Goal: Task Accomplishment & Management: Manage account settings

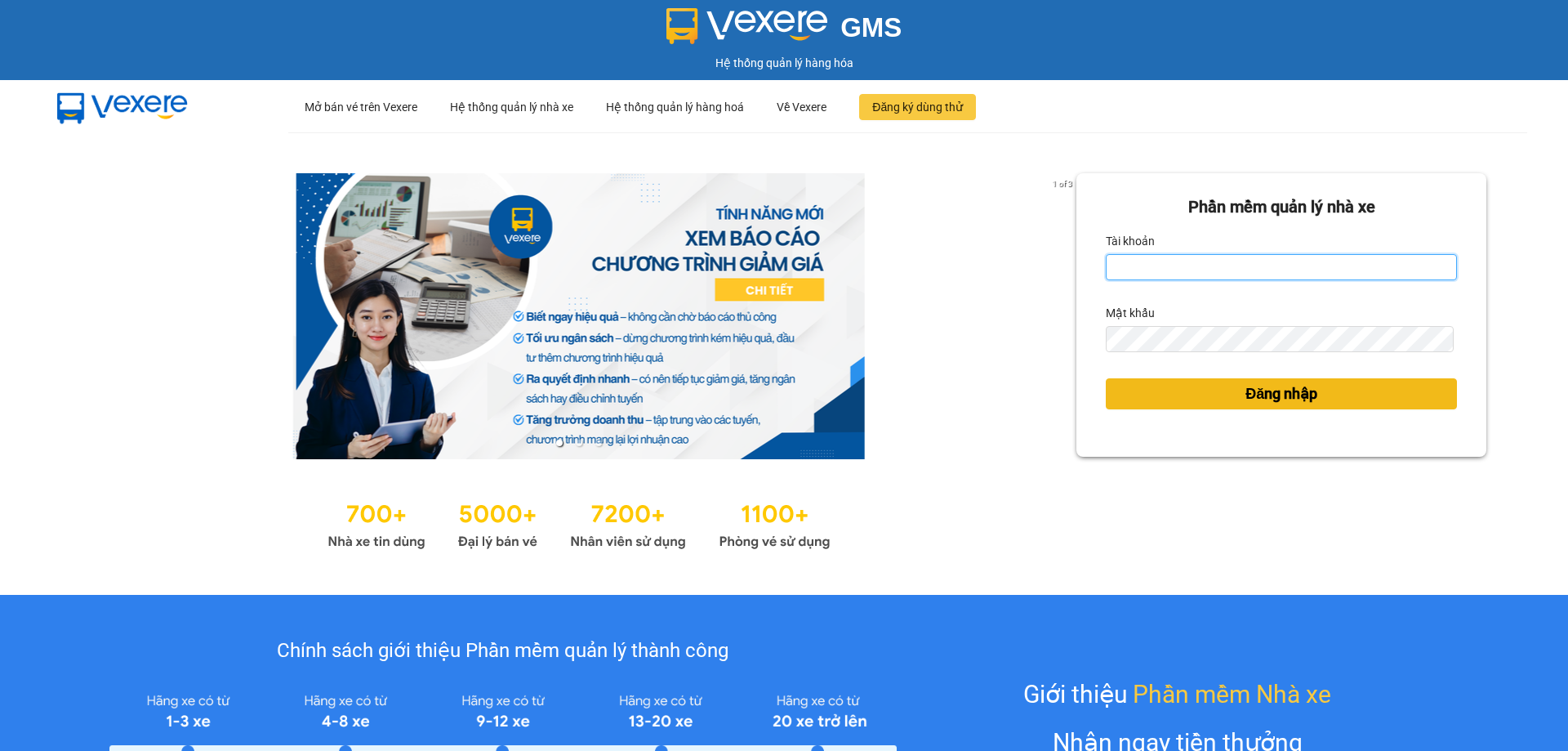
type input "nhatmd.ct"
click at [1262, 406] on button "Đăng nhập" at bounding box center [1281, 394] width 351 height 31
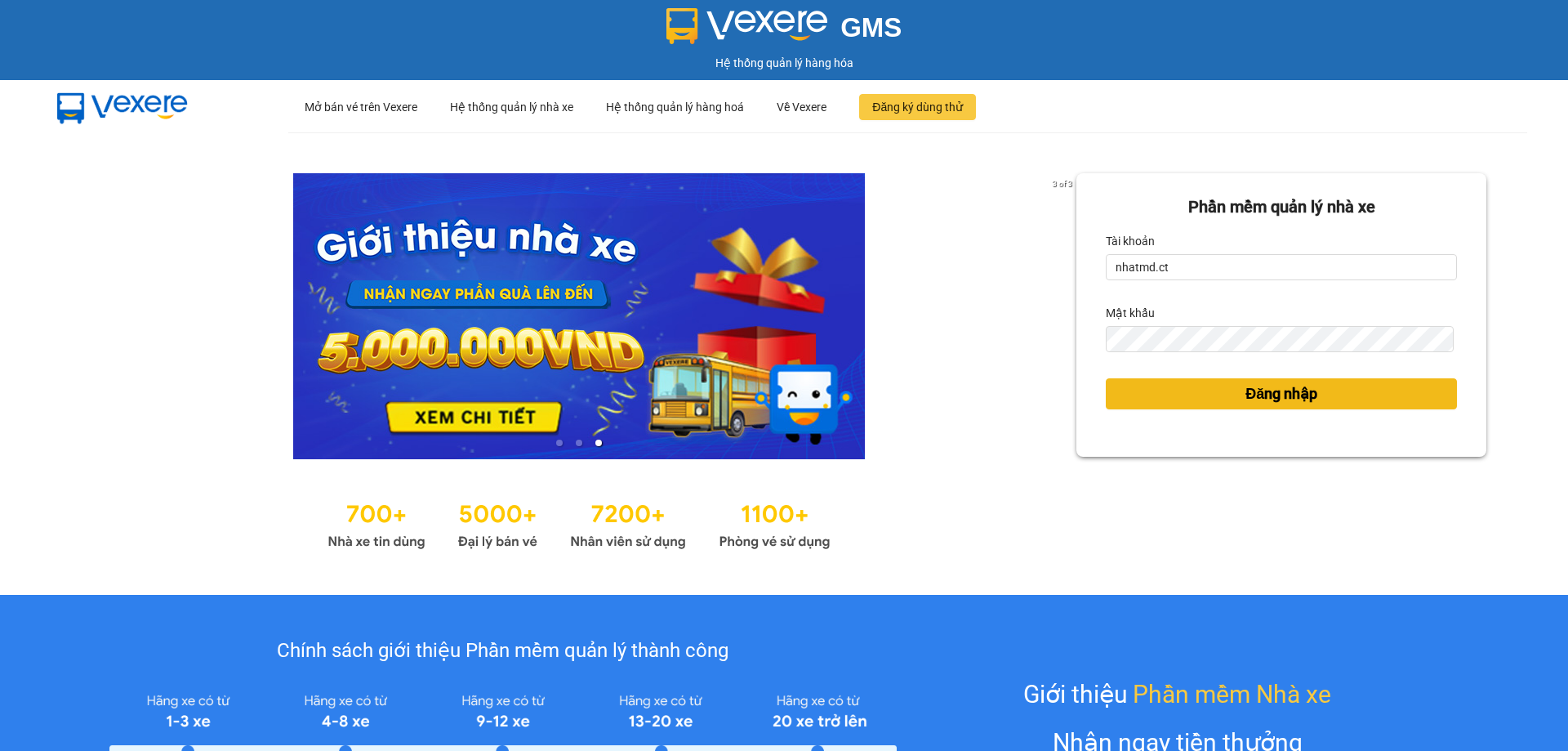
click at [1245, 398] on span "Đăng nhập" at bounding box center [1281, 393] width 72 height 23
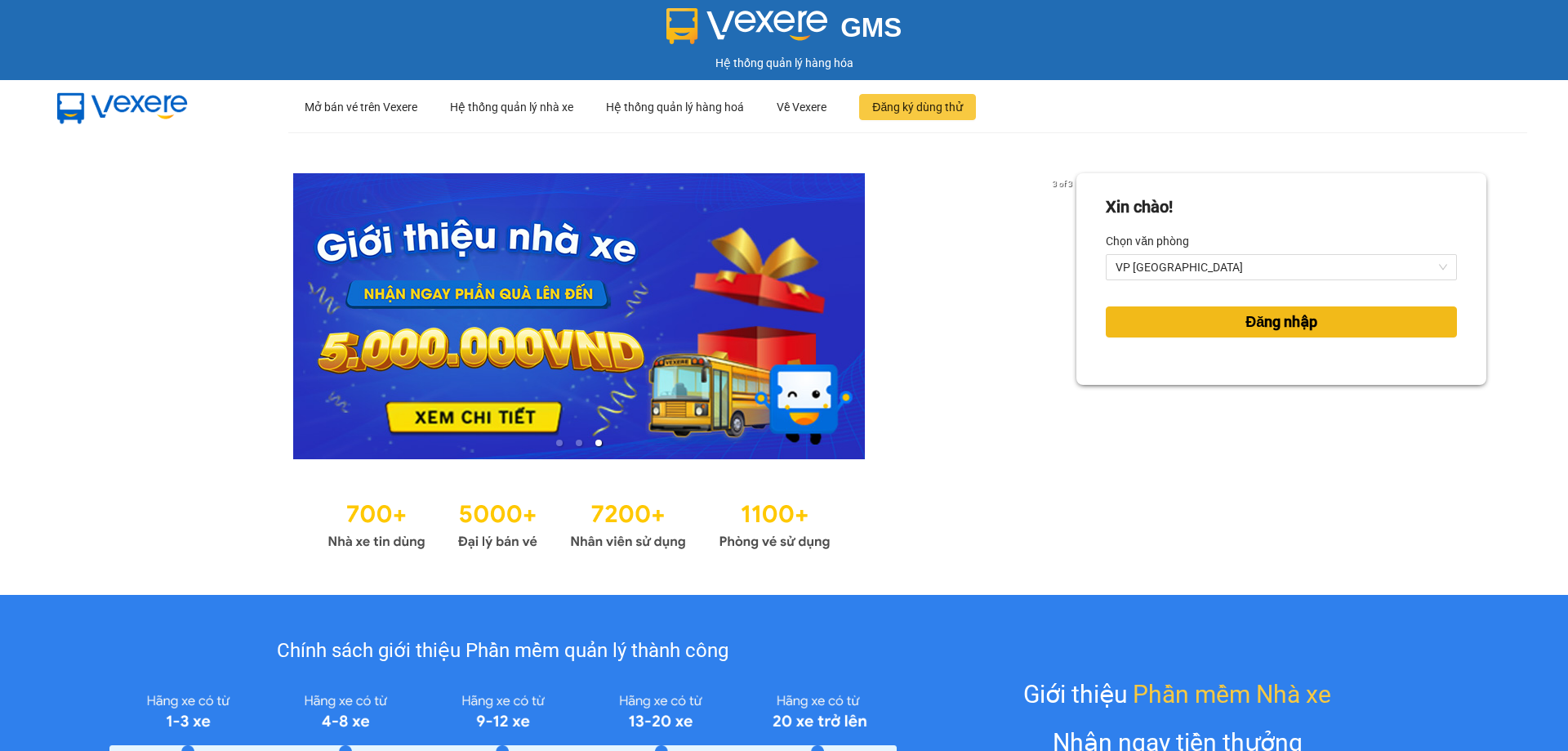
click at [1203, 331] on button "Đăng nhập" at bounding box center [1281, 322] width 351 height 31
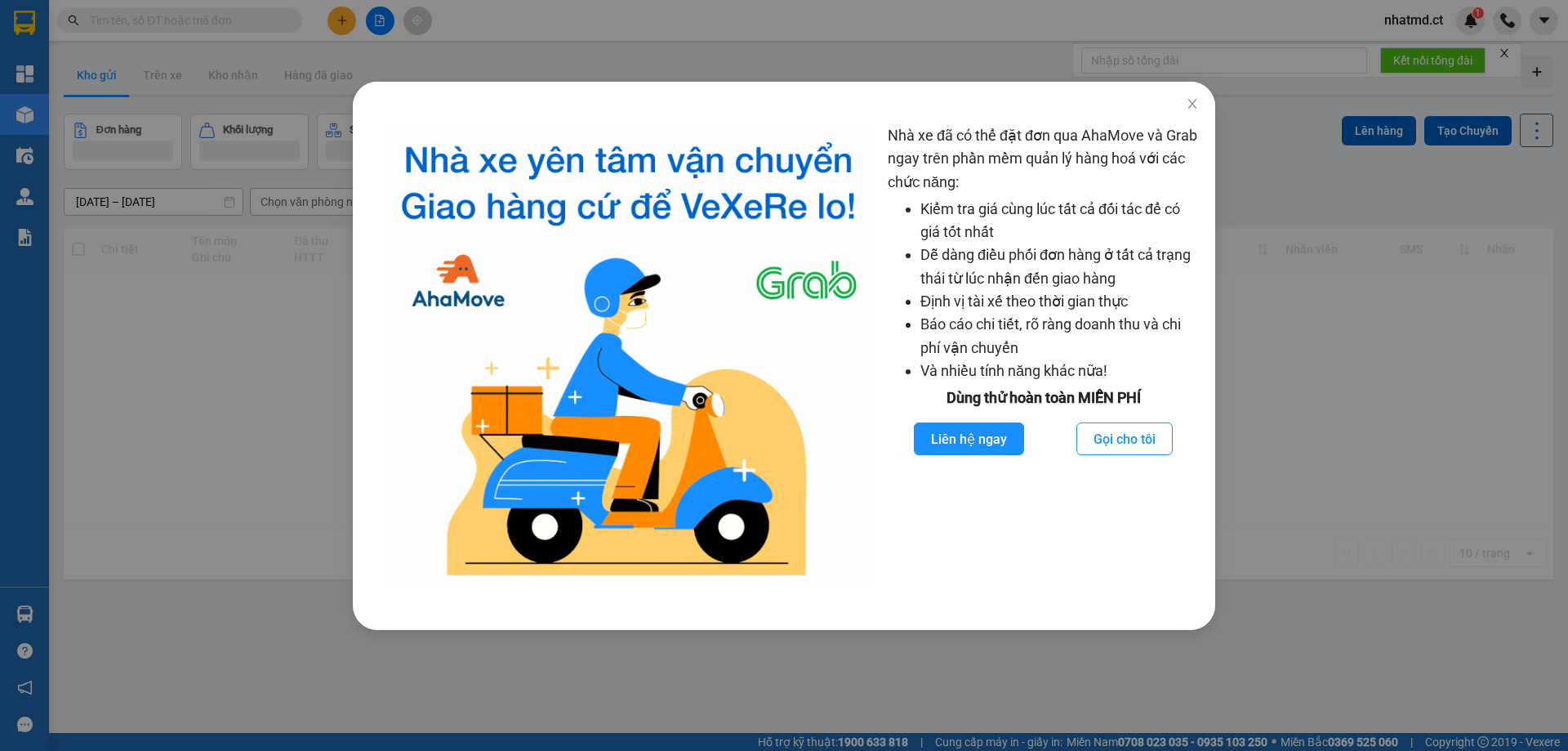
drag, startPoint x: 1047, startPoint y: 266, endPoint x: 1075, endPoint y: 244, distance: 35.6
drag, startPoint x: 1075, startPoint y: 244, endPoint x: 1189, endPoint y: 111, distance: 175.2
click at [1189, 112] on span "Close" at bounding box center [1192, 105] width 46 height 46
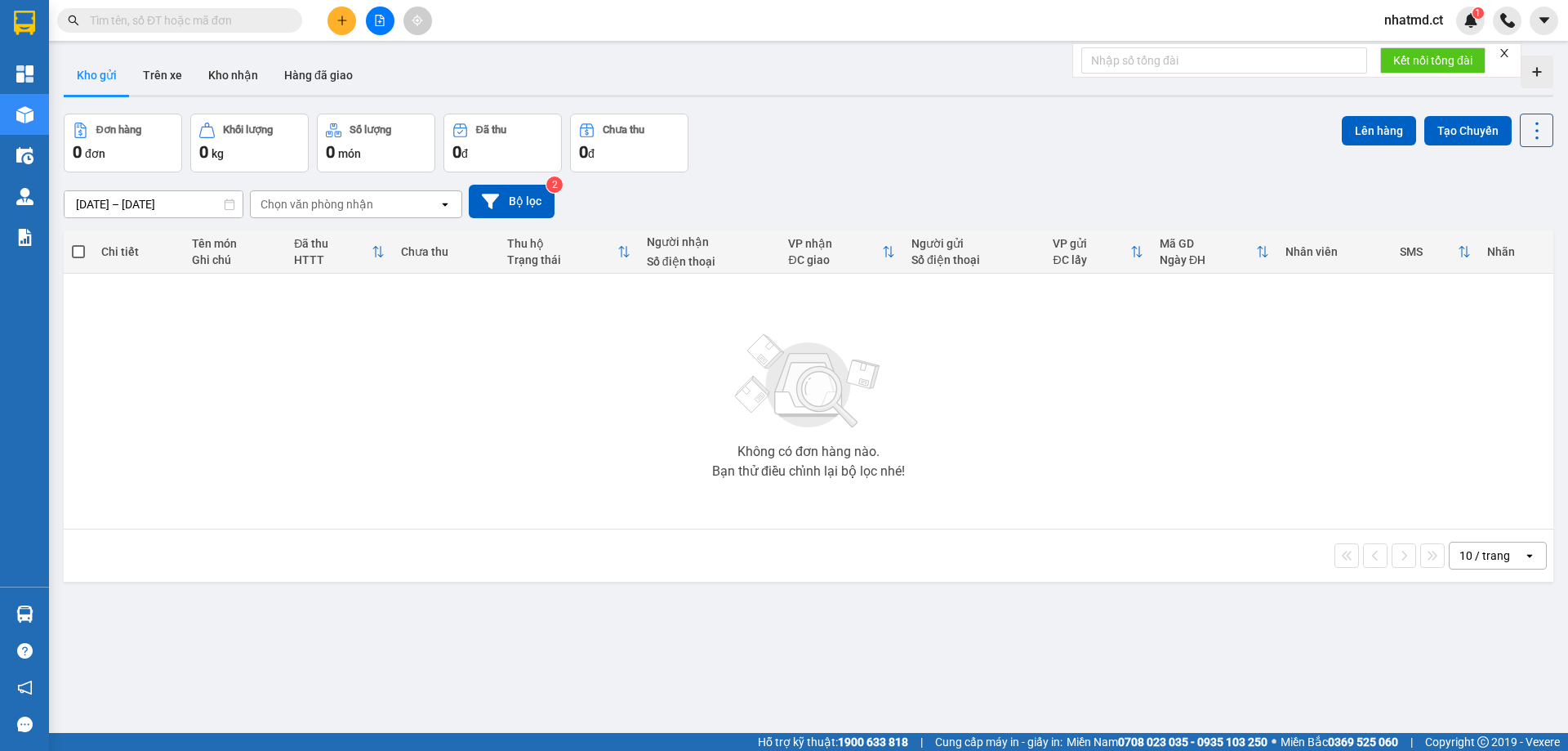
click at [157, 98] on div "Kho gửi Trên xe Kho nhận Hàng đã giao" at bounding box center [808, 78] width 1490 height 43
click at [161, 87] on button "Trên xe" at bounding box center [162, 75] width 65 height 39
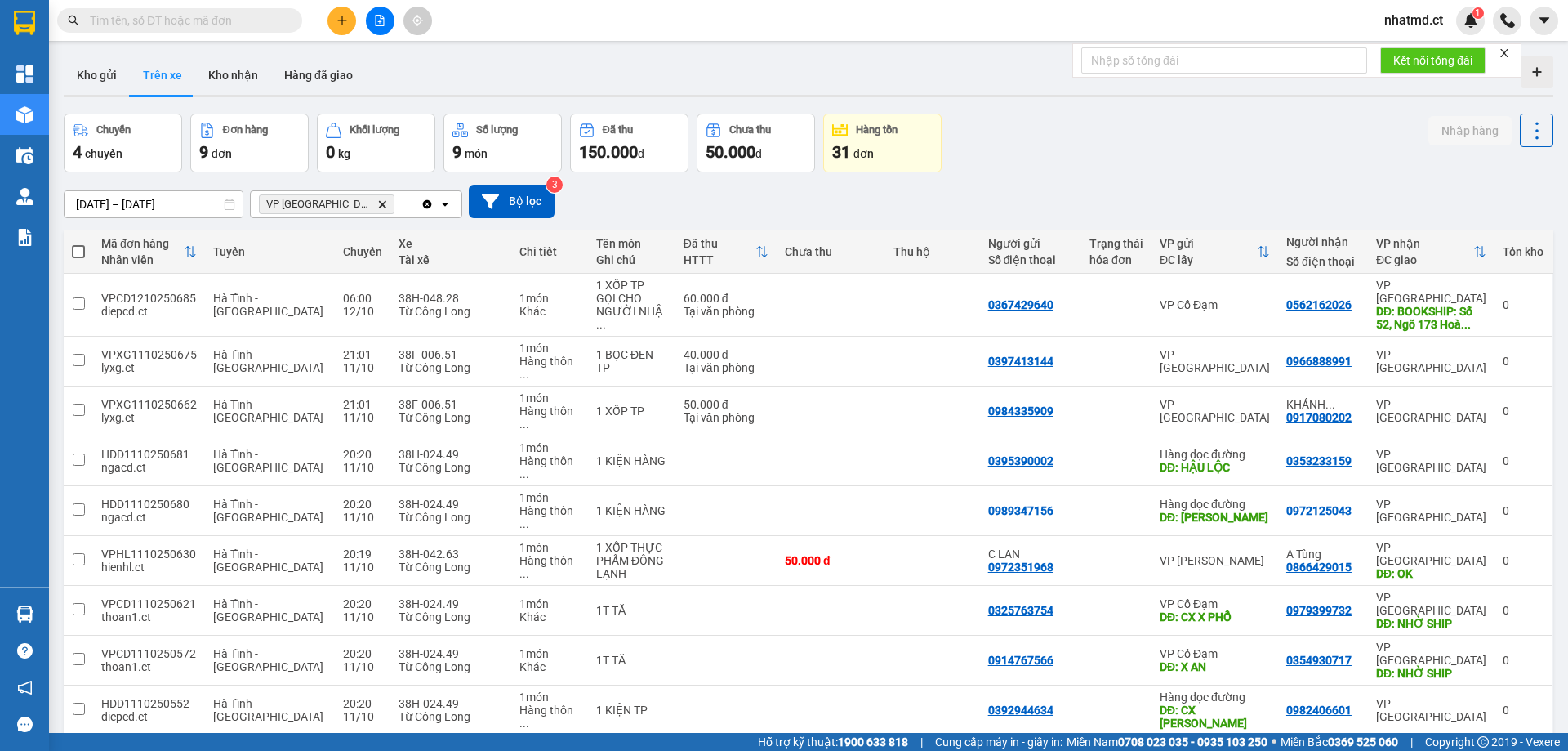
click at [232, 17] on input "text" at bounding box center [187, 21] width 193 height 18
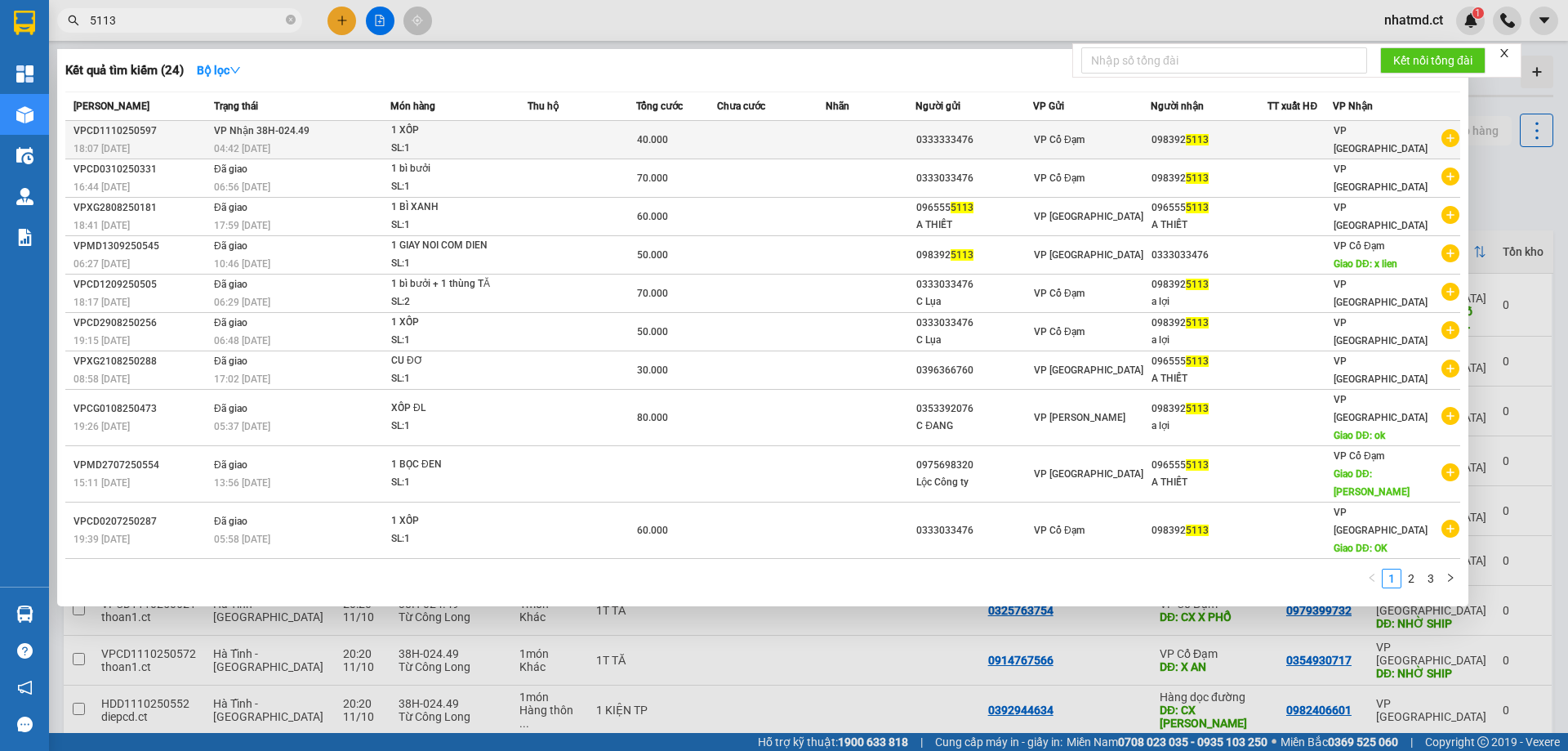
type input "5113"
click at [501, 152] on div "SL: 1" at bounding box center [452, 149] width 123 height 18
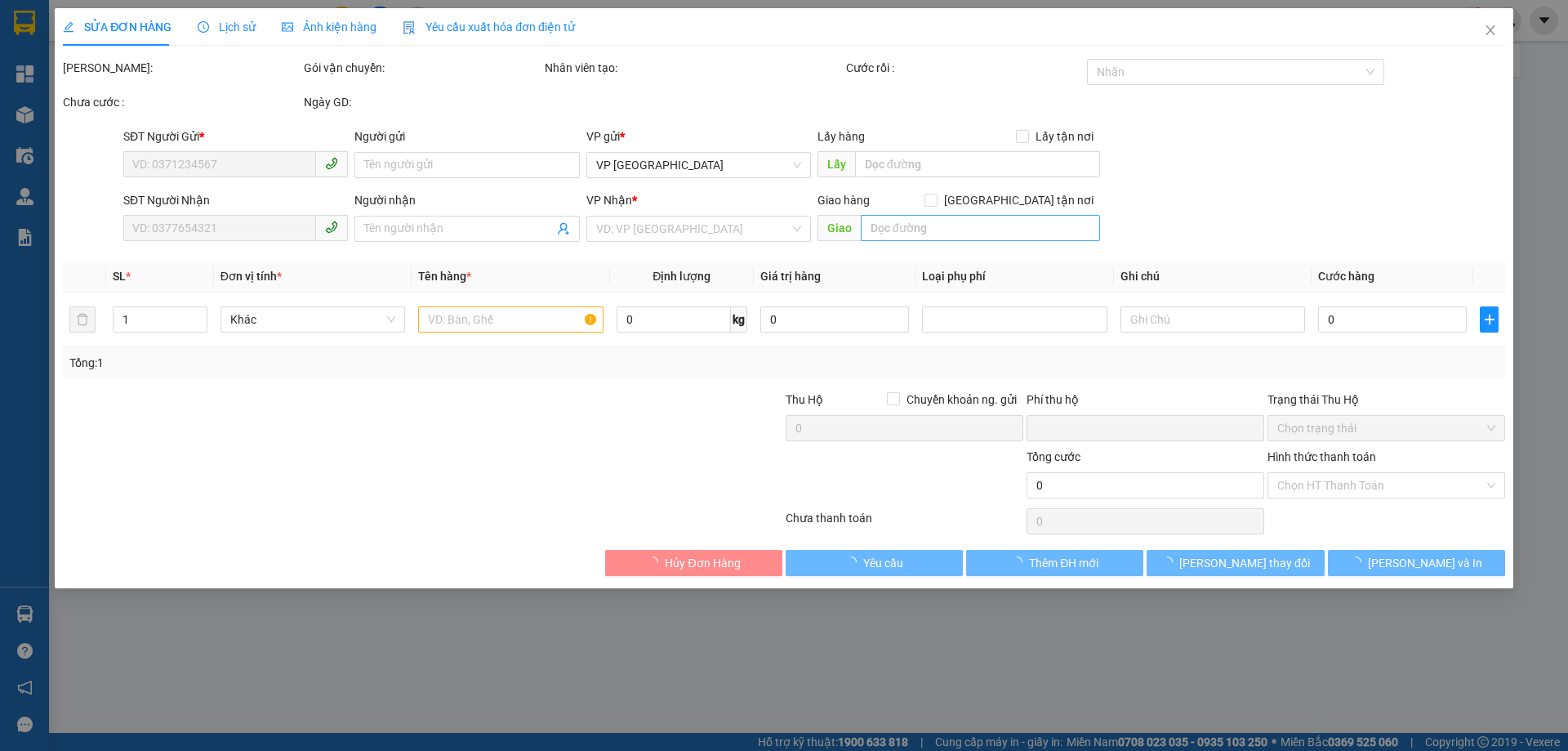
type input "0333333476"
type input "0983925113"
type input "0"
type input "40.000"
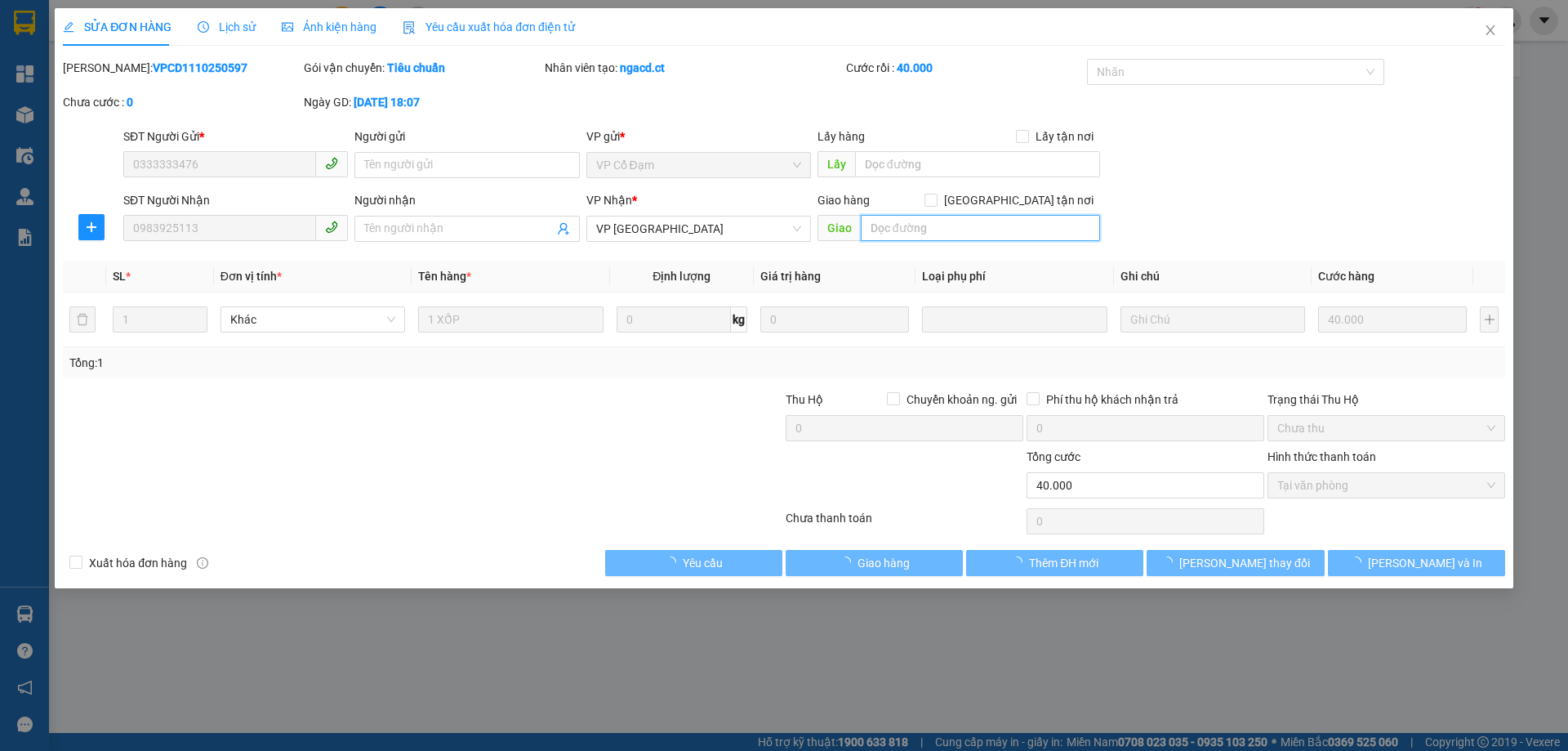
click at [915, 223] on input "text" at bounding box center [980, 227] width 240 height 26
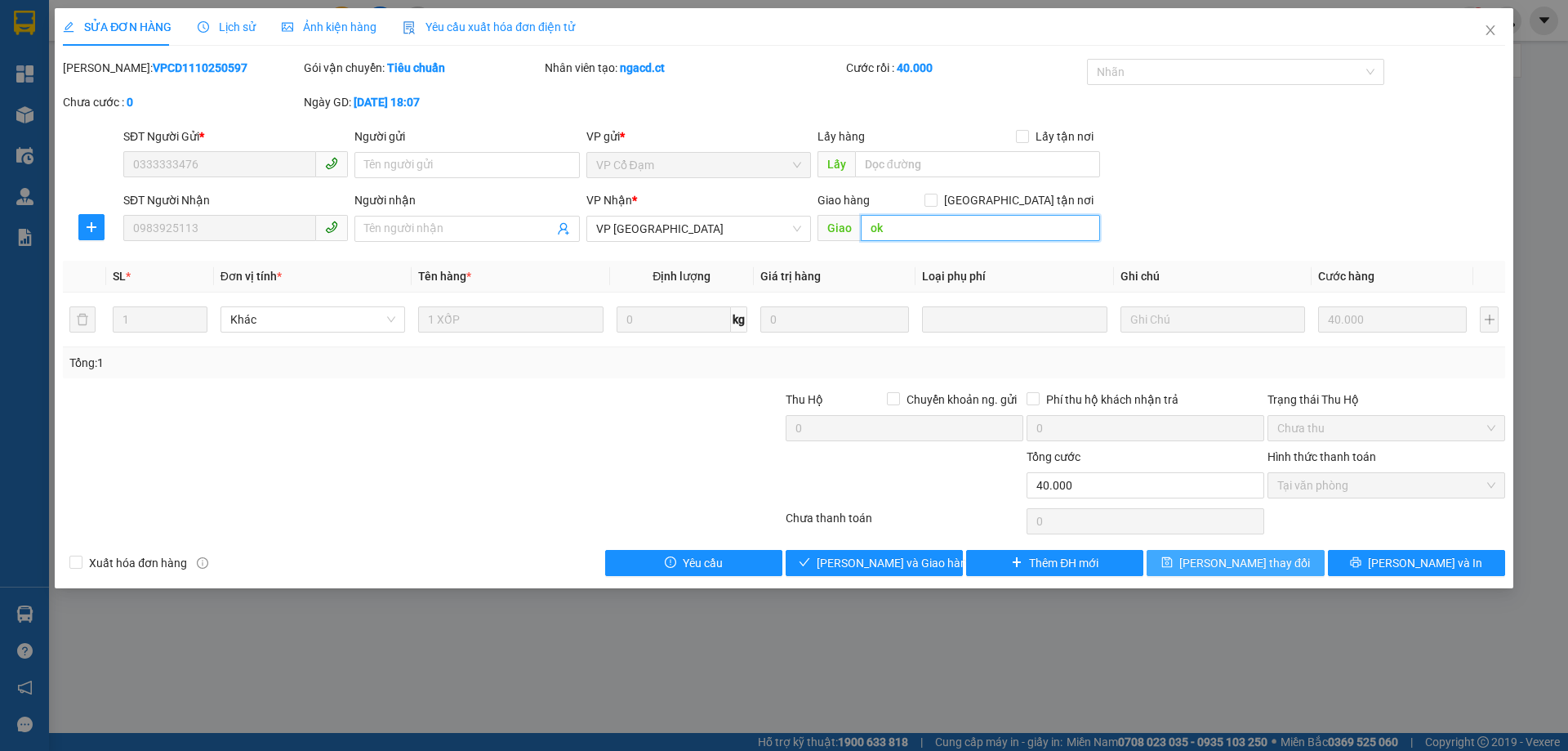
type input "ok"
click at [1184, 570] on button "[PERSON_NAME] thay đổi" at bounding box center [1235, 563] width 178 height 26
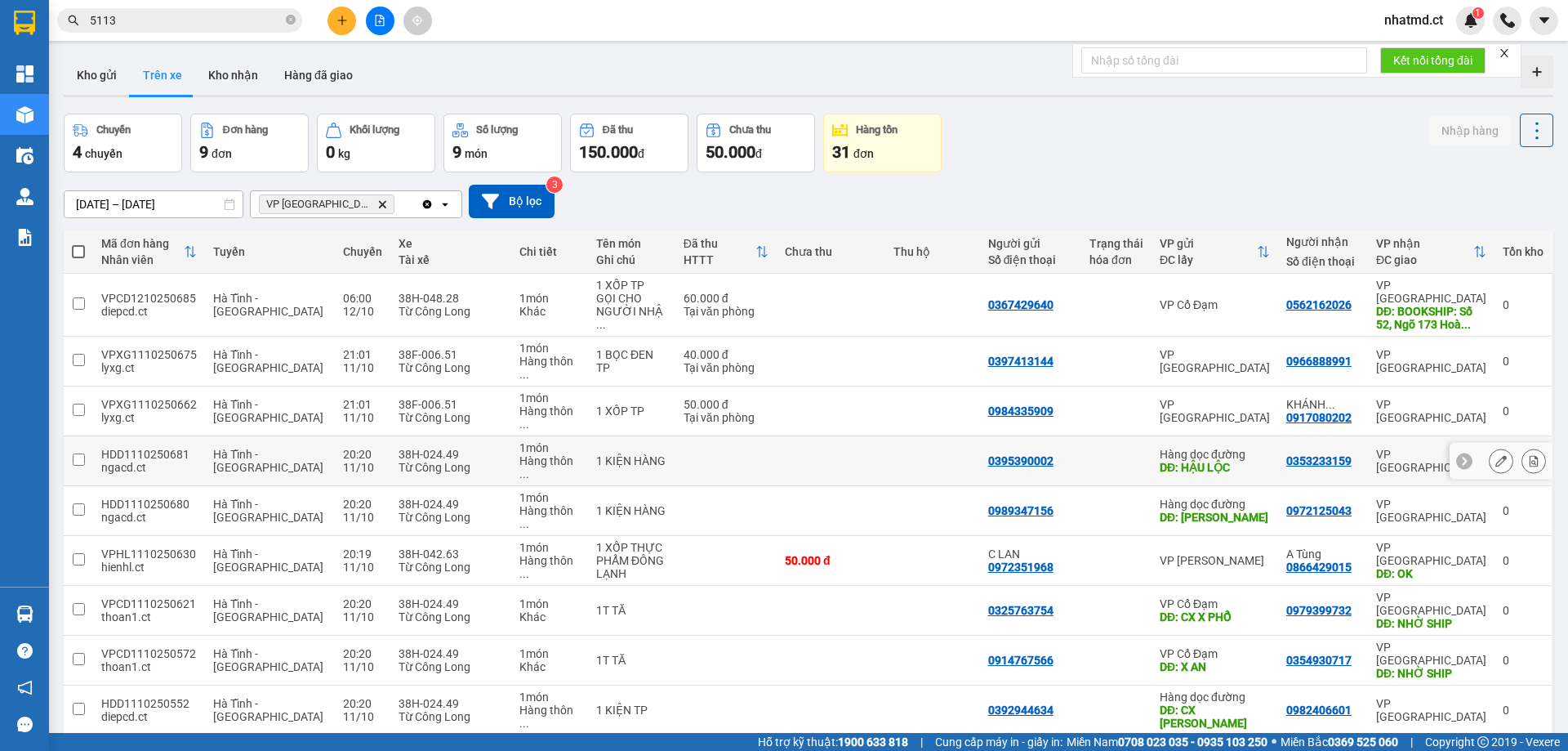
click at [1254, 461] on div "DĐ: HẬU LỘC" at bounding box center [1215, 467] width 110 height 13
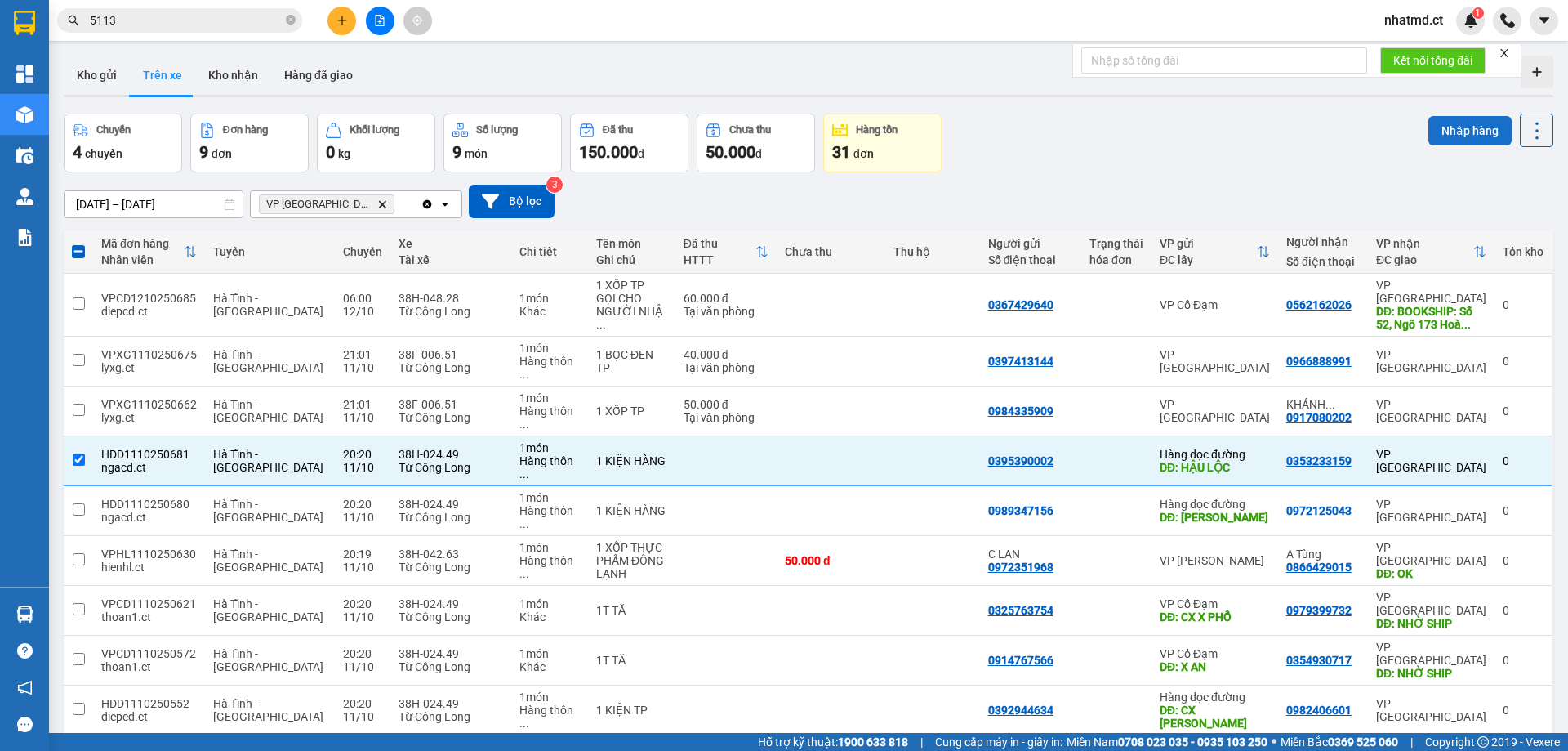
click at [1455, 124] on button "Nhập hàng" at bounding box center [1470, 131] width 83 height 30
checkbox input "false"
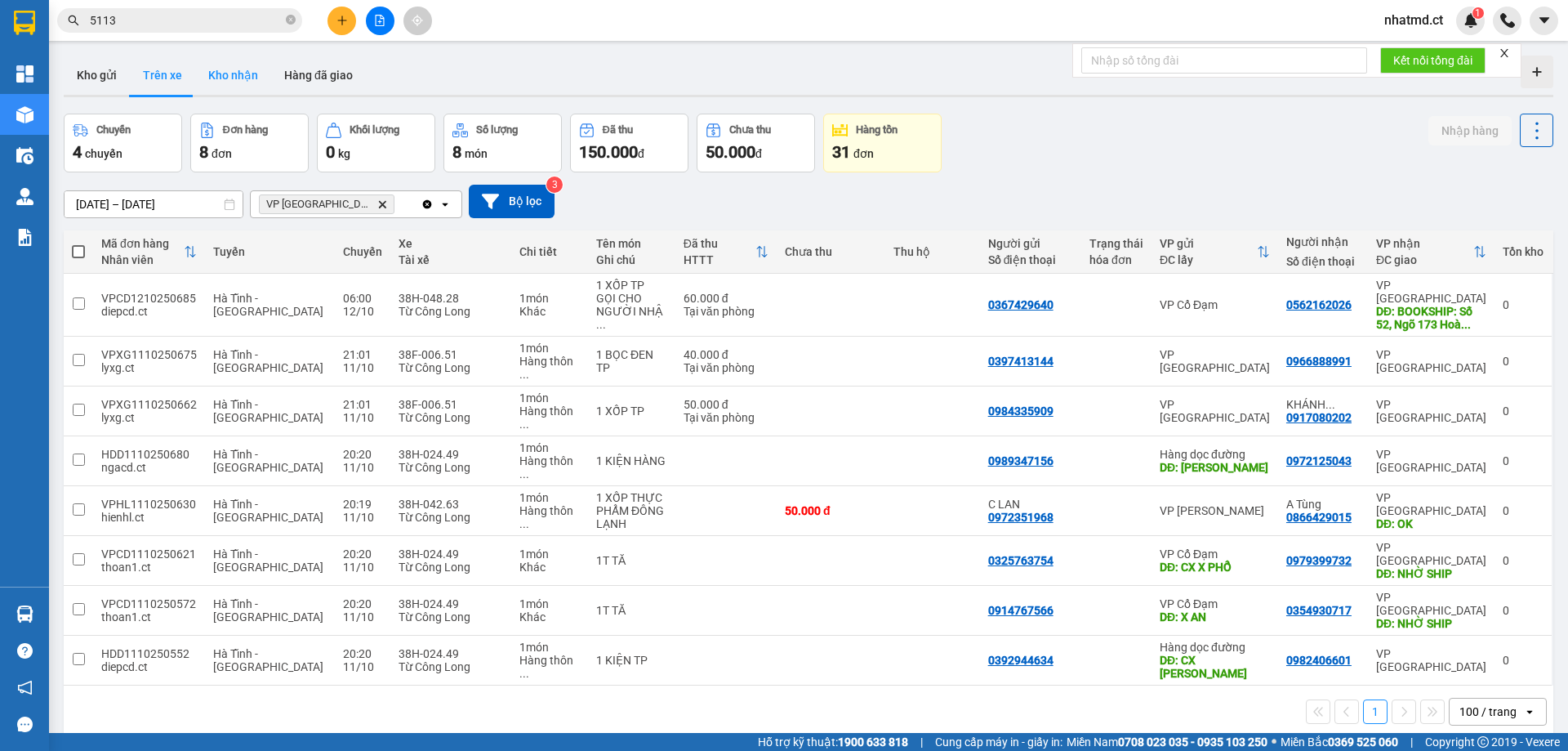
click at [225, 79] on button "Kho nhận" at bounding box center [233, 75] width 76 height 39
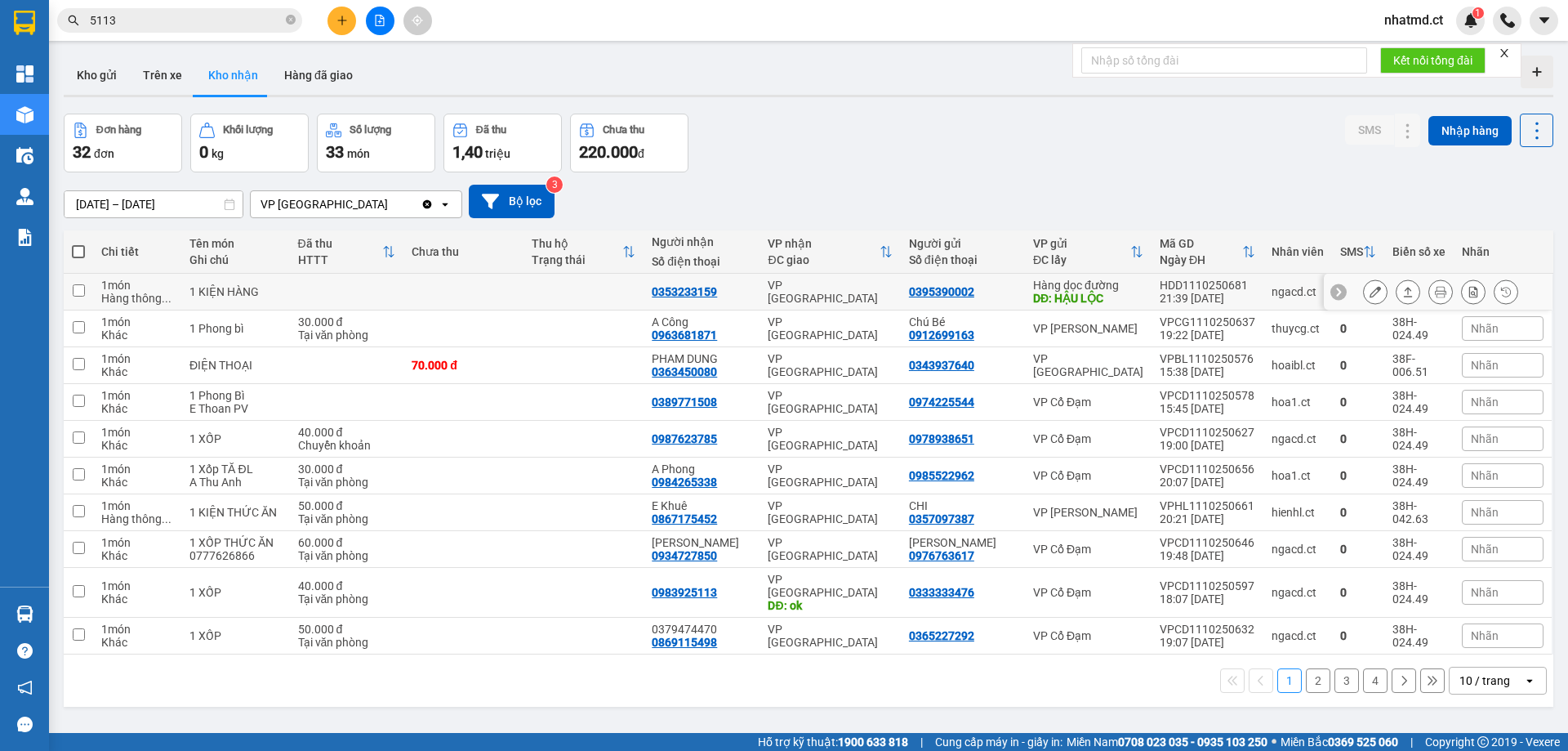
click at [394, 286] on td at bounding box center [347, 292] width 114 height 37
checkbox input "true"
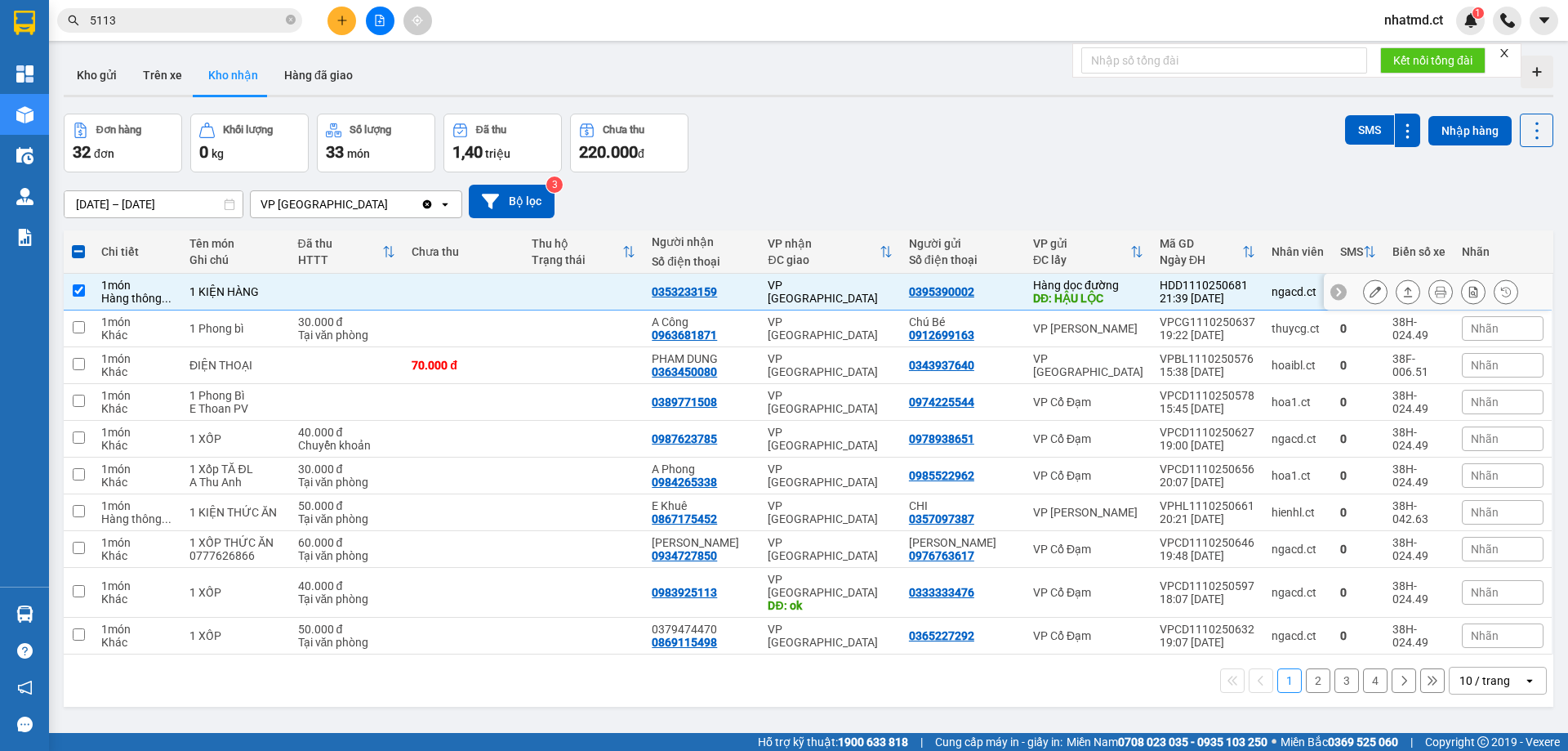
click at [1370, 290] on icon at bounding box center [1375, 291] width 12 height 12
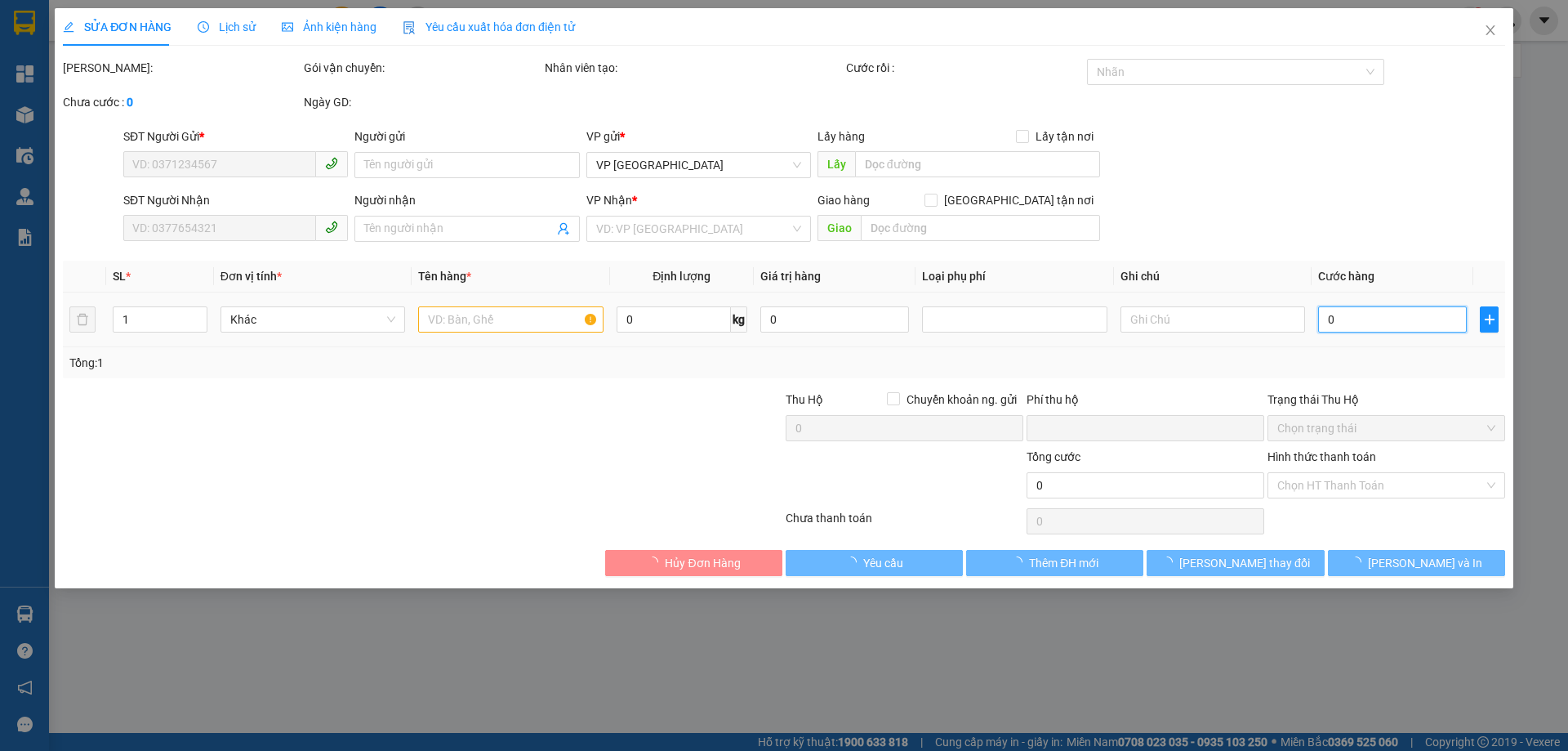
click at [1342, 316] on input "0" at bounding box center [1392, 319] width 149 height 26
type input "0395390002"
type input "HẬU LỘC"
type input "0353233159"
type input "0"
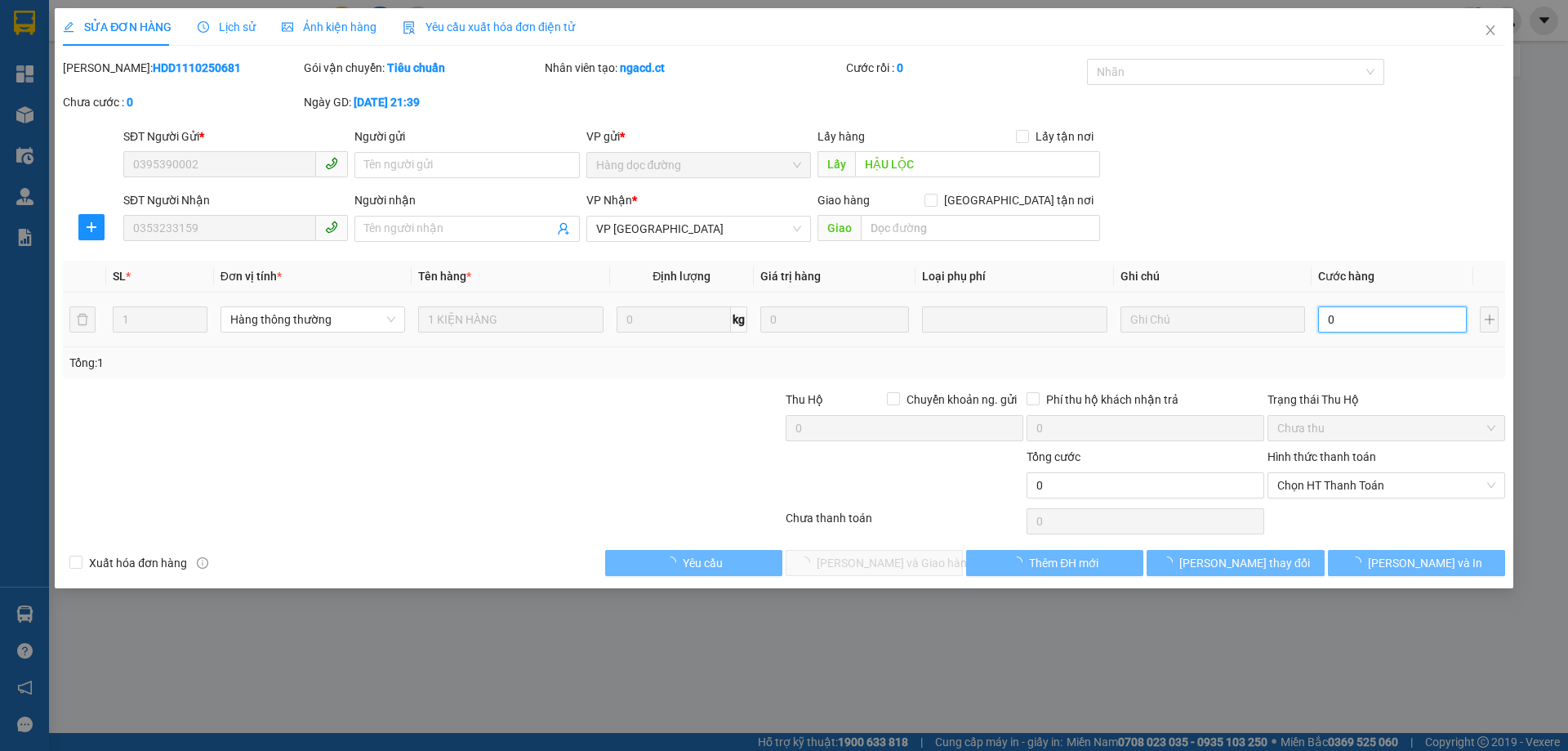
click at [1401, 312] on input "0" at bounding box center [1392, 319] width 149 height 26
type input "4"
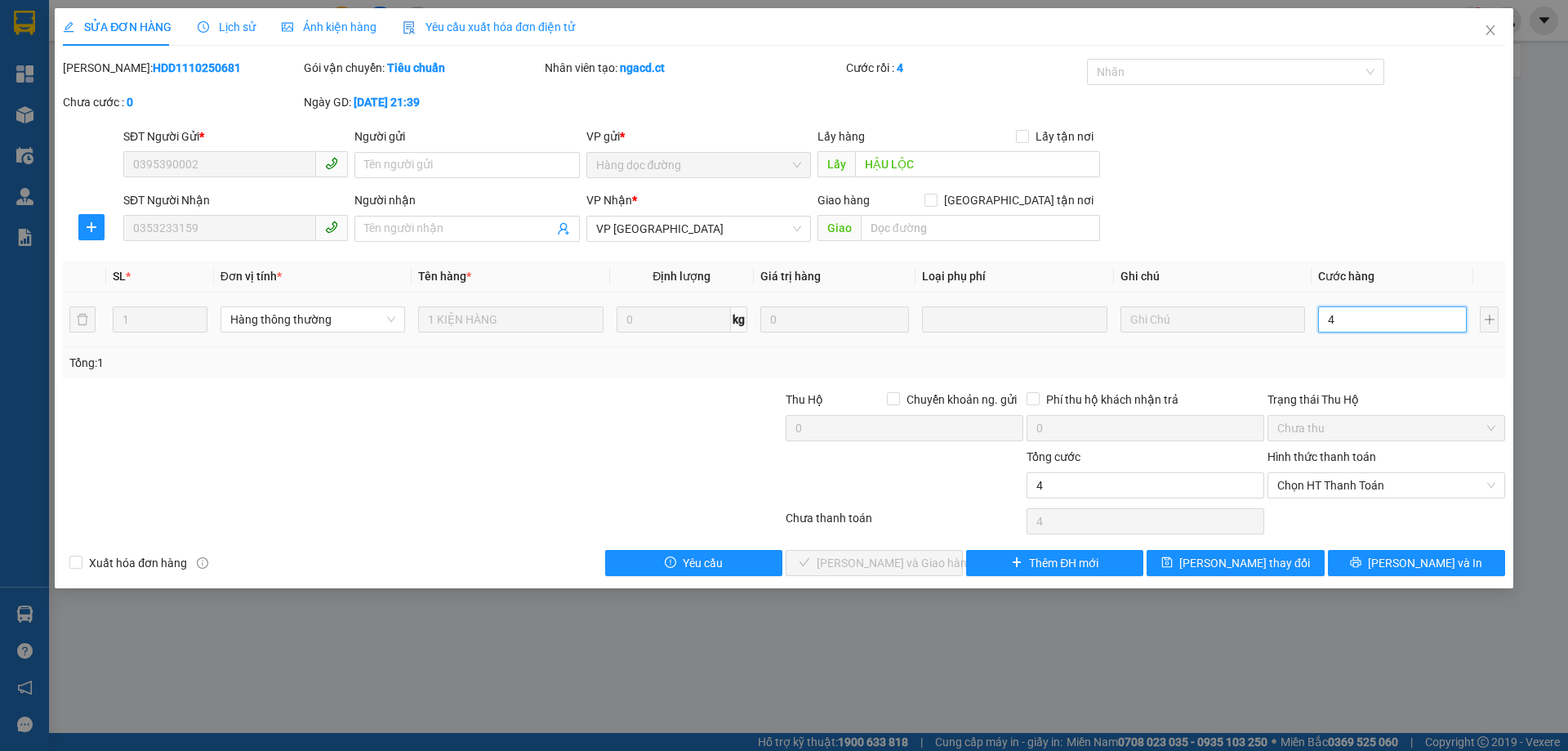
type input "40"
click at [1353, 496] on span "Chọn HT Thanh Toán" at bounding box center [1386, 485] width 218 height 24
type input "40"
type input "40.000"
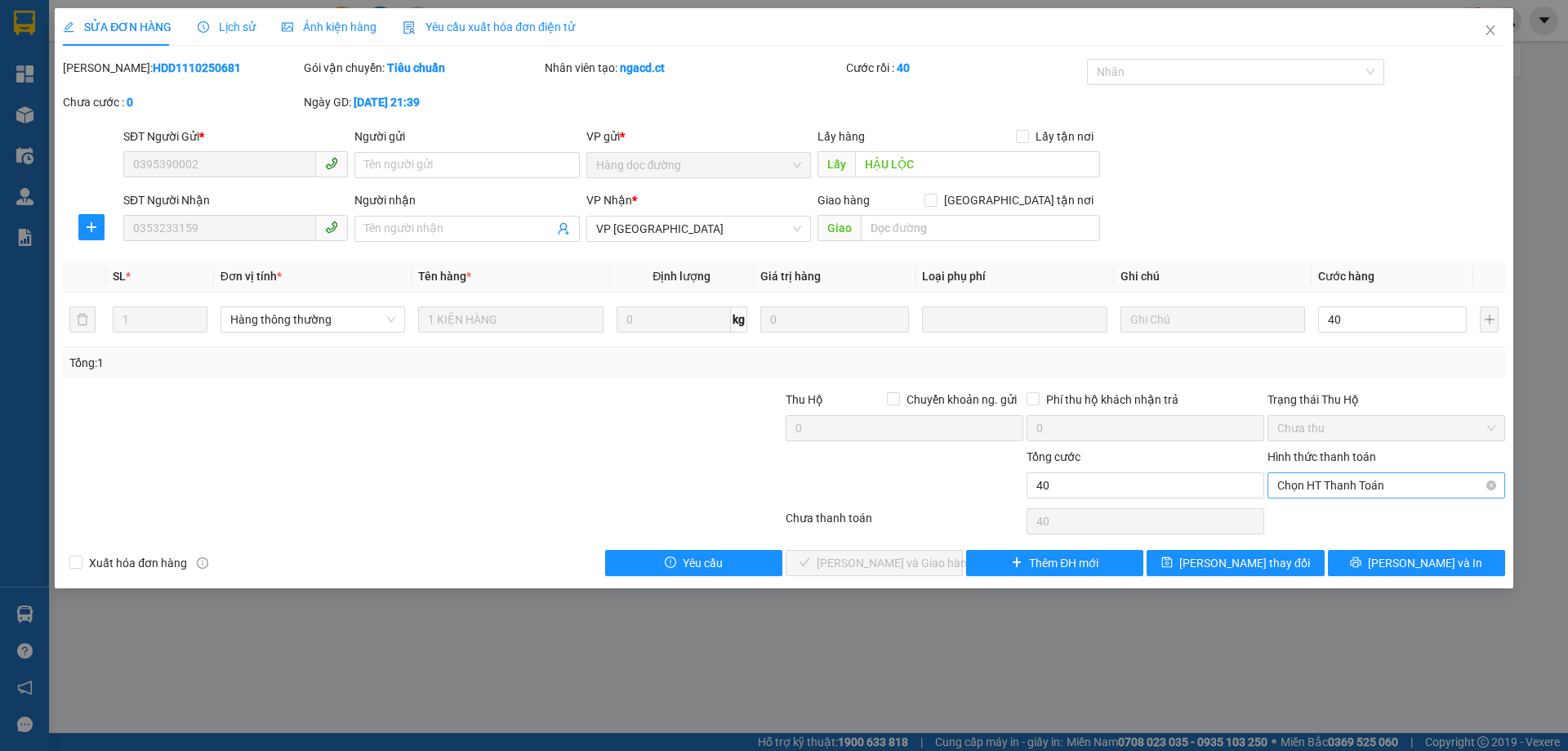
type input "40.000"
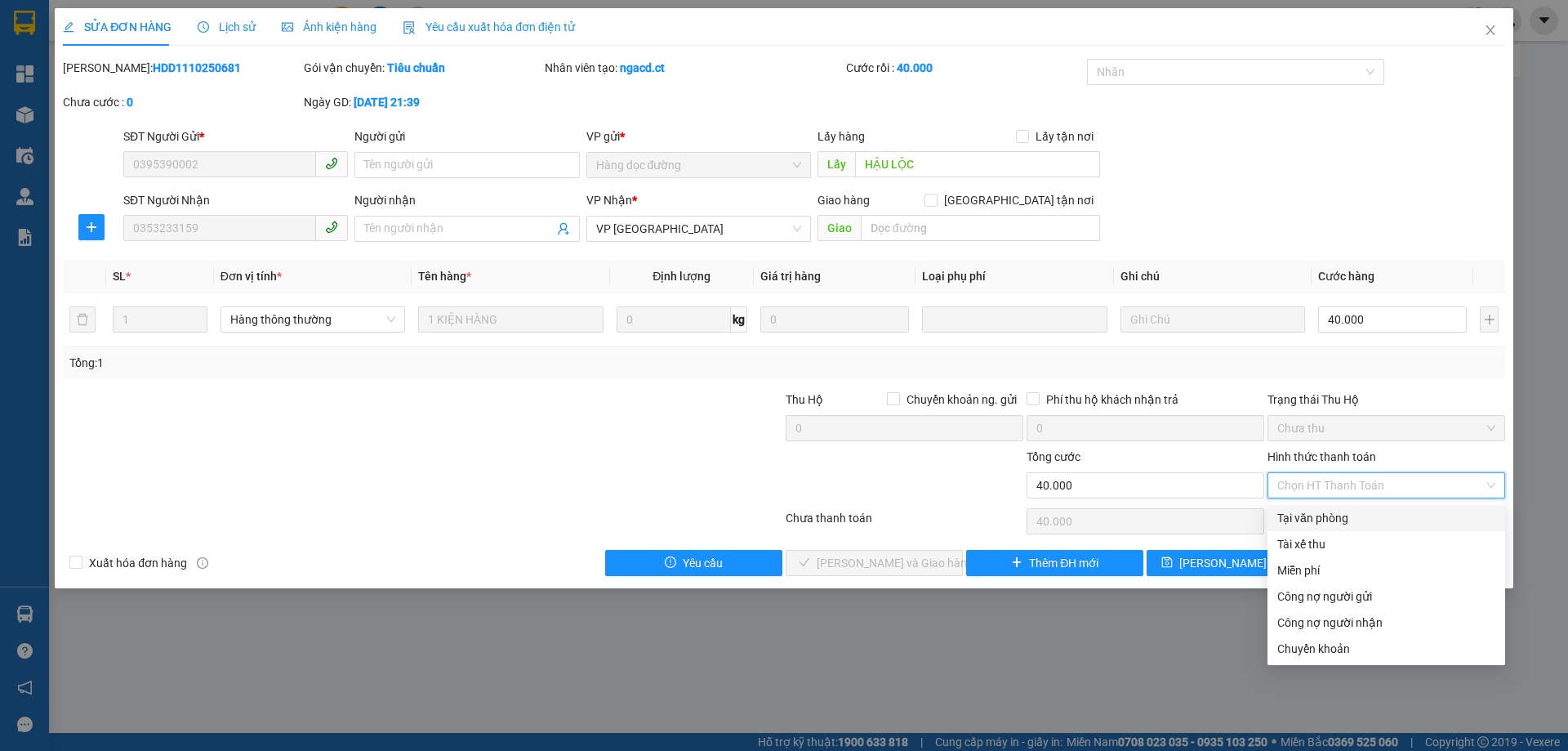
click at [1322, 537] on div "Tài xế thu" at bounding box center [1386, 545] width 218 height 18
type input "0"
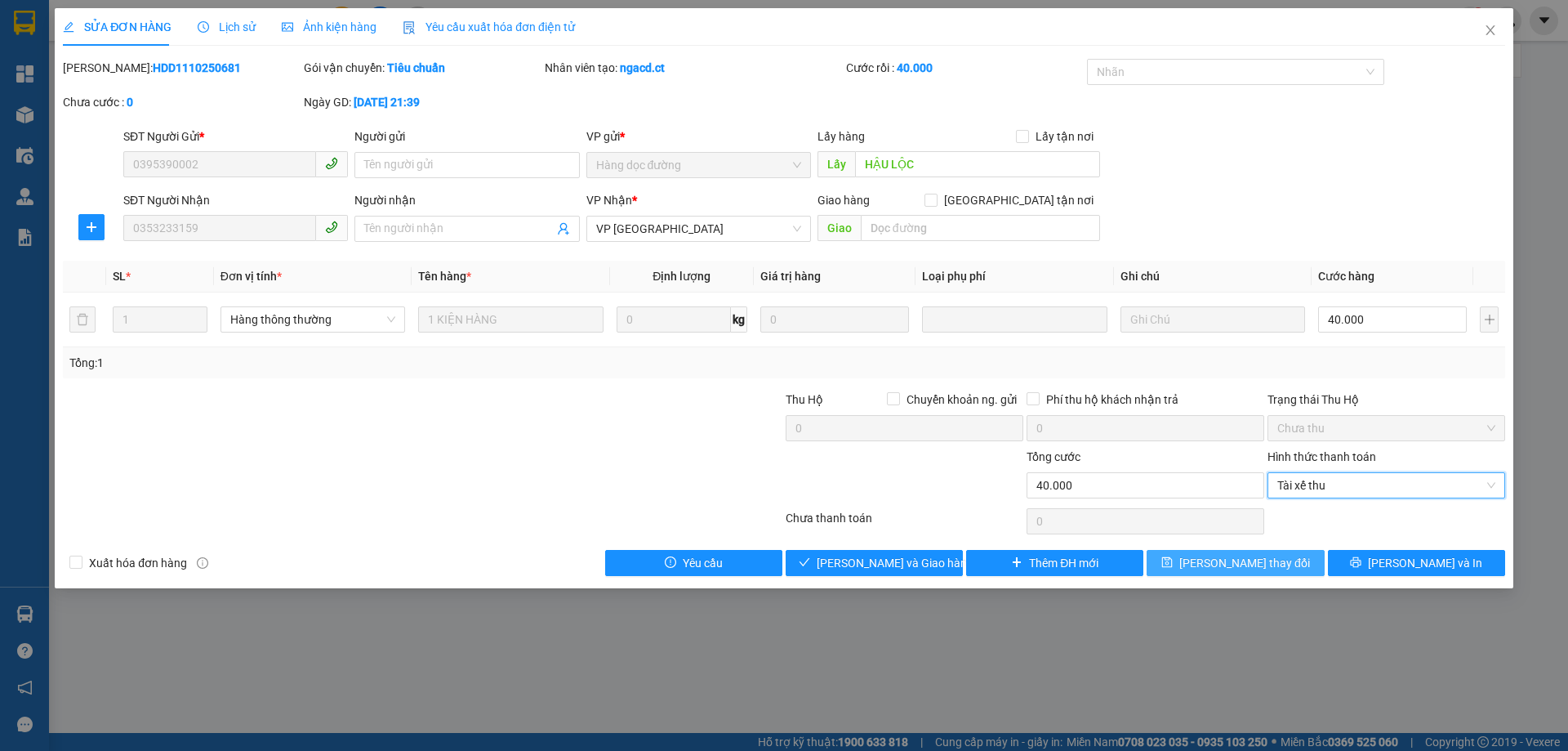
click at [1263, 554] on span "[PERSON_NAME] thay đổi" at bounding box center [1244, 563] width 131 height 18
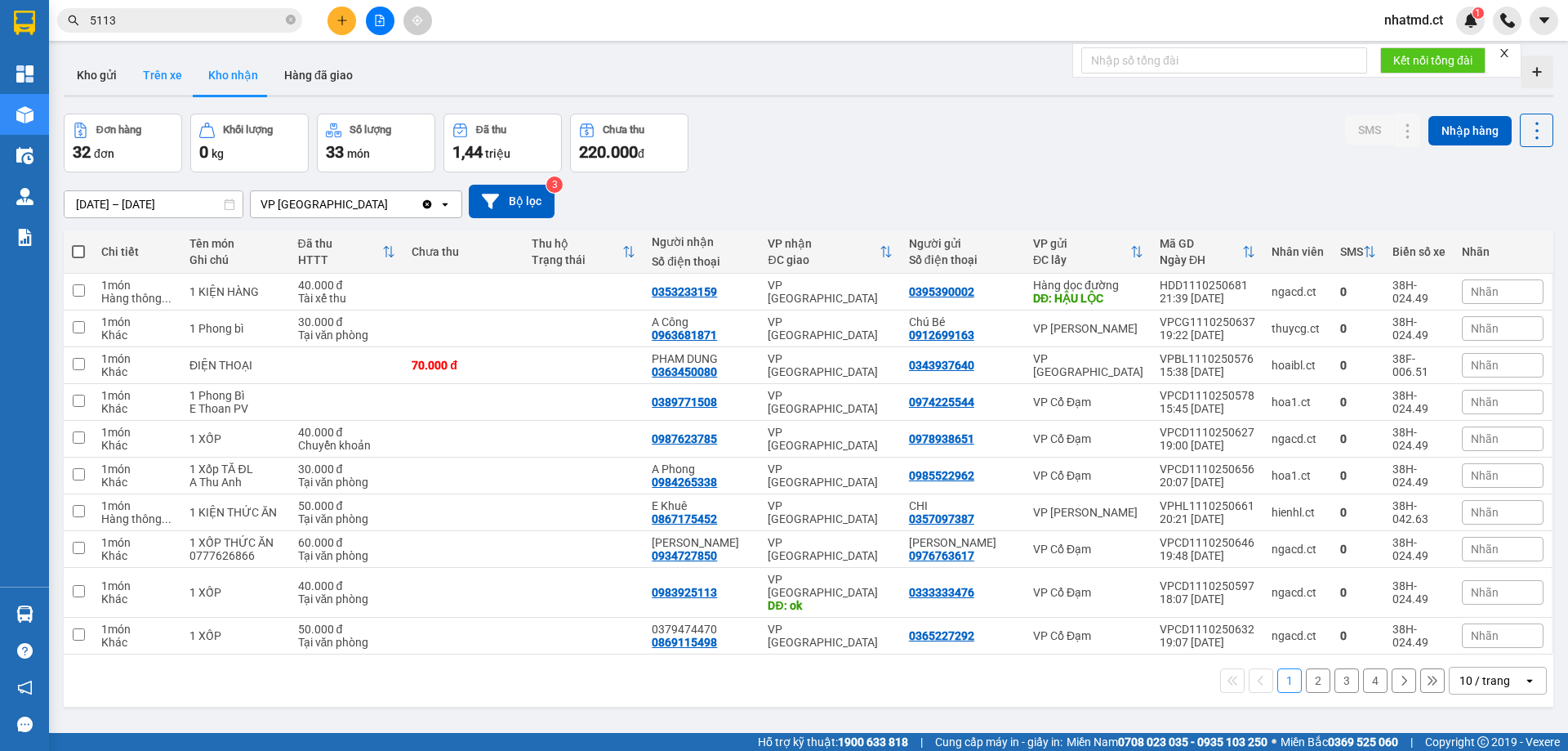
click at [155, 79] on button "Trên xe" at bounding box center [162, 75] width 65 height 39
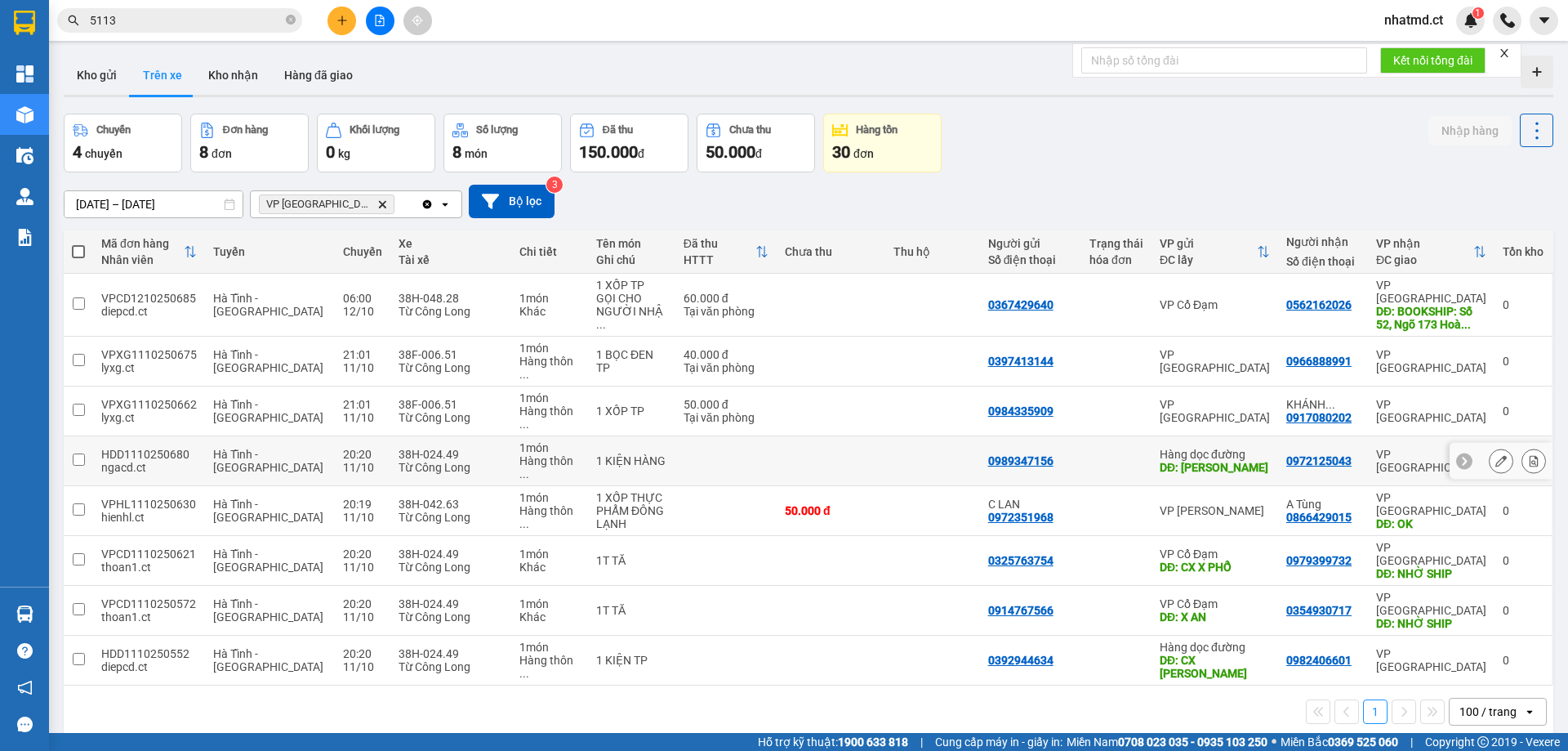
click at [864, 436] on td at bounding box center [831, 461] width 109 height 50
checkbox input "true"
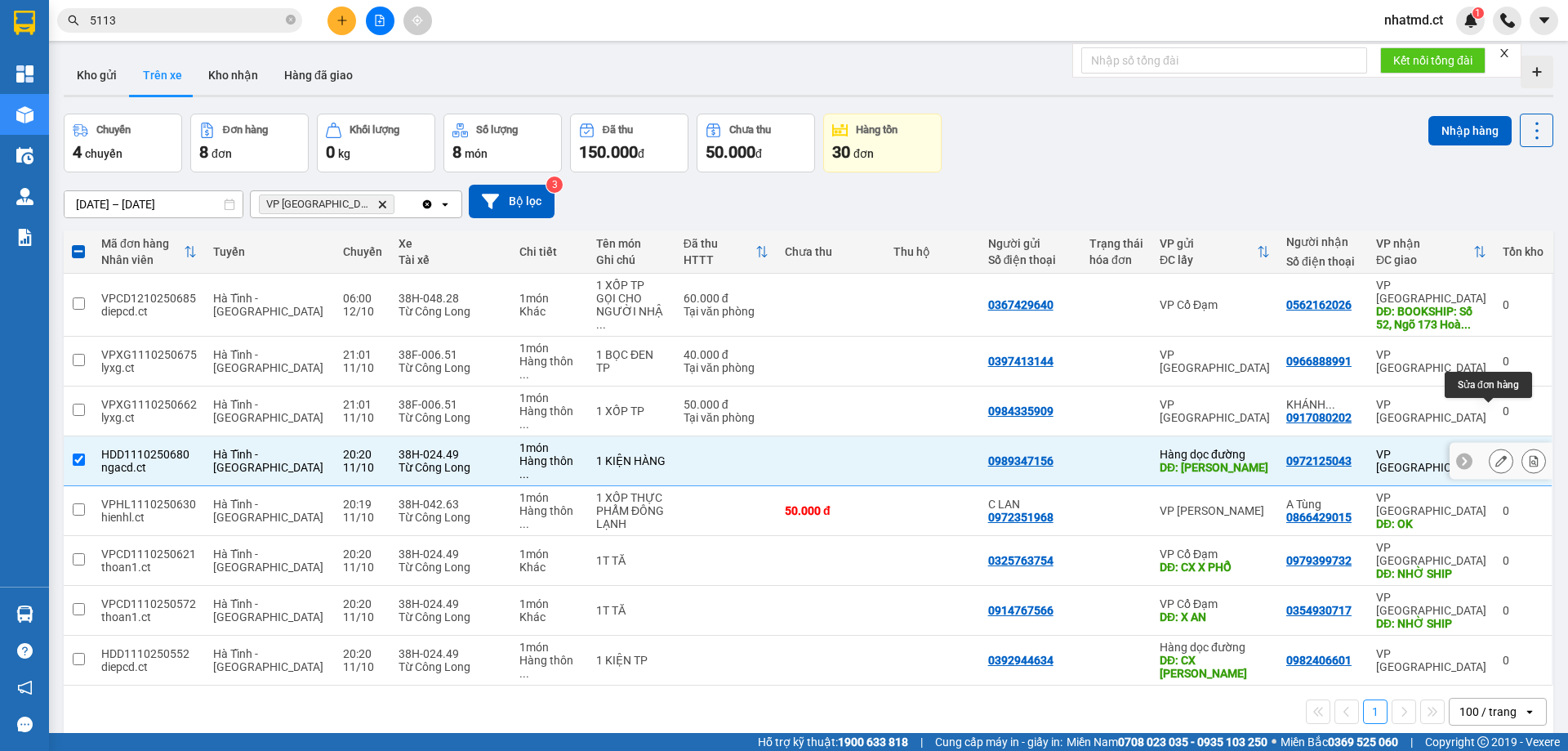
drag, startPoint x: 1454, startPoint y: 422, endPoint x: 1481, endPoint y: 417, distance: 27.5
click at [1481, 443] on div at bounding box center [1501, 461] width 103 height 37
click at [1490, 447] on button at bounding box center [1500, 462] width 23 height 29
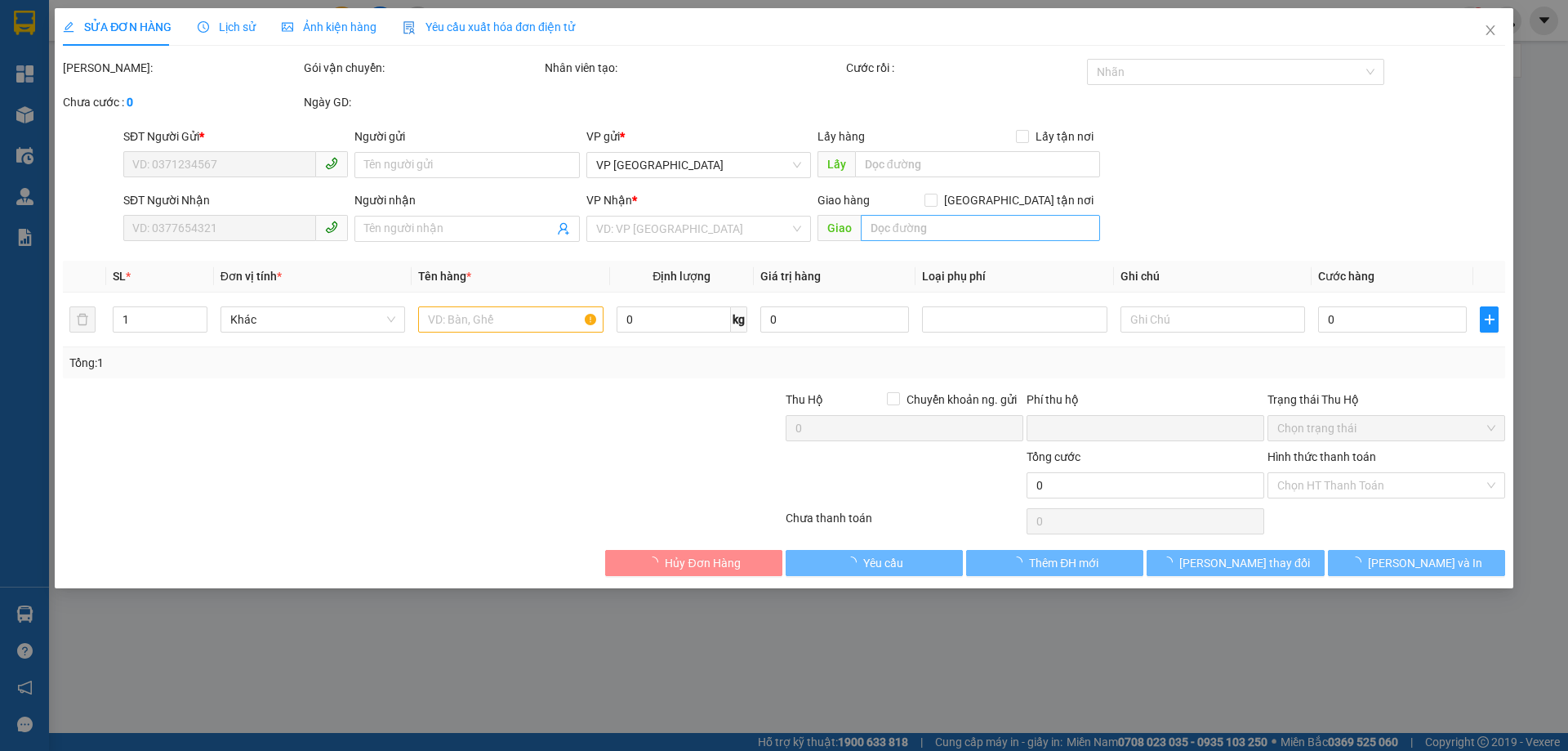
type input "0989347156"
type input "[PERSON_NAME]"
type input "0972125043"
type input "0"
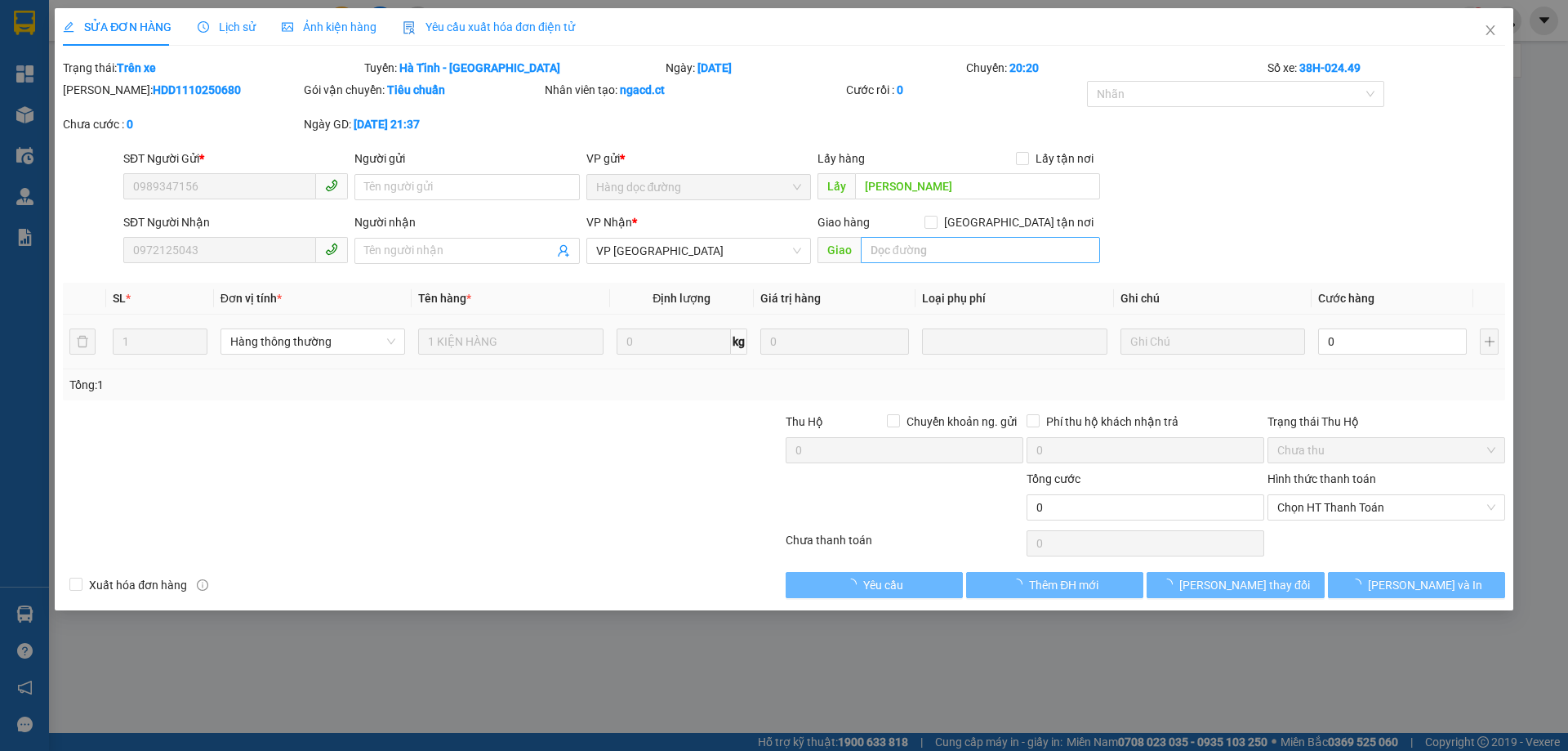
click at [1445, 325] on div "0" at bounding box center [1392, 342] width 149 height 32
click at [1429, 342] on input "0" at bounding box center [1392, 341] width 149 height 26
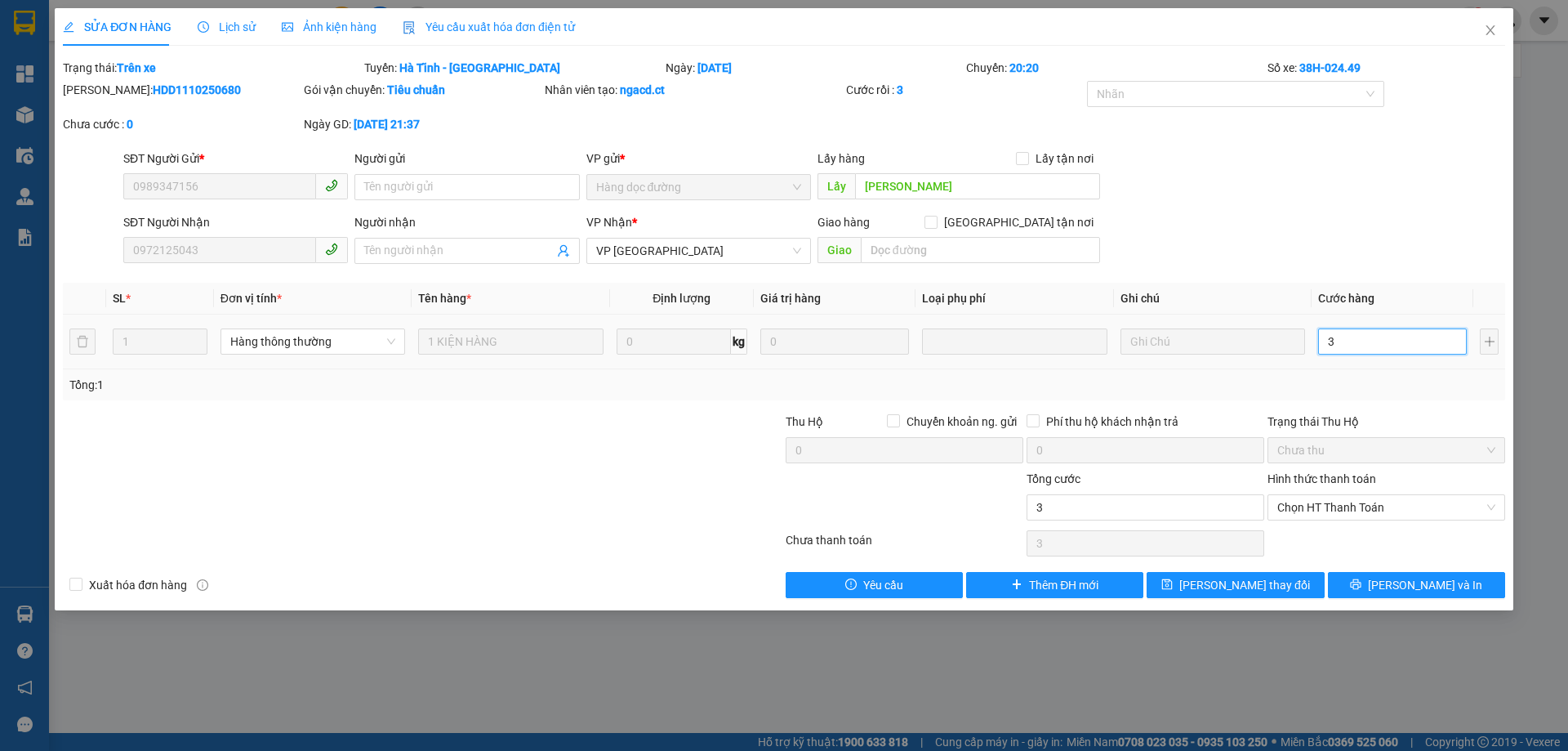
type input "3"
type input "30"
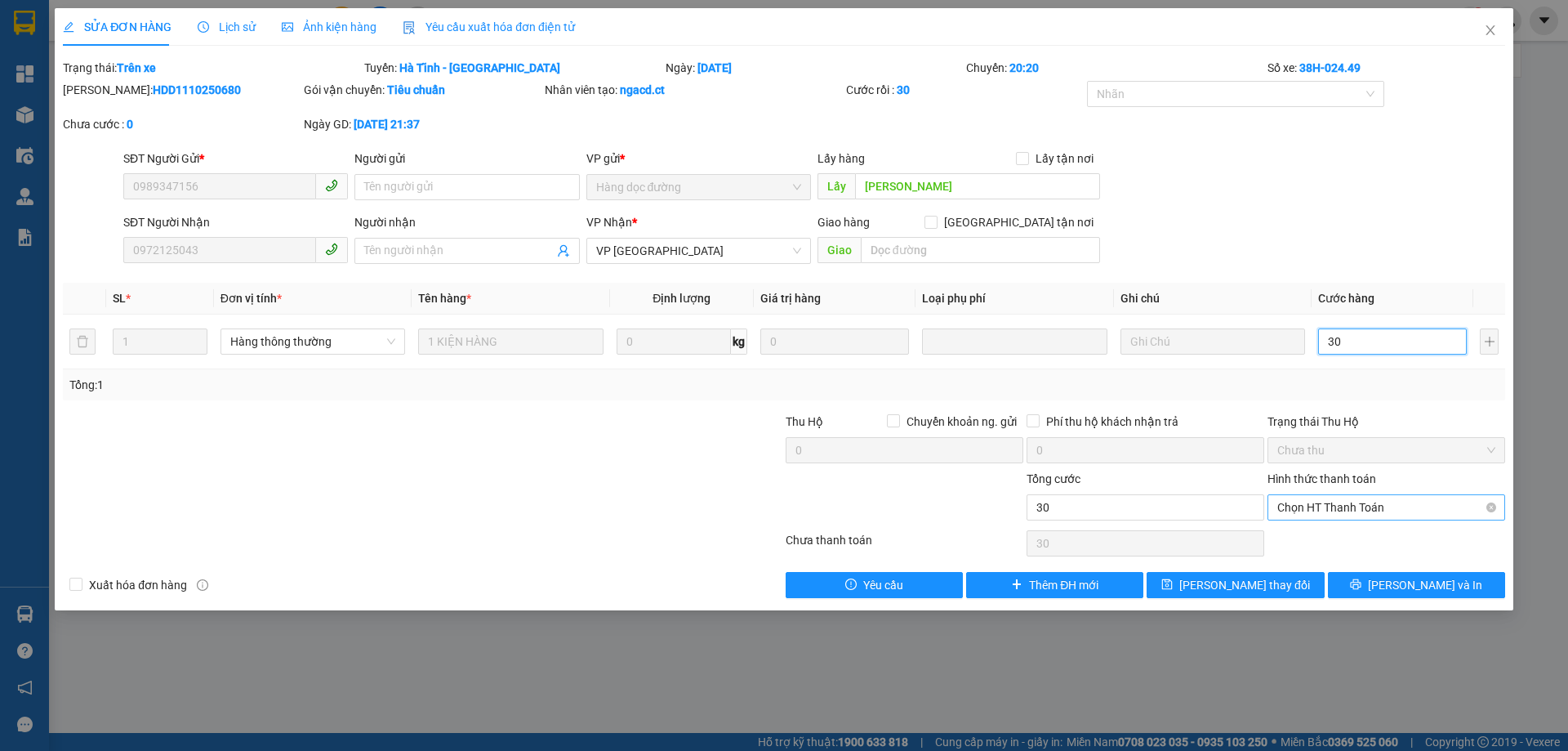
click at [1367, 510] on span "Chọn HT Thanh Toán" at bounding box center [1386, 507] width 218 height 24
type input "30"
type input "30.000"
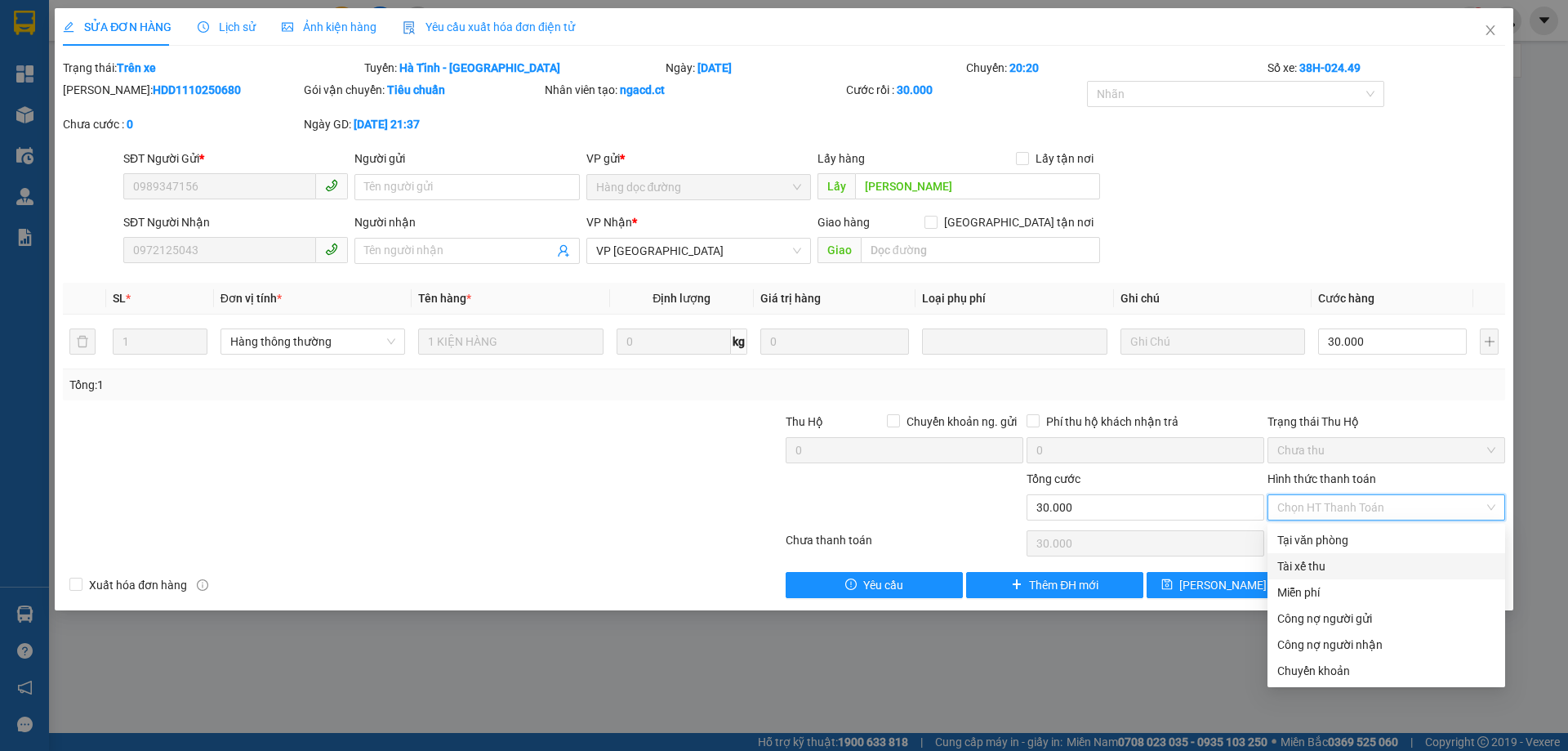
click at [1319, 565] on div "Tài xế thu" at bounding box center [1386, 566] width 218 height 18
type input "0"
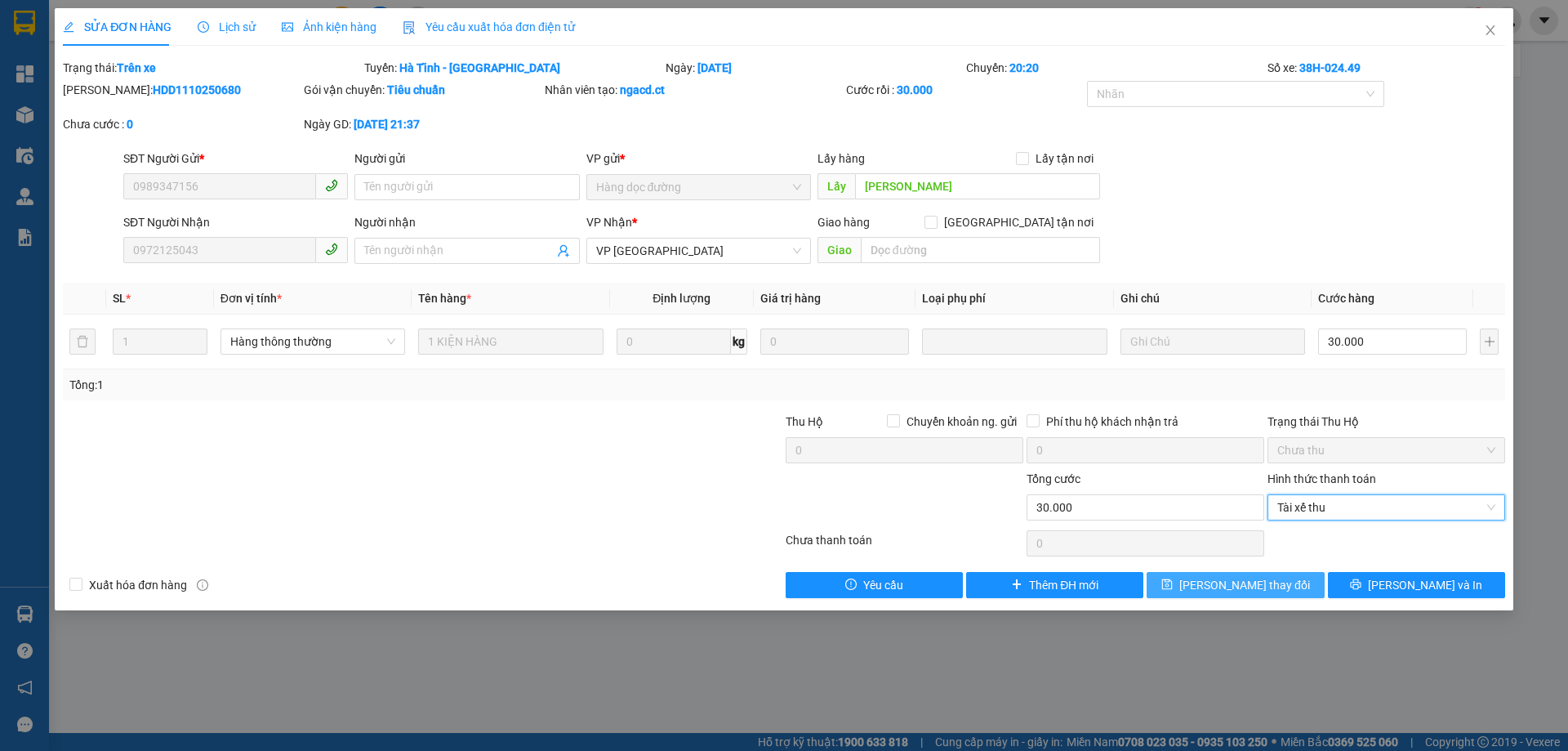
click at [1226, 576] on span "[PERSON_NAME] thay đổi" at bounding box center [1244, 585] width 131 height 18
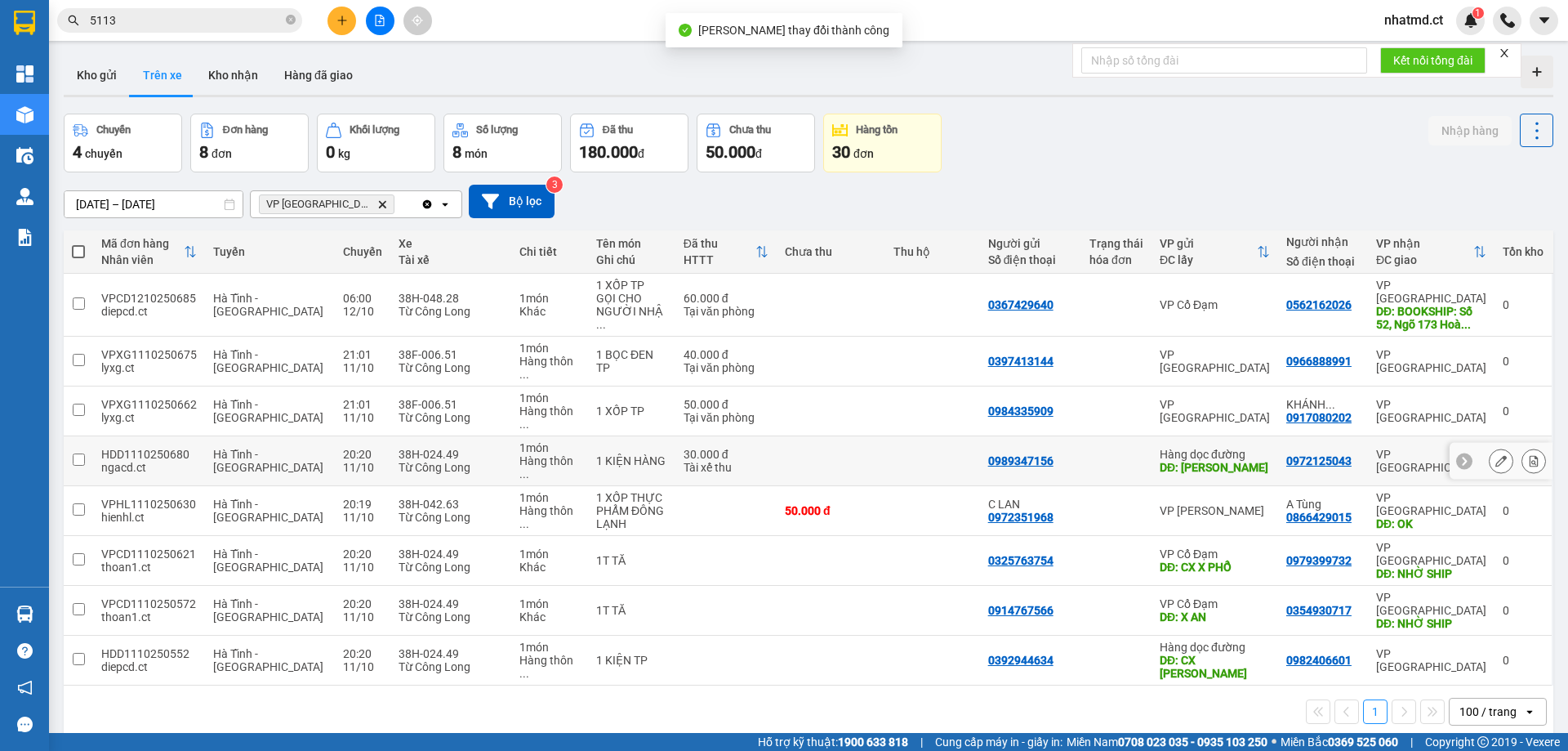
click at [885, 436] on td at bounding box center [932, 461] width 95 height 50
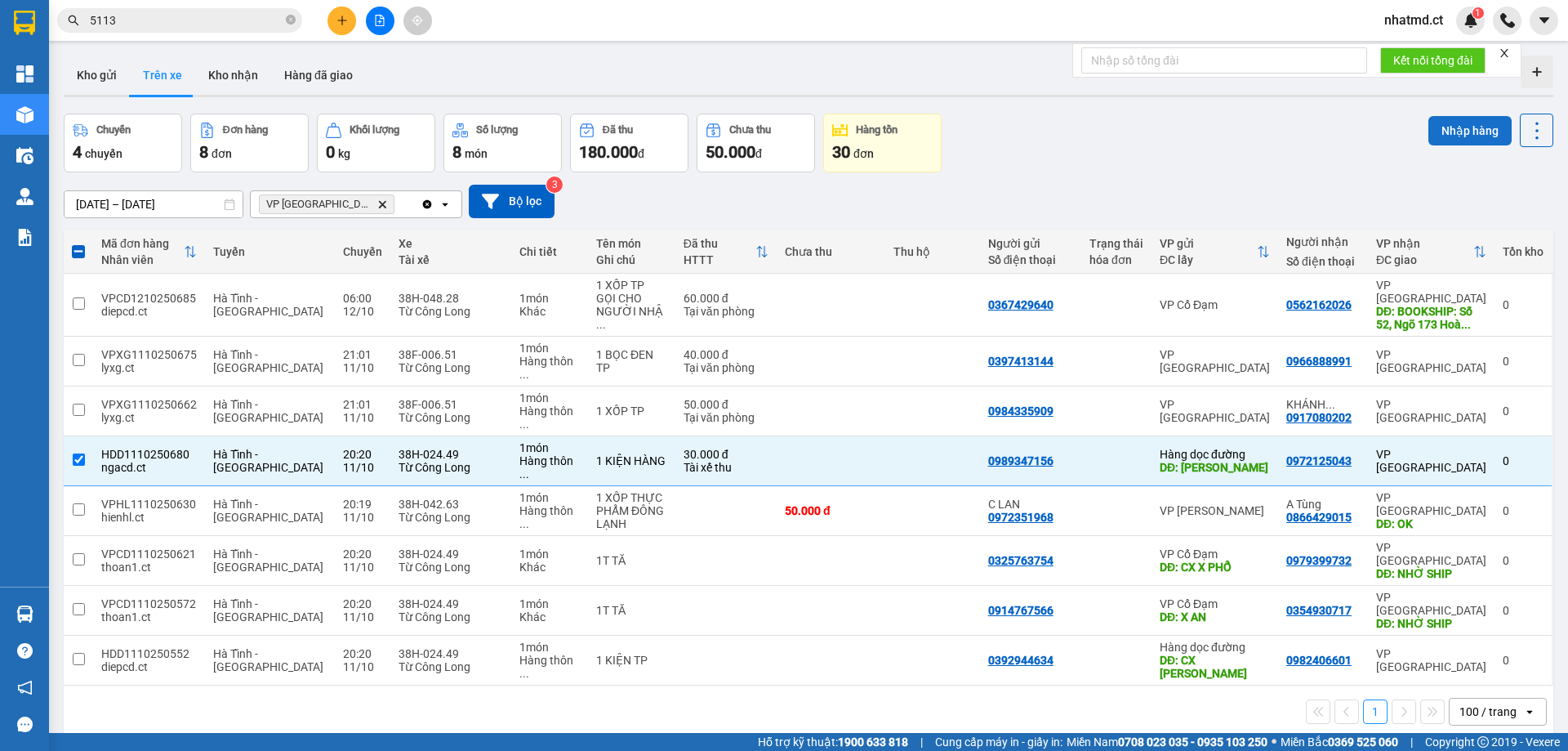
click at [1454, 140] on button "Nhập hàng" at bounding box center [1470, 131] width 83 height 30
checkbox input "false"
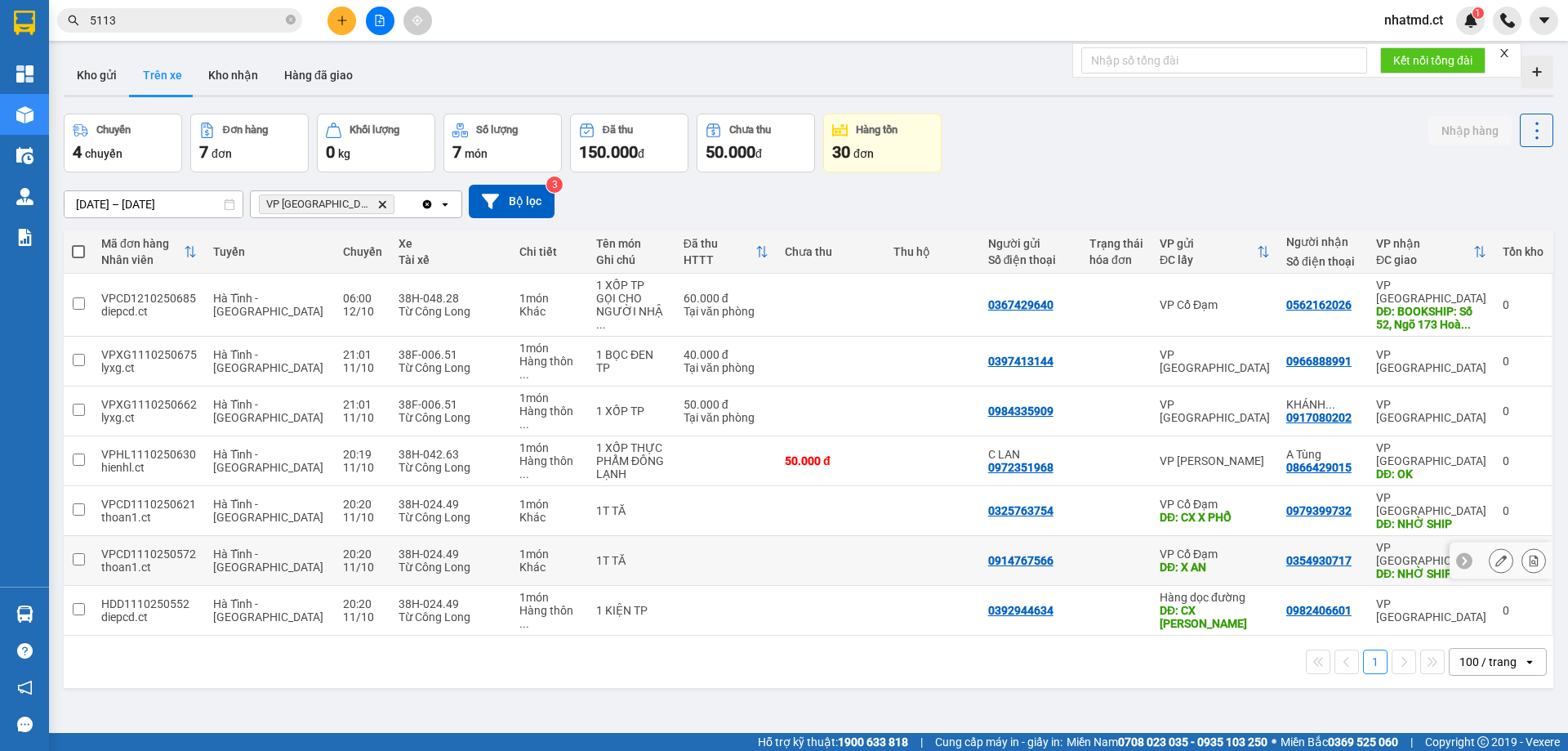
click at [1368, 536] on td "VP [PERSON_NAME]: NHỜ SHIP" at bounding box center [1431, 560] width 126 height 50
checkbox input "true"
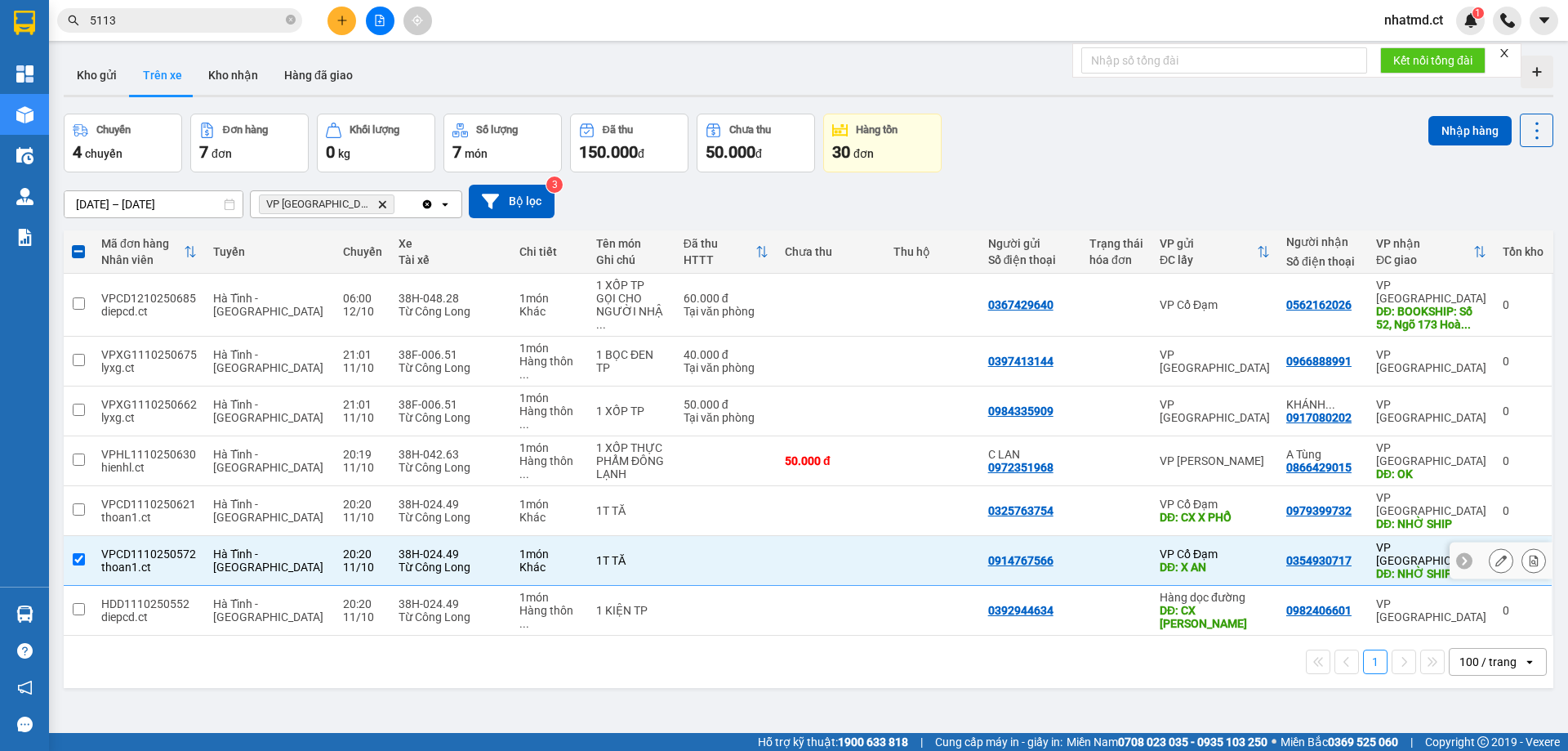
click at [1495, 554] on icon at bounding box center [1500, 560] width 12 height 12
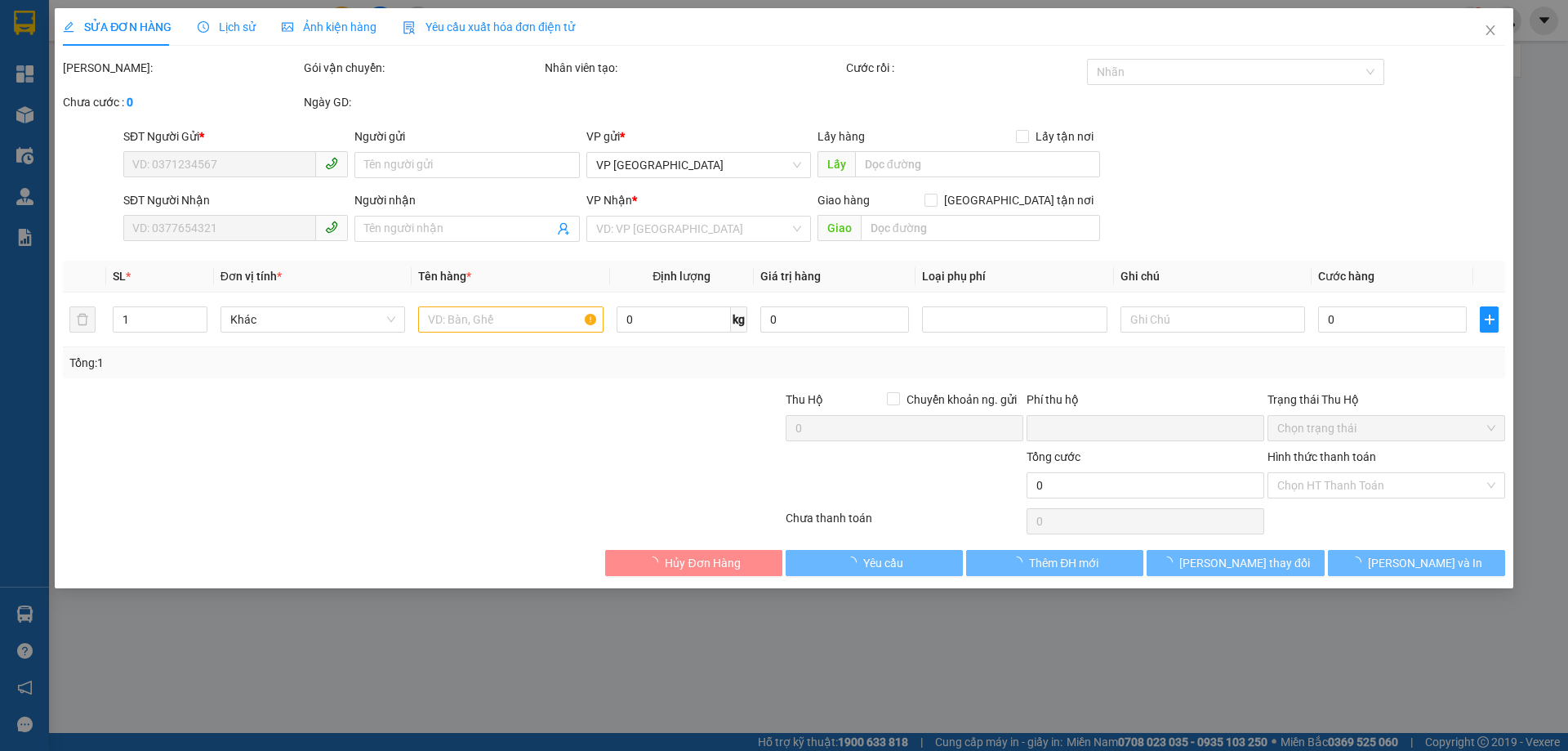
type input "0914767566"
type input "X AN"
type input "0354930717"
type input "NHỜ SHIP"
type input "0"
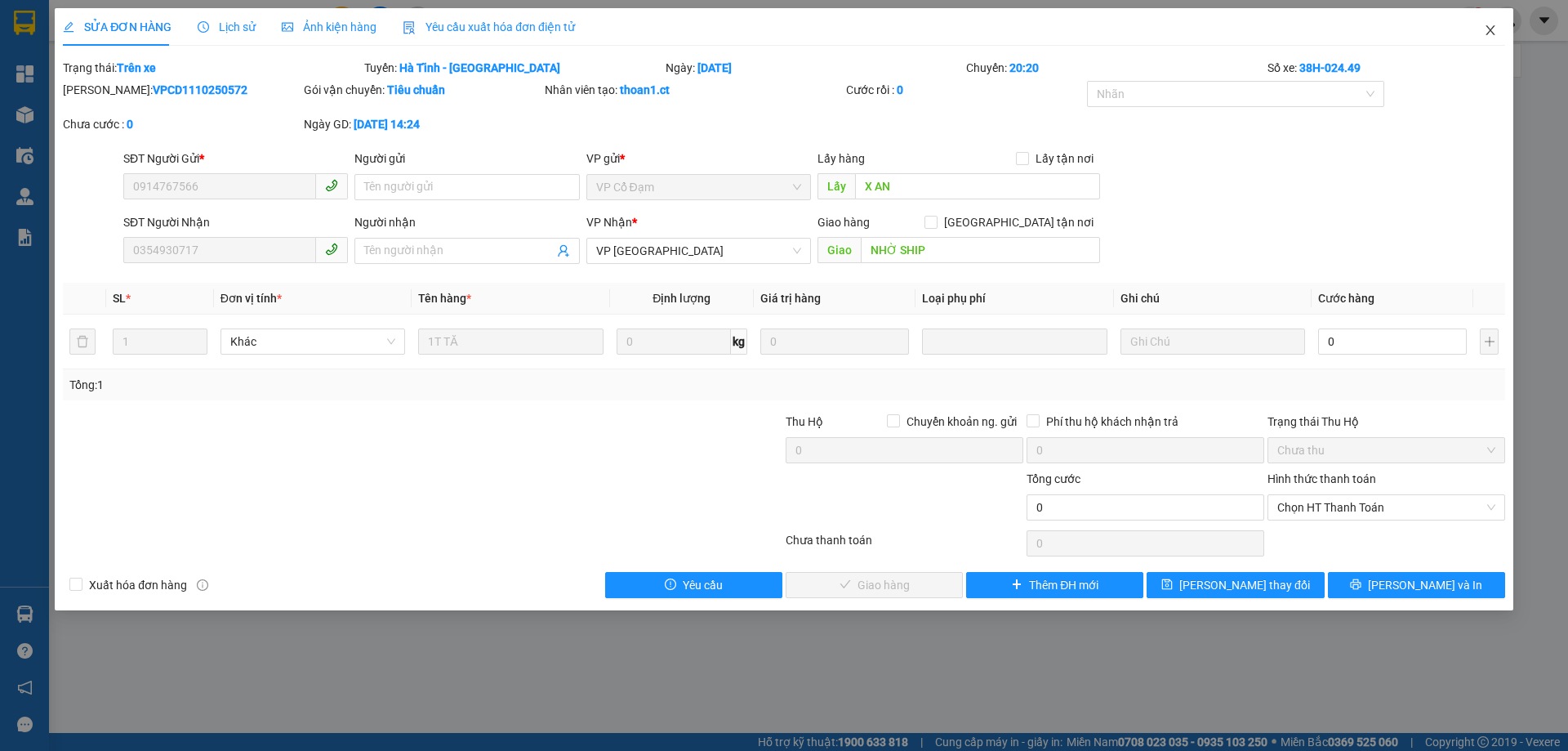
click at [1490, 32] on icon "close" at bounding box center [1490, 30] width 9 height 10
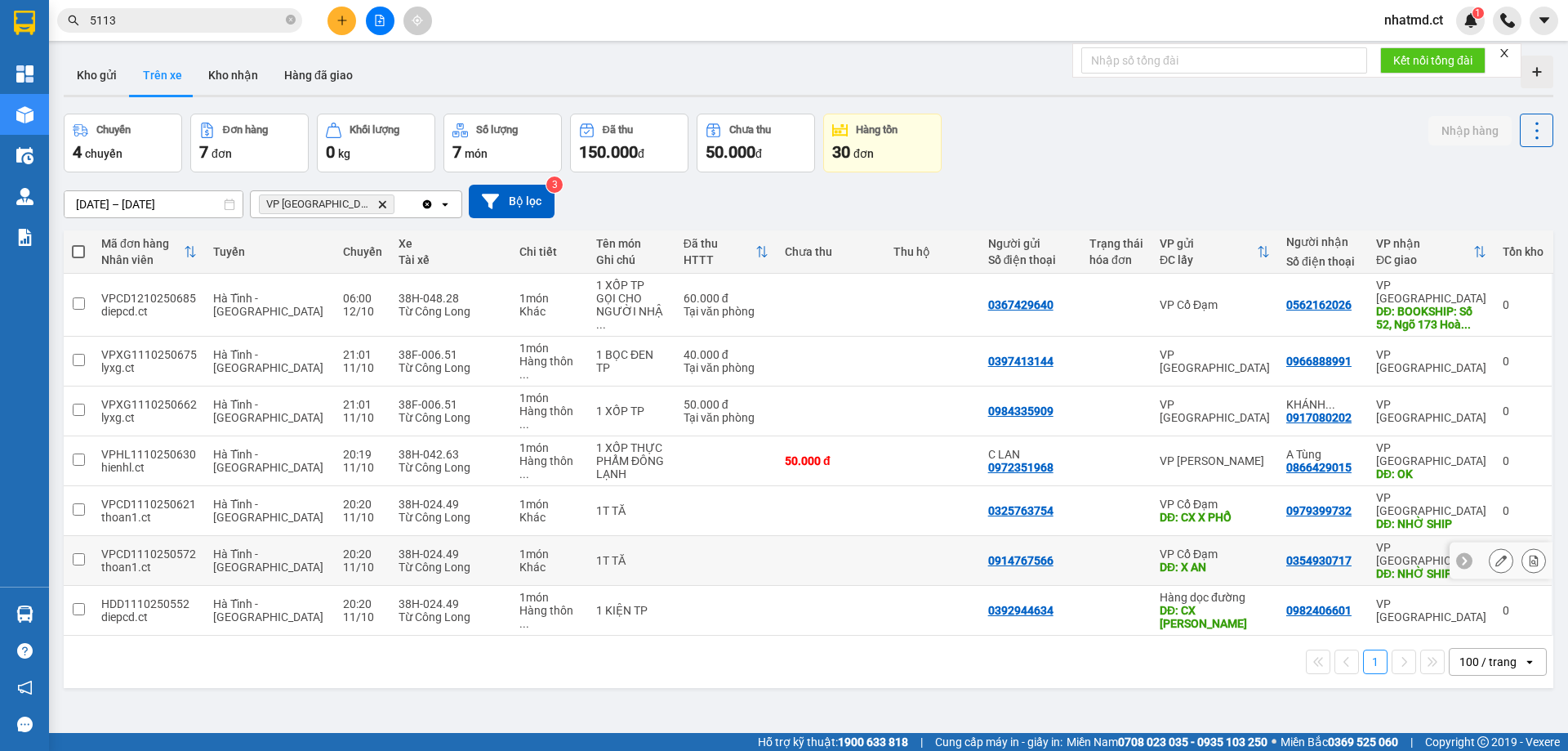
click at [1278, 536] on td "0354930717" at bounding box center [1323, 560] width 90 height 50
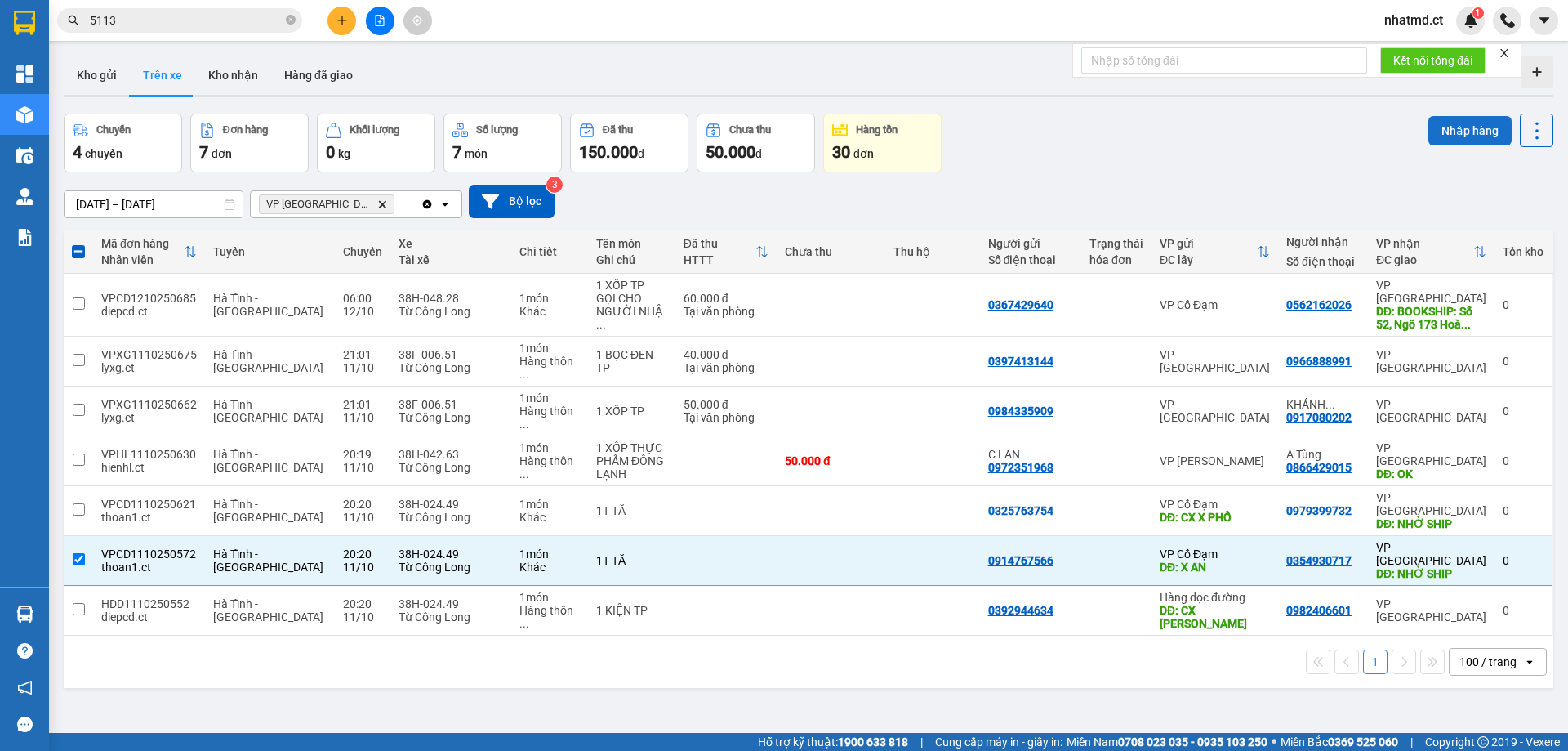
click at [1466, 127] on button "Nhập hàng" at bounding box center [1470, 131] width 83 height 30
checkbox input "false"
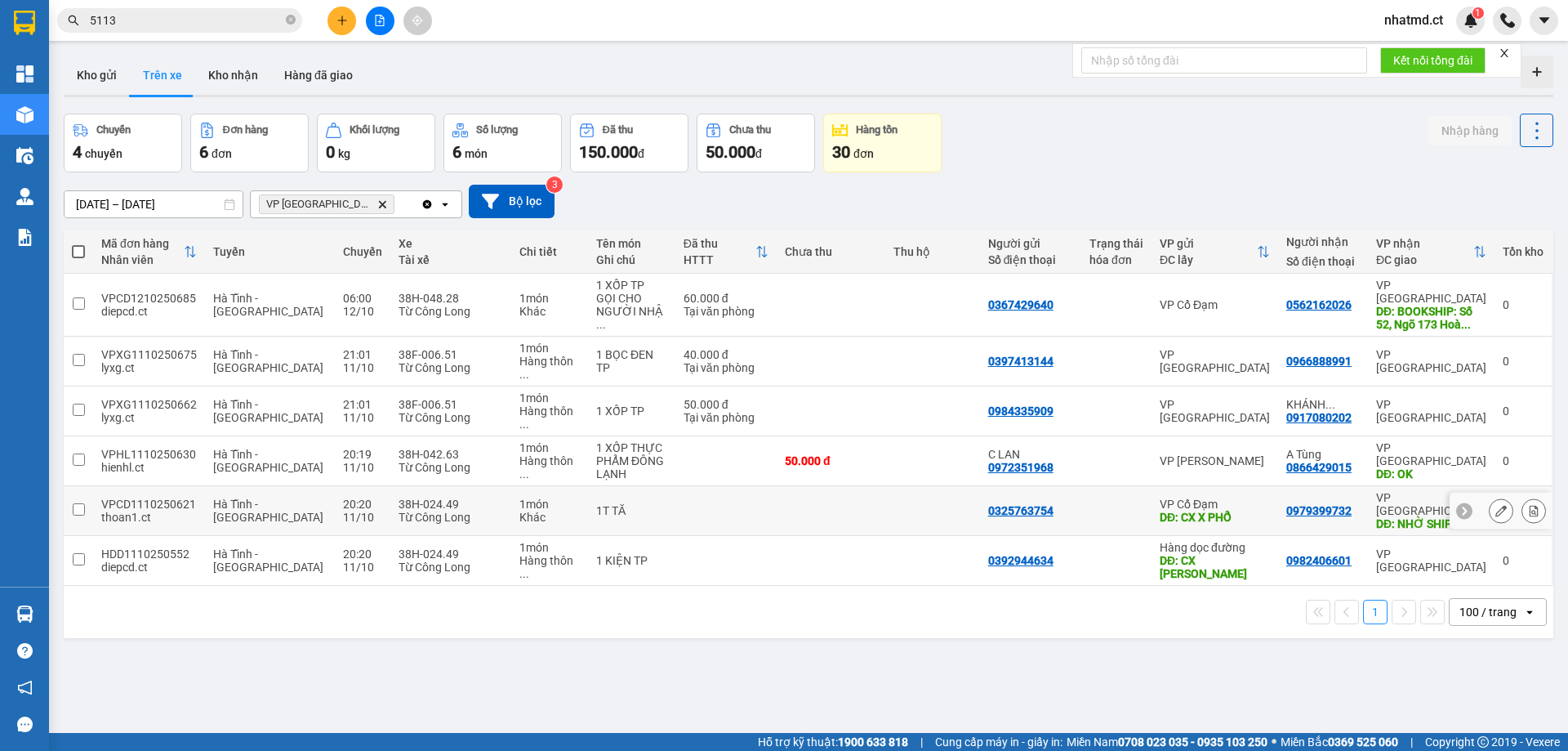
click at [1081, 486] on td at bounding box center [1117, 510] width 70 height 50
checkbox input "true"
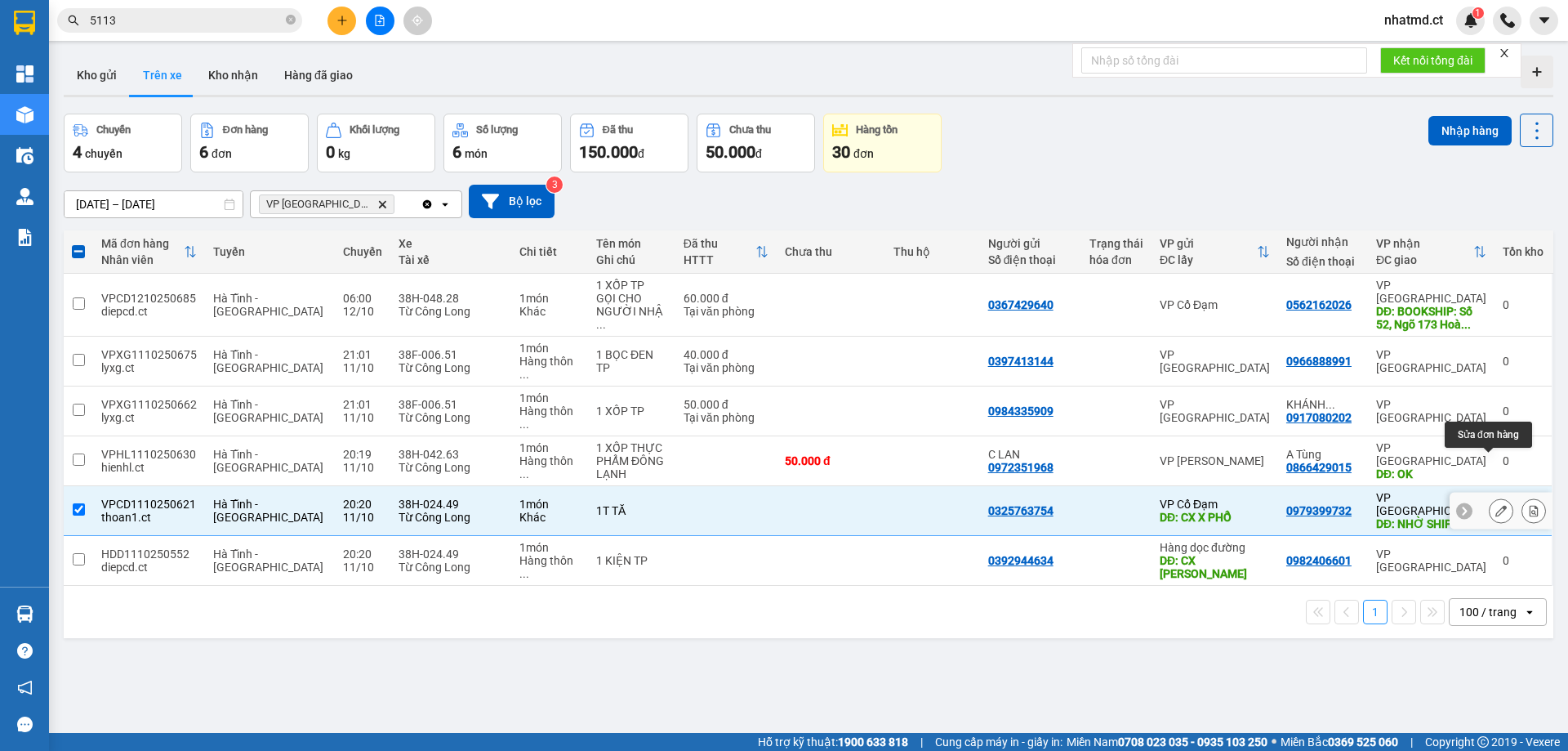
click at [1490, 497] on button at bounding box center [1500, 511] width 23 height 29
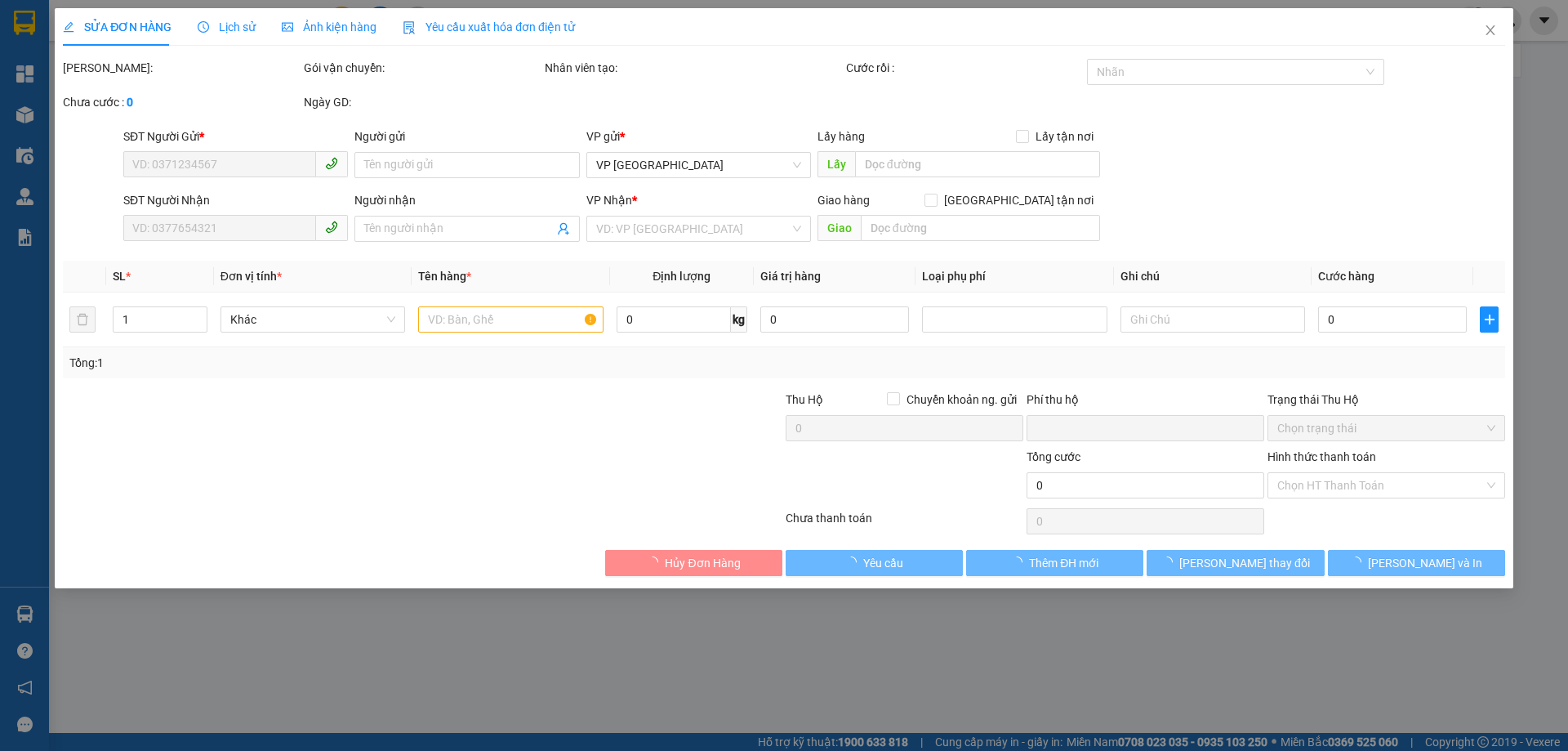
type input "0325763754"
type input "CX X PHỔ"
type input "0979399732"
type input "NHỜ SHIP"
type input "0"
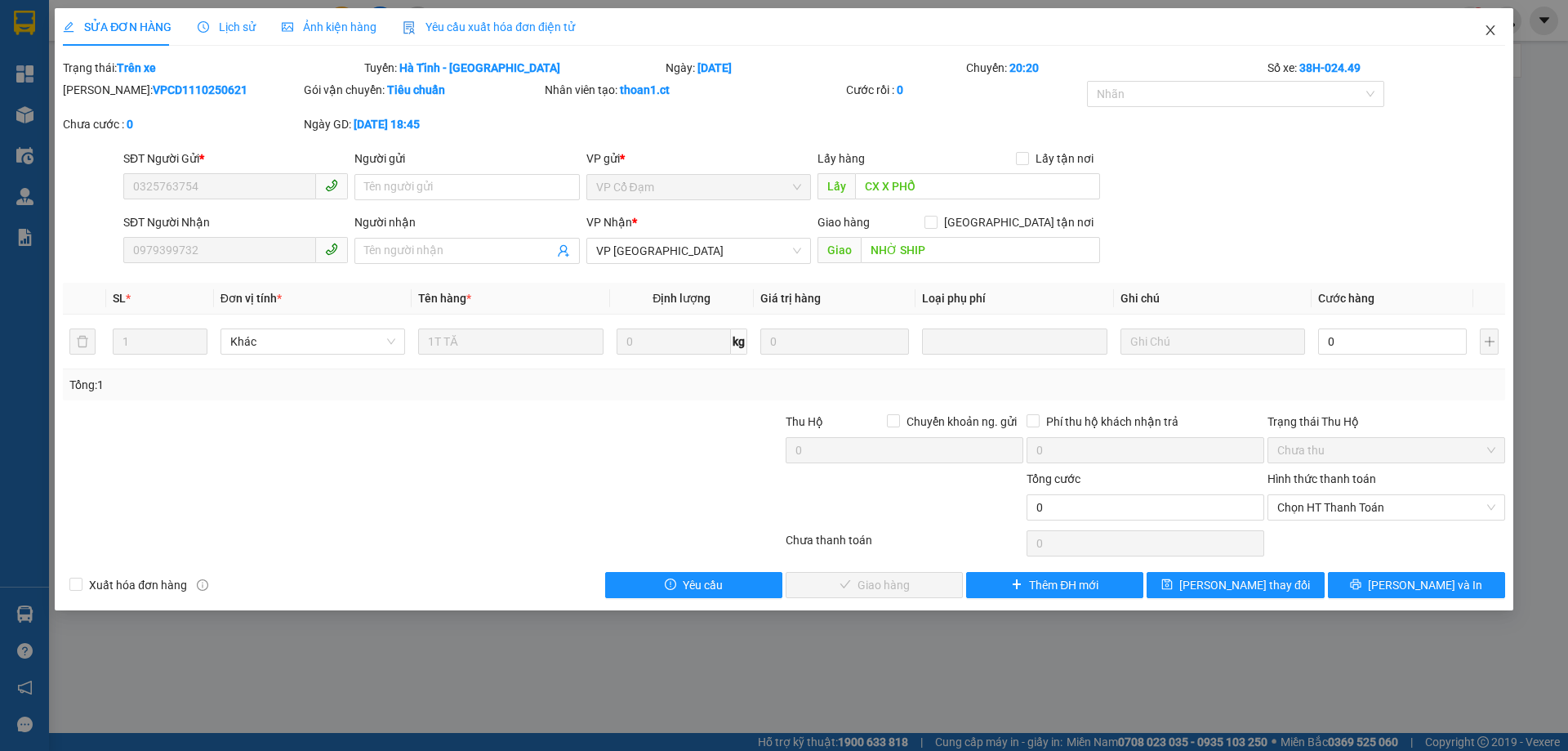
click at [1493, 28] on icon "close" at bounding box center [1490, 30] width 9 height 10
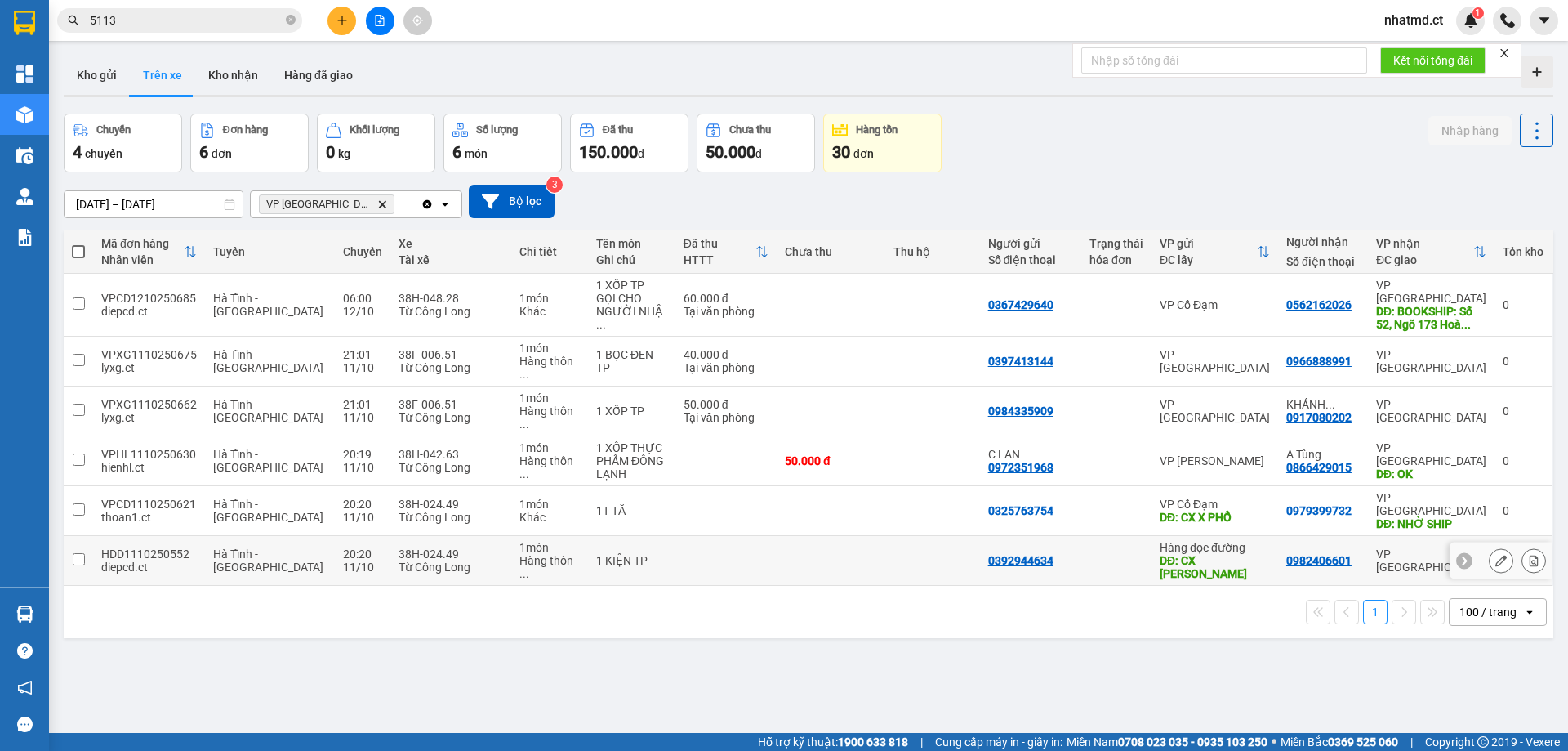
click at [1110, 536] on td at bounding box center [1117, 560] width 70 height 50
checkbox input "true"
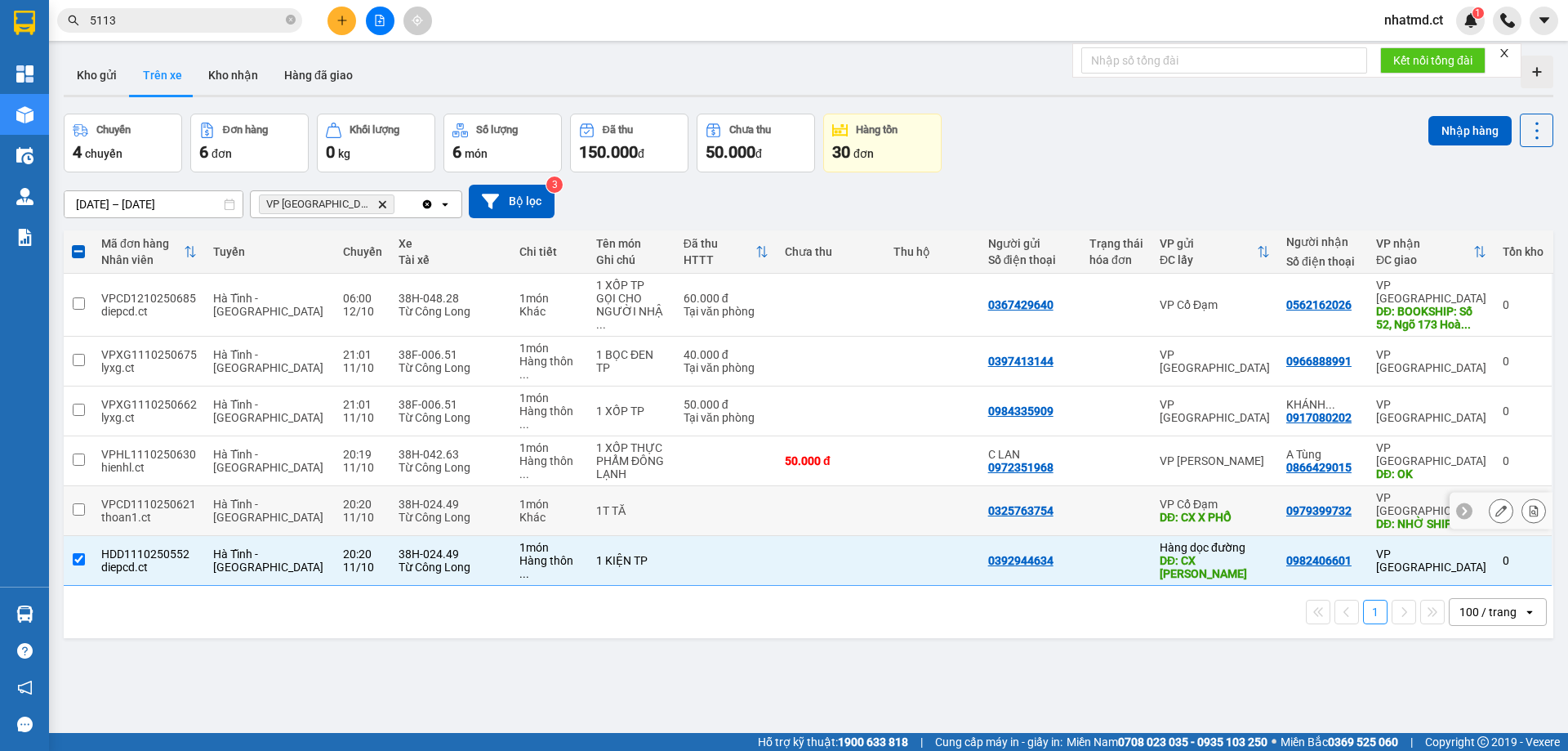
click at [1121, 504] on div at bounding box center [1117, 510] width 54 height 13
checkbox input "true"
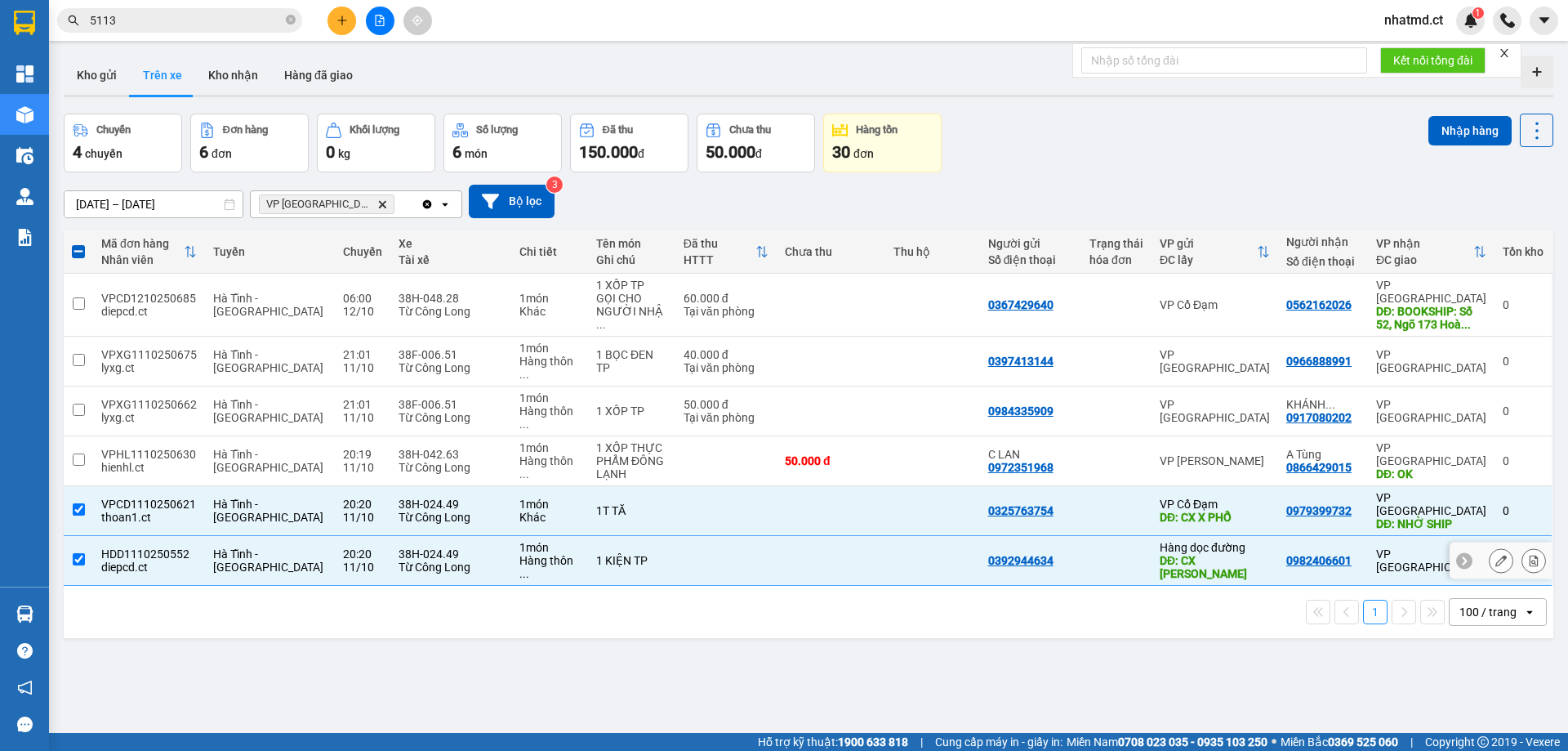
click at [1114, 554] on div at bounding box center [1117, 560] width 54 height 13
checkbox input "false"
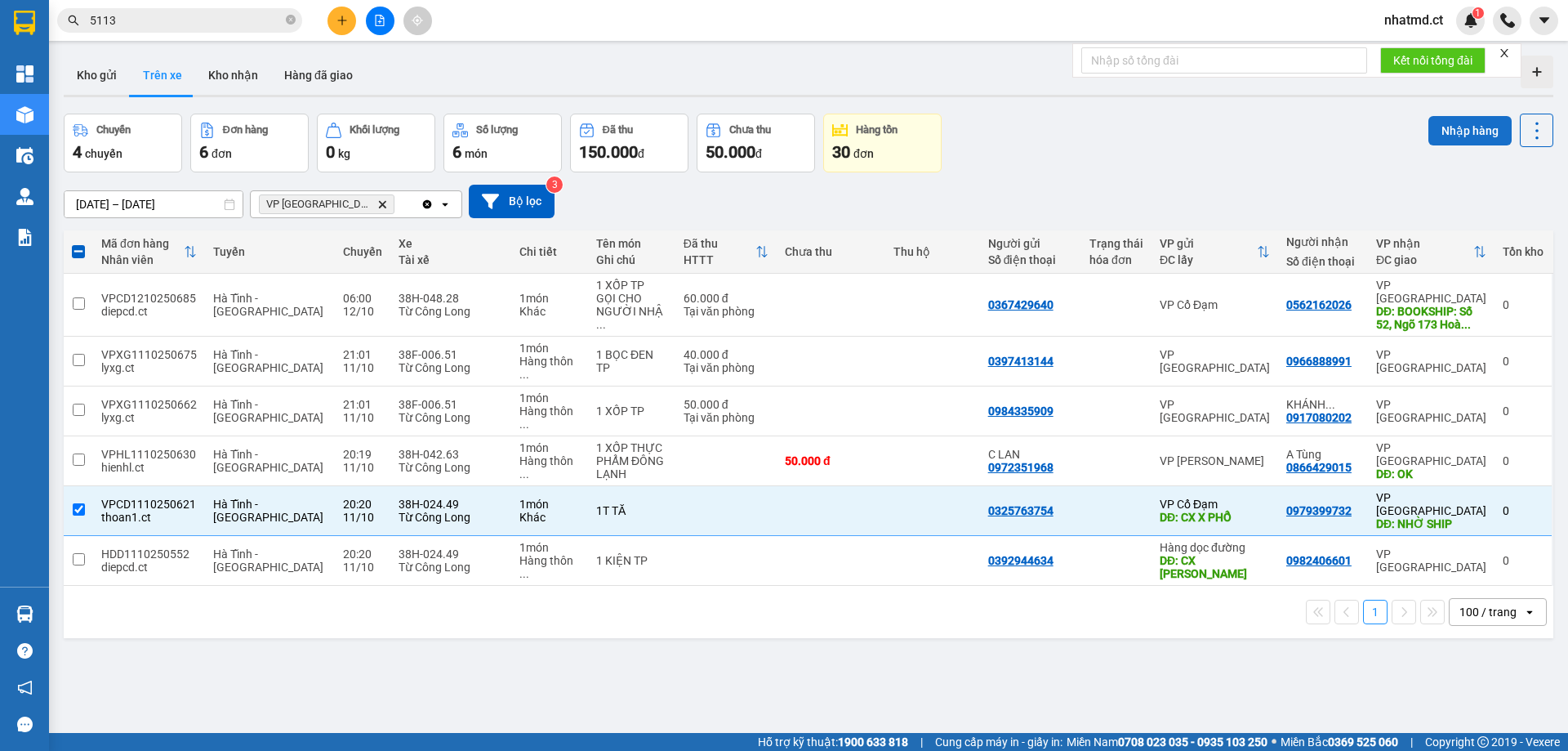
click at [1437, 143] on button "Nhập hàng" at bounding box center [1470, 131] width 83 height 30
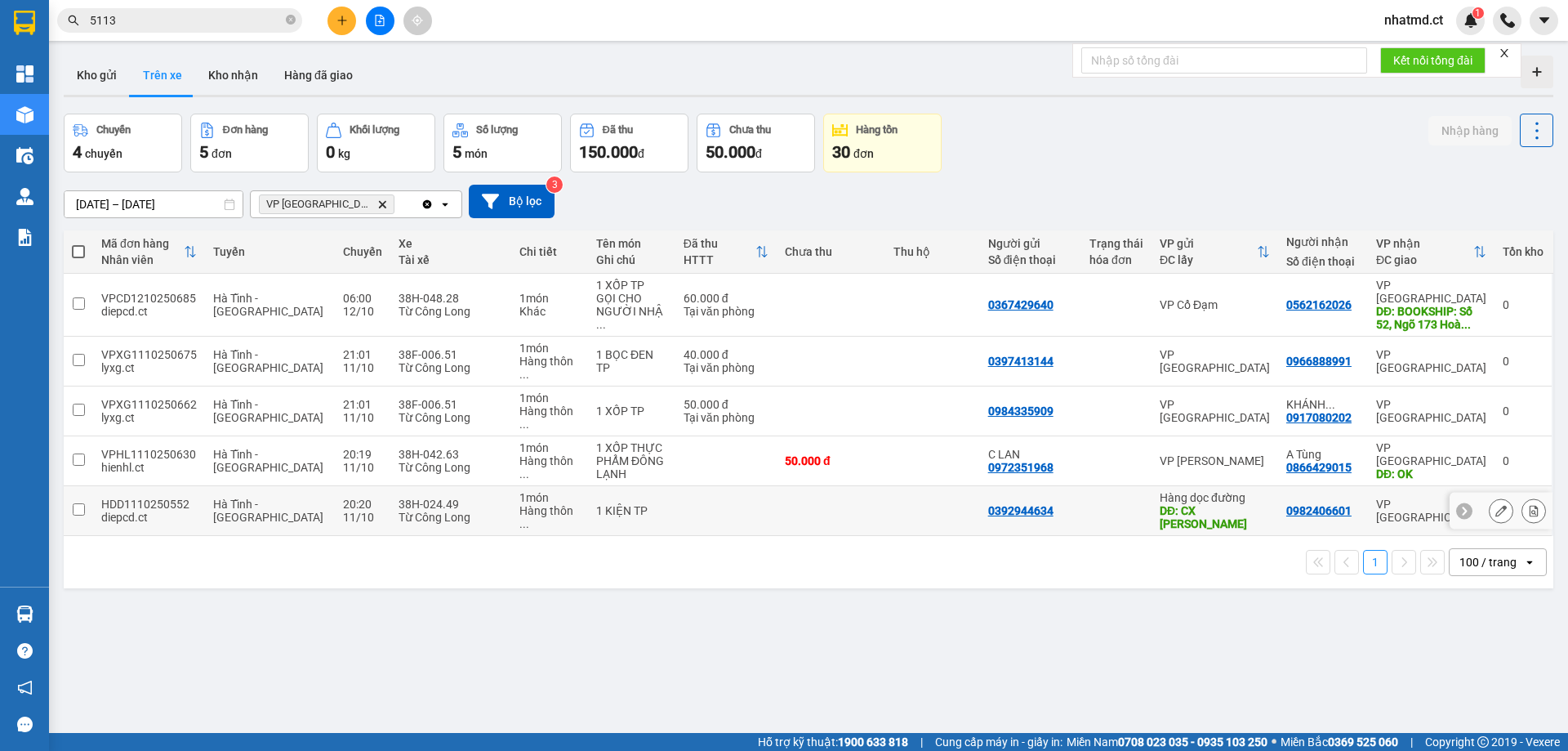
click at [1099, 504] on div at bounding box center [1117, 510] width 54 height 13
checkbox input "true"
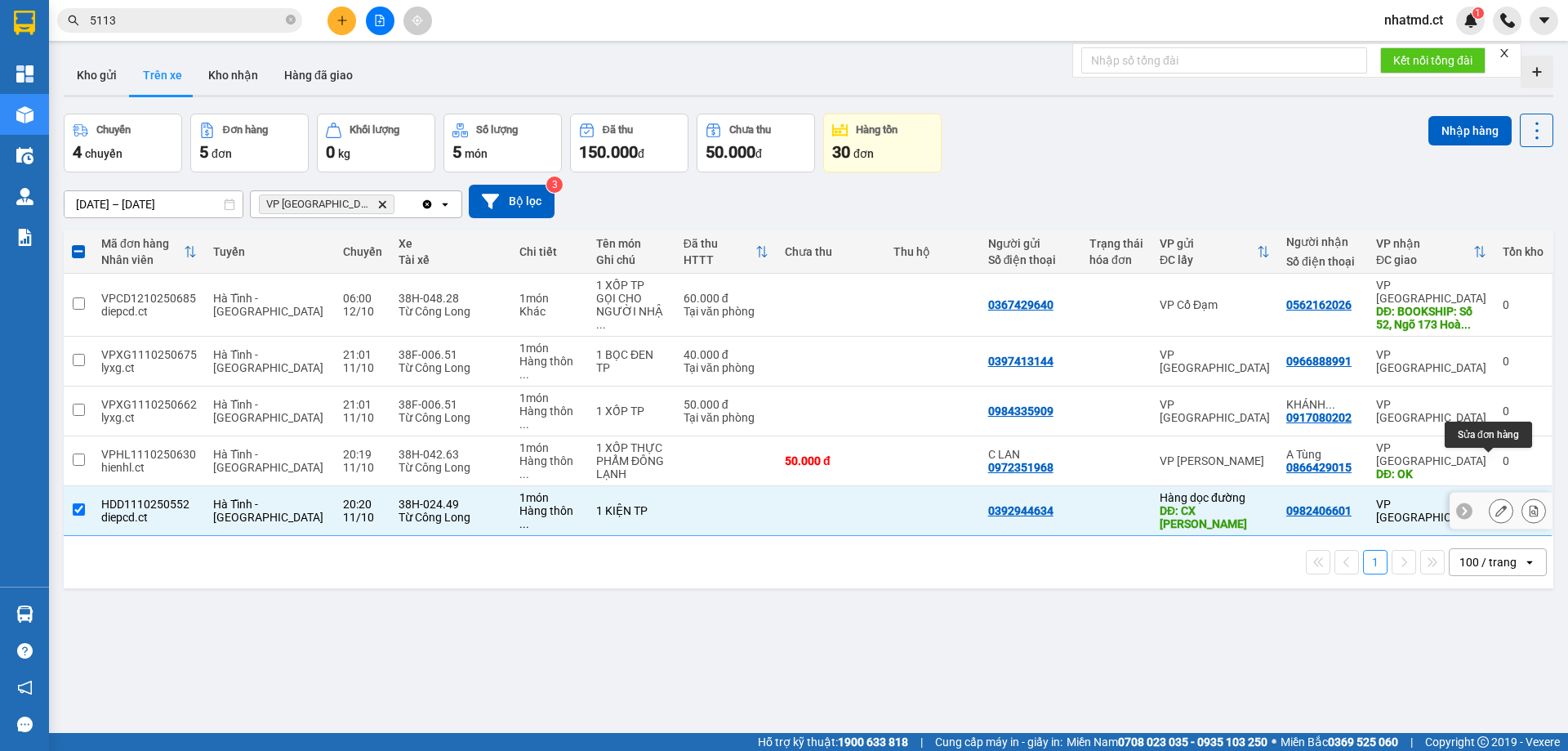
click at [1494, 497] on button at bounding box center [1500, 511] width 23 height 29
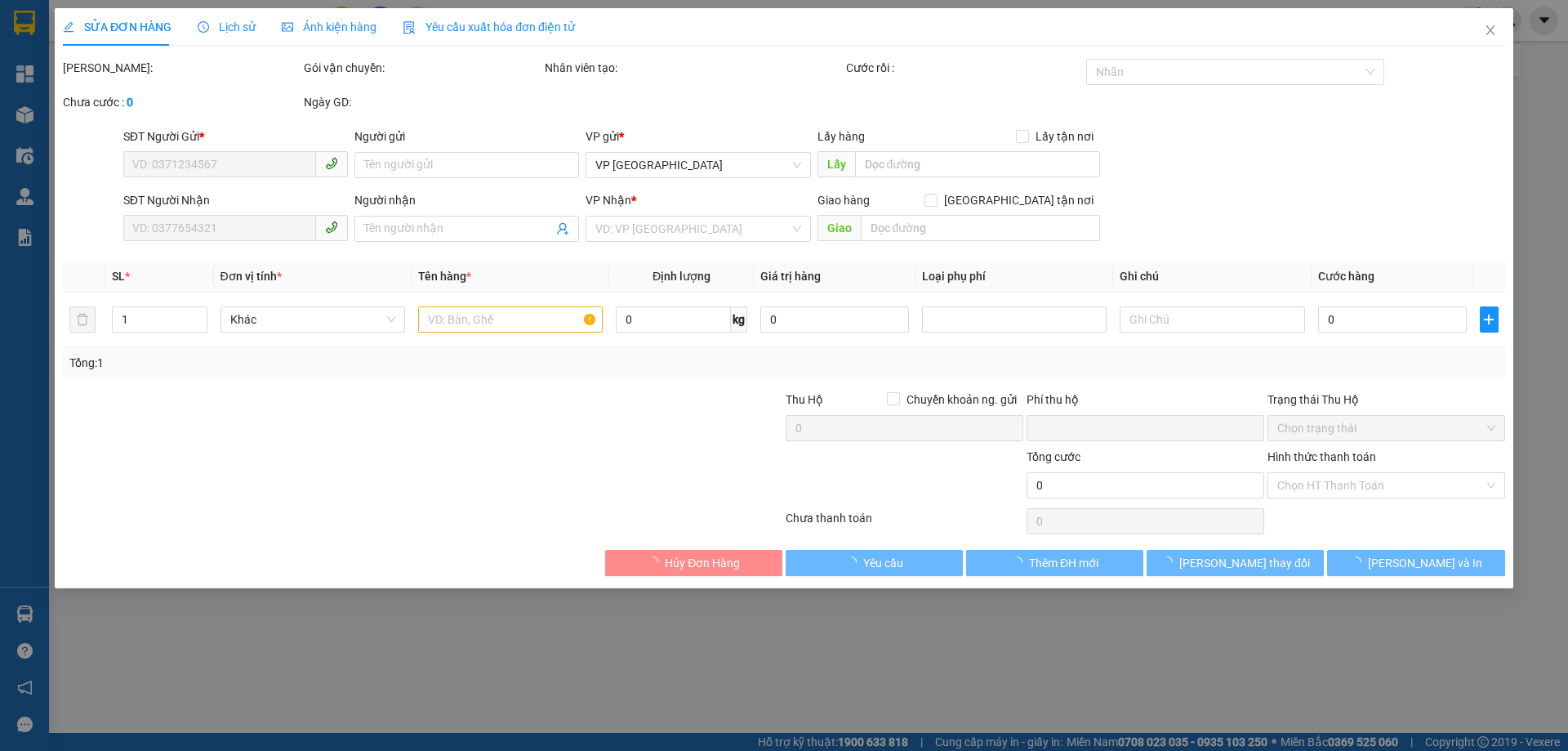
type input "0392944634"
type input "CX [PERSON_NAME]"
type input "0982406601"
type input "0"
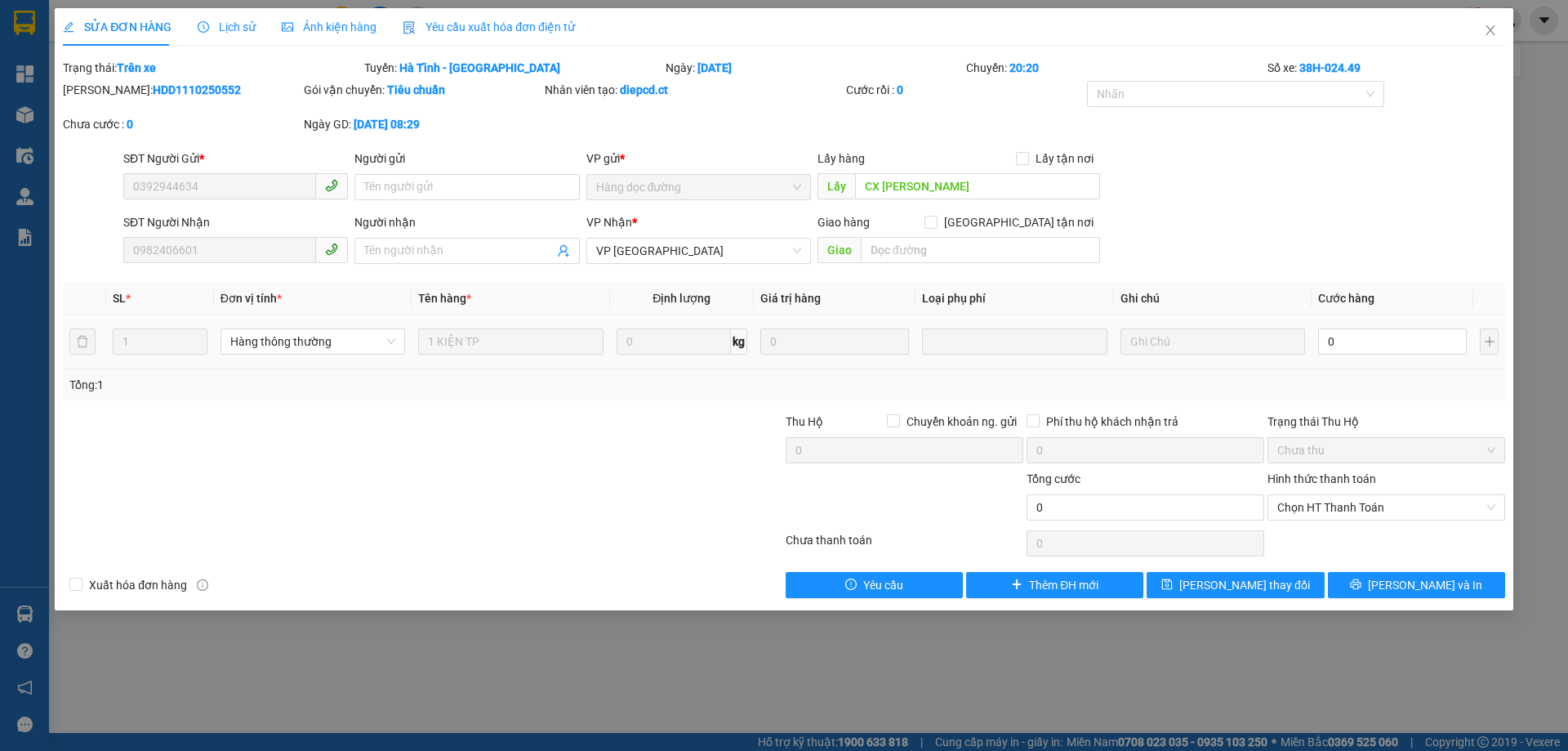
click at [1372, 326] on div "0" at bounding box center [1392, 342] width 149 height 32
click at [1374, 339] on input "0" at bounding box center [1392, 341] width 149 height 26
type input "4"
type input "40"
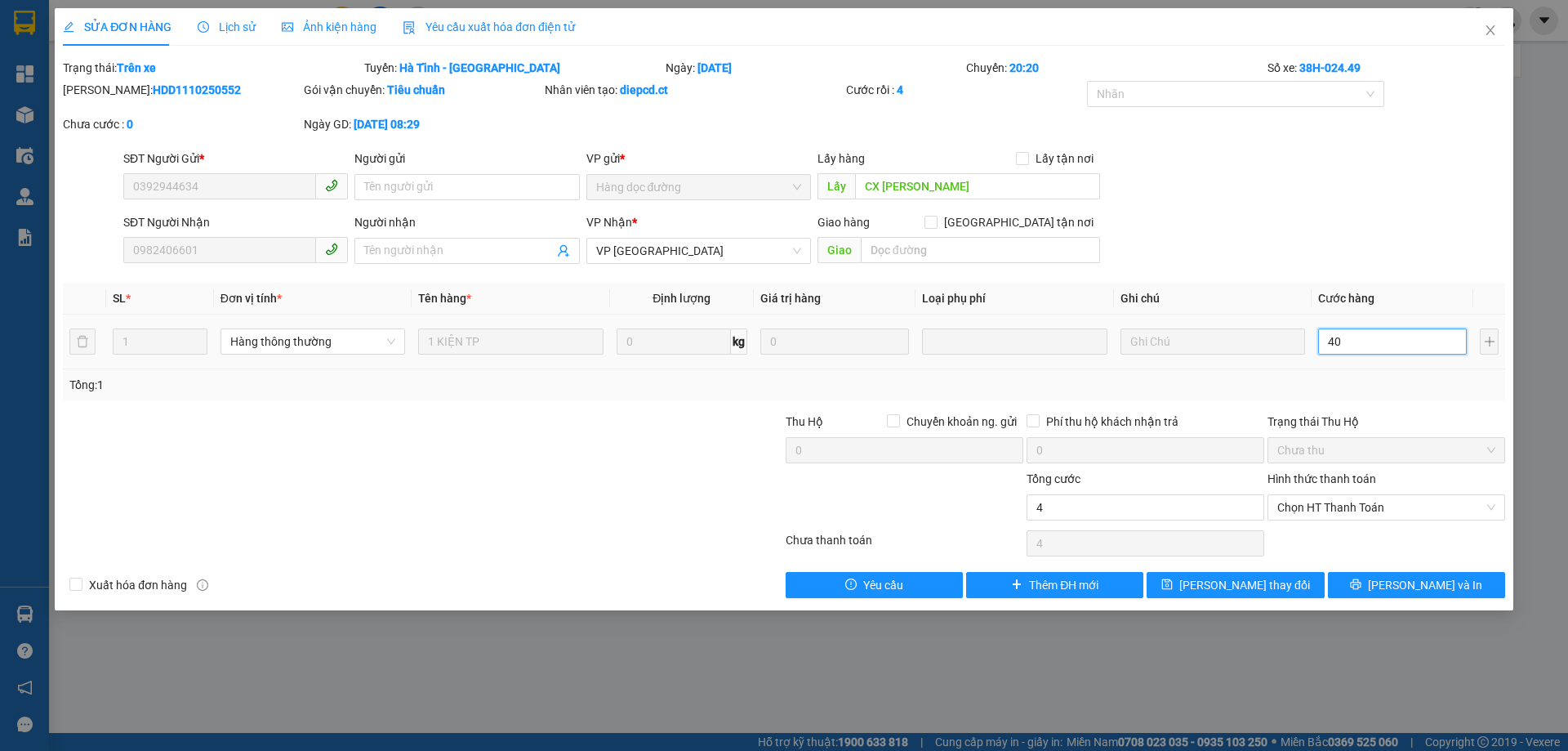
type input "40"
click at [1365, 513] on span "Chọn HT Thanh Toán" at bounding box center [1386, 507] width 218 height 24
type input "40"
type input "40.000"
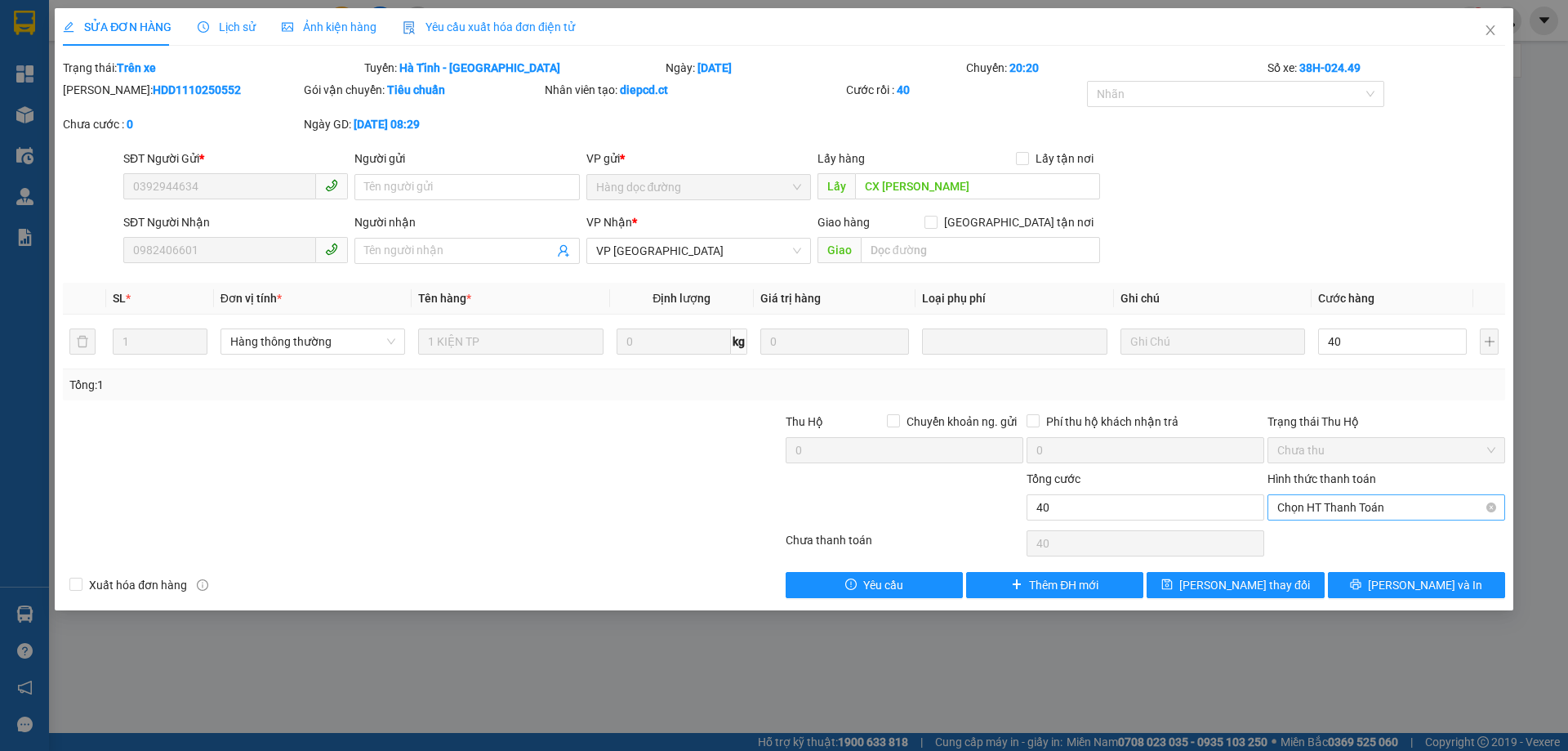
type input "40.000"
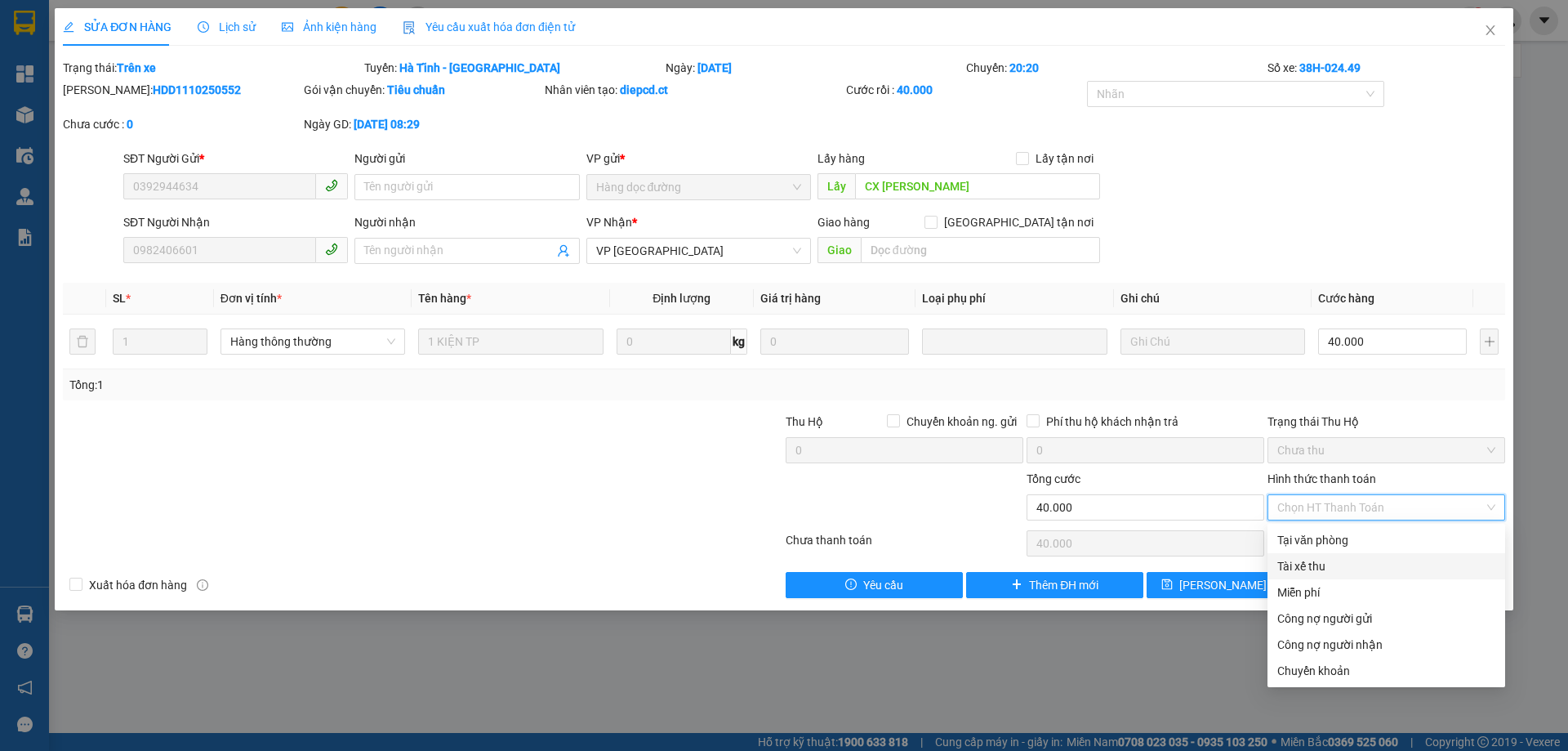
click at [1288, 563] on div "Tài xế thu" at bounding box center [1386, 566] width 218 height 18
type input "0"
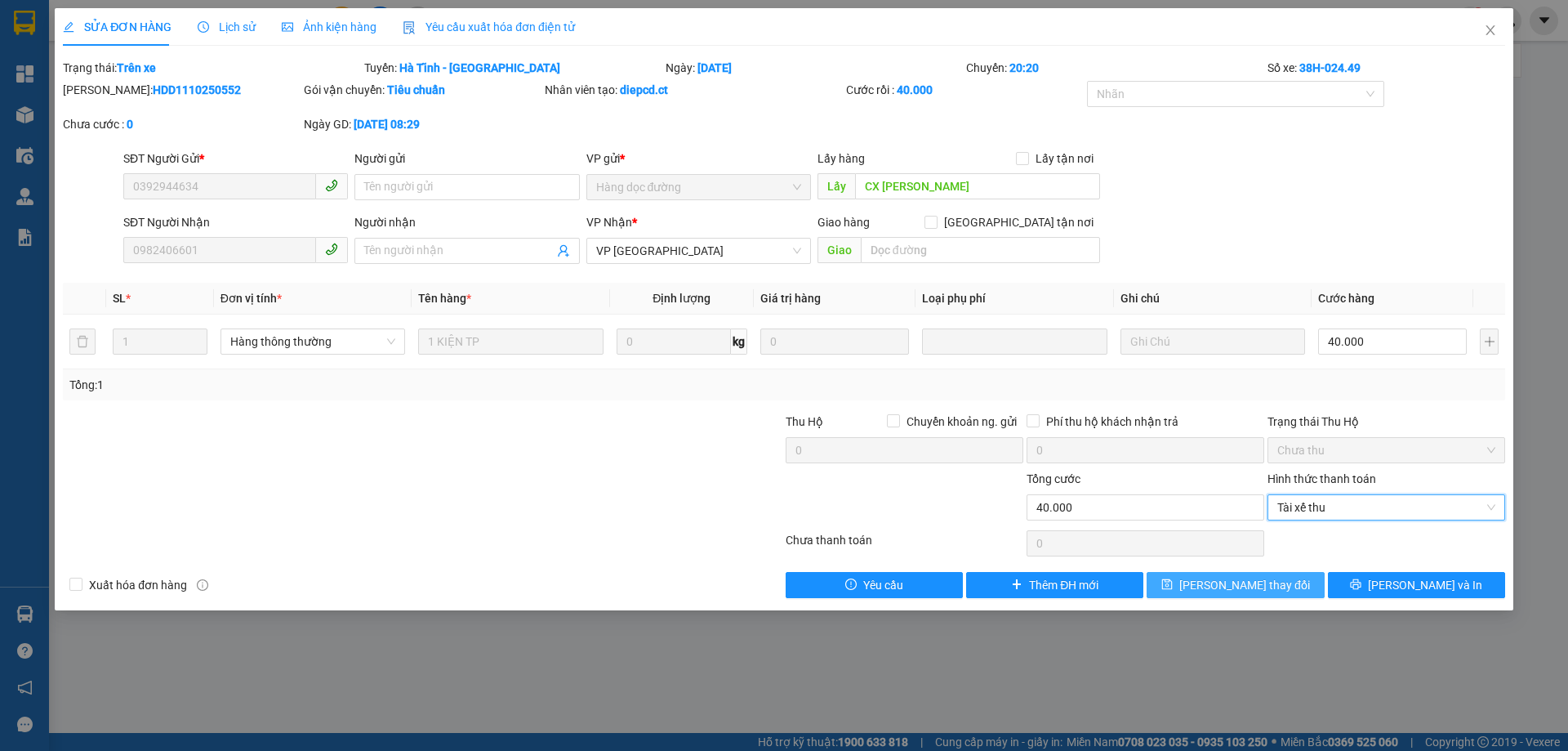
click at [1250, 591] on span "[PERSON_NAME] thay đổi" at bounding box center [1244, 585] width 131 height 18
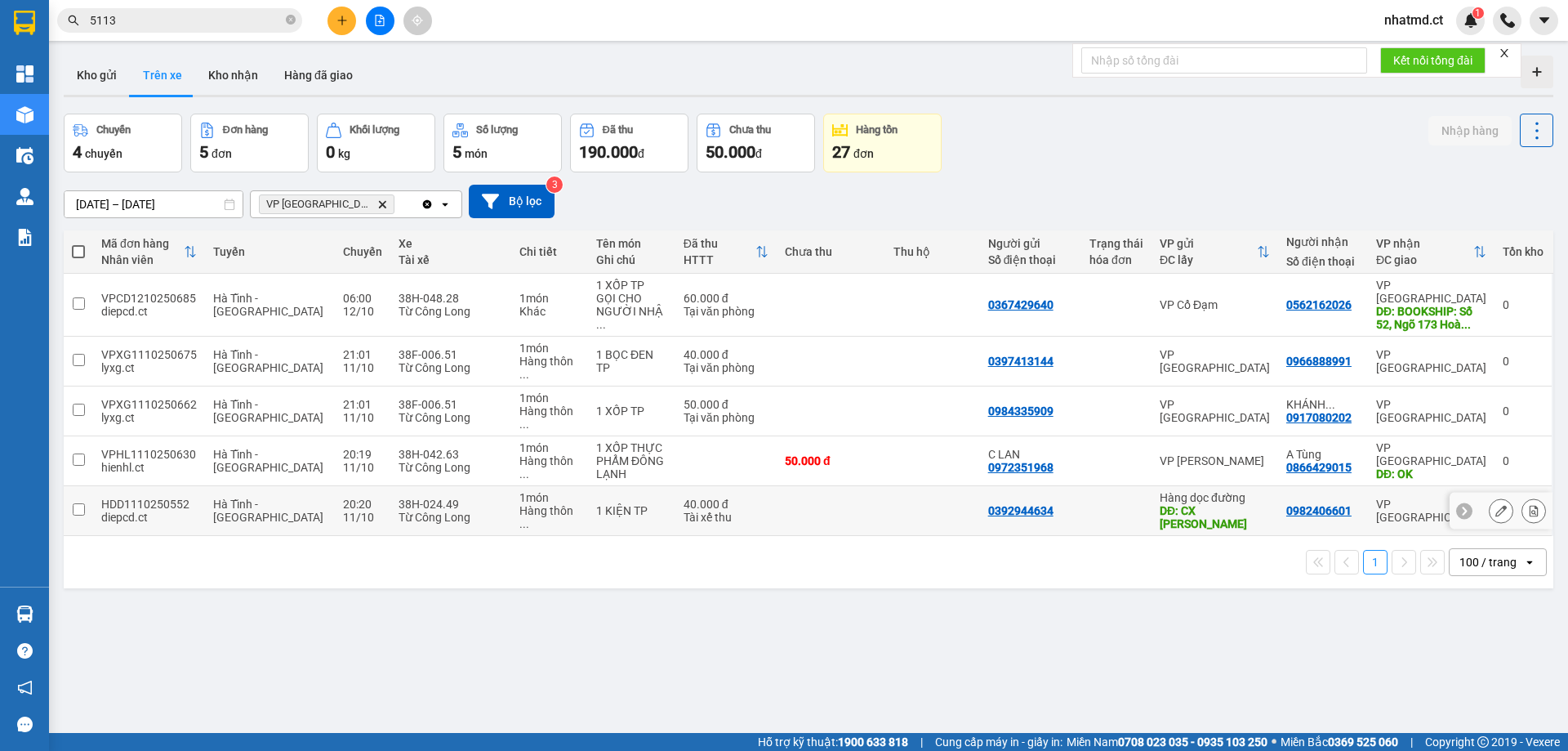
click at [1081, 486] on td at bounding box center [1117, 510] width 70 height 50
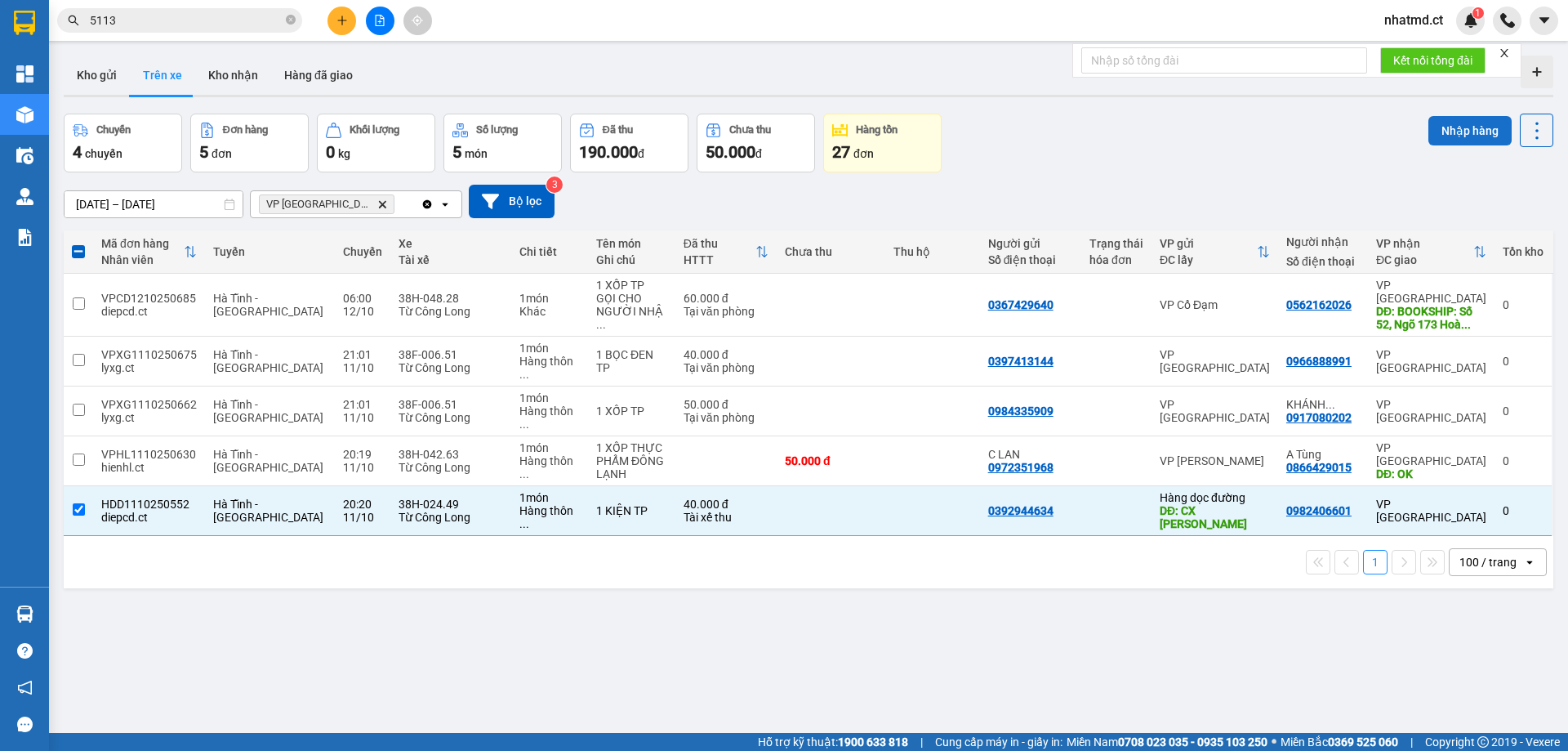
click at [1428, 142] on button "Nhập hàng" at bounding box center [1470, 131] width 83 height 30
click at [1428, 133] on button "Nhập hàng" at bounding box center [1470, 131] width 83 height 30
checkbox input "false"
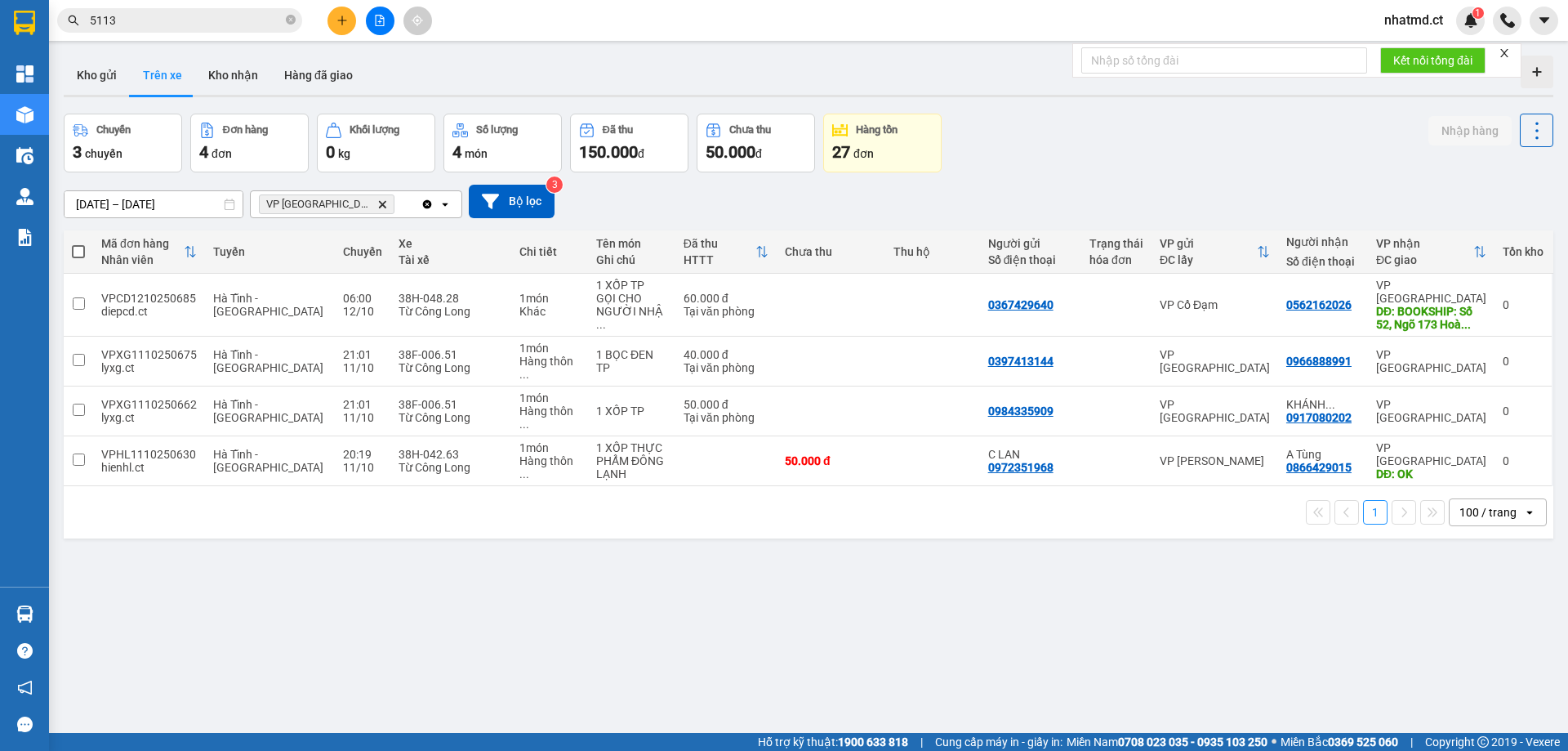
click at [334, 22] on button at bounding box center [342, 21] width 29 height 29
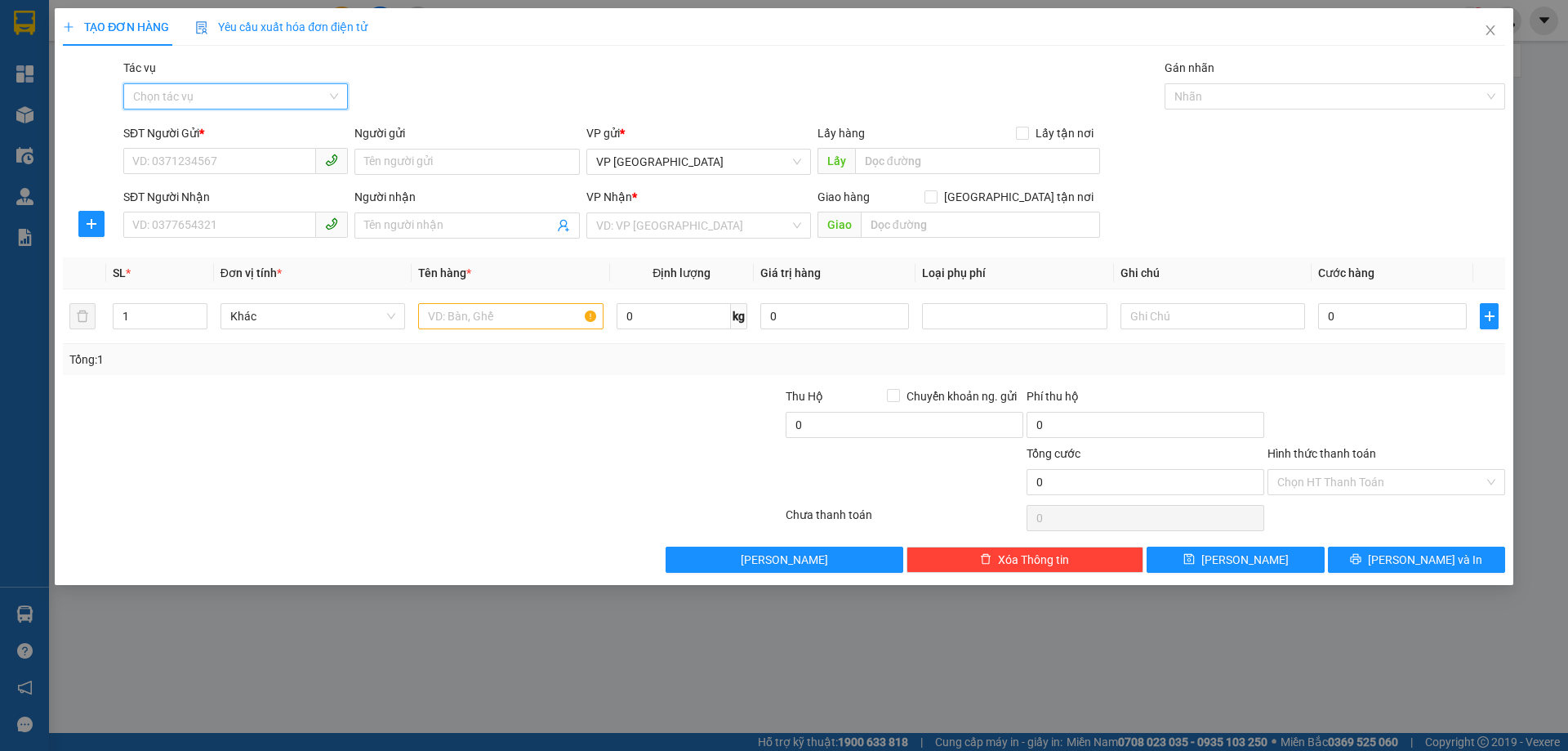
click at [286, 99] on input "Tác vụ" at bounding box center [230, 96] width 194 height 24
click at [271, 156] on div "Nhập hàng kho nhận" at bounding box center [235, 155] width 205 height 18
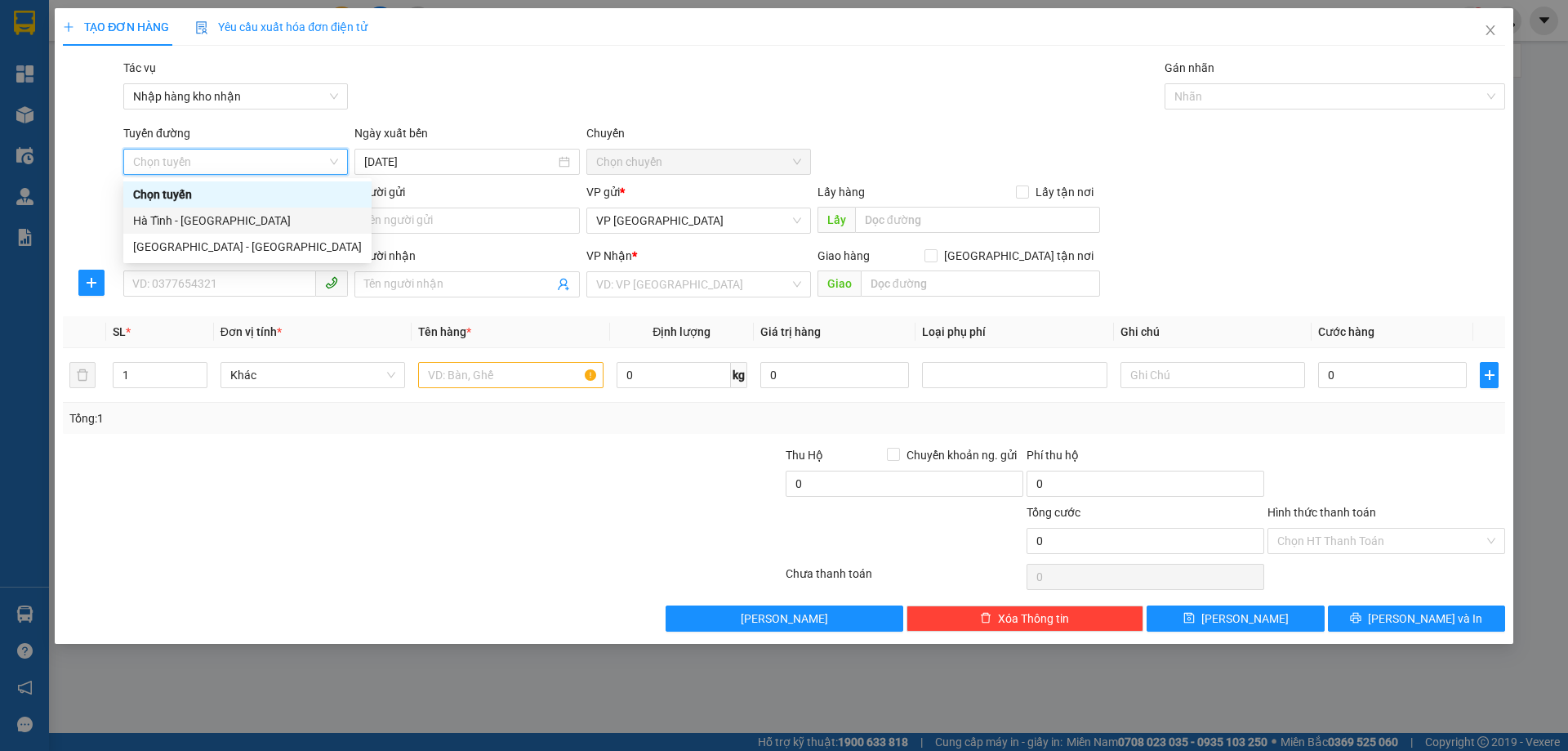
click at [274, 222] on div "Hà Tĩnh - [GEOGRAPHIC_DATA]" at bounding box center [248, 221] width 229 height 18
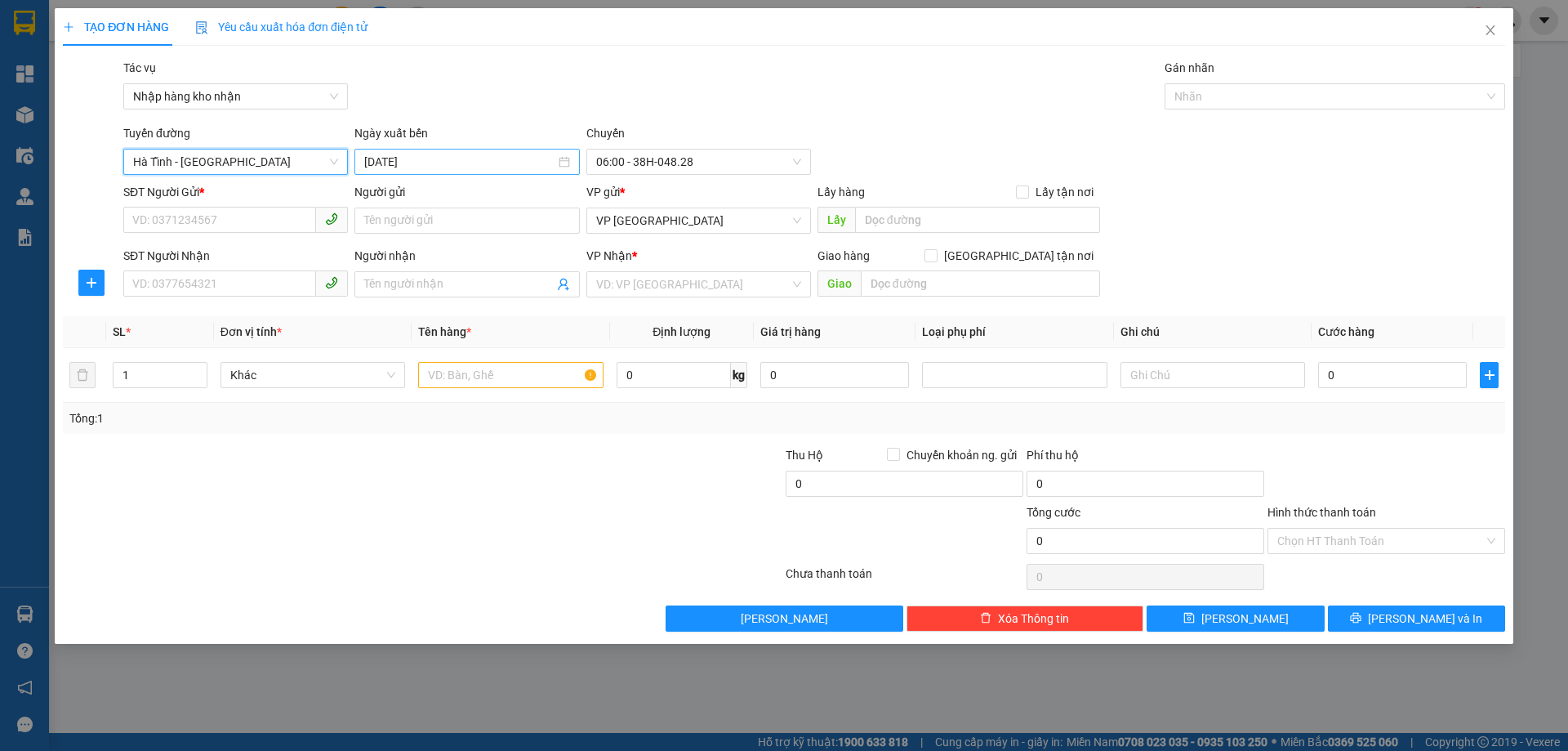
click at [431, 162] on input "[DATE]" at bounding box center [459, 161] width 190 height 18
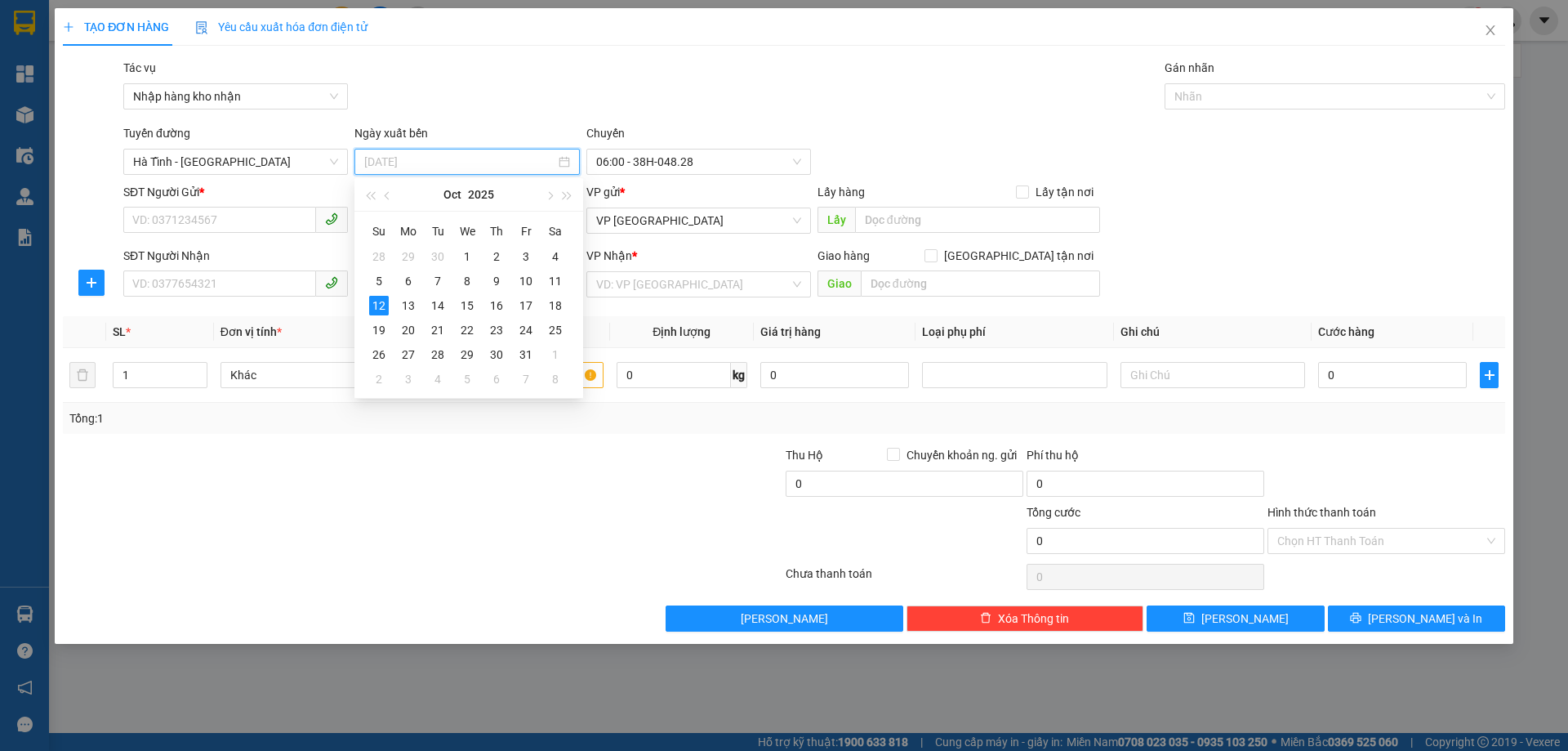
click at [561, 275] on div "11" at bounding box center [555, 281] width 20 height 20
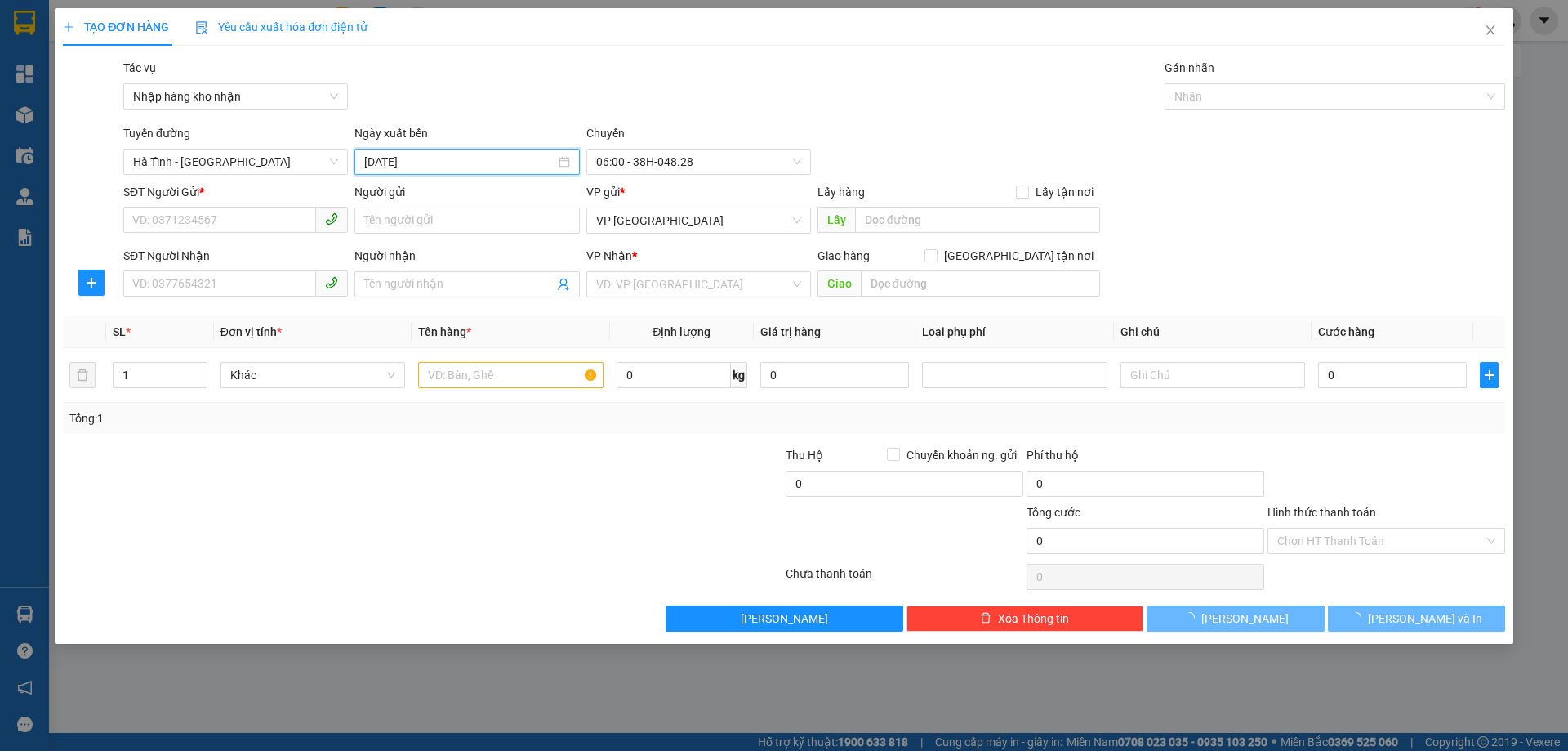
type input "[DATE]"
click at [647, 153] on span "06:00 - 38H-048.28" at bounding box center [698, 161] width 205 height 24
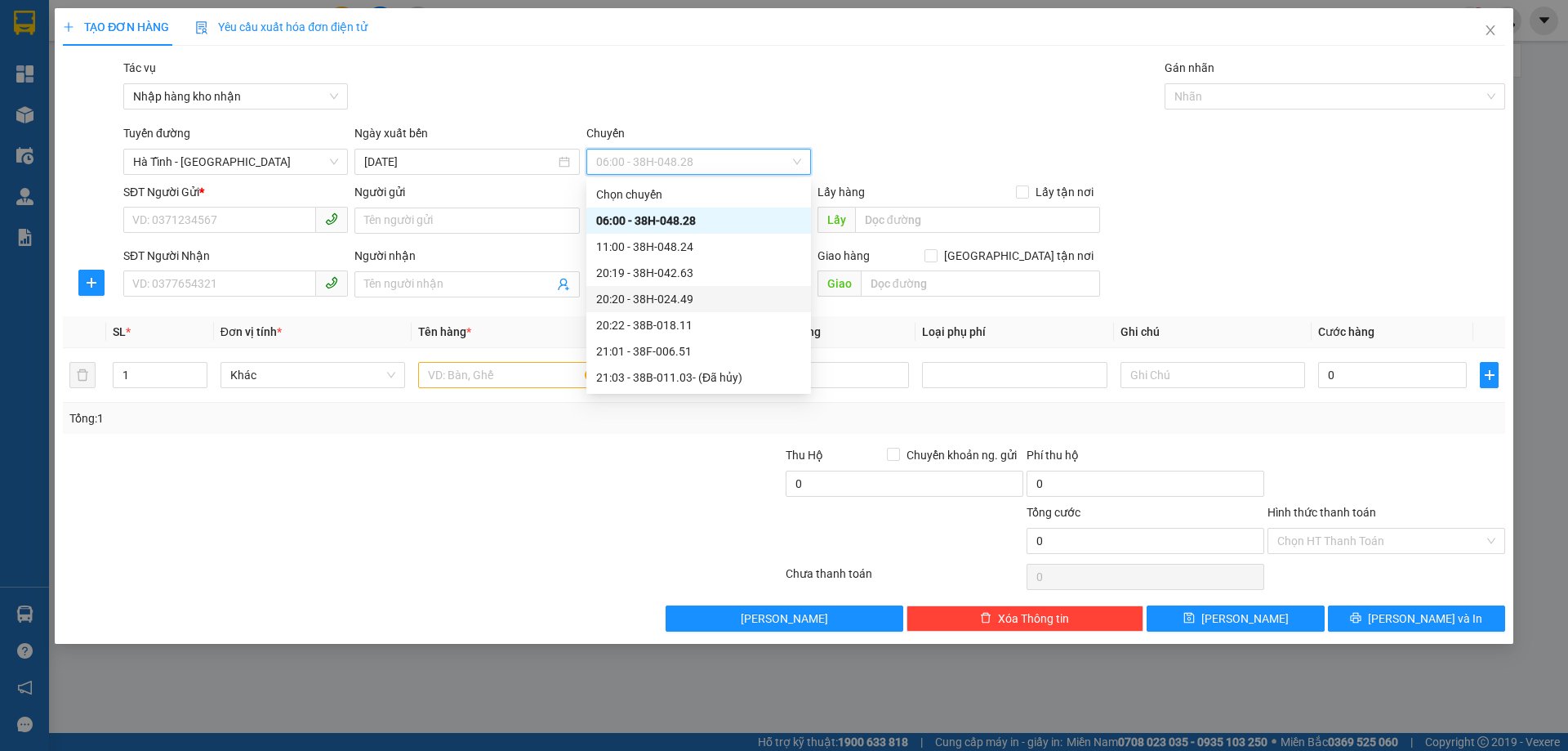
click at [710, 305] on div "20:20 - 38H-024.49" at bounding box center [698, 299] width 205 height 18
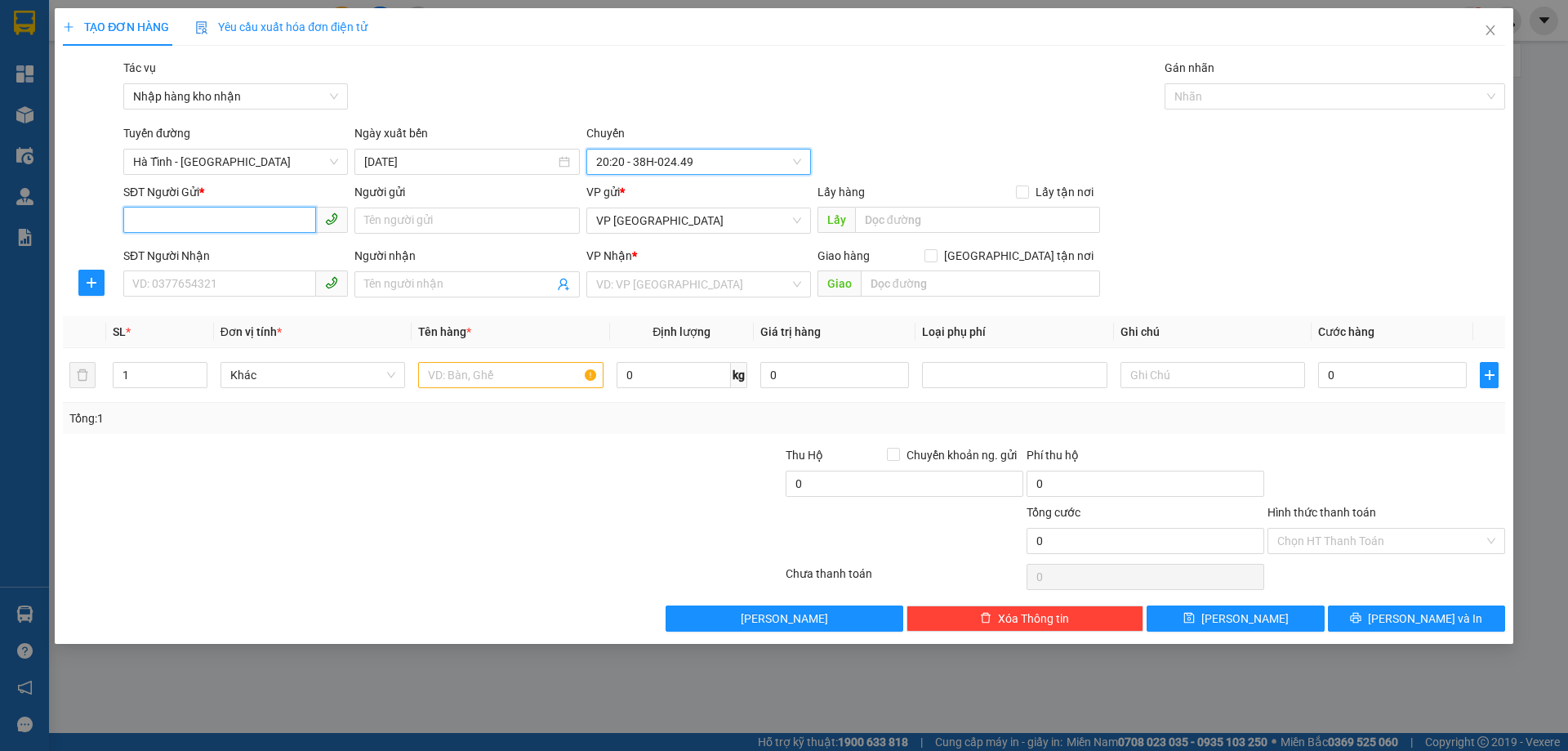
click at [279, 211] on input "SĐT Người Gửi *" at bounding box center [220, 219] width 193 height 26
click at [249, 224] on input "0968767405" at bounding box center [220, 219] width 193 height 26
type input "0968767405"
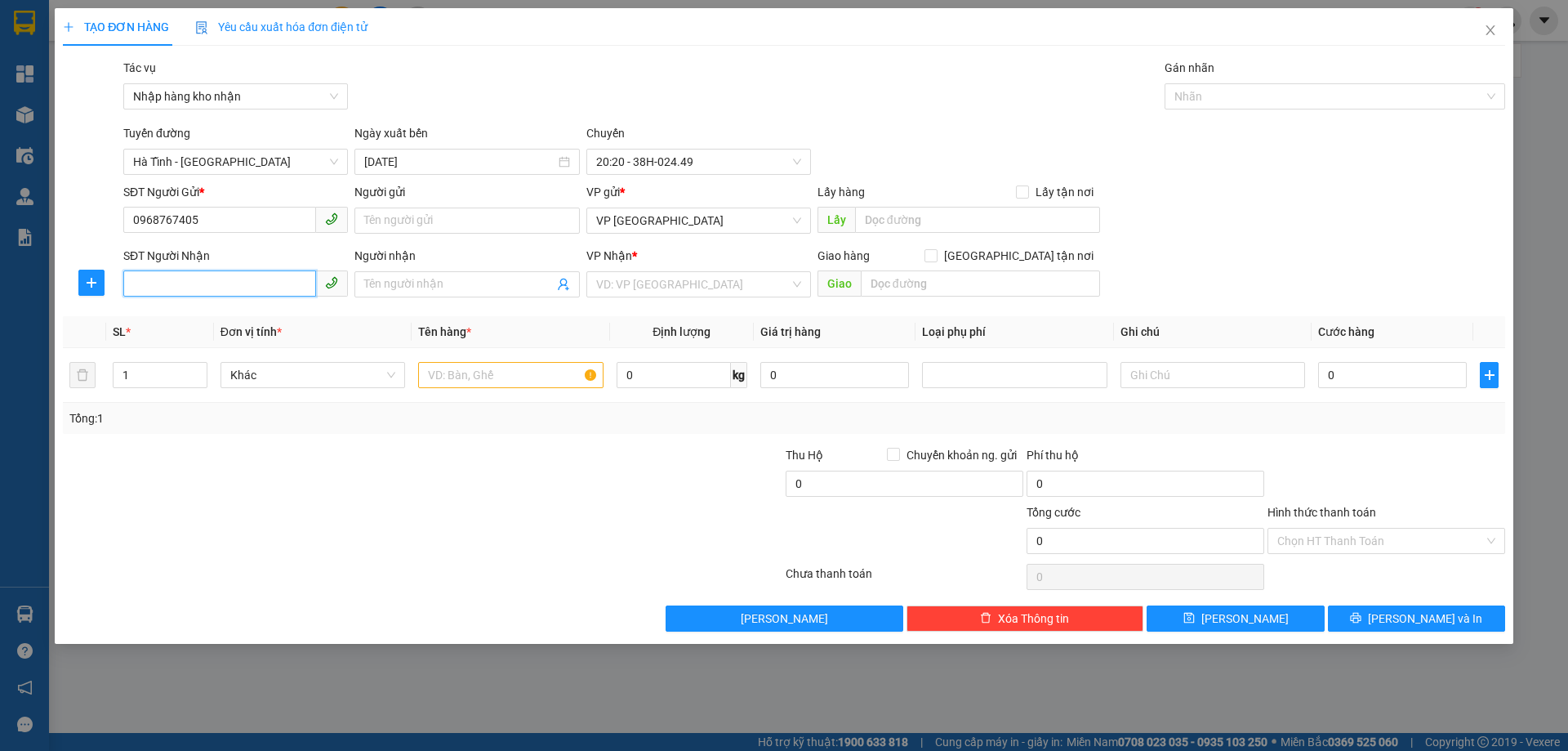
paste input "0968767405"
click at [733, 224] on span "VP [GEOGRAPHIC_DATA]" at bounding box center [698, 220] width 205 height 24
type input "0968767405"
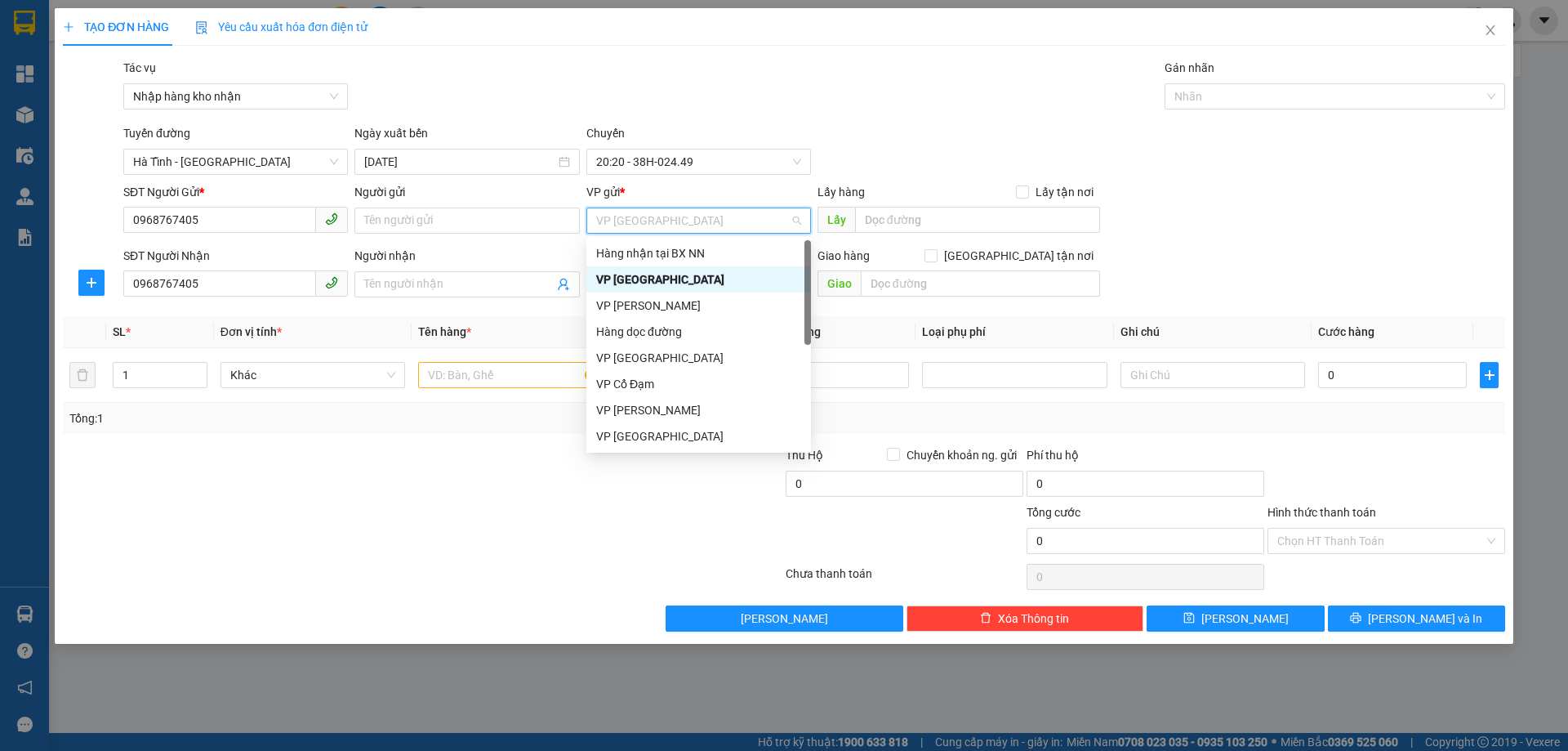
click at [885, 152] on div "[GEOGRAPHIC_DATA] - [GEOGRAPHIC_DATA] Ngày xuất bến [DATE] [GEOGRAPHIC_DATA] 20…" at bounding box center [814, 150] width 1389 height 50
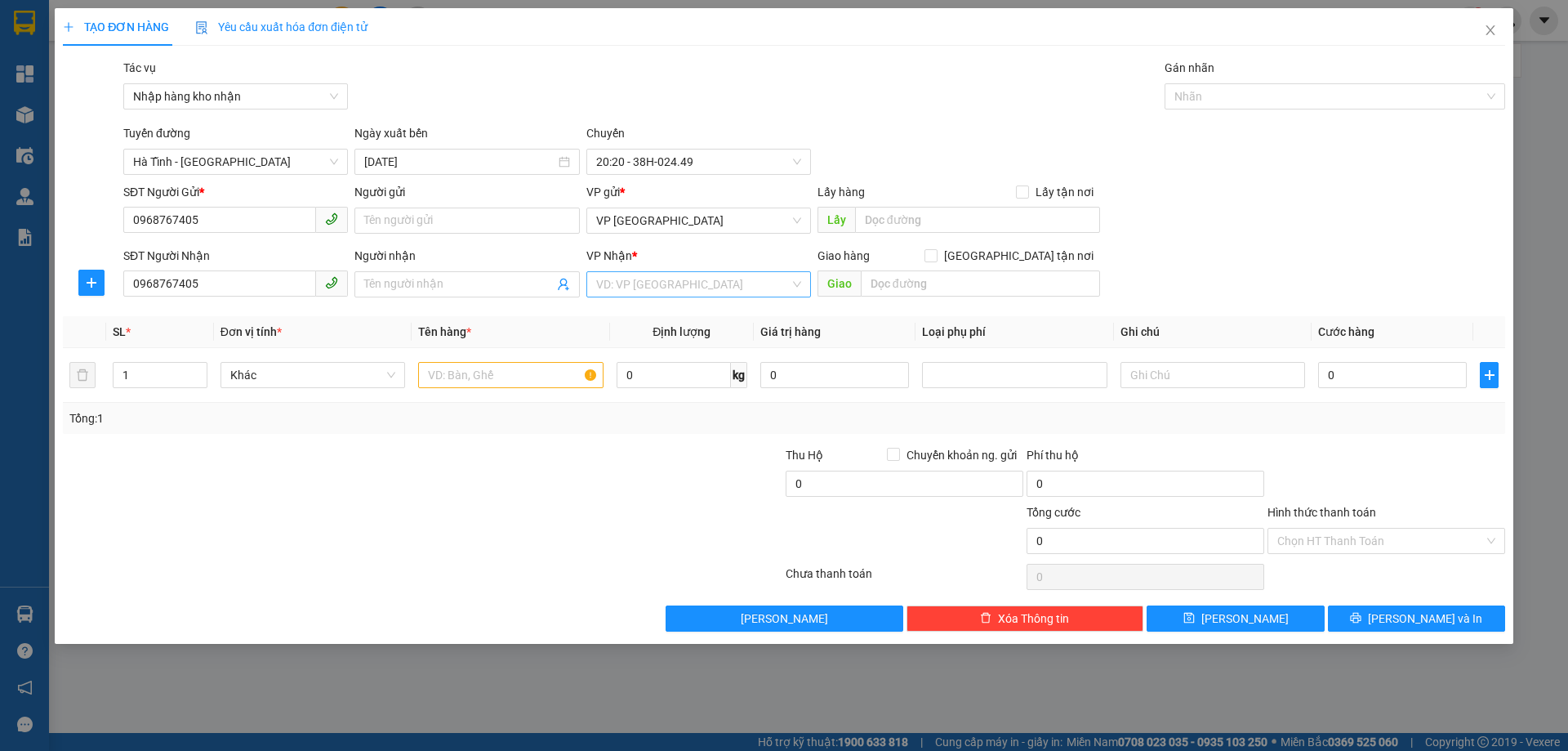
click at [725, 278] on input "search" at bounding box center [693, 284] width 194 height 24
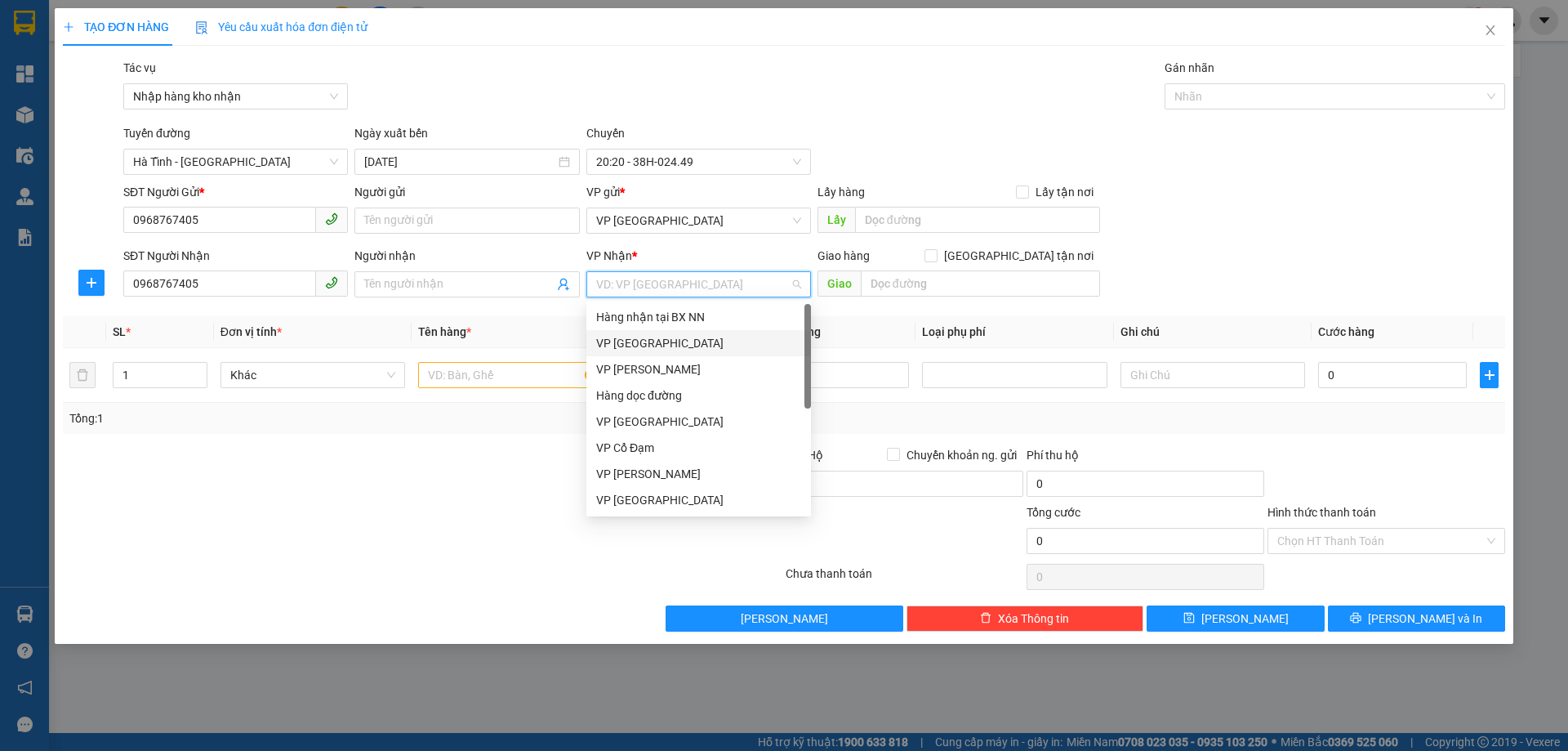
click at [650, 344] on div "VP [GEOGRAPHIC_DATA]" at bounding box center [698, 343] width 205 height 18
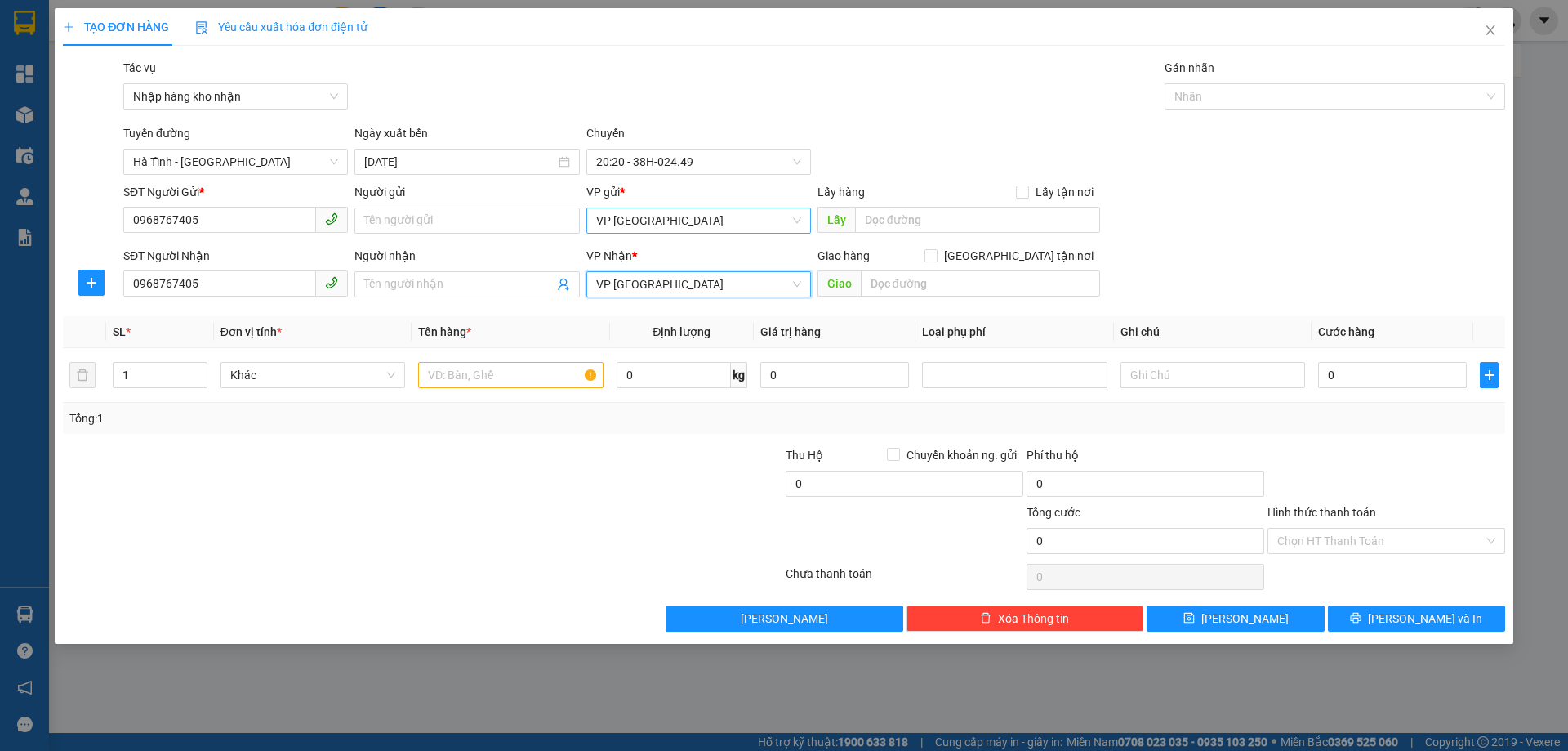
click at [662, 226] on span "VP [GEOGRAPHIC_DATA]" at bounding box center [698, 220] width 205 height 24
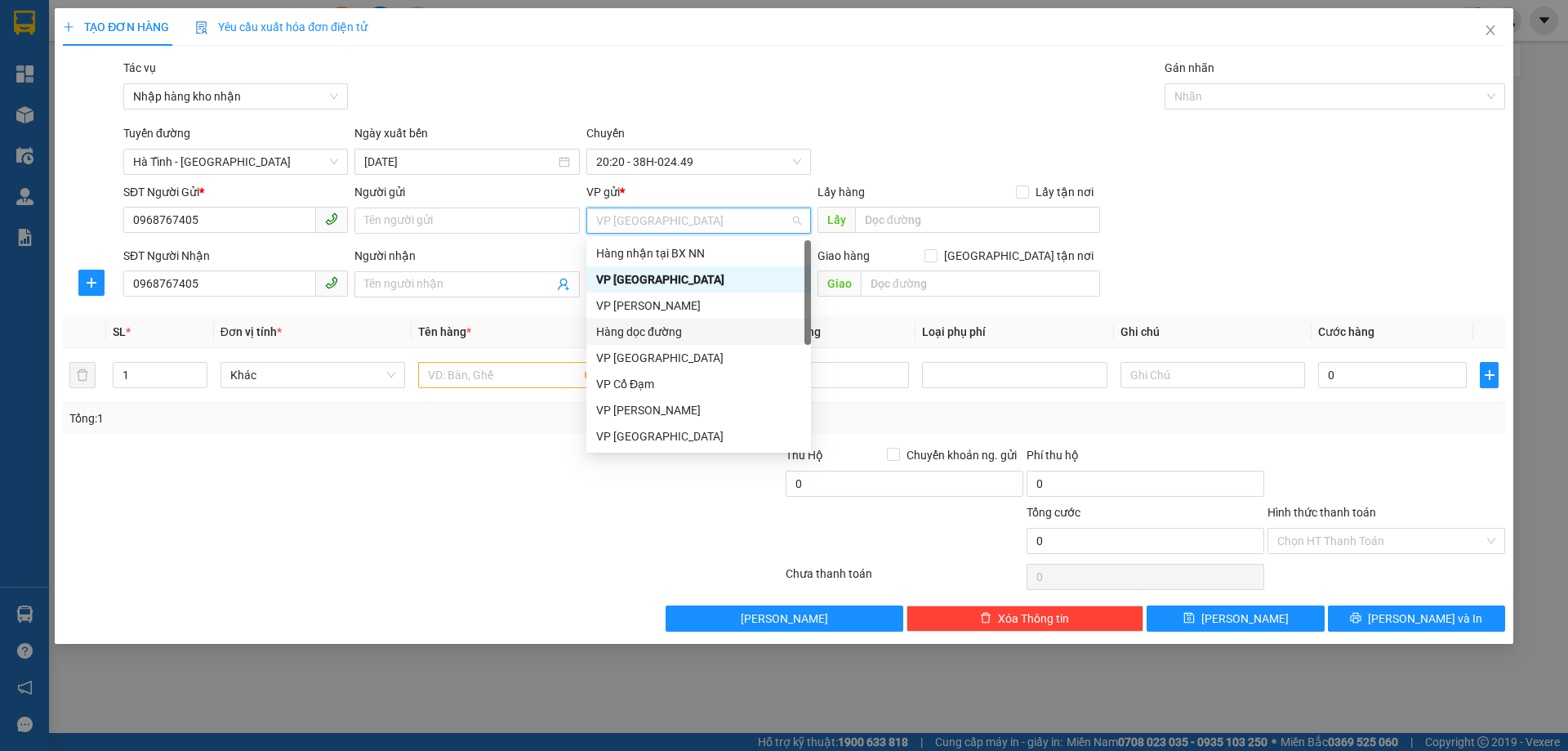
click at [675, 334] on div "Hàng dọc đường" at bounding box center [698, 332] width 205 height 18
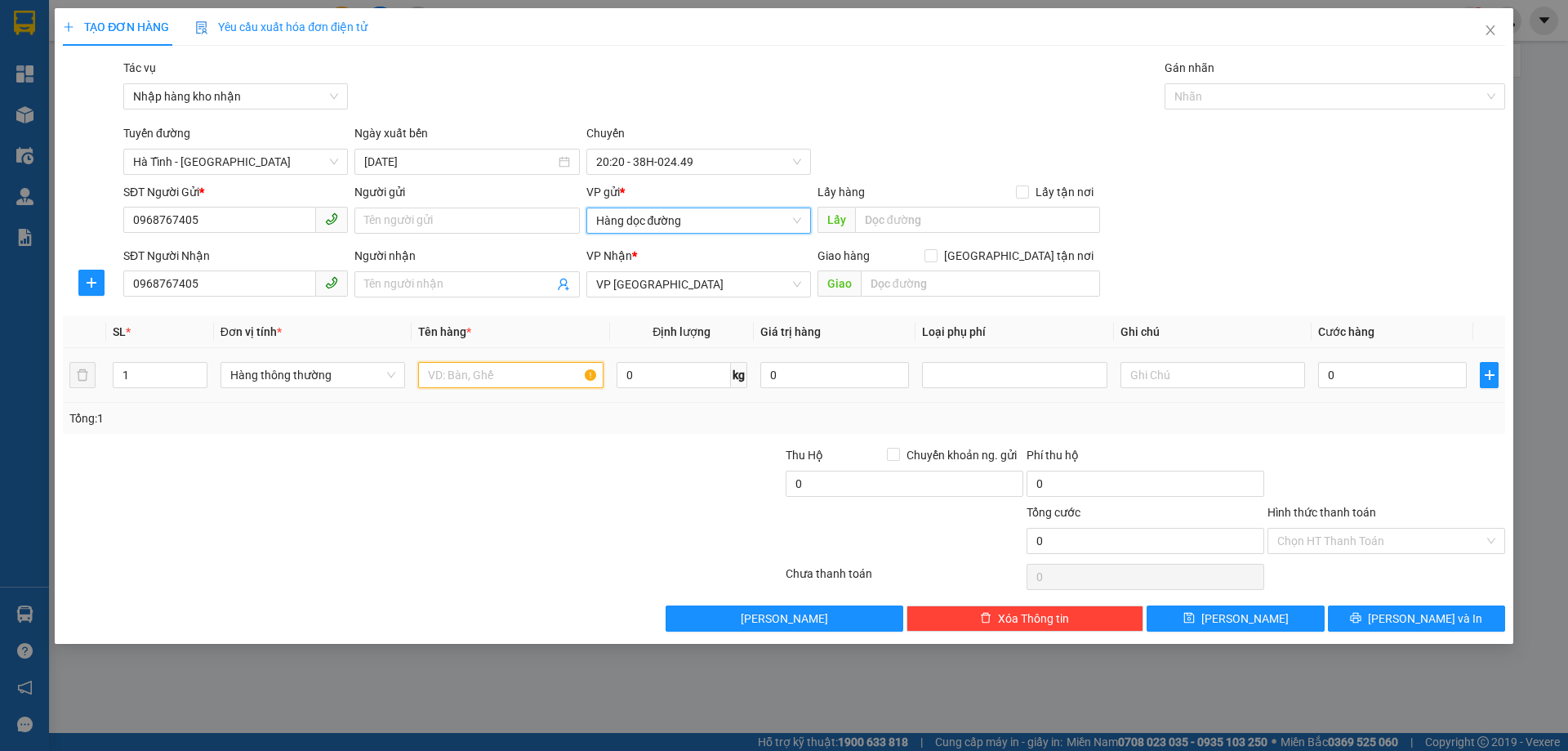
click at [548, 381] on input "text" at bounding box center [510, 374] width 185 height 26
type input "2 bi buoi"
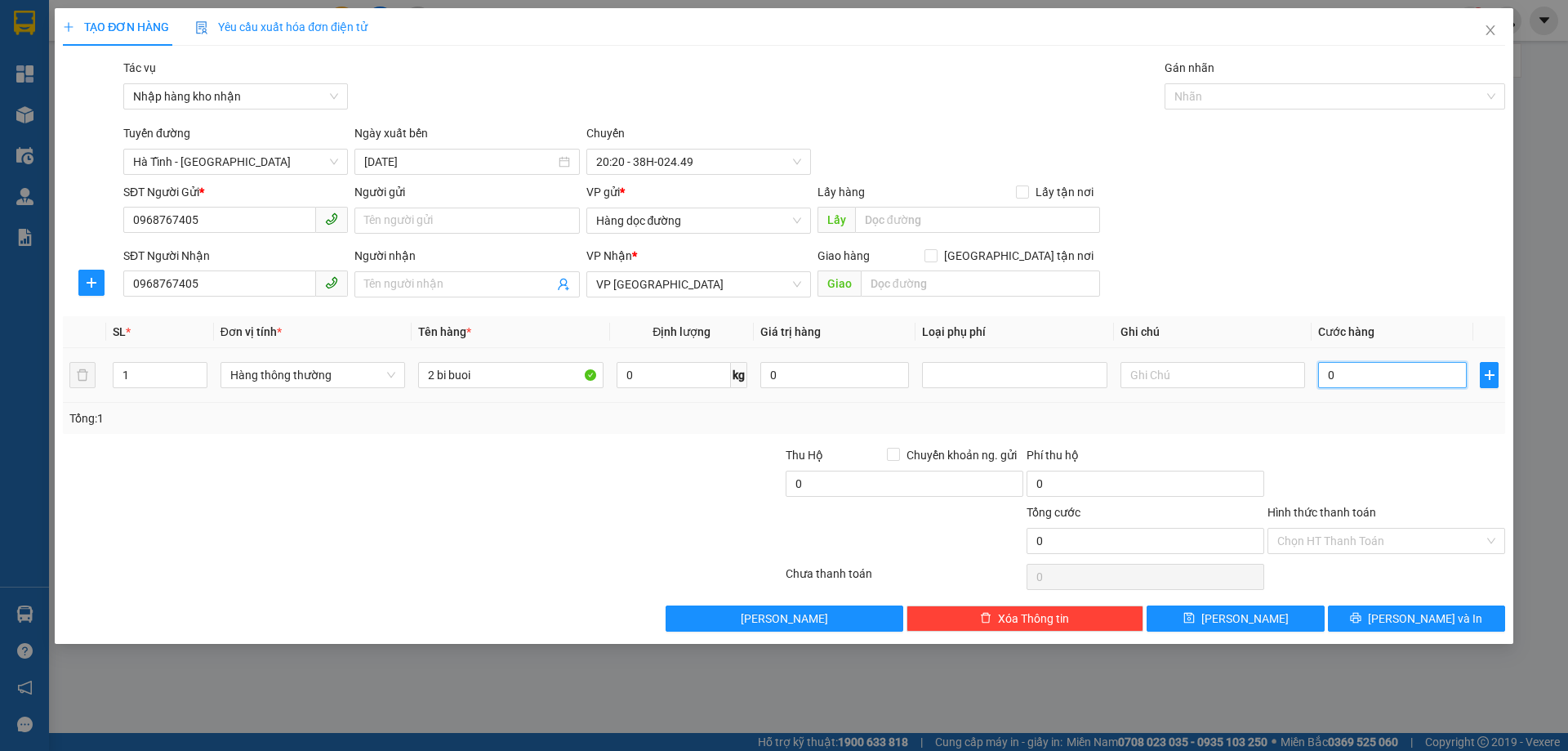
click at [1391, 371] on input "0" at bounding box center [1392, 374] width 149 height 26
type input "2"
type input "20"
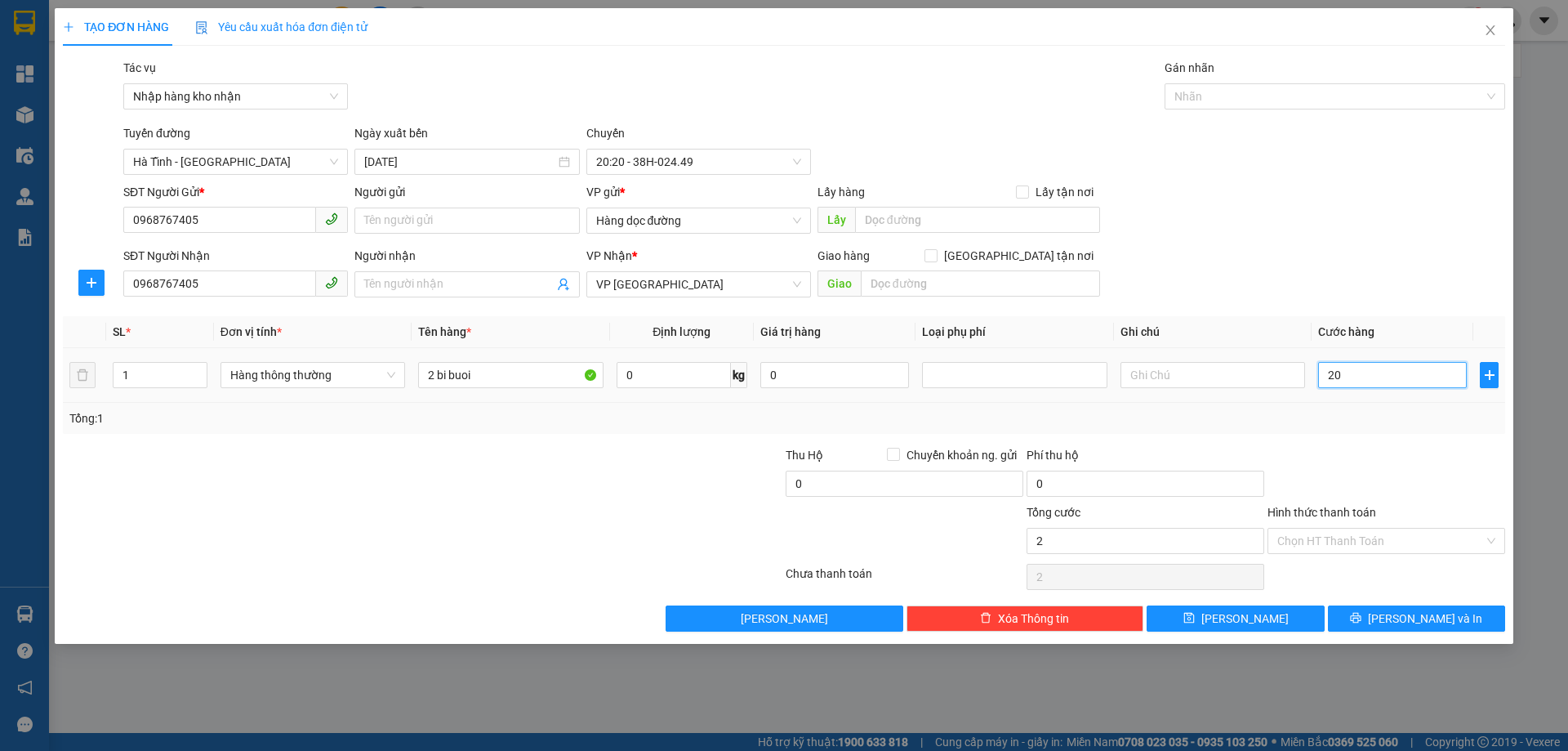
type input "20"
type input "200"
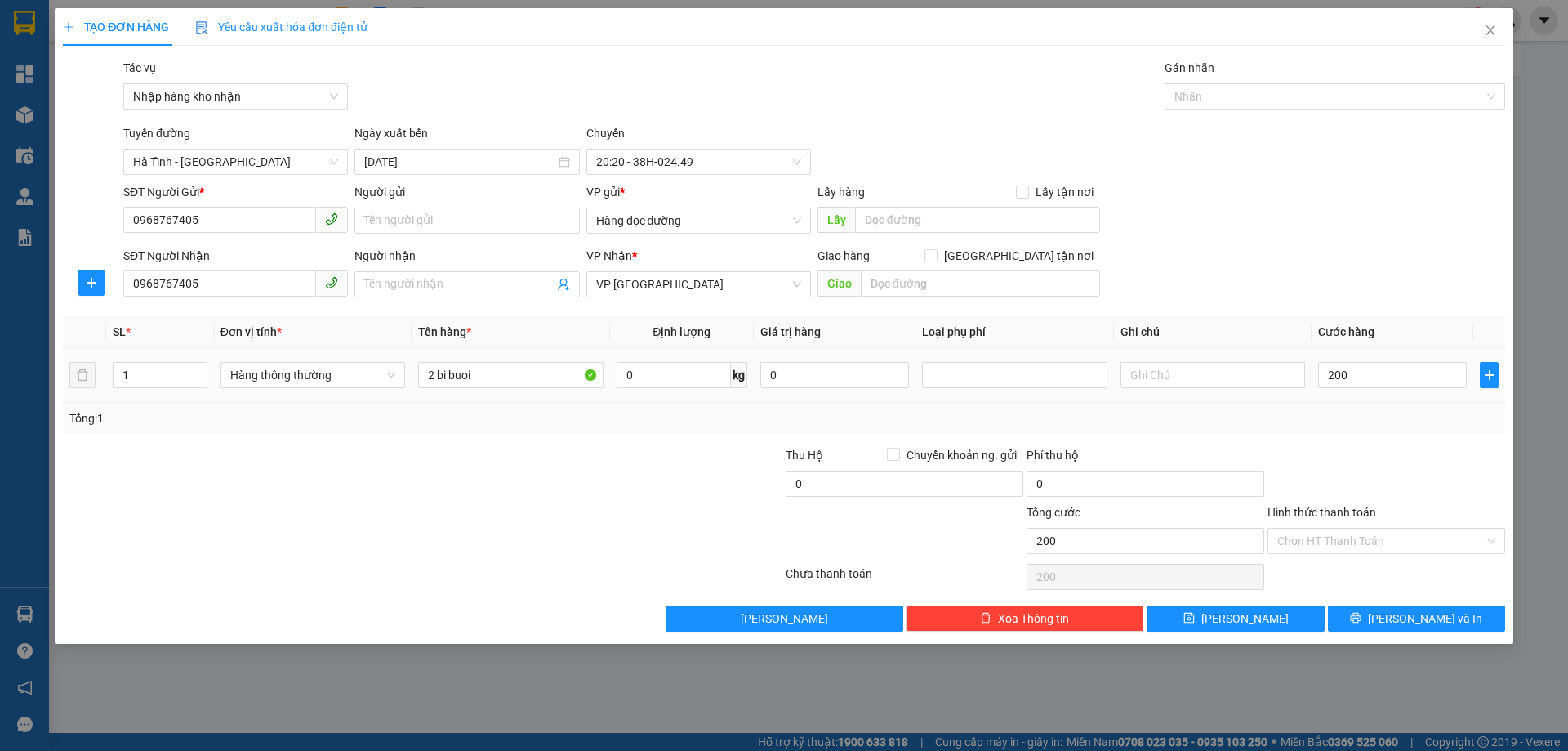
click at [1351, 480] on div at bounding box center [1386, 474] width 241 height 57
type input "200.000"
click at [1251, 613] on span "[PERSON_NAME]" at bounding box center [1244, 618] width 87 height 18
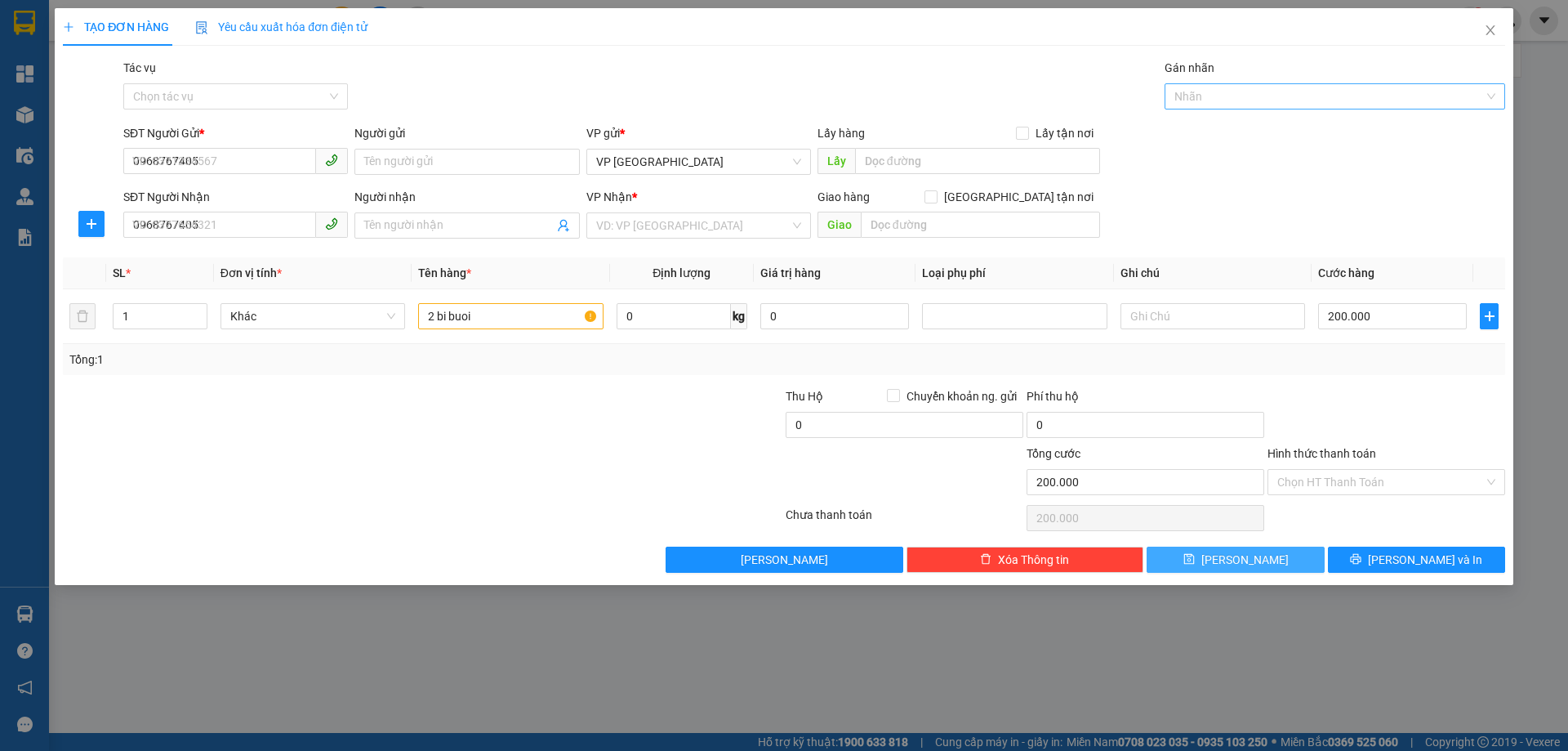
type input "0"
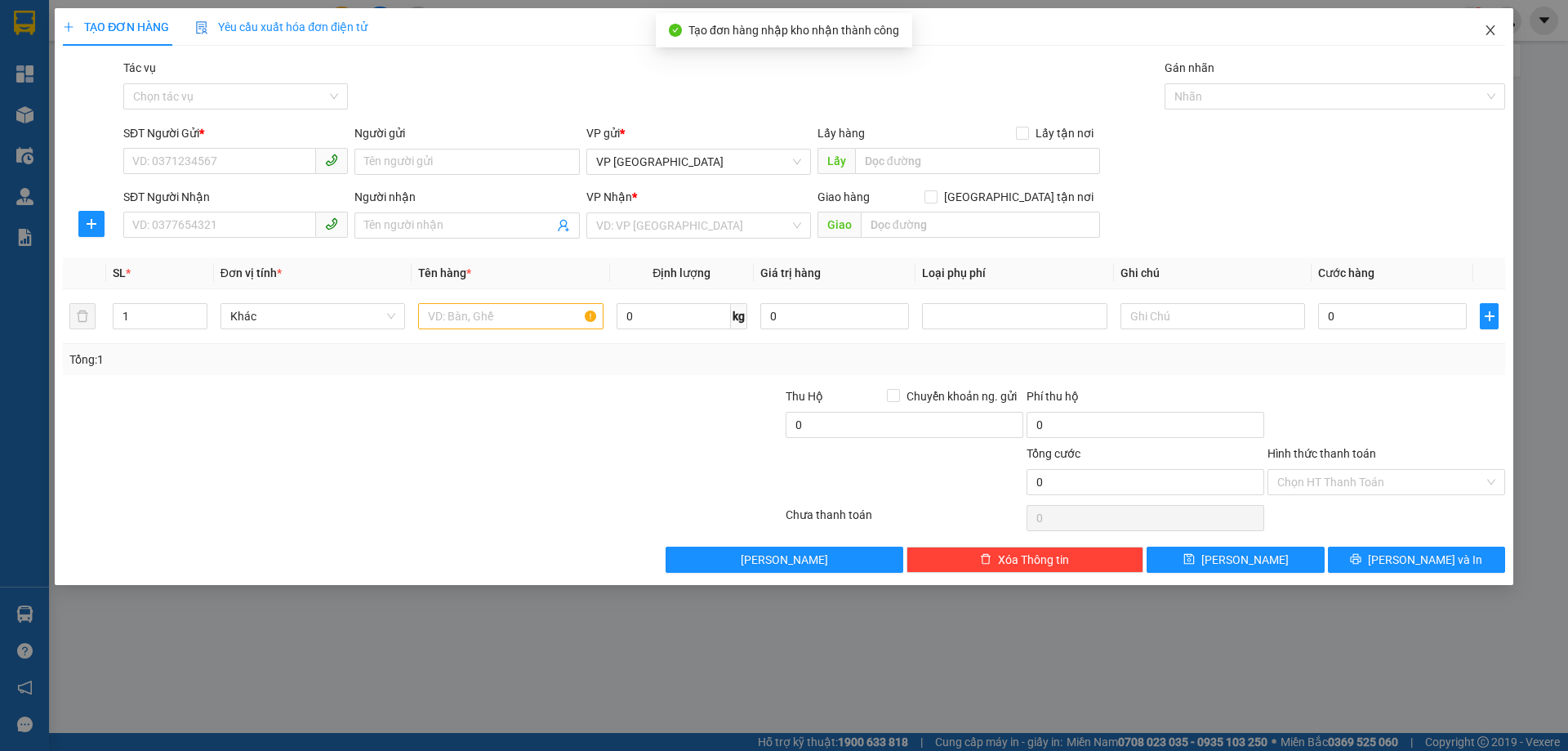
click at [1491, 35] on icon "close" at bounding box center [1491, 30] width 13 height 13
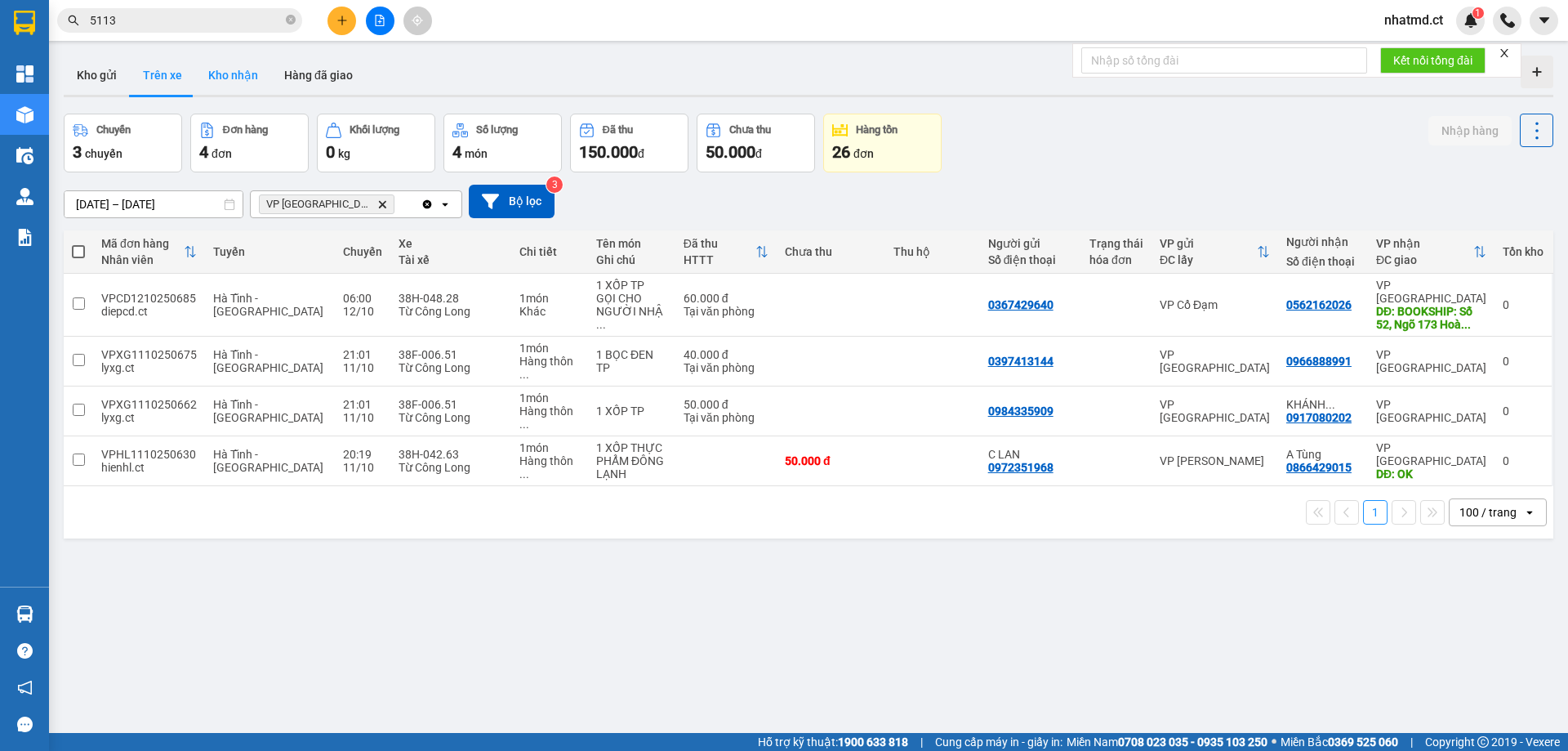
click at [223, 63] on button "Kho nhận" at bounding box center [233, 75] width 76 height 39
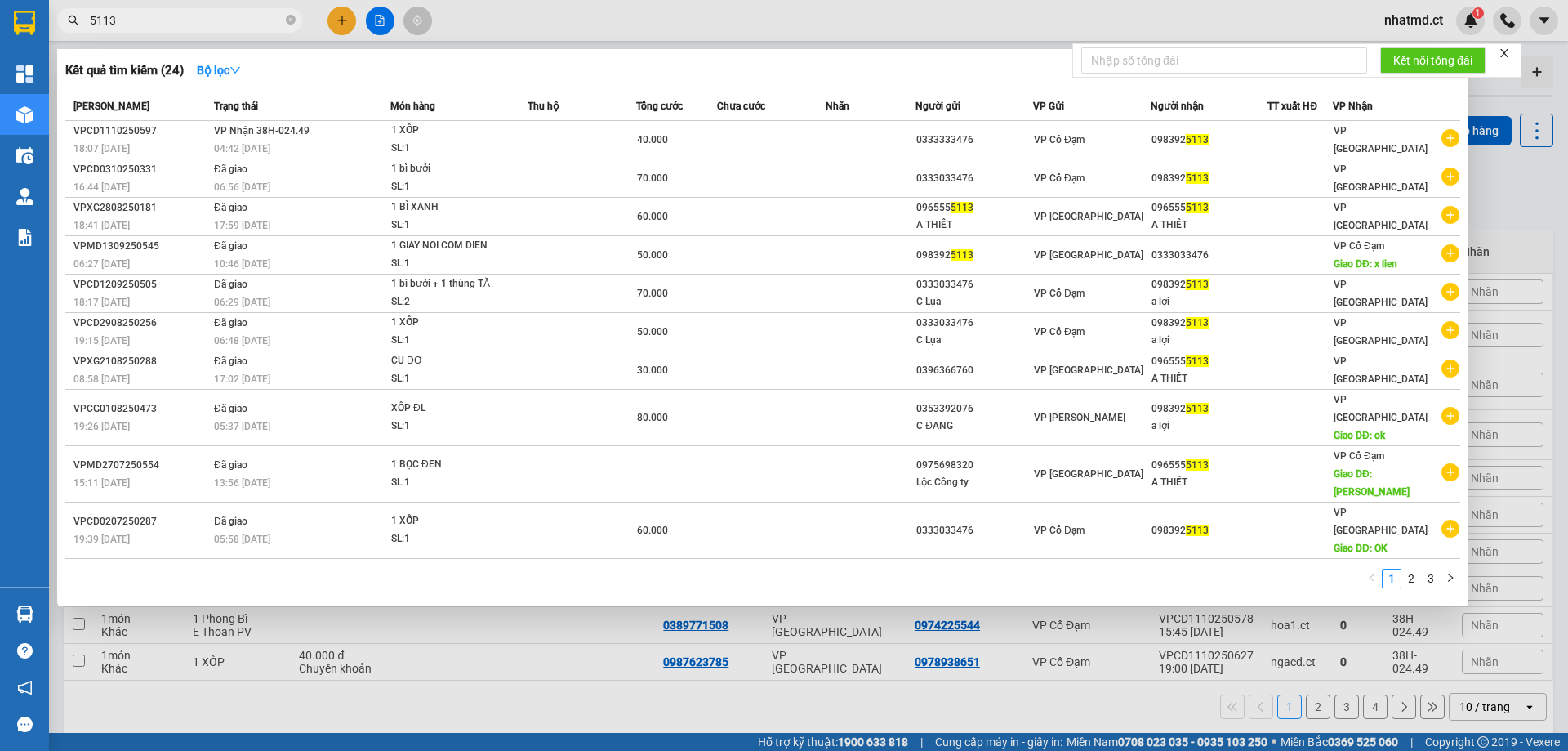
click at [231, 22] on input "5113" at bounding box center [187, 21] width 193 height 18
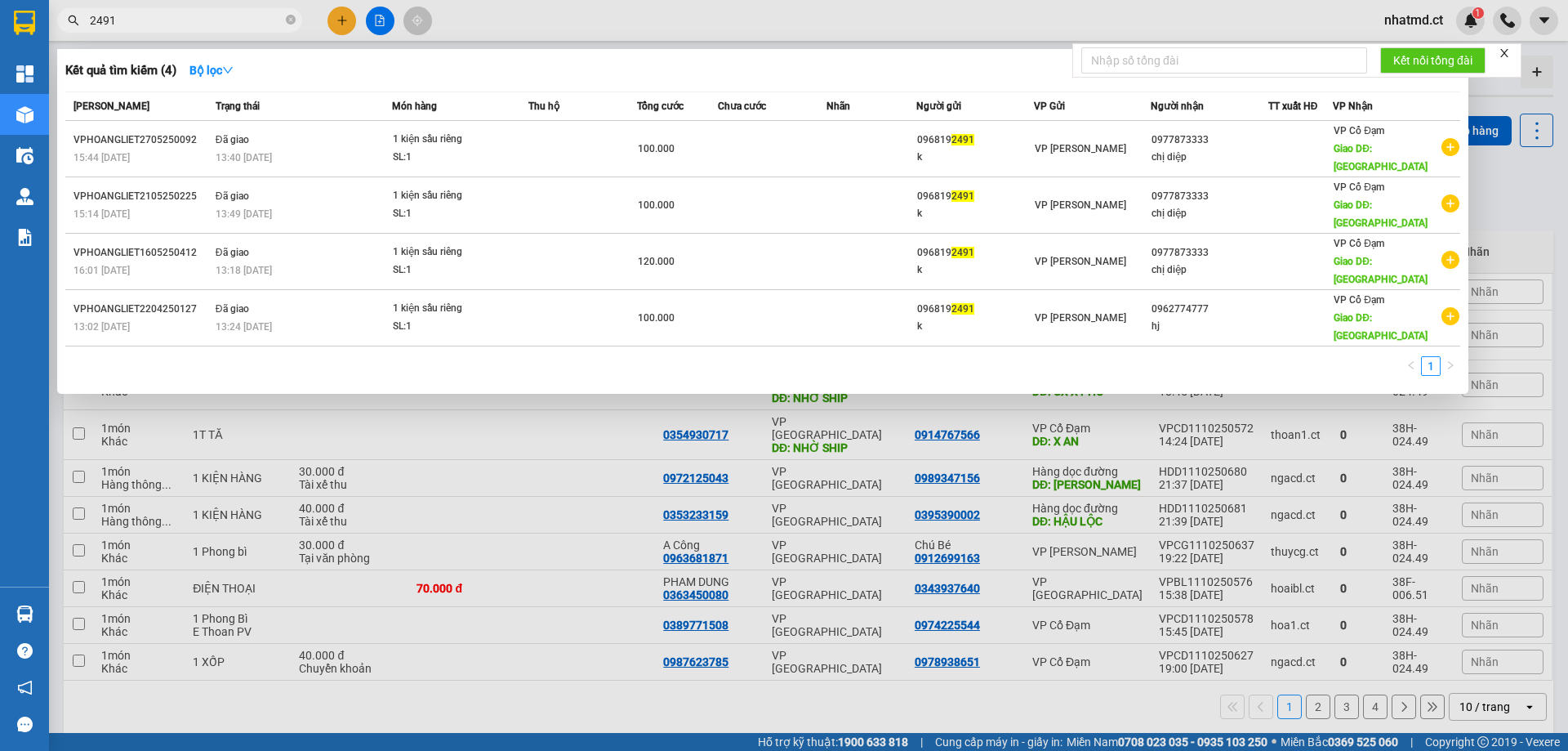
type input "2491"
click at [299, 28] on span "2491" at bounding box center [179, 20] width 245 height 24
click at [293, 24] on icon "close-circle" at bounding box center [290, 19] width 10 height 10
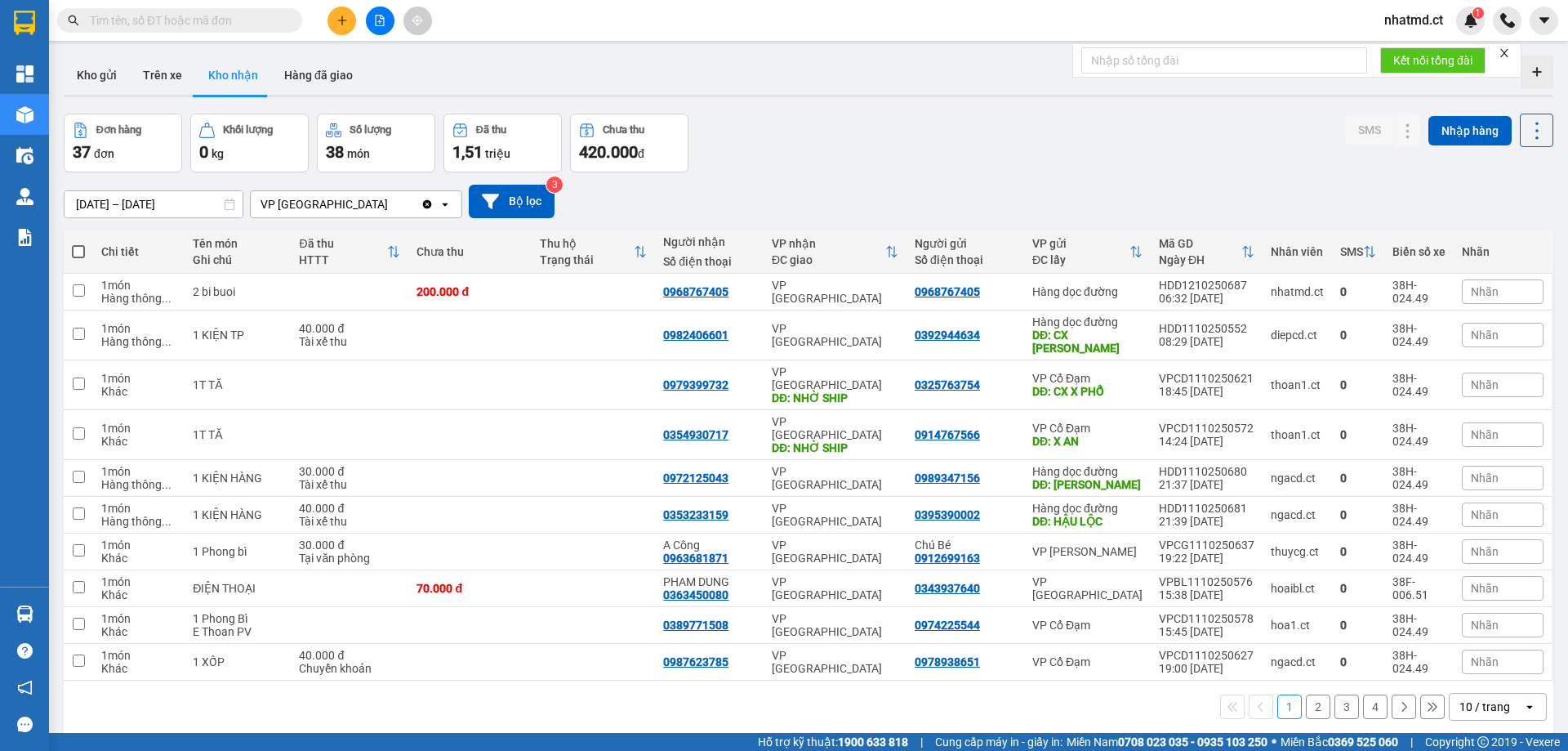
click at [328, 20] on button at bounding box center [342, 21] width 29 height 29
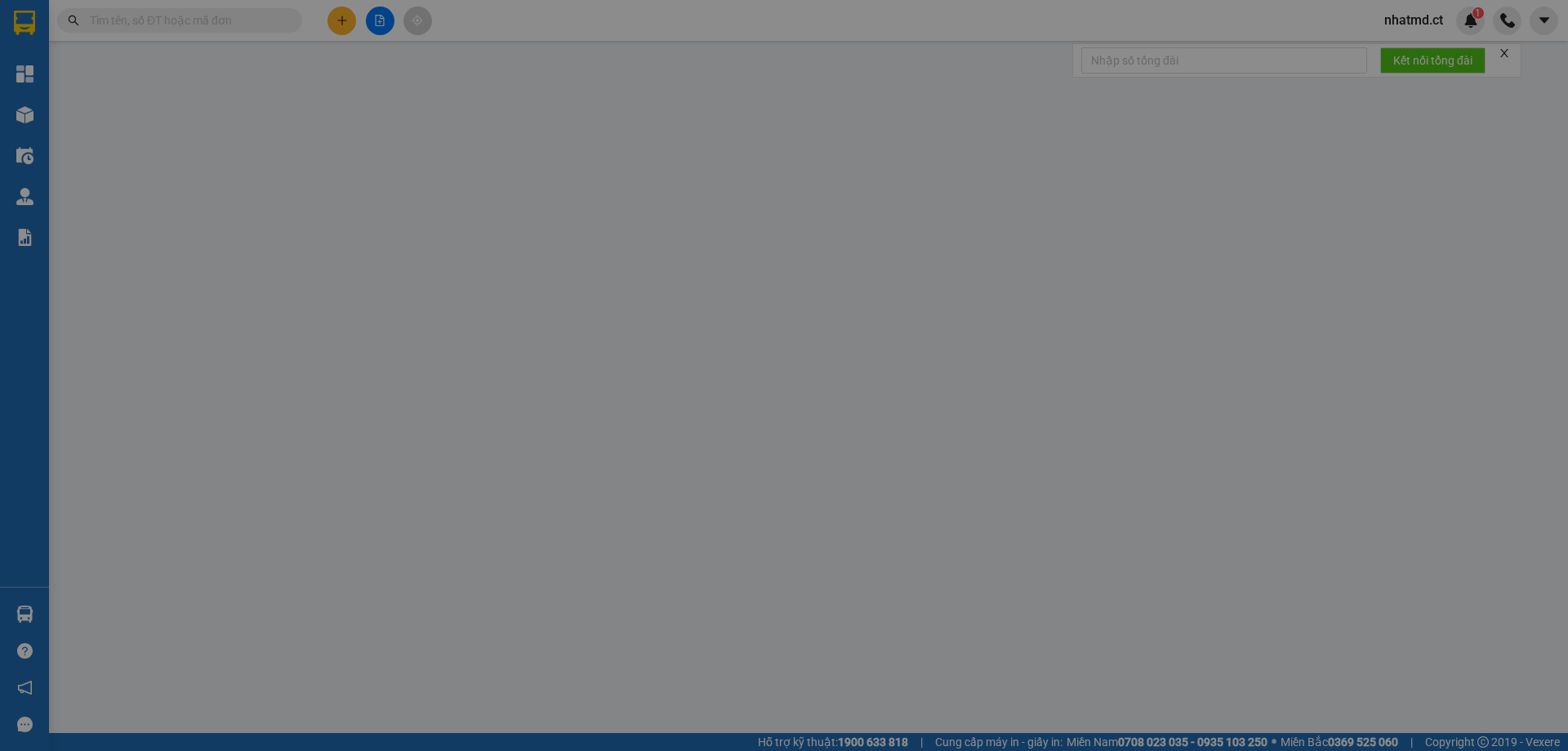
click at [330, 21] on span "Yêu cầu xuất hóa đơn điện tử" at bounding box center [281, 27] width 172 height 13
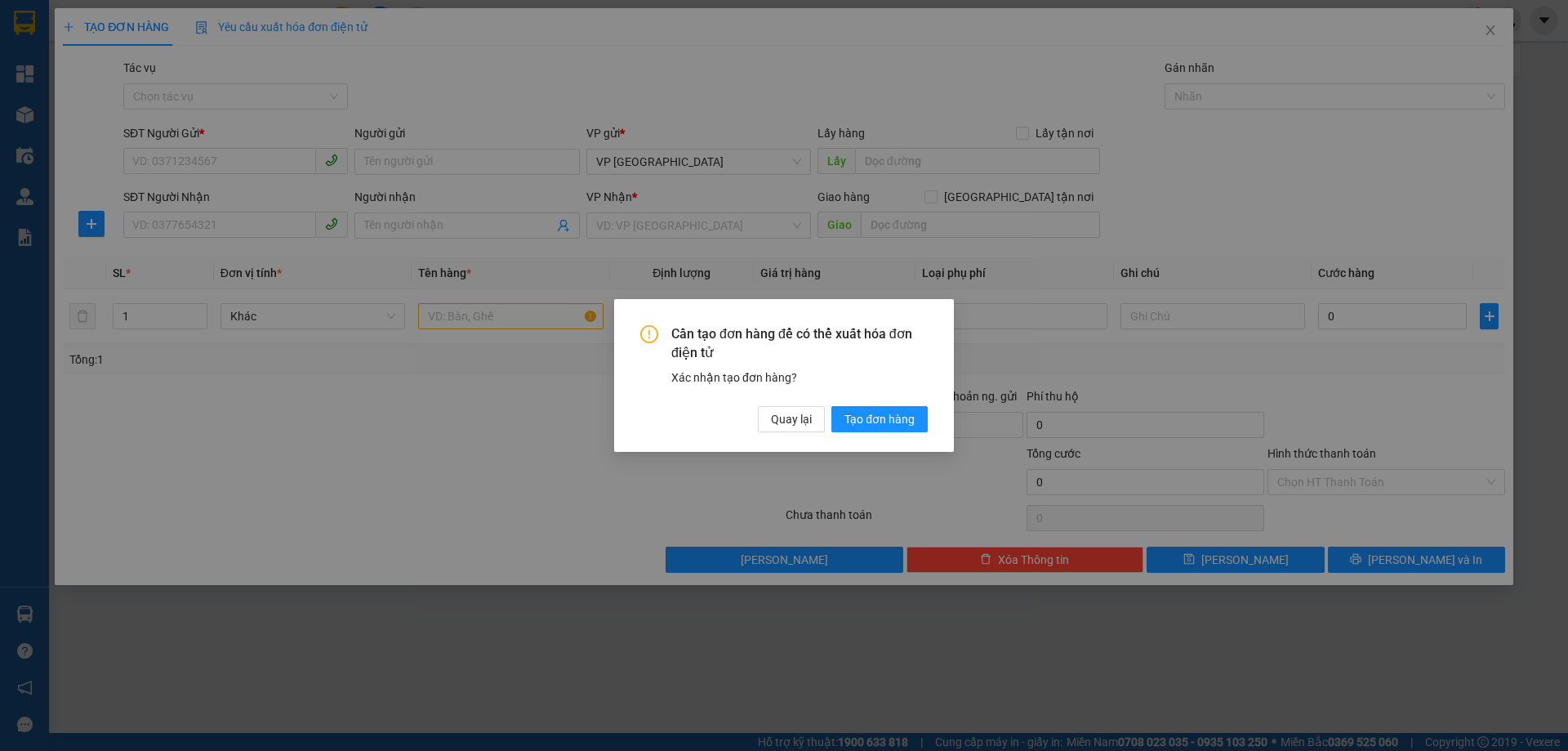
click at [670, 248] on div "Cần tạo đơn hàng để có thể xuất hóa đơn điện tử Xác nhận tạo đơn hàng? Quay lại…" at bounding box center [784, 375] width 1568 height 751
click at [774, 415] on span "Quay lại" at bounding box center [790, 419] width 41 height 18
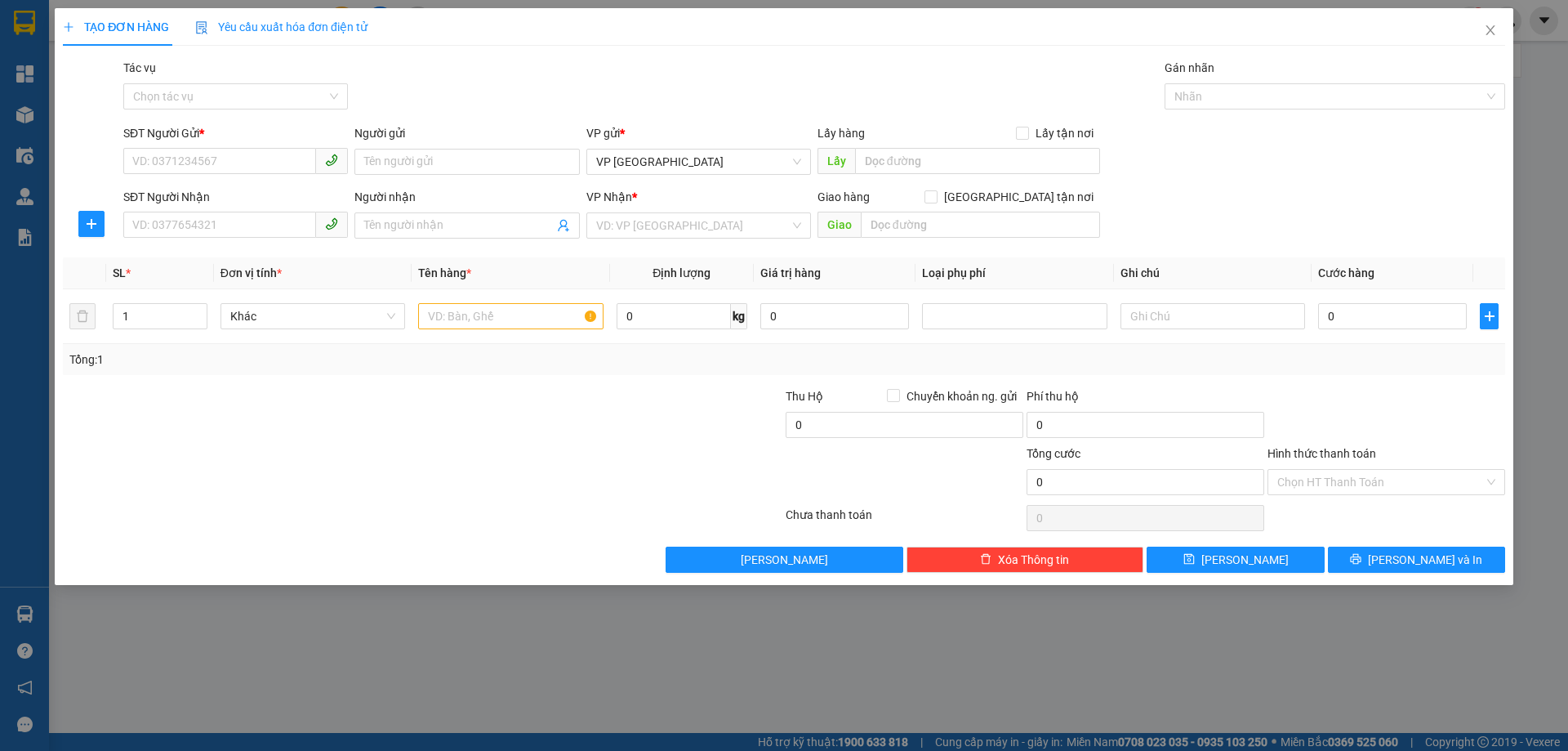
click at [274, 117] on div "Transit Pickup Surcharge Ids Transit Deliver Surcharge Ids Transit Deliver Surc…" at bounding box center [784, 316] width 1442 height 514
click at [281, 102] on input "Tác vụ" at bounding box center [230, 96] width 194 height 24
click at [283, 165] on div "Nhập hàng kho nhận" at bounding box center [235, 155] width 224 height 26
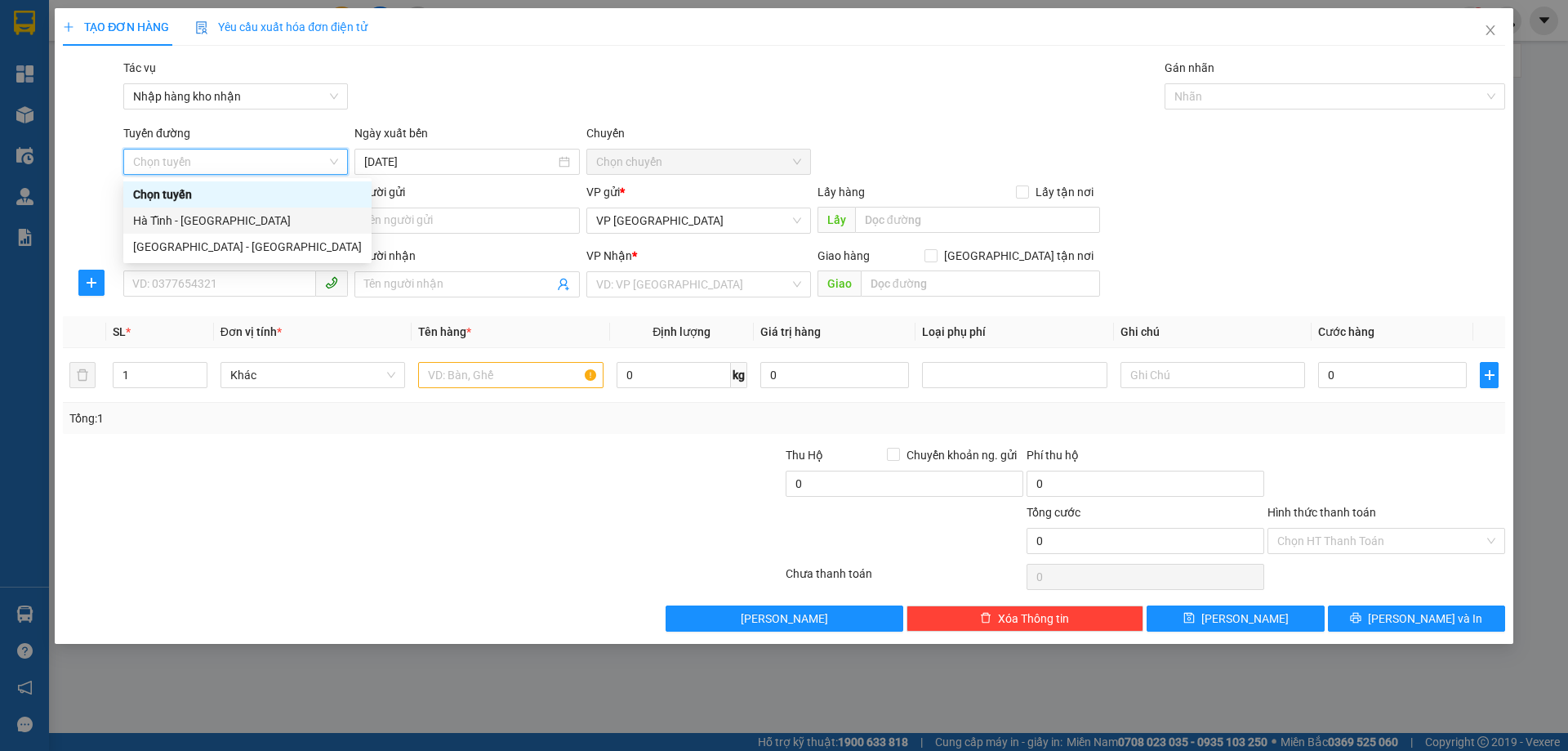
click at [237, 223] on div "Hà Tĩnh - [GEOGRAPHIC_DATA]" at bounding box center [248, 221] width 229 height 18
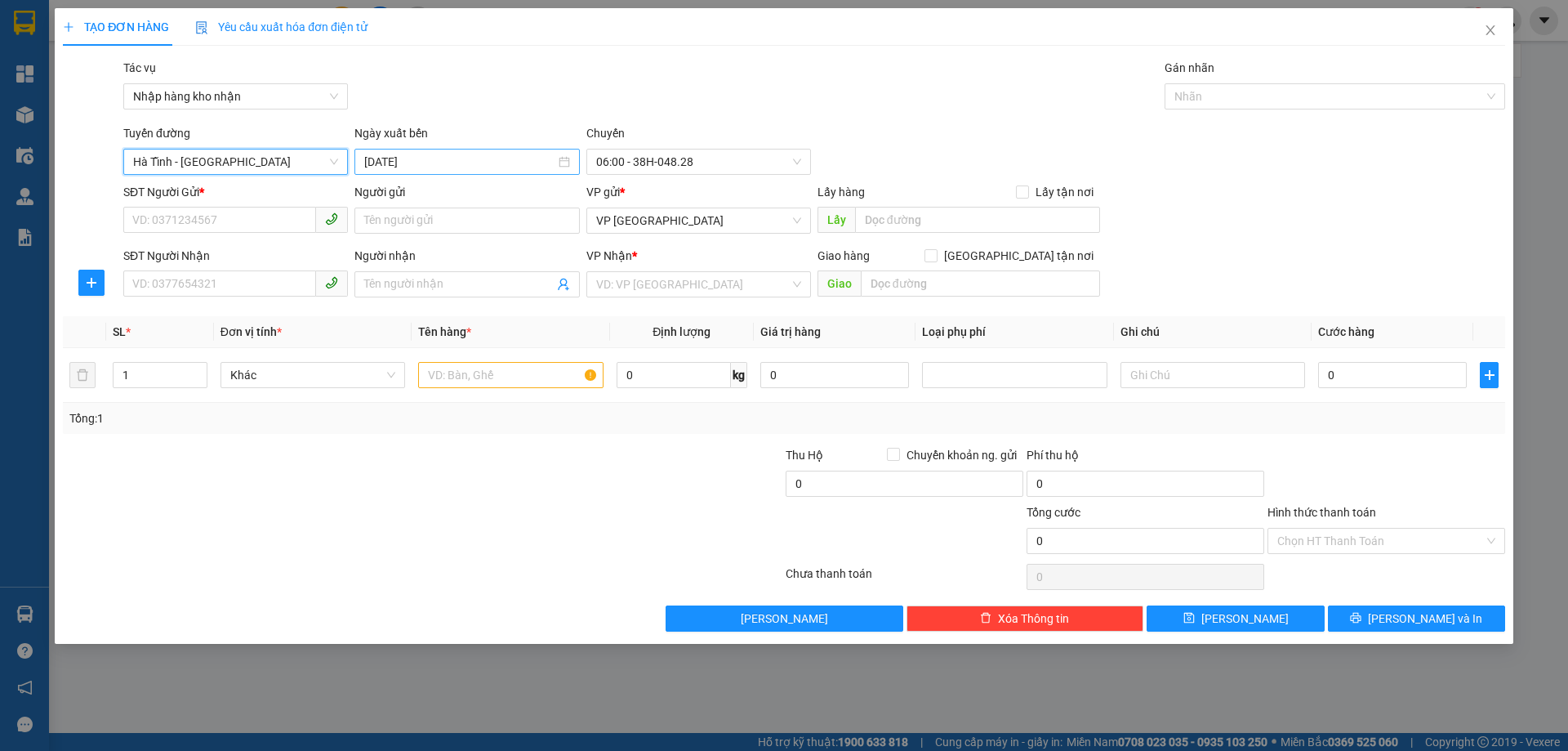
click at [467, 161] on input "[DATE]" at bounding box center [459, 161] width 190 height 18
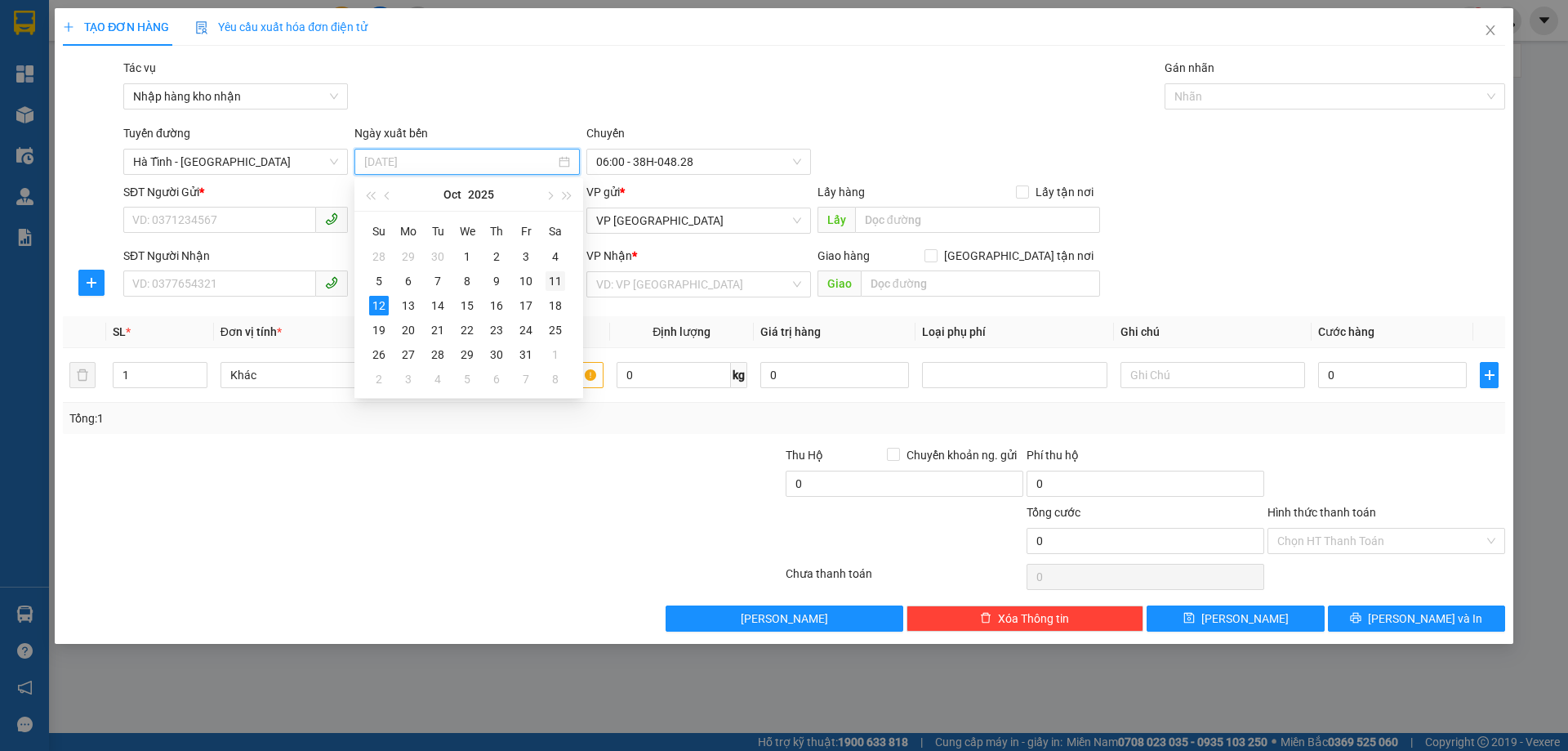
click at [561, 278] on div "11" at bounding box center [555, 281] width 20 height 20
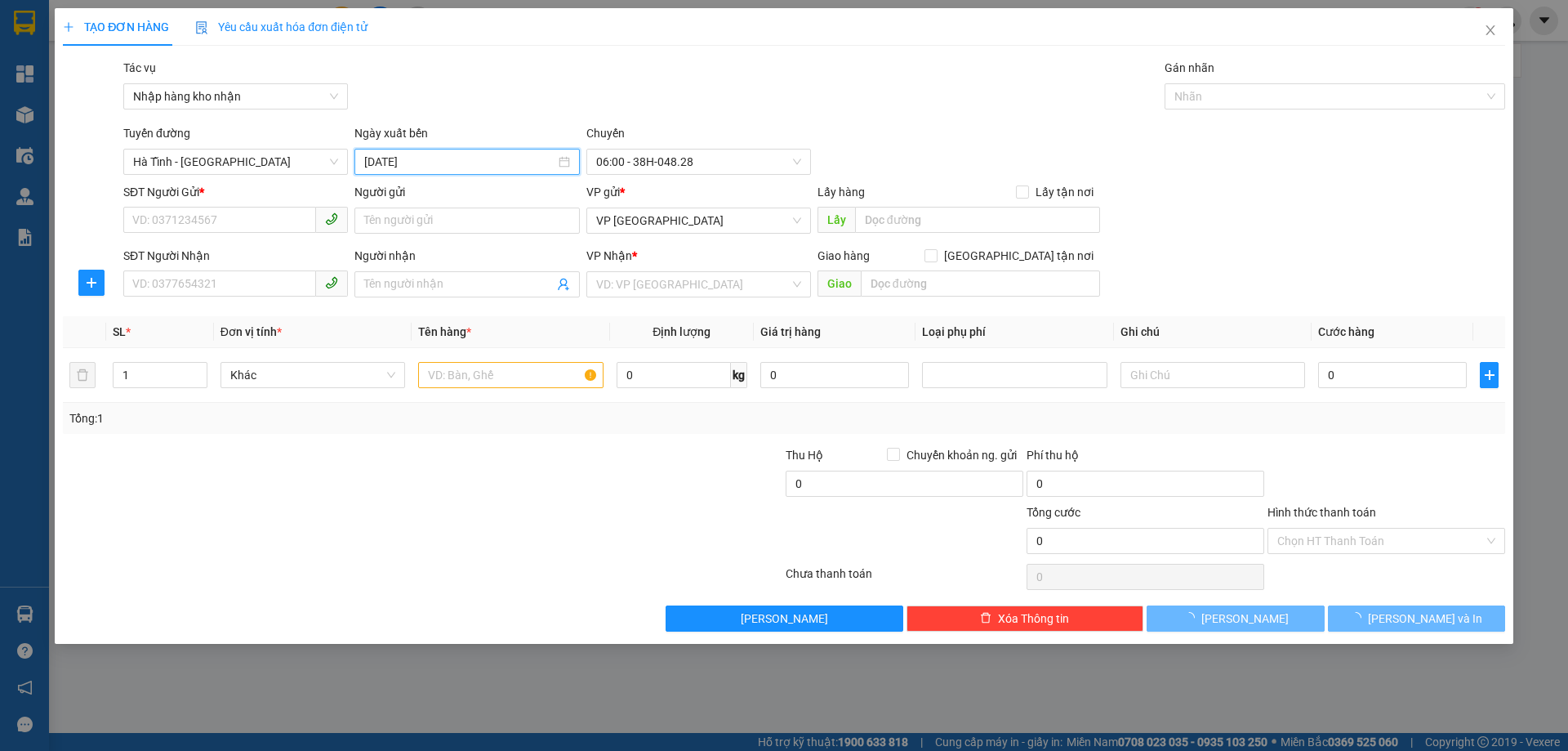
type input "[DATE]"
click at [650, 162] on span "06:00 - 38H-048.28" at bounding box center [698, 161] width 205 height 24
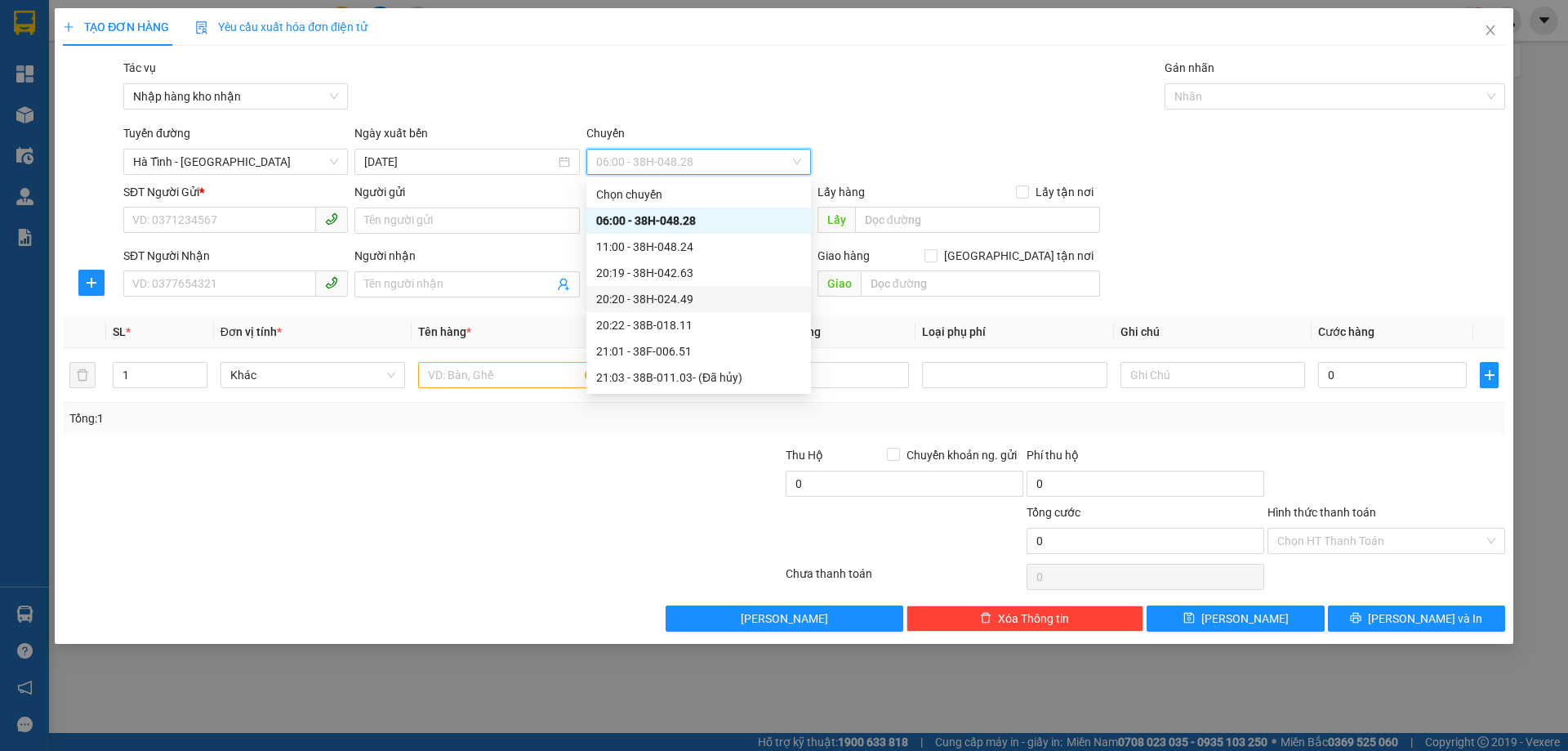
click at [688, 291] on div "20:20 - 38H-024.49" at bounding box center [698, 299] width 205 height 18
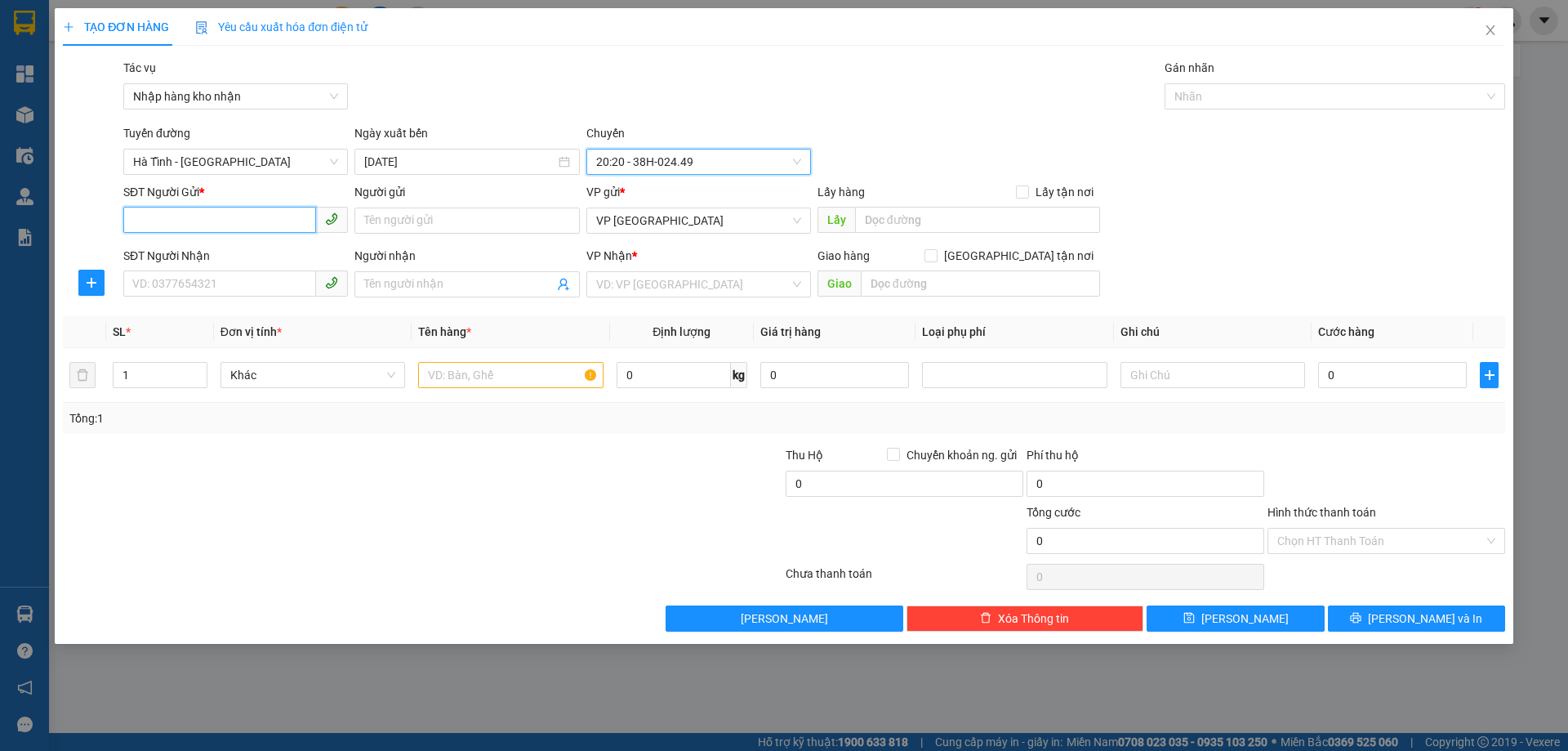
click at [216, 222] on input "SĐT Người Gửi *" at bounding box center [220, 219] width 193 height 26
click at [267, 224] on input "0986882491" at bounding box center [220, 219] width 193 height 26
type input "0986882491"
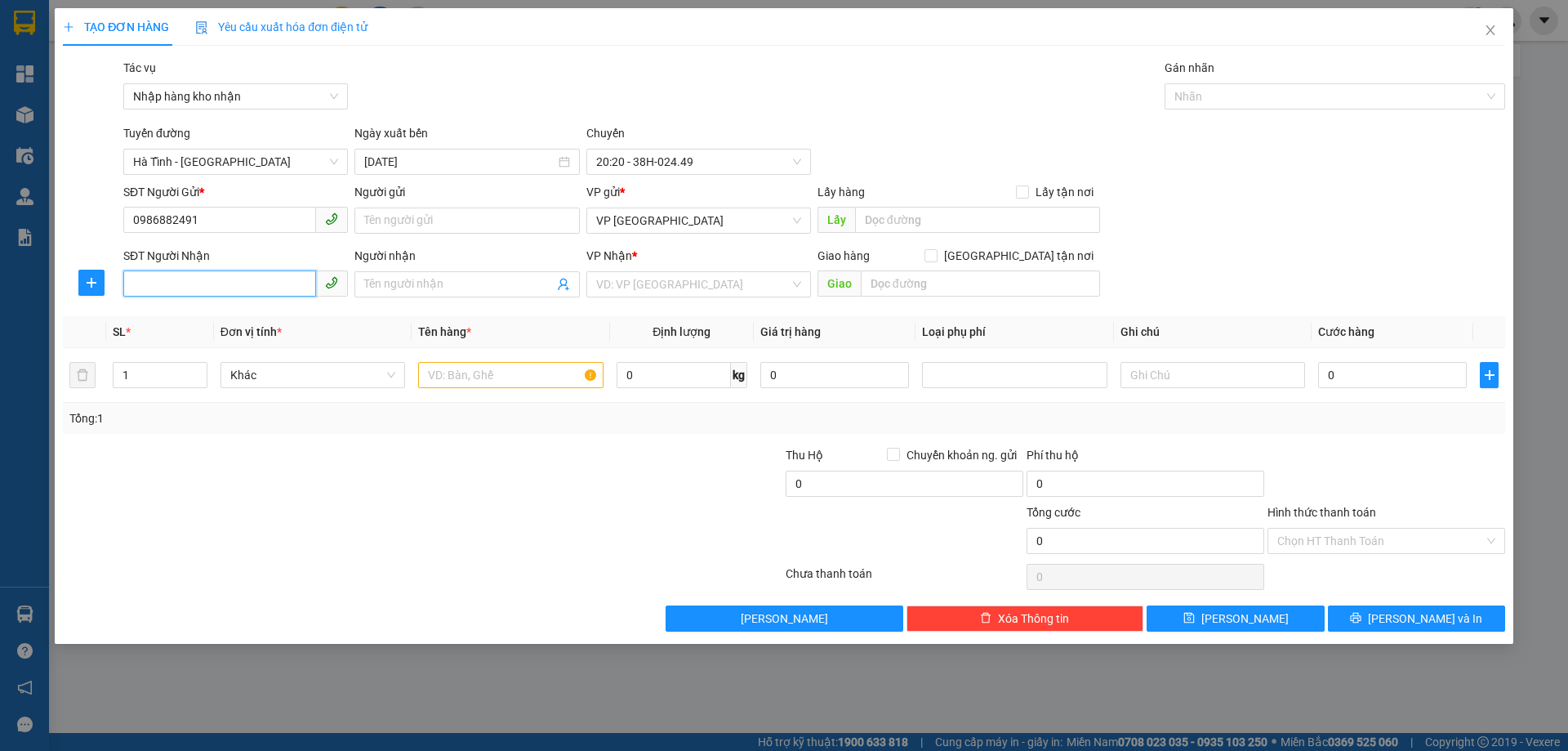
paste input "0986882491"
click at [728, 229] on span "VP [GEOGRAPHIC_DATA]" at bounding box center [698, 220] width 205 height 24
type input "0986882491"
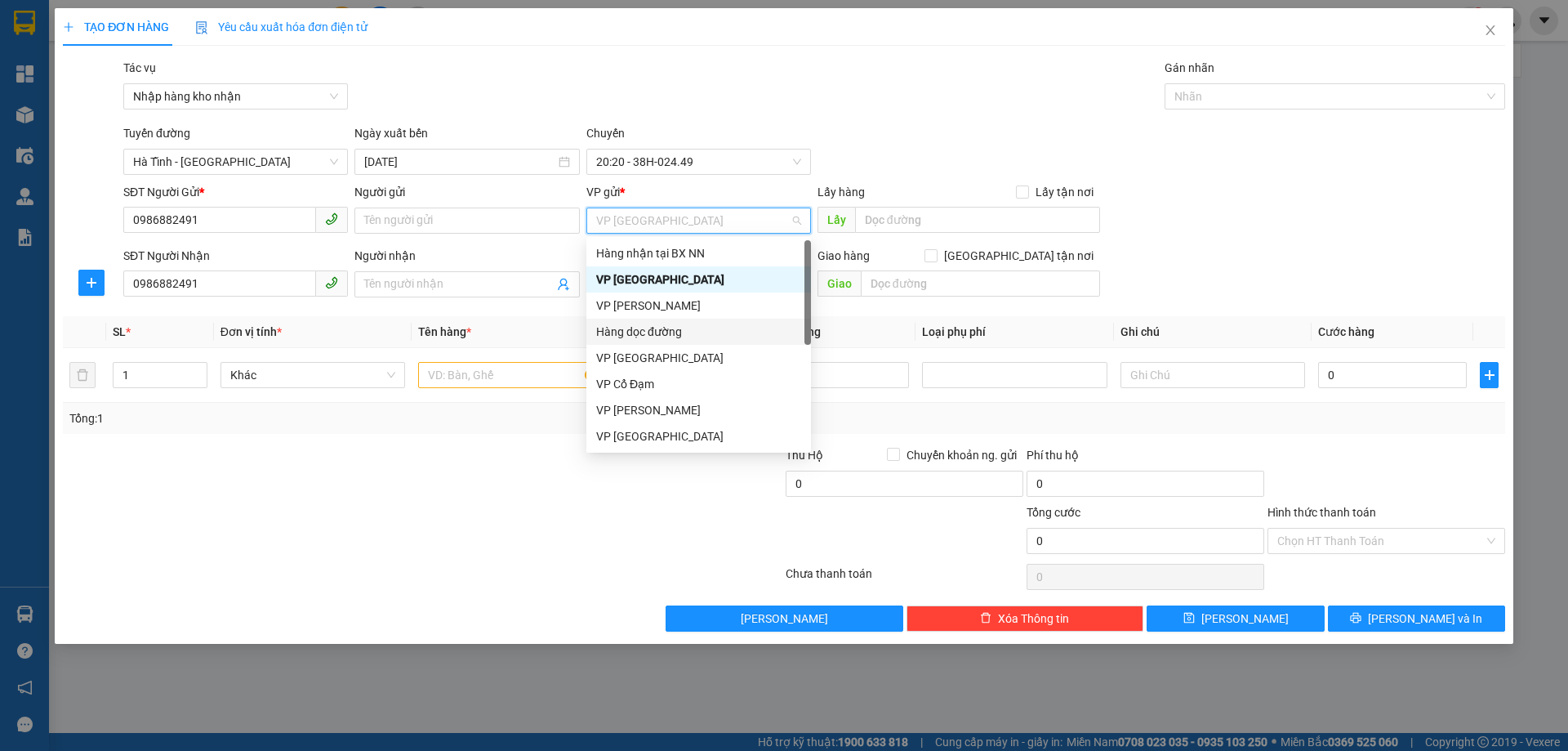
click at [696, 335] on div "Hàng dọc đường" at bounding box center [698, 332] width 205 height 18
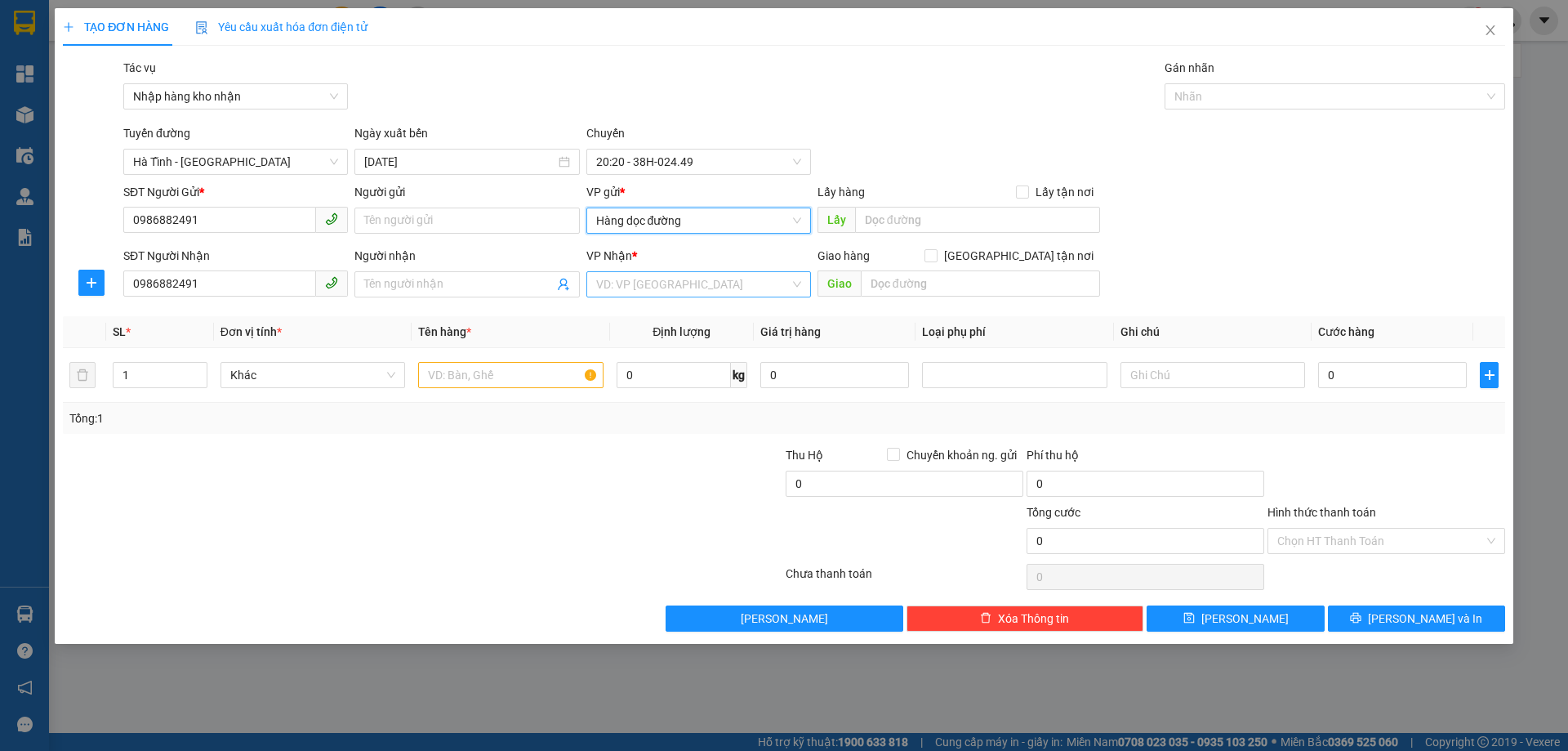
click at [691, 279] on input "search" at bounding box center [693, 284] width 194 height 24
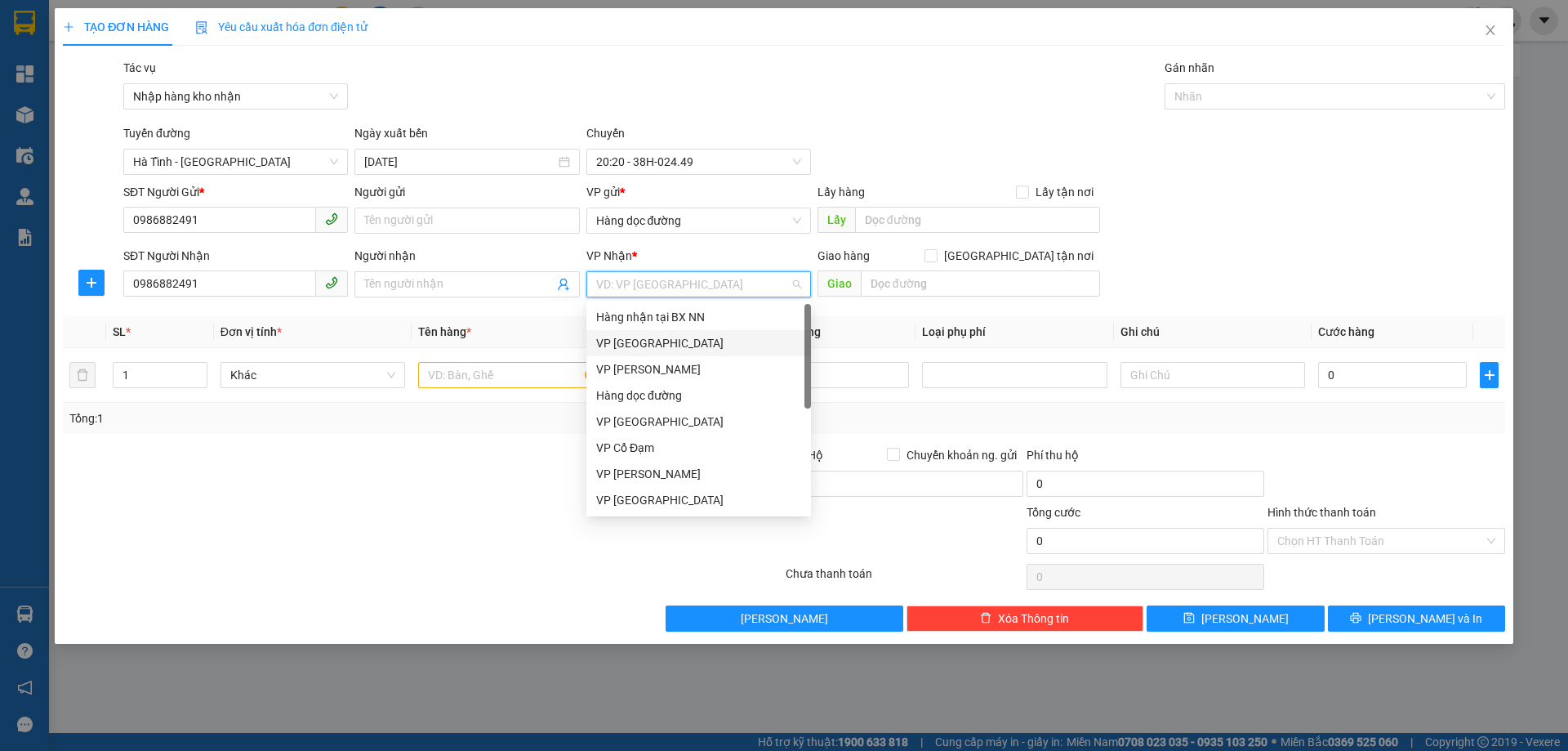
click at [642, 336] on div "VP [GEOGRAPHIC_DATA]" at bounding box center [698, 343] width 205 height 18
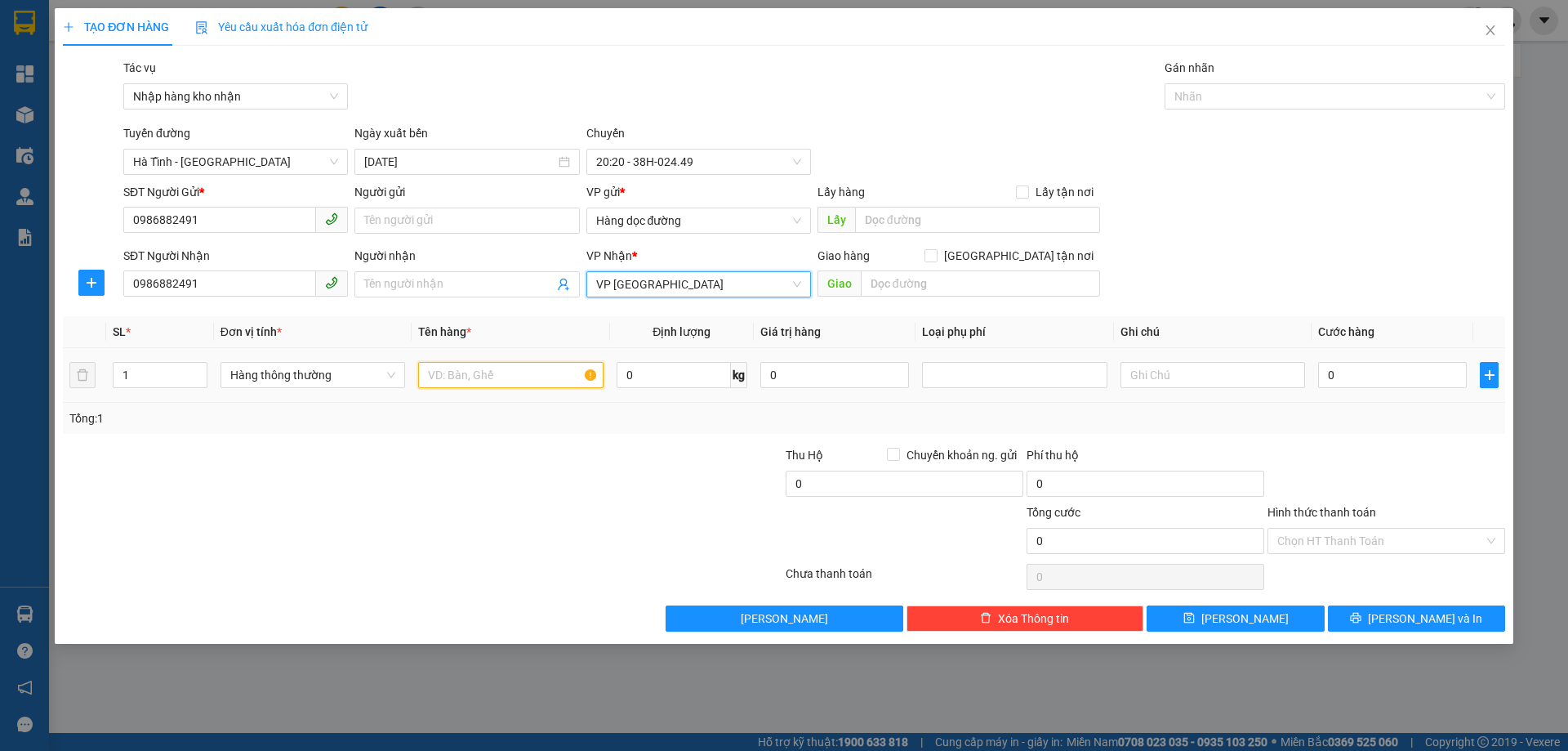
click at [489, 374] on input "text" at bounding box center [510, 374] width 185 height 26
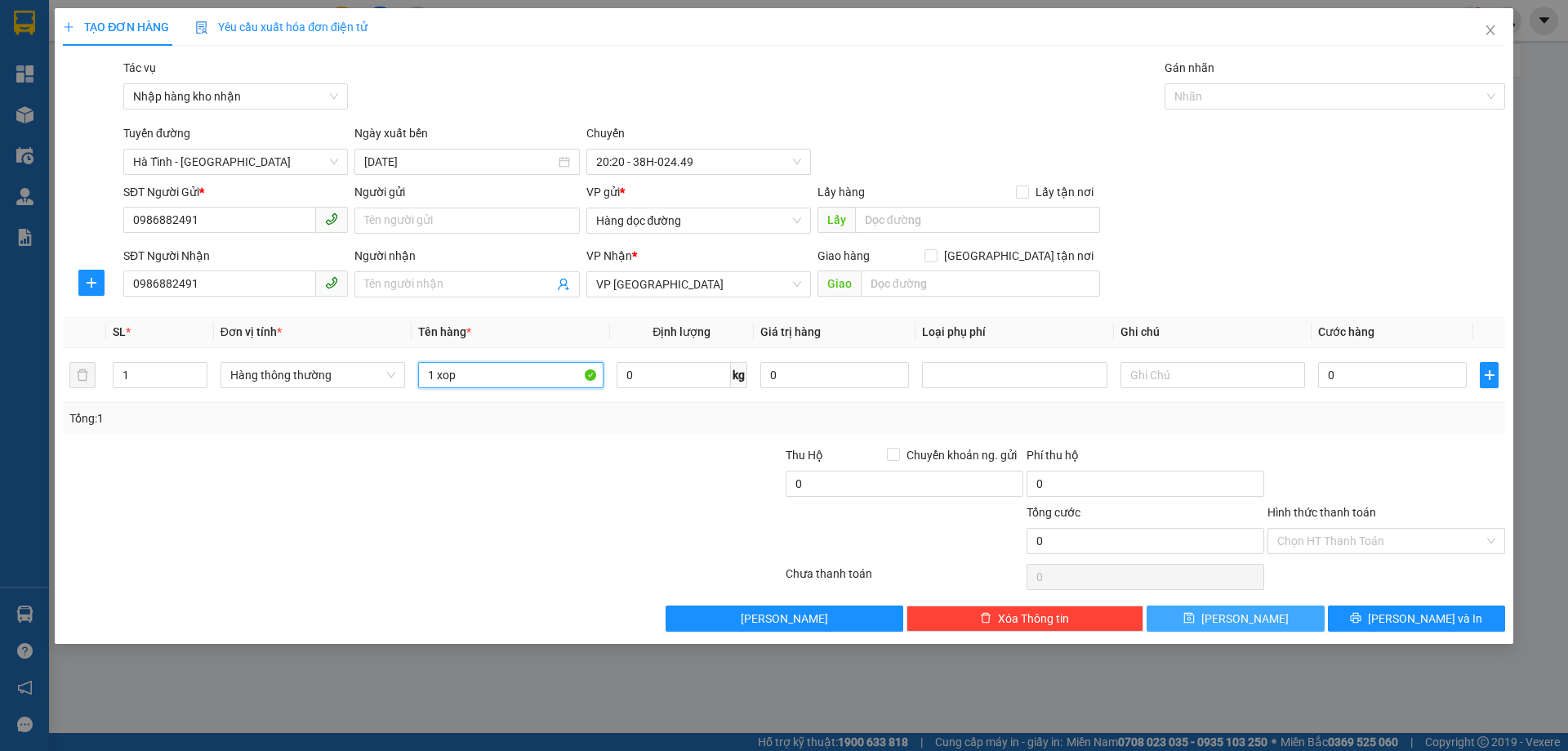
type input "1 xop"
click at [1190, 618] on button "[PERSON_NAME]" at bounding box center [1235, 618] width 178 height 26
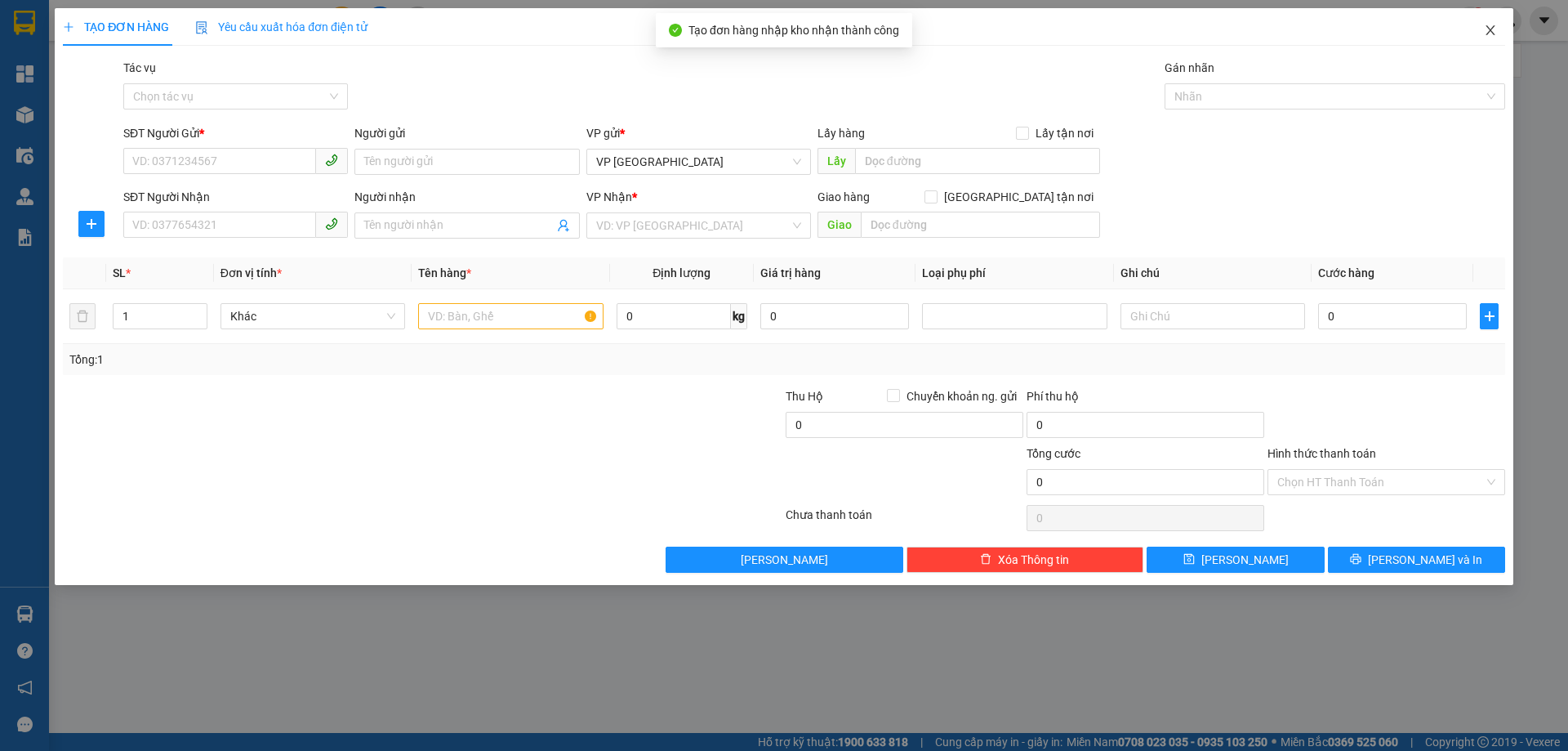
click at [1500, 34] on span "Close" at bounding box center [1490, 31] width 46 height 46
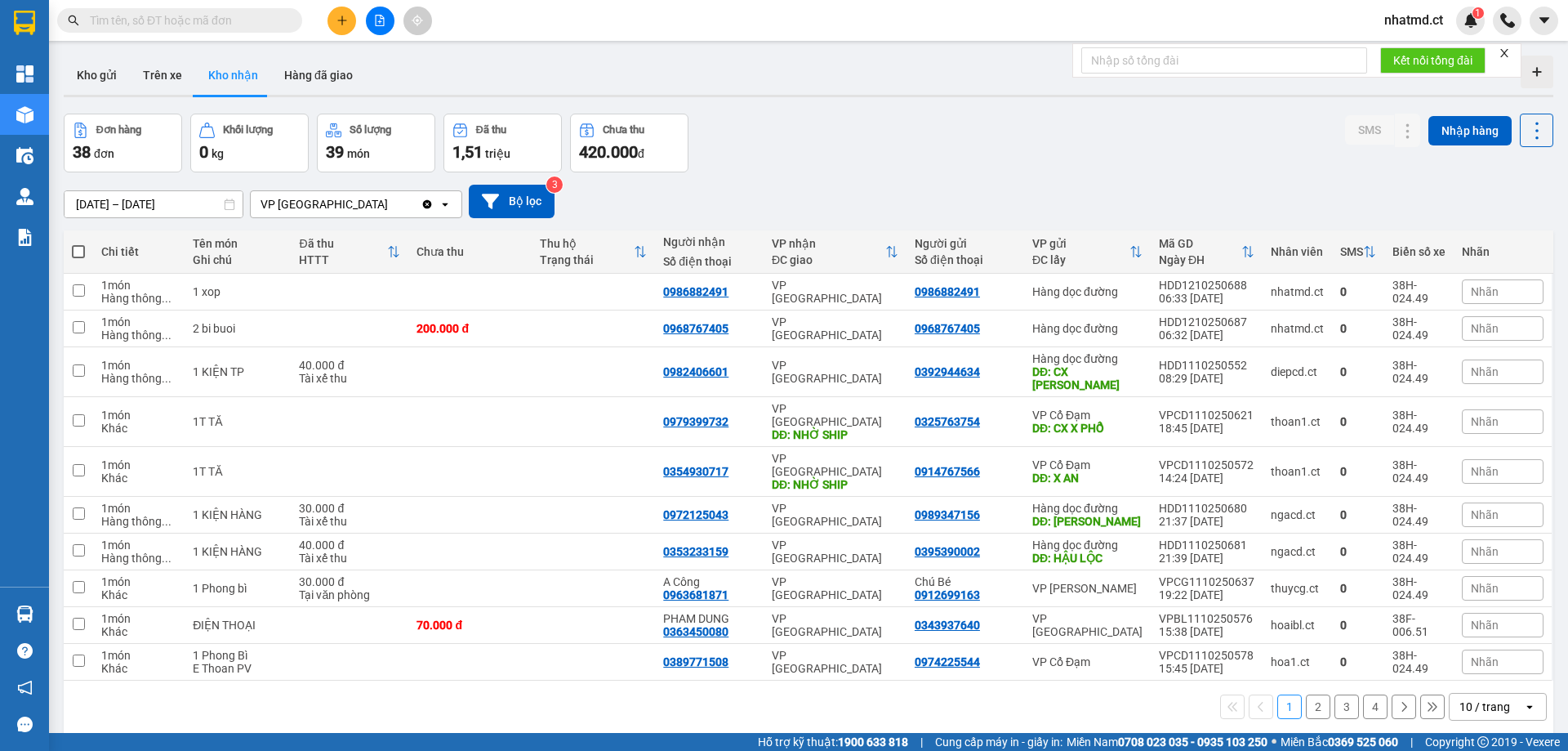
click at [260, 19] on input "text" at bounding box center [187, 21] width 193 height 18
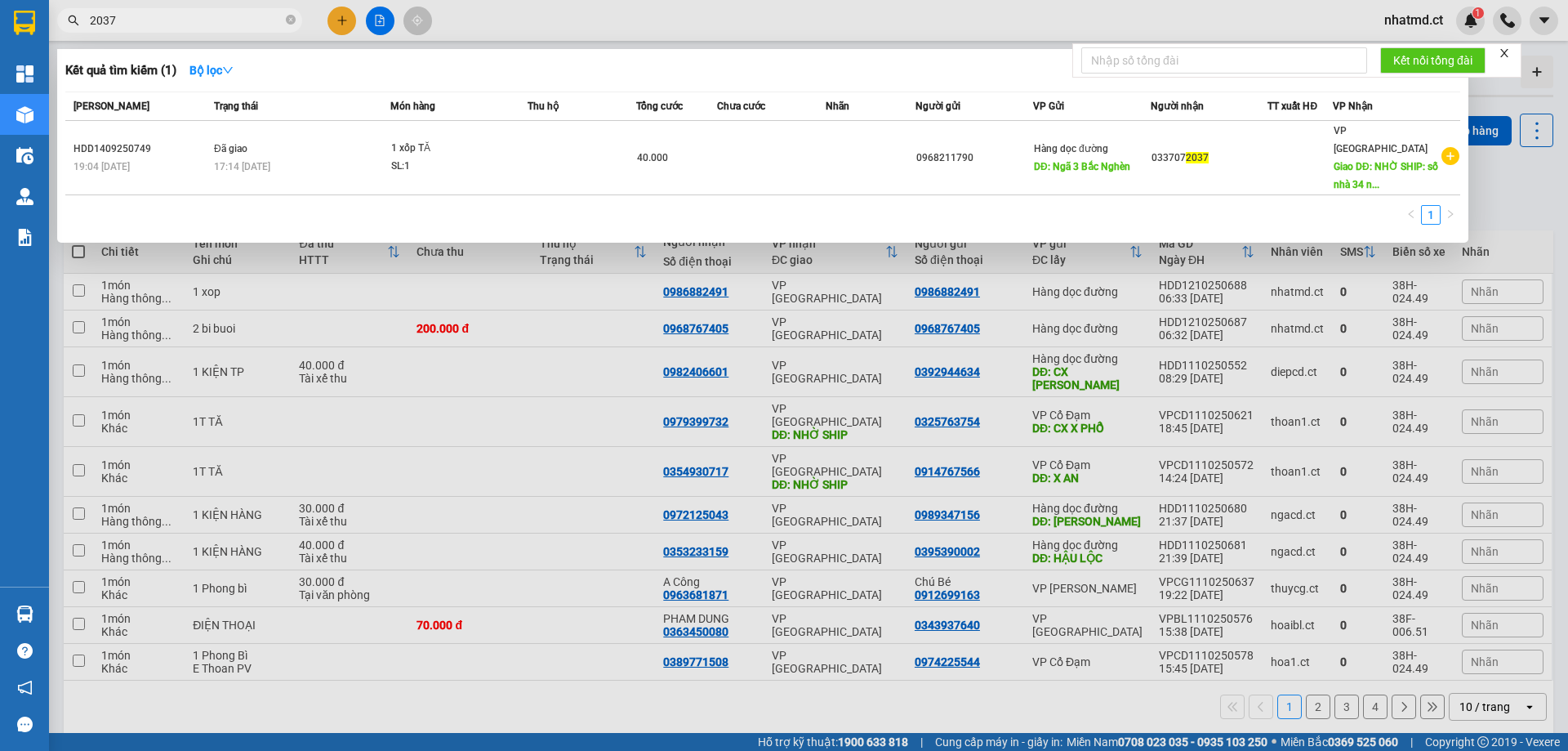
type input "2037"
click at [298, 23] on span "2037" at bounding box center [179, 20] width 245 height 24
click at [292, 22] on icon "close-circle" at bounding box center [290, 19] width 10 height 10
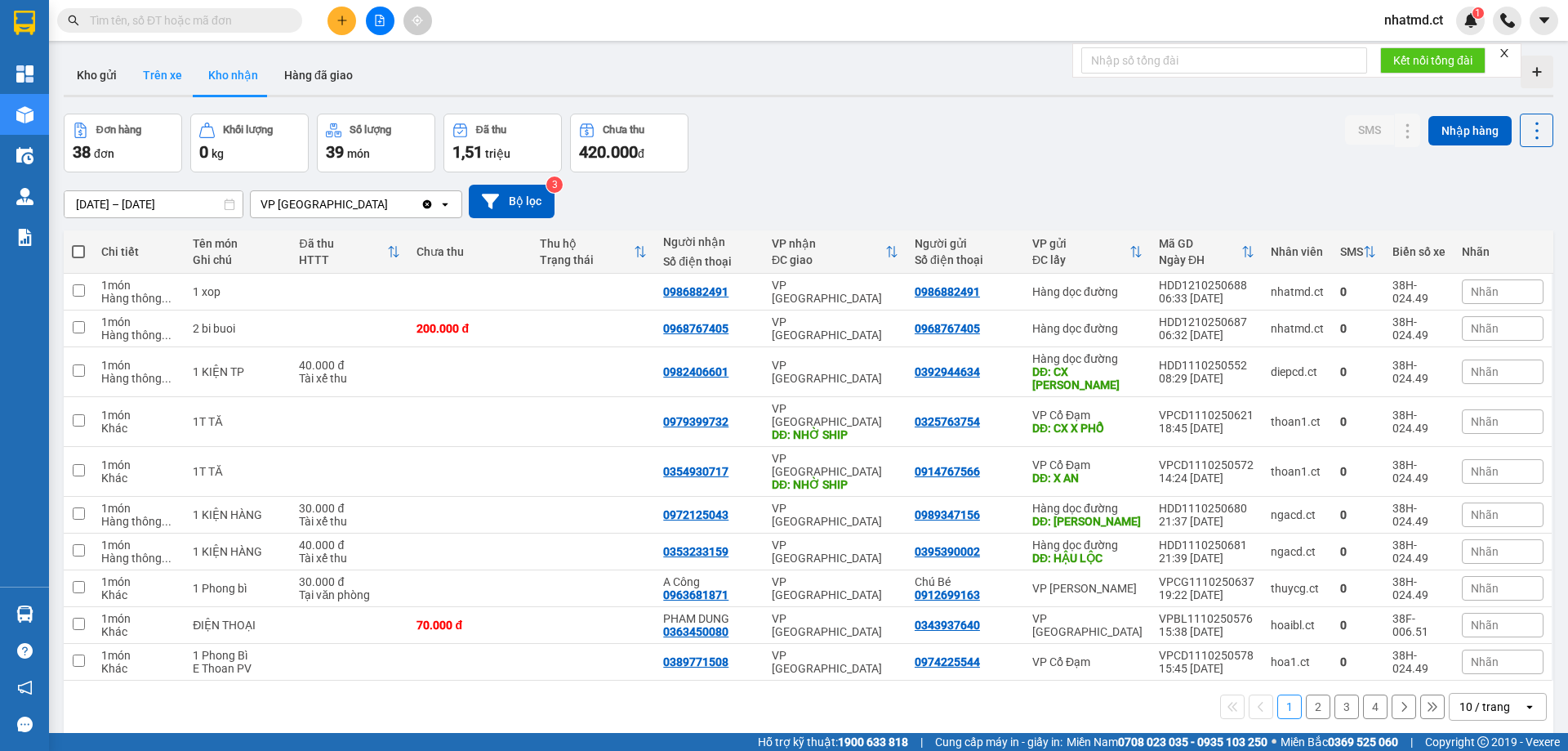
click at [170, 66] on button "Trên xe" at bounding box center [162, 75] width 65 height 39
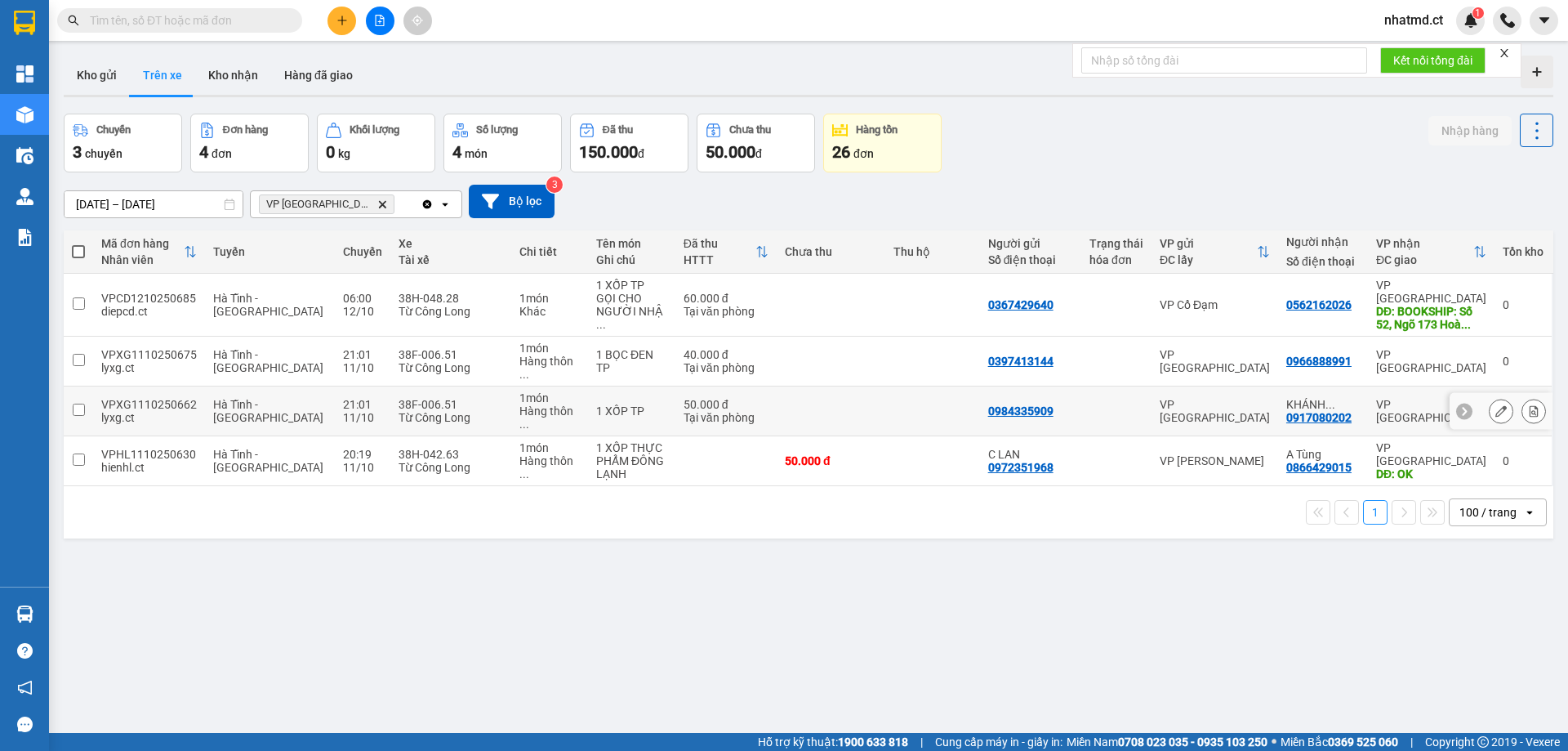
click at [779, 387] on td at bounding box center [831, 411] width 109 height 50
checkbox input "true"
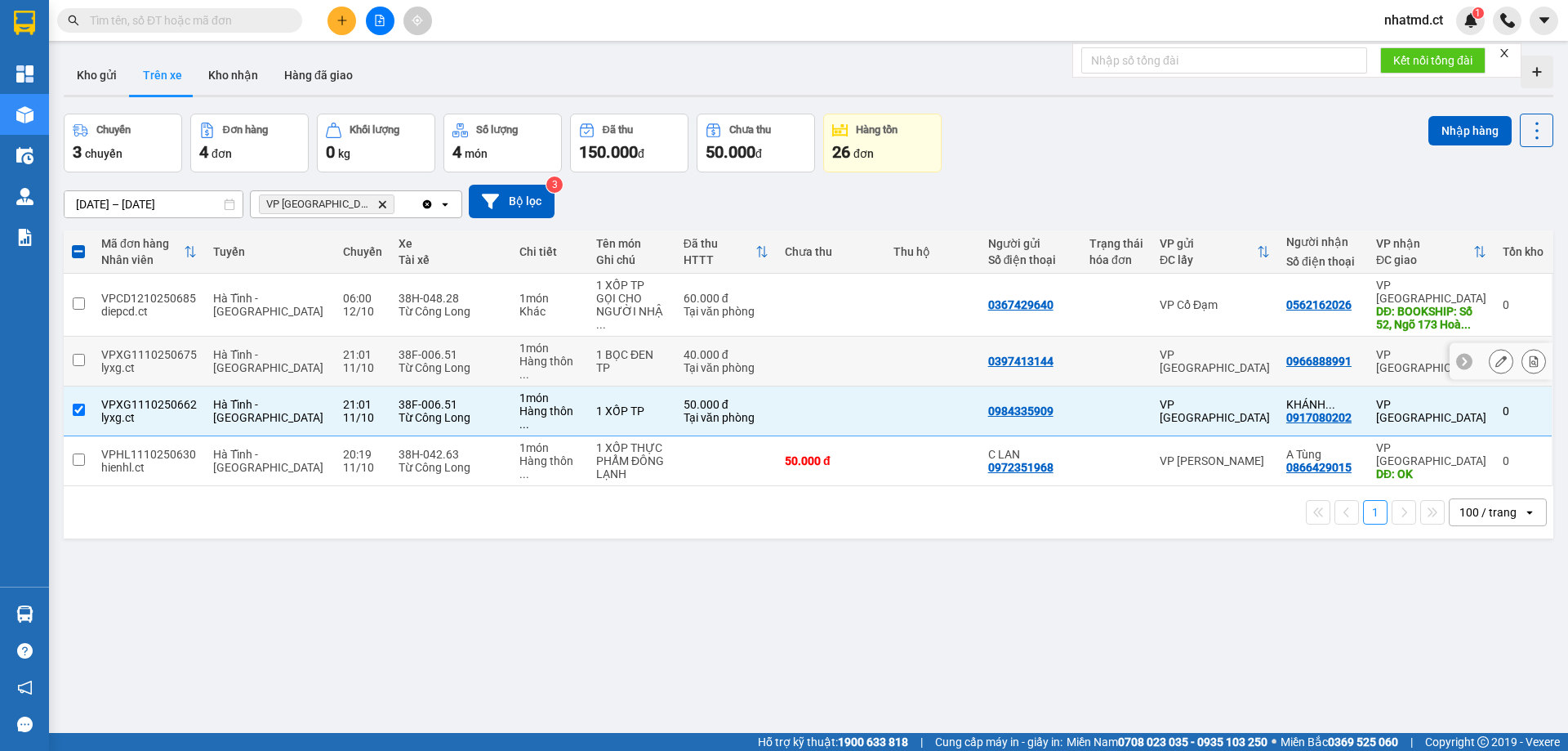
click at [782, 358] on td at bounding box center [831, 361] width 109 height 50
checkbox input "true"
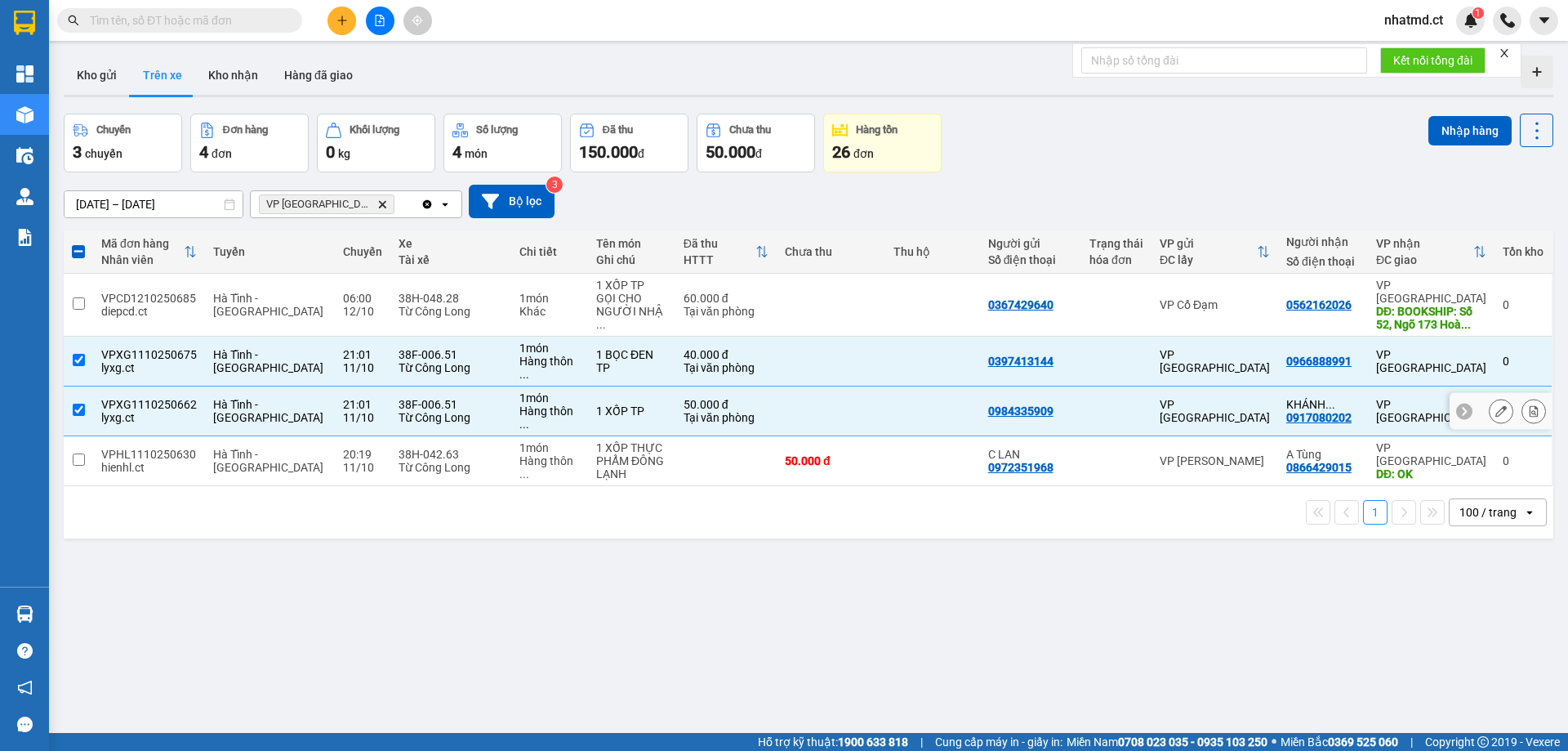
drag, startPoint x: 1079, startPoint y: 375, endPoint x: 1086, endPoint y: 370, distance: 8.6
click at [1081, 387] on td at bounding box center [1117, 411] width 70 height 50
checkbox input "false"
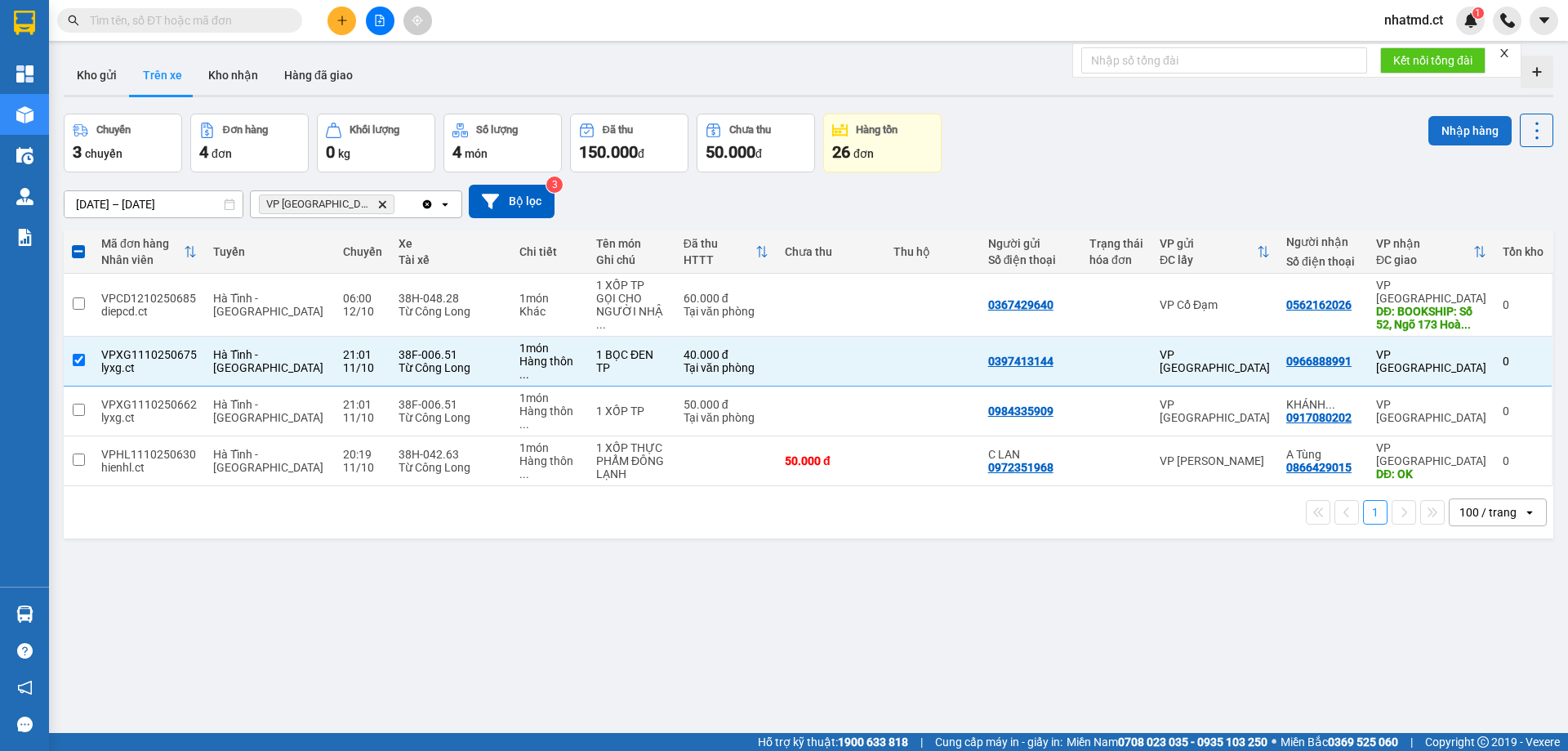
click at [1445, 129] on button "Nhập hàng" at bounding box center [1470, 131] width 83 height 30
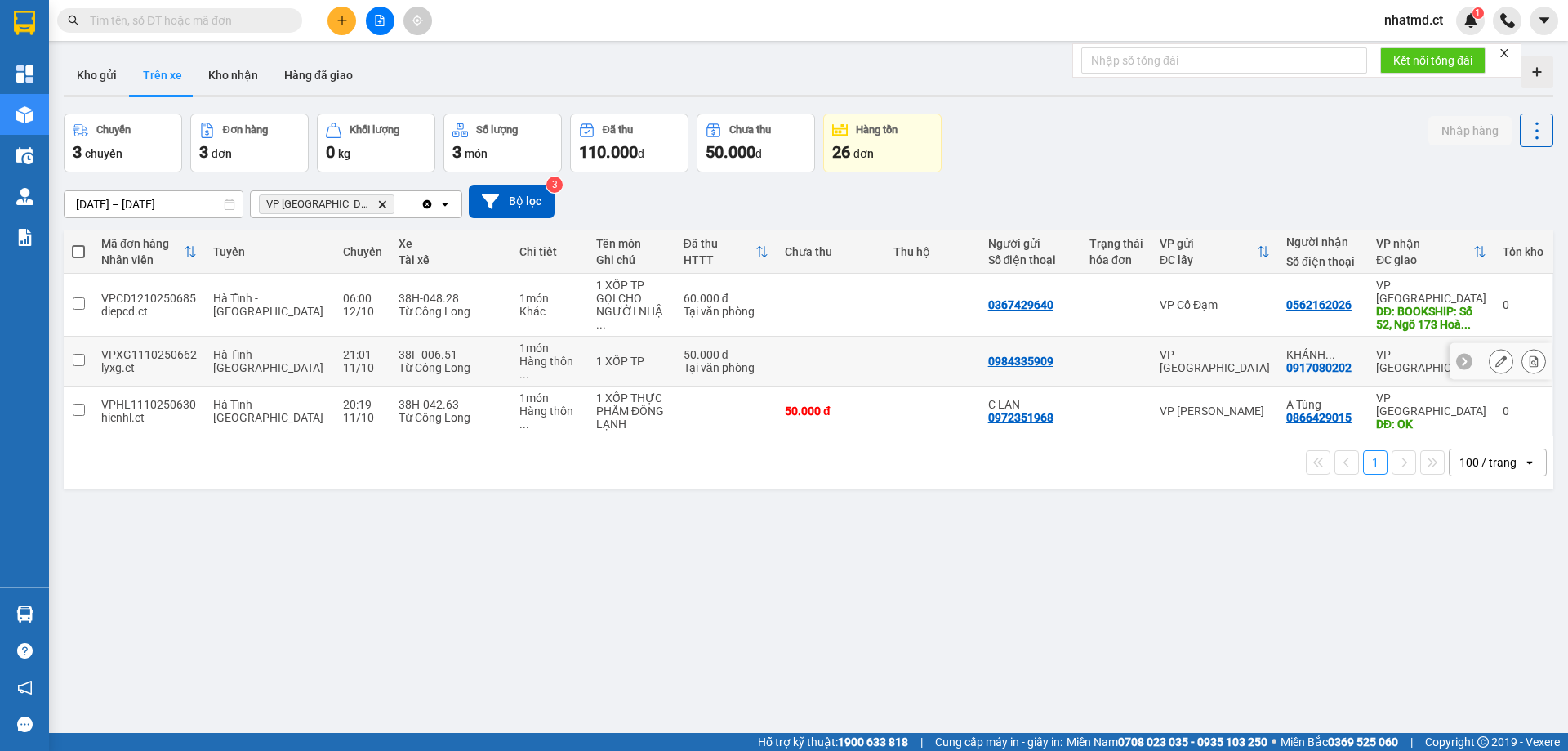
click at [922, 347] on td at bounding box center [932, 361] width 95 height 50
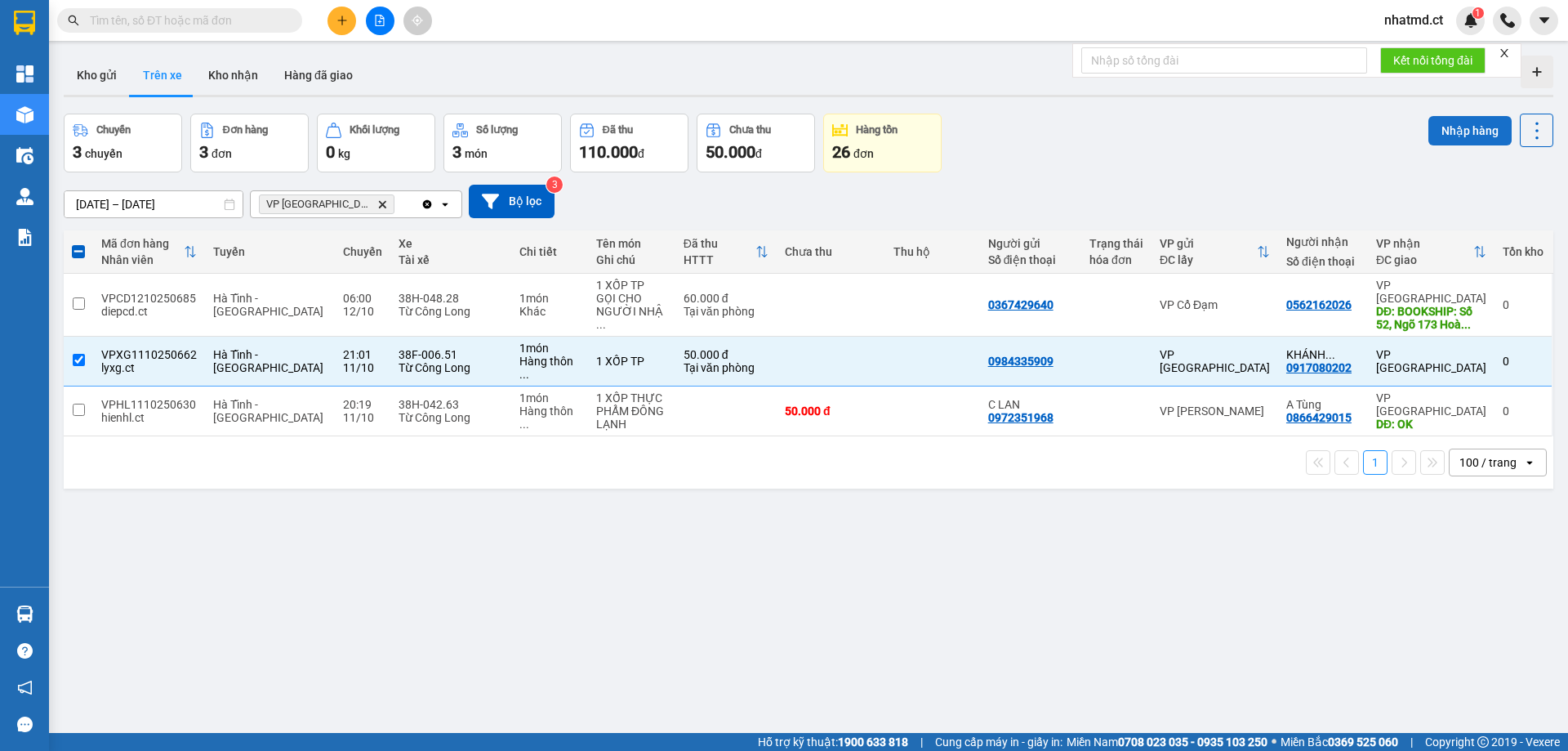
click at [1461, 120] on button "Nhập hàng" at bounding box center [1470, 131] width 83 height 30
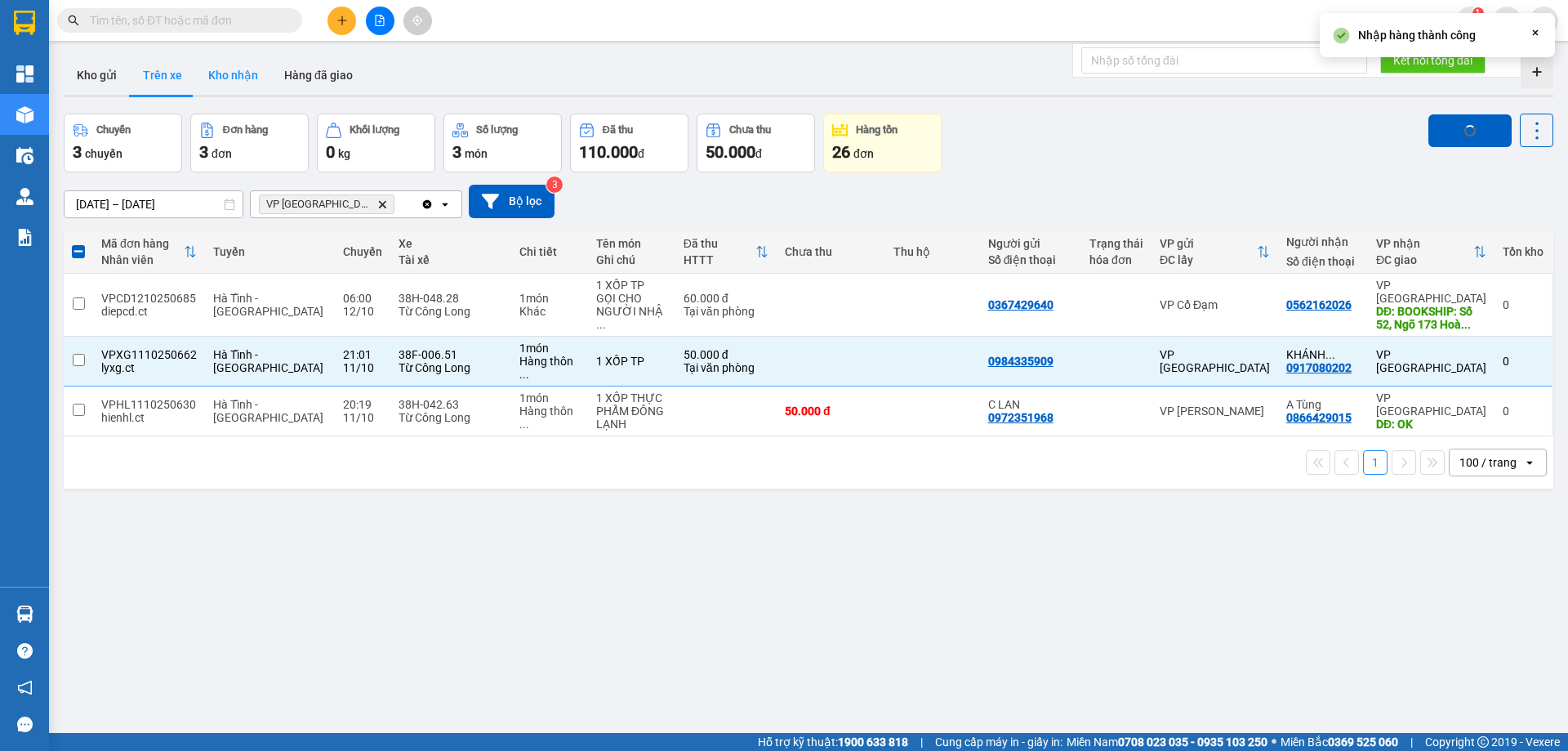
checkbox input "false"
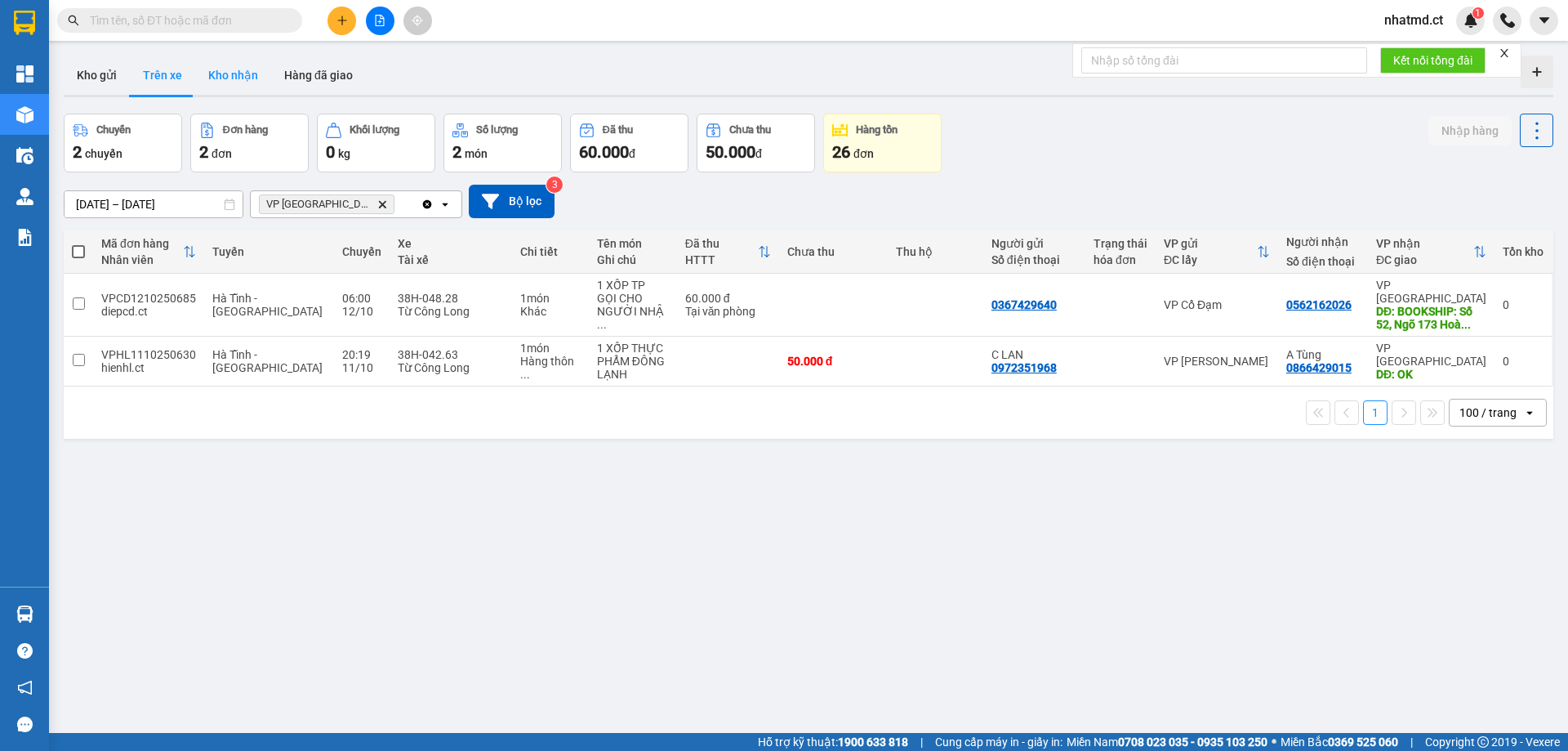
click at [242, 78] on button "Kho nhận" at bounding box center [233, 75] width 76 height 39
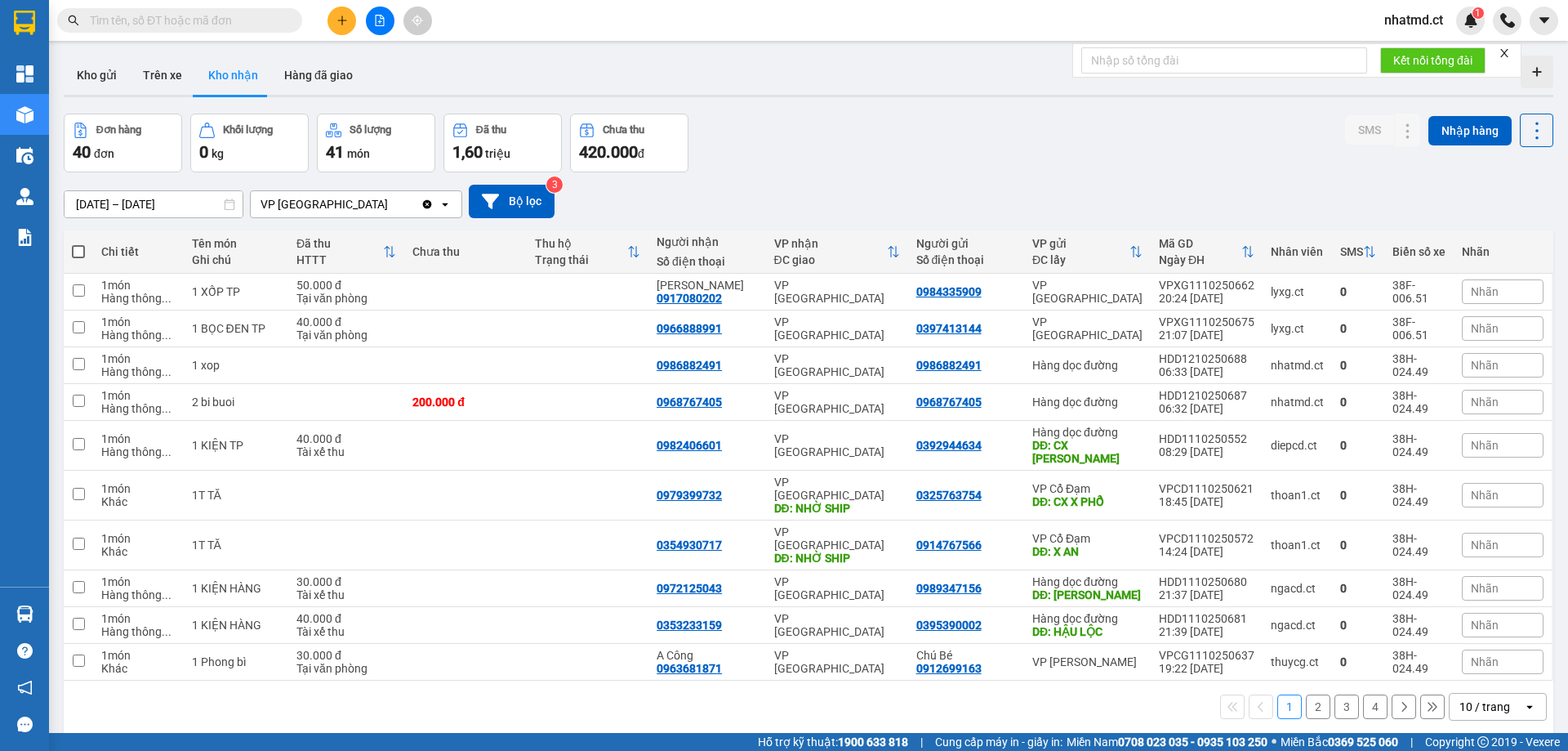
click at [1499, 693] on div "10 / trang" at bounding box center [1487, 706] width 74 height 26
click at [1498, 626] on span "100 / trang" at bounding box center [1479, 631] width 59 height 16
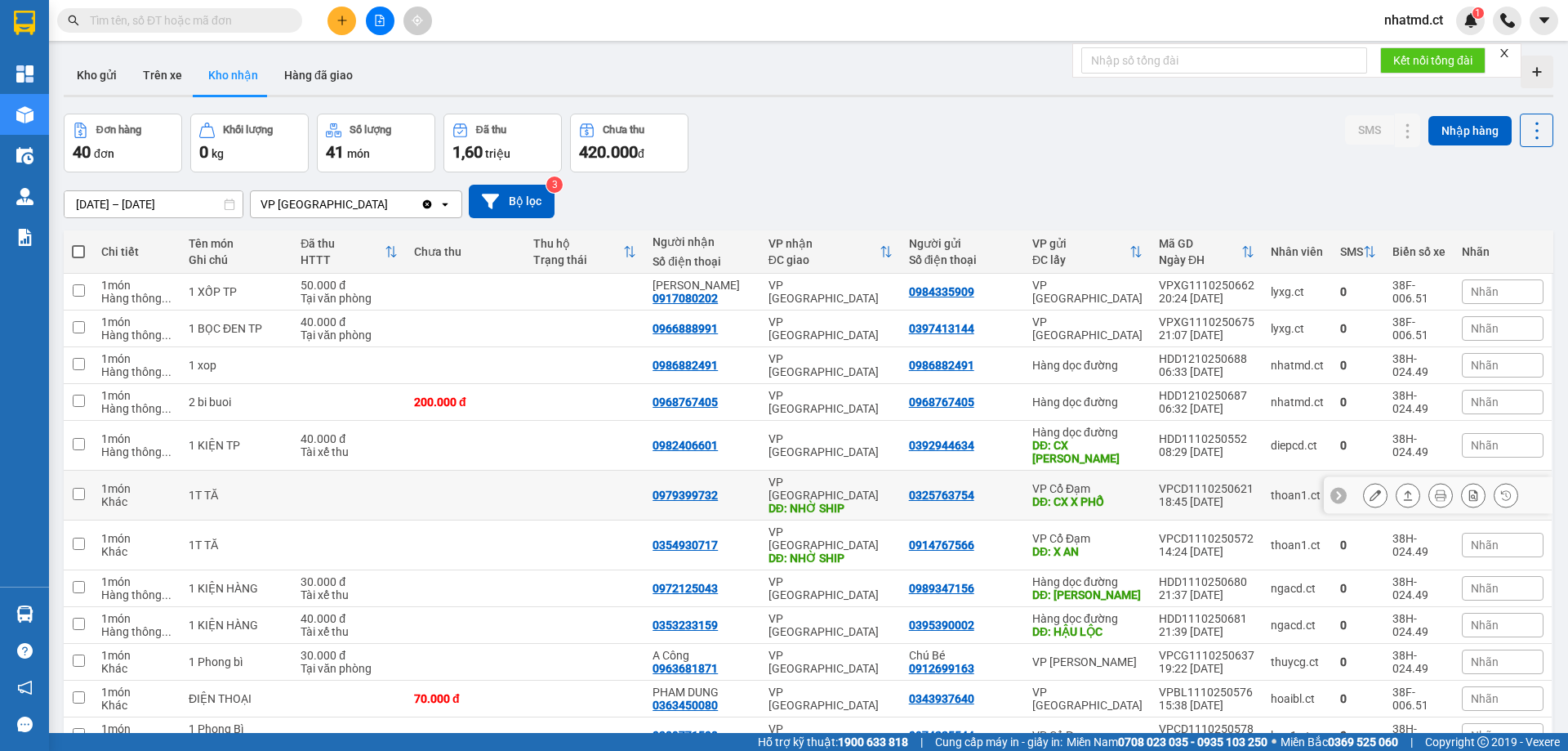
scroll to position [513, 0]
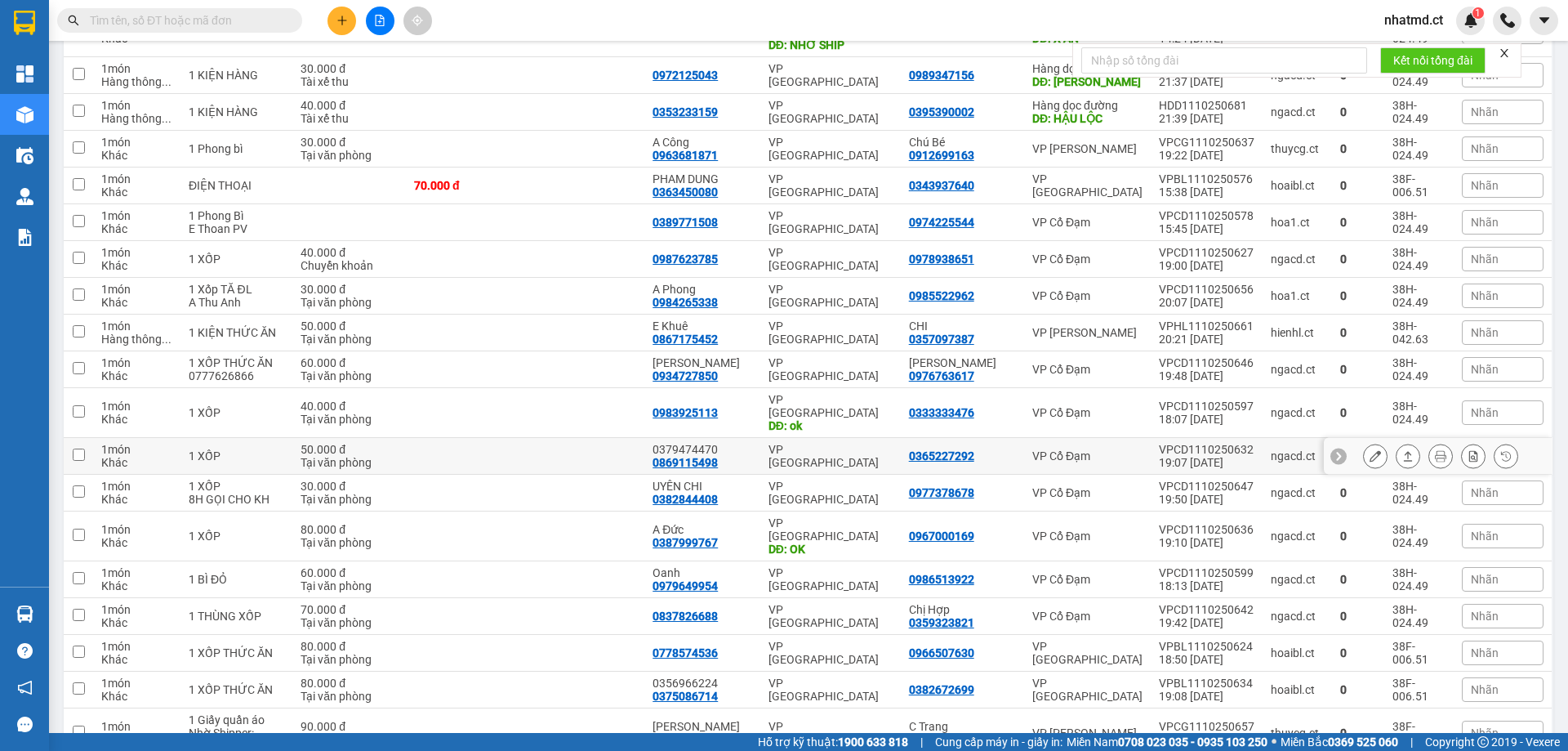
click at [851, 438] on td "VP [GEOGRAPHIC_DATA]" at bounding box center [831, 456] width 141 height 37
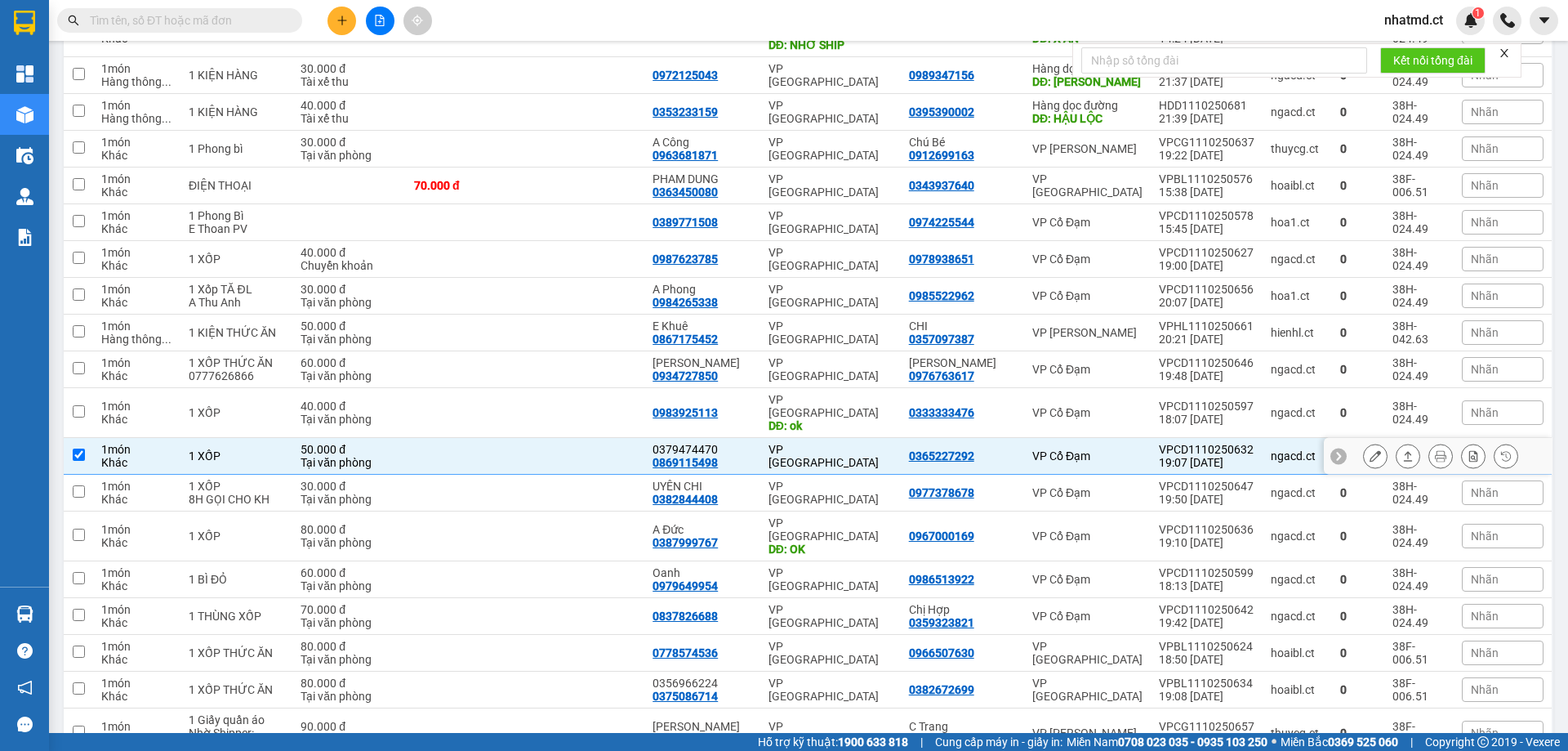
click at [861, 443] on div "VP [GEOGRAPHIC_DATA]" at bounding box center [831, 455] width 124 height 26
checkbox input "false"
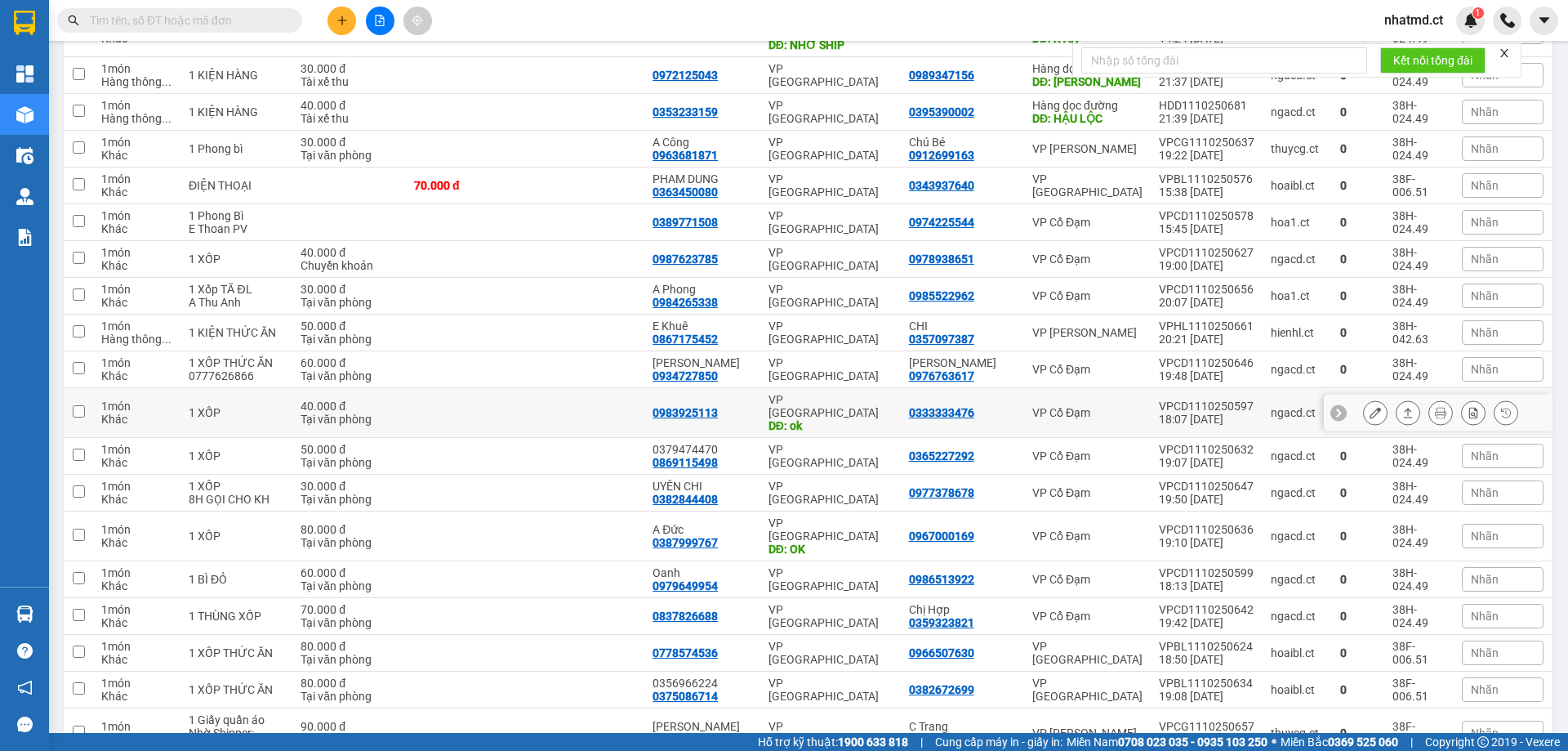
click at [879, 393] on div "VP [GEOGRAPHIC_DATA]" at bounding box center [831, 406] width 124 height 26
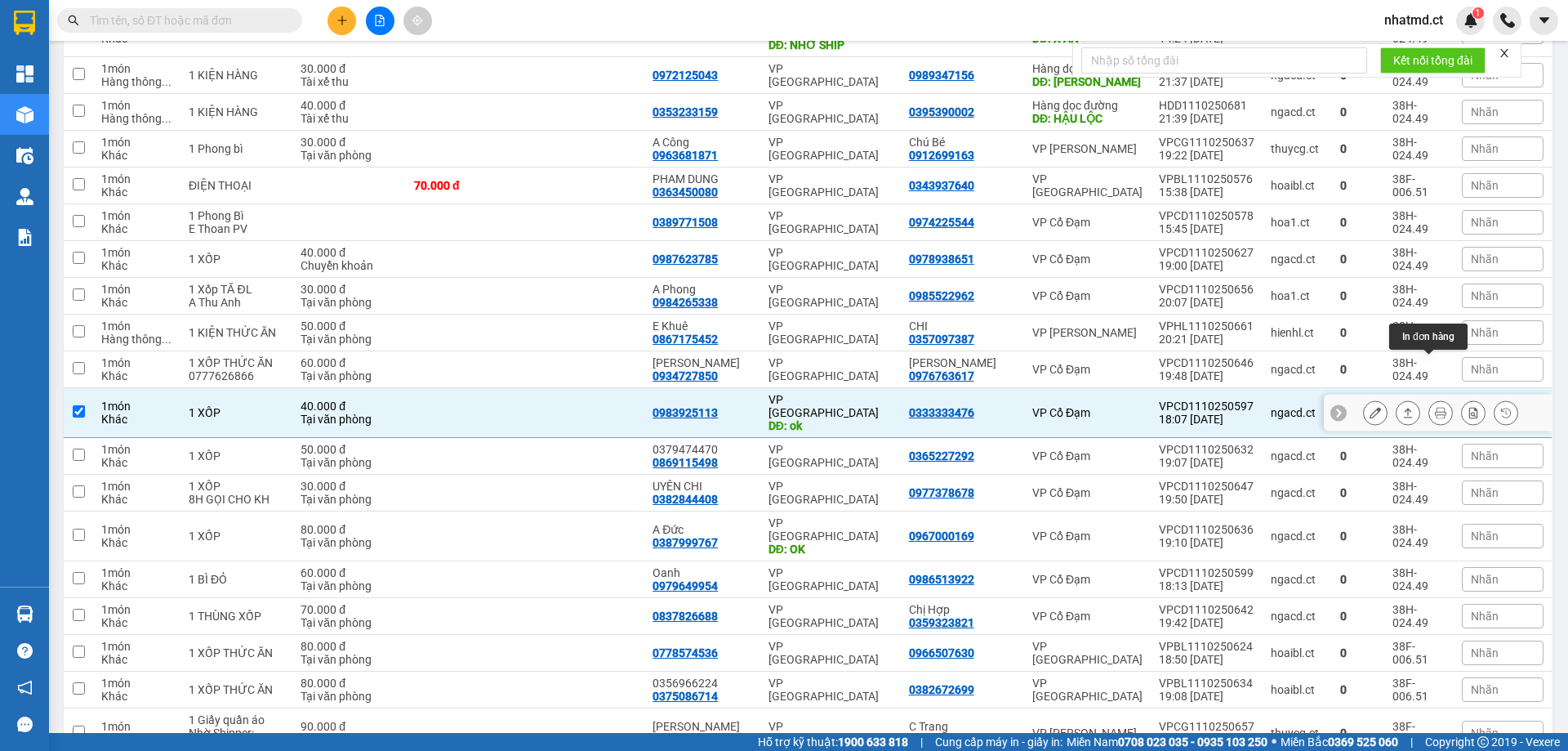
click at [1404, 408] on icon at bounding box center [1408, 412] width 9 height 10
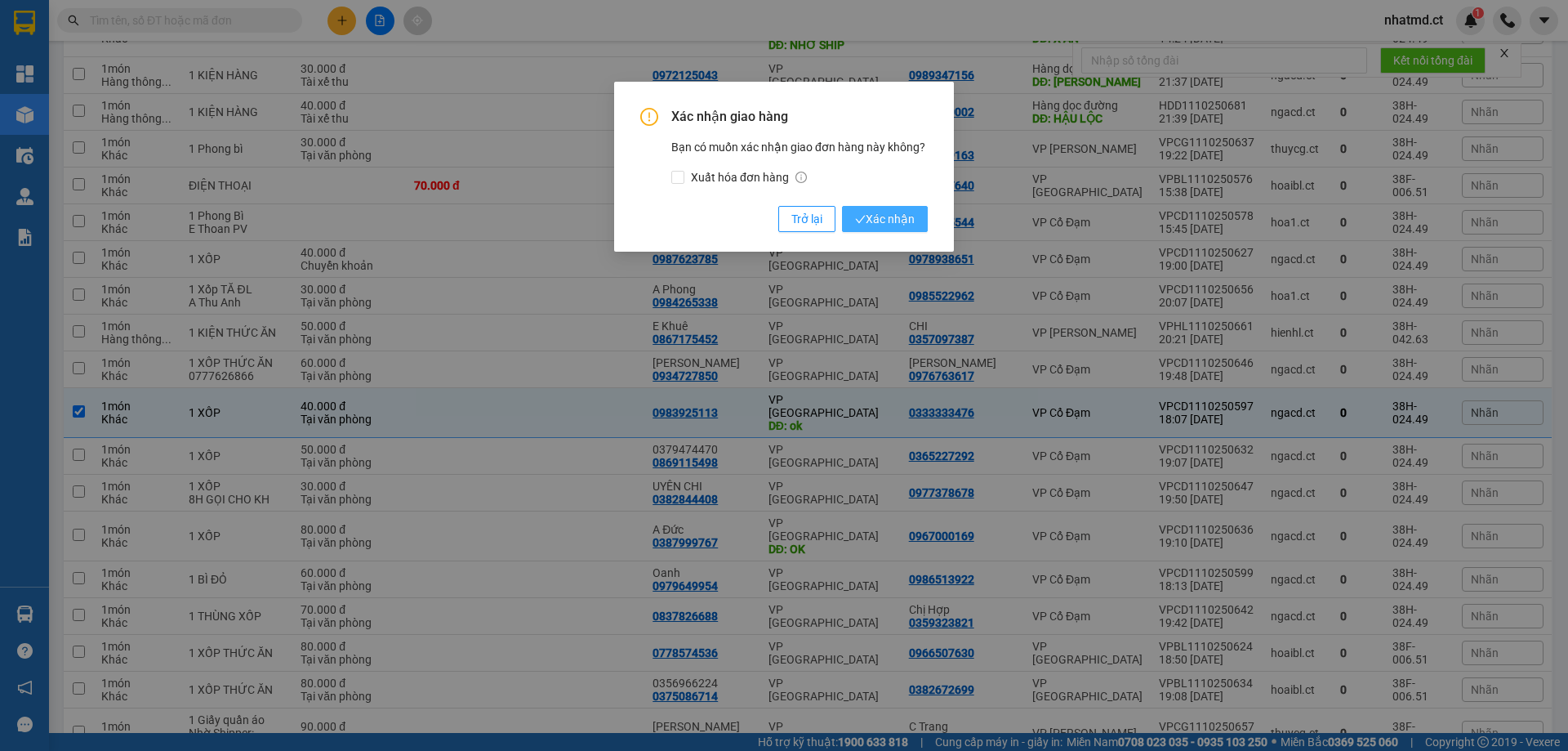
click at [883, 222] on span "Xác nhận" at bounding box center [885, 219] width 59 height 18
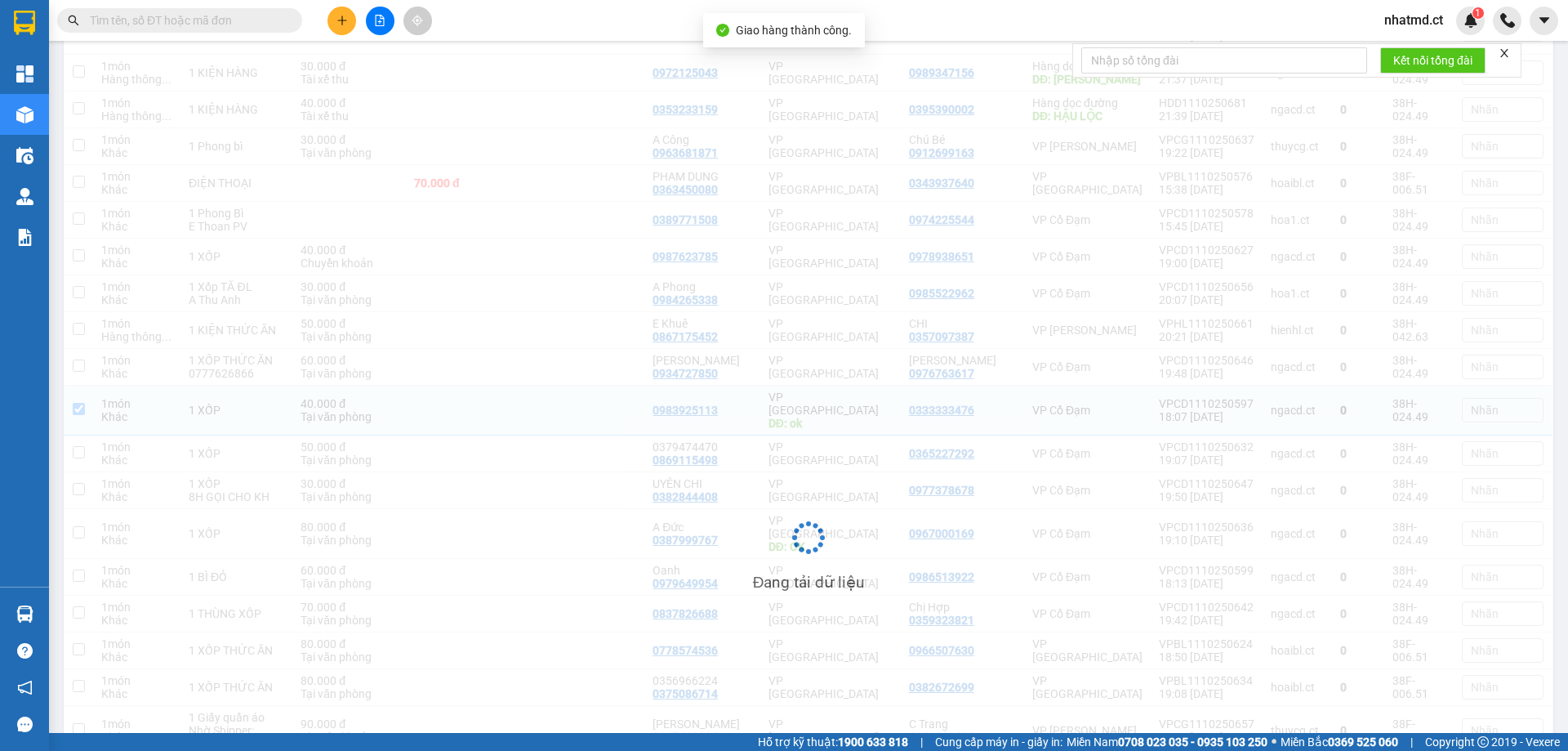
scroll to position [510, 0]
checkbox input "false"
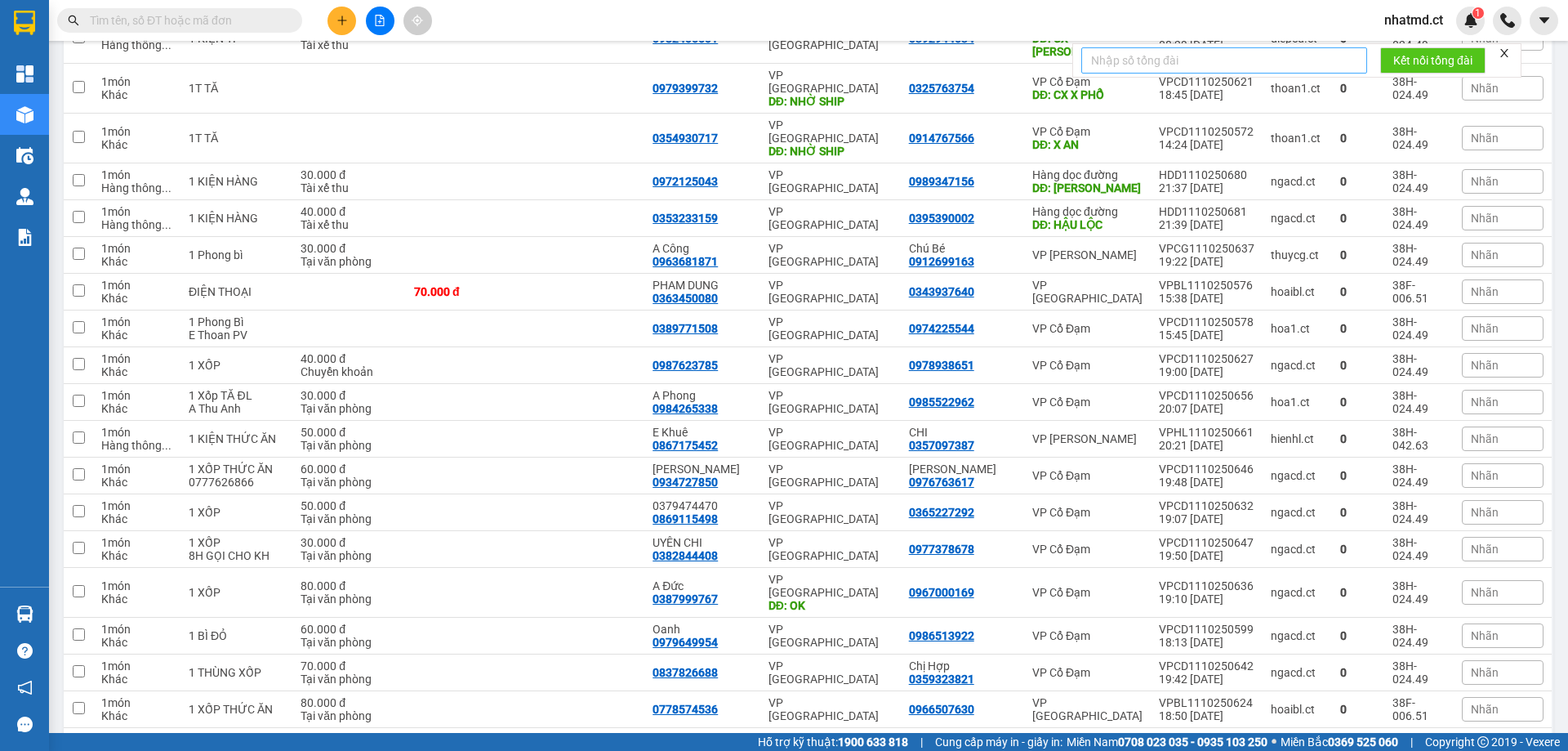
scroll to position [408, 0]
click at [203, 22] on input "text" at bounding box center [187, 21] width 193 height 18
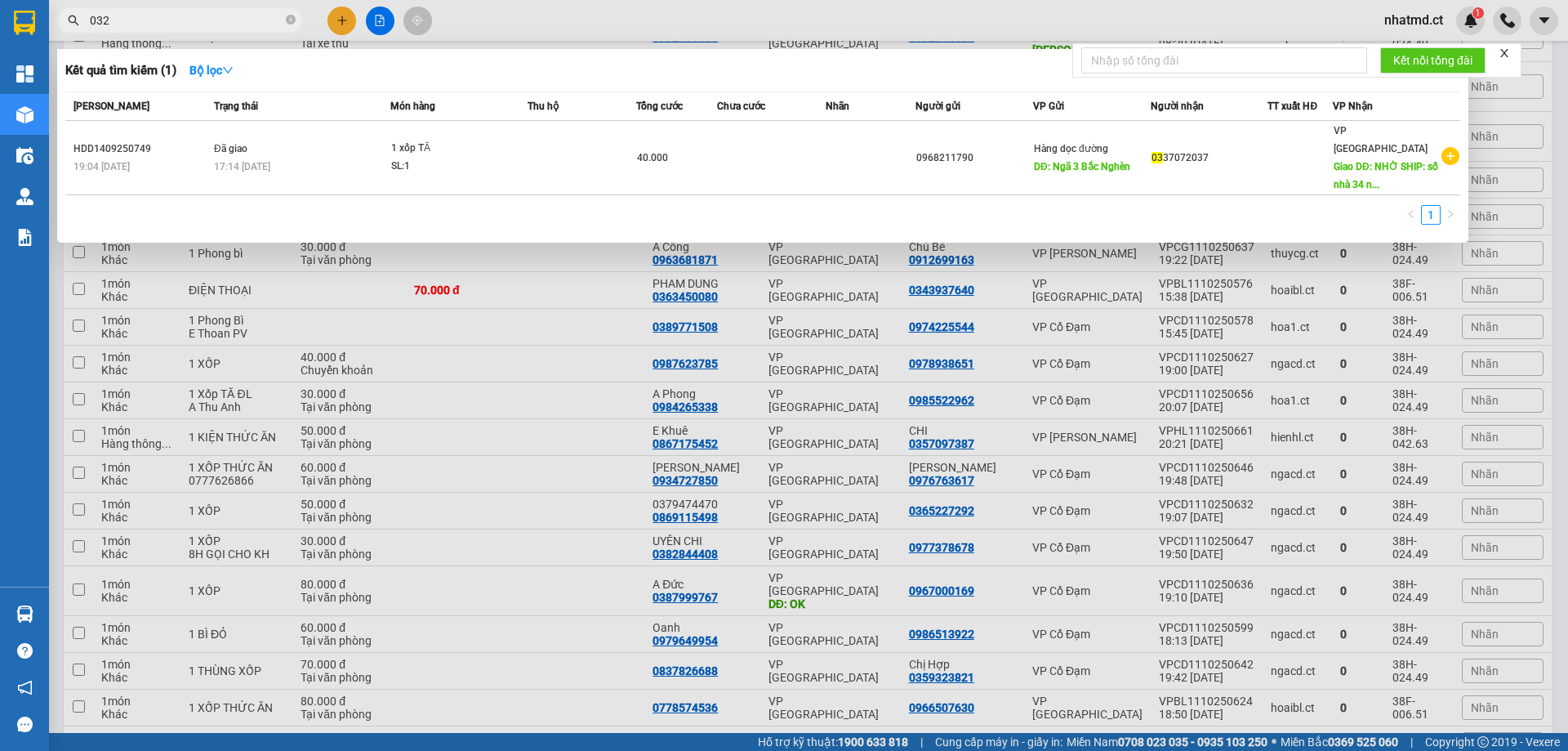
type input "0323"
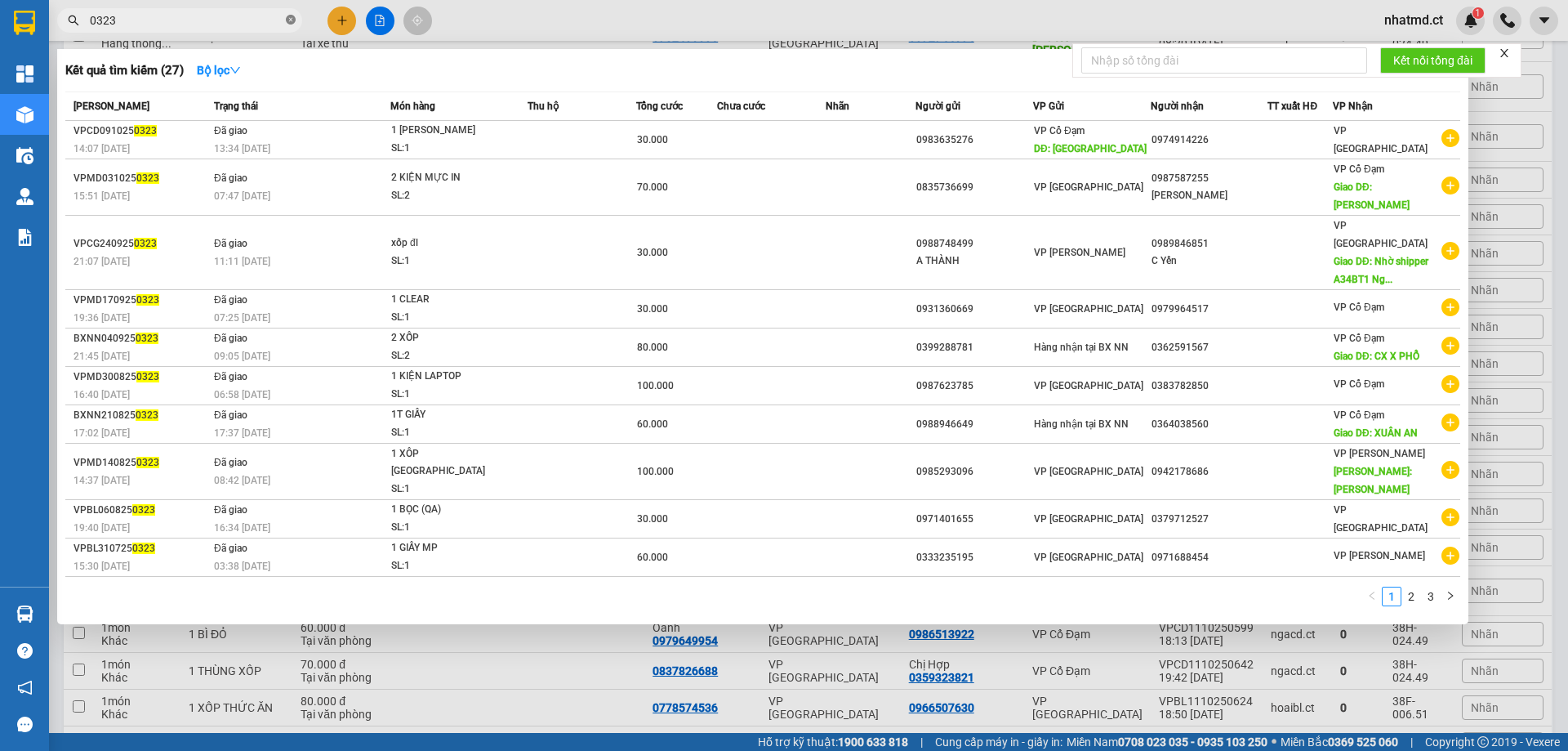
click at [289, 17] on icon "close-circle" at bounding box center [290, 19] width 10 height 10
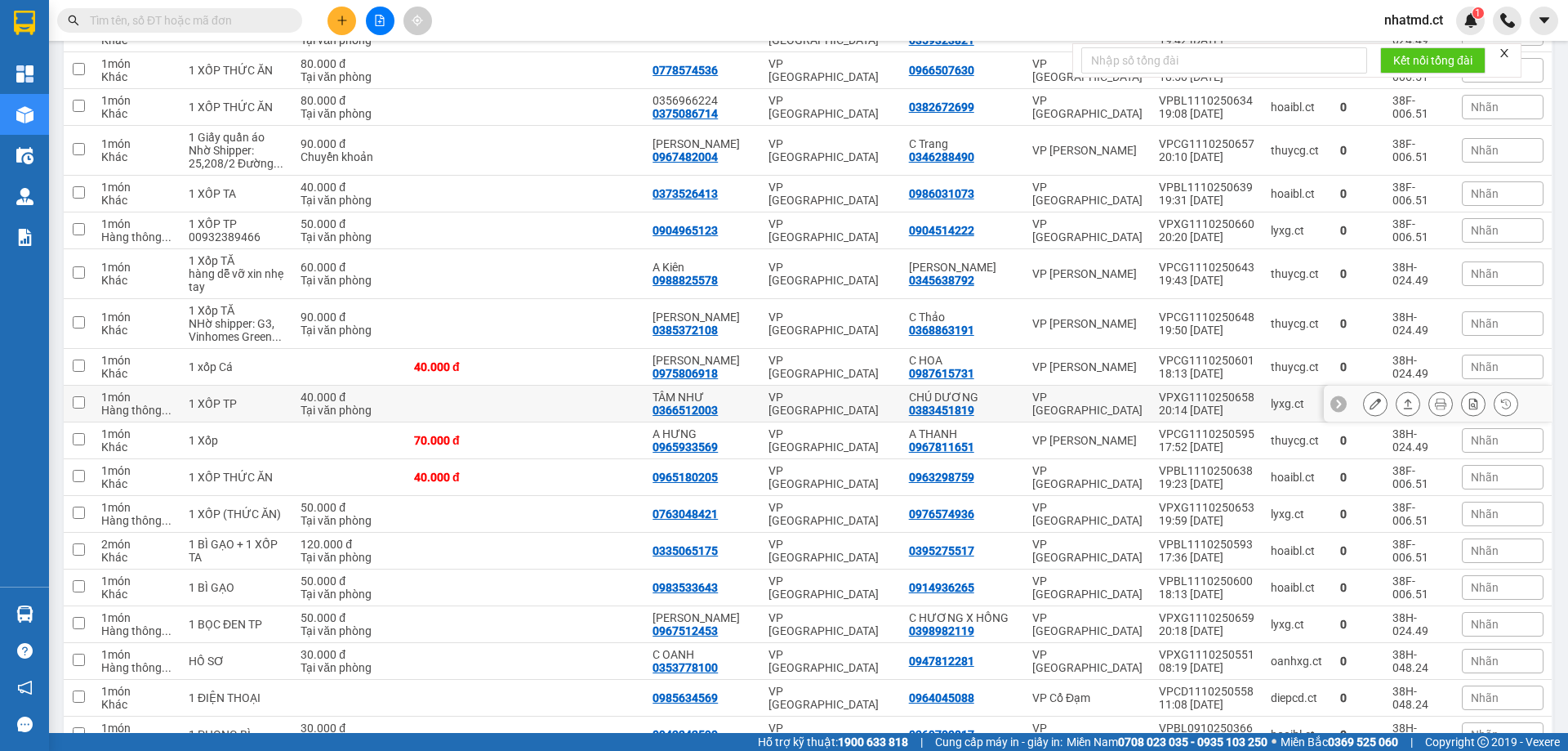
scroll to position [1081, 0]
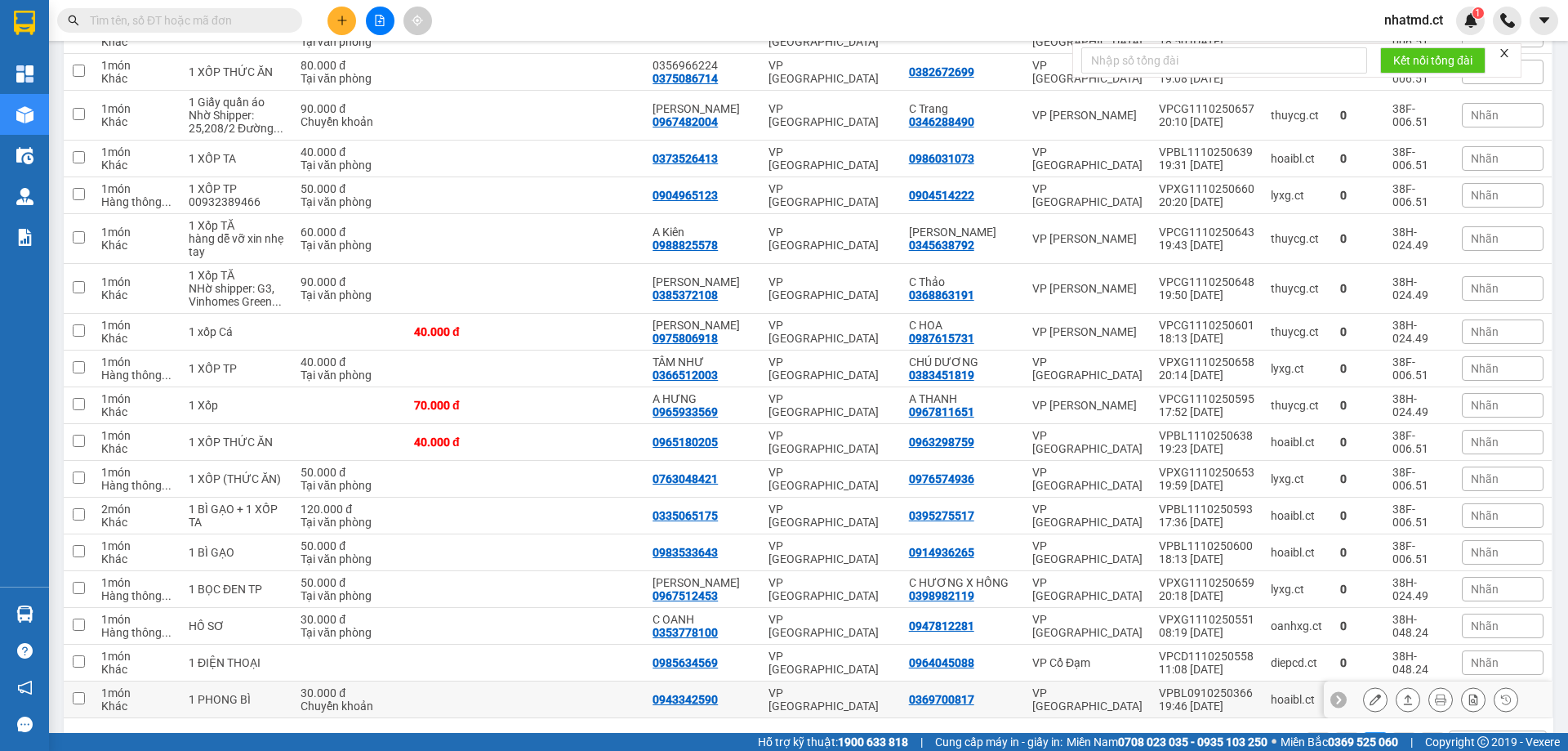
click at [588, 682] on td at bounding box center [585, 700] width 119 height 37
checkbox input "true"
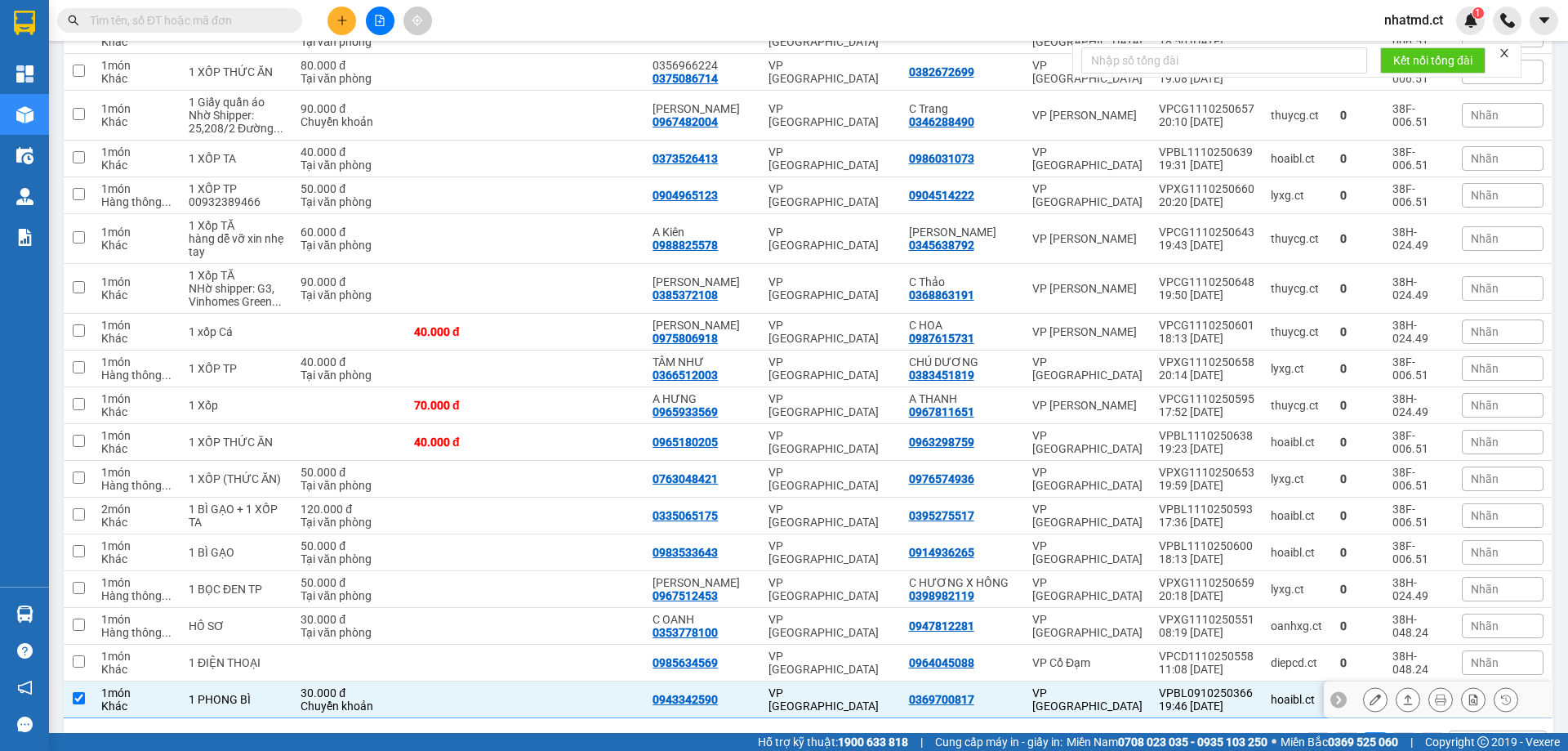
click at [971, 692] on div "0369700817" at bounding box center [942, 699] width 65 height 13
click at [1004, 656] on div "0964045088" at bounding box center [962, 663] width 107 height 13
checkbox input "true"
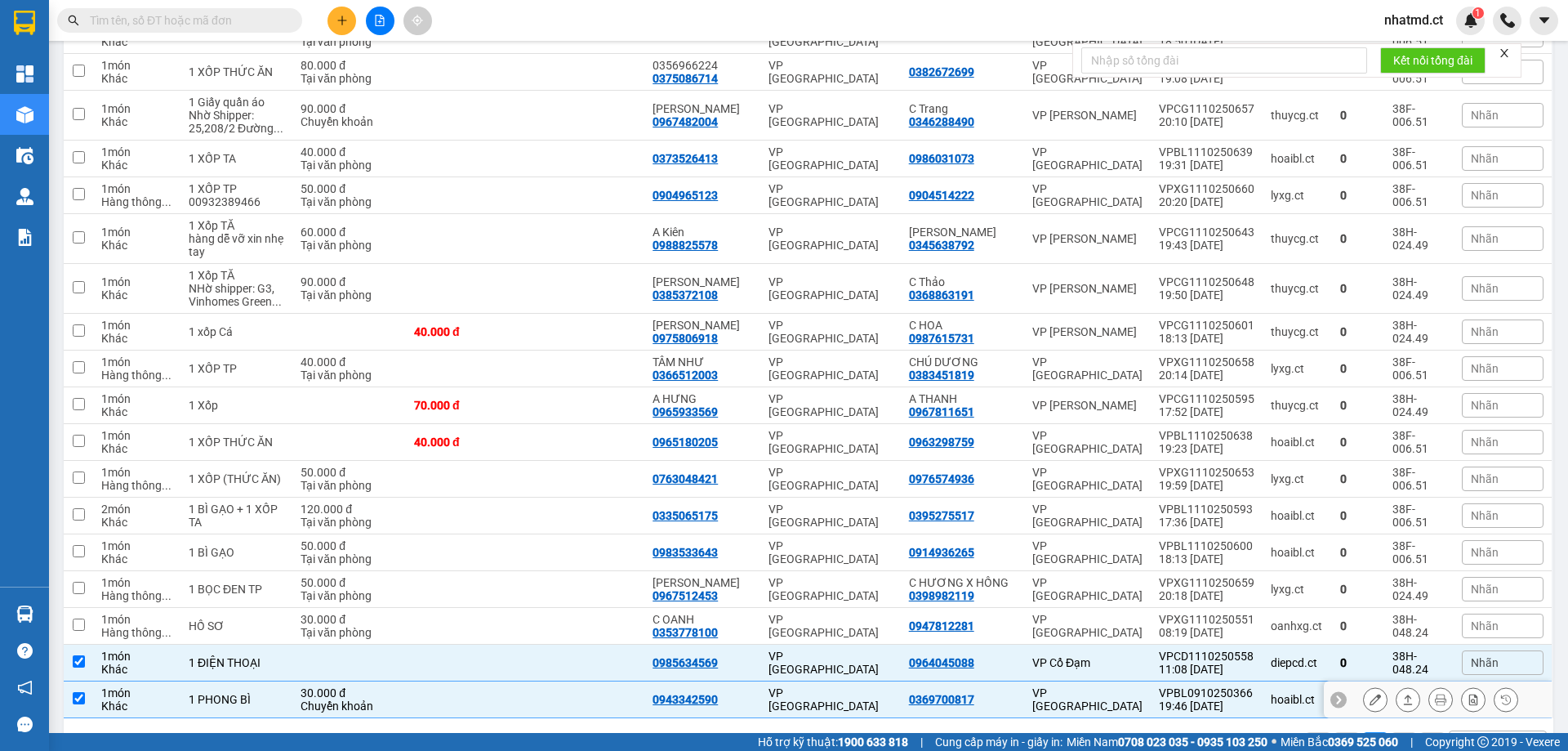
click at [524, 682] on td at bounding box center [465, 700] width 119 height 37
checkbox input "false"
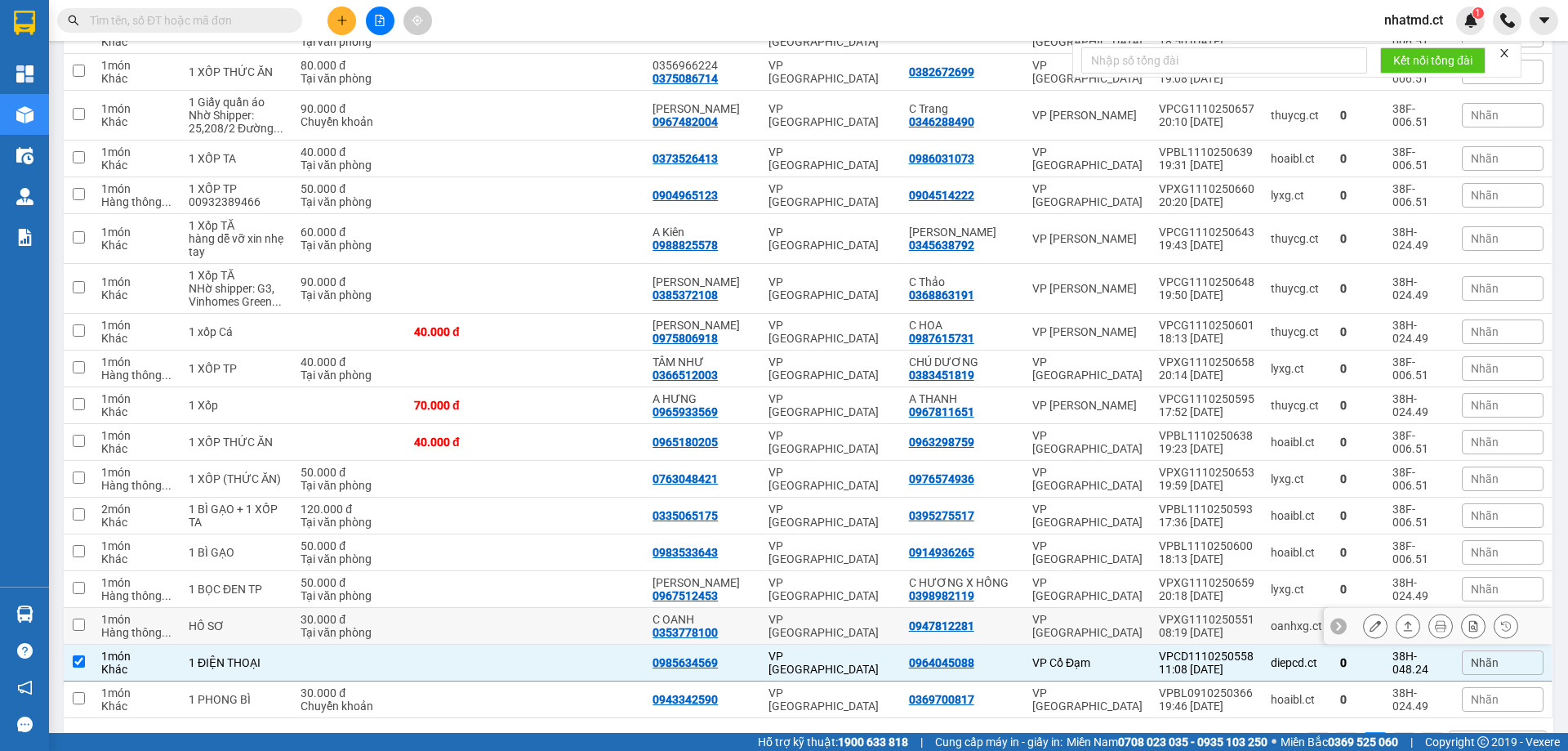
click at [611, 608] on td at bounding box center [585, 626] width 119 height 37
checkbox input "true"
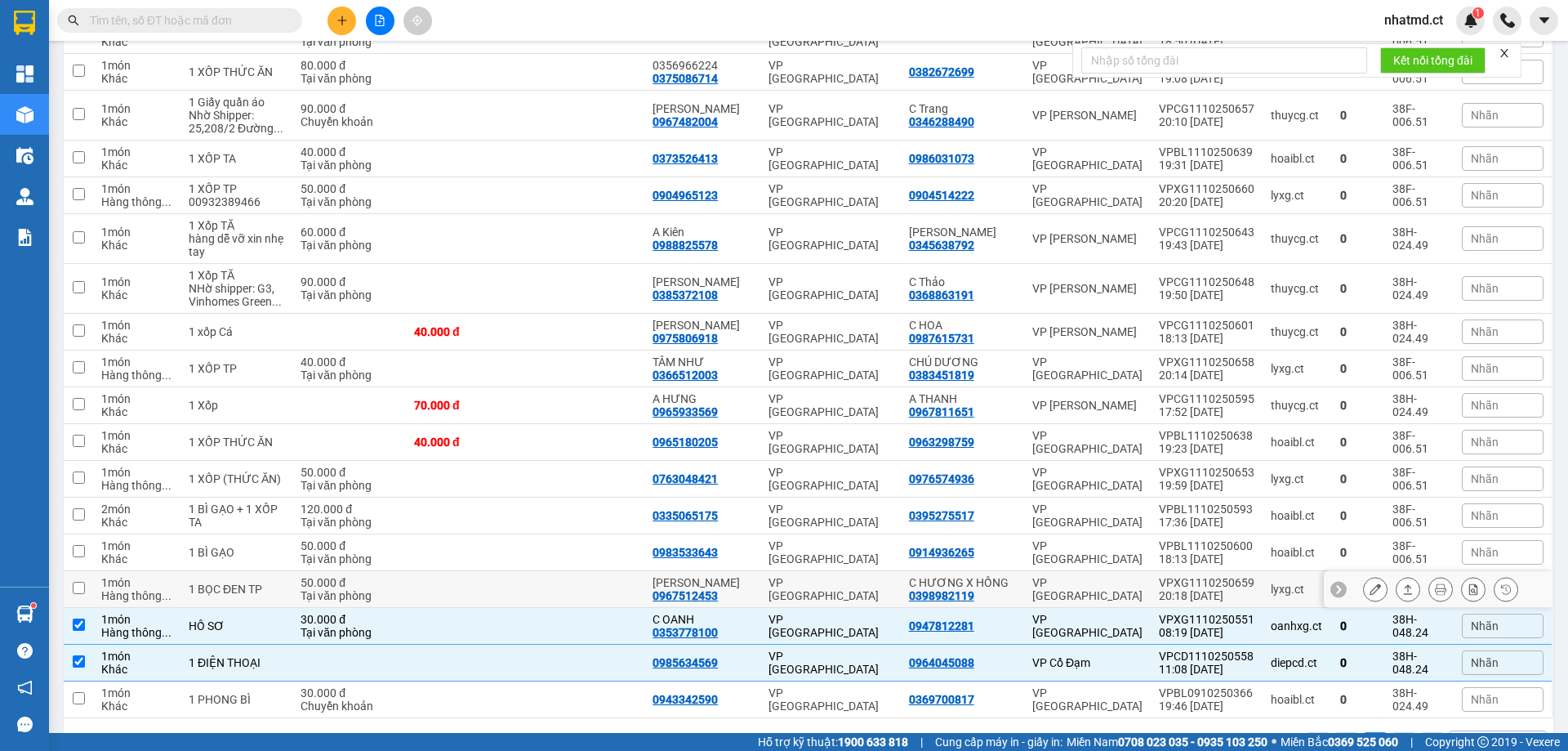
click at [599, 571] on td at bounding box center [585, 589] width 119 height 37
checkbox input "true"
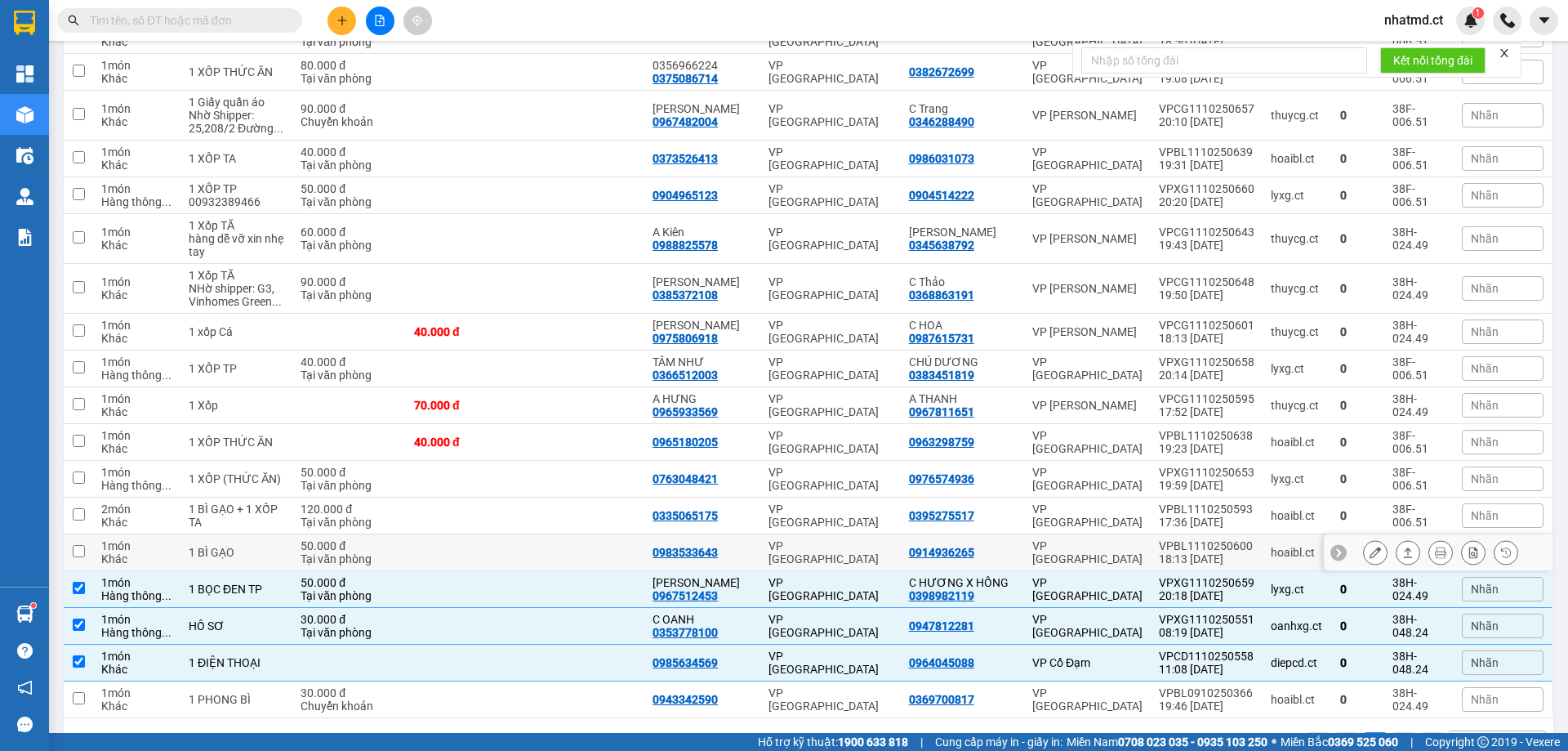
click at [601, 535] on td at bounding box center [585, 553] width 119 height 37
checkbox input "true"
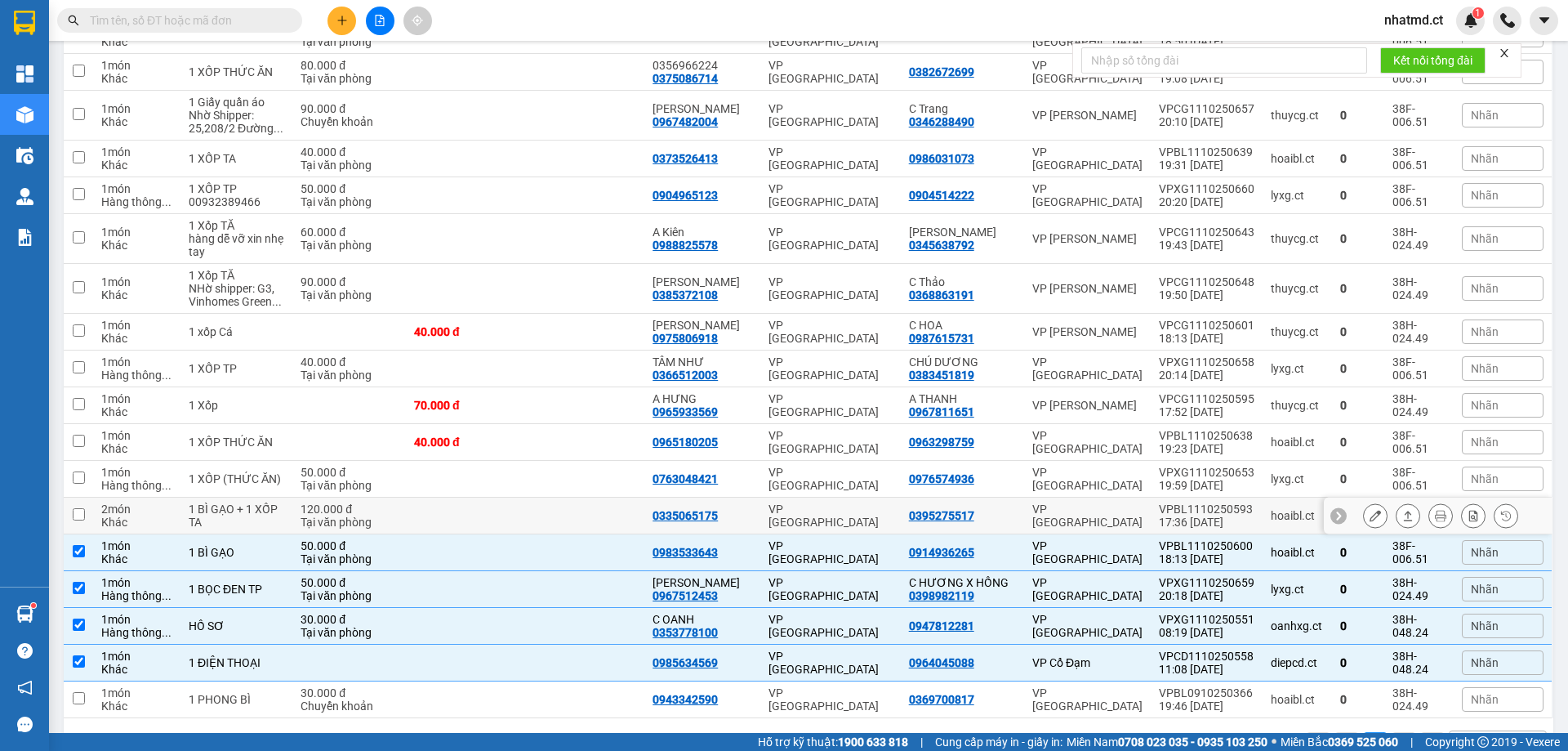
click at [598, 498] on td at bounding box center [585, 516] width 119 height 37
checkbox input "true"
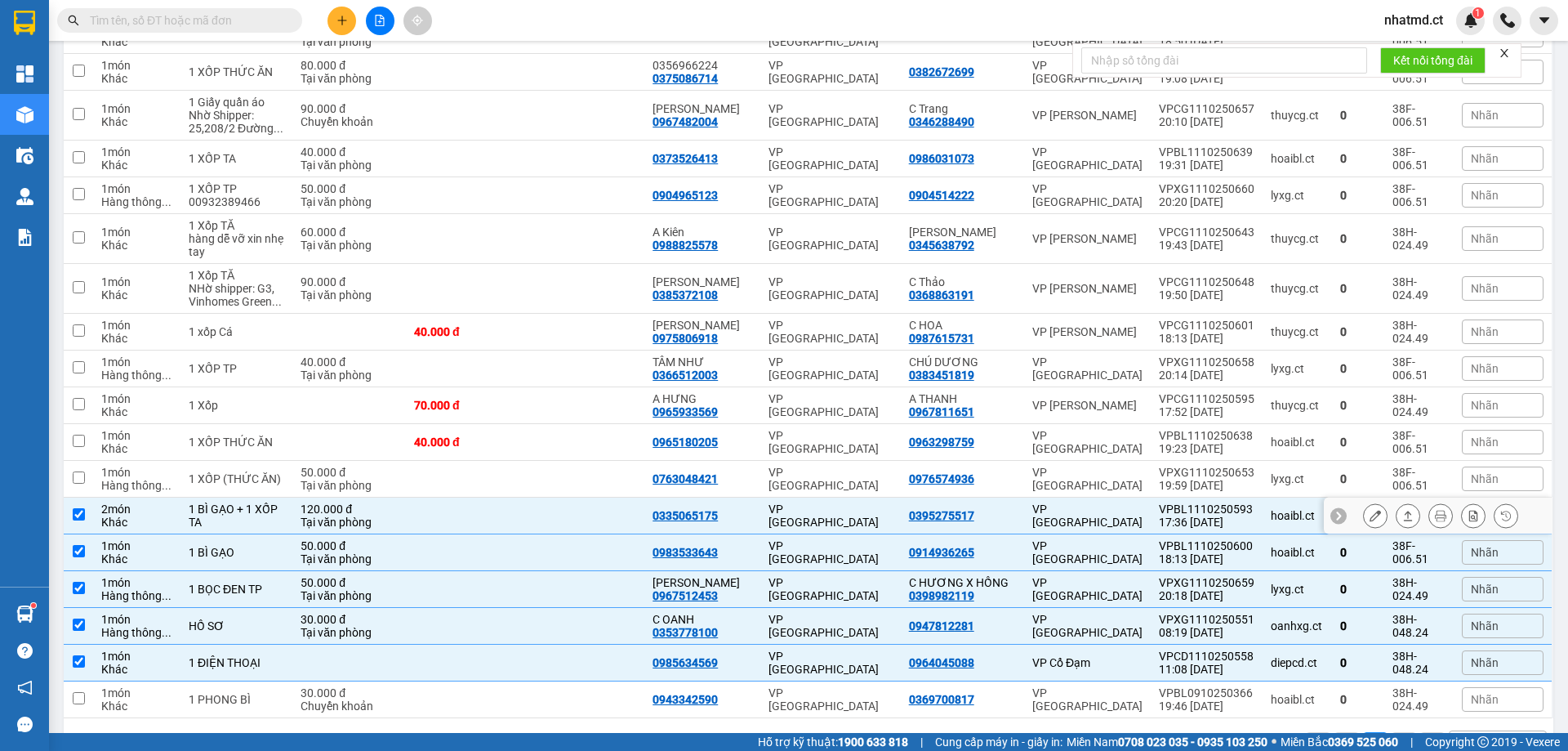
scroll to position [999, 0]
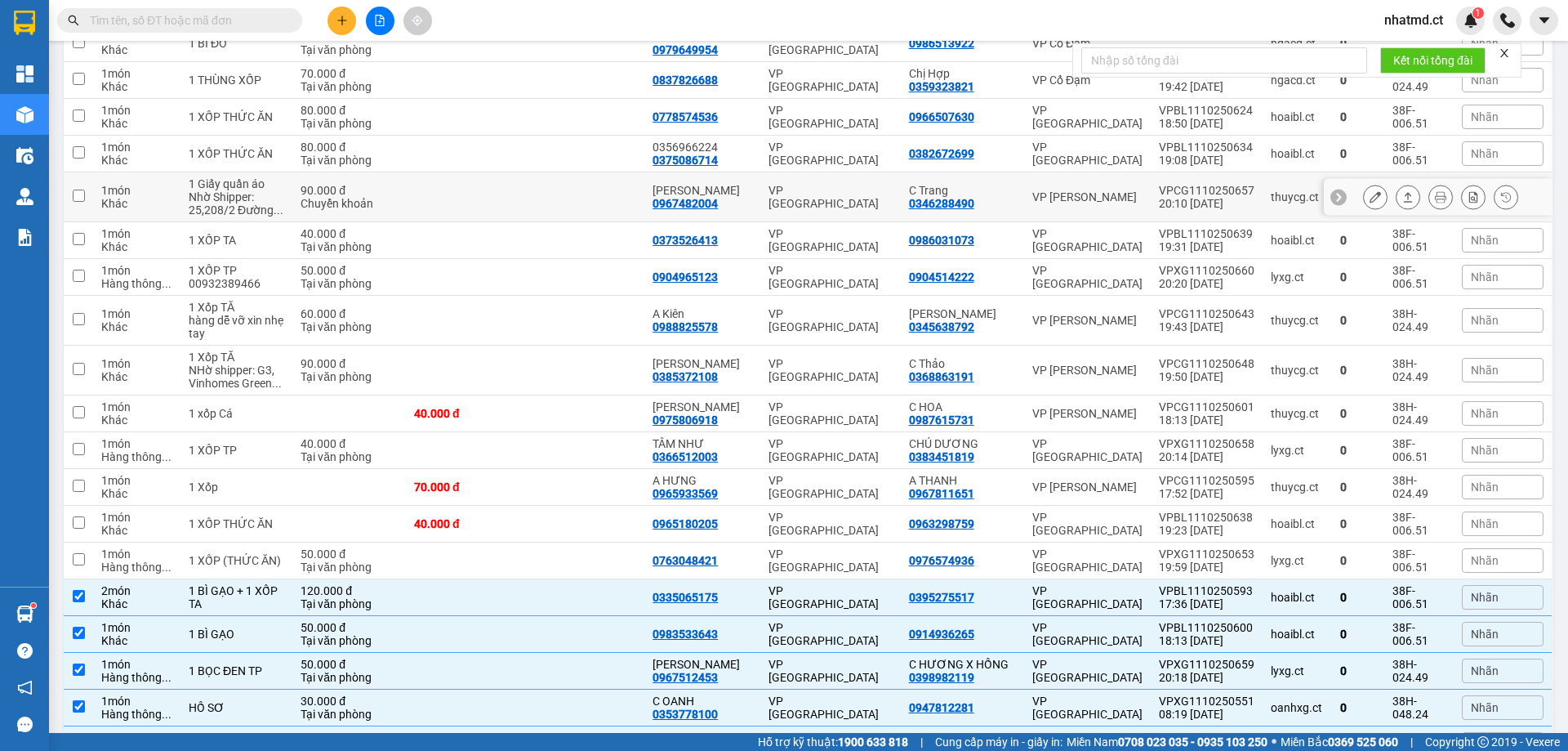
click at [1370, 191] on icon at bounding box center [1375, 197] width 12 height 12
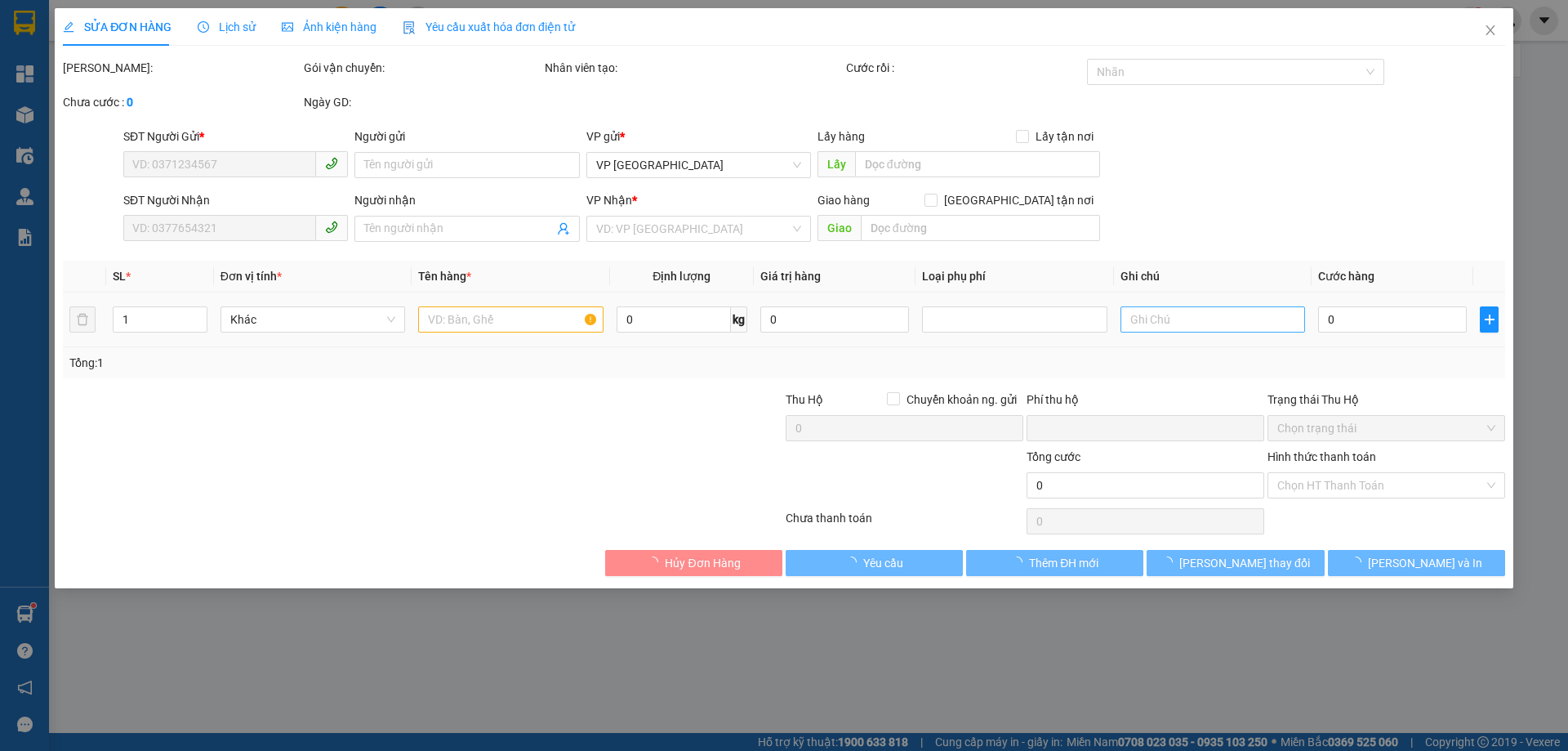
type input "0346288490"
type input "C Trang"
type input "0967482004"
type input "[PERSON_NAME]"
type input "0"
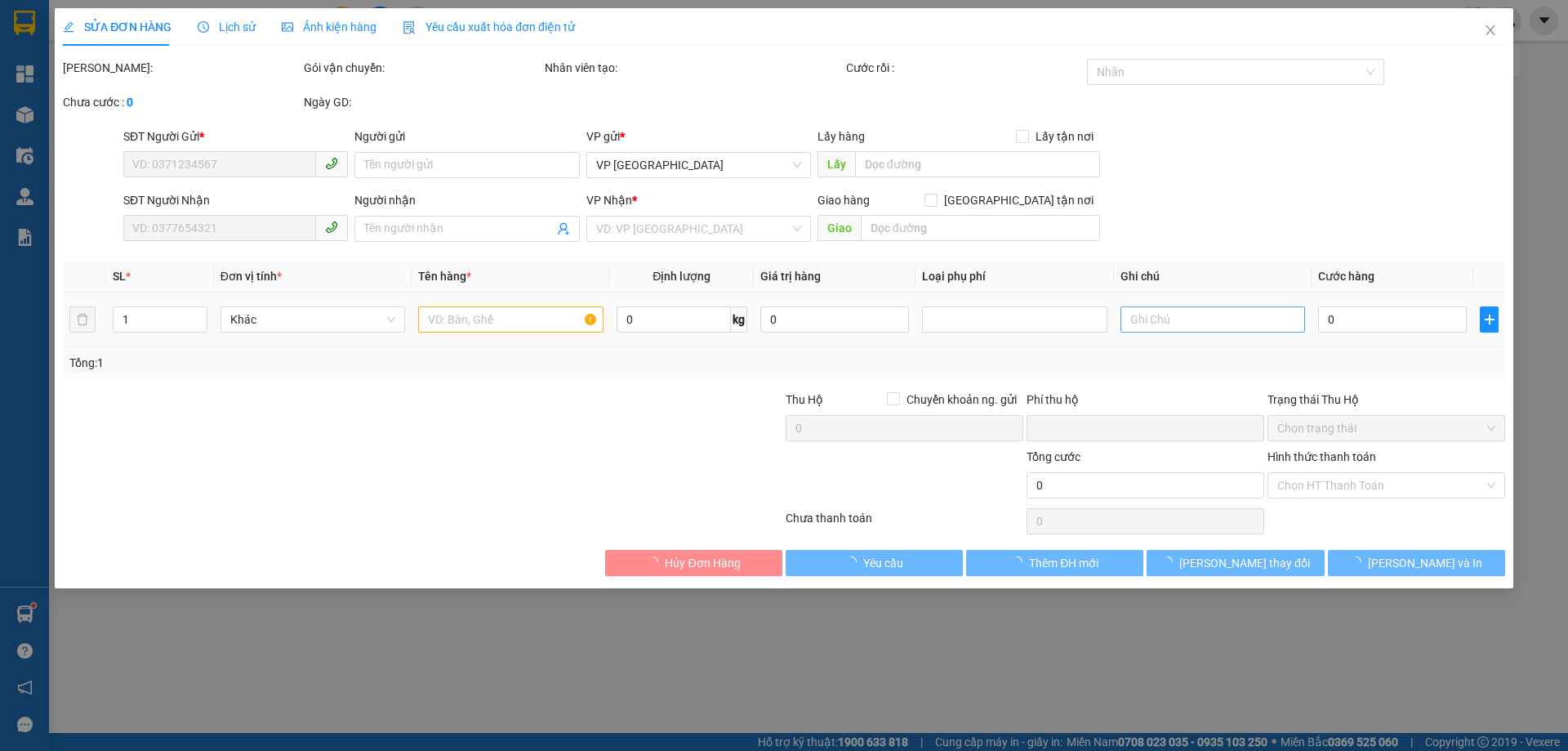
type input "90.000"
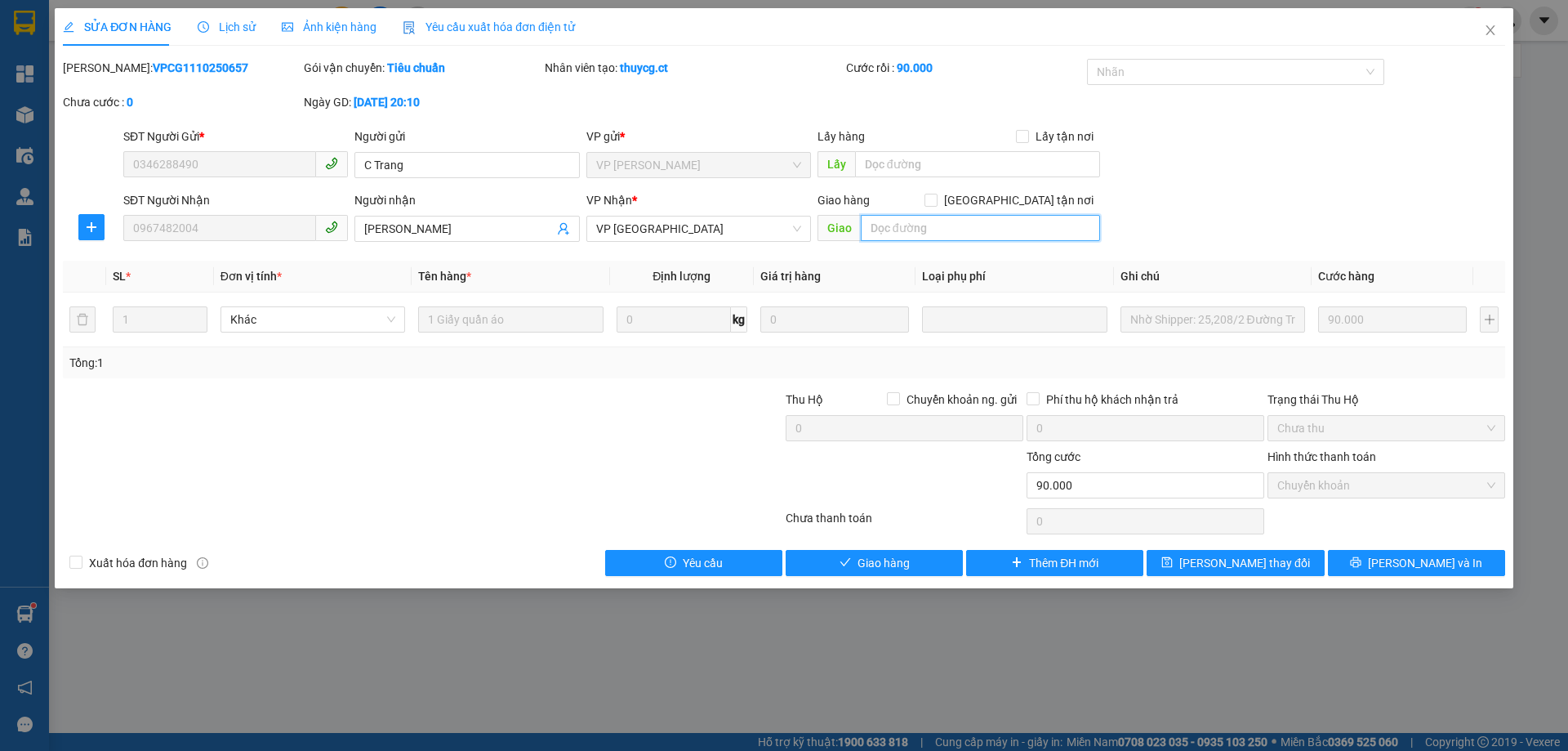
click at [952, 233] on input "text" at bounding box center [980, 227] width 240 height 26
type input "sang mai moi ship"
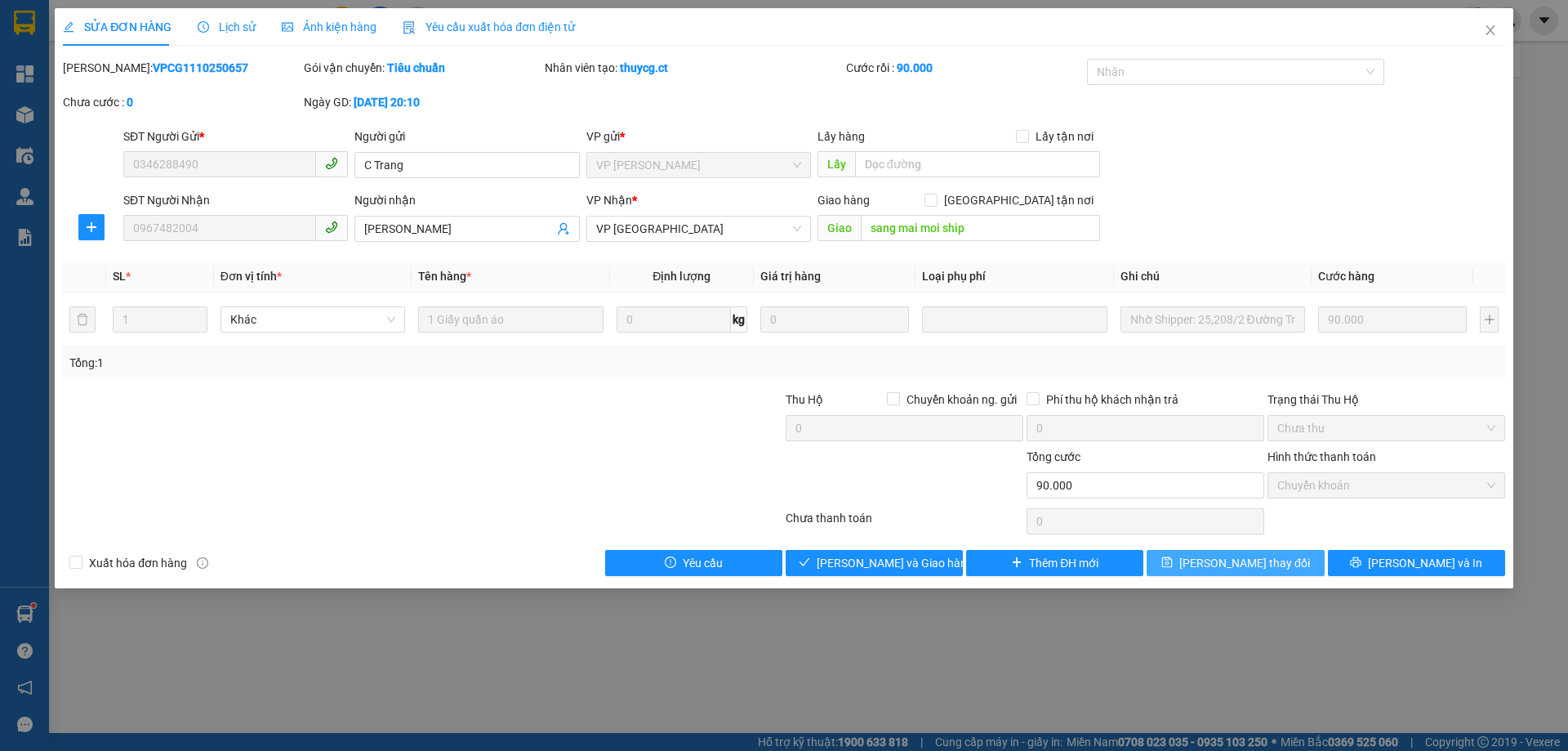
click at [1183, 554] on button "[PERSON_NAME] thay đổi" at bounding box center [1235, 563] width 178 height 26
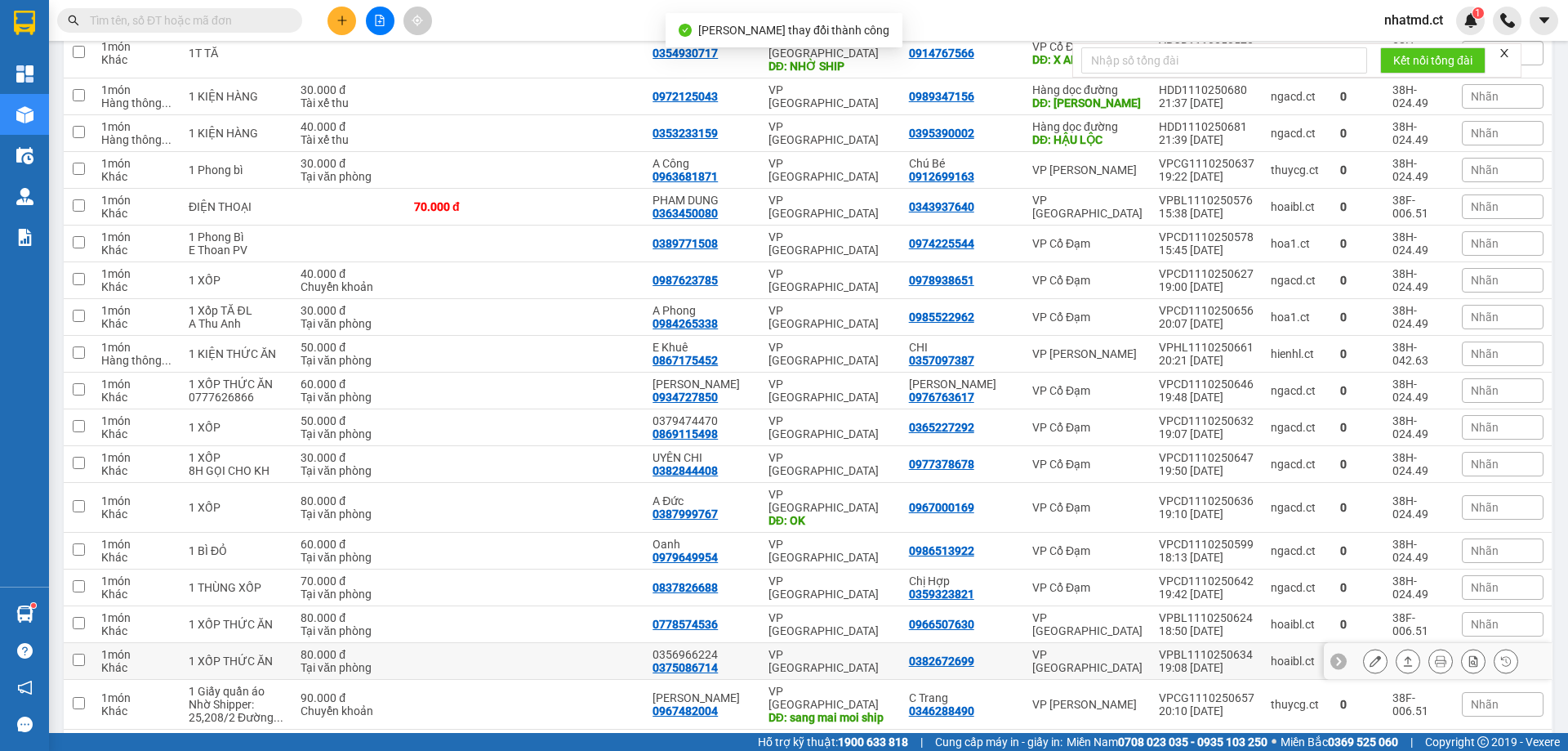
scroll to position [736, 0]
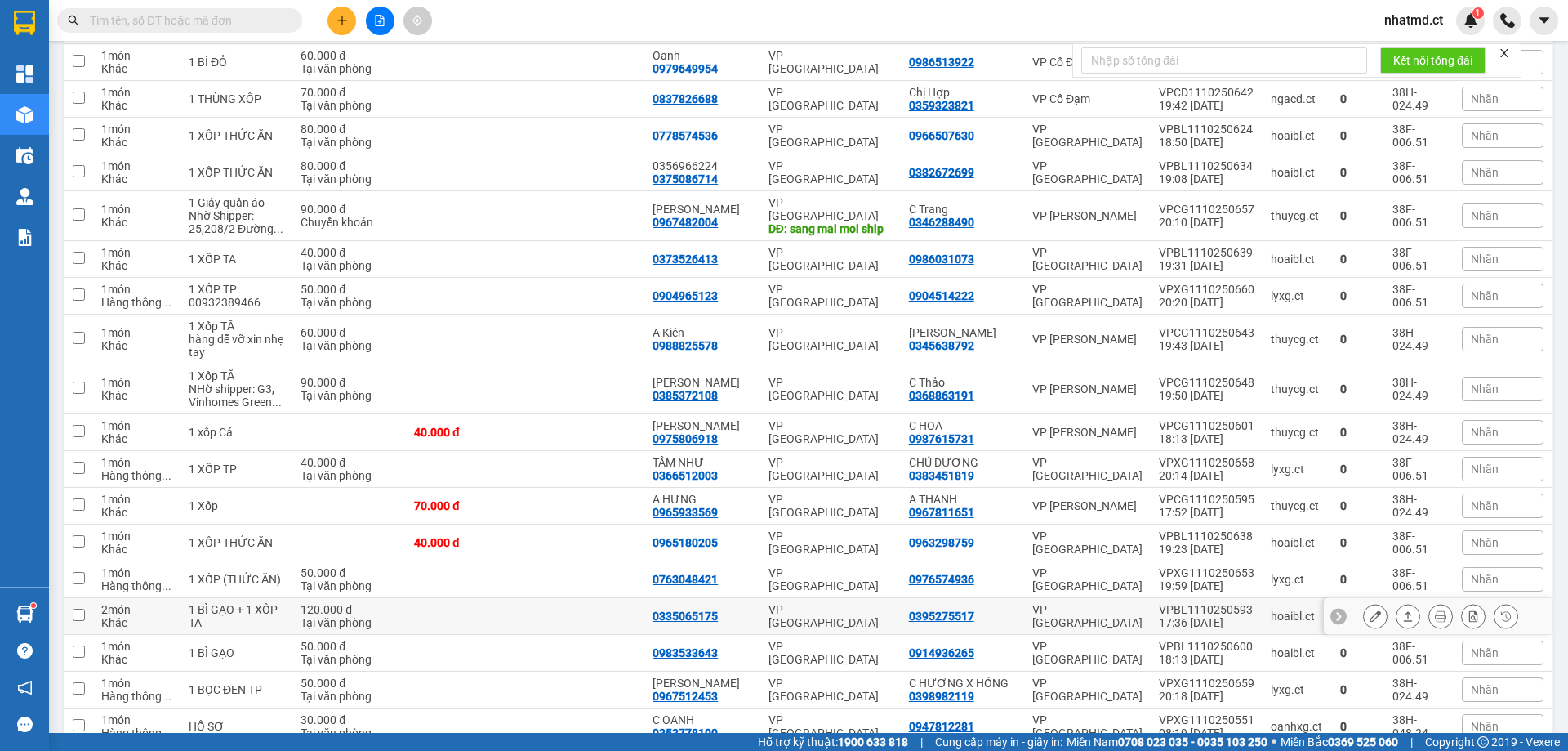
click at [622, 598] on td at bounding box center [585, 616] width 119 height 37
checkbox input "true"
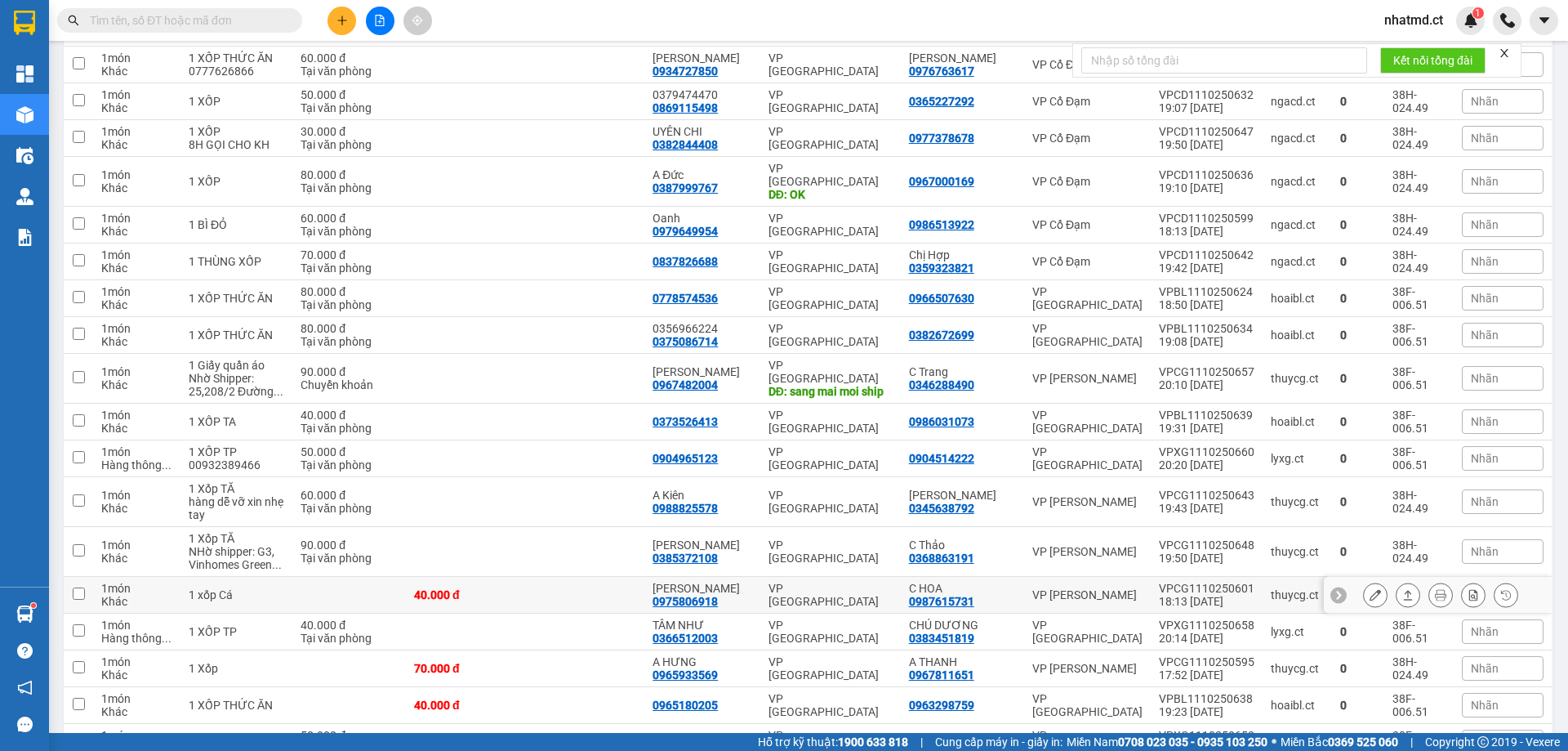
scroll to position [817, 0]
click at [554, 527] on td at bounding box center [585, 552] width 119 height 50
checkbox input "true"
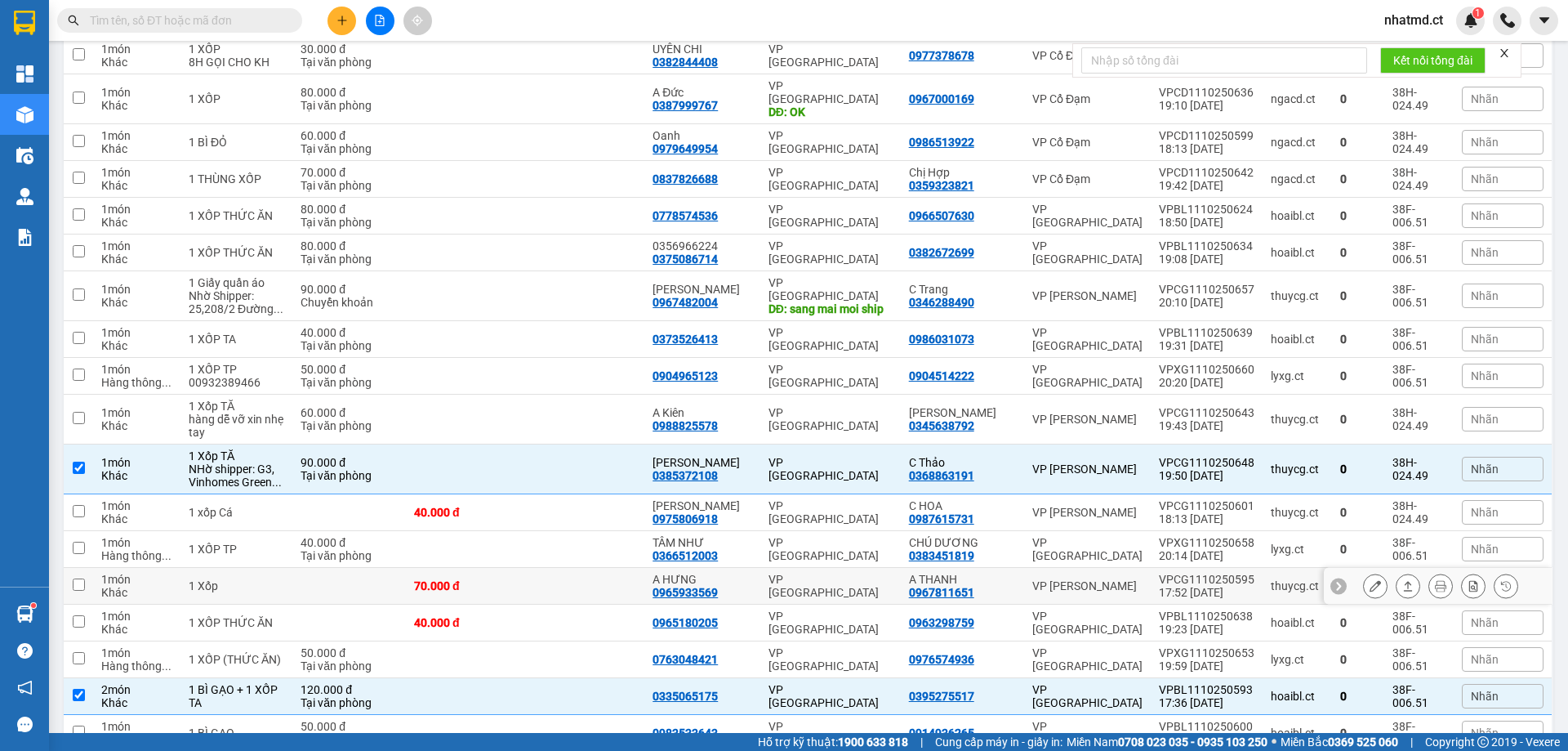
scroll to position [980, 0]
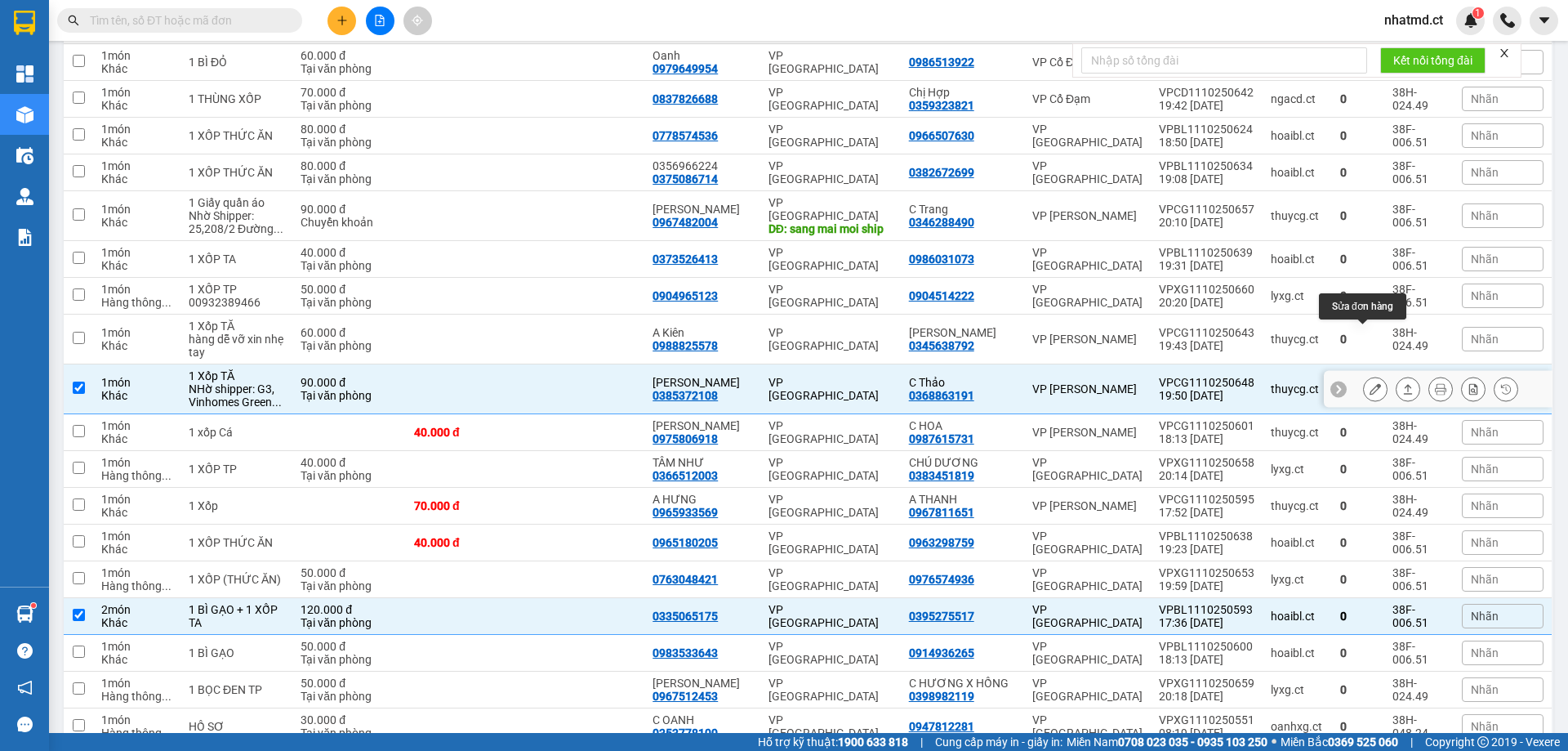
click at [1370, 383] on icon at bounding box center [1375, 389] width 12 height 12
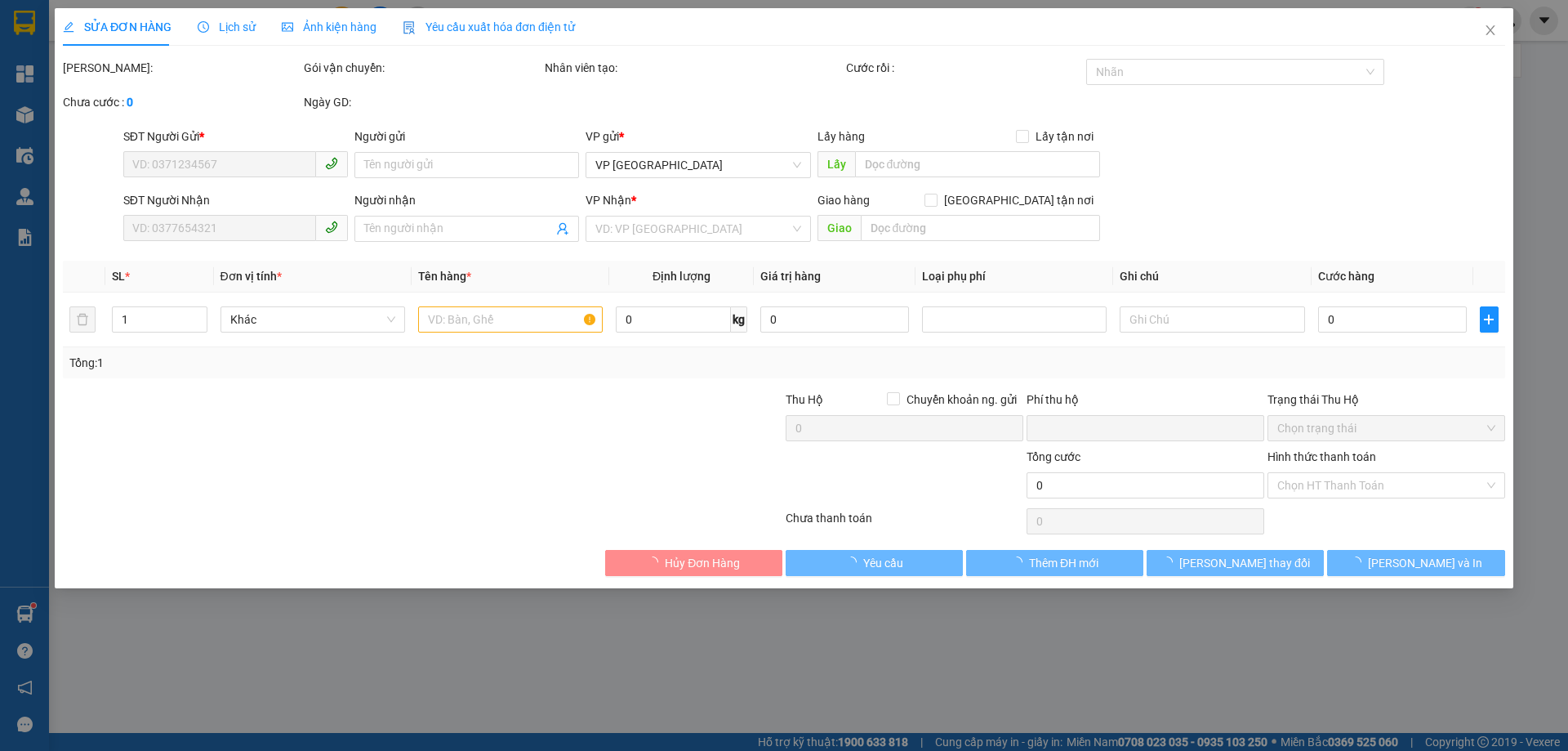
type input "0368863191"
type input "C Thảo"
type input "0385372108"
type input "[PERSON_NAME]"
type input "0"
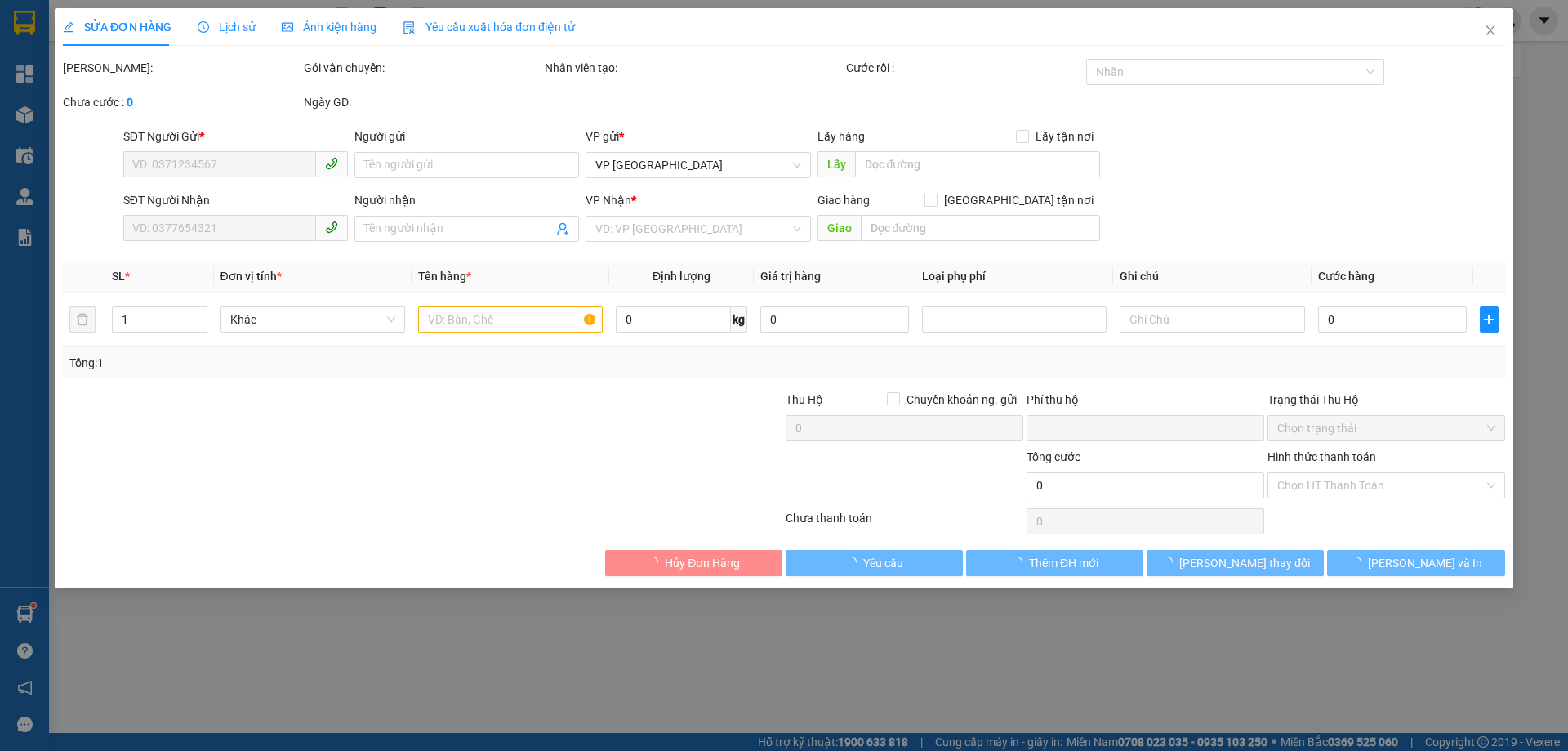
type input "90.000"
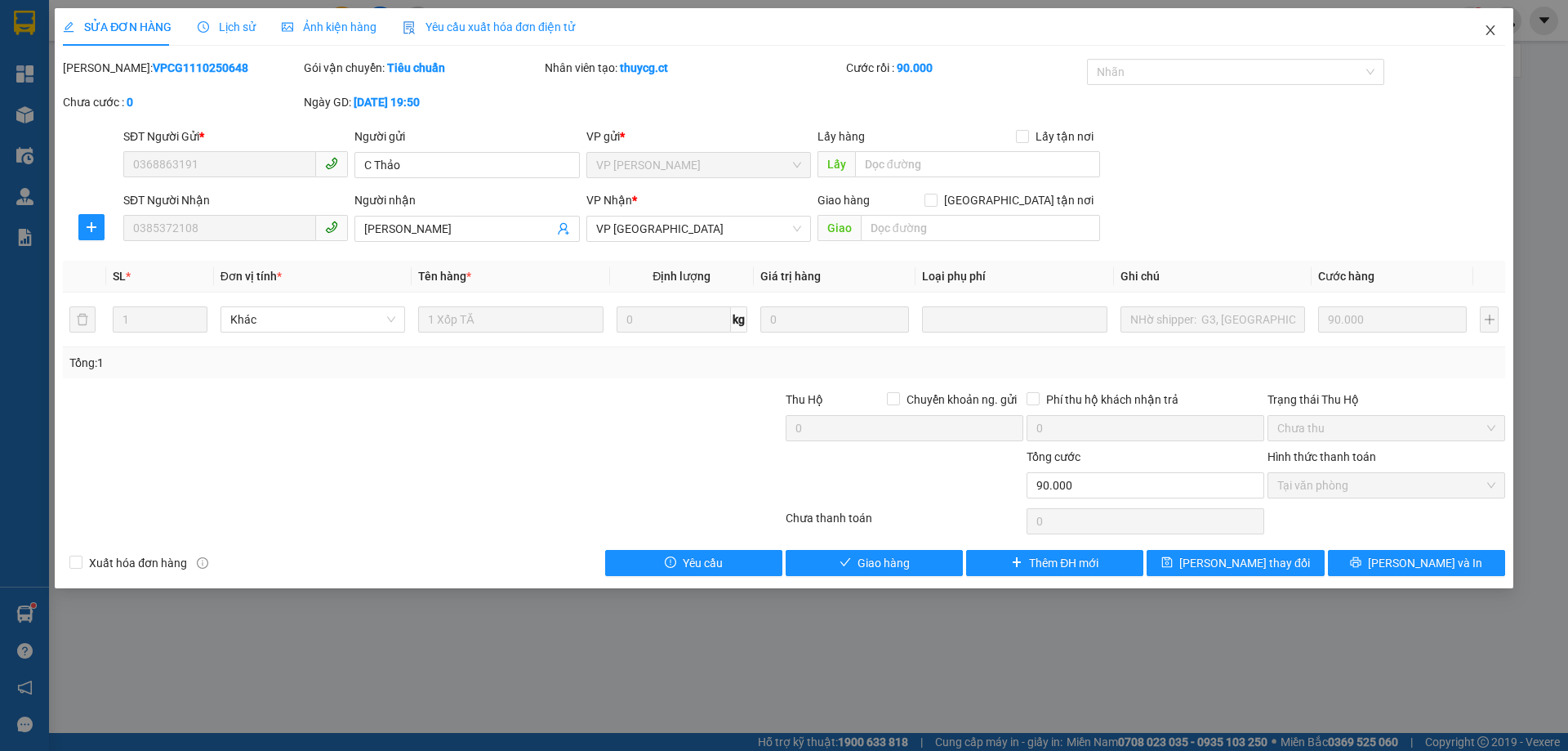
click at [1484, 33] on icon "close" at bounding box center [1491, 30] width 13 height 13
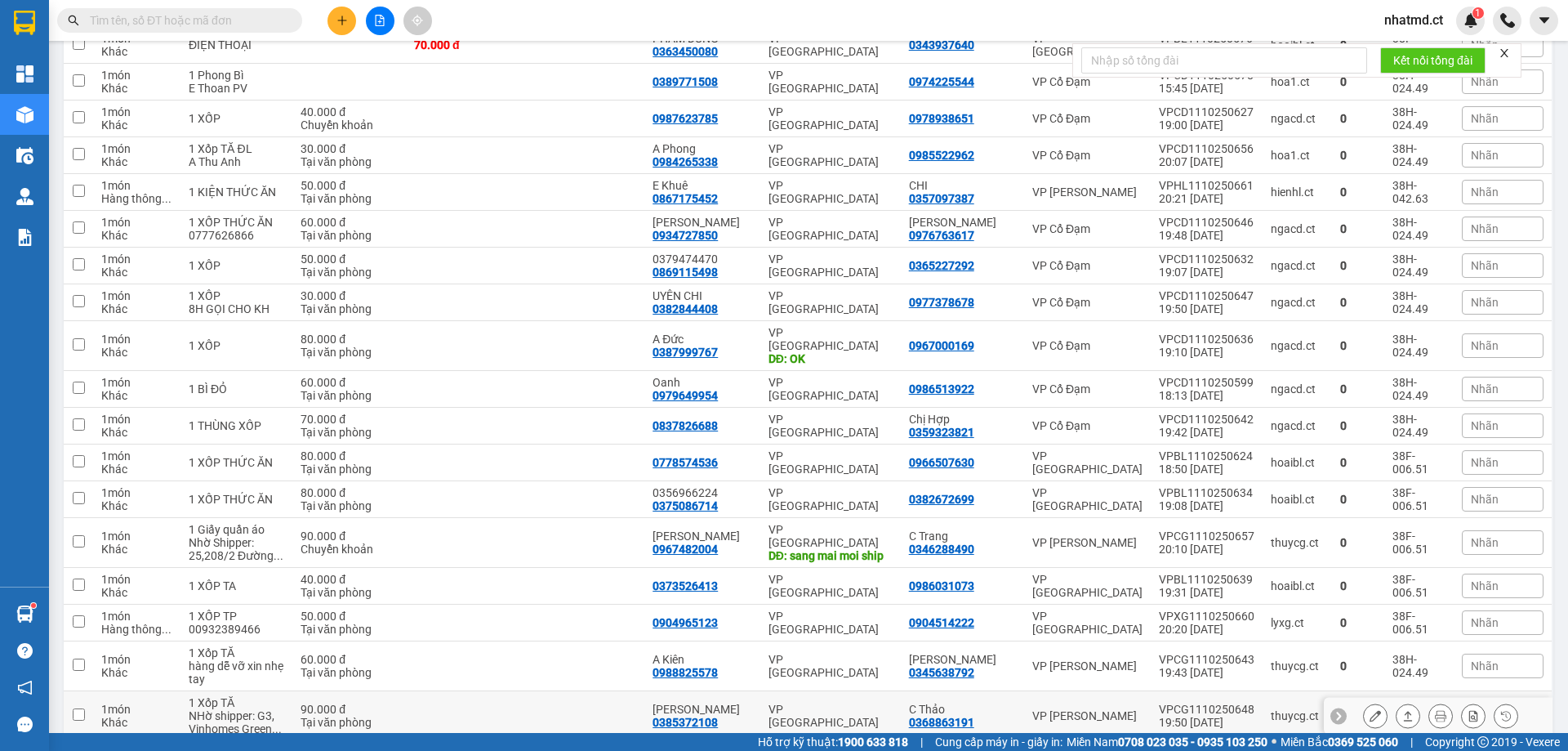
scroll to position [817, 0]
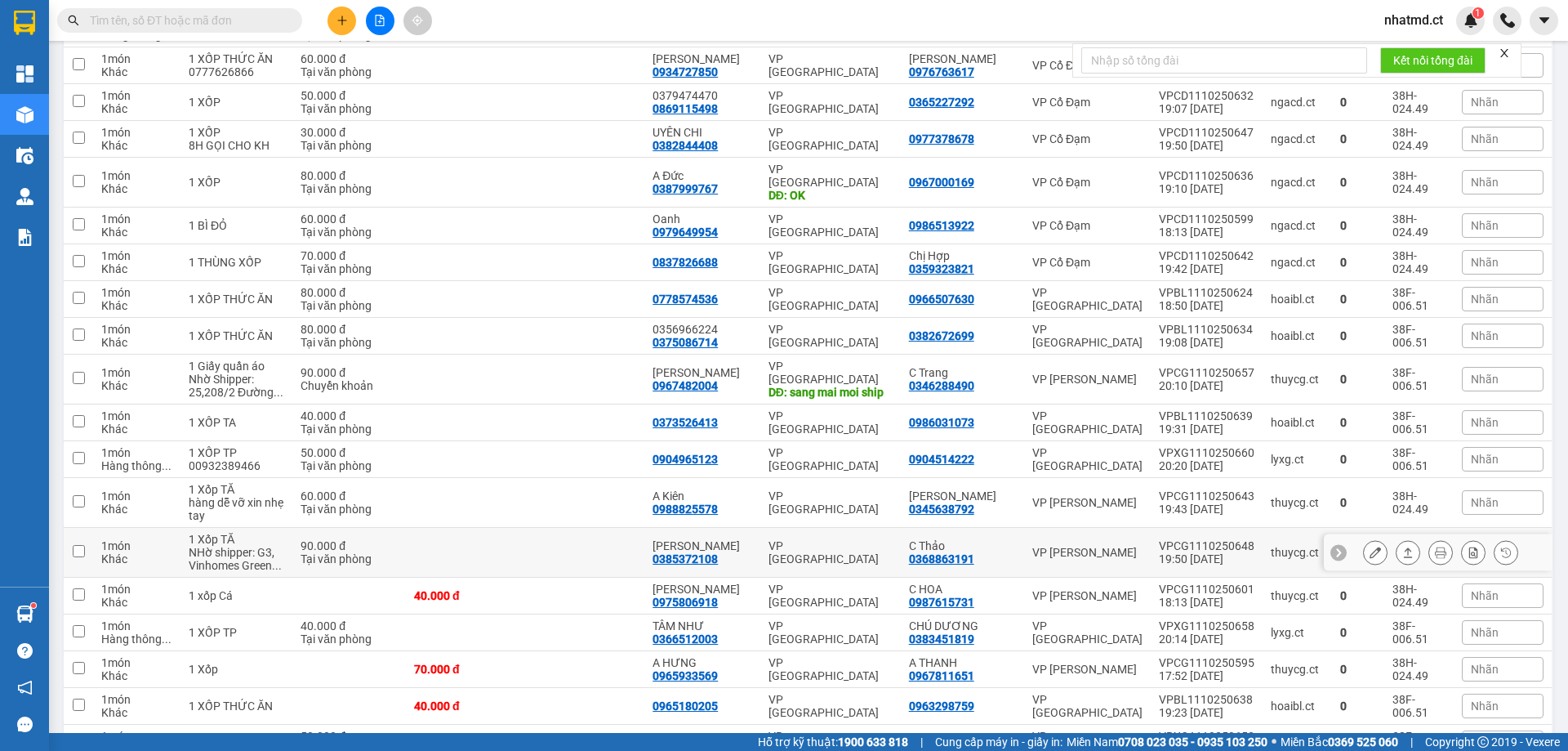
click at [494, 527] on td at bounding box center [465, 552] width 119 height 50
checkbox input "true"
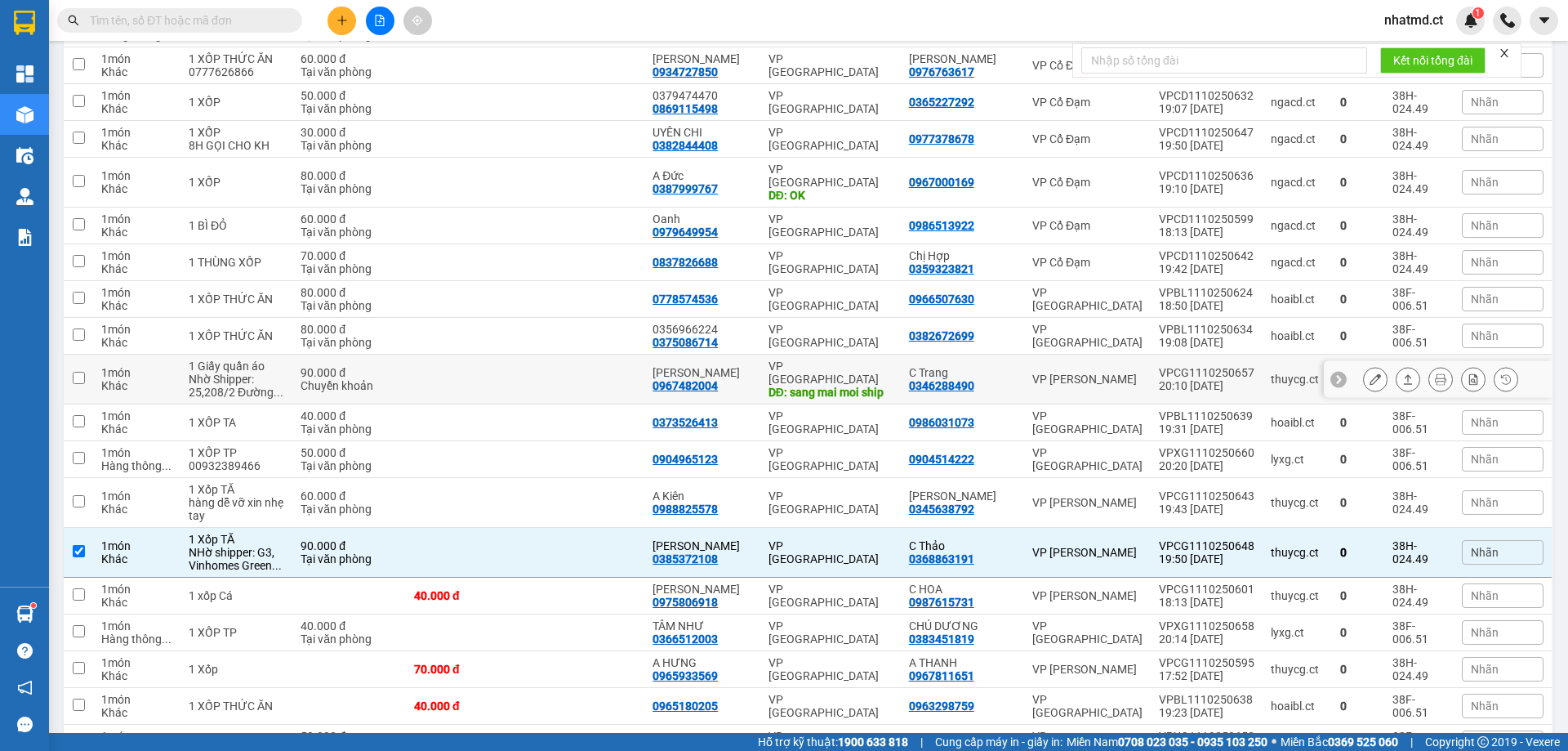
click at [551, 354] on td at bounding box center [585, 379] width 119 height 50
checkbox input "true"
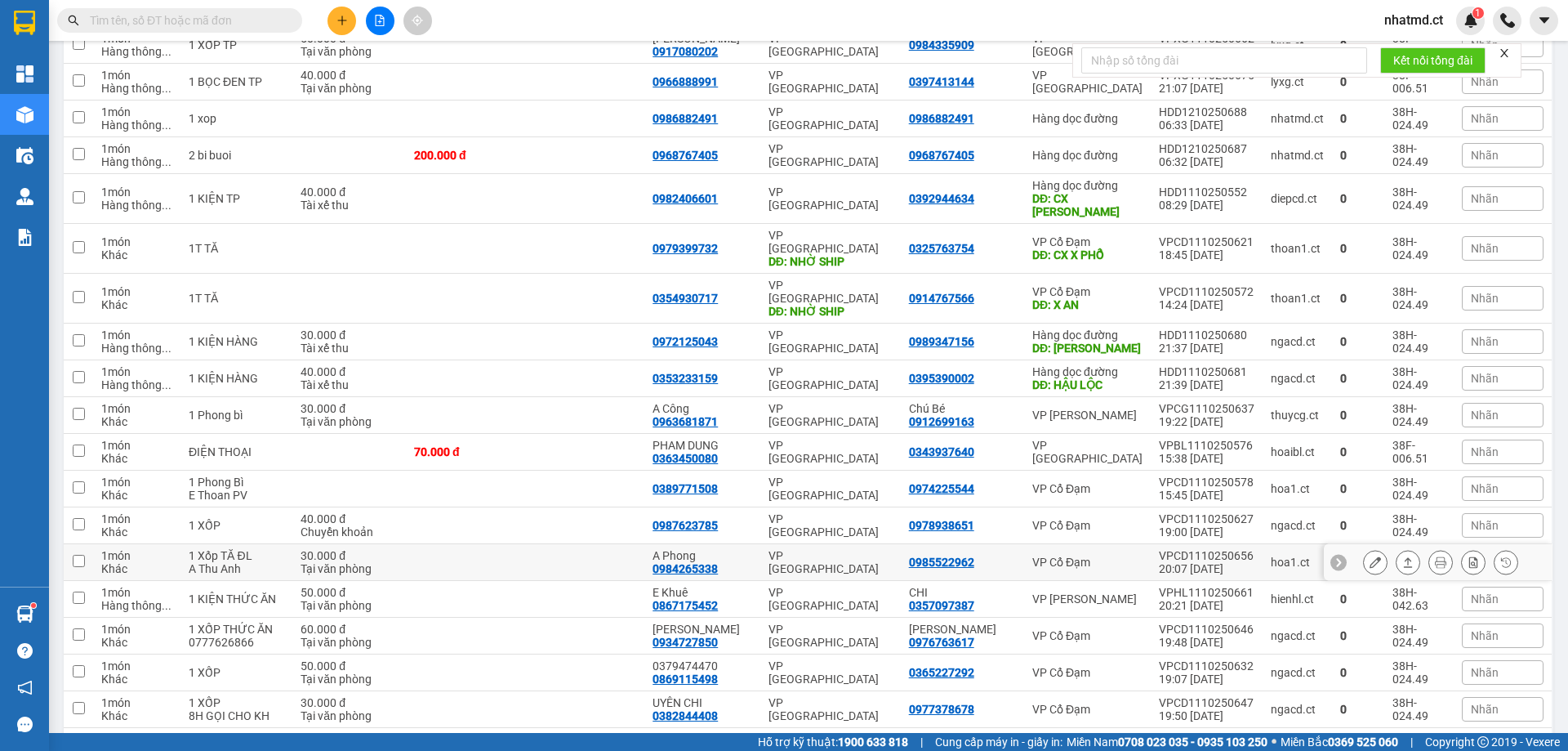
scroll to position [245, 0]
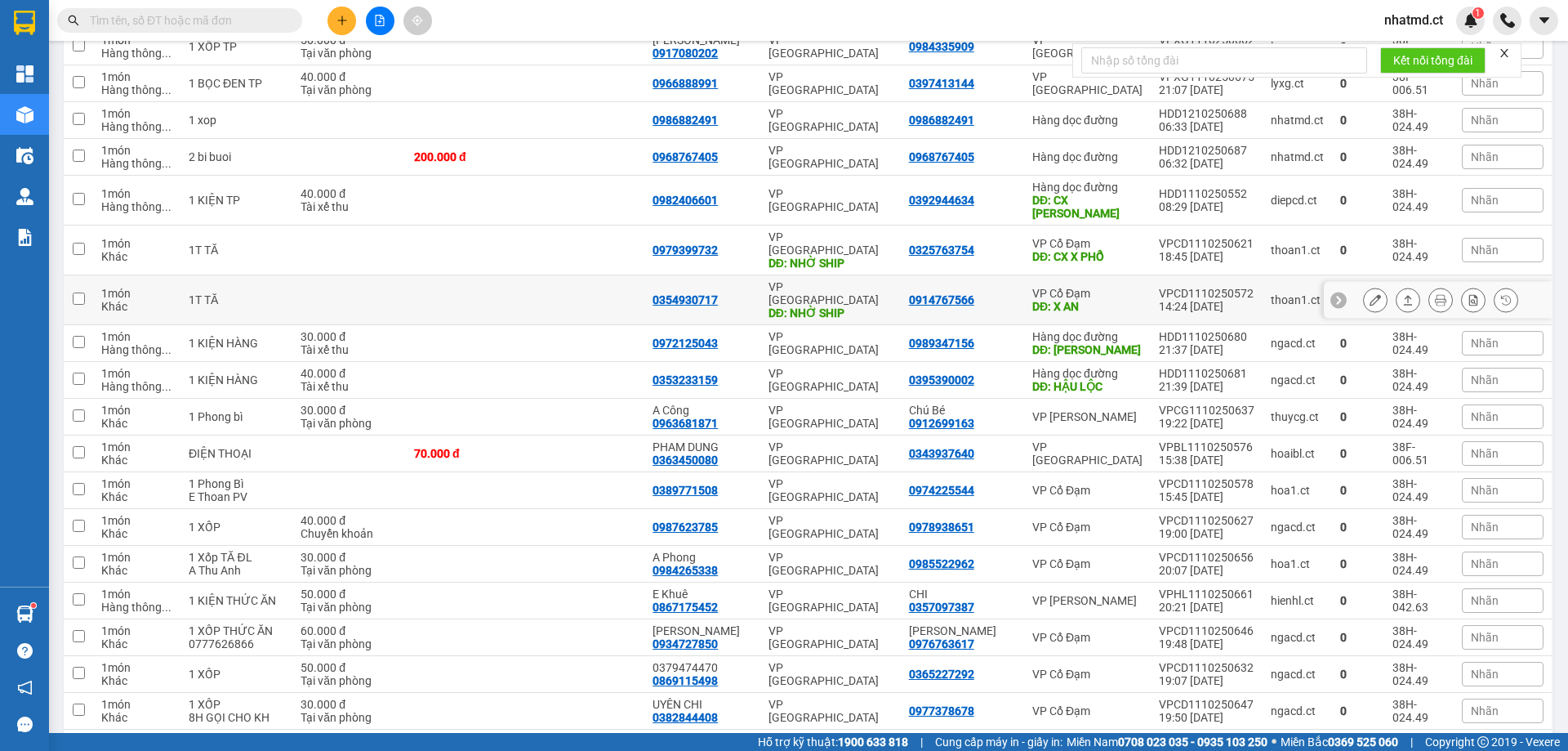
click at [643, 276] on td at bounding box center [585, 299] width 119 height 50
checkbox input "true"
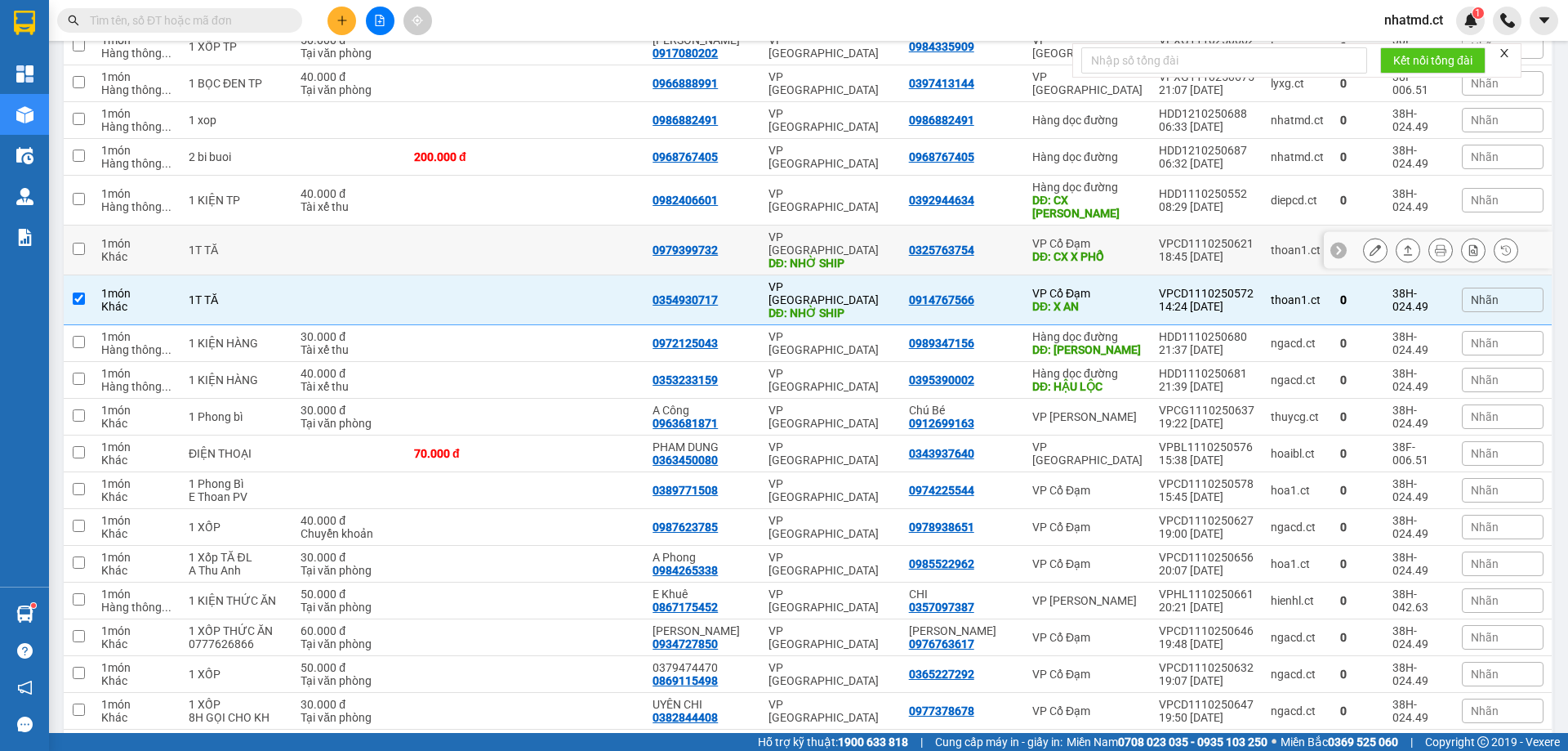
click at [617, 225] on td at bounding box center [585, 250] width 119 height 50
checkbox input "true"
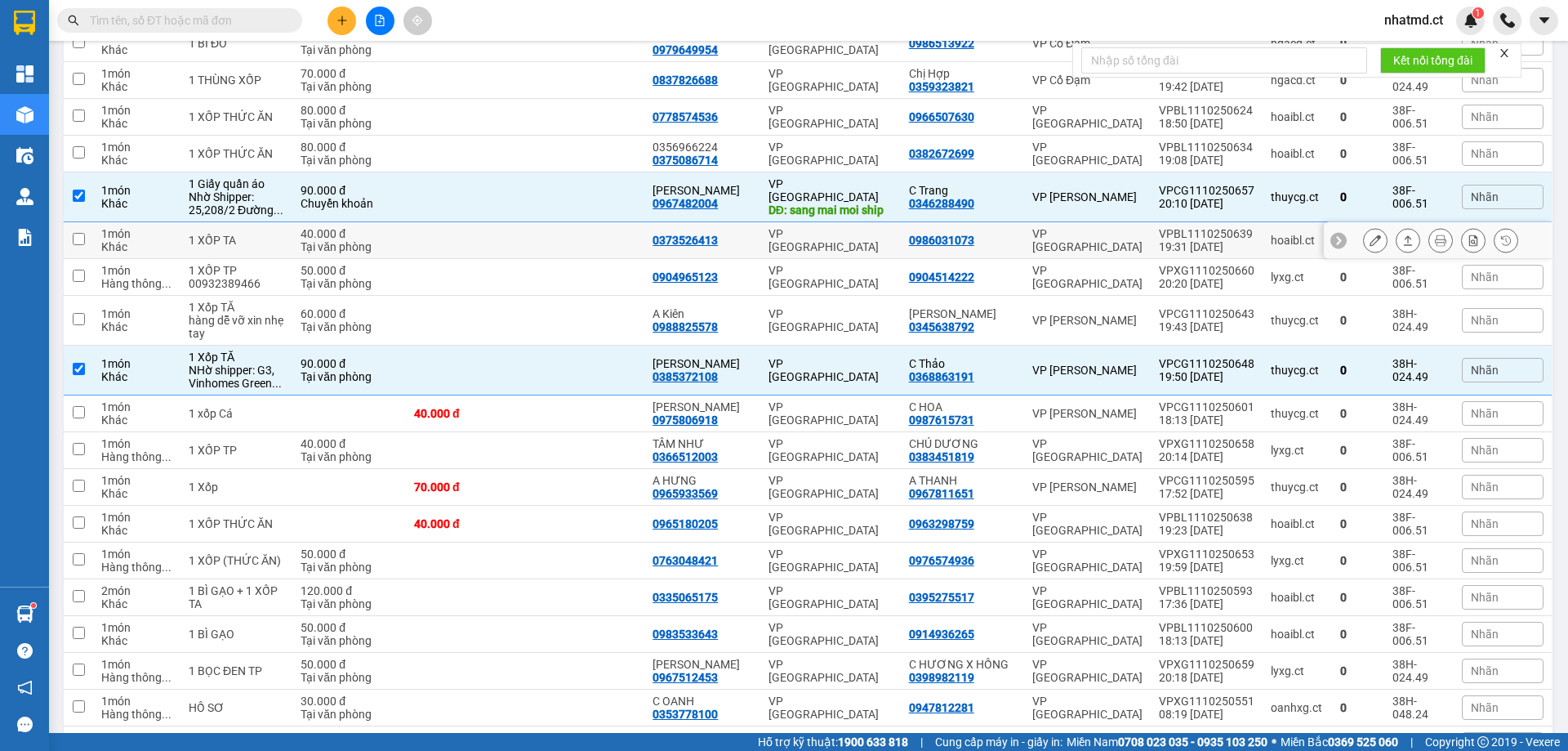
scroll to position [1081, 0]
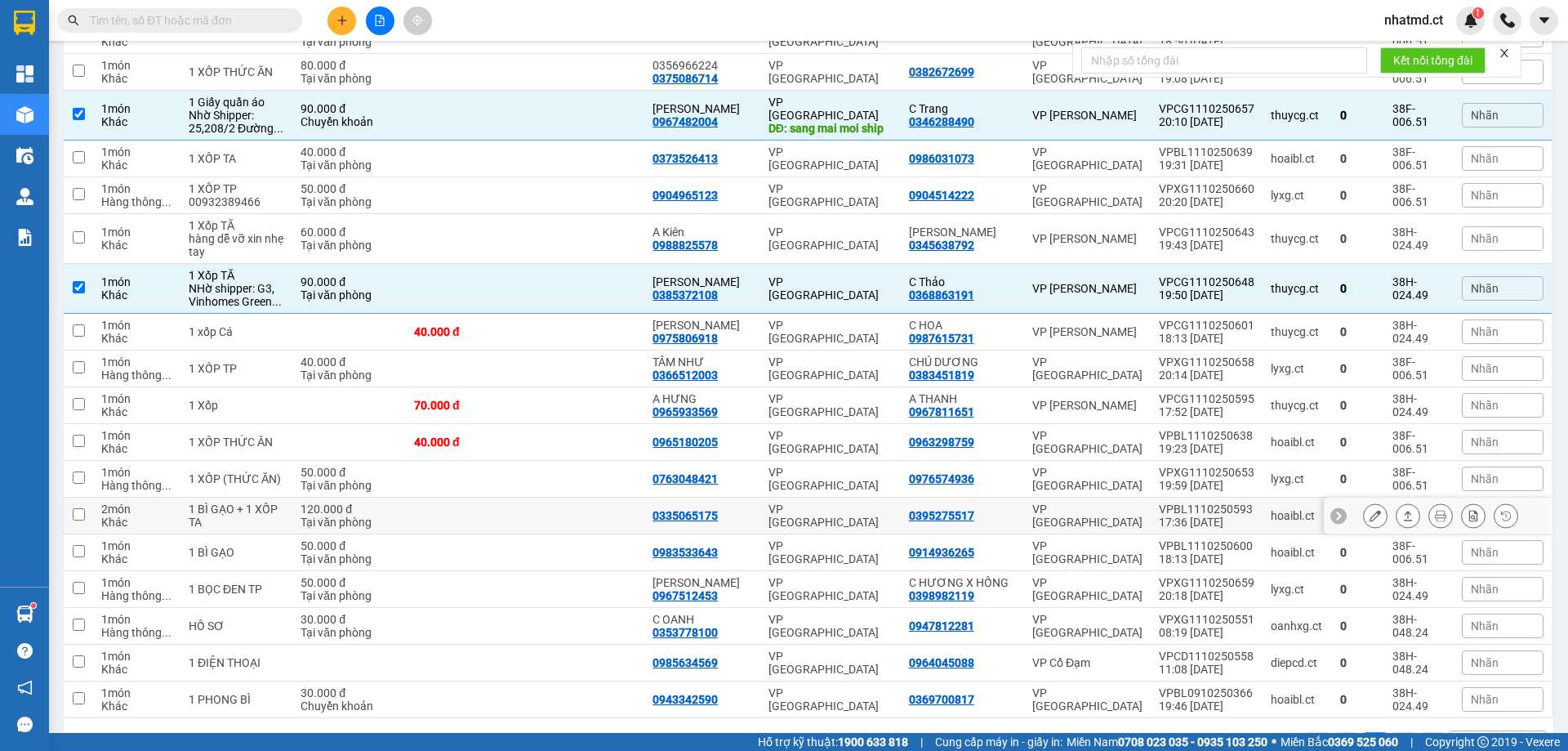
click at [579, 498] on td at bounding box center [585, 516] width 119 height 37
checkbox input "true"
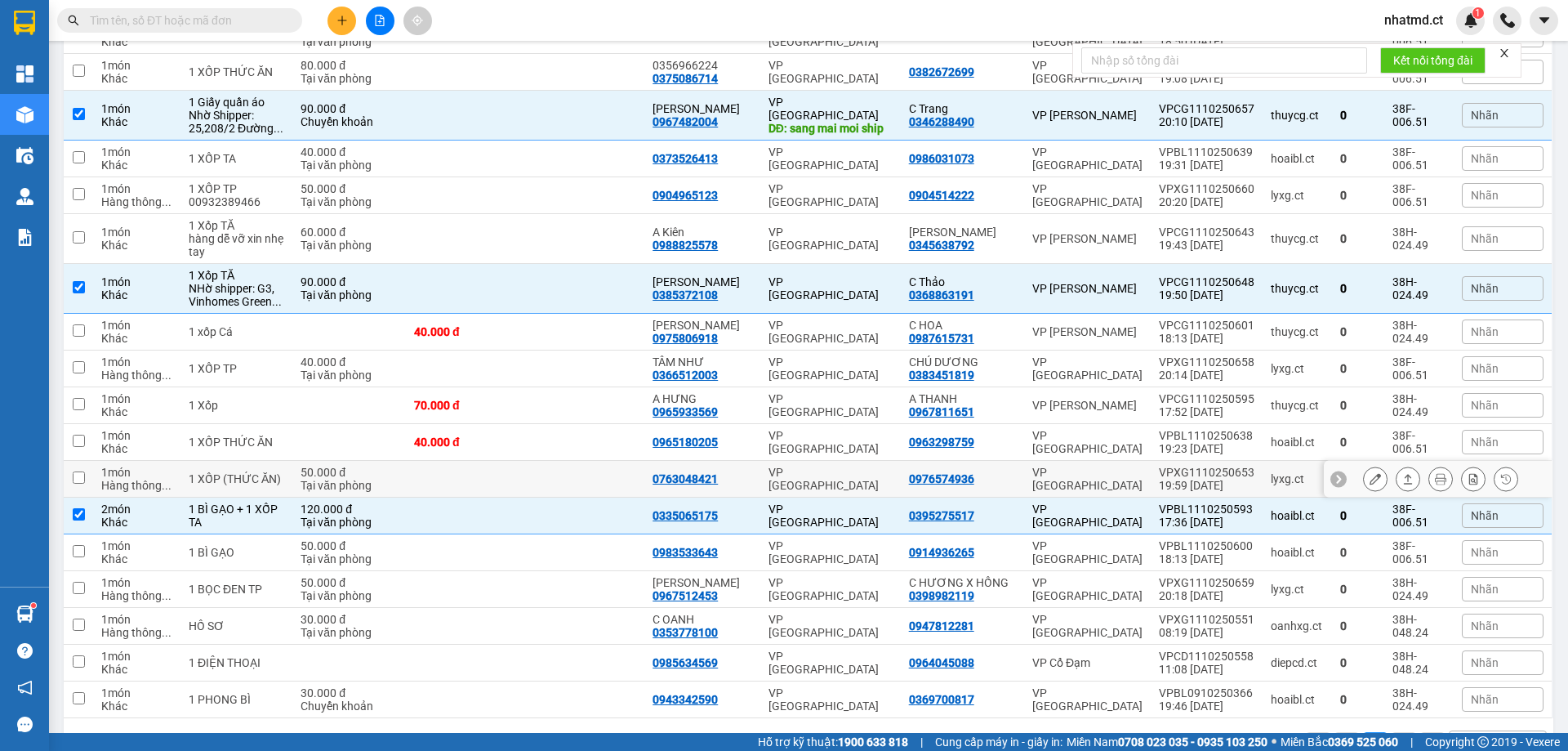
click at [588, 461] on td at bounding box center [585, 479] width 119 height 37
checkbox input "true"
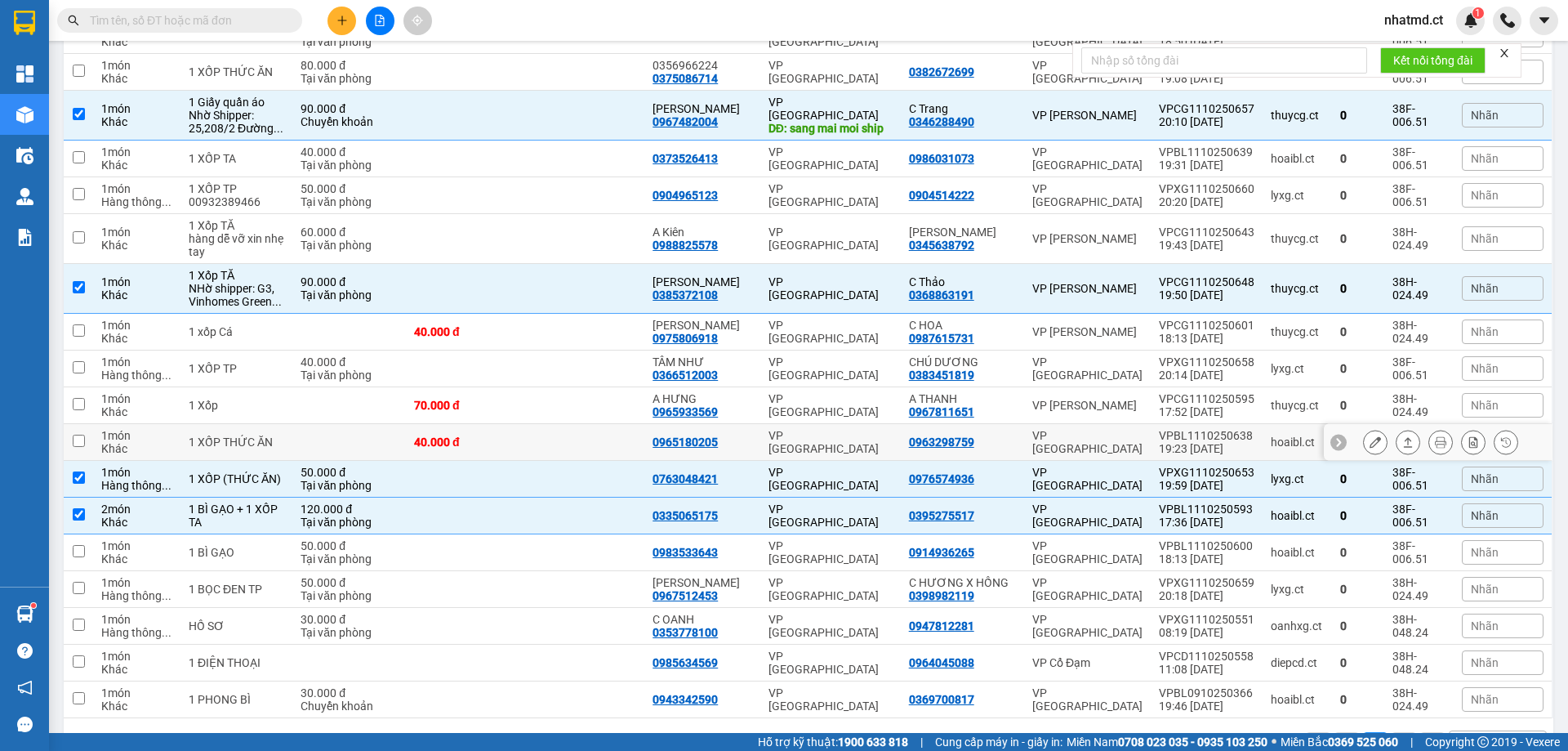
click at [632, 424] on td at bounding box center [585, 442] width 119 height 37
checkbox input "true"
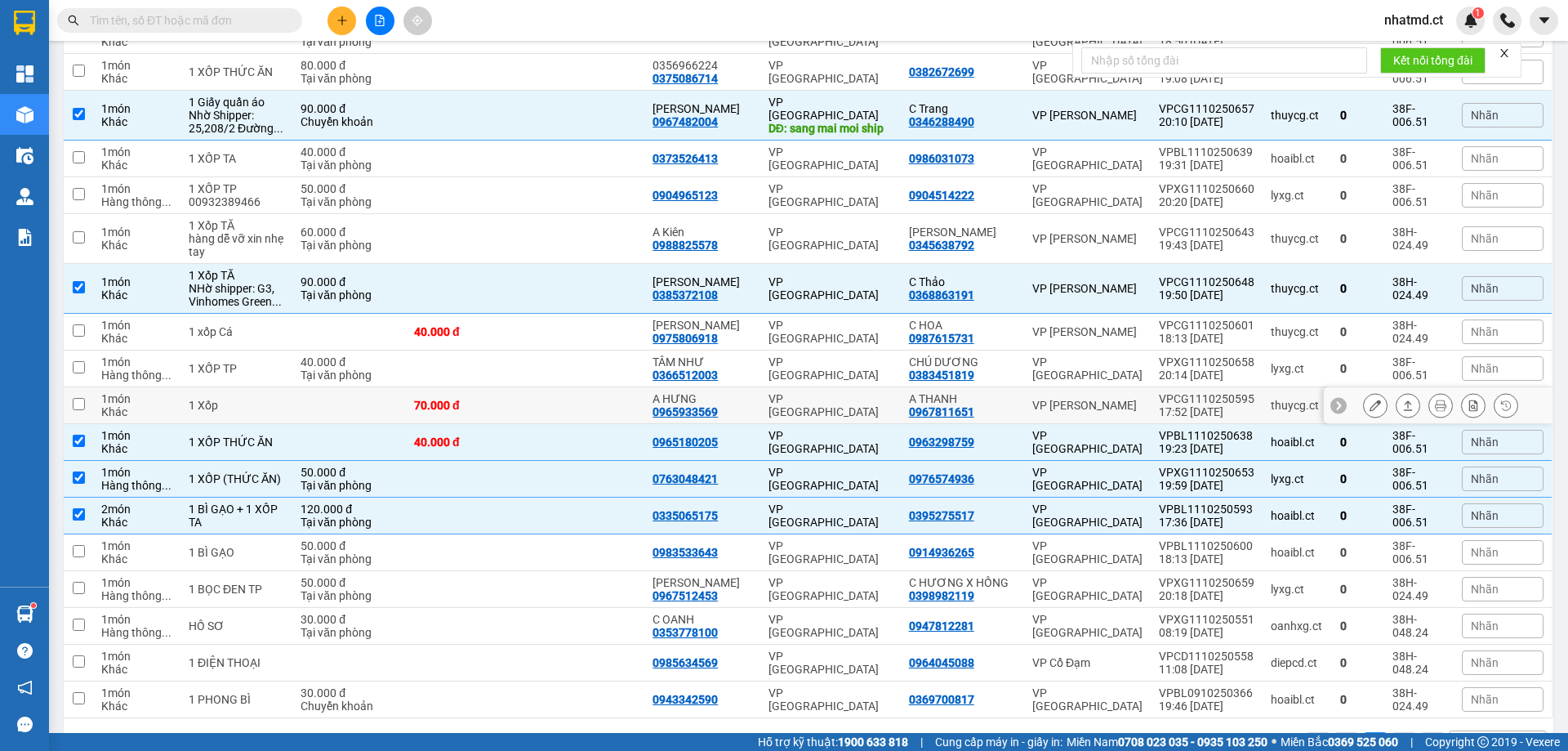
click at [563, 388] on td at bounding box center [585, 406] width 119 height 37
checkbox input "true"
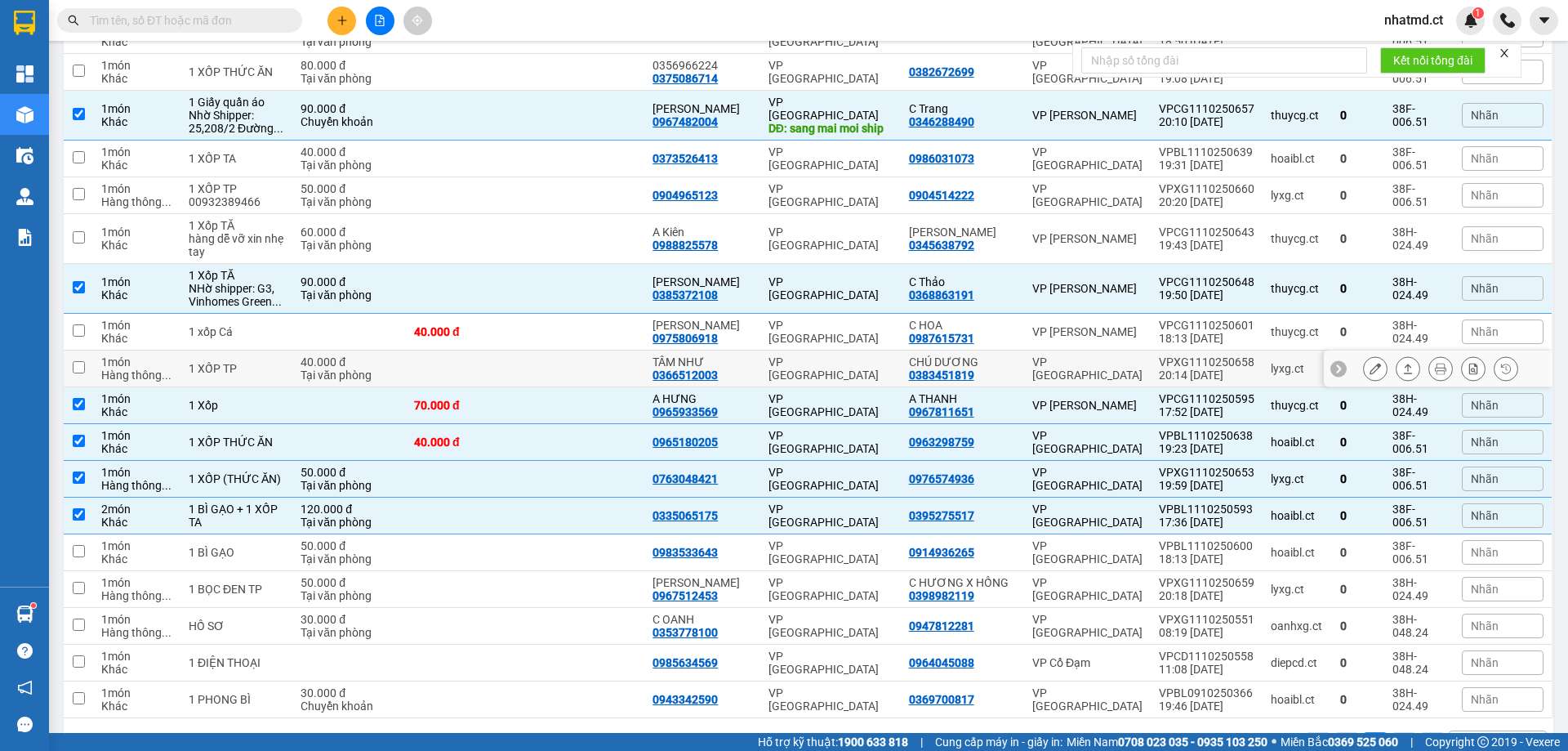
click at [558, 351] on td at bounding box center [585, 369] width 119 height 37
checkbox input "true"
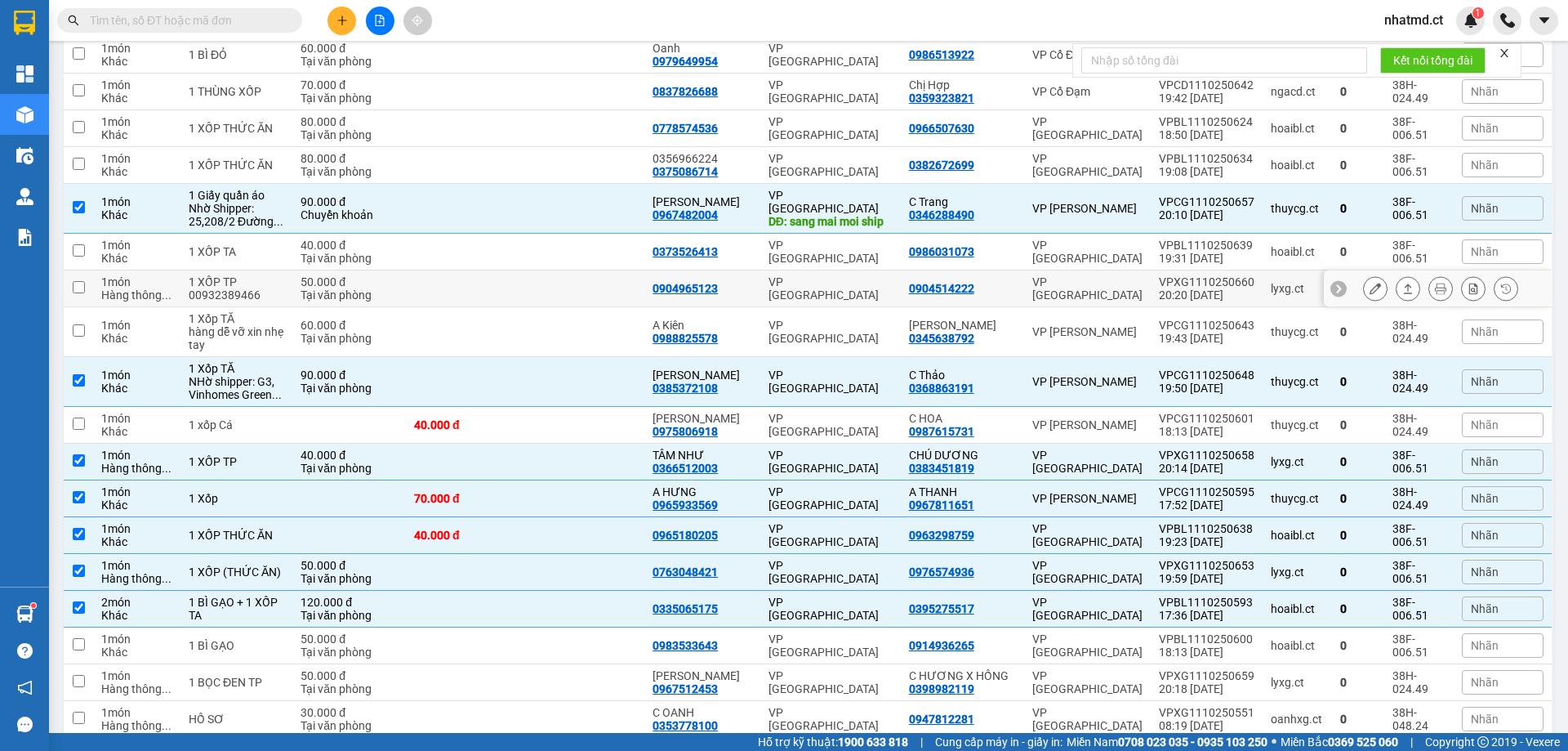
scroll to position [836, 0]
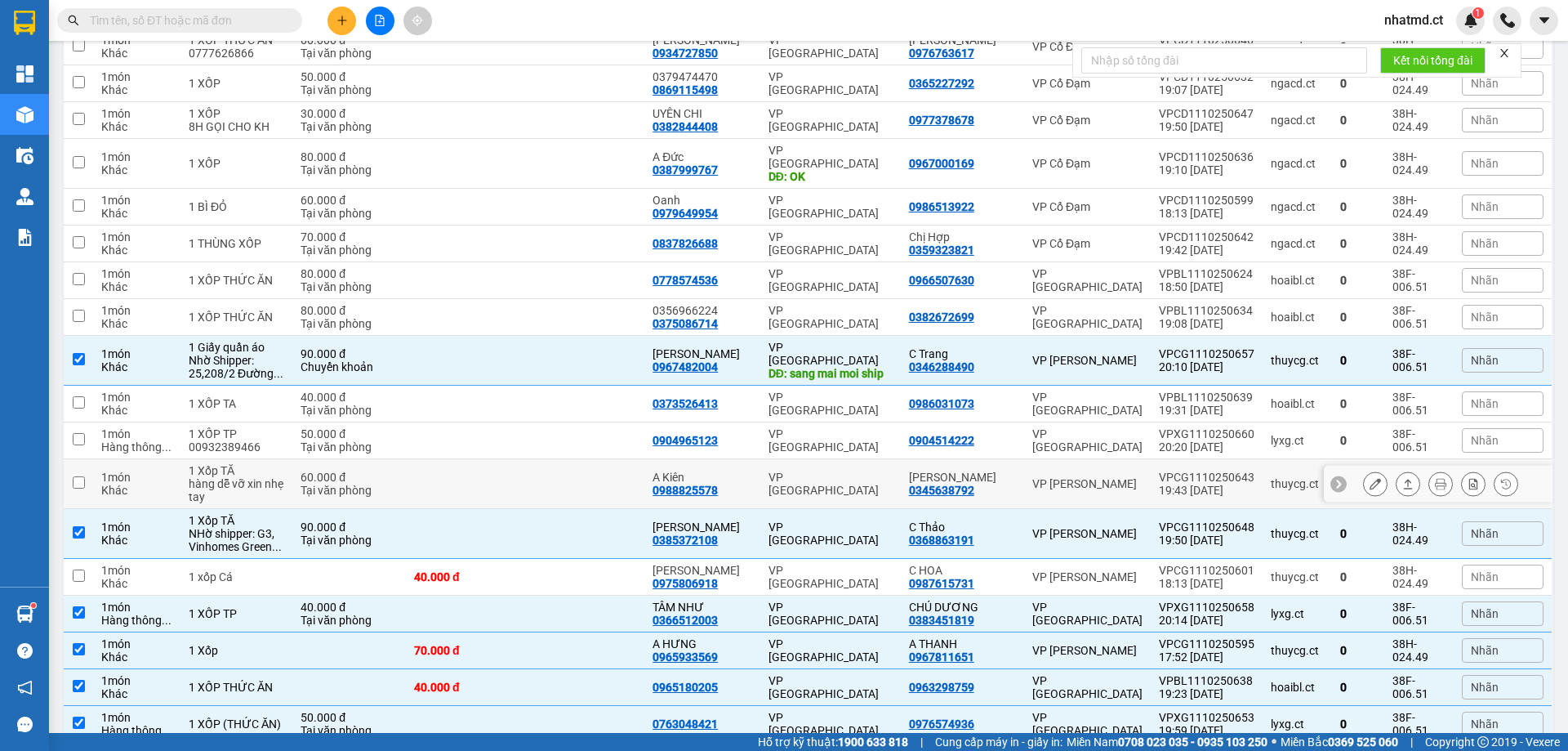
click at [633, 459] on td at bounding box center [585, 483] width 119 height 50
checkbox input "true"
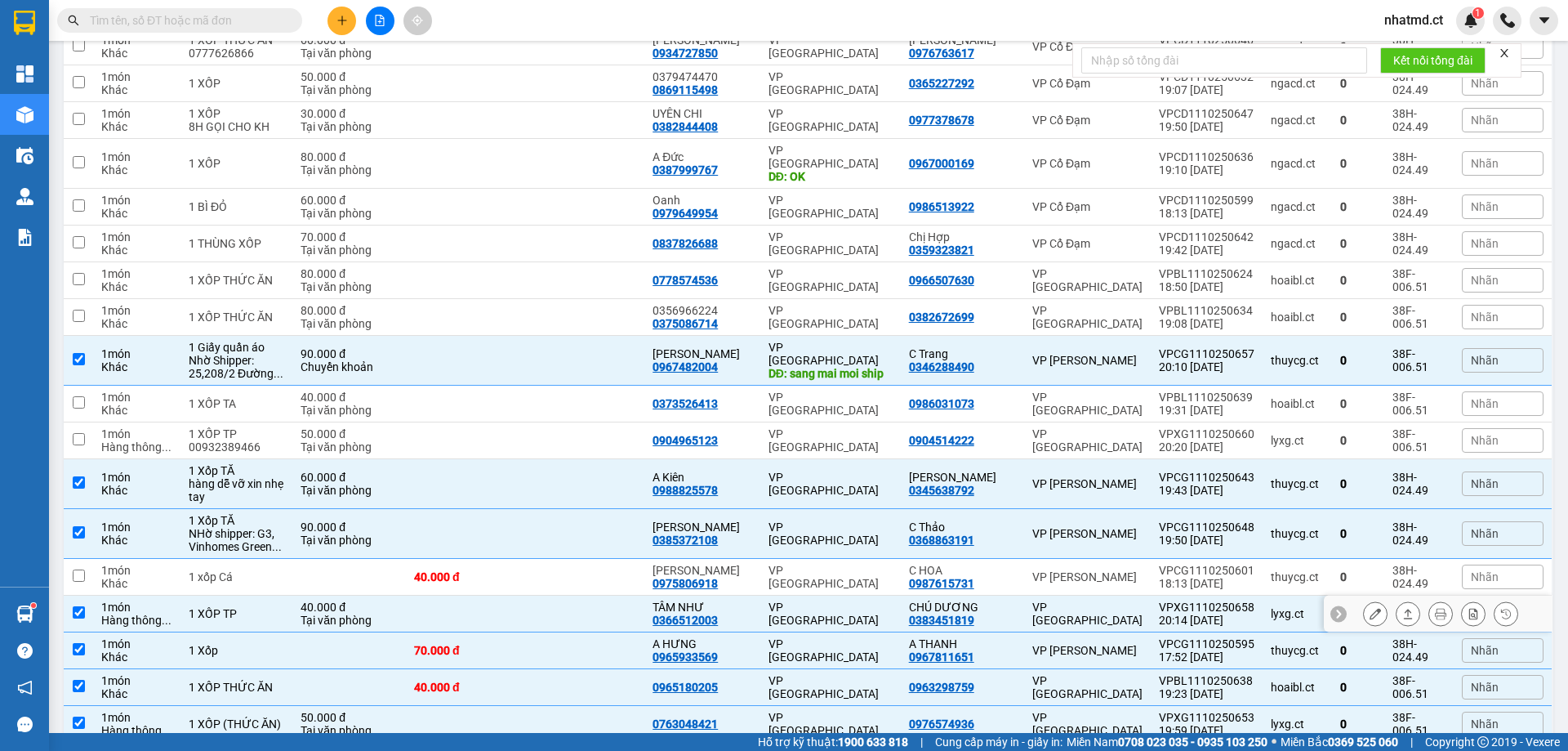
click at [603, 596] on td at bounding box center [585, 614] width 119 height 37
checkbox input "false"
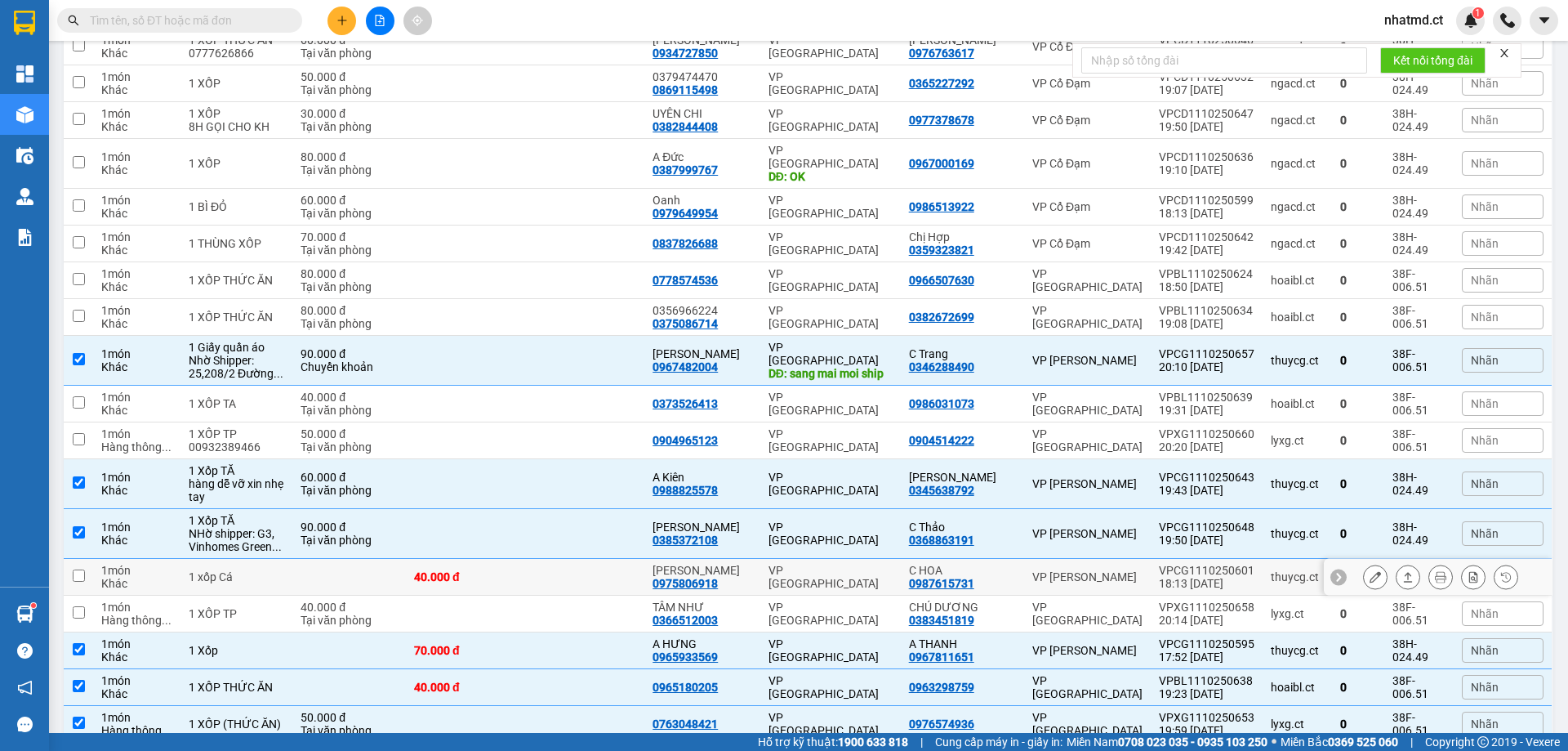
click at [609, 559] on td at bounding box center [585, 577] width 119 height 37
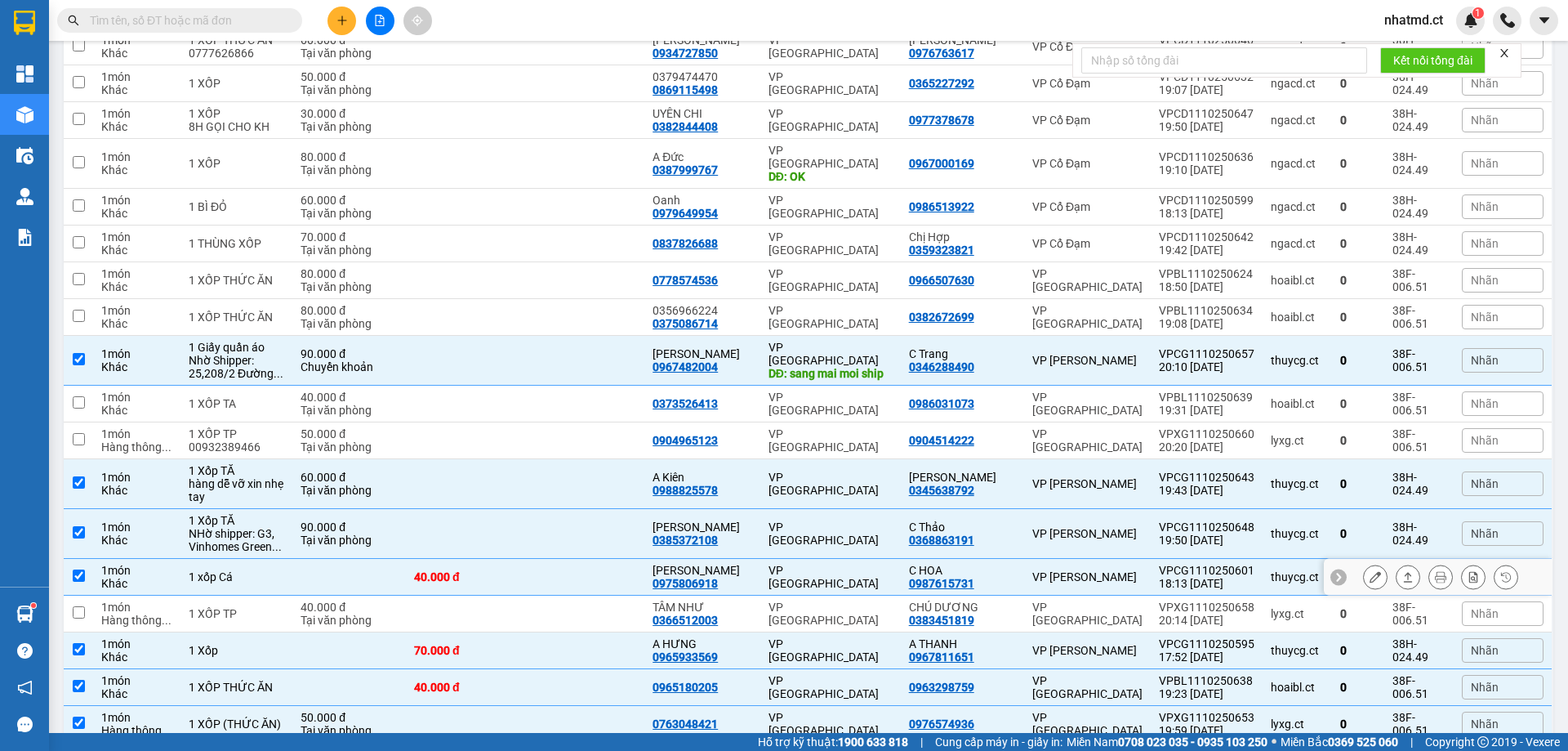
click at [615, 559] on td at bounding box center [585, 577] width 119 height 37
checkbox input "false"
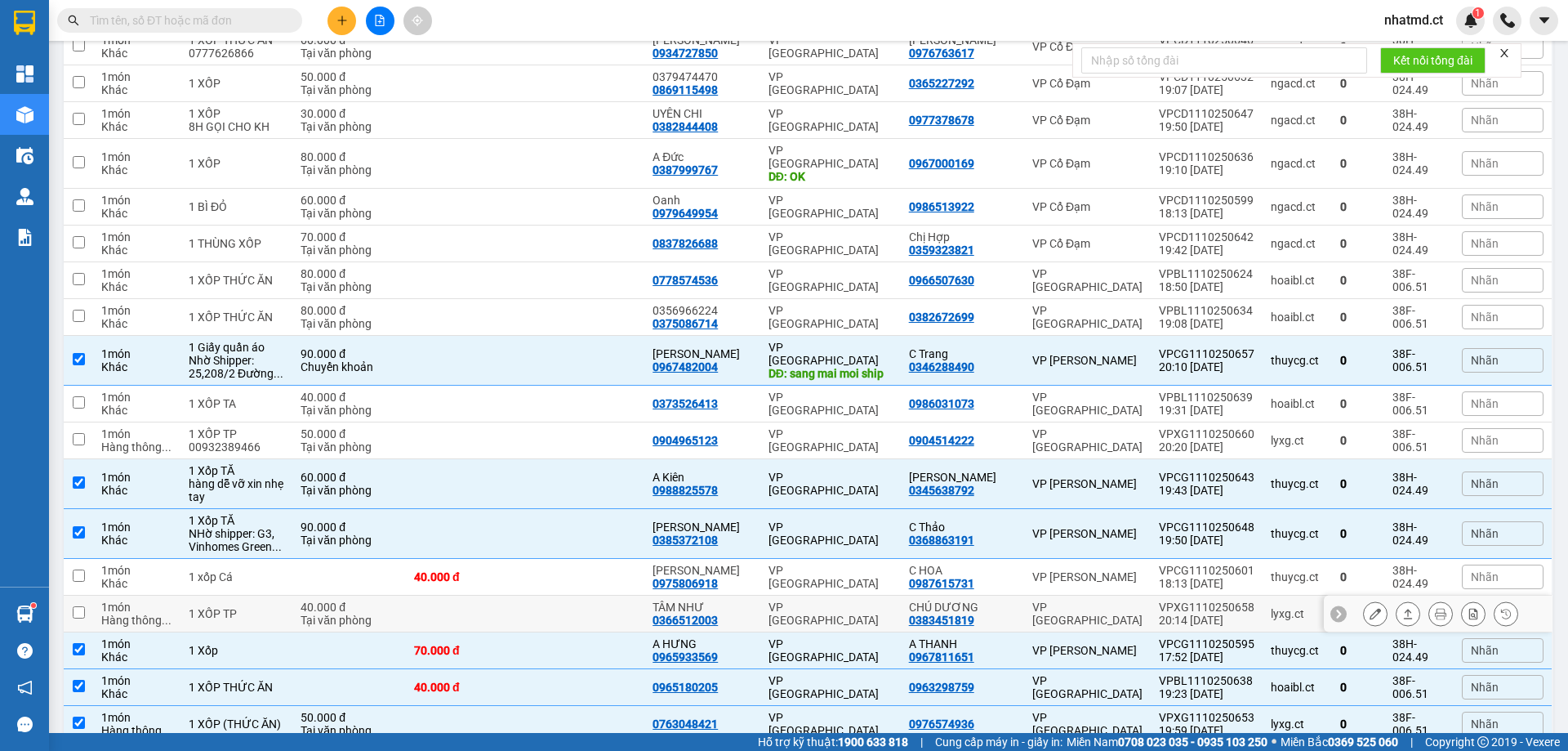
click at [633, 596] on td at bounding box center [585, 614] width 119 height 37
checkbox input "true"
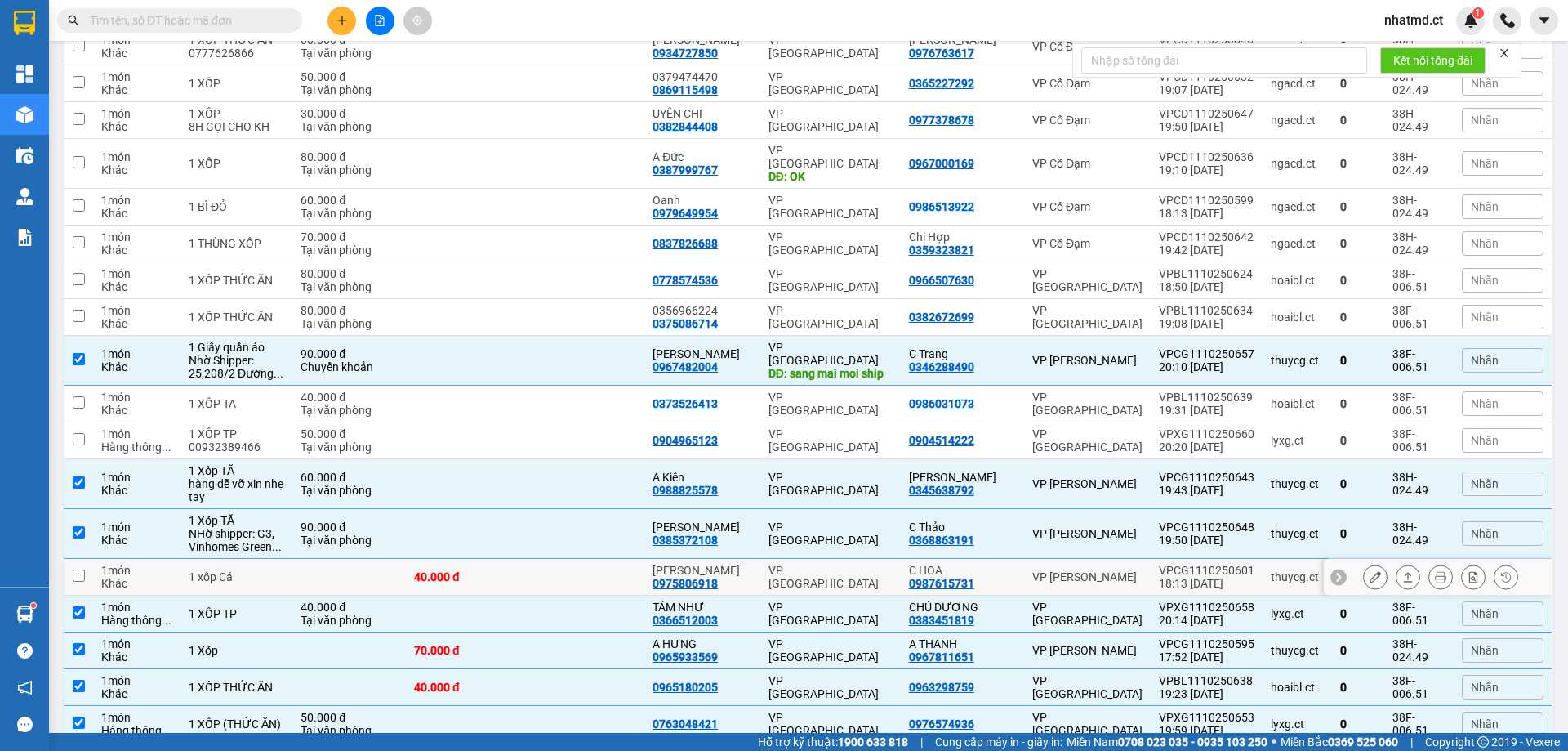
click at [612, 559] on td at bounding box center [585, 577] width 119 height 37
checkbox input "true"
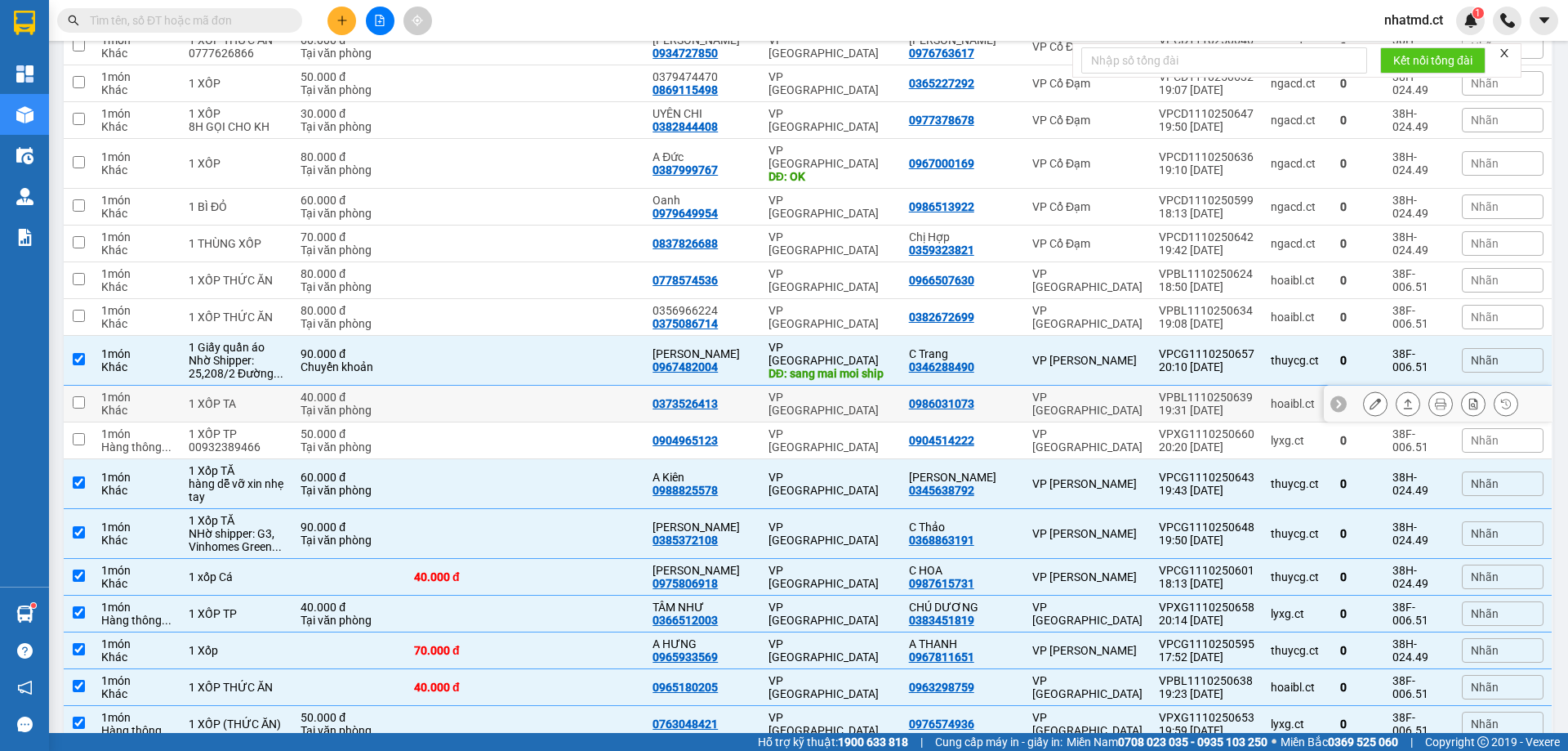
click at [588, 386] on td at bounding box center [585, 404] width 119 height 37
checkbox input "true"
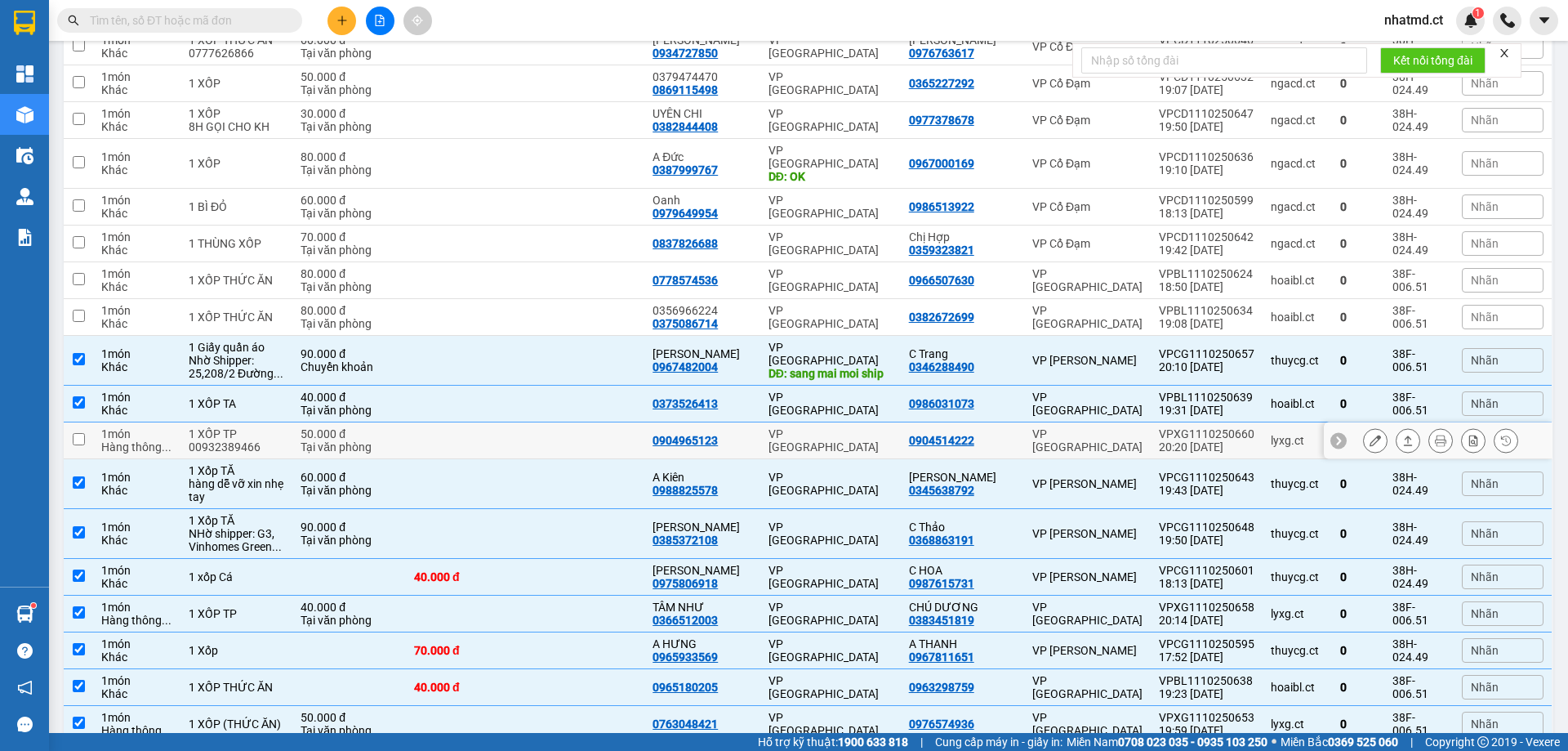
click at [753, 423] on td "0904965123" at bounding box center [702, 441] width 116 height 37
checkbox input "true"
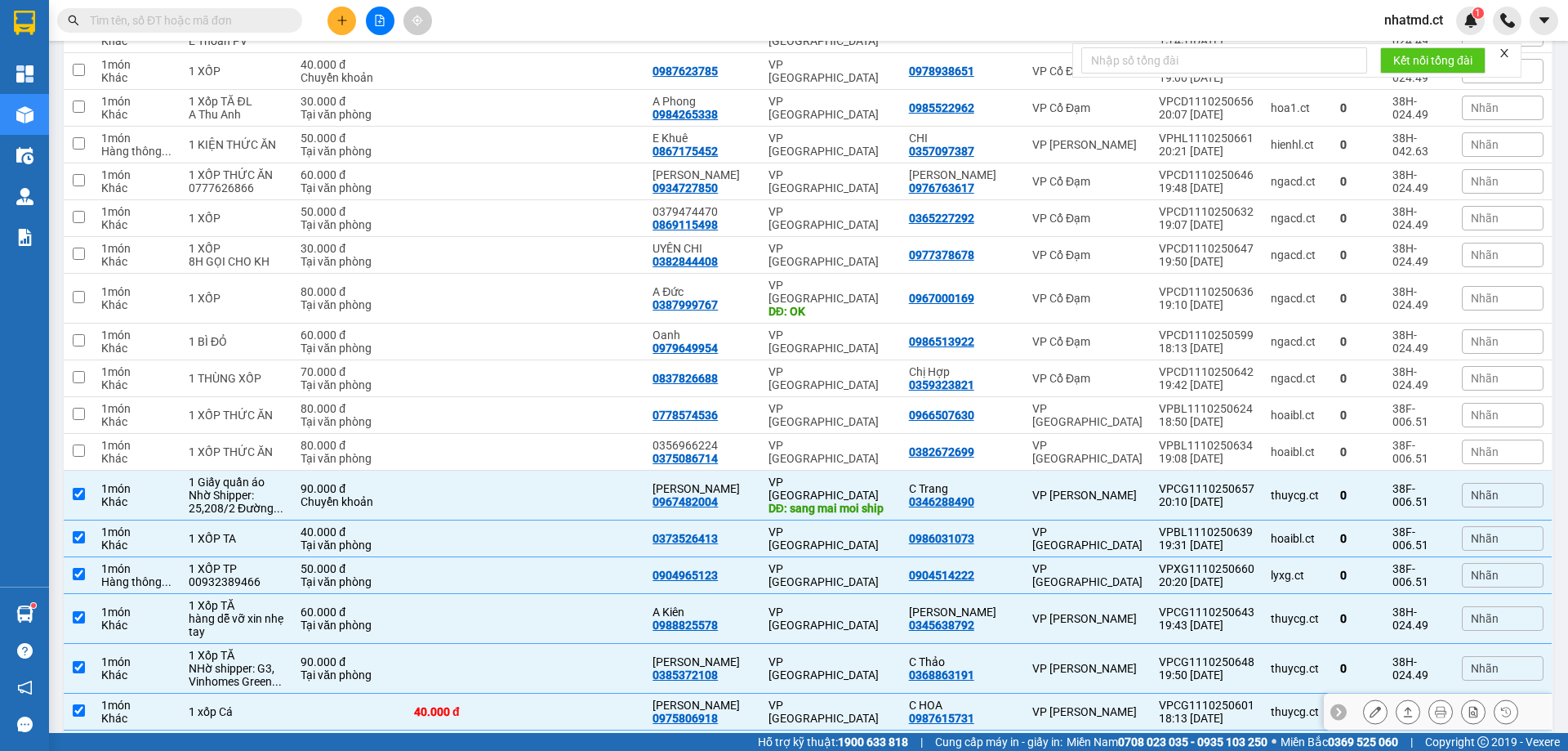
scroll to position [754, 0]
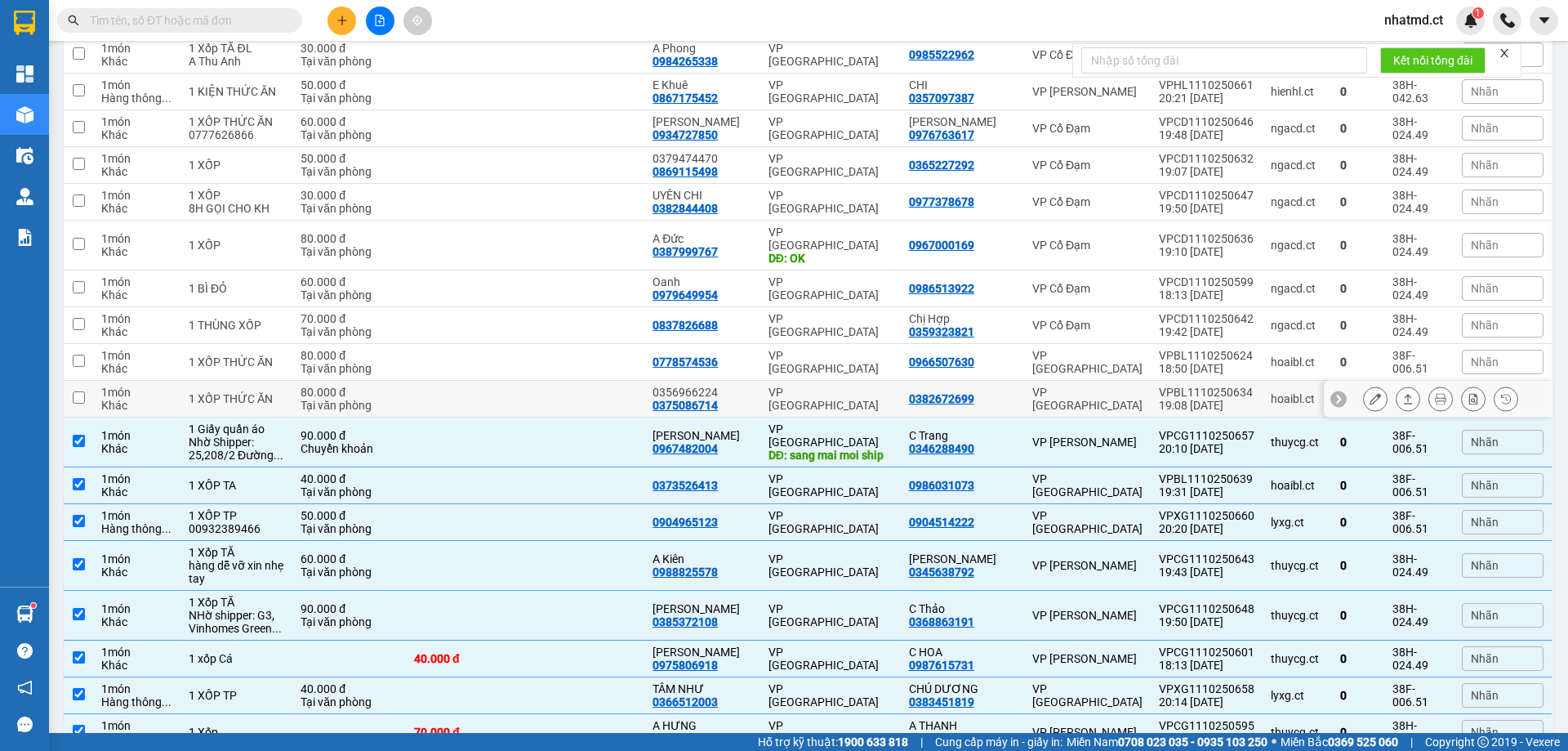
click at [774, 386] on div "VP [GEOGRAPHIC_DATA]" at bounding box center [831, 398] width 124 height 26
checkbox input "true"
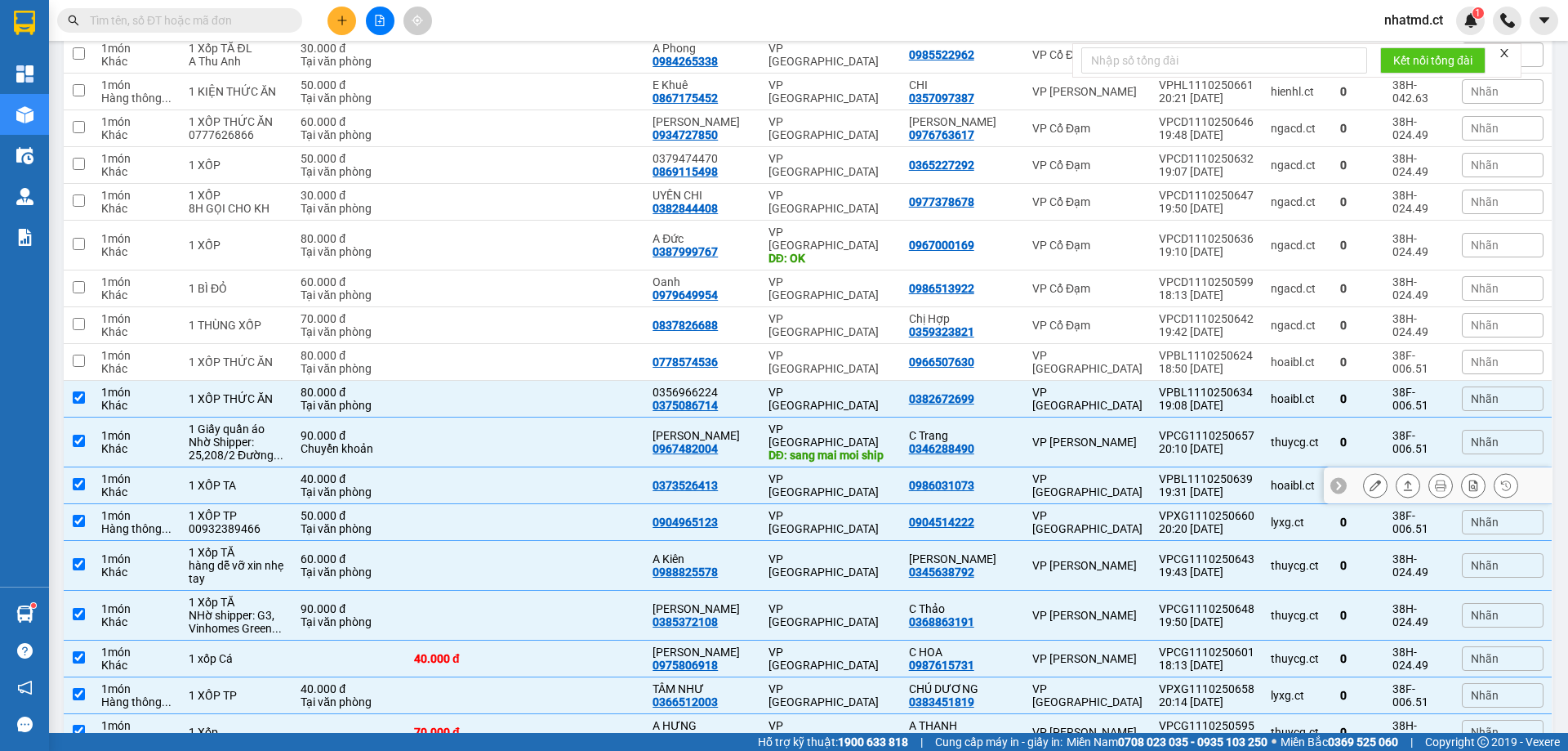
scroll to position [918, 0]
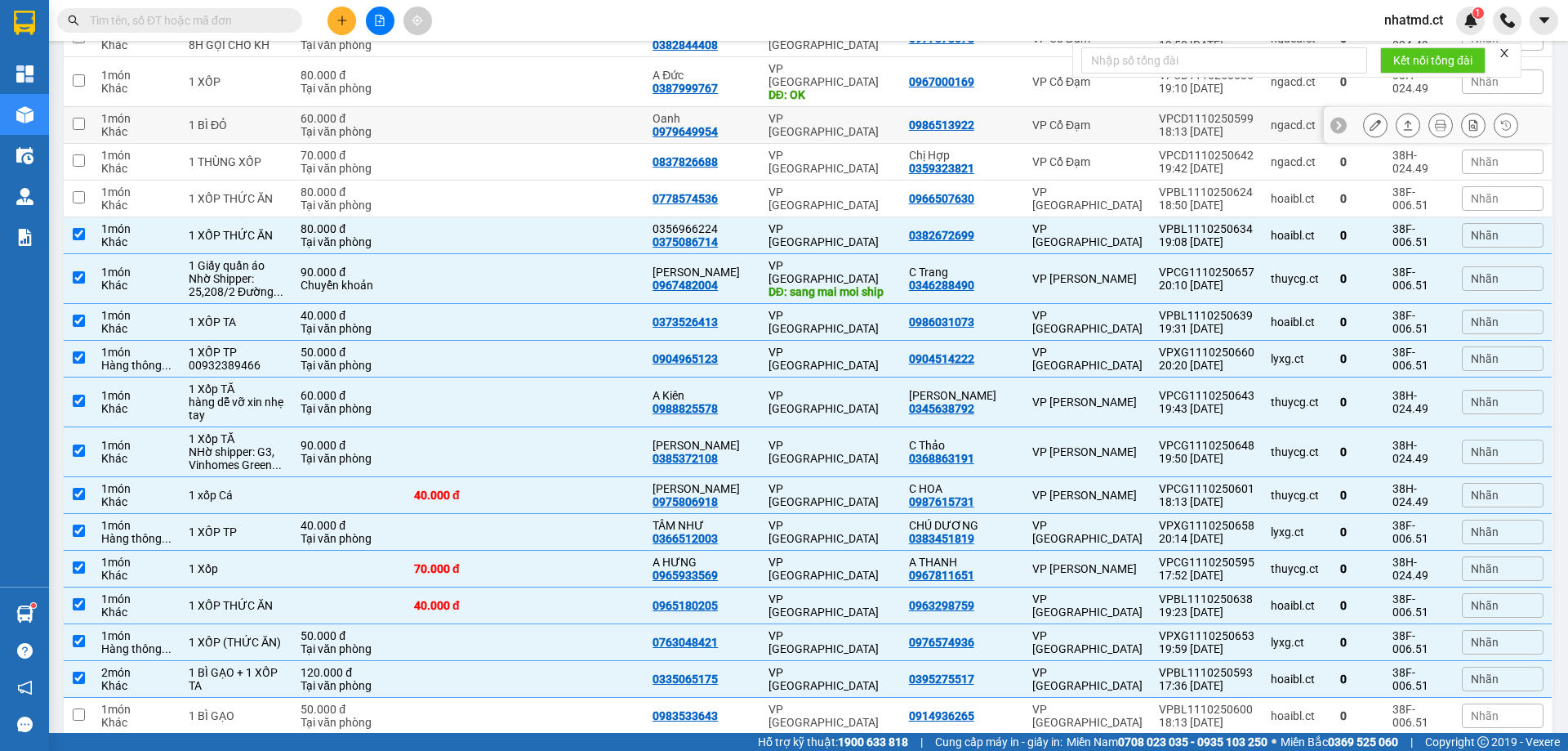
click at [783, 112] on div "VP [GEOGRAPHIC_DATA]" at bounding box center [831, 124] width 124 height 26
checkbox input "true"
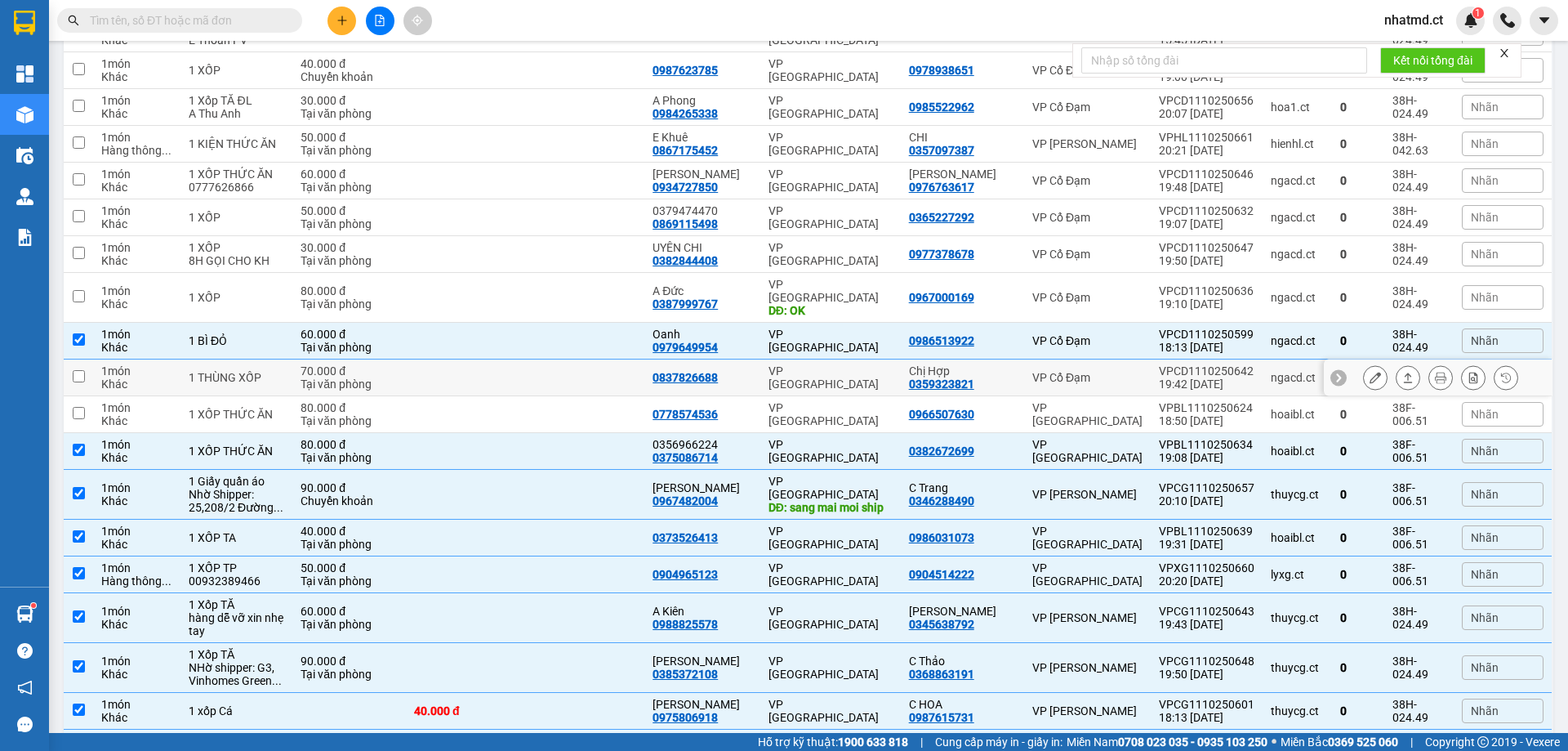
scroll to position [673, 0]
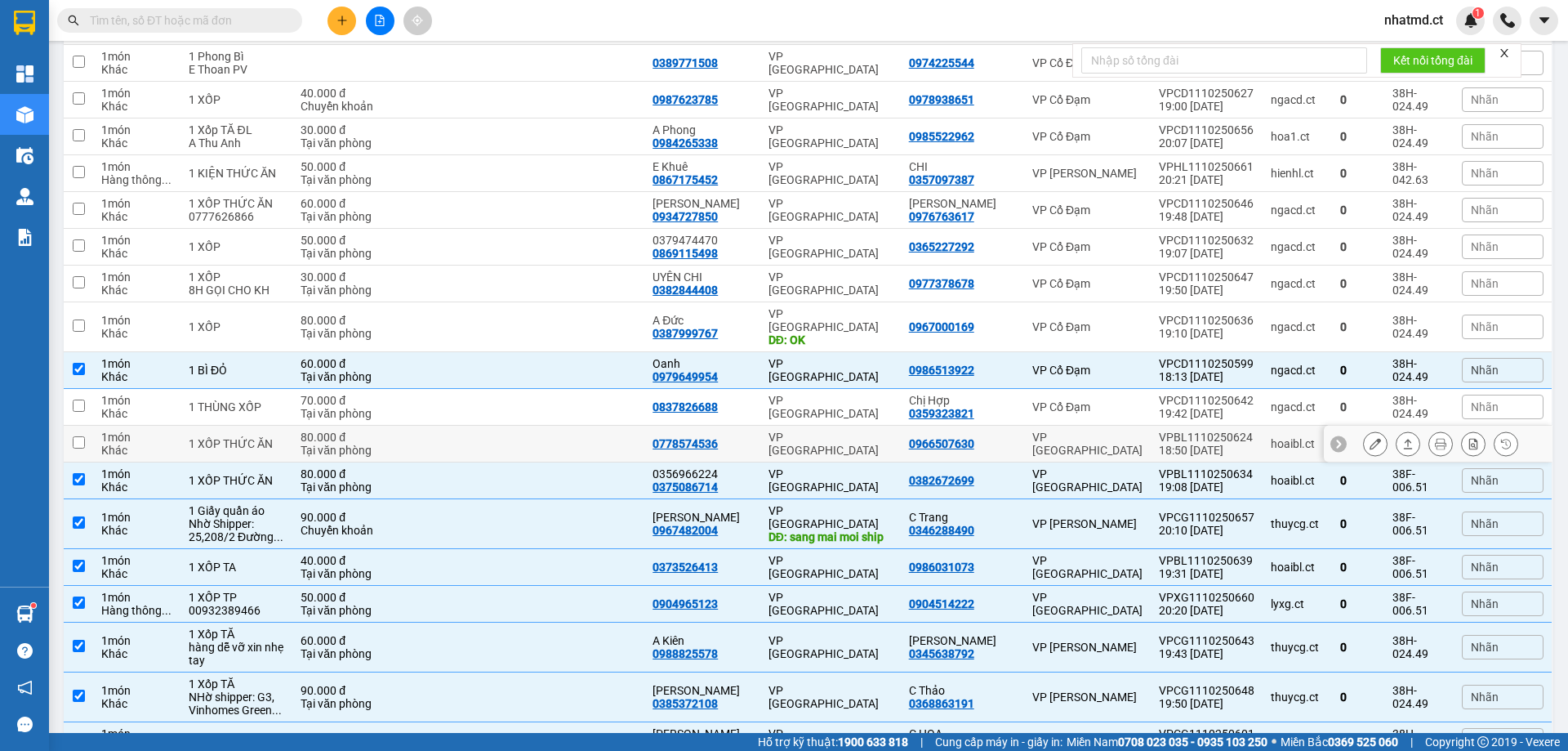
click at [770, 426] on td "VP [GEOGRAPHIC_DATA]" at bounding box center [831, 444] width 141 height 37
checkbox input "true"
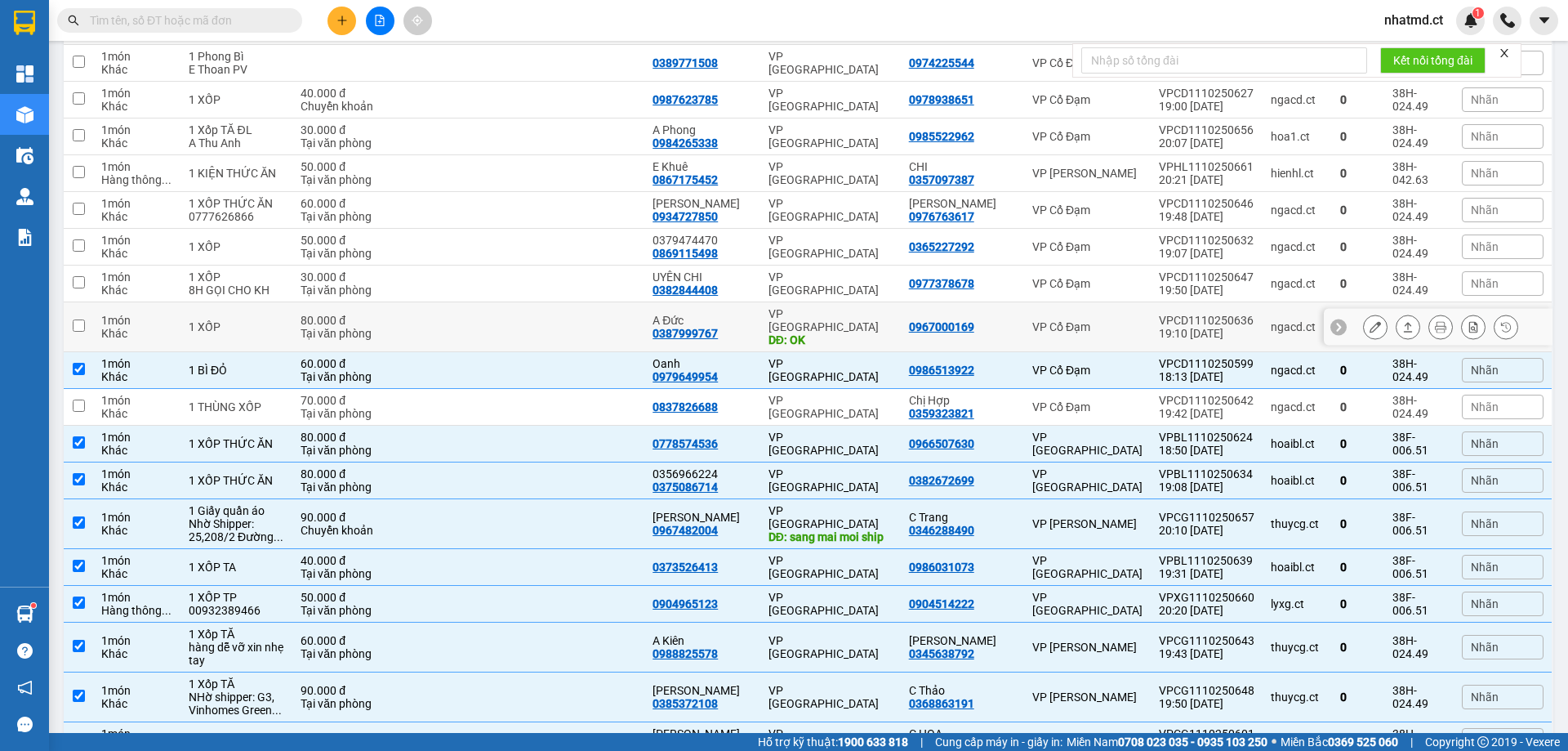
click at [752, 314] on div "A Đức 0387999767" at bounding box center [702, 326] width 100 height 26
checkbox input "true"
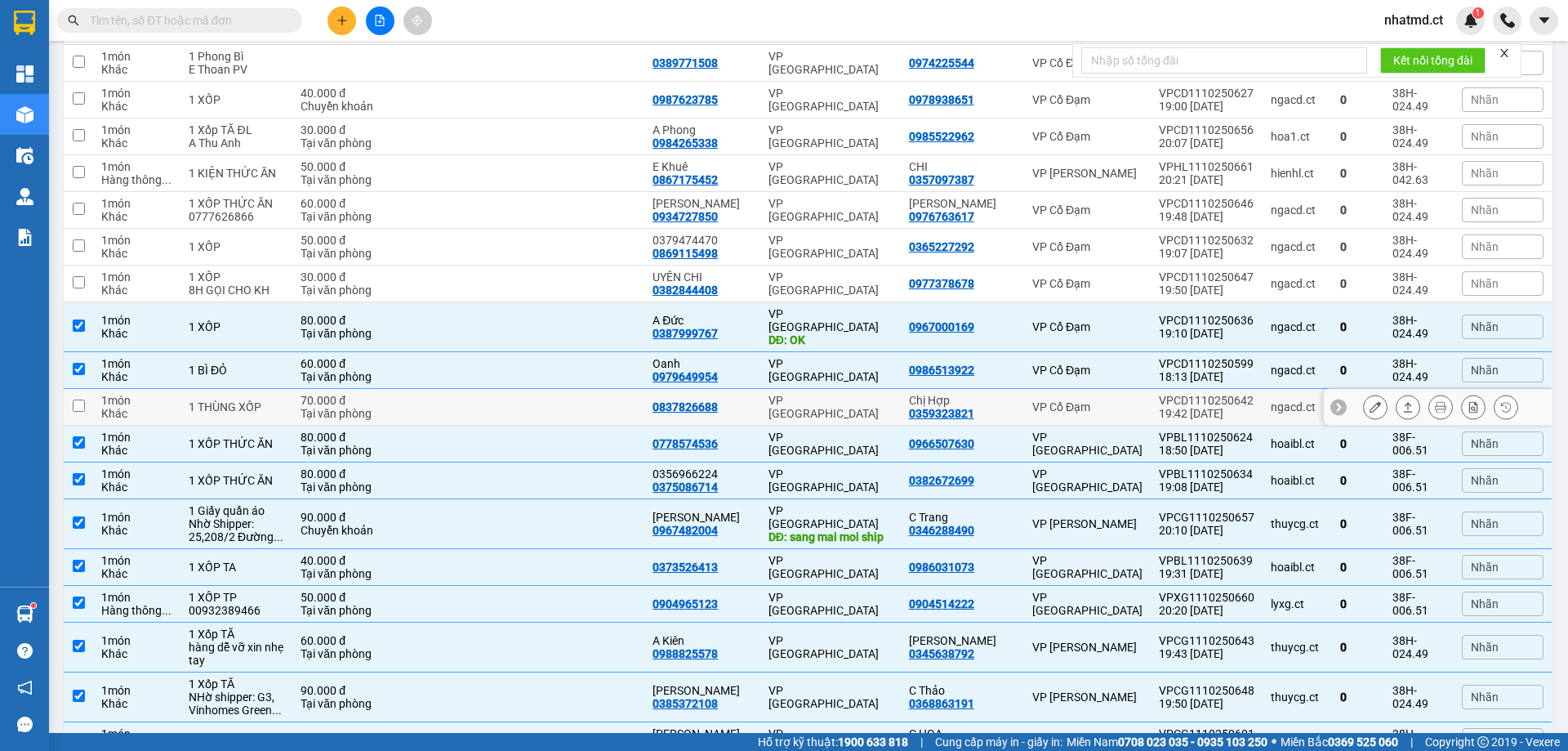
click at [743, 400] on div "0837826688" at bounding box center [702, 407] width 100 height 13
checkbox input "true"
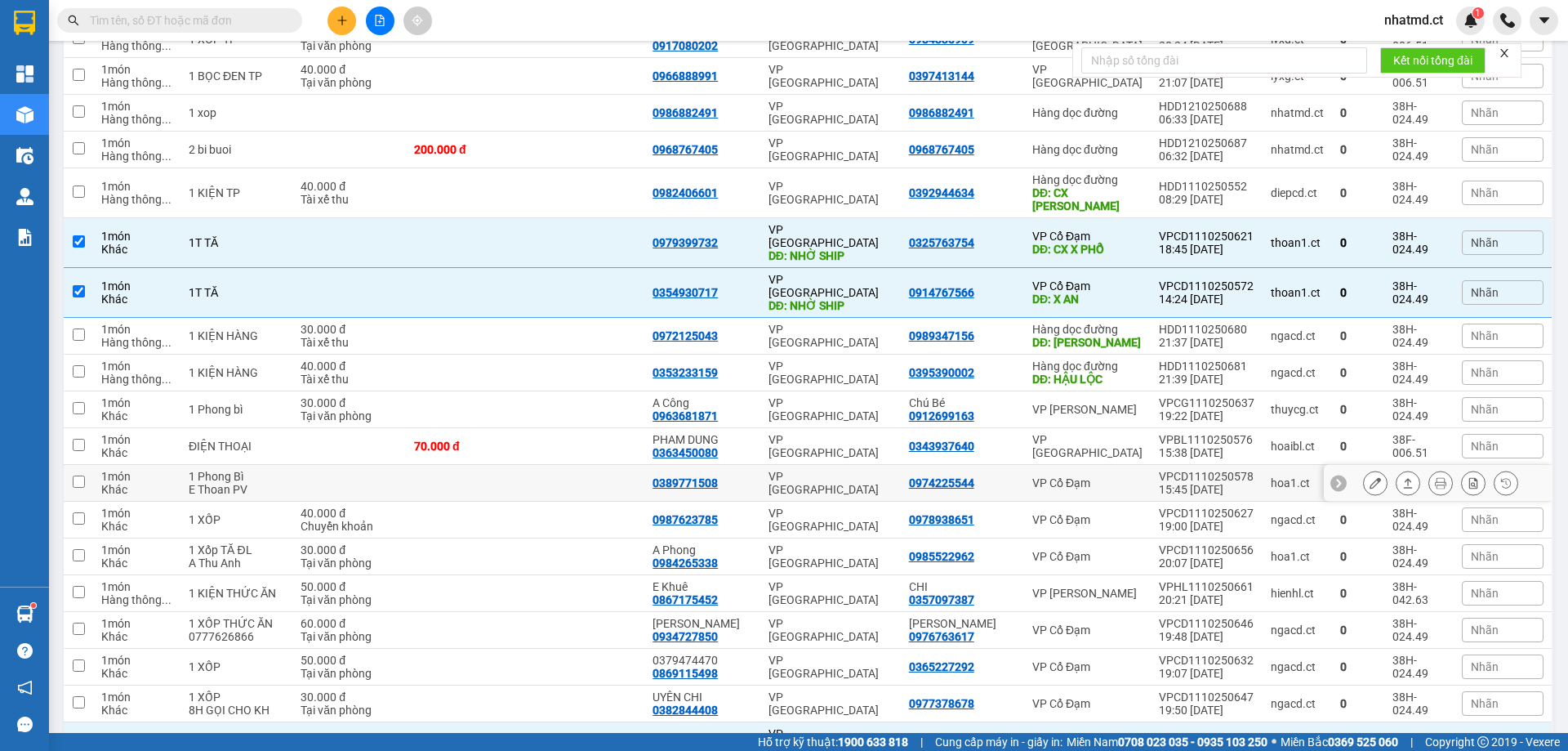
scroll to position [345, 0]
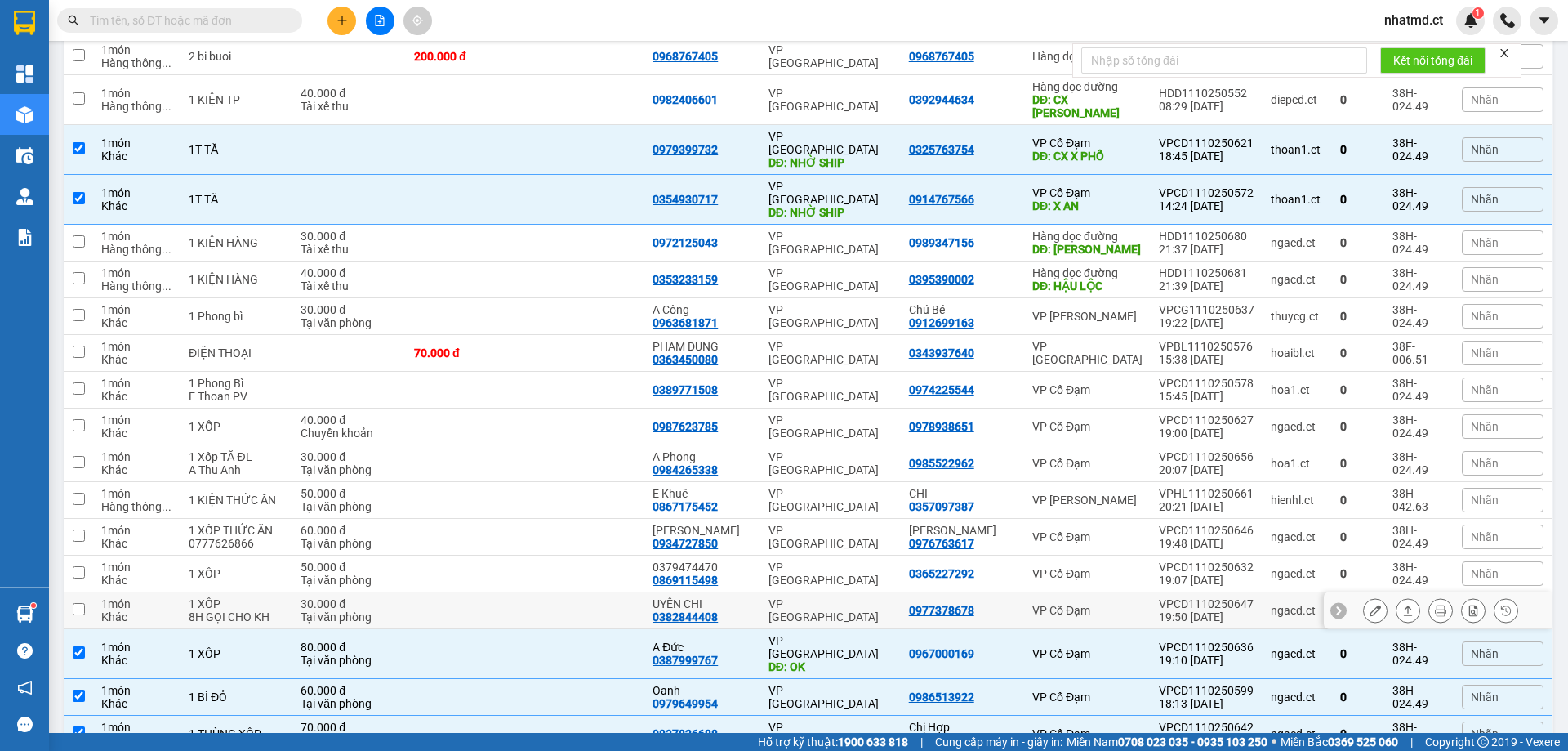
click at [768, 592] on td "VP [GEOGRAPHIC_DATA]" at bounding box center [831, 610] width 141 height 37
checkbox input "true"
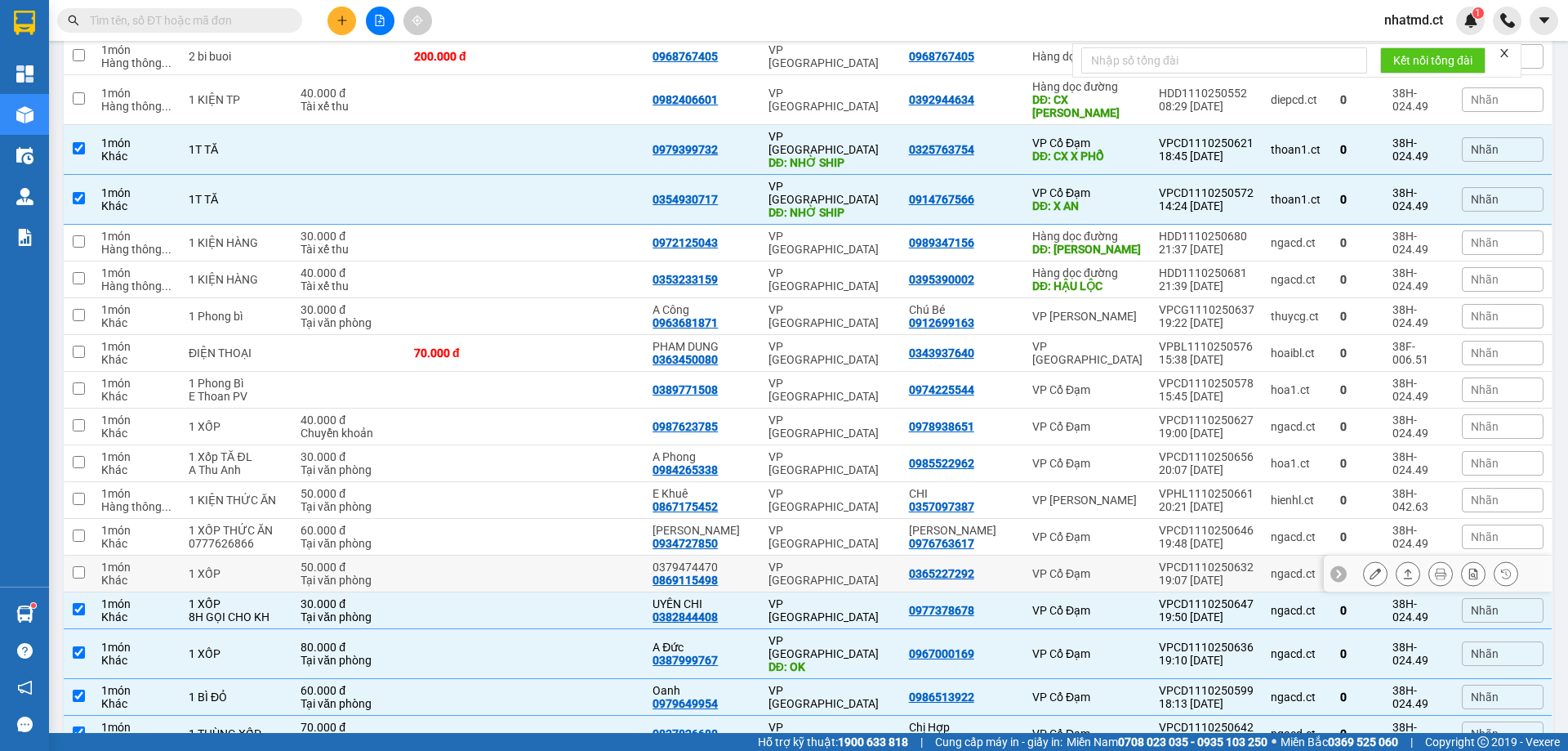
click at [770, 555] on td "VP [GEOGRAPHIC_DATA]" at bounding box center [831, 573] width 141 height 37
checkbox input "true"
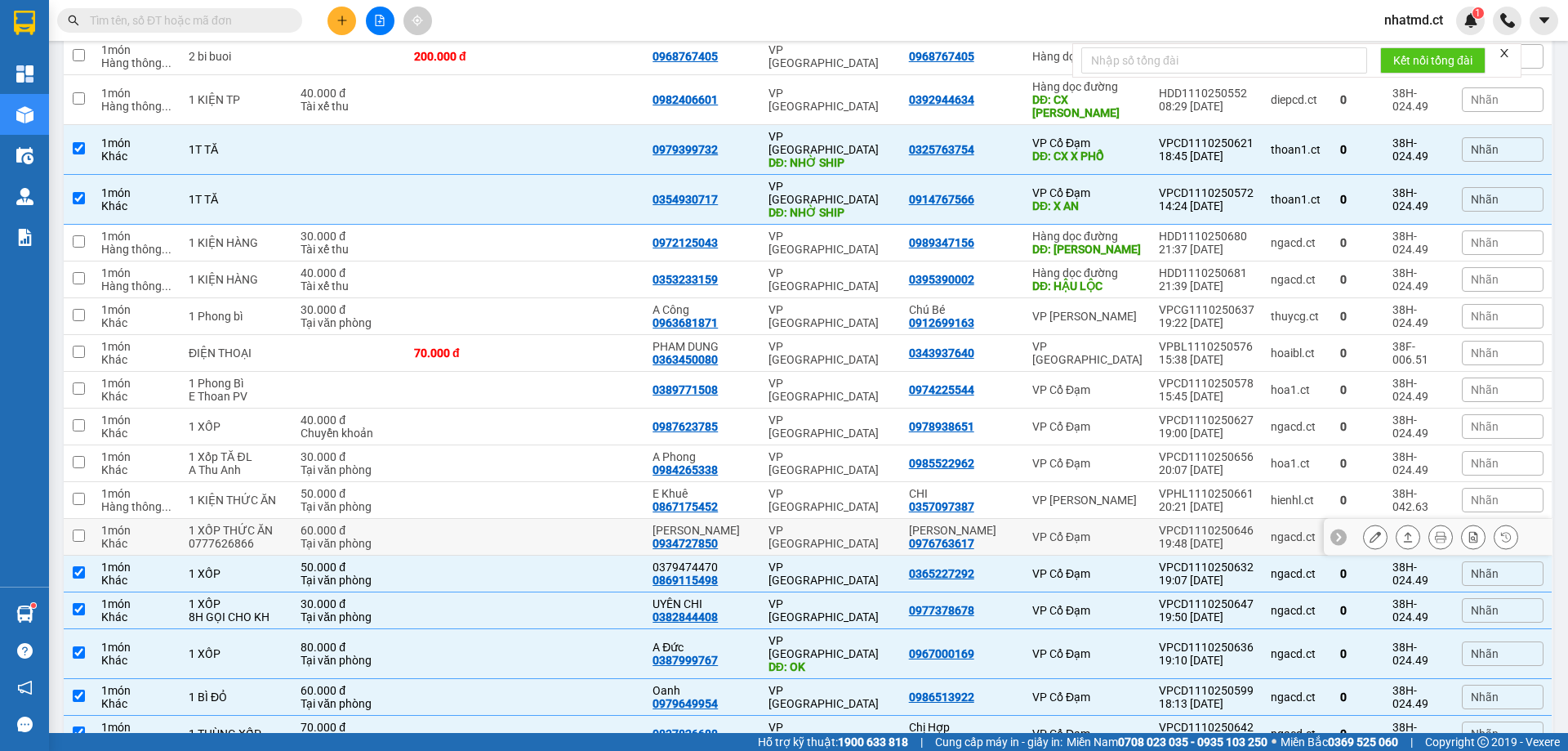
click at [797, 524] on div "VP [GEOGRAPHIC_DATA]" at bounding box center [831, 536] width 124 height 26
checkbox input "true"
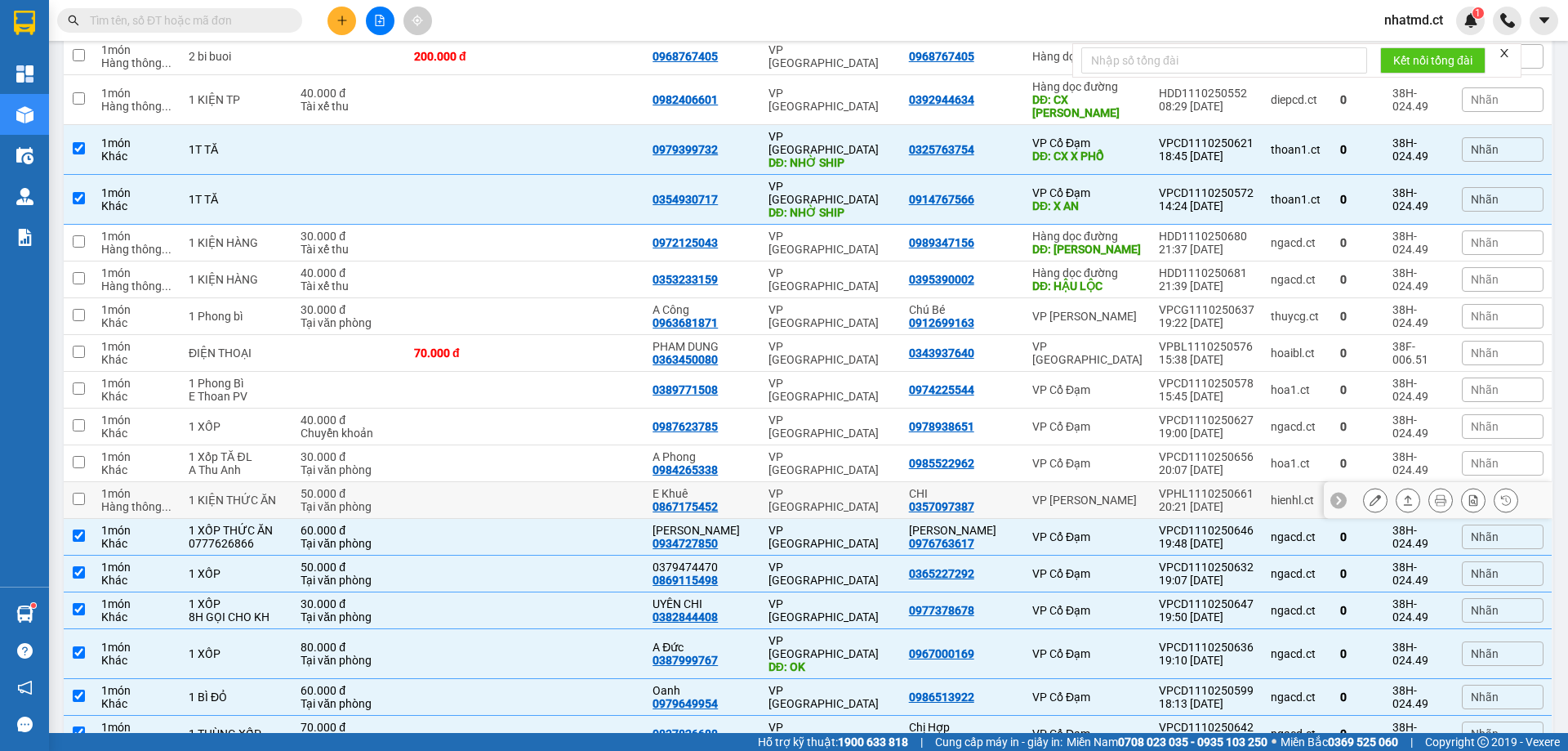
click at [788, 482] on td "VP [GEOGRAPHIC_DATA]" at bounding box center [831, 500] width 141 height 37
checkbox input "true"
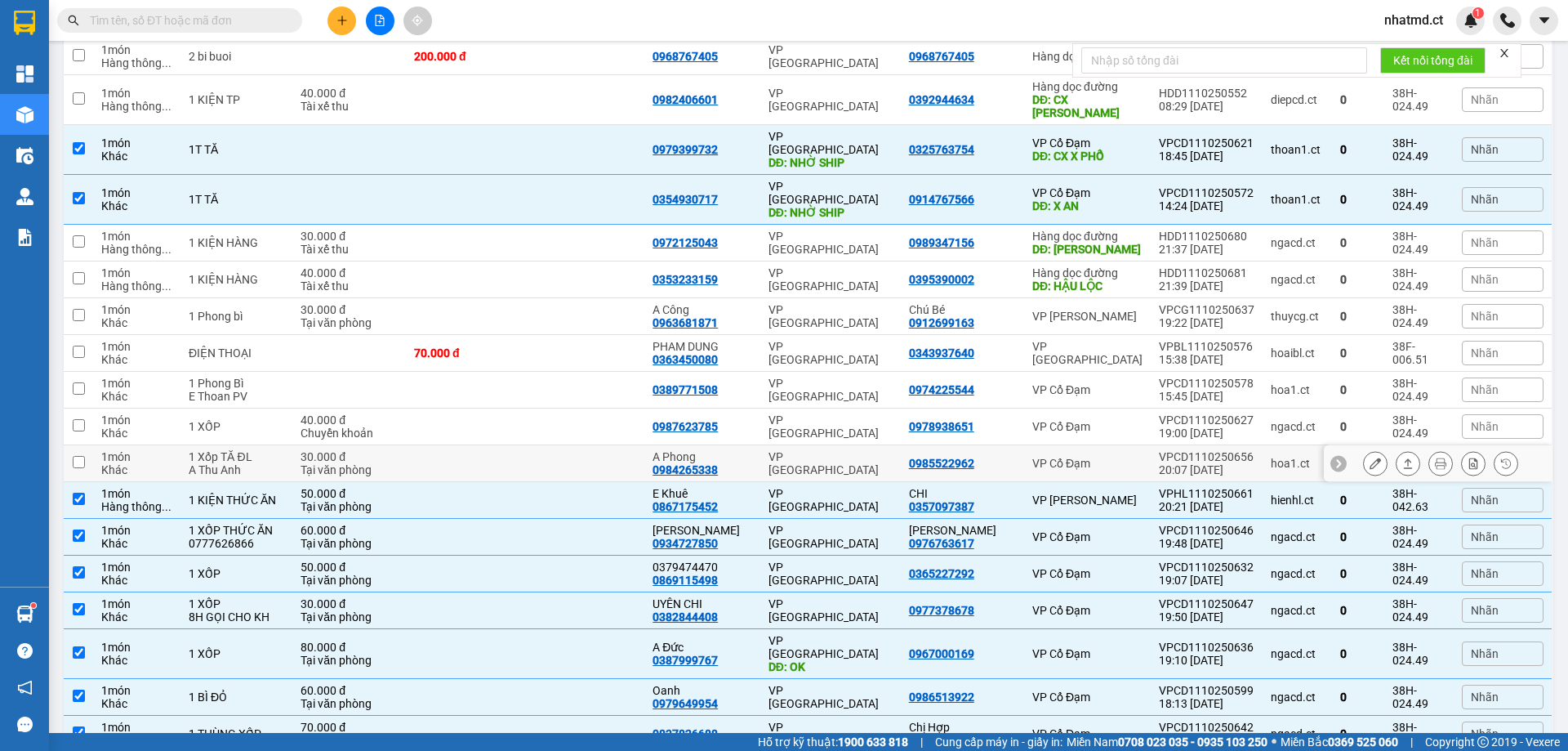
click at [787, 450] on div "VP [GEOGRAPHIC_DATA]" at bounding box center [831, 463] width 124 height 26
checkbox input "true"
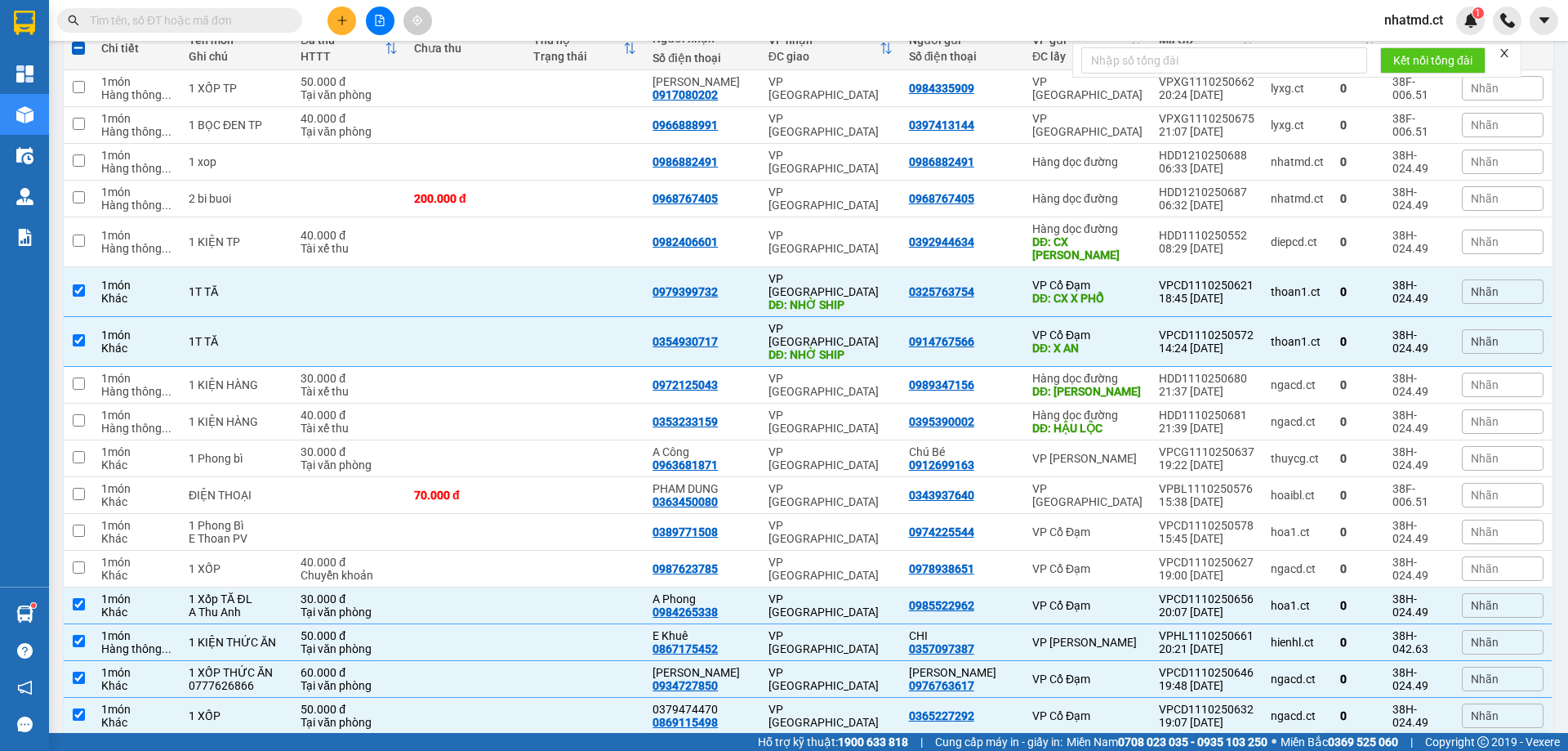
scroll to position [182, 0]
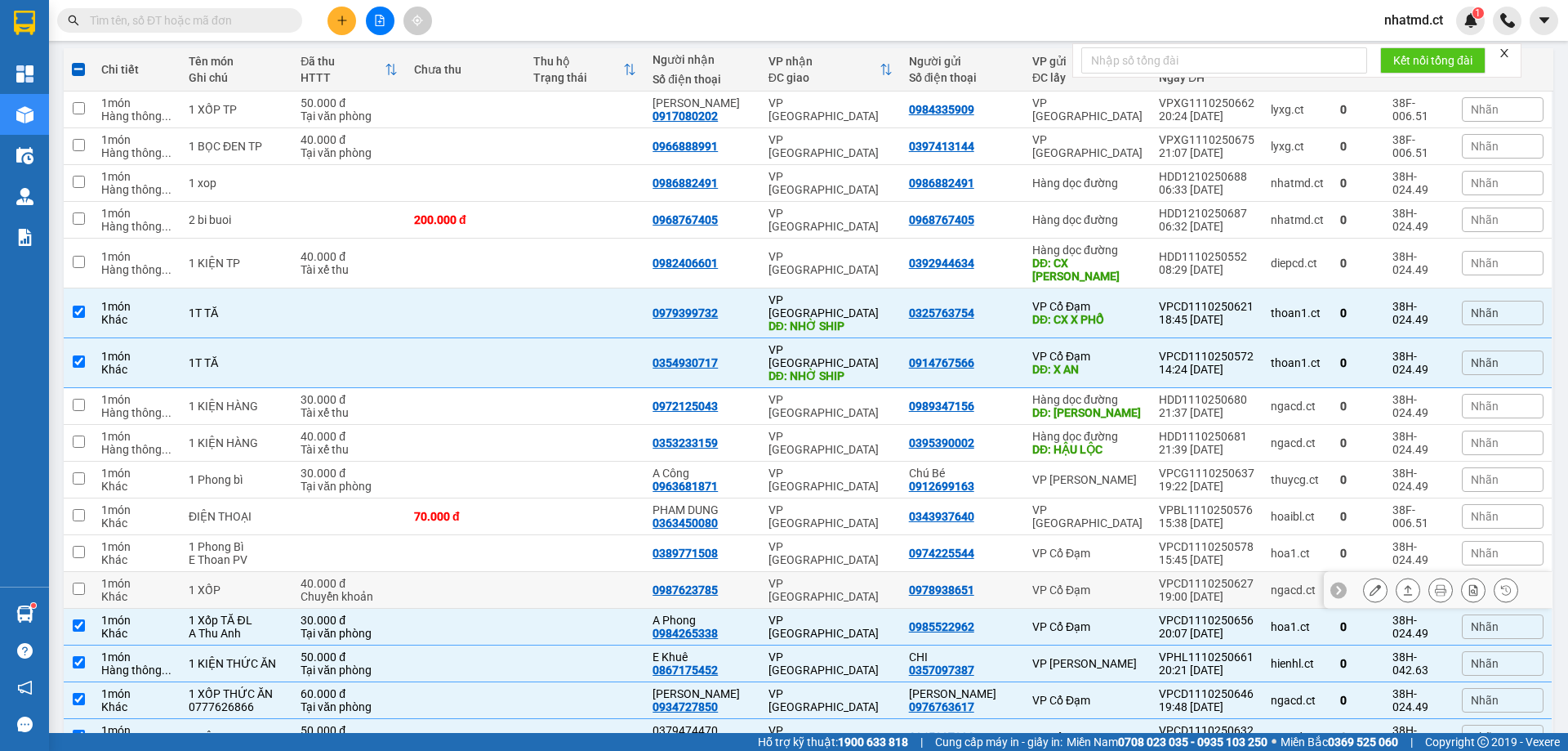
click at [617, 572] on td at bounding box center [585, 590] width 119 height 37
checkbox input "true"
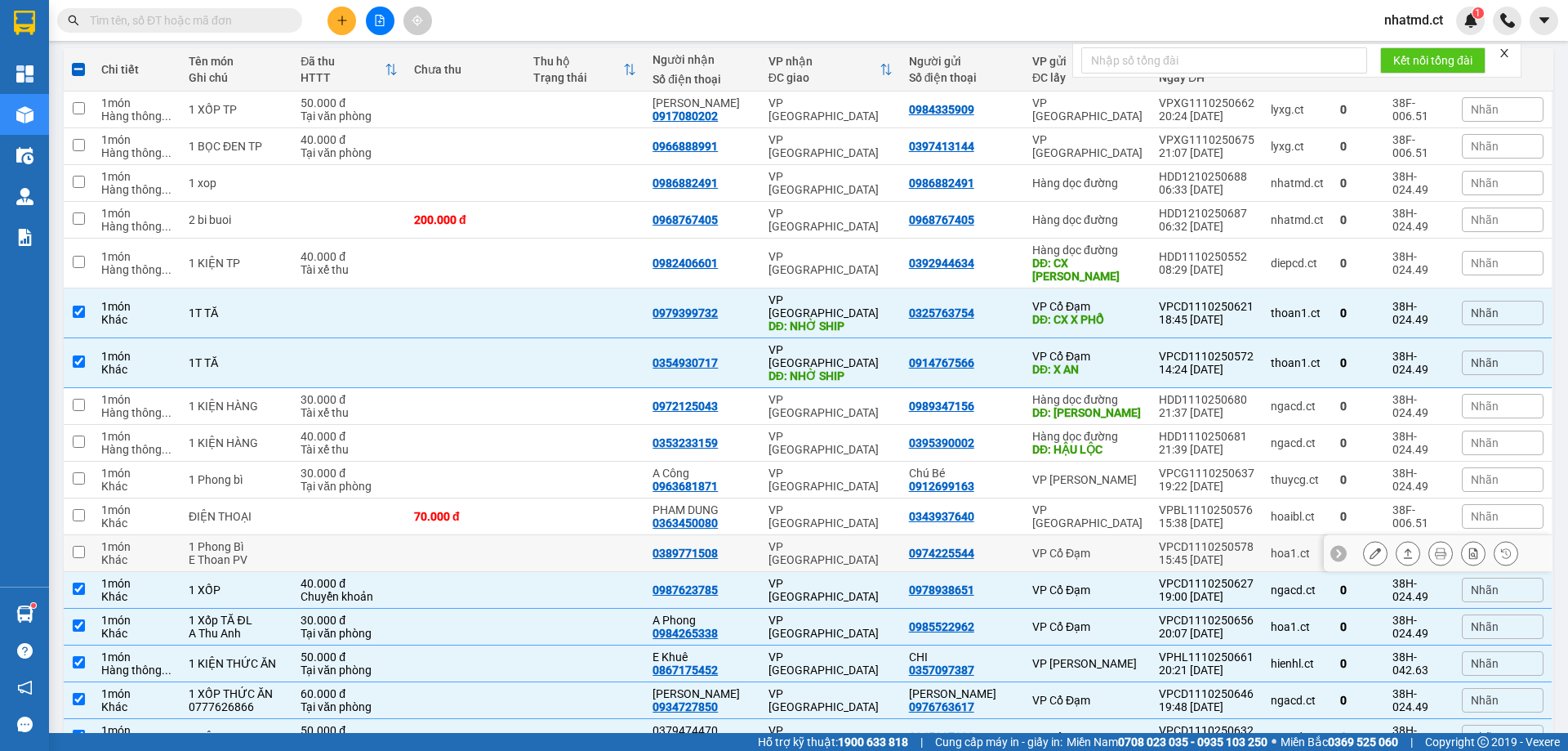
click at [623, 536] on td at bounding box center [585, 554] width 119 height 37
checkbox input "true"
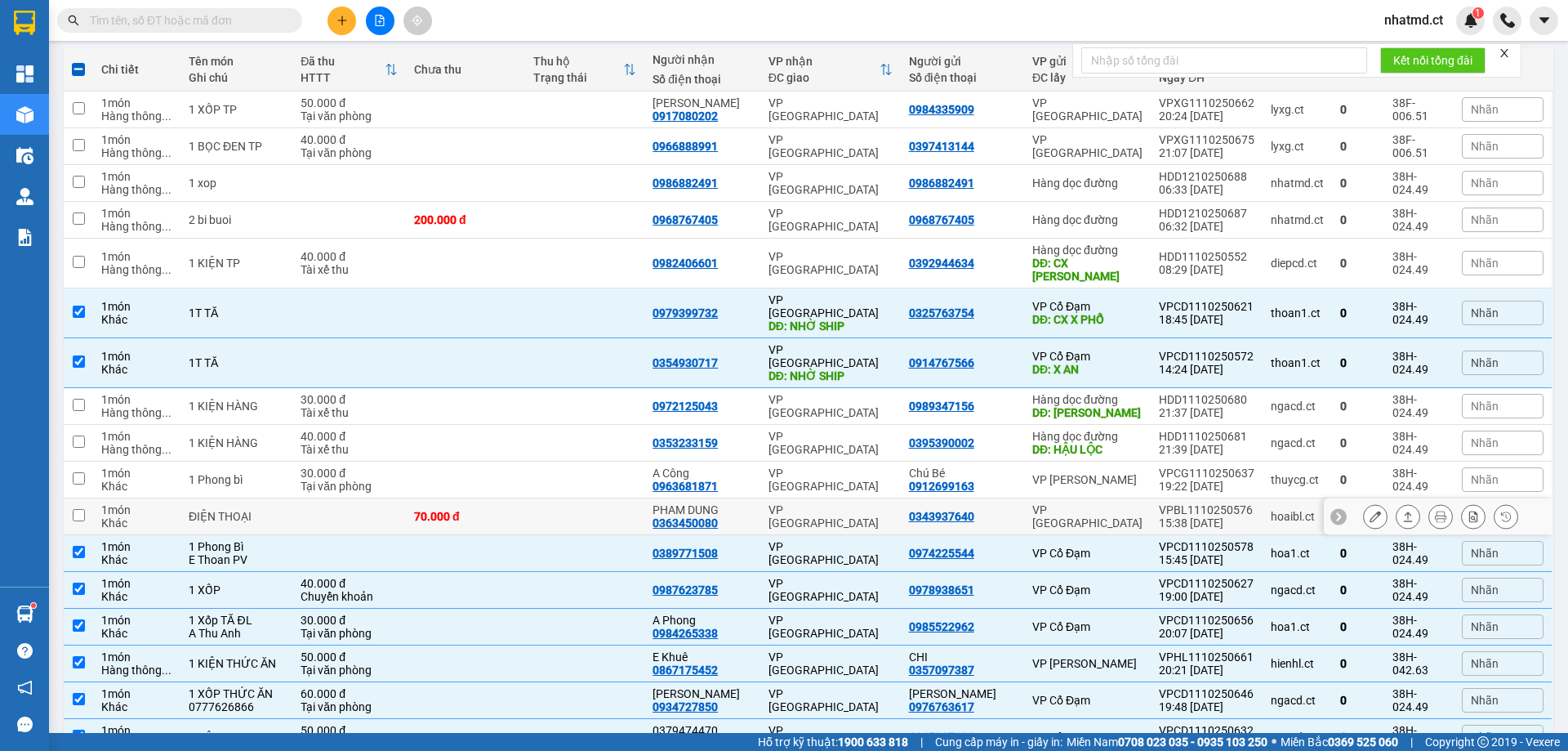
click at [577, 499] on td at bounding box center [585, 517] width 119 height 37
checkbox input "true"
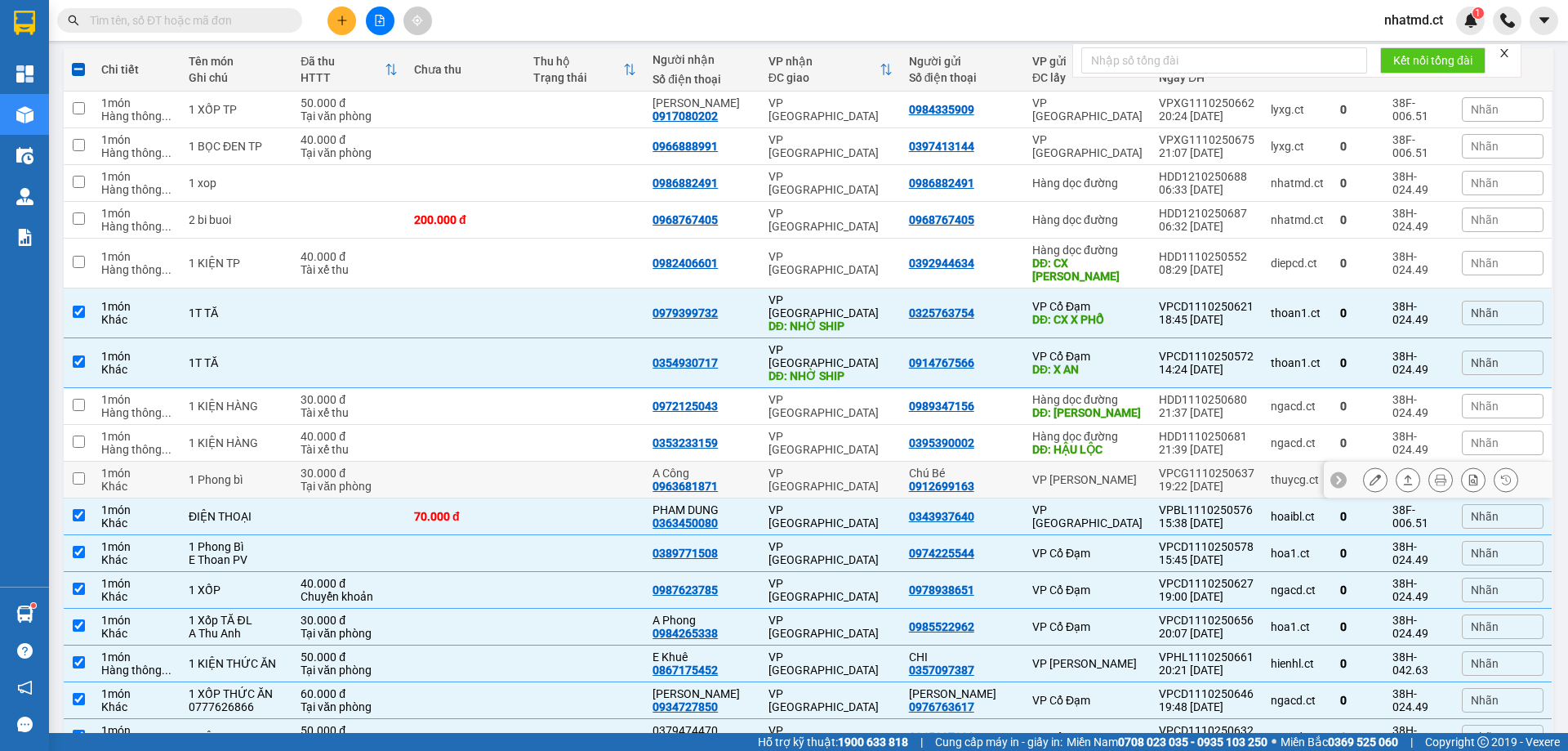
click at [518, 462] on td at bounding box center [465, 480] width 119 height 37
checkbox input "true"
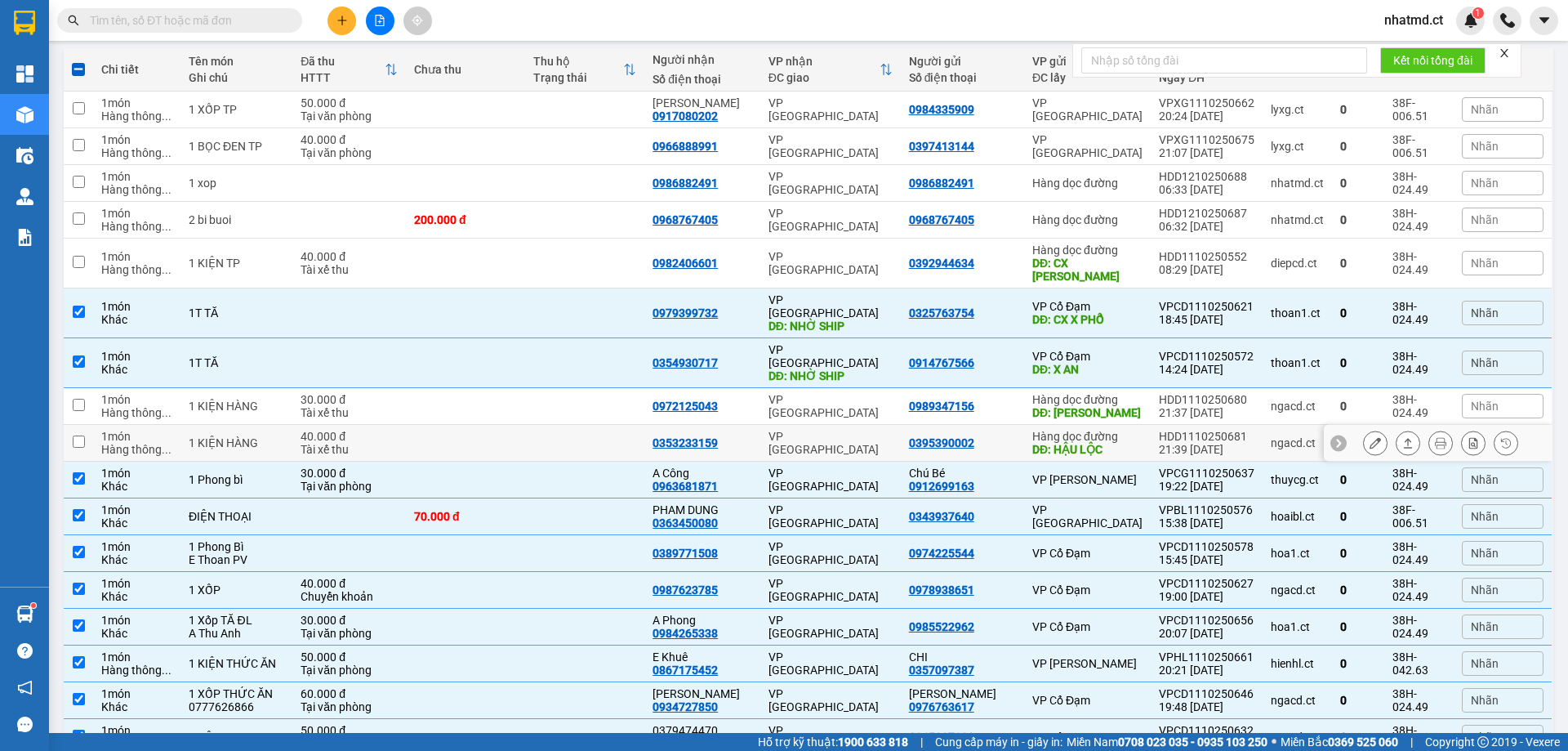
click at [623, 425] on td at bounding box center [585, 443] width 119 height 37
checkbox input "true"
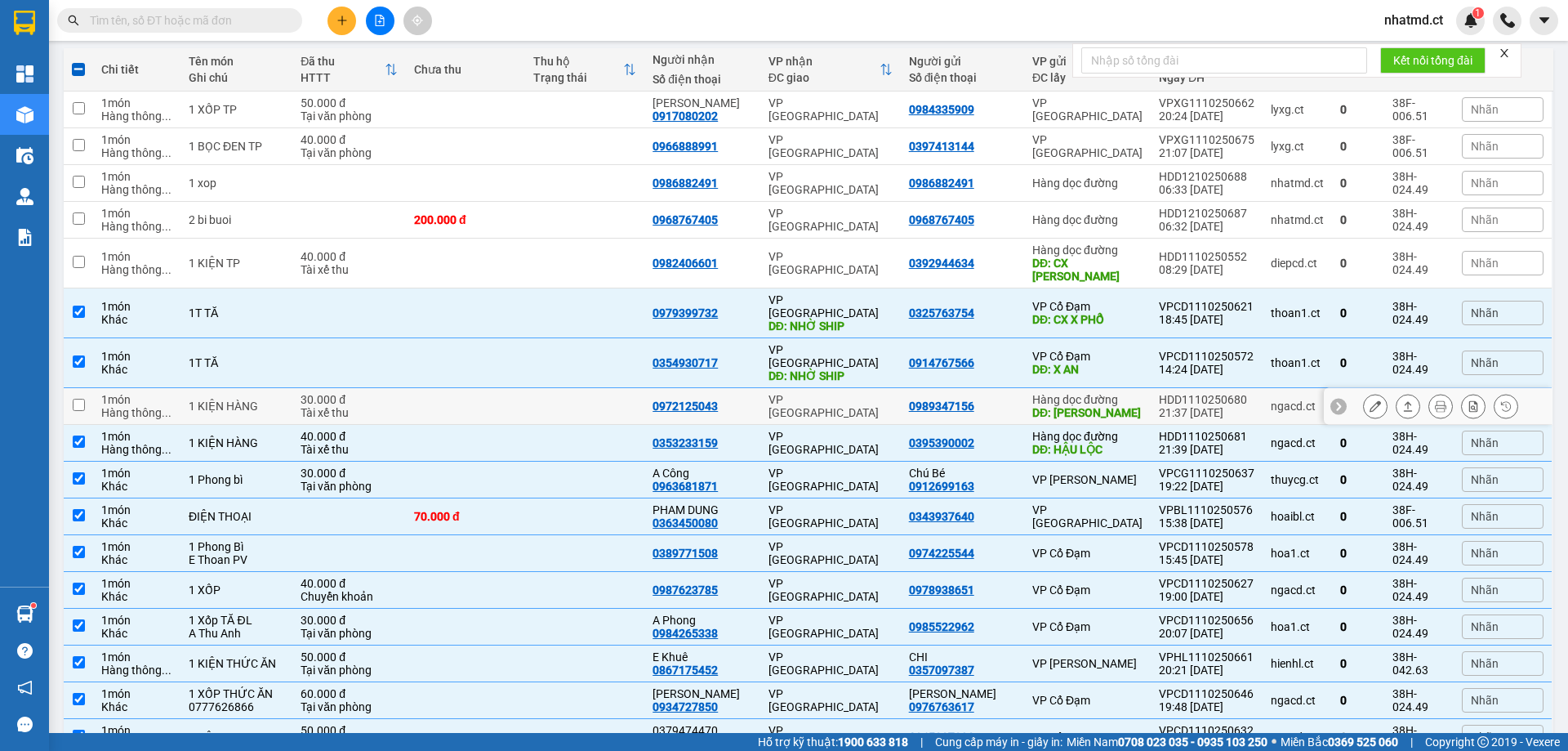
click at [498, 388] on td at bounding box center [465, 406] width 119 height 37
checkbox input "true"
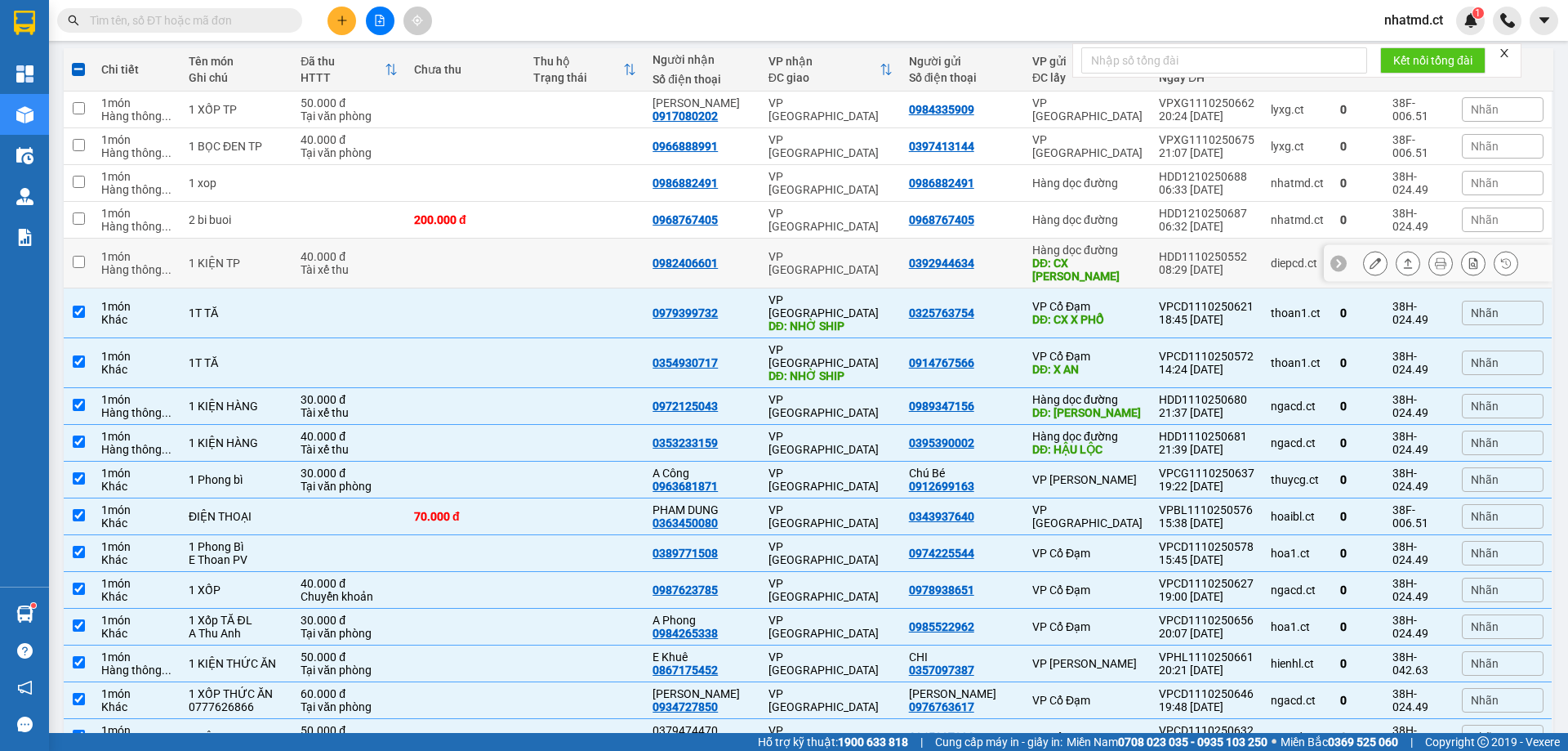
click at [585, 266] on td at bounding box center [585, 263] width 119 height 50
checkbox input "true"
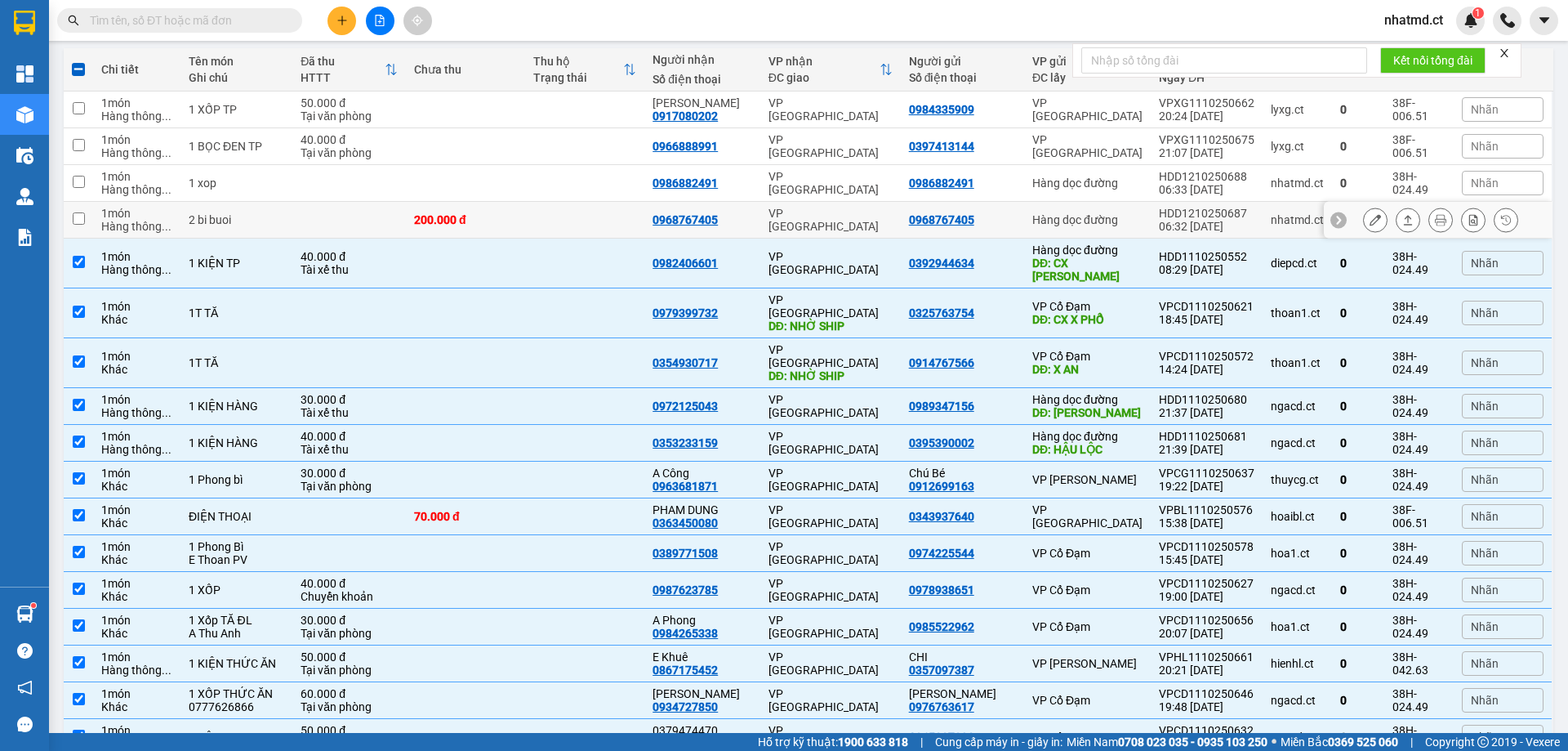
click at [566, 226] on td at bounding box center [585, 220] width 119 height 37
checkbox input "true"
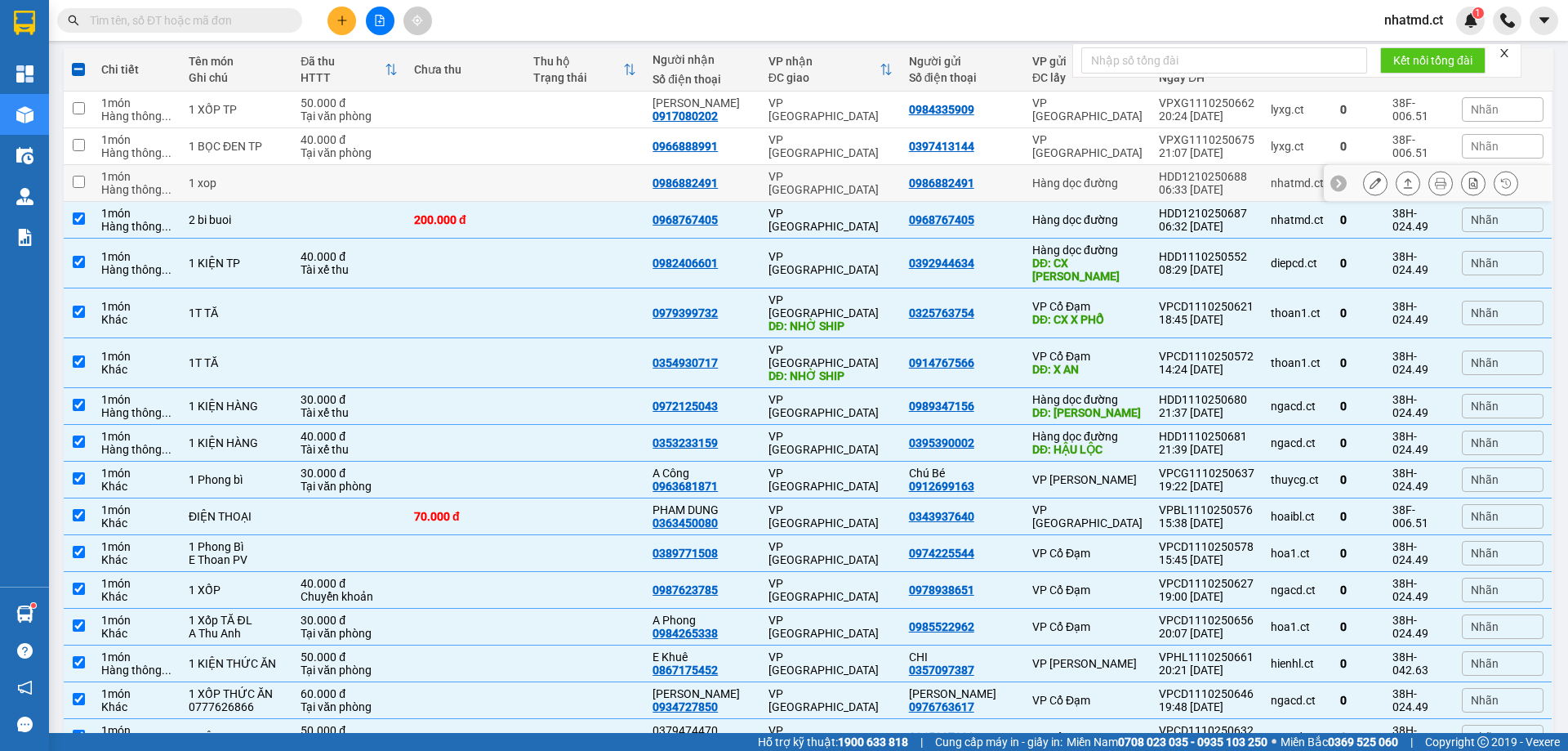
click at [585, 193] on td at bounding box center [585, 183] width 119 height 37
checkbox input "true"
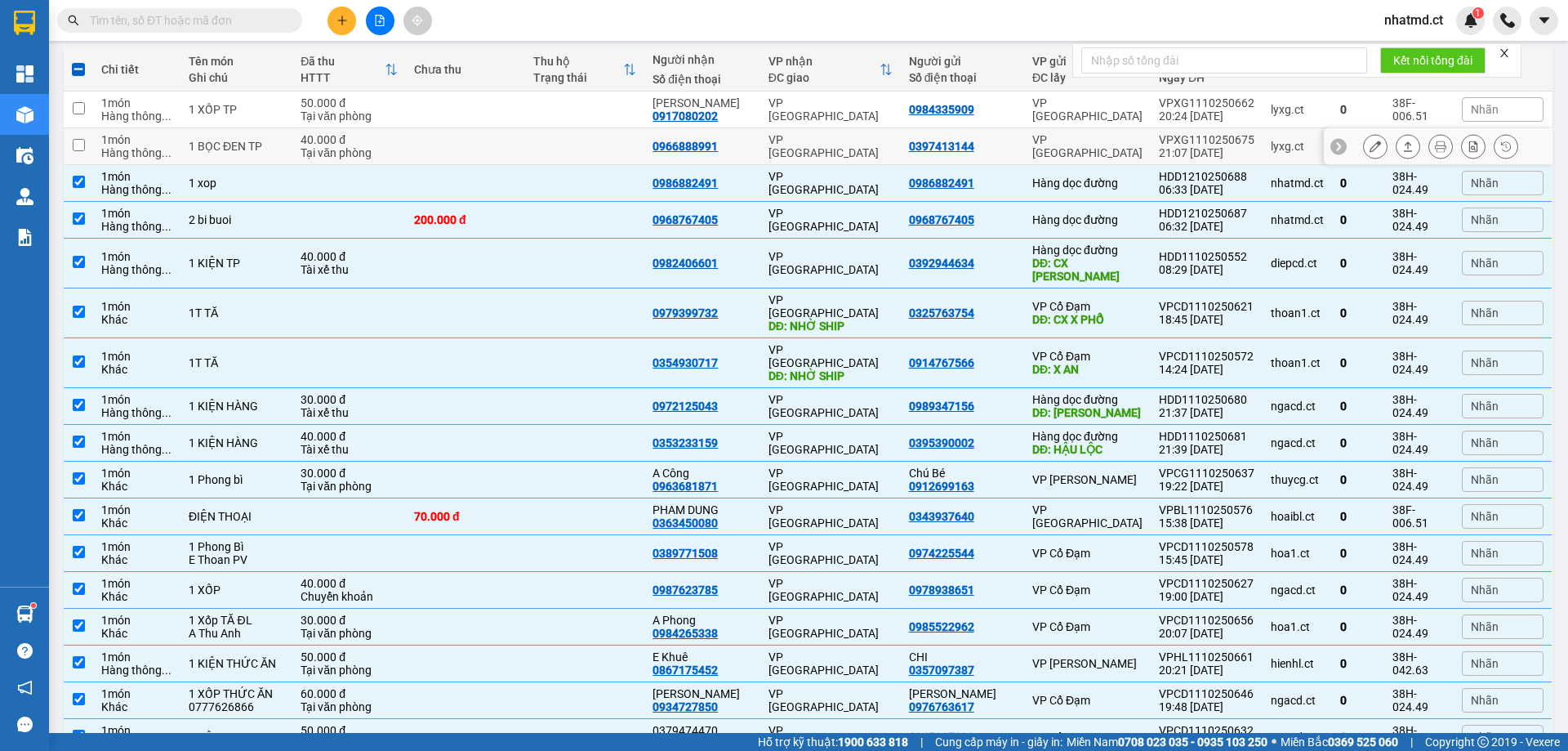
click at [636, 146] on td at bounding box center [585, 146] width 119 height 37
checkbox input "true"
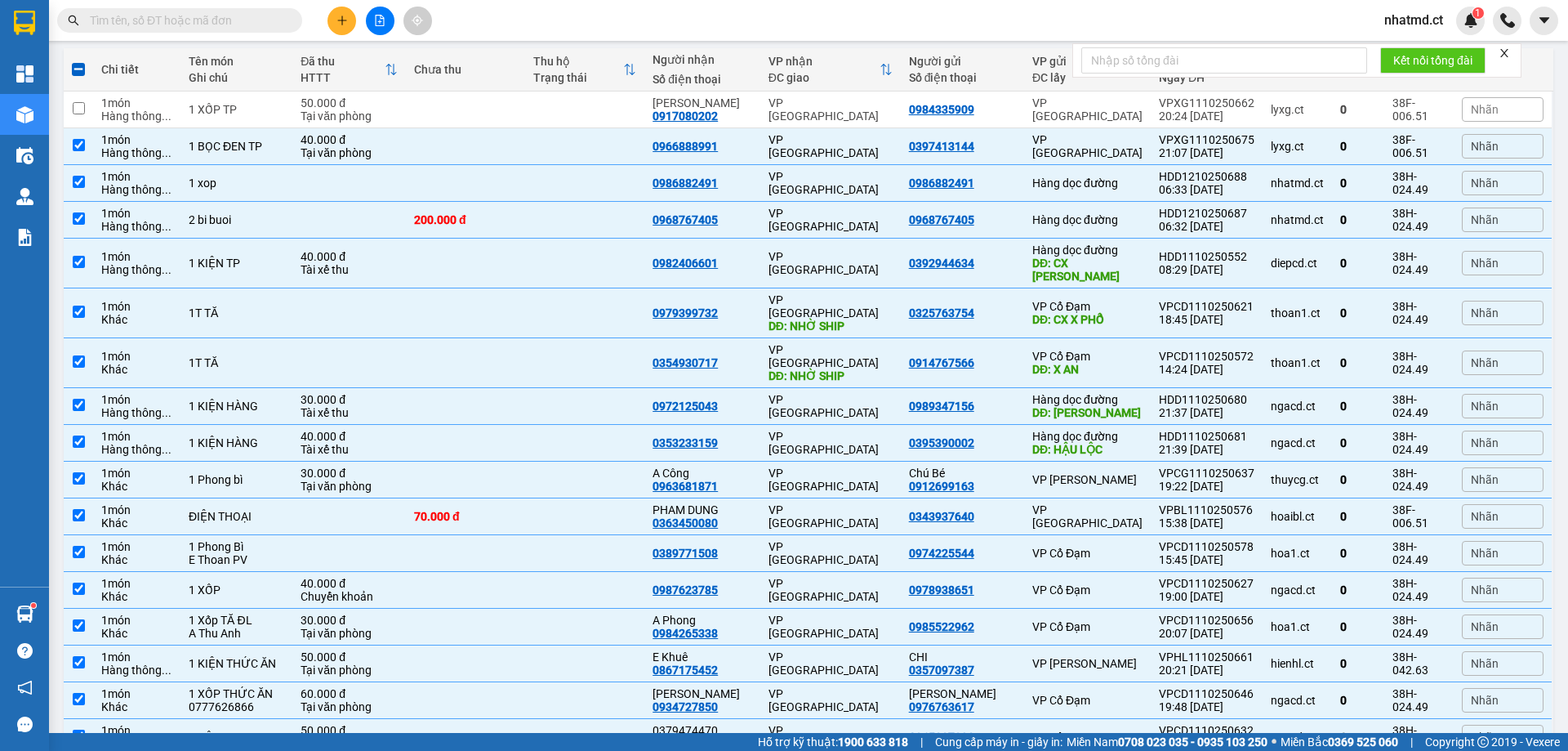
click at [187, 21] on input "text" at bounding box center [187, 21] width 193 height 18
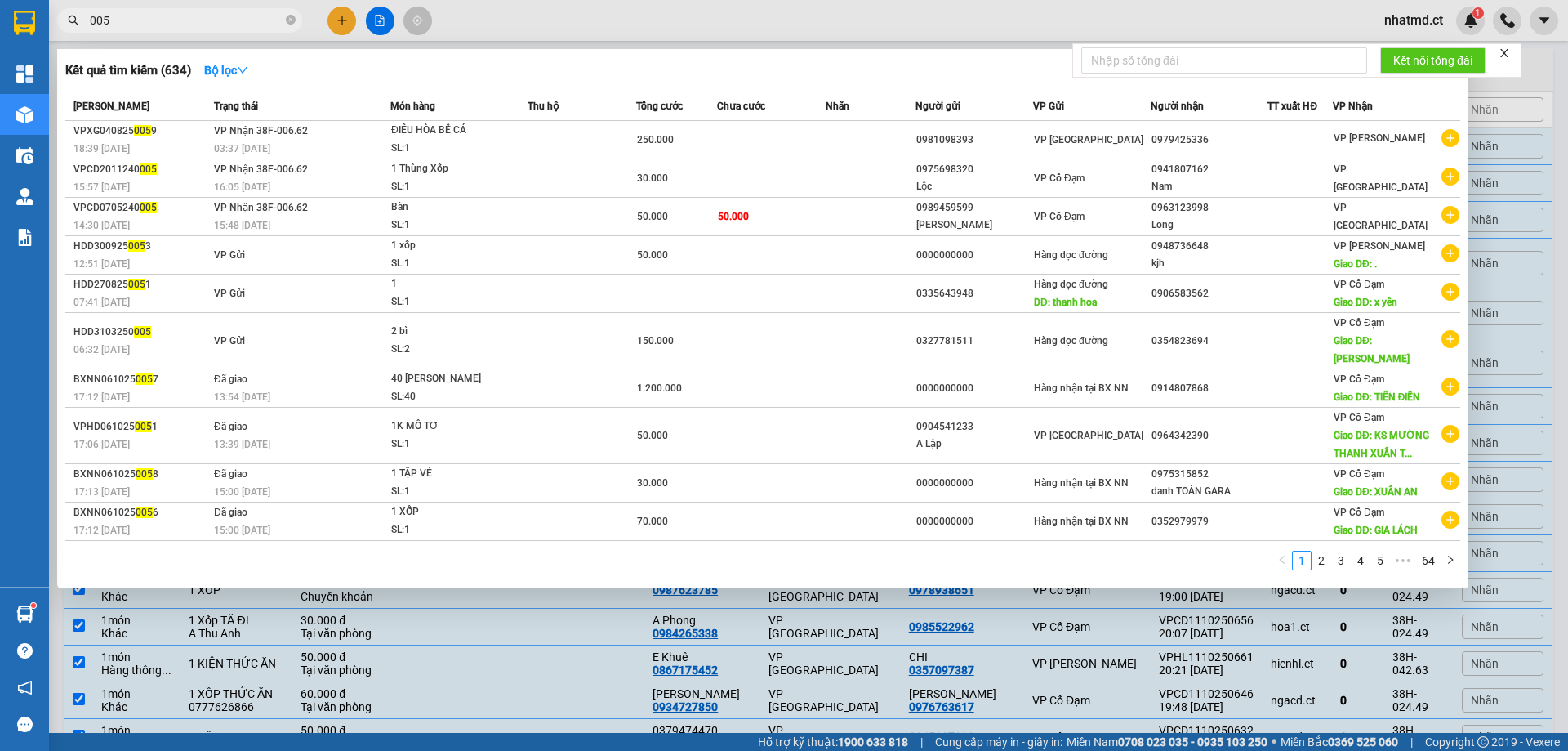
type input "005"
click at [296, 20] on span "005" at bounding box center [179, 20] width 245 height 24
click at [294, 21] on icon "close-circle" at bounding box center [290, 19] width 10 height 10
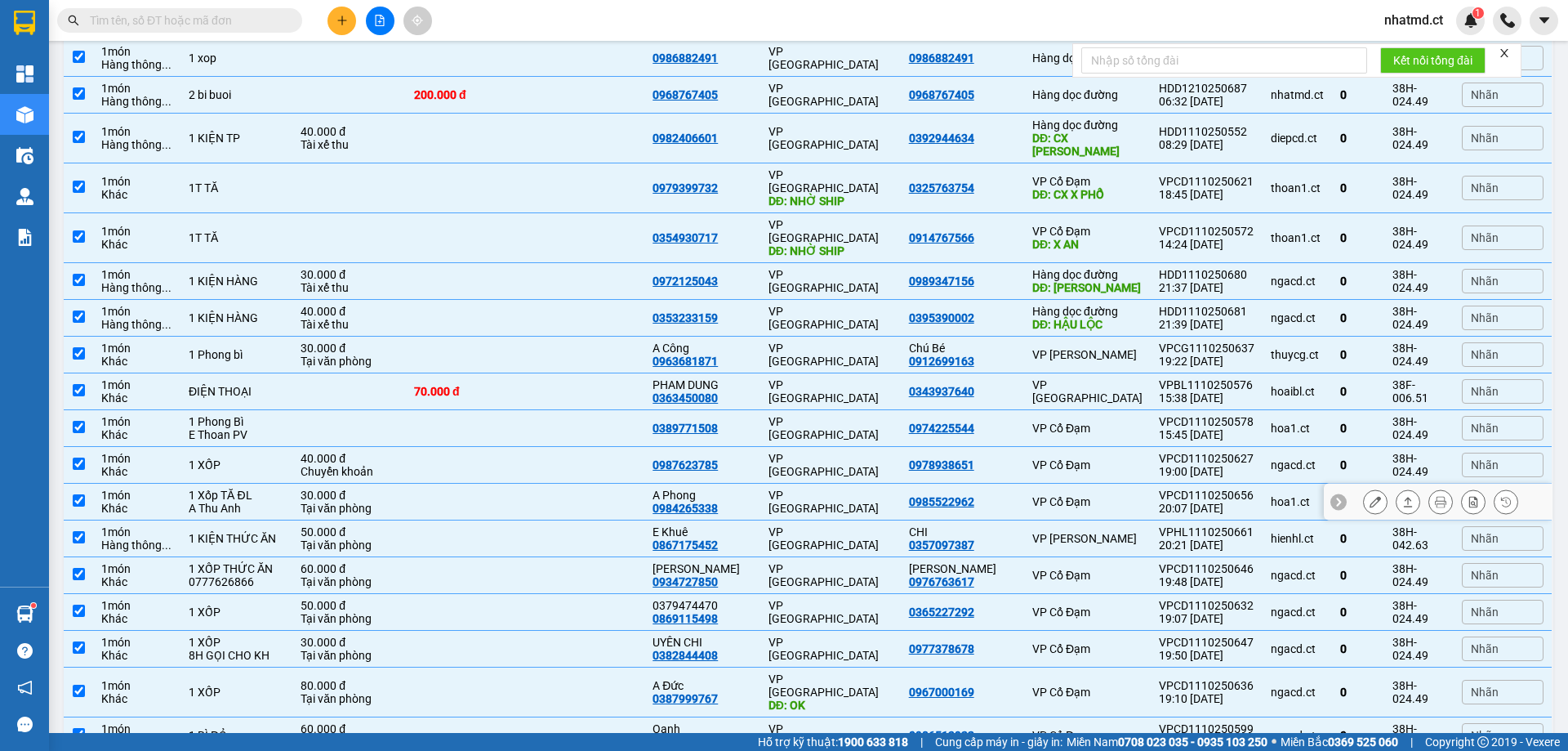
scroll to position [443, 0]
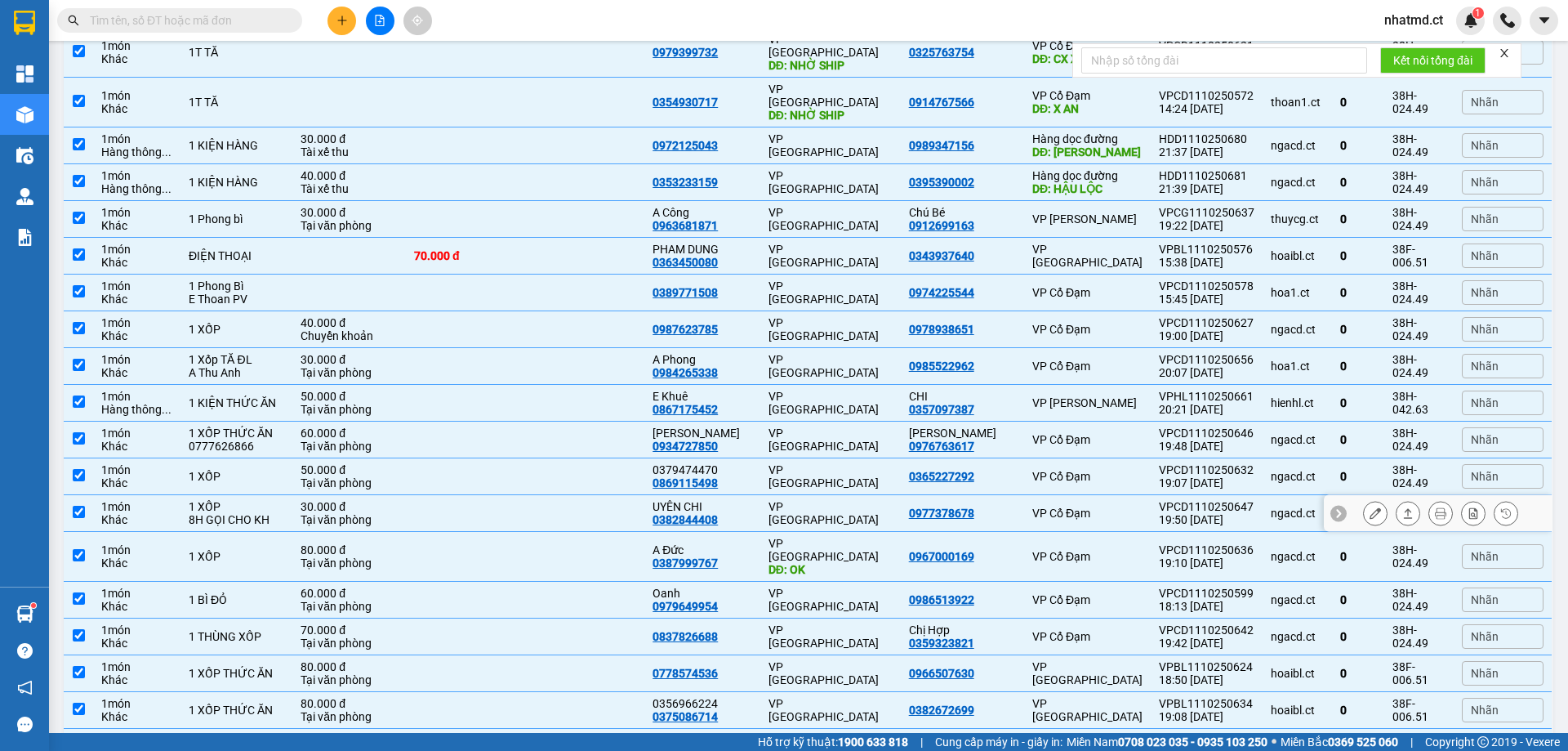
click at [836, 500] on div "VP [GEOGRAPHIC_DATA]" at bounding box center [831, 513] width 124 height 26
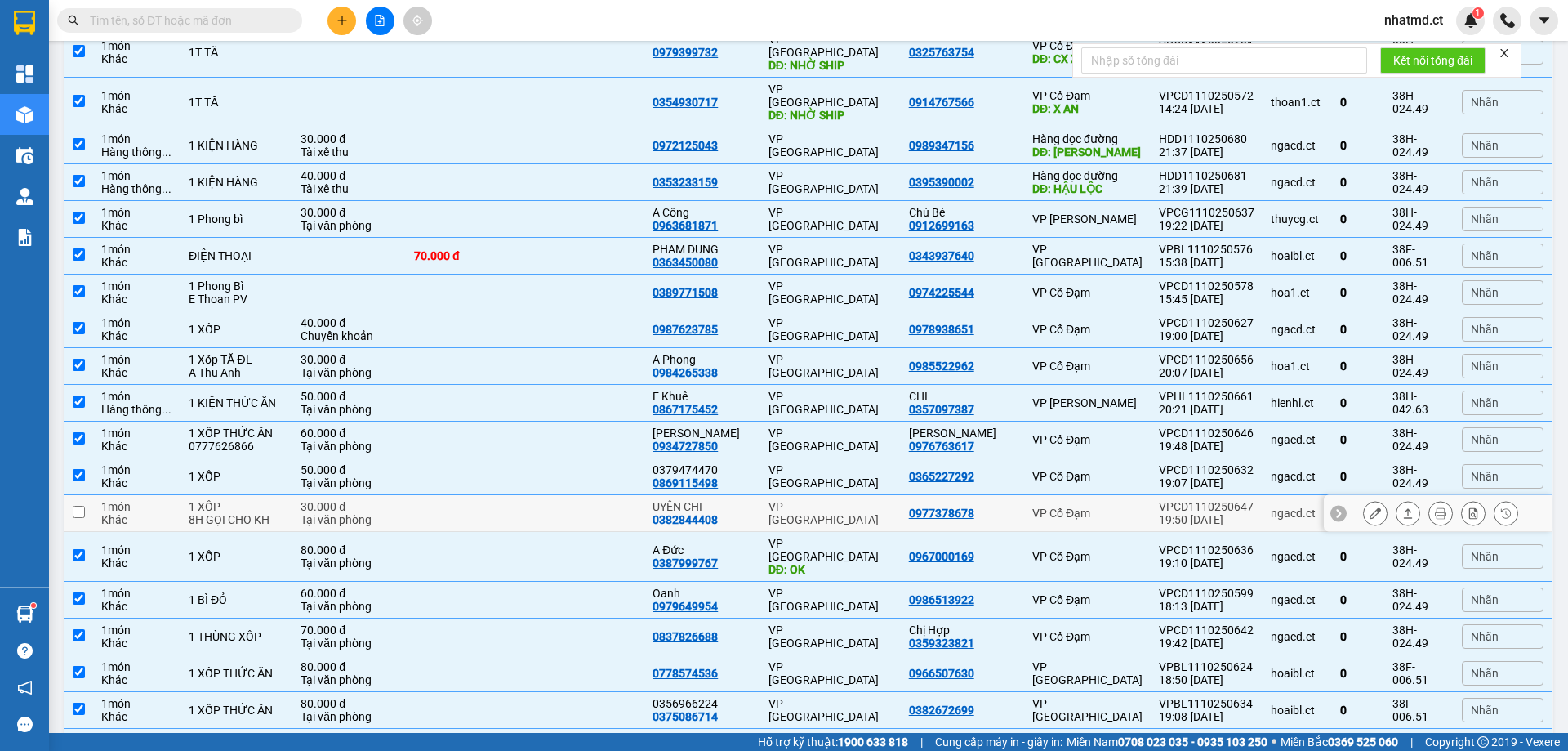
click at [1402, 508] on icon at bounding box center [1408, 513] width 12 height 12
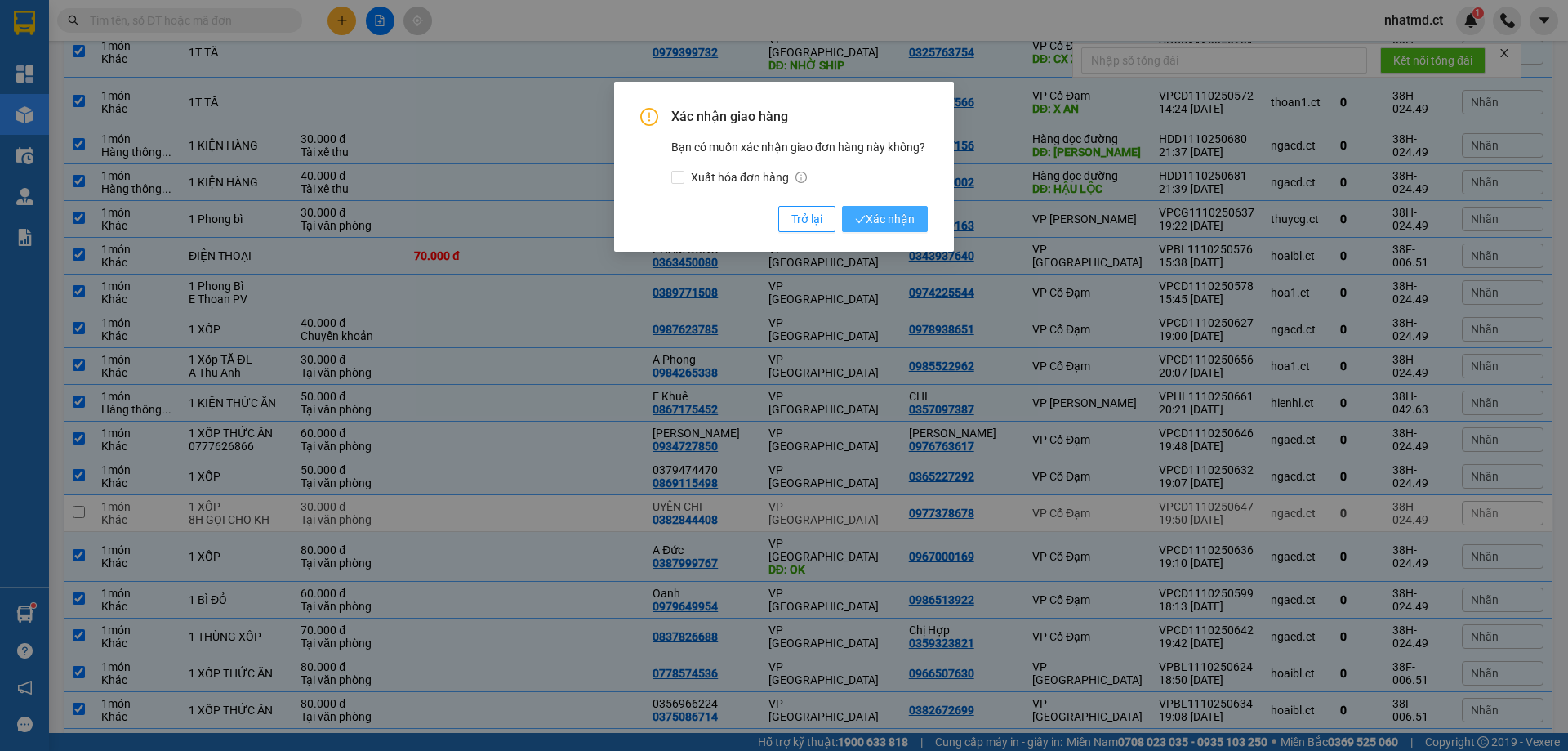
click at [895, 207] on button "Xác nhận" at bounding box center [884, 218] width 86 height 26
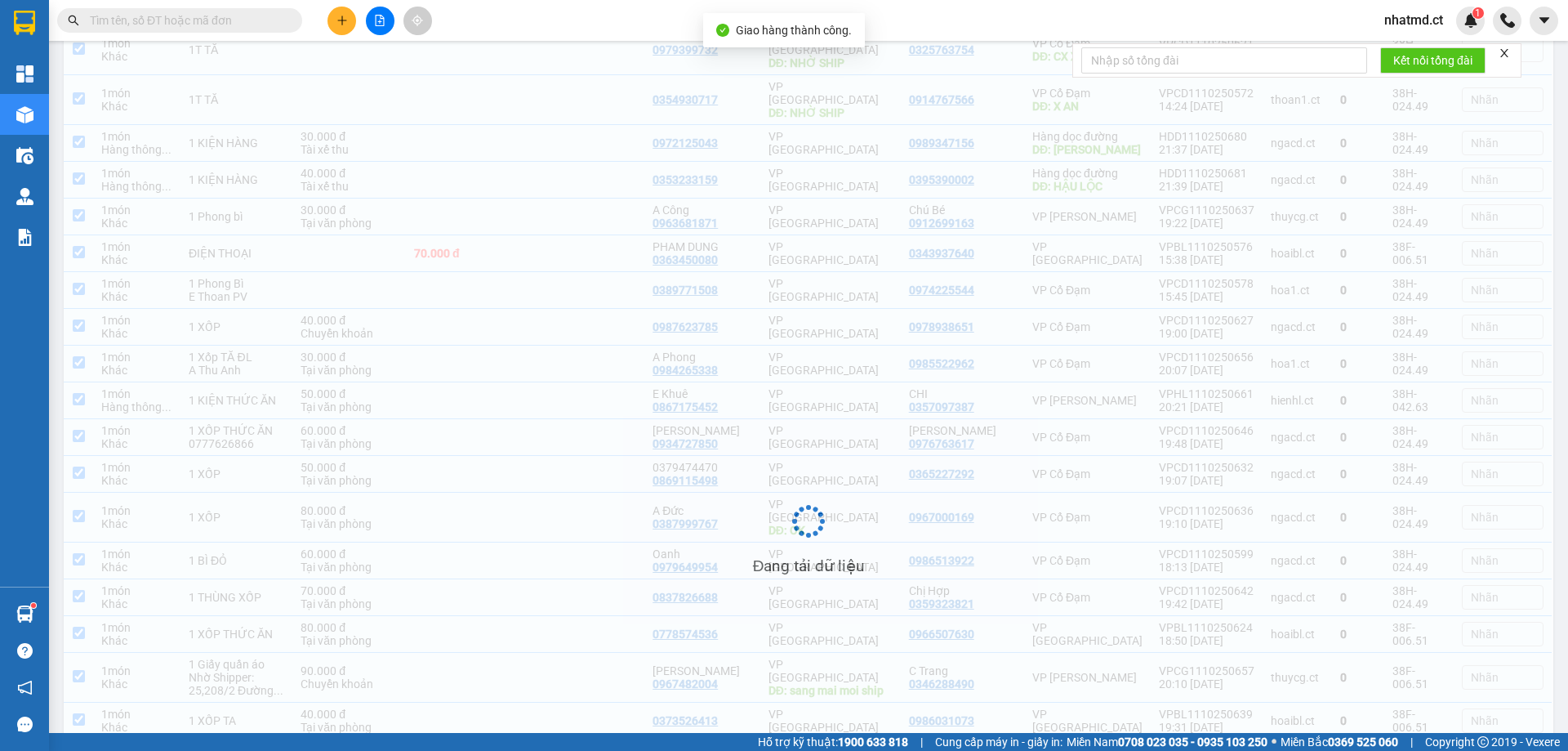
checkbox input "true"
checkbox input "false"
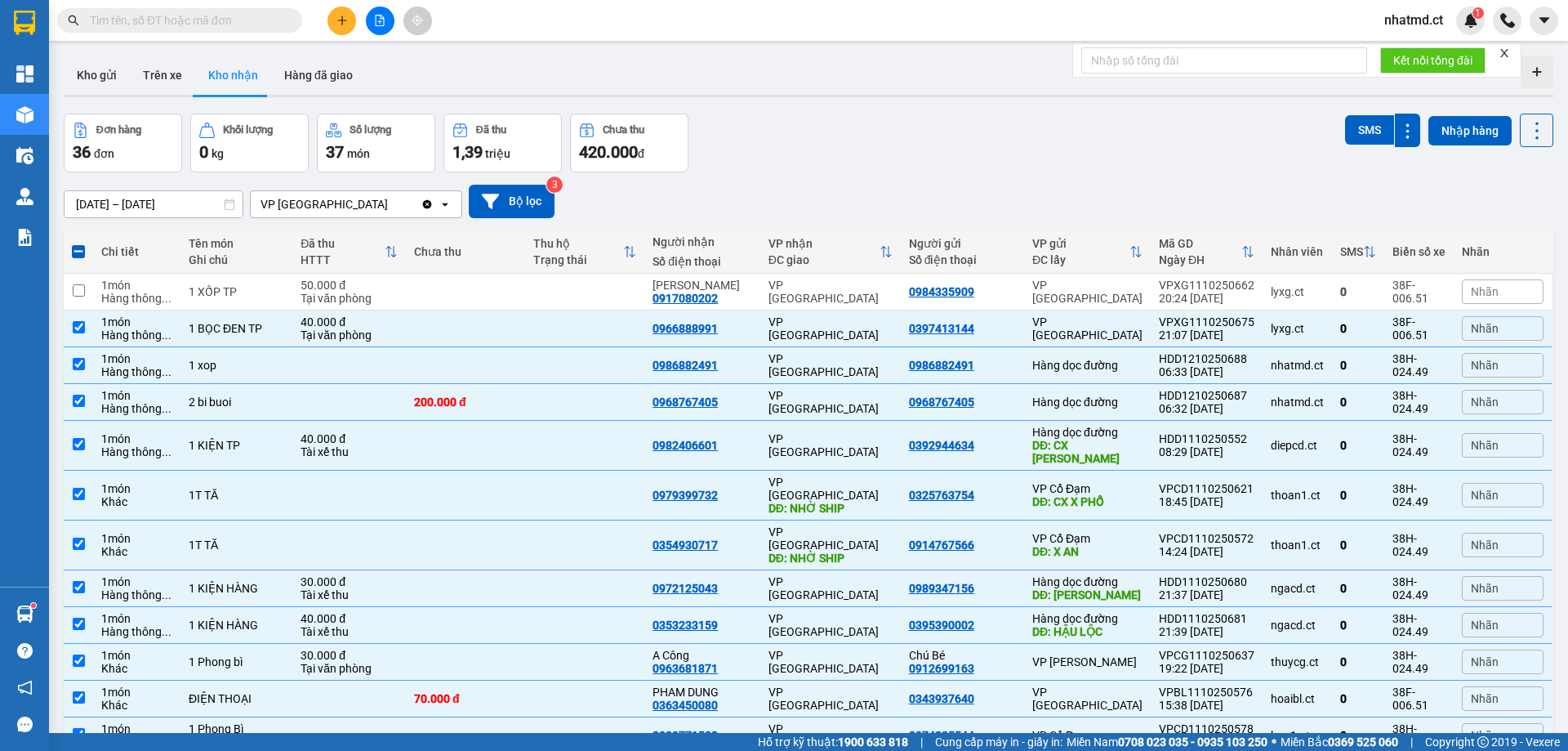
scroll to position [519, 0]
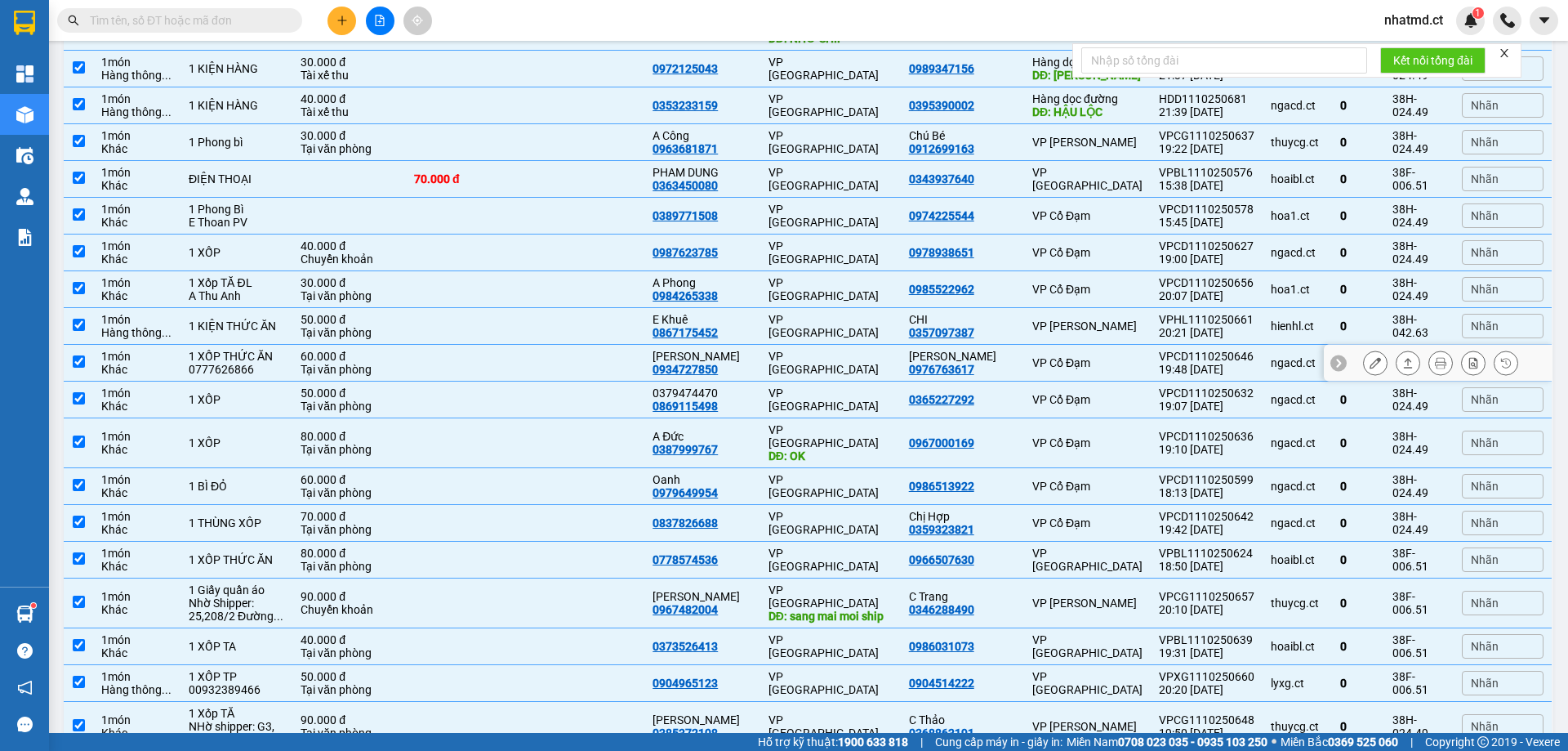
click at [525, 344] on td at bounding box center [465, 362] width 119 height 37
checkbox input "false"
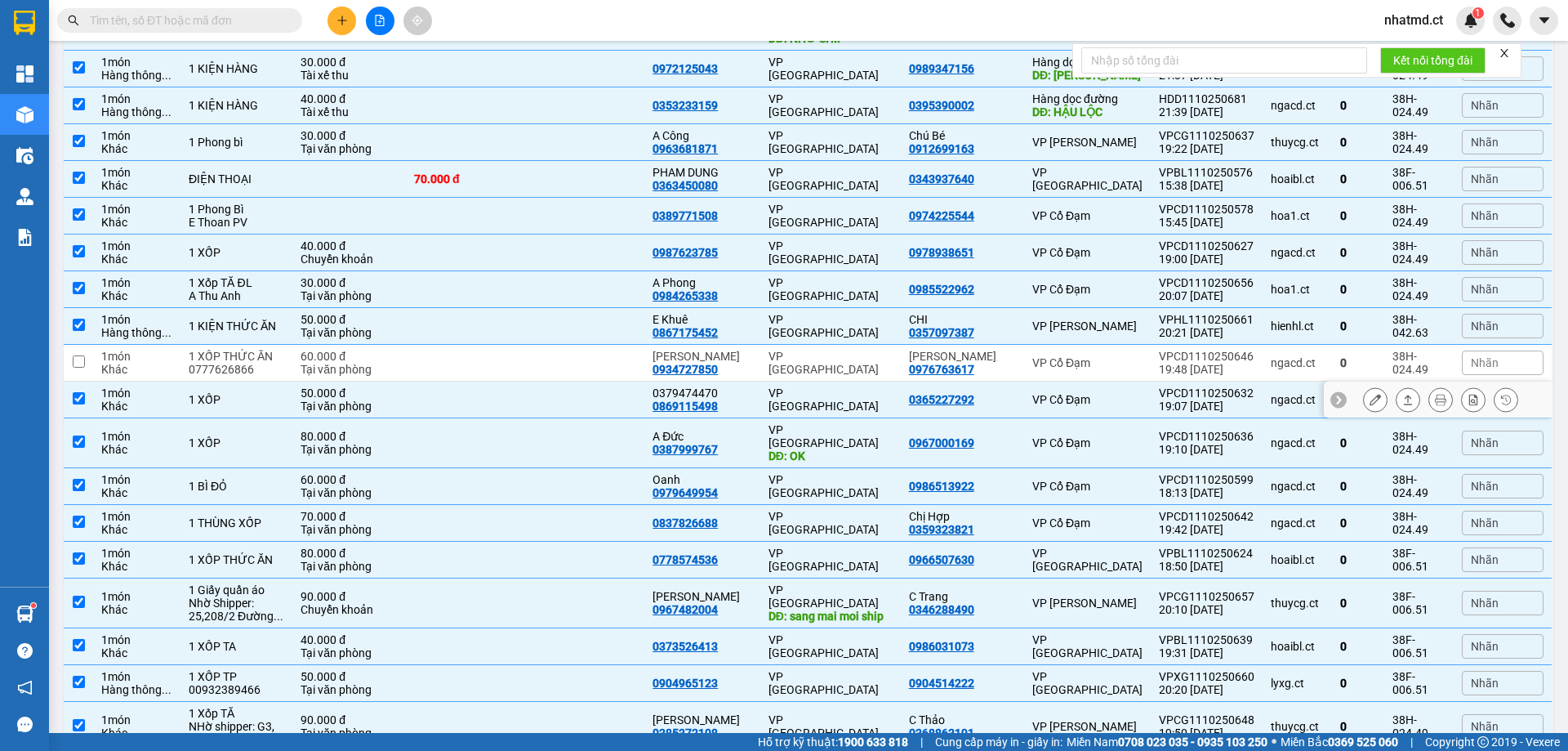
click at [535, 381] on td at bounding box center [585, 399] width 119 height 37
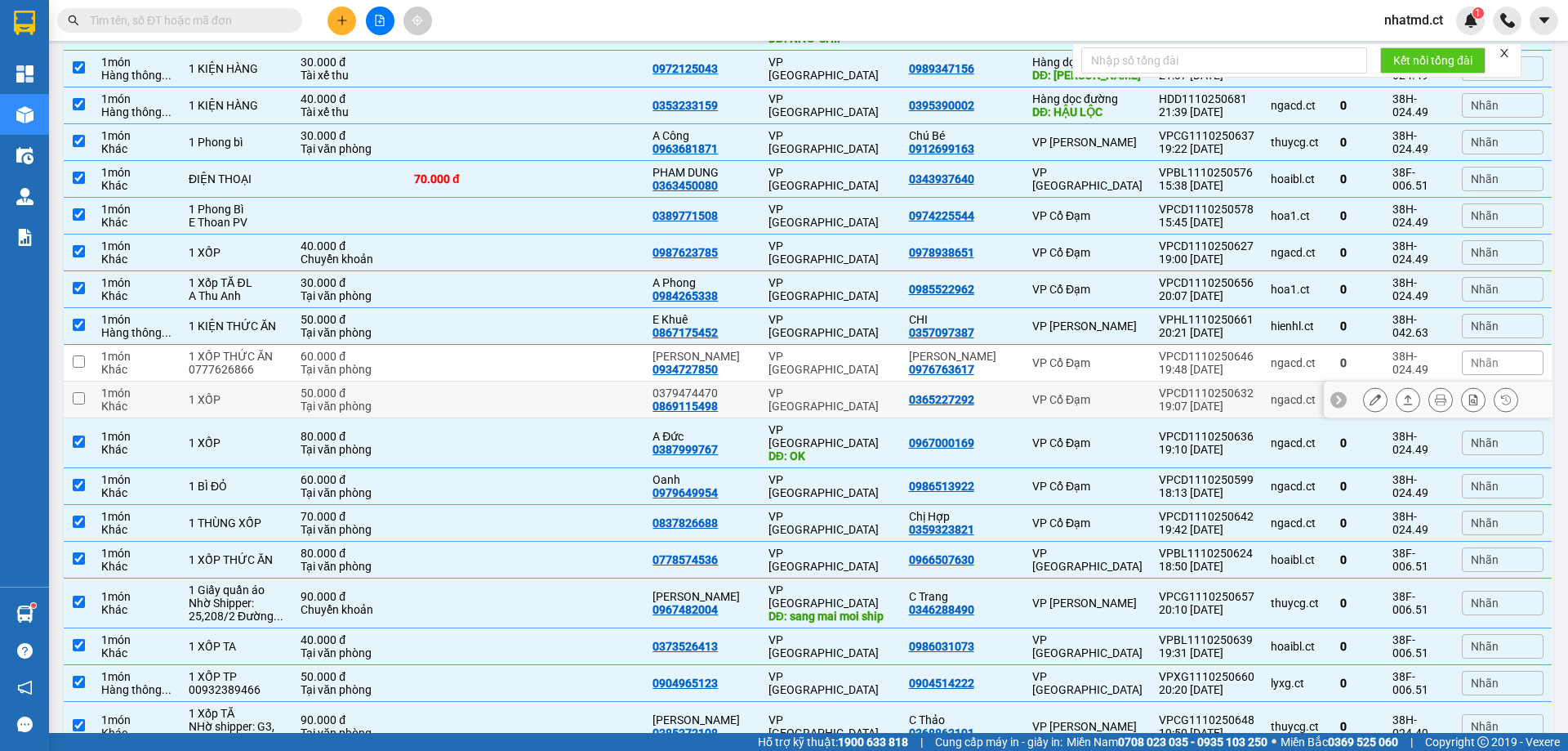
click at [1404, 395] on icon at bounding box center [1408, 399] width 9 height 10
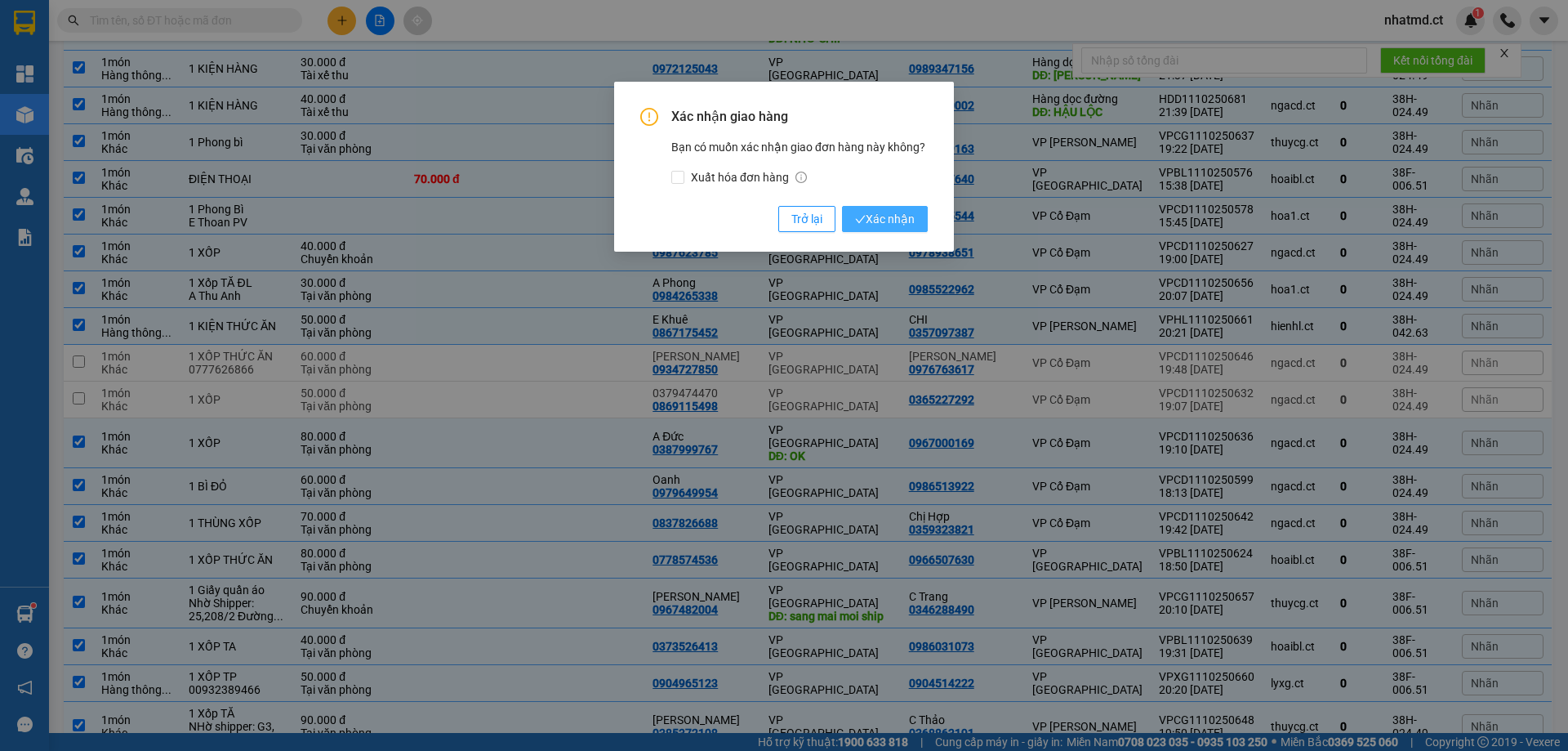
click at [871, 224] on span "Xác nhận" at bounding box center [885, 219] width 59 height 18
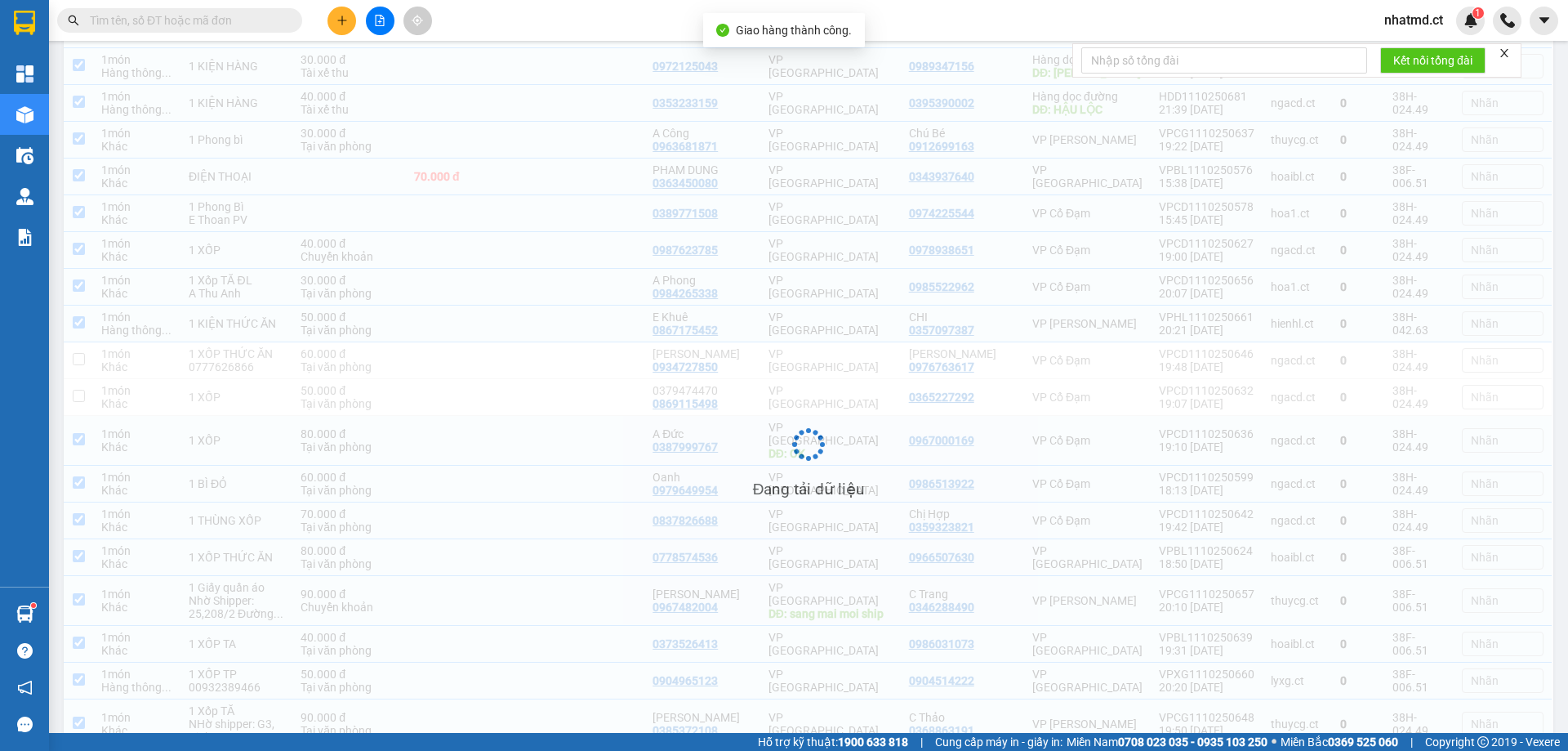
scroll to position [517, 0]
checkbox input "true"
checkbox input "false"
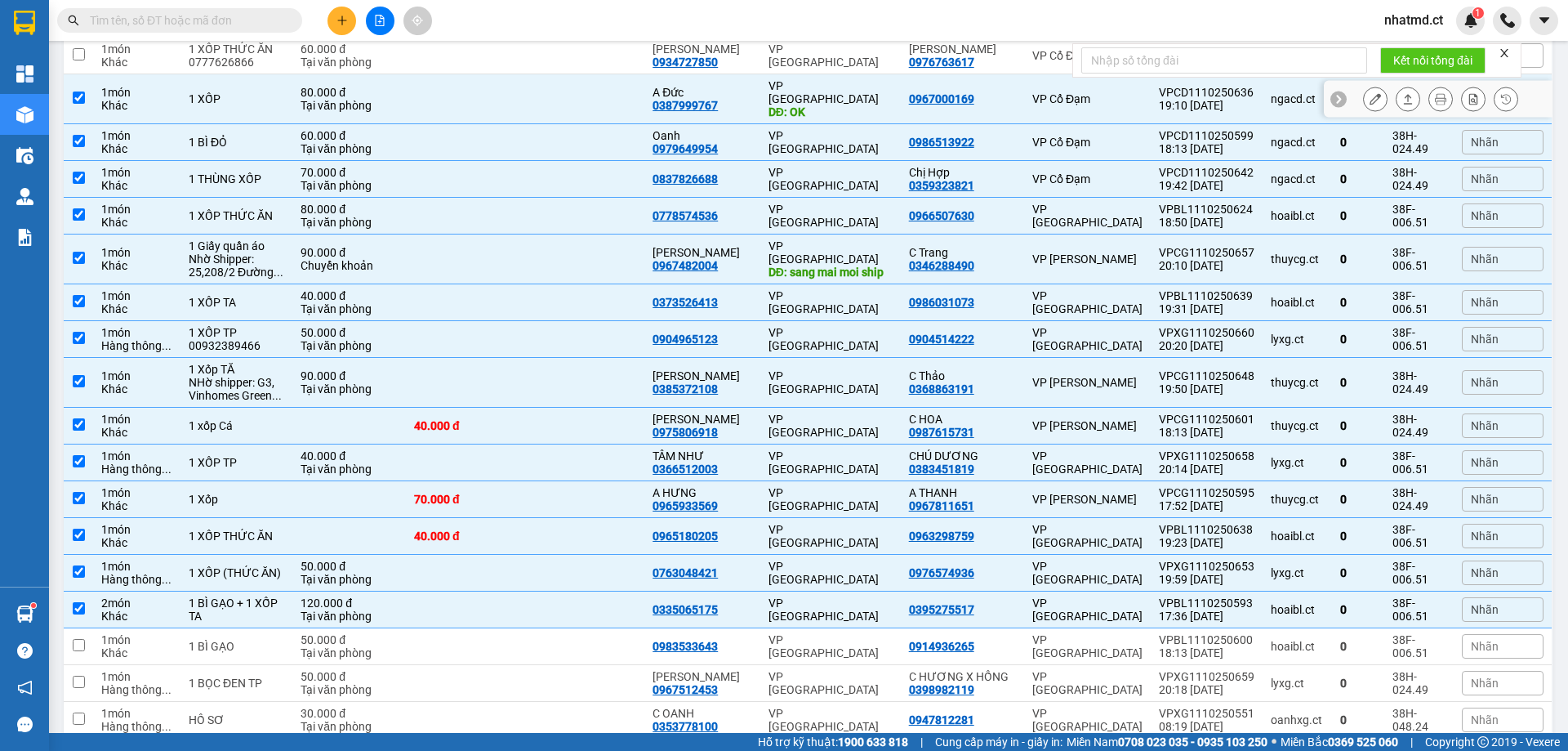
scroll to position [72, 0]
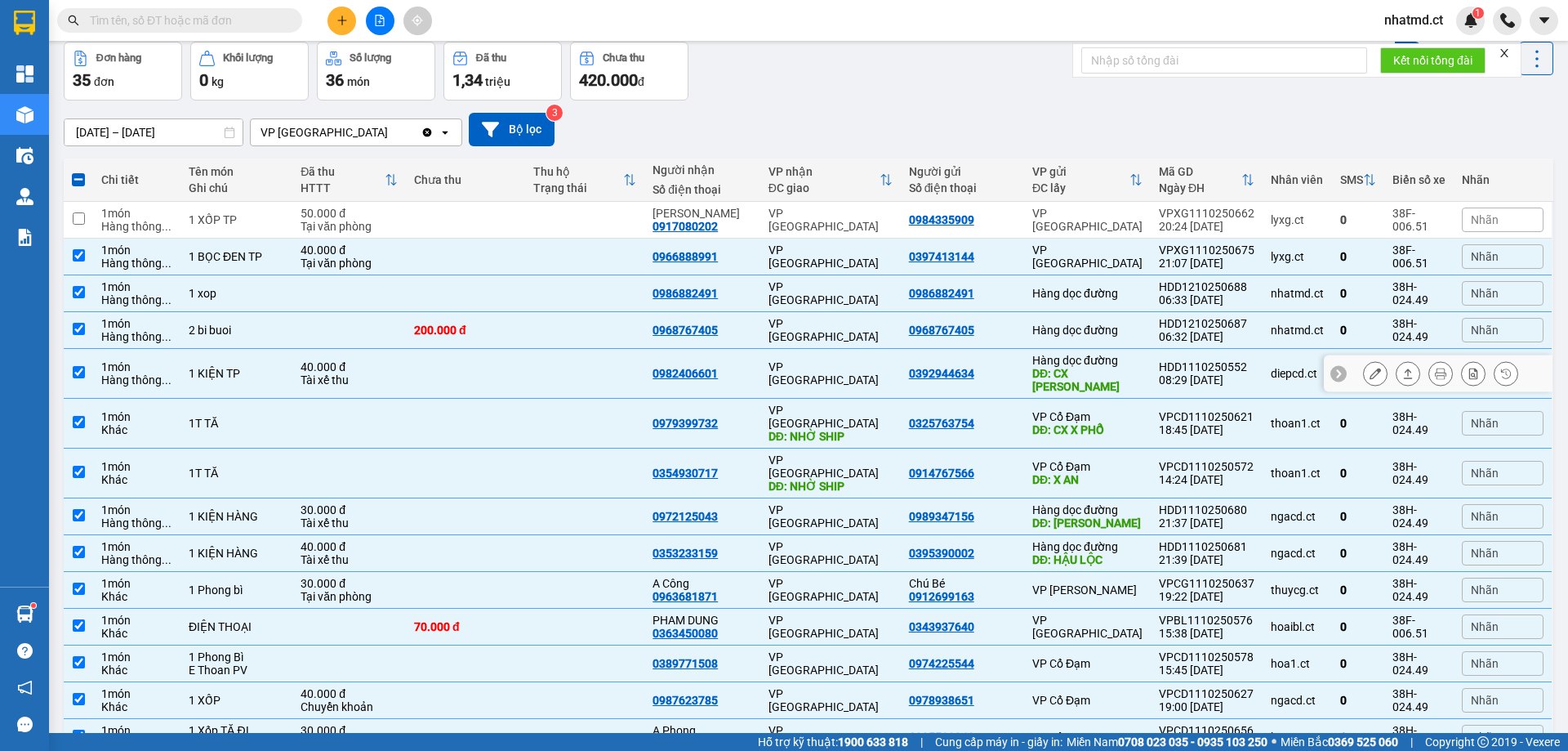
click at [597, 366] on td at bounding box center [585, 373] width 119 height 50
checkbox input "false"
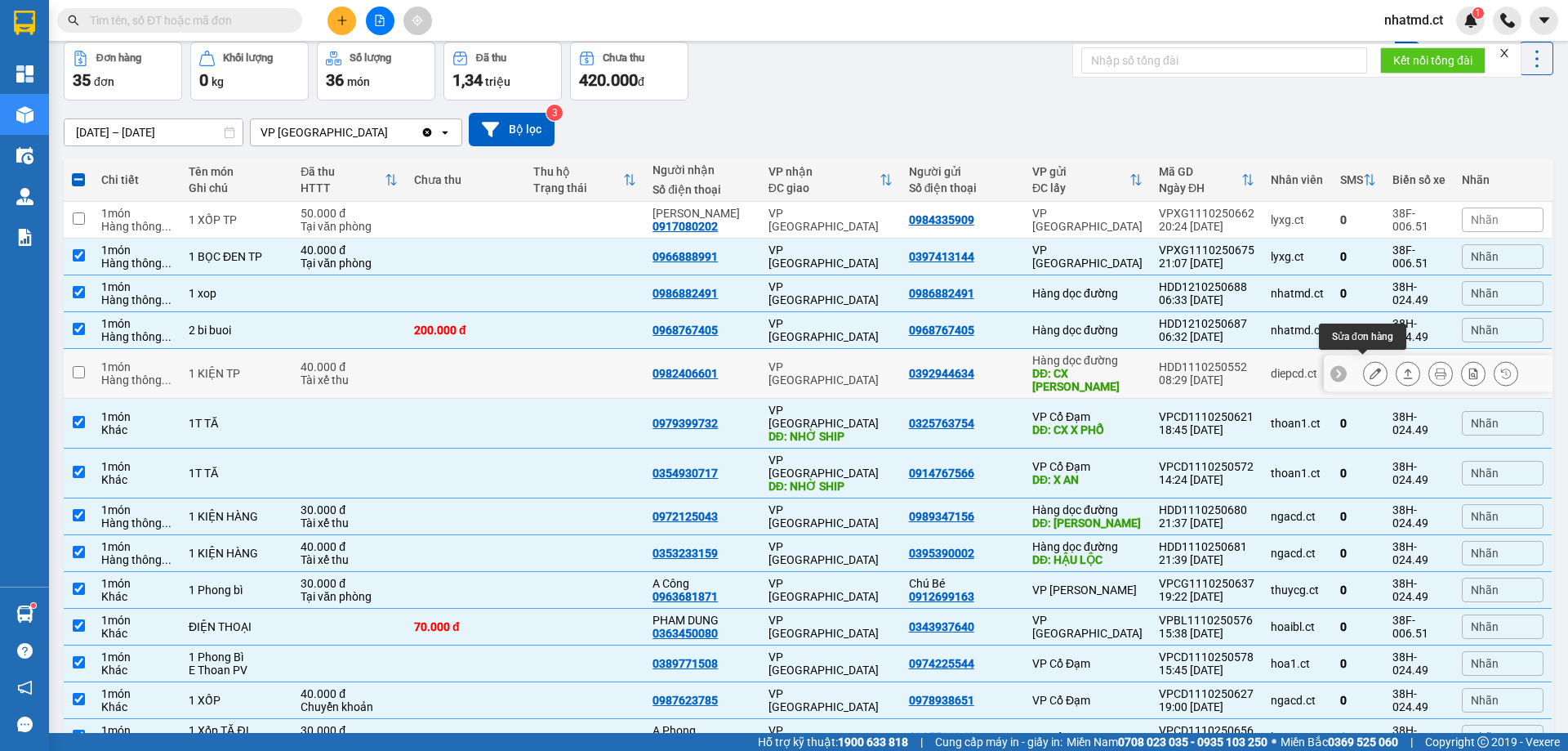
click at [1370, 368] on icon at bounding box center [1375, 373] width 12 height 12
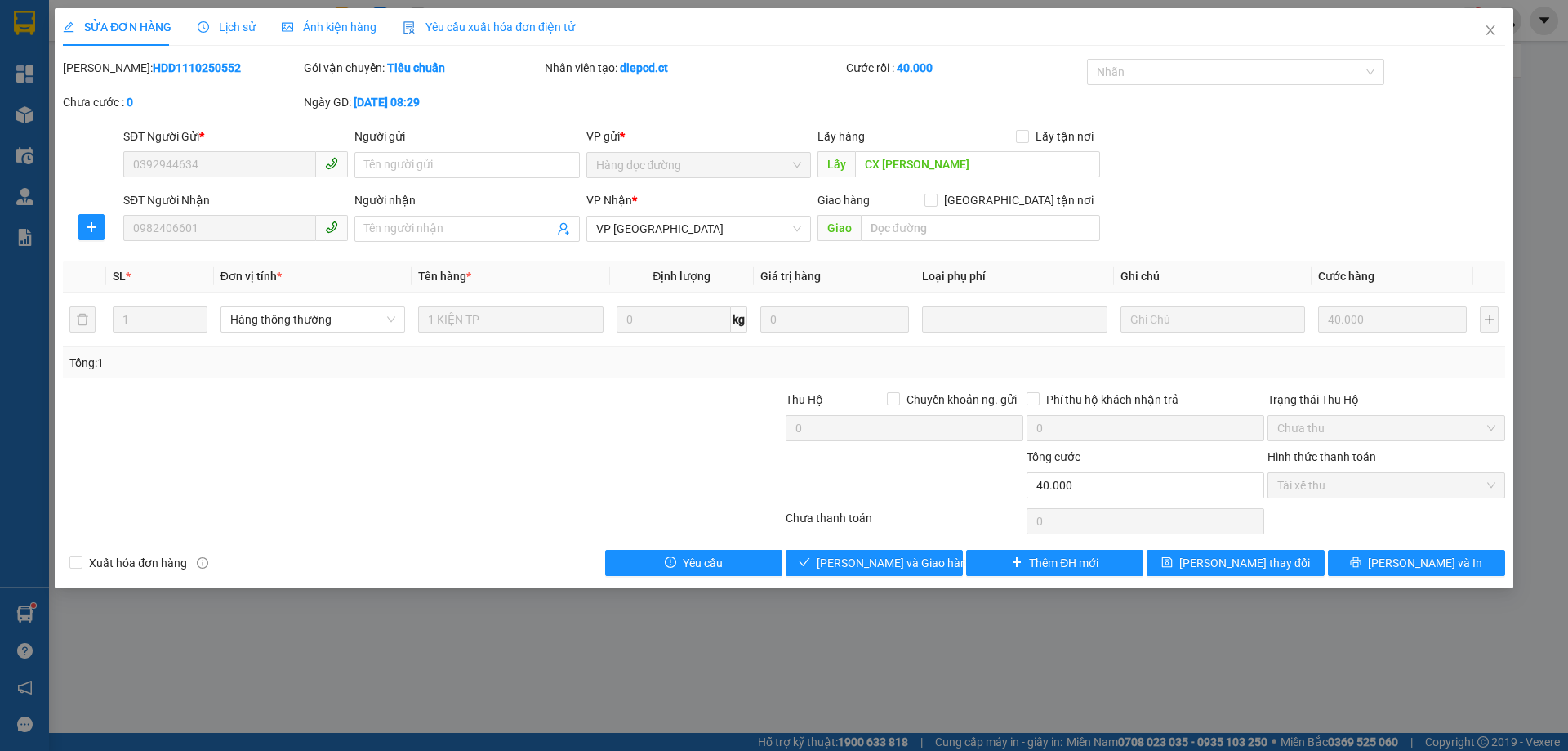
type input "0392944634"
type input "CX [PERSON_NAME]"
type input "0982406601"
type input "0"
type input "40.000"
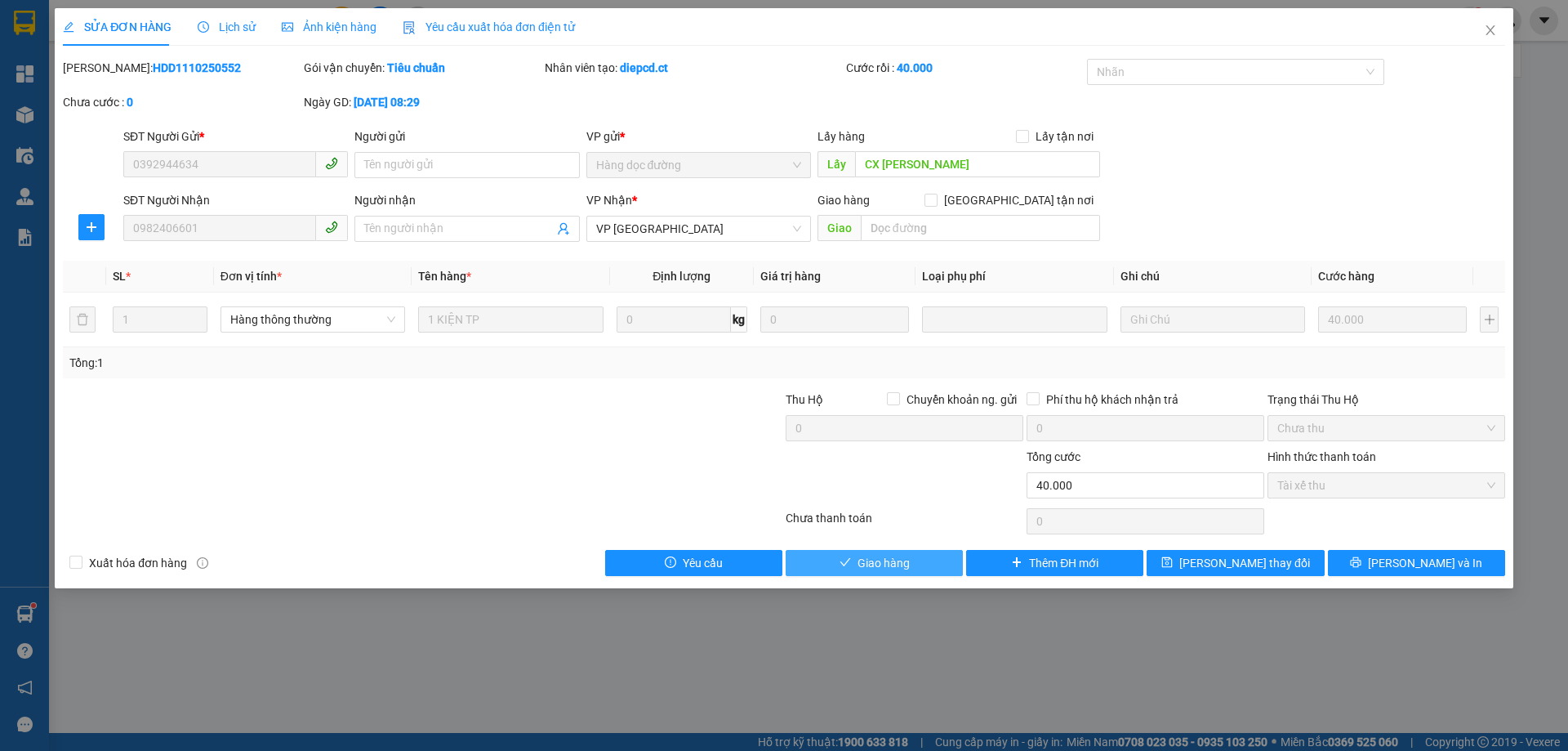
click at [916, 567] on button "Giao hàng" at bounding box center [874, 563] width 178 height 26
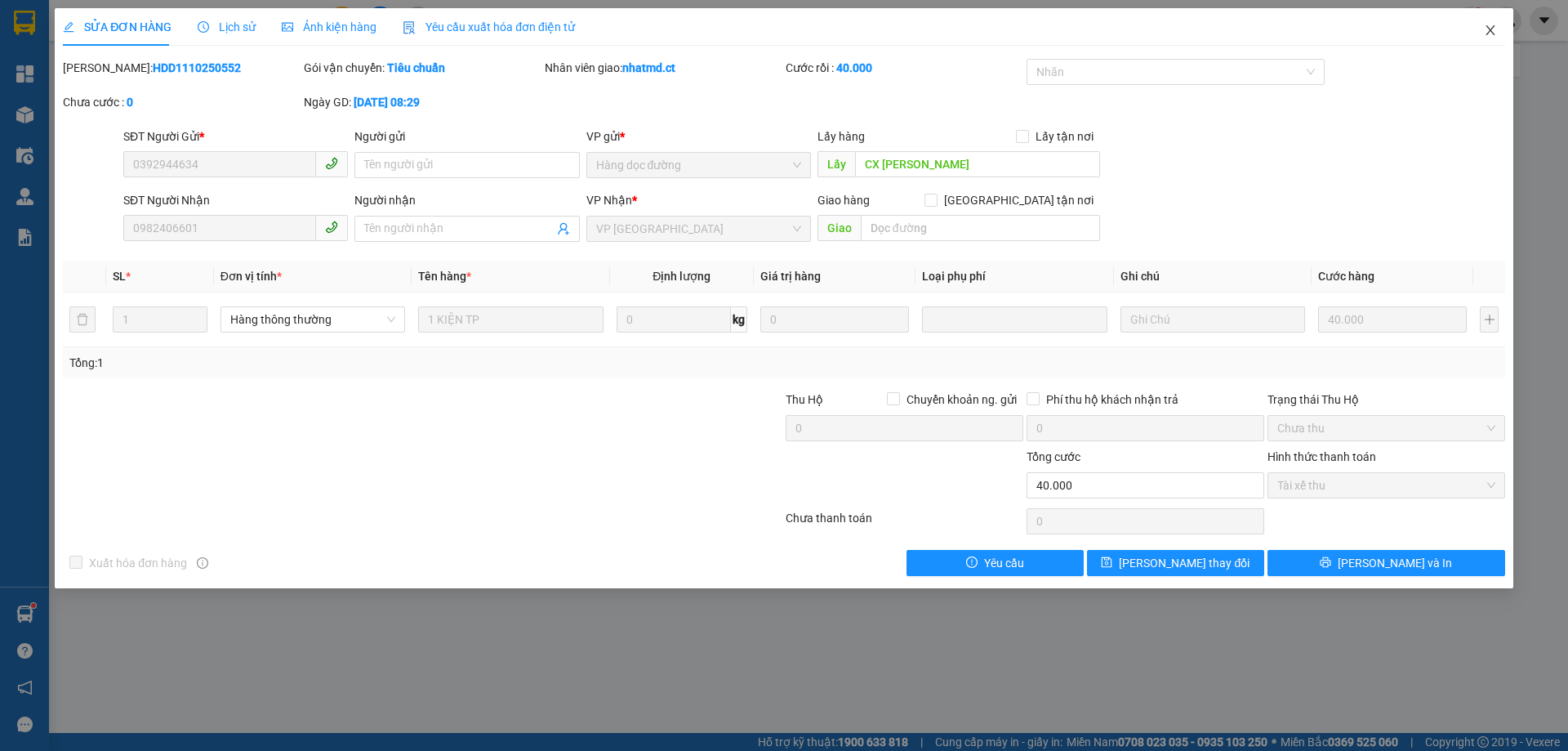
click at [1491, 31] on icon "close" at bounding box center [1491, 30] width 13 height 13
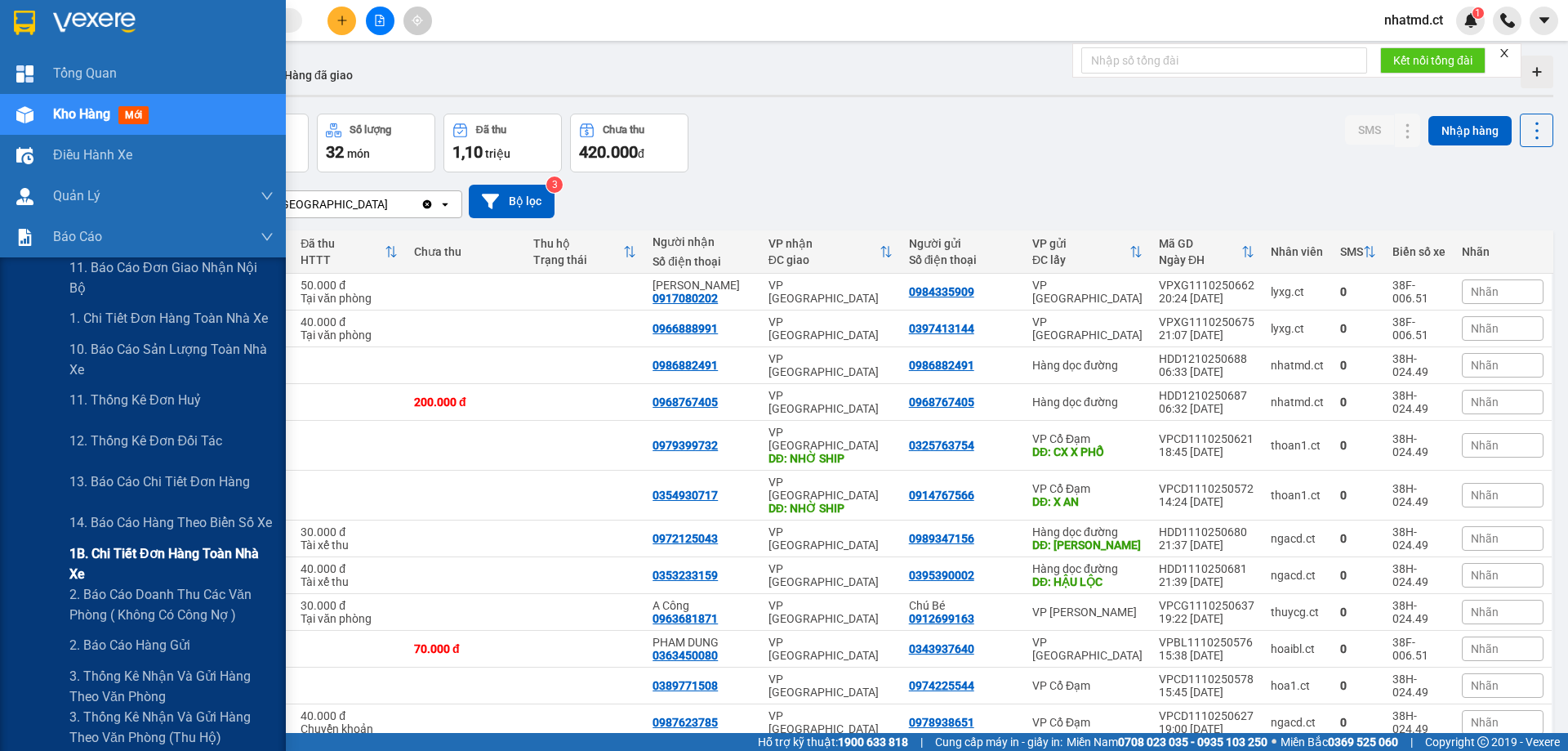
click at [116, 562] on span "1B. Chi tiết đơn hàng toàn nhà xe" at bounding box center [171, 563] width 205 height 41
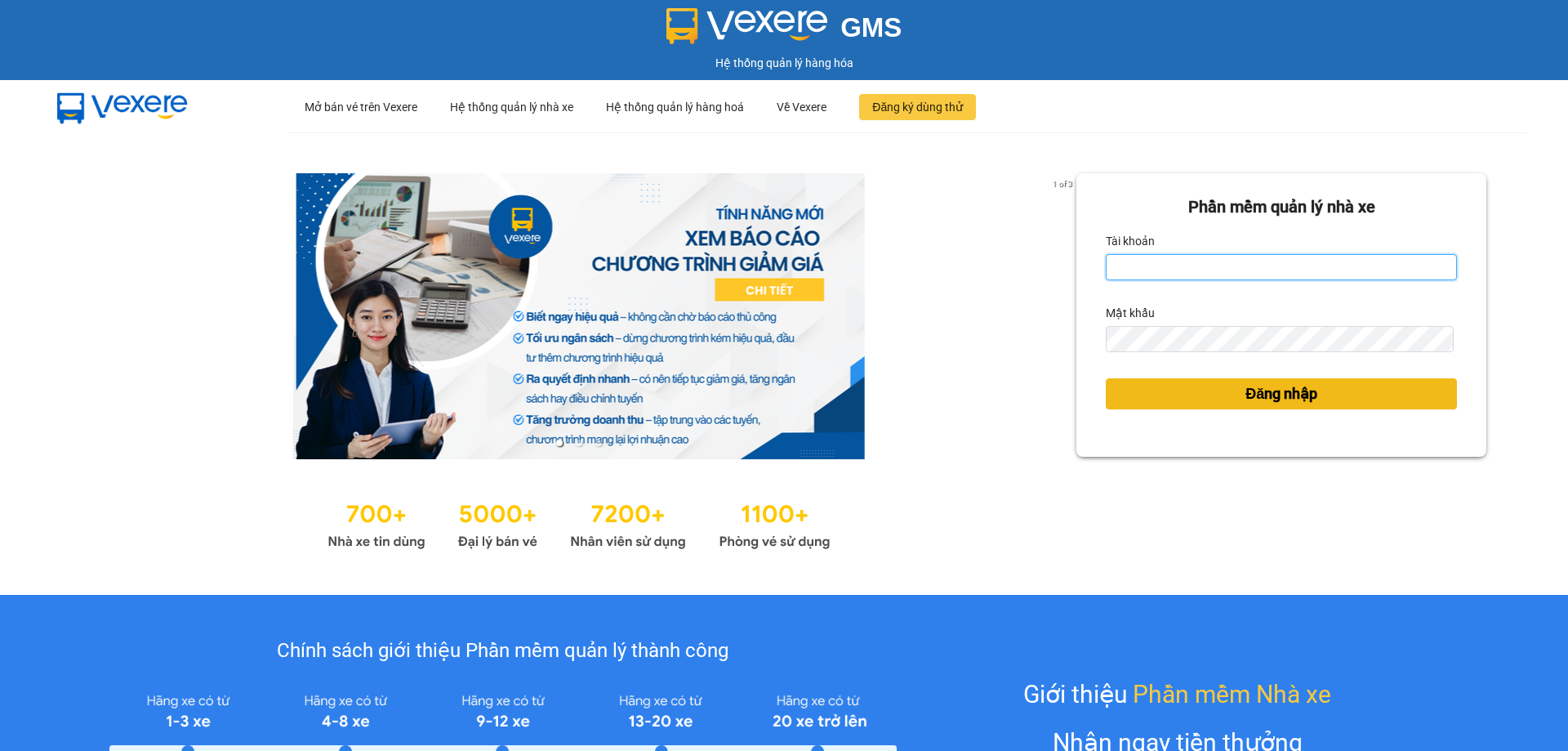
type input "nhatmd.ct"
click at [1199, 397] on button "Đăng nhập" at bounding box center [1281, 394] width 351 height 31
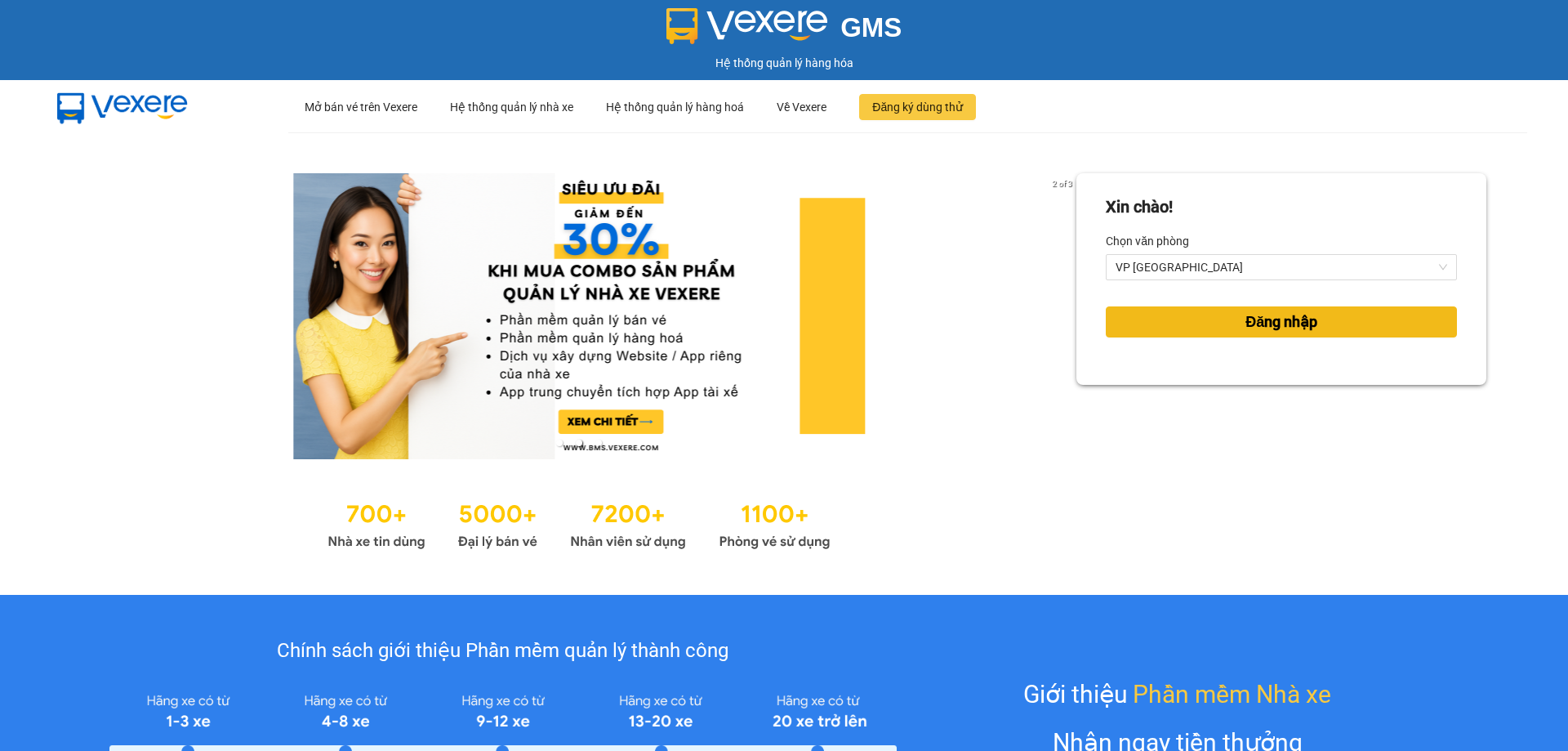
click at [1172, 318] on button "Đăng nhập" at bounding box center [1281, 322] width 351 height 31
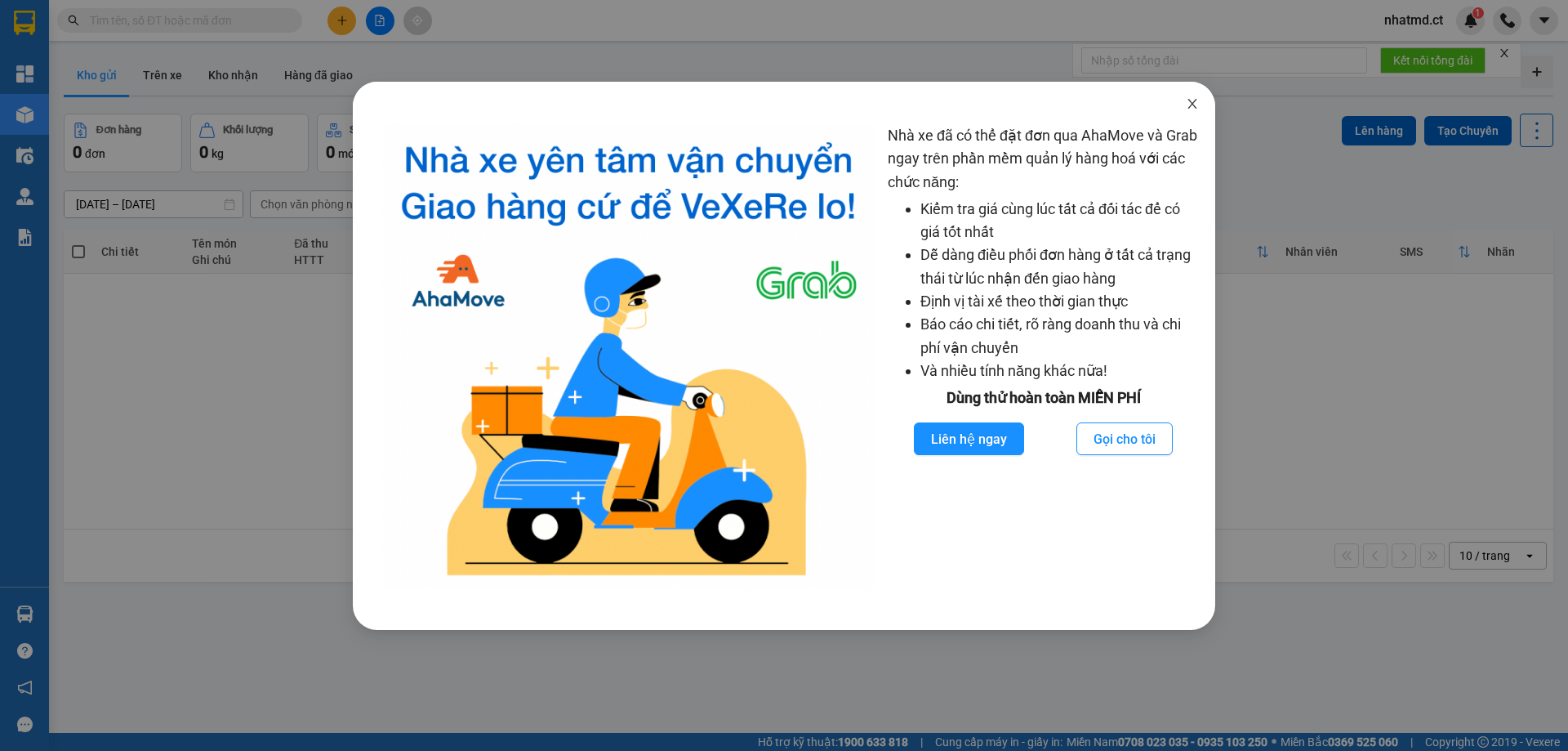
drag, startPoint x: 1192, startPoint y: 106, endPoint x: 1174, endPoint y: 106, distance: 18.0
click at [1191, 106] on icon "close" at bounding box center [1192, 104] width 13 height 13
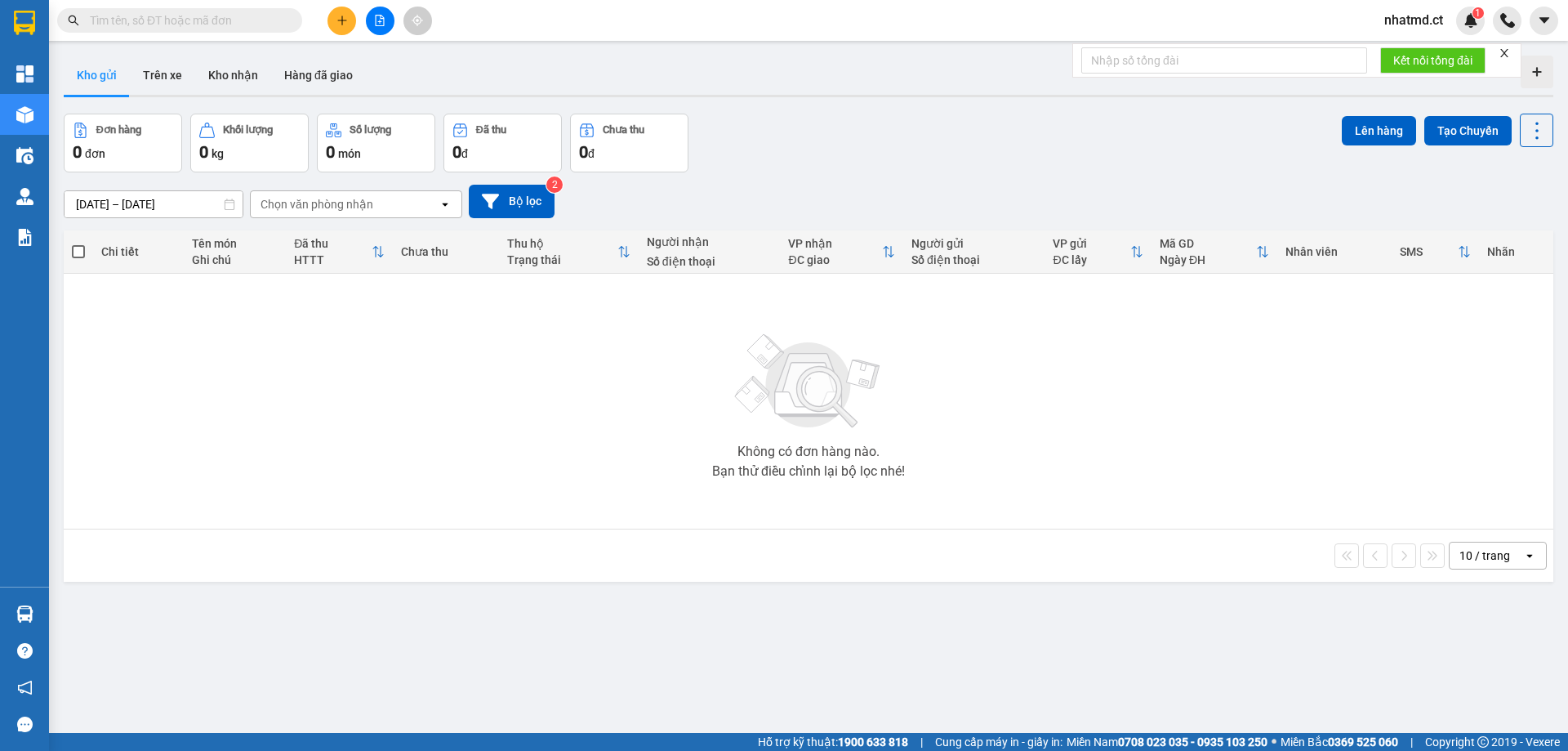
click at [227, 17] on input "text" at bounding box center [187, 21] width 193 height 18
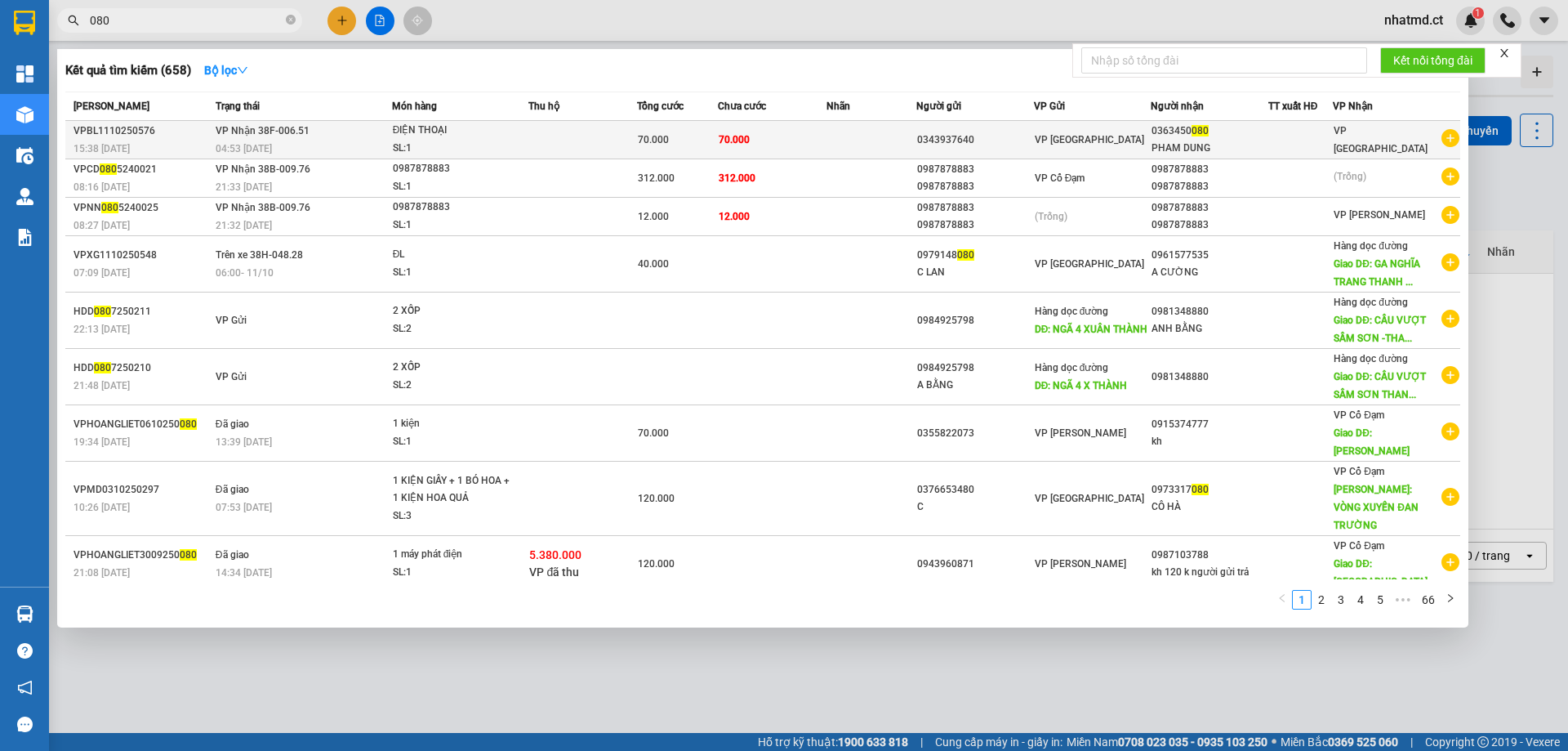
type input "080"
click at [432, 138] on div "ĐIỆN THOẠI" at bounding box center [454, 131] width 123 height 18
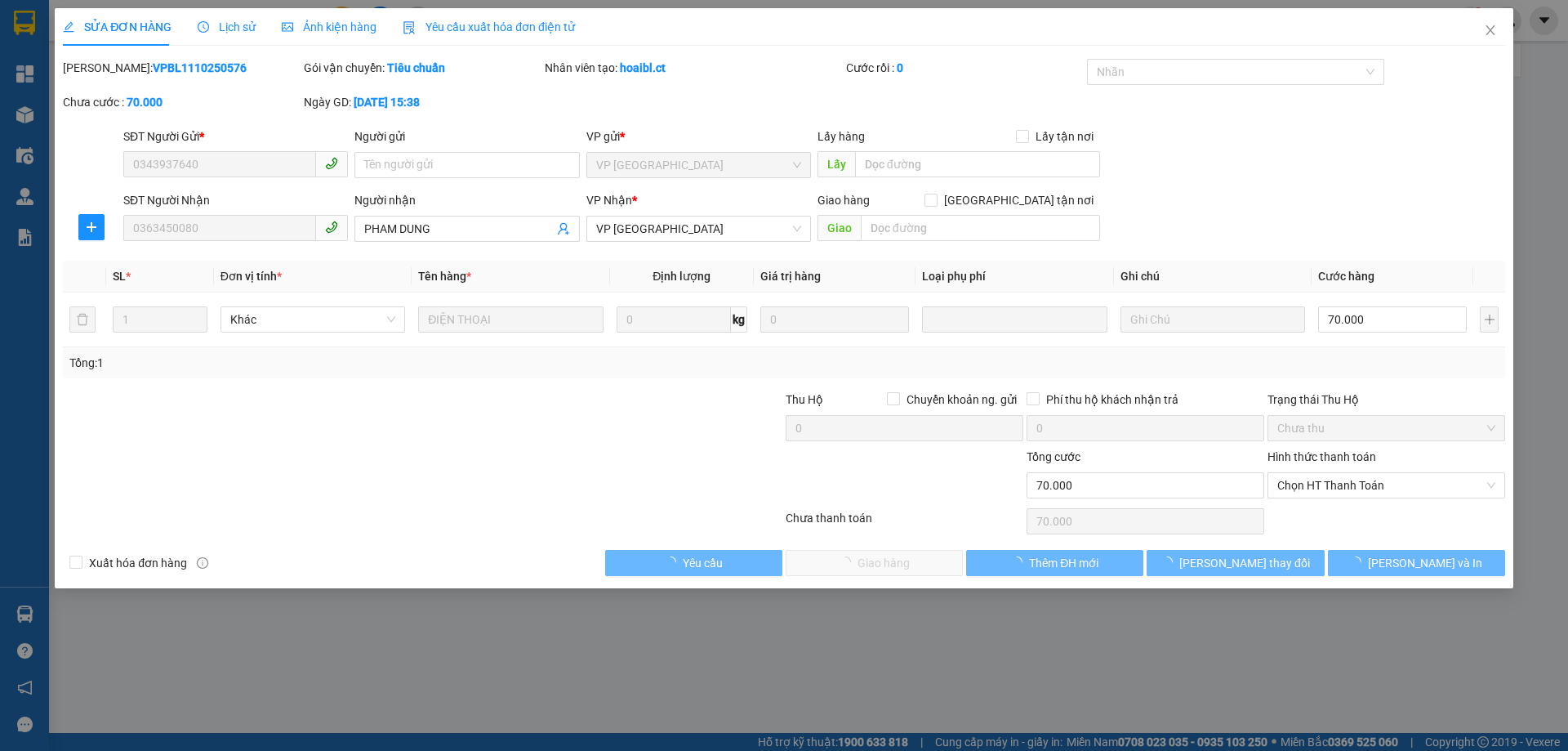
type input "0343937640"
type input "0363450080"
type input "PHAM DUNG"
type input "0"
type input "70.000"
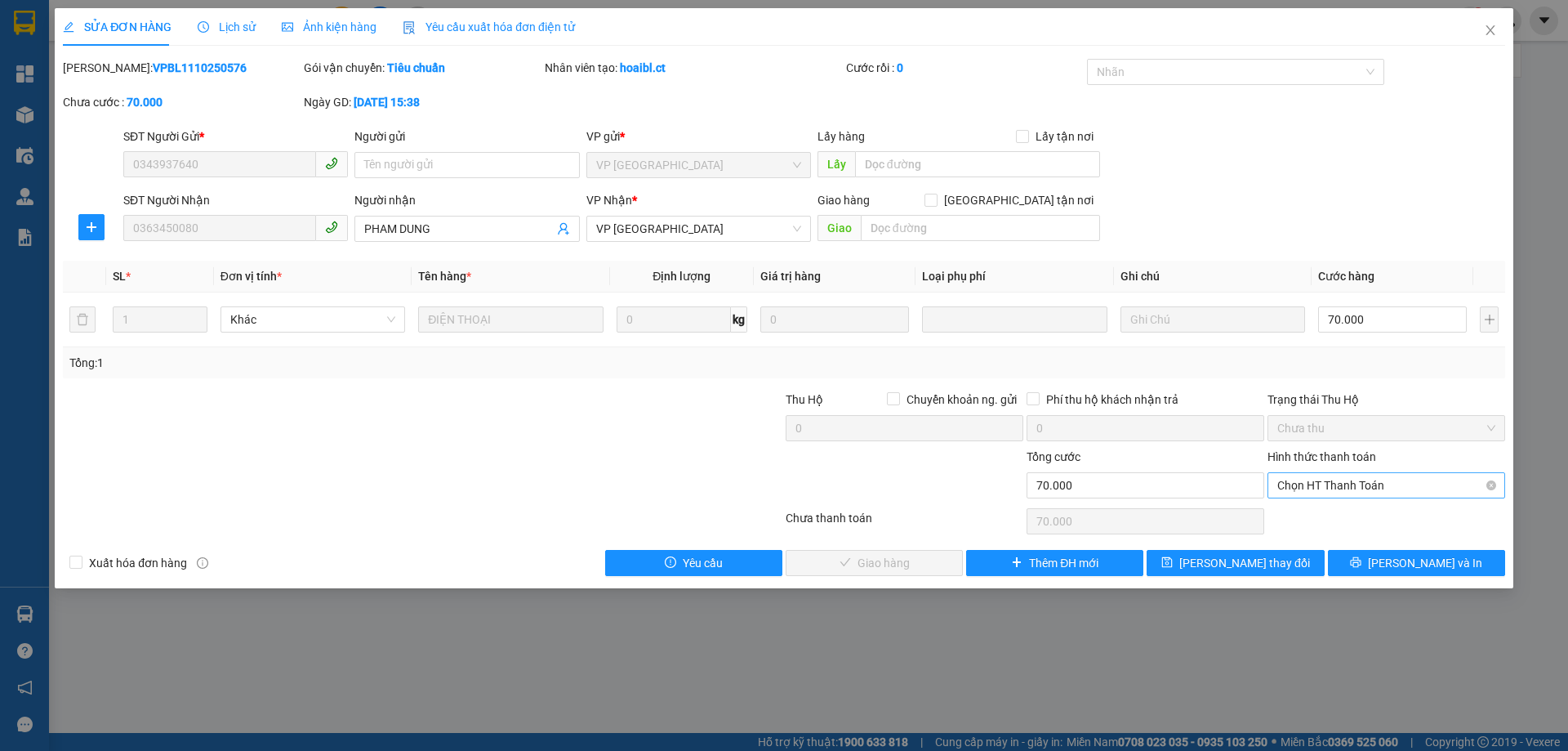
click at [1331, 480] on span "Chọn HT Thanh Toán" at bounding box center [1386, 485] width 218 height 24
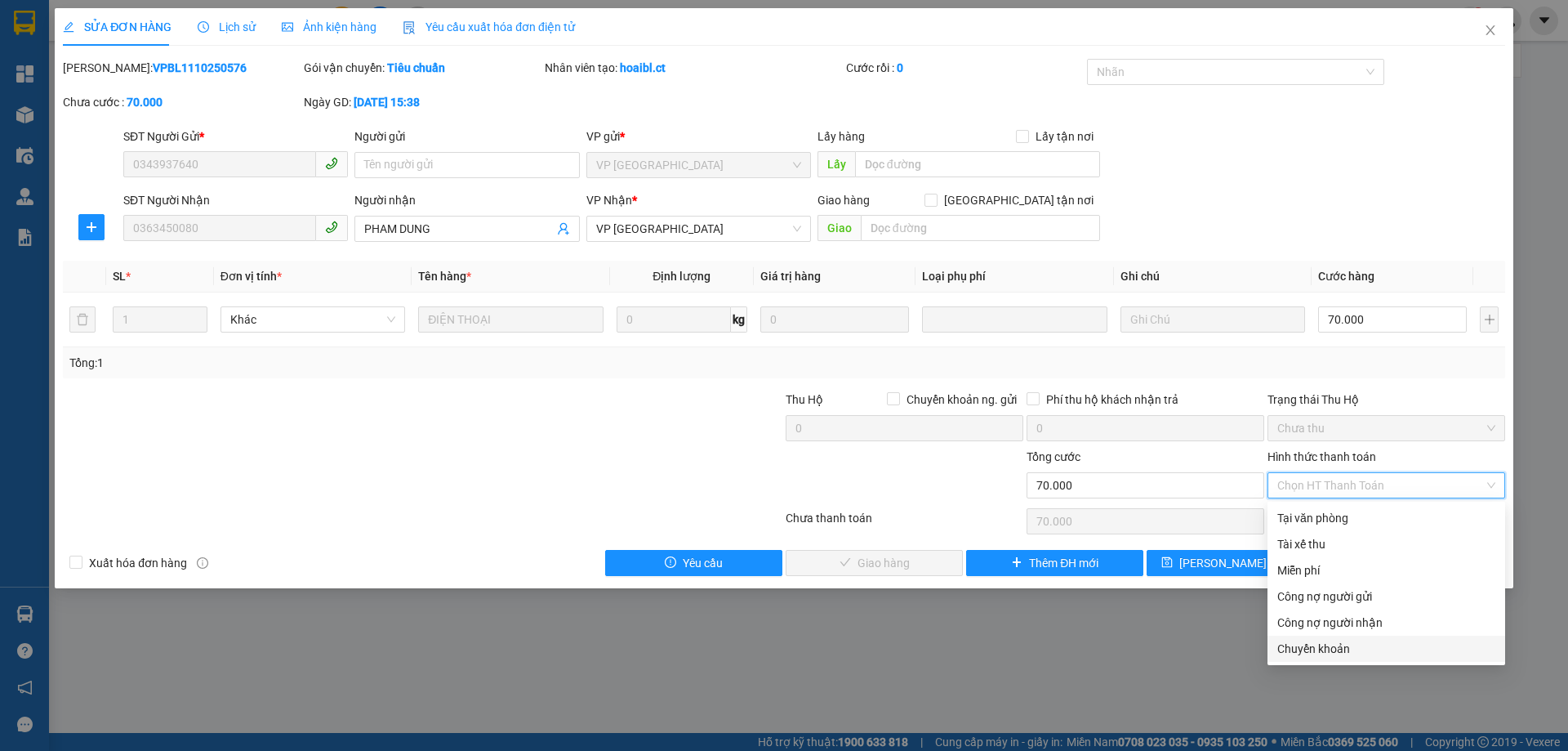
click at [1336, 651] on div "Chuyển khoản" at bounding box center [1386, 649] width 218 height 18
type input "0"
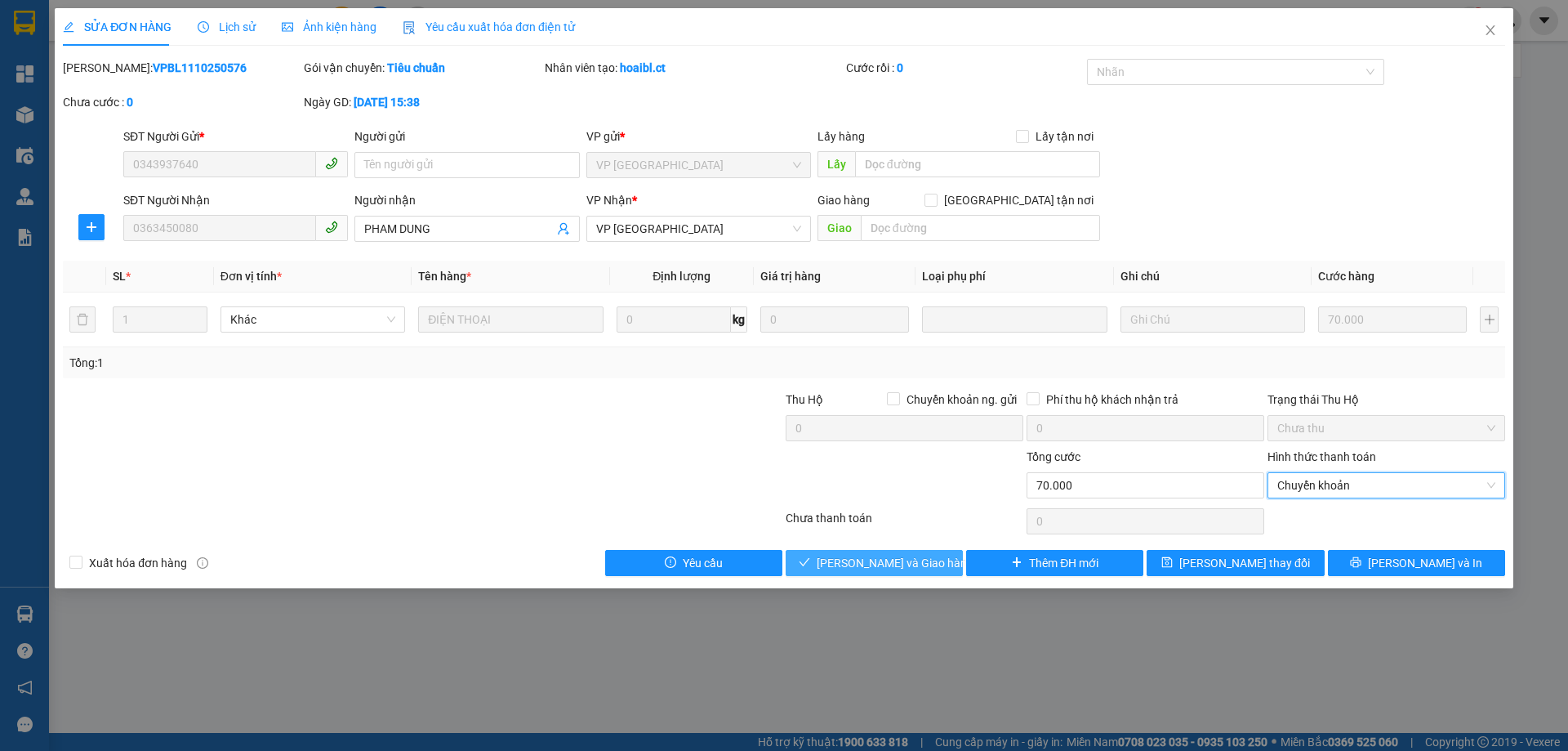
click at [936, 571] on button "[PERSON_NAME] và Giao hàng" at bounding box center [874, 563] width 178 height 26
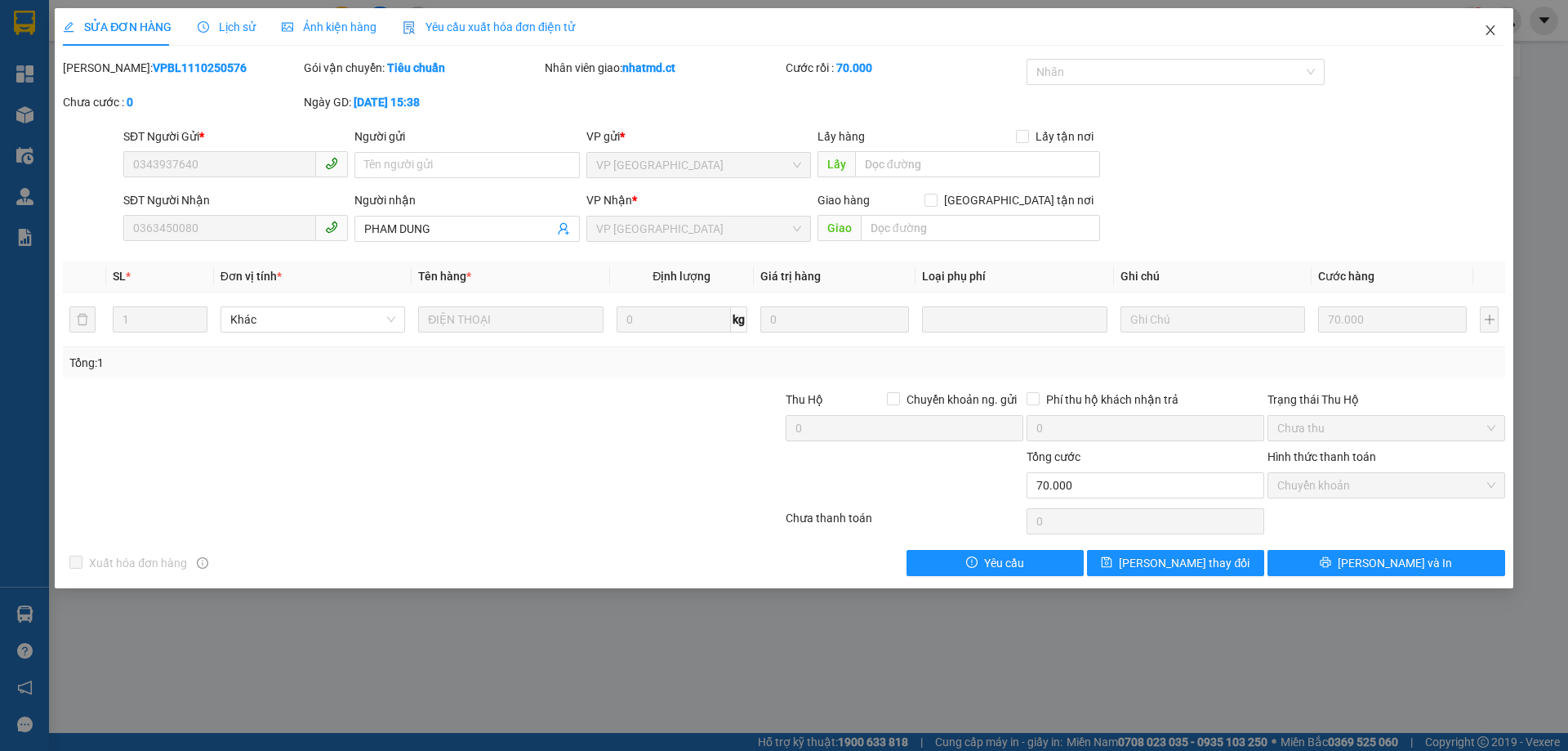
click at [1492, 29] on icon "close" at bounding box center [1490, 30] width 9 height 10
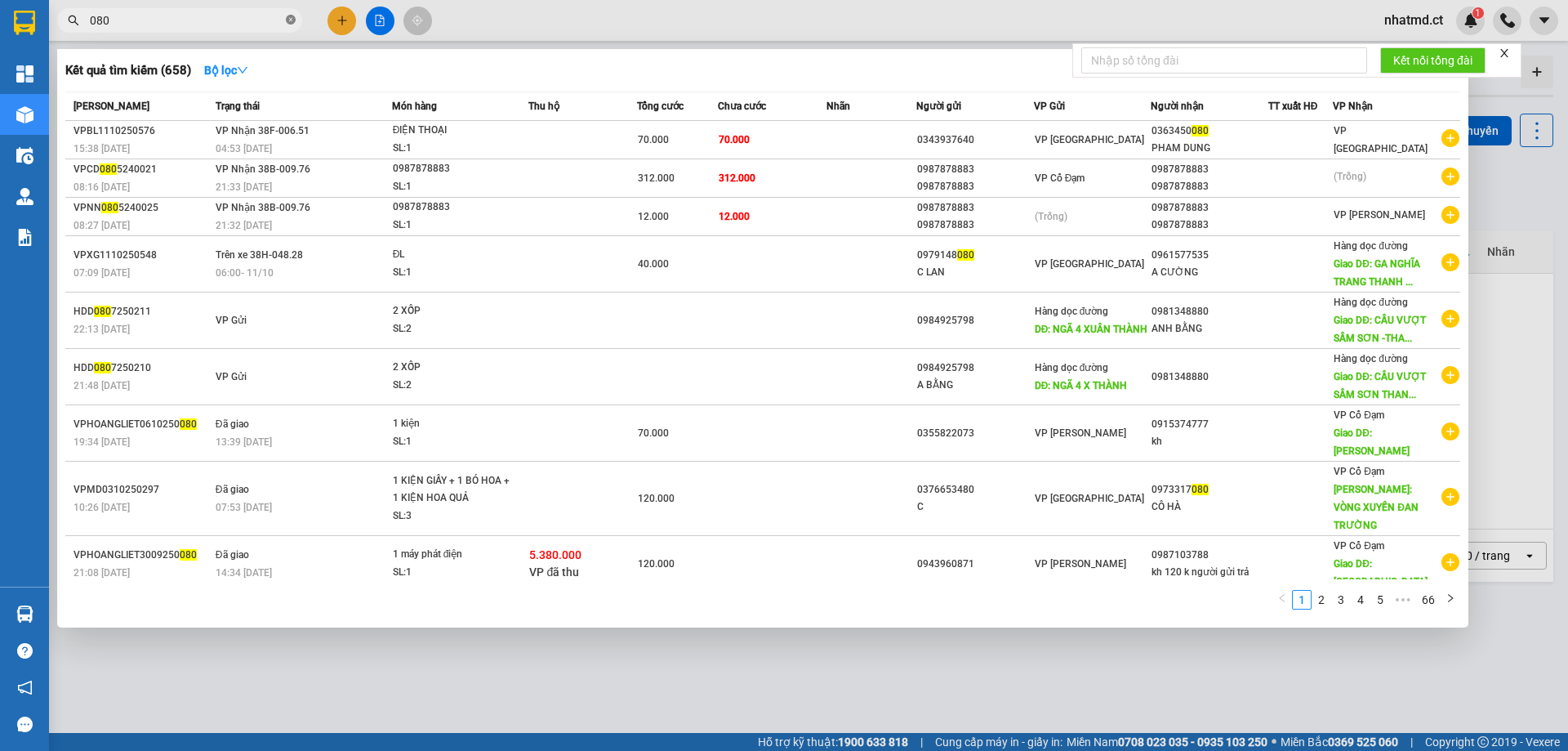
click at [290, 26] on span at bounding box center [290, 20] width 10 height 15
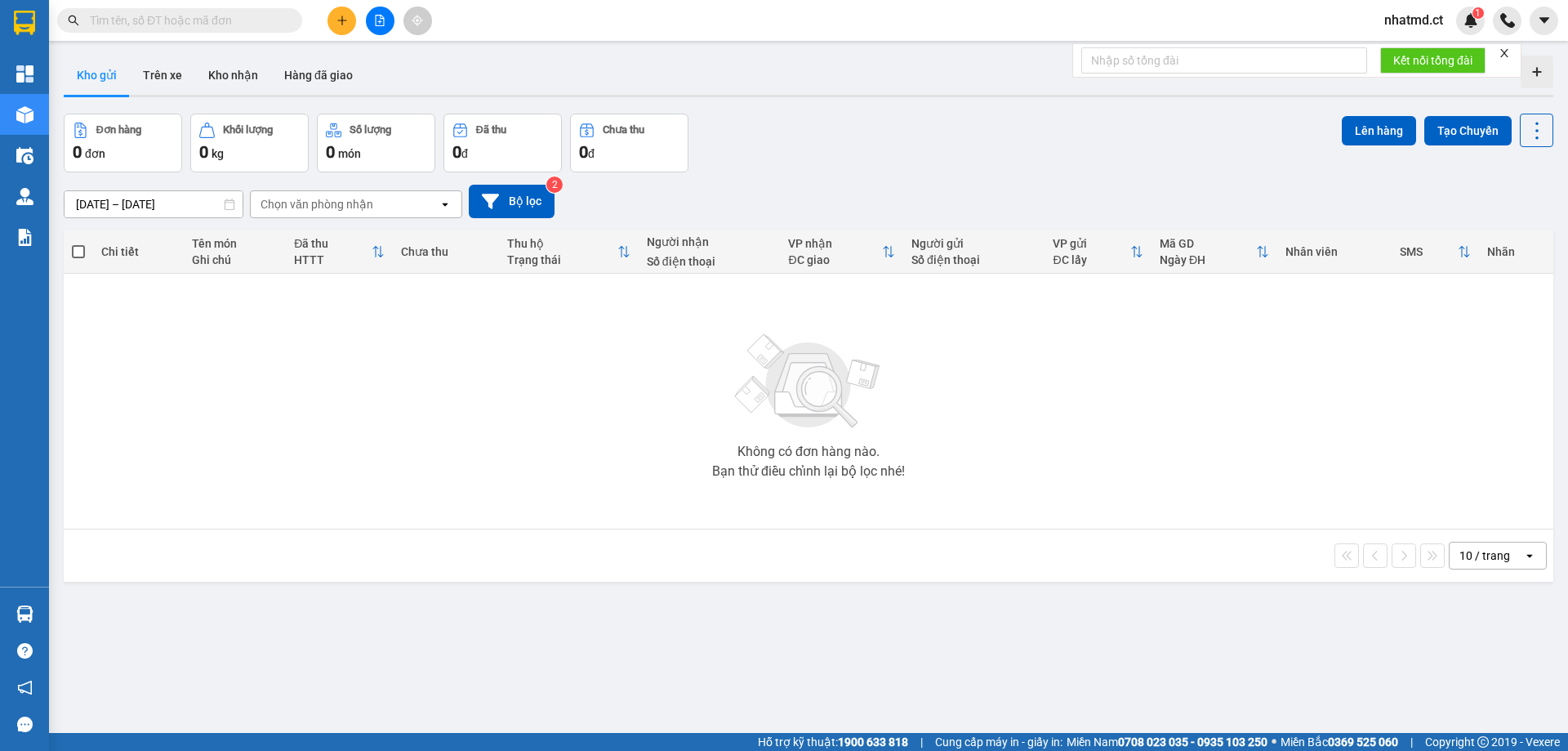
click at [235, 20] on input "text" at bounding box center [187, 21] width 193 height 18
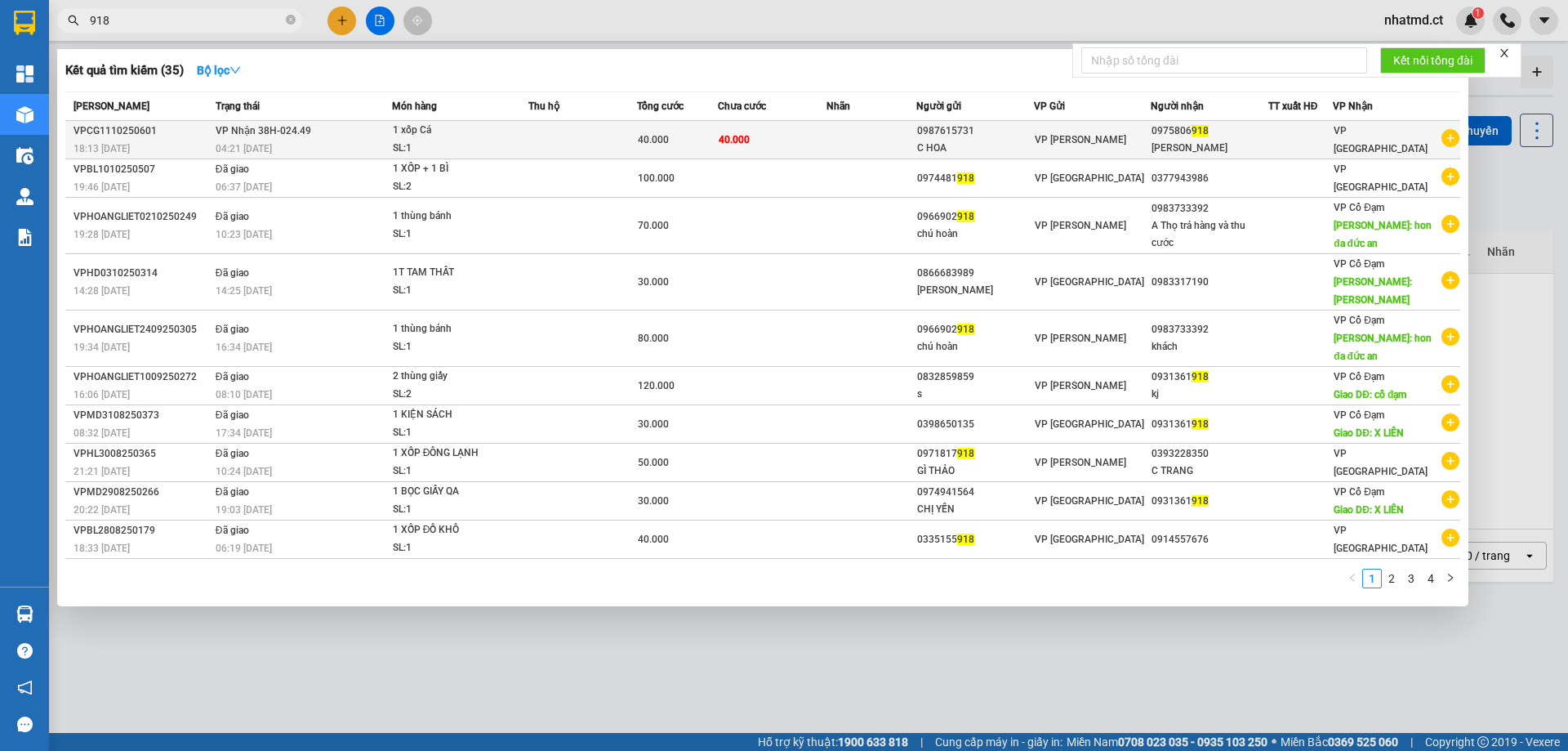
type input "918"
click at [403, 134] on div "1 xốp Cá" at bounding box center [454, 131] width 123 height 18
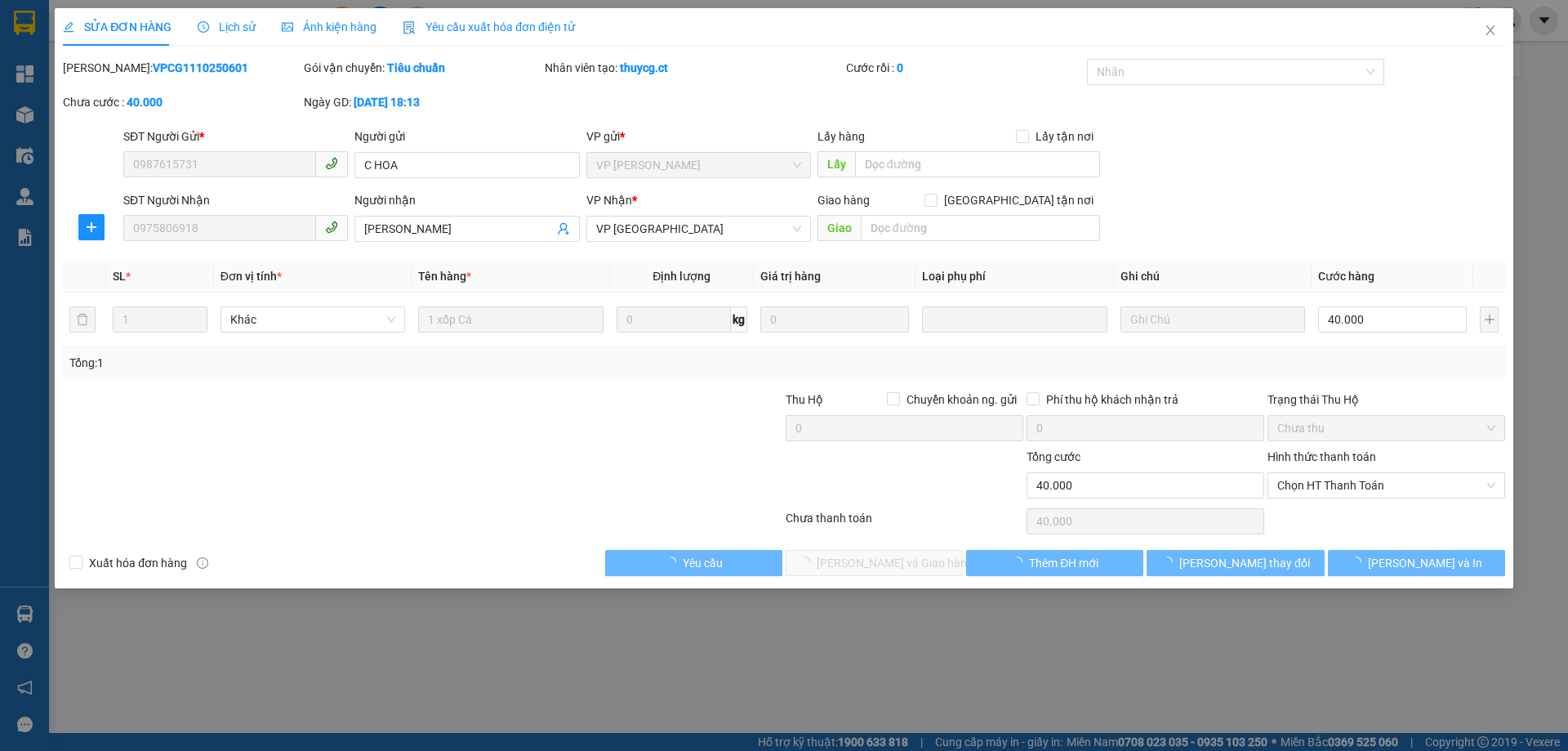
type input "0987615731"
type input "C HOA"
type input "0975806918"
type input "[PERSON_NAME]"
type input "0"
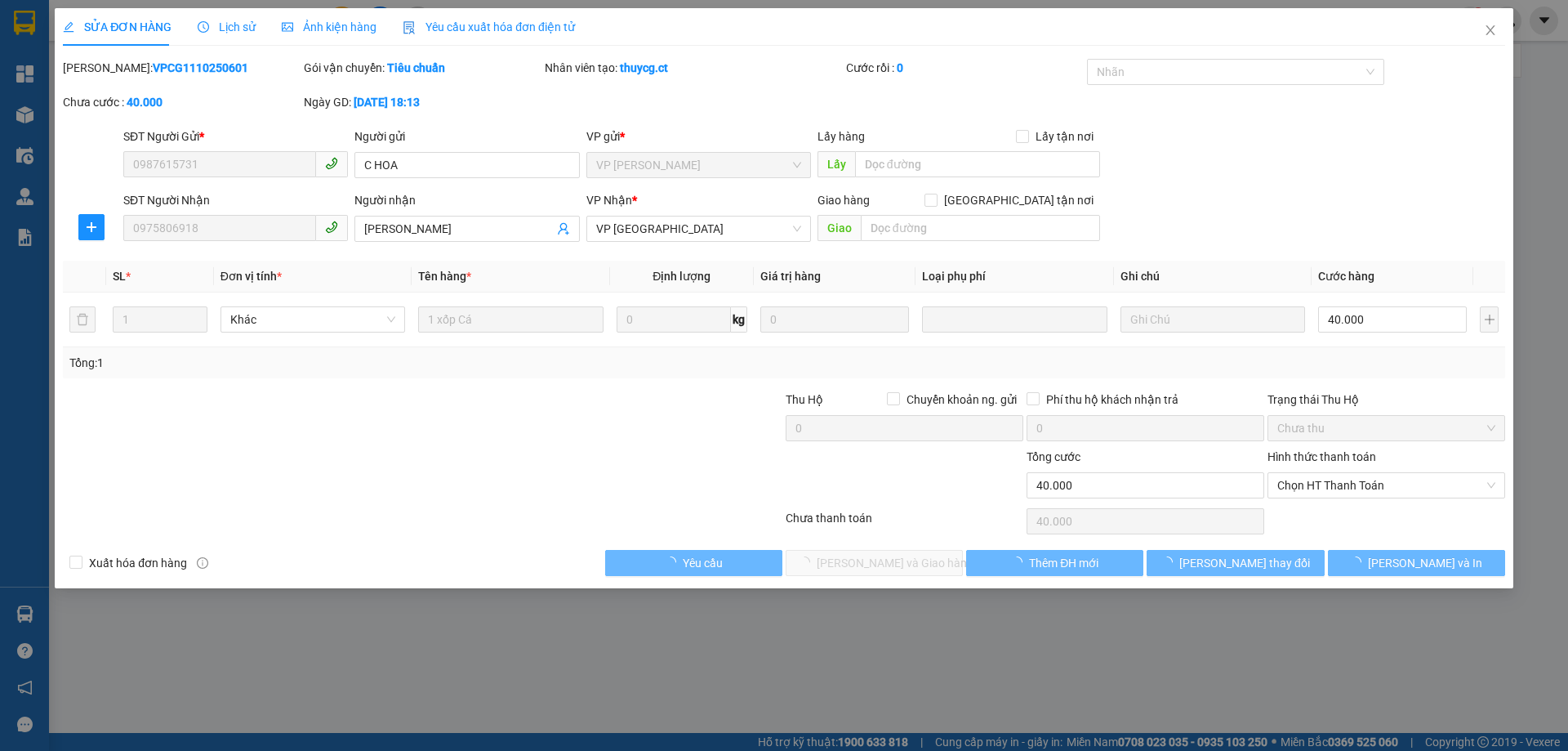
type input "40.000"
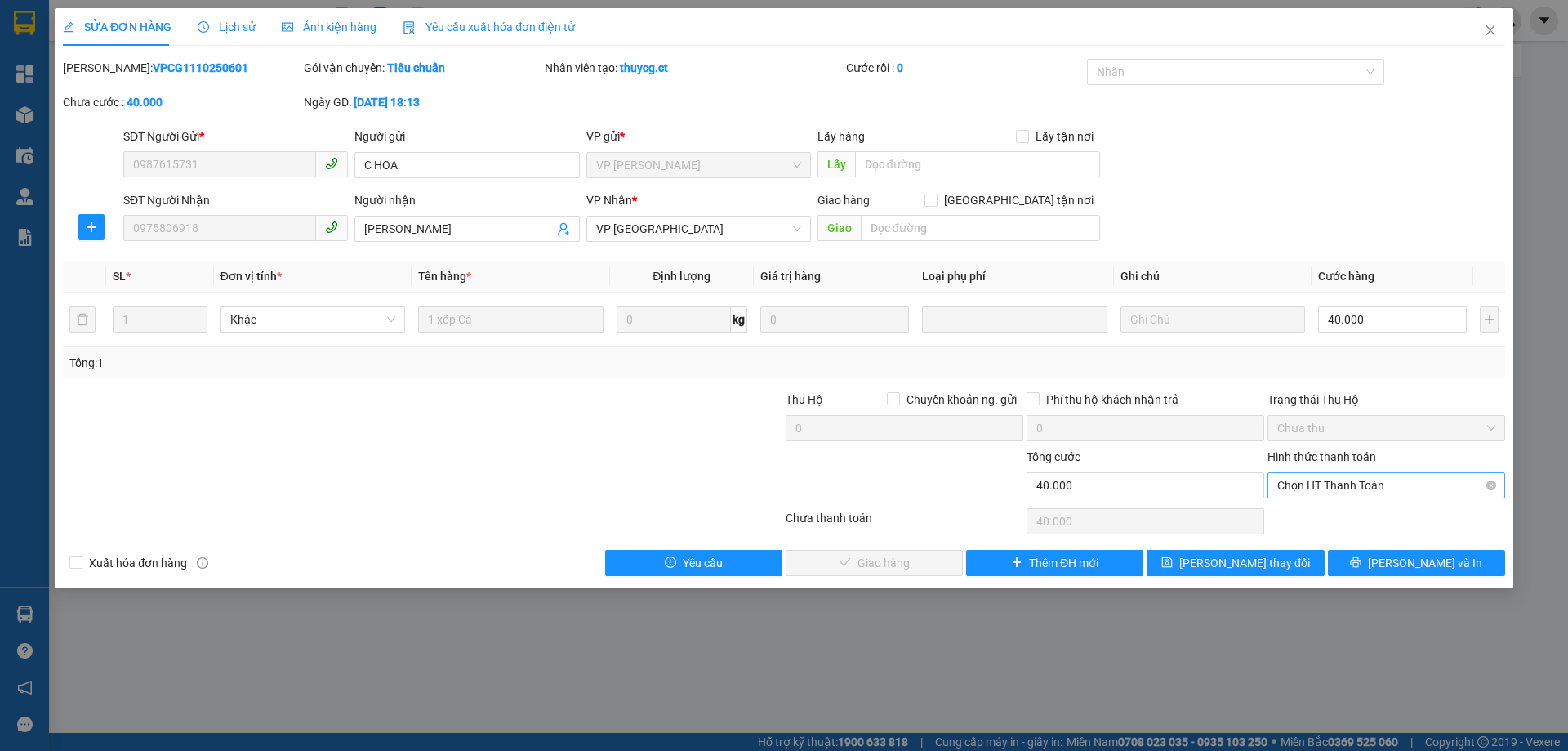
click at [1432, 496] on span "Chọn HT Thanh Toán" at bounding box center [1386, 485] width 218 height 24
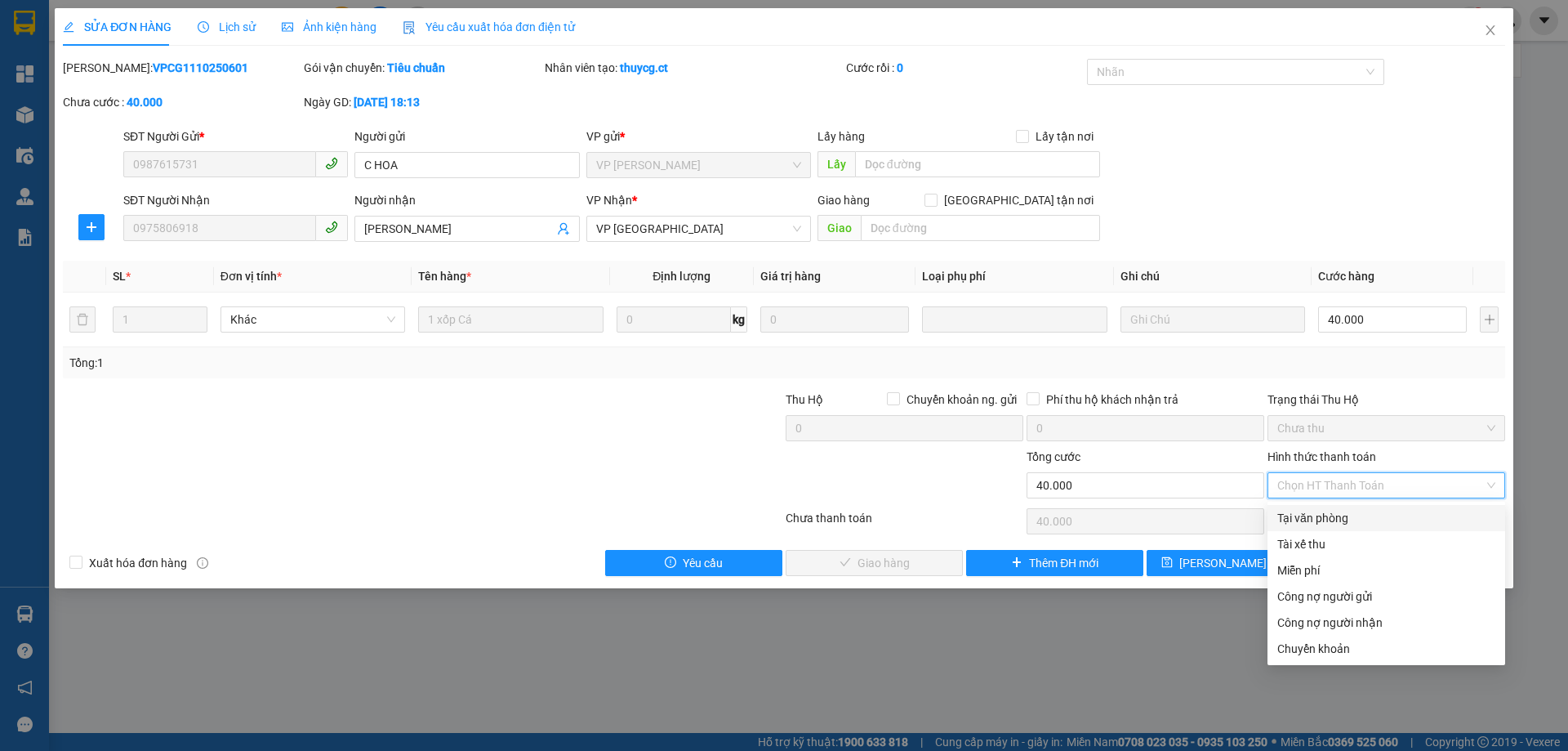
click at [1412, 518] on div "Tại văn phòng" at bounding box center [1386, 518] width 218 height 18
type input "0"
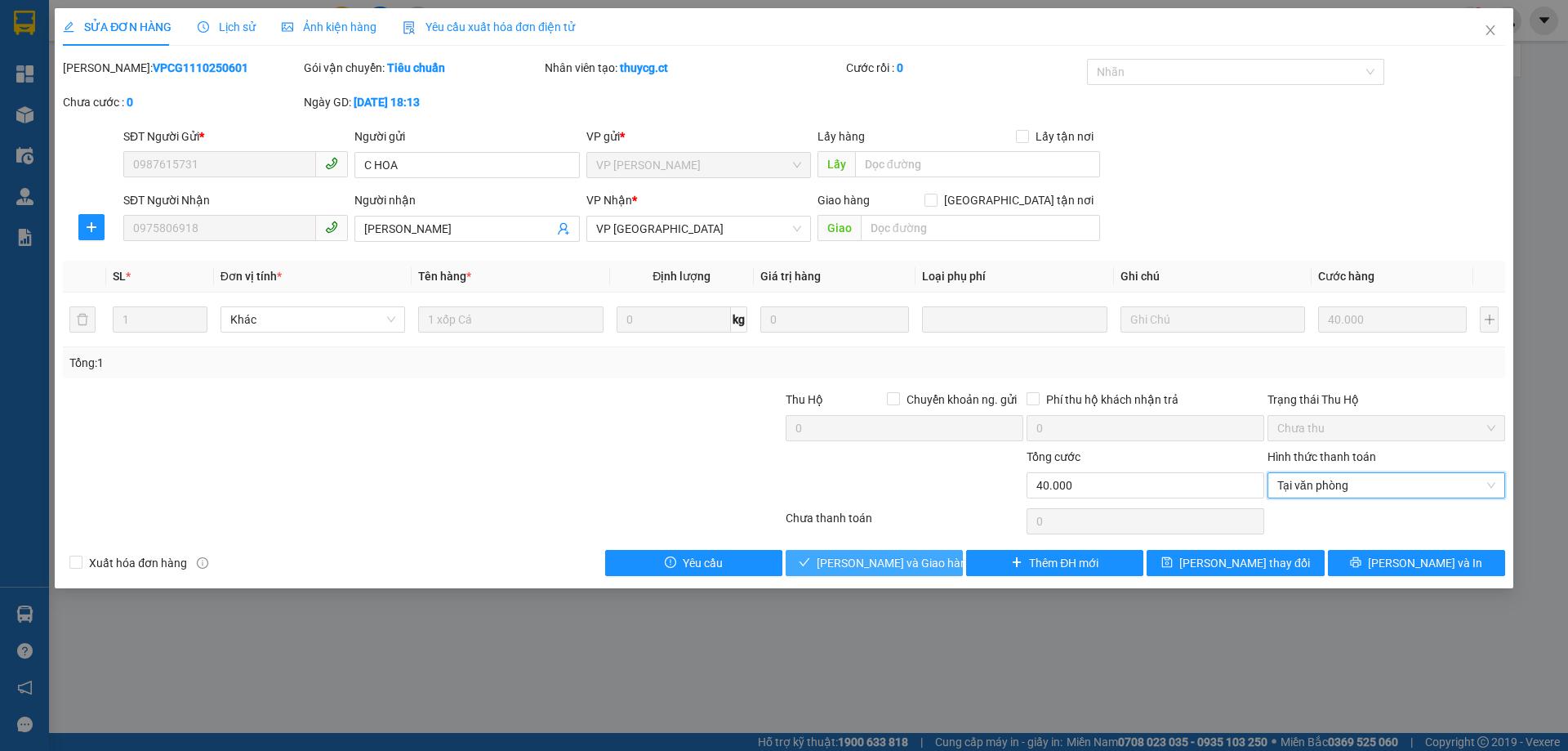
click at [923, 561] on span "[PERSON_NAME] và Giao hàng" at bounding box center [895, 563] width 157 height 18
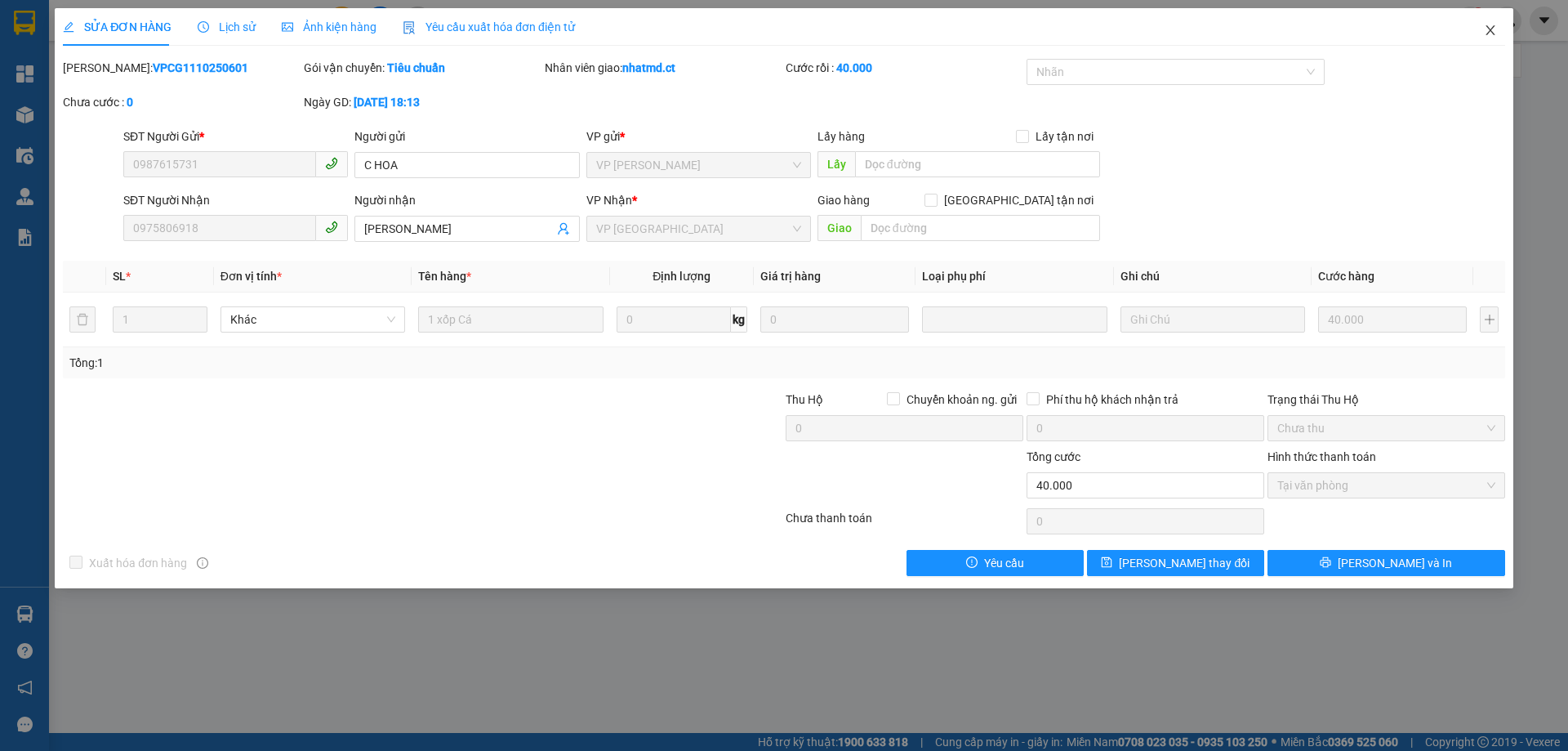
click at [1496, 26] on icon "close" at bounding box center [1491, 30] width 13 height 13
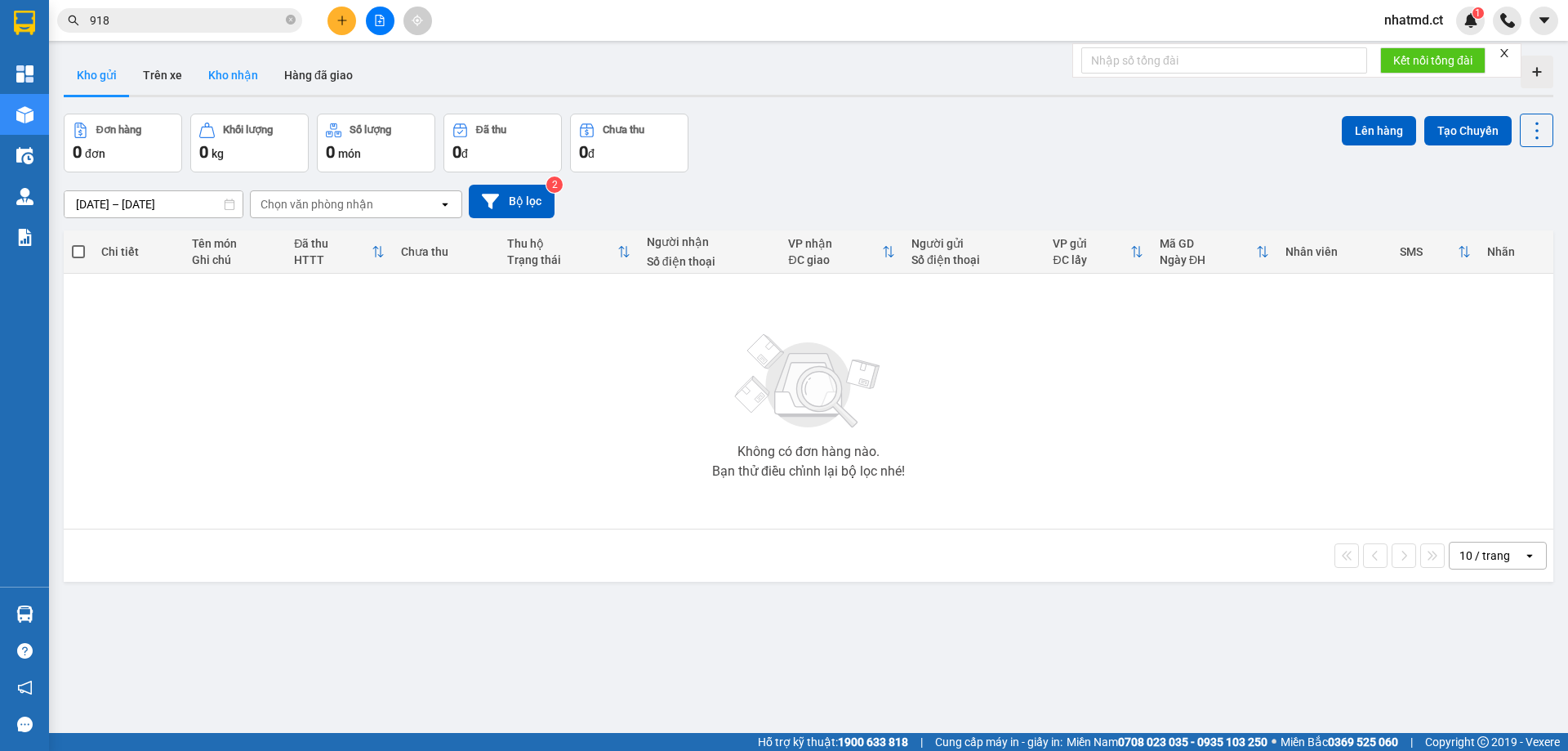
click at [218, 78] on button "Kho nhận" at bounding box center [233, 75] width 76 height 39
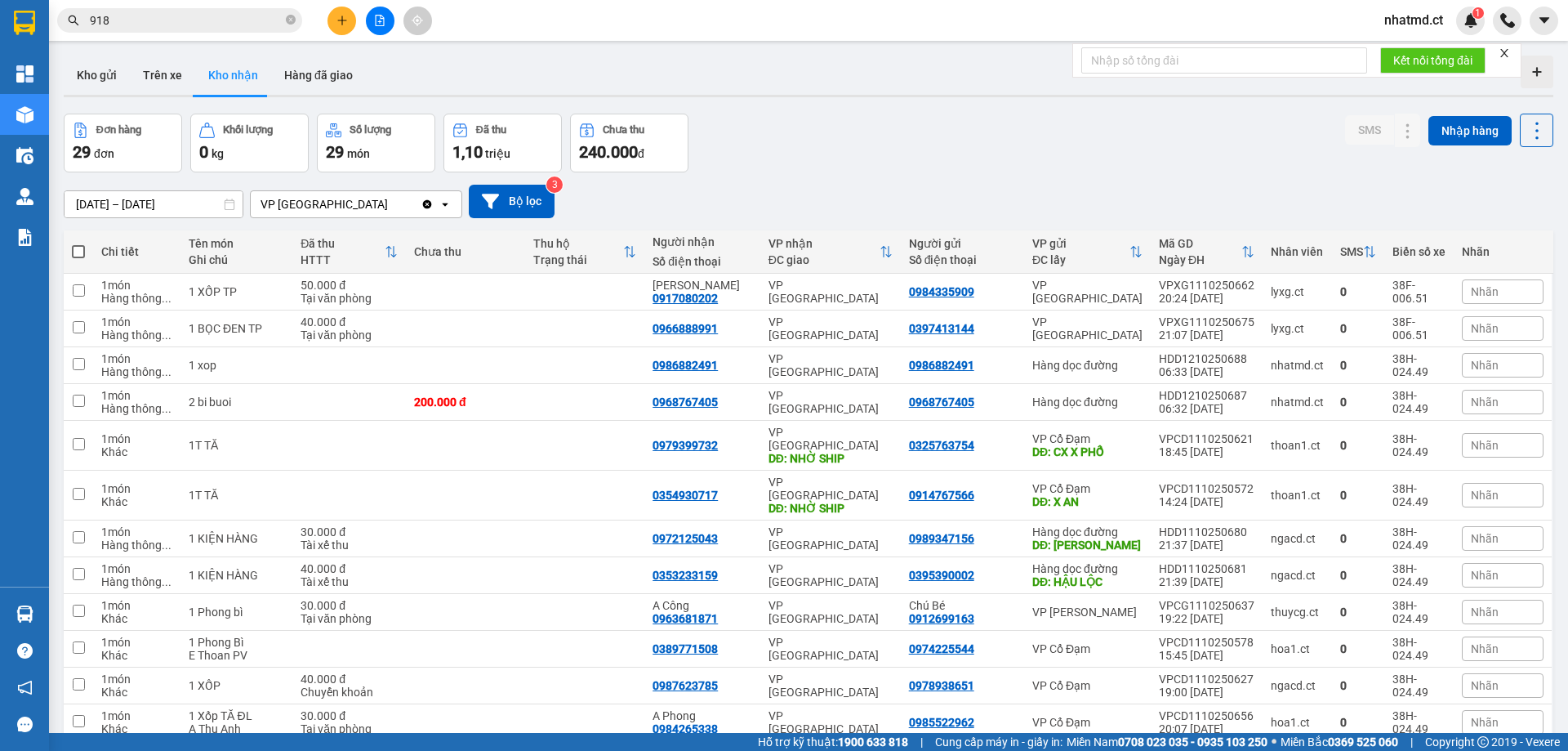
scroll to position [513, 0]
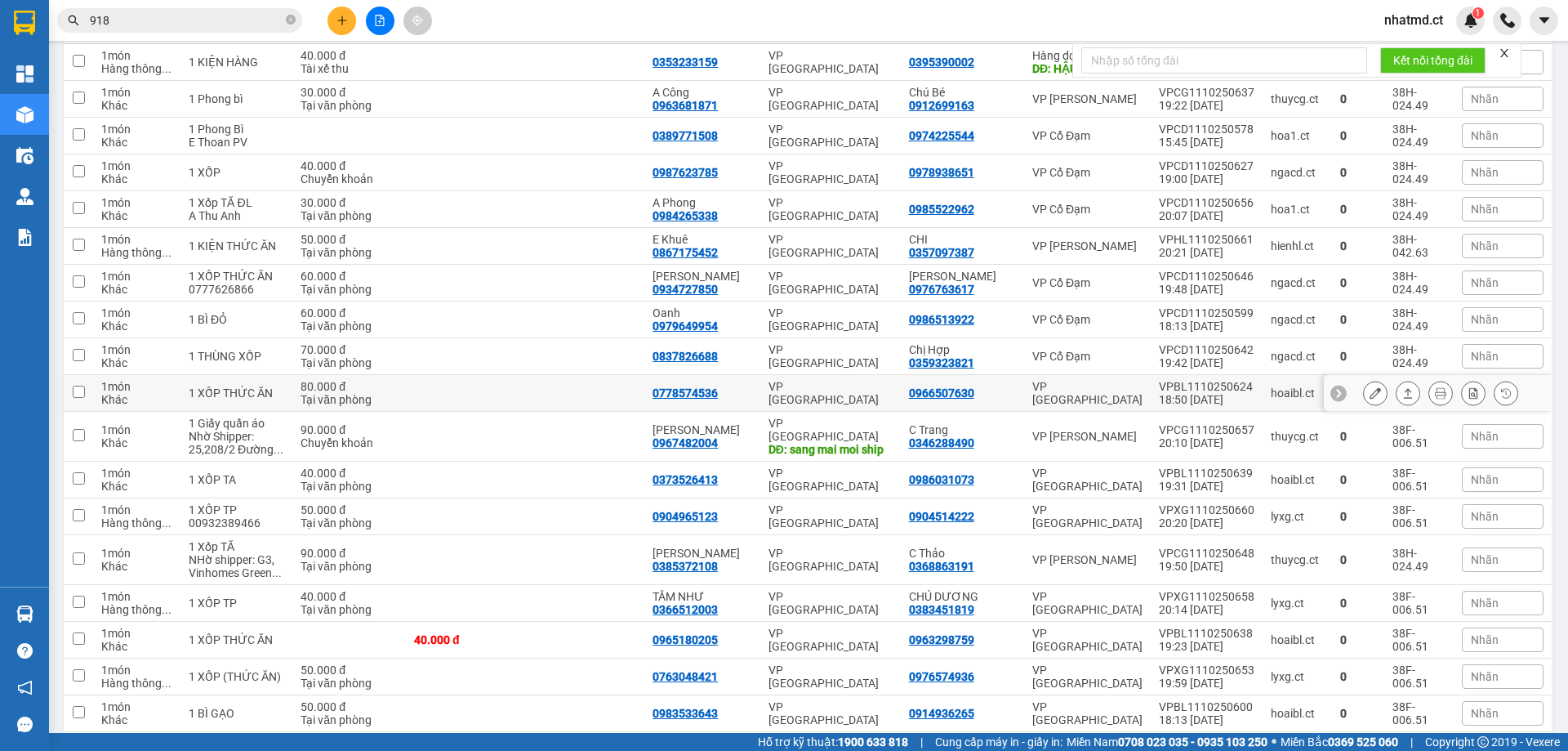
click at [584, 375] on td at bounding box center [585, 393] width 119 height 37
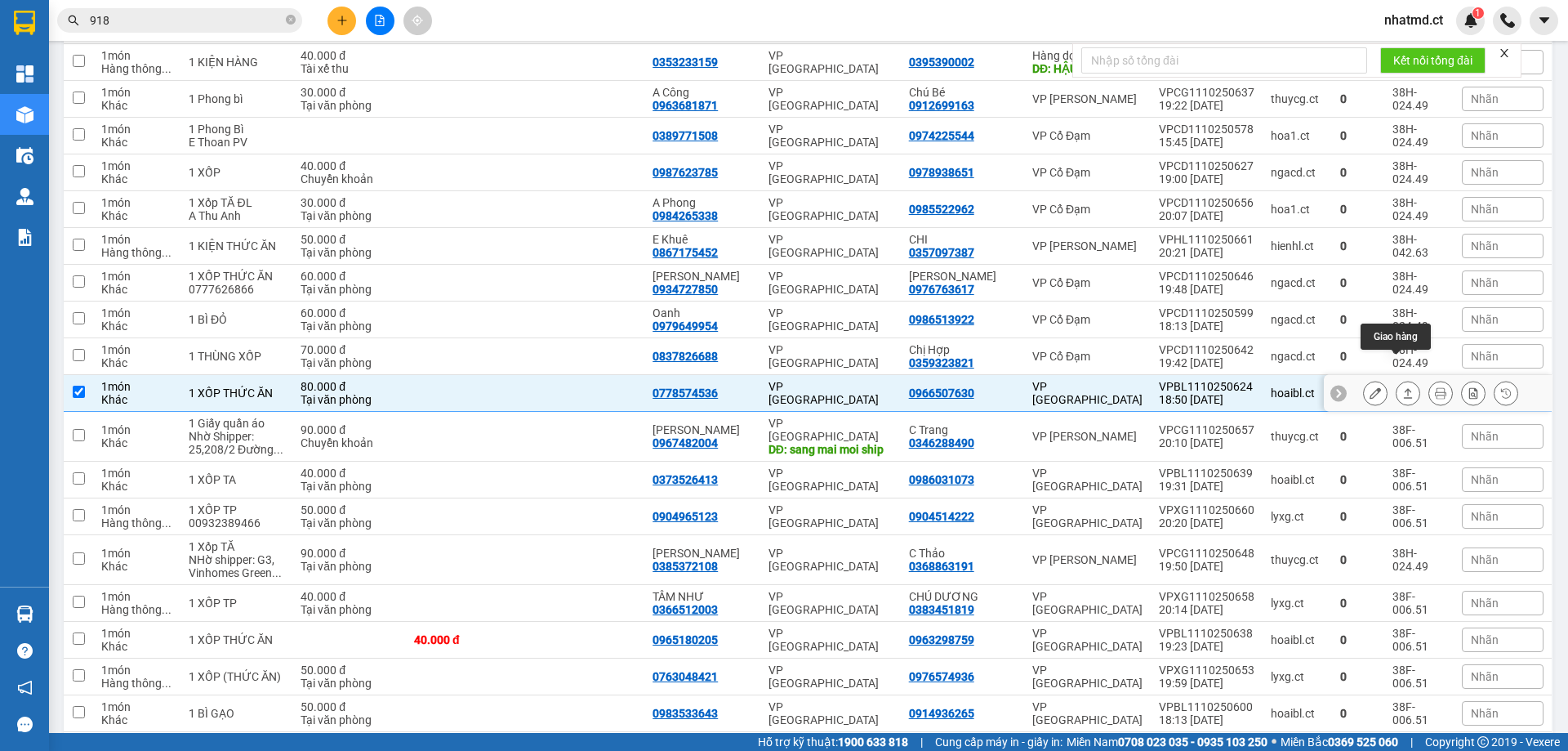
click at [1404, 379] on button at bounding box center [1408, 393] width 23 height 29
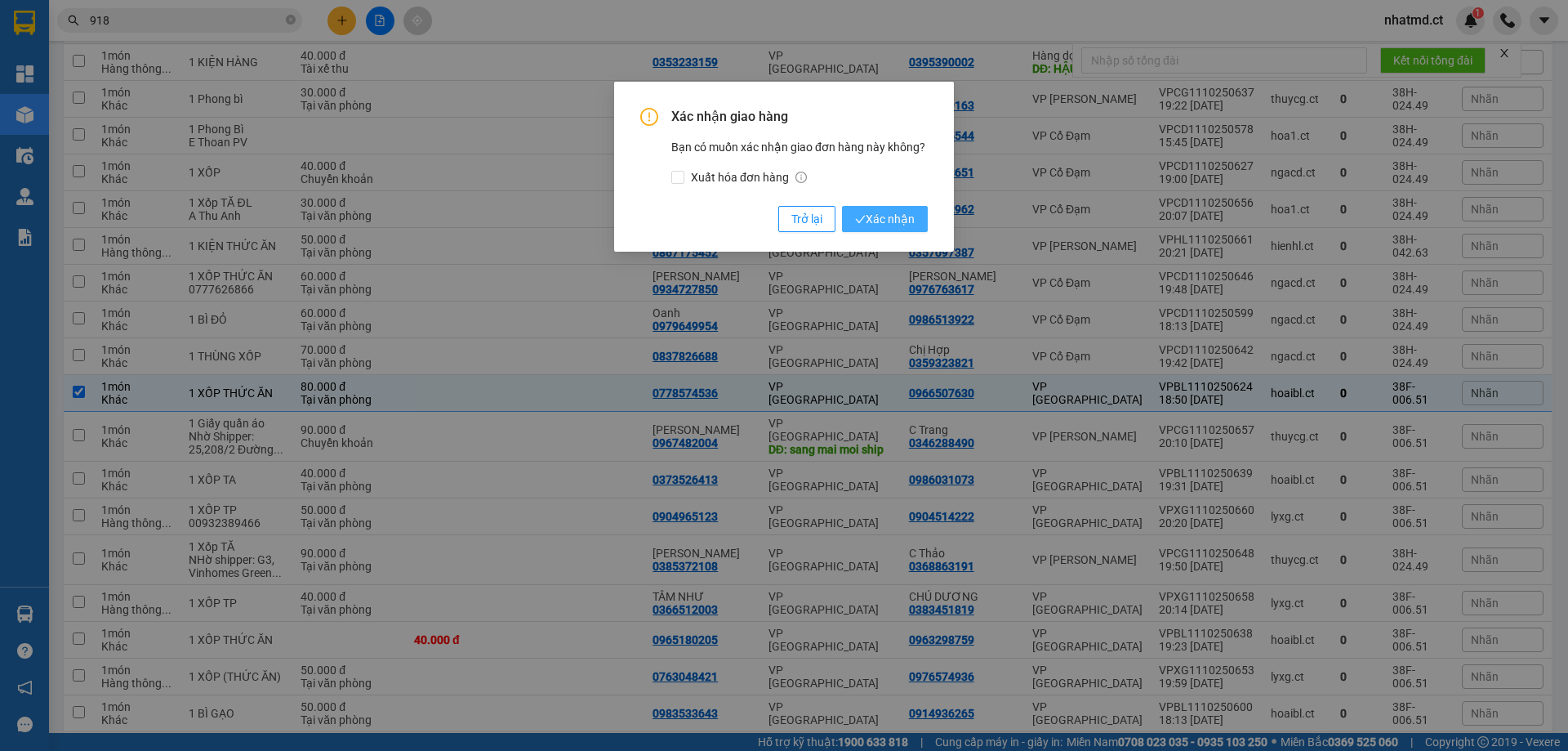
click at [897, 222] on span "Xác nhận" at bounding box center [885, 219] width 59 height 18
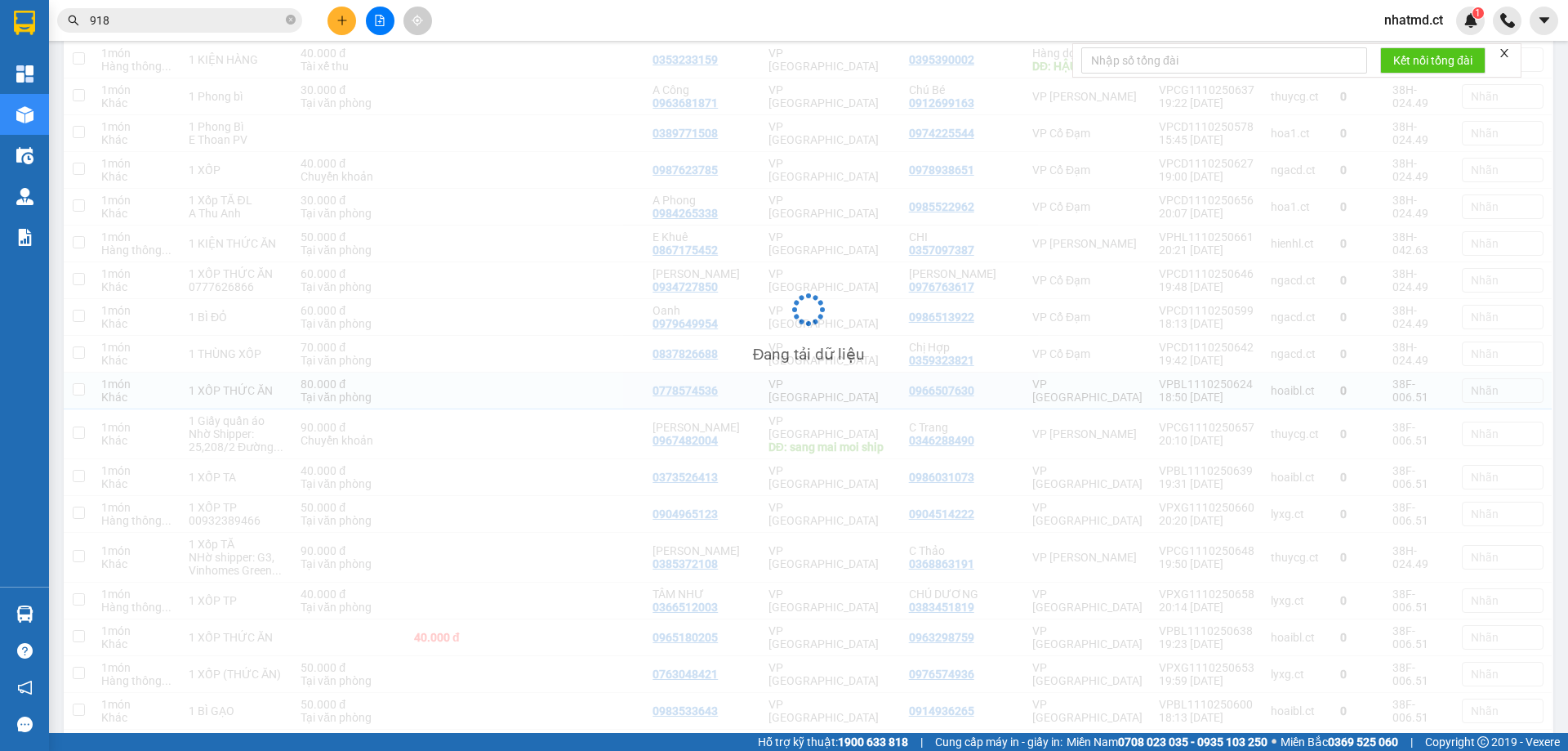
checkbox input "false"
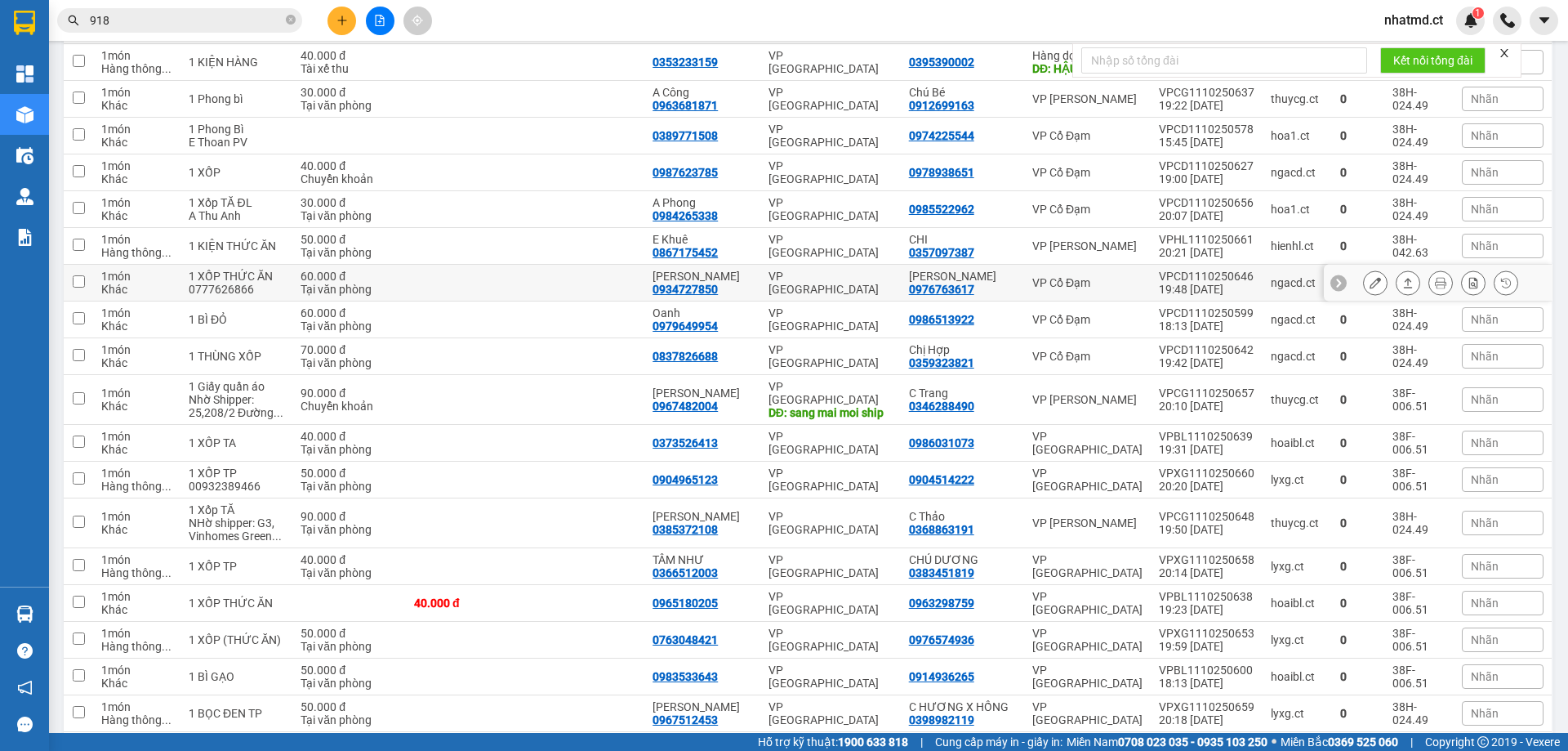
click at [518, 265] on td at bounding box center [465, 283] width 119 height 37
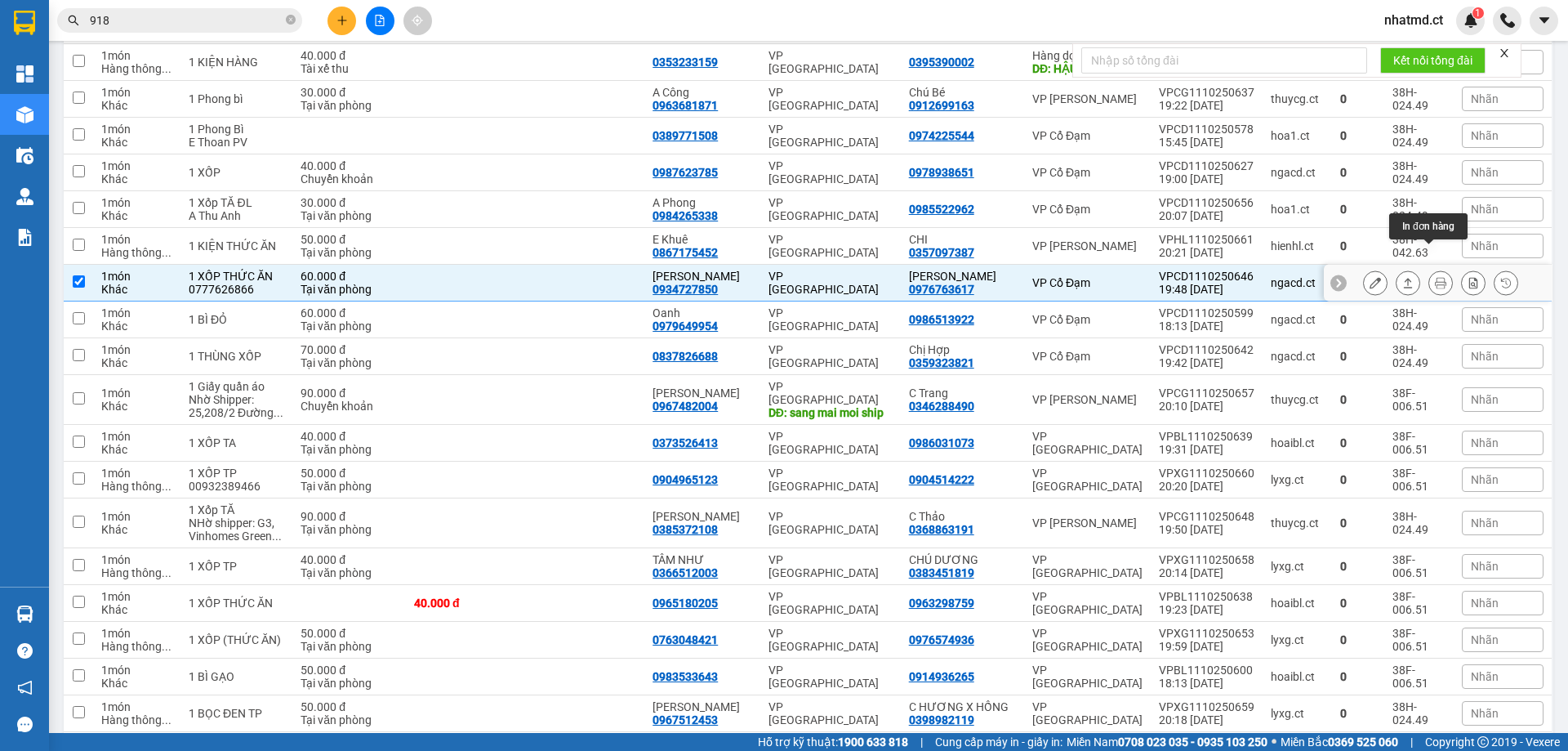
click at [1397, 269] on button at bounding box center [1408, 283] width 23 height 29
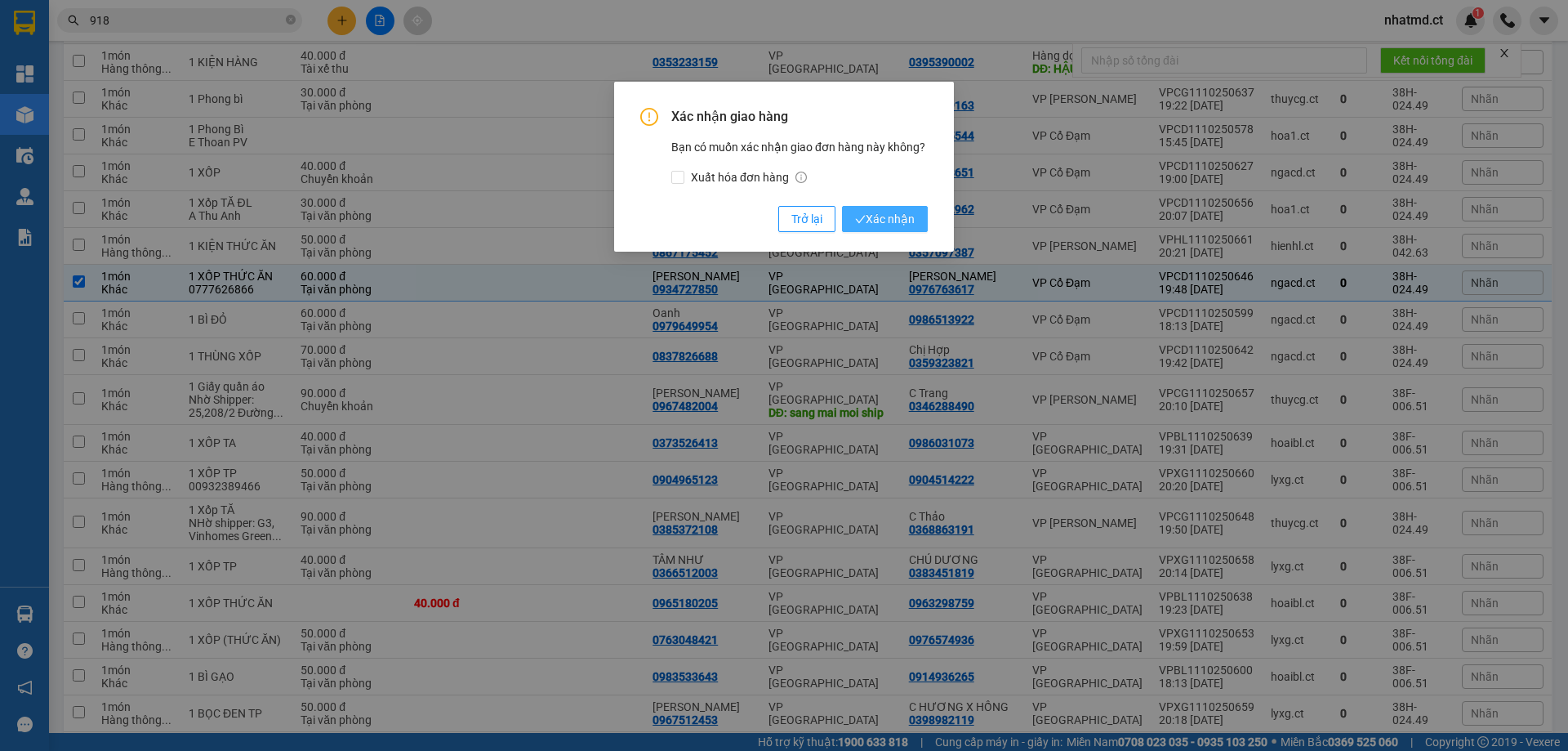
click at [913, 227] on span "Xác nhận" at bounding box center [885, 219] width 59 height 18
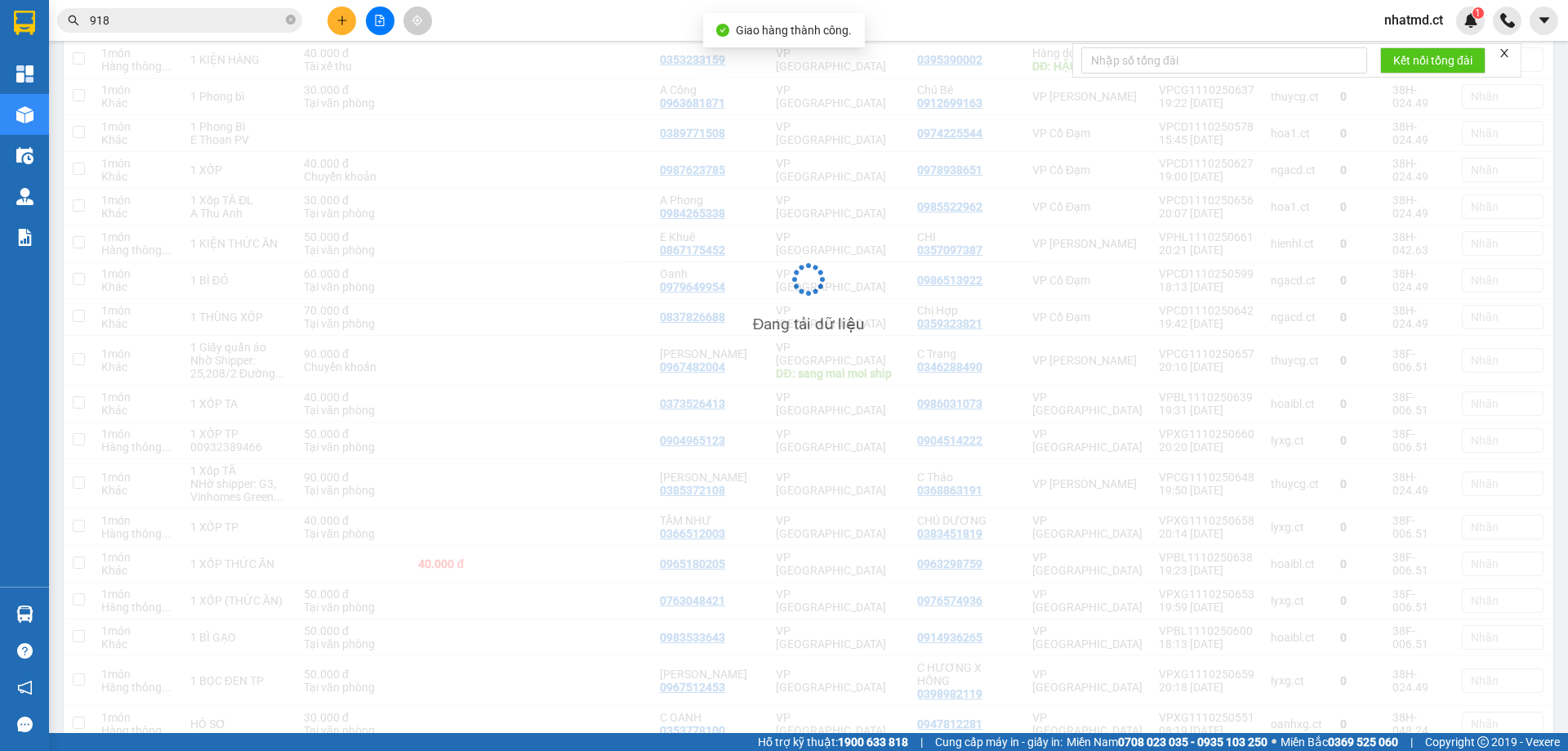
checkbox input "false"
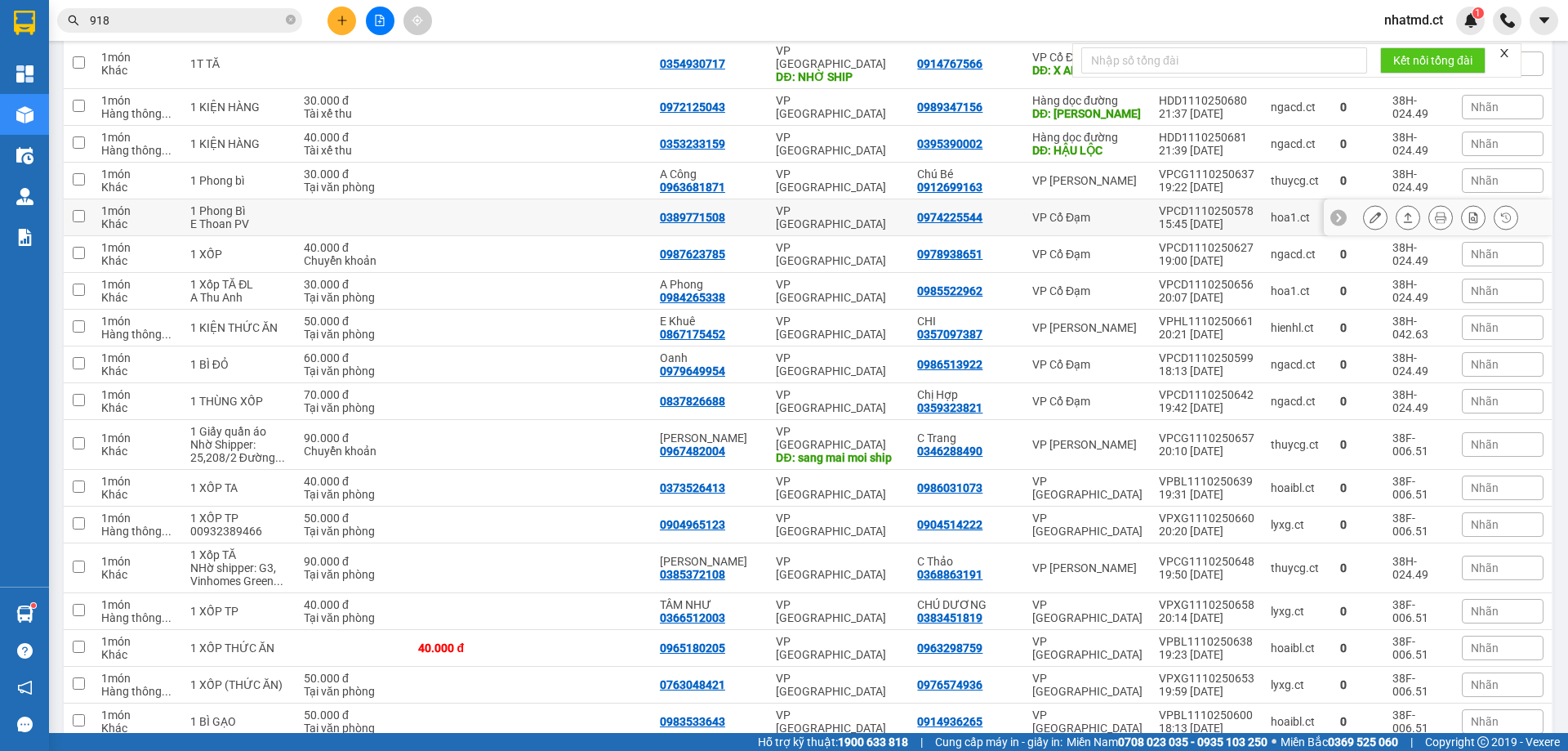
scroll to position [187, 0]
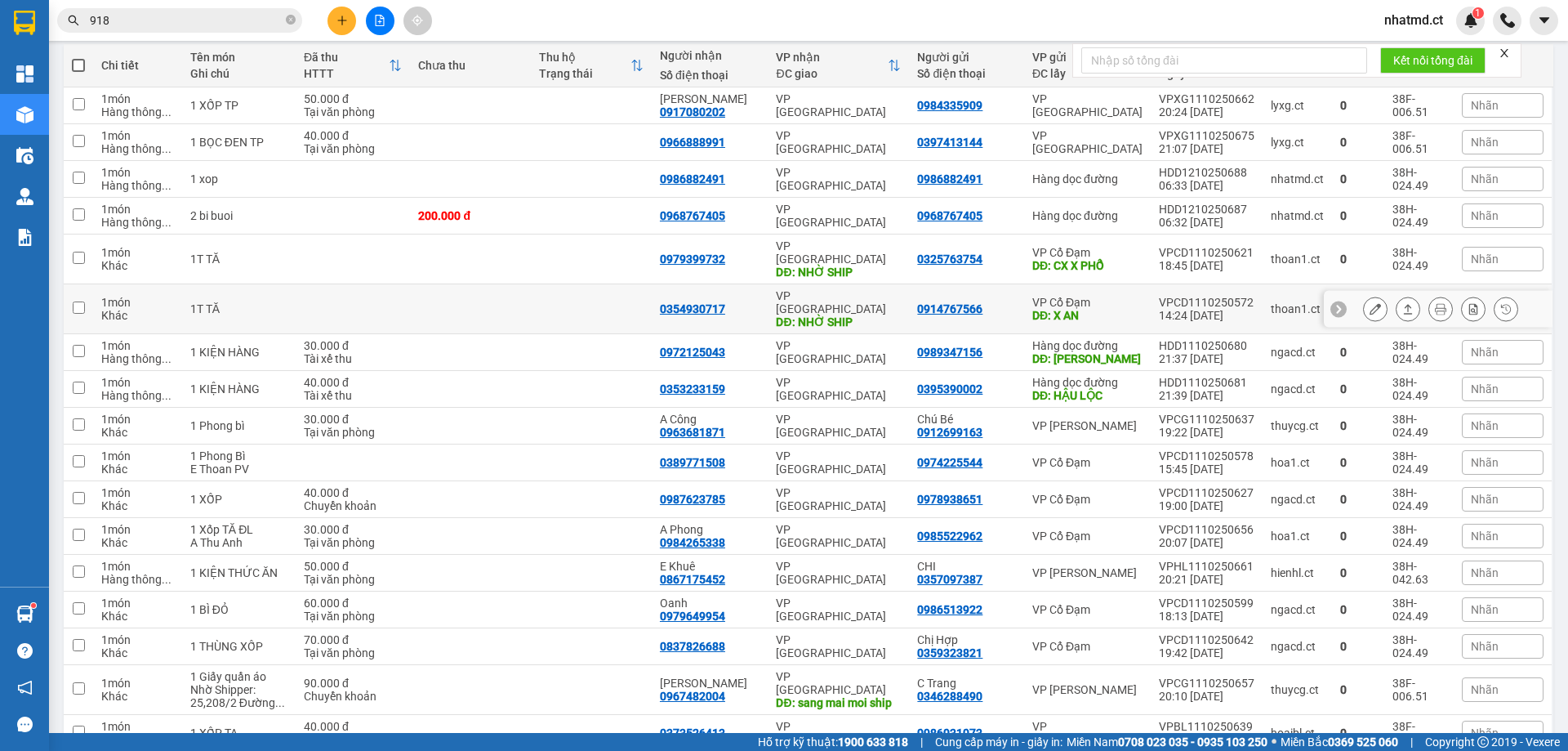
click at [544, 298] on td at bounding box center [591, 308] width 121 height 50
checkbox input "true"
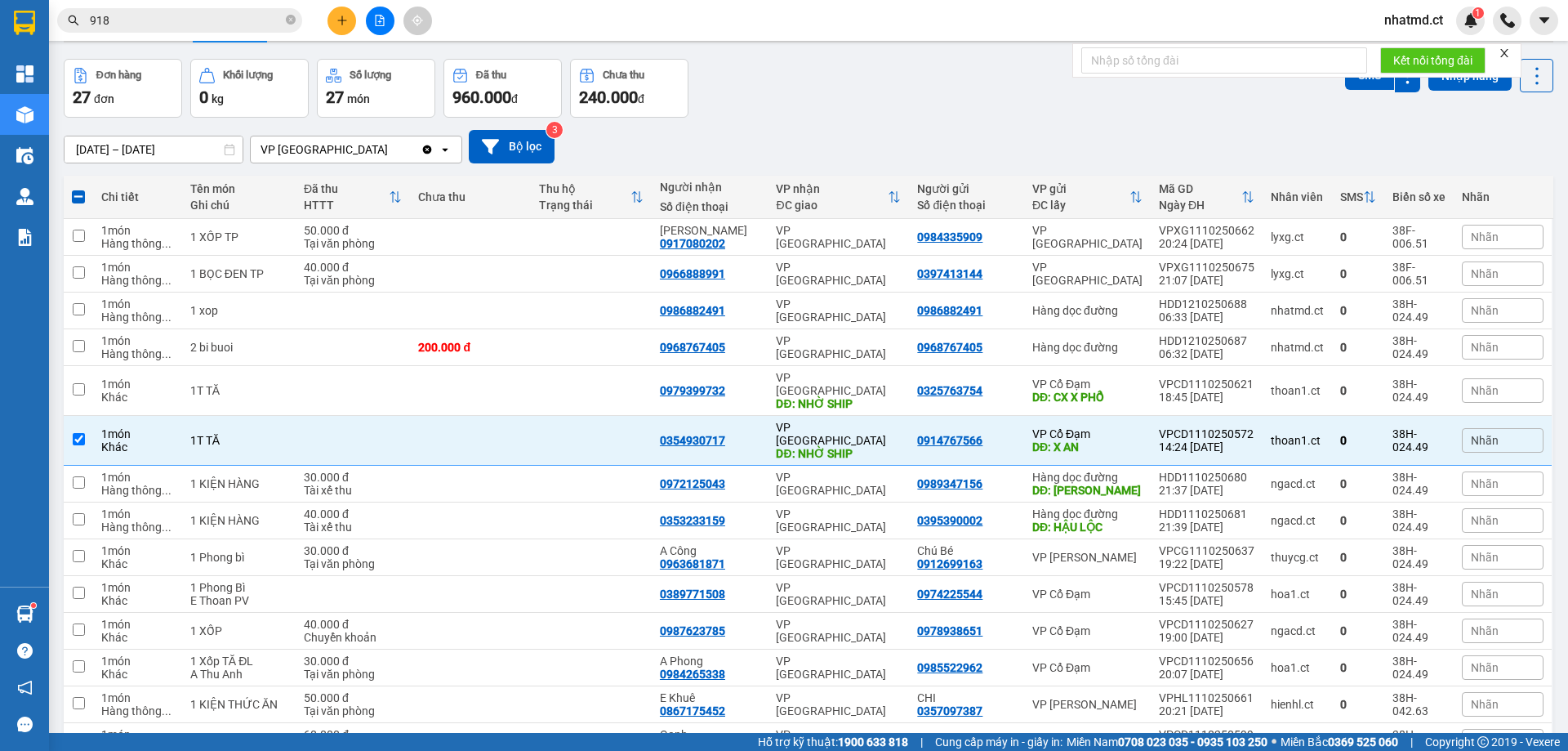
scroll to position [627, 0]
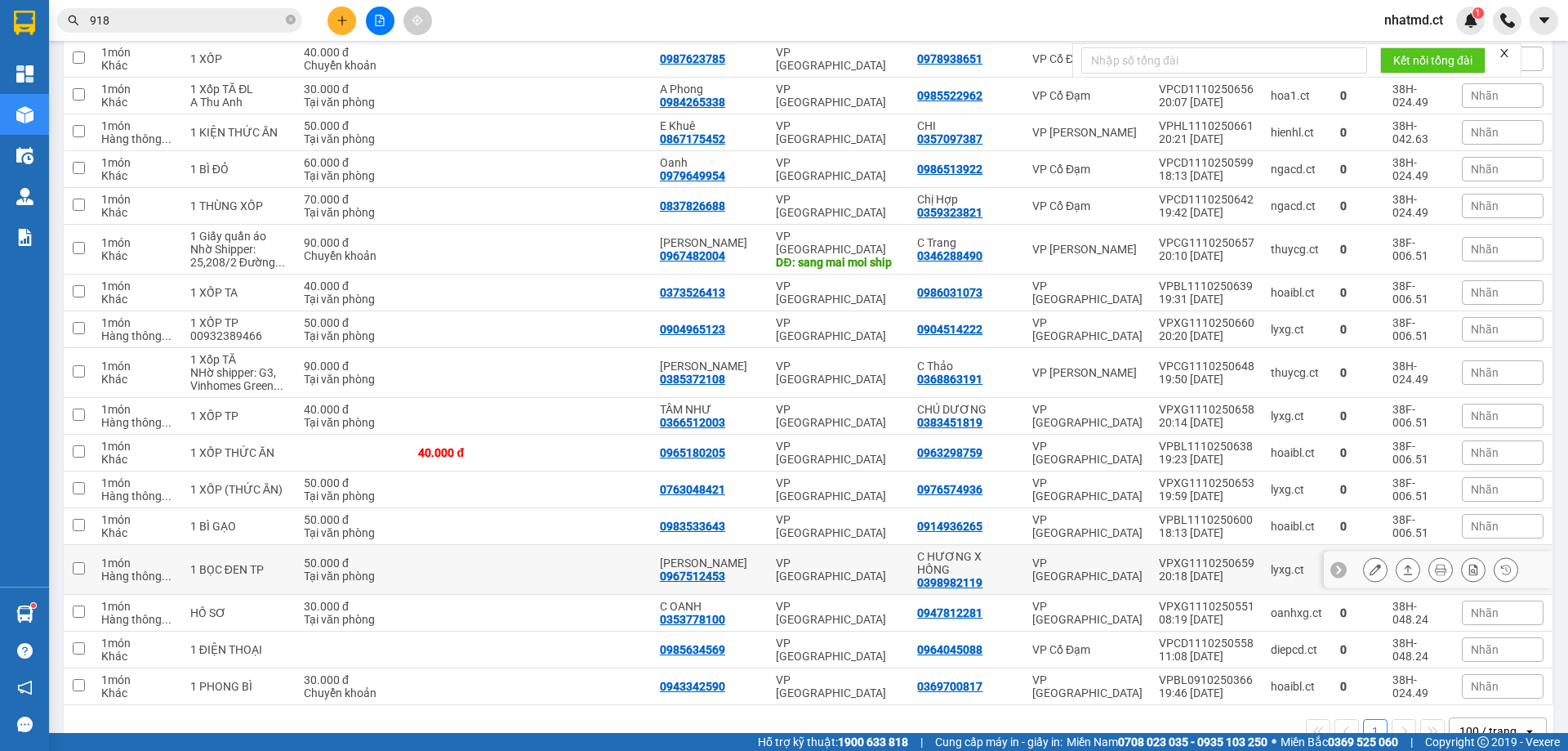
click at [787, 556] on div "VP [GEOGRAPHIC_DATA]" at bounding box center [838, 569] width 125 height 26
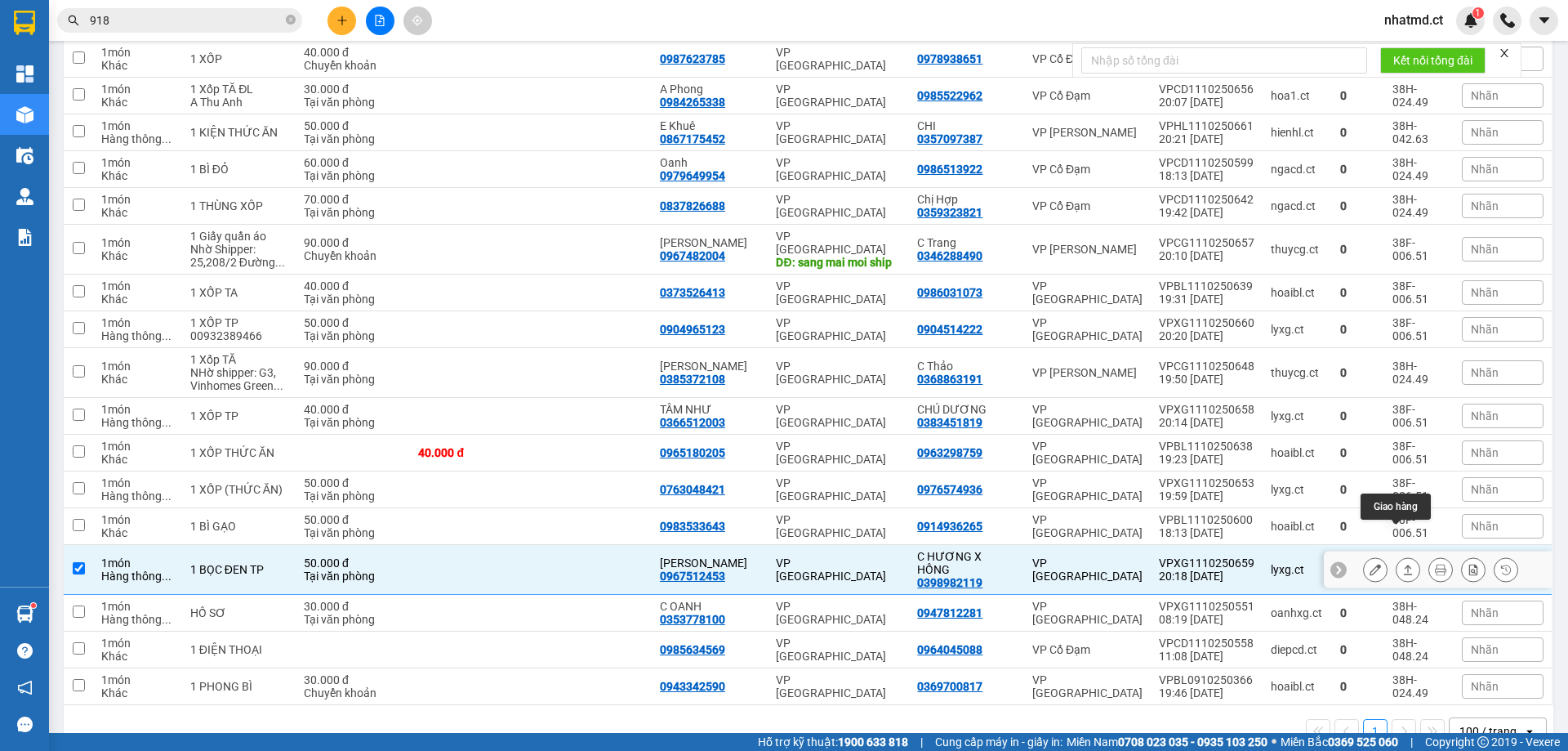
click at [1402, 563] on icon at bounding box center [1408, 569] width 12 height 12
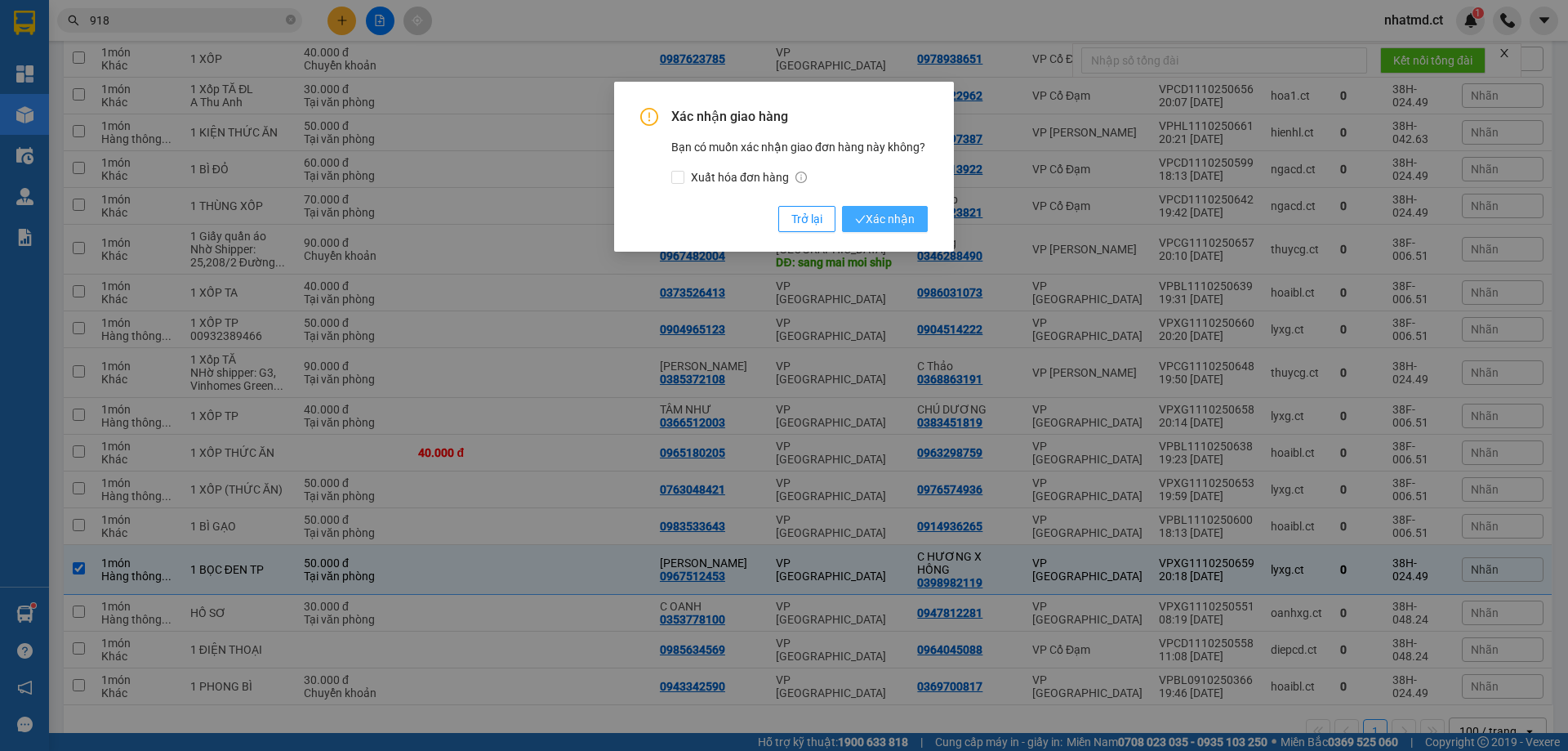
click at [910, 218] on span "Xác nhận" at bounding box center [885, 219] width 59 height 18
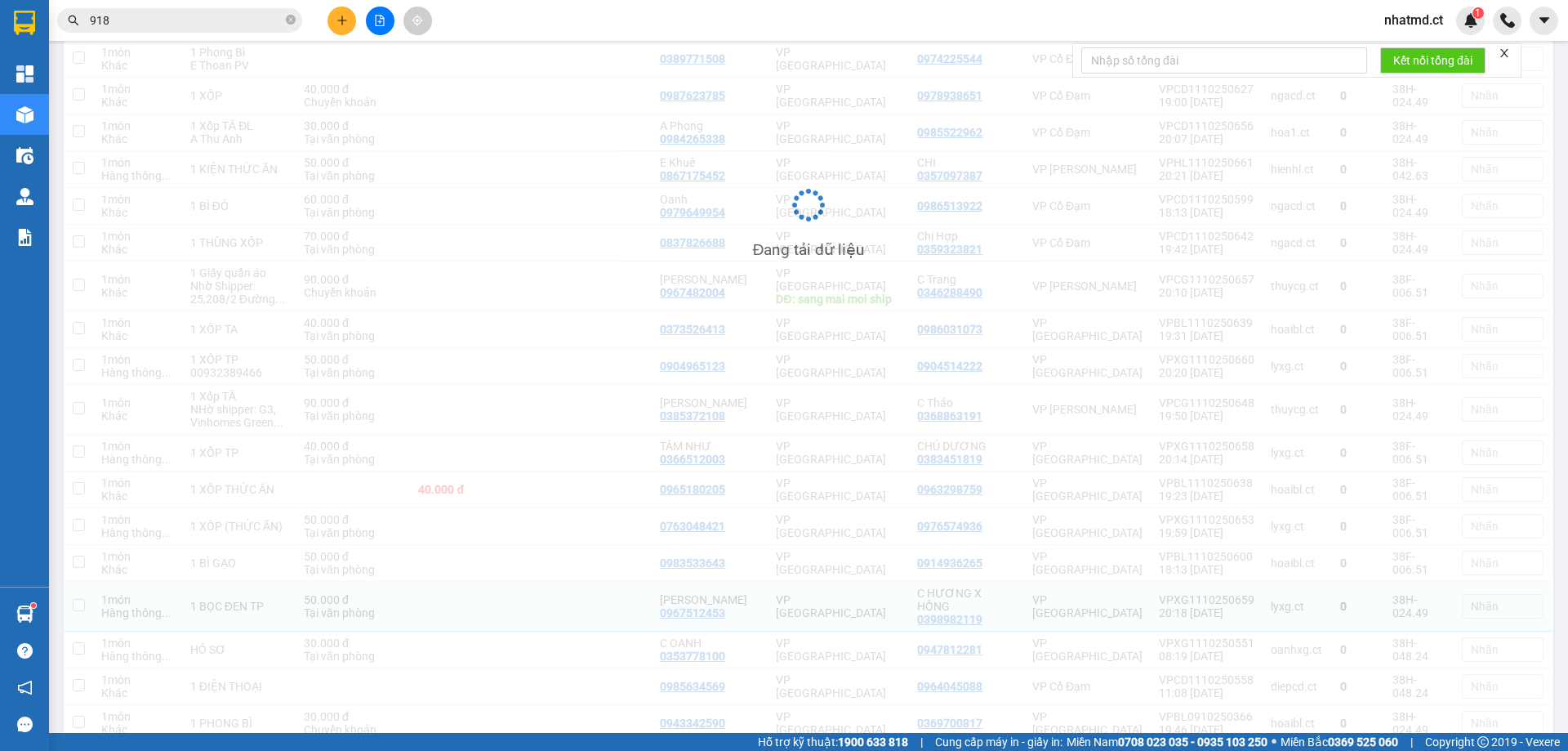
checkbox input "false"
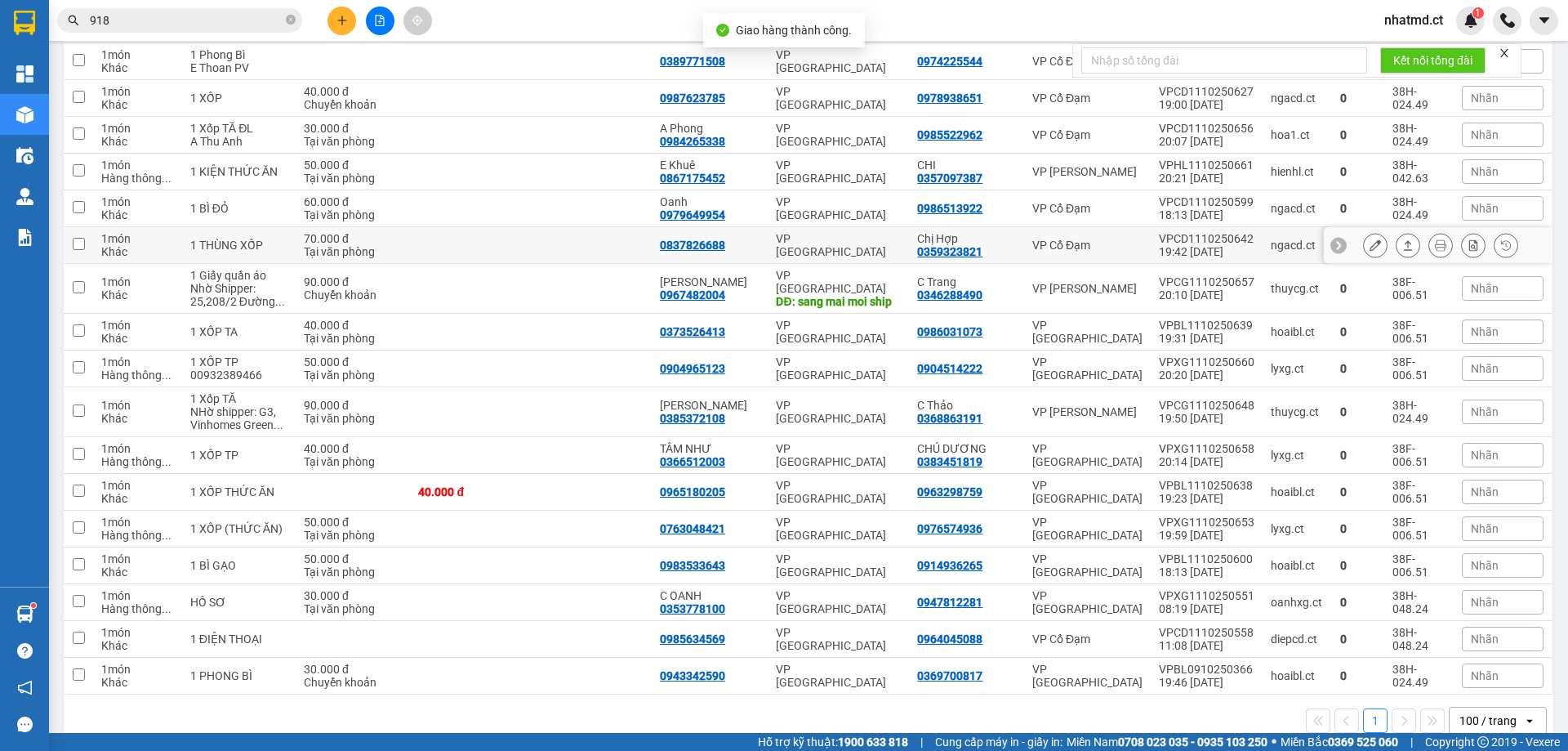
scroll to position [590, 0]
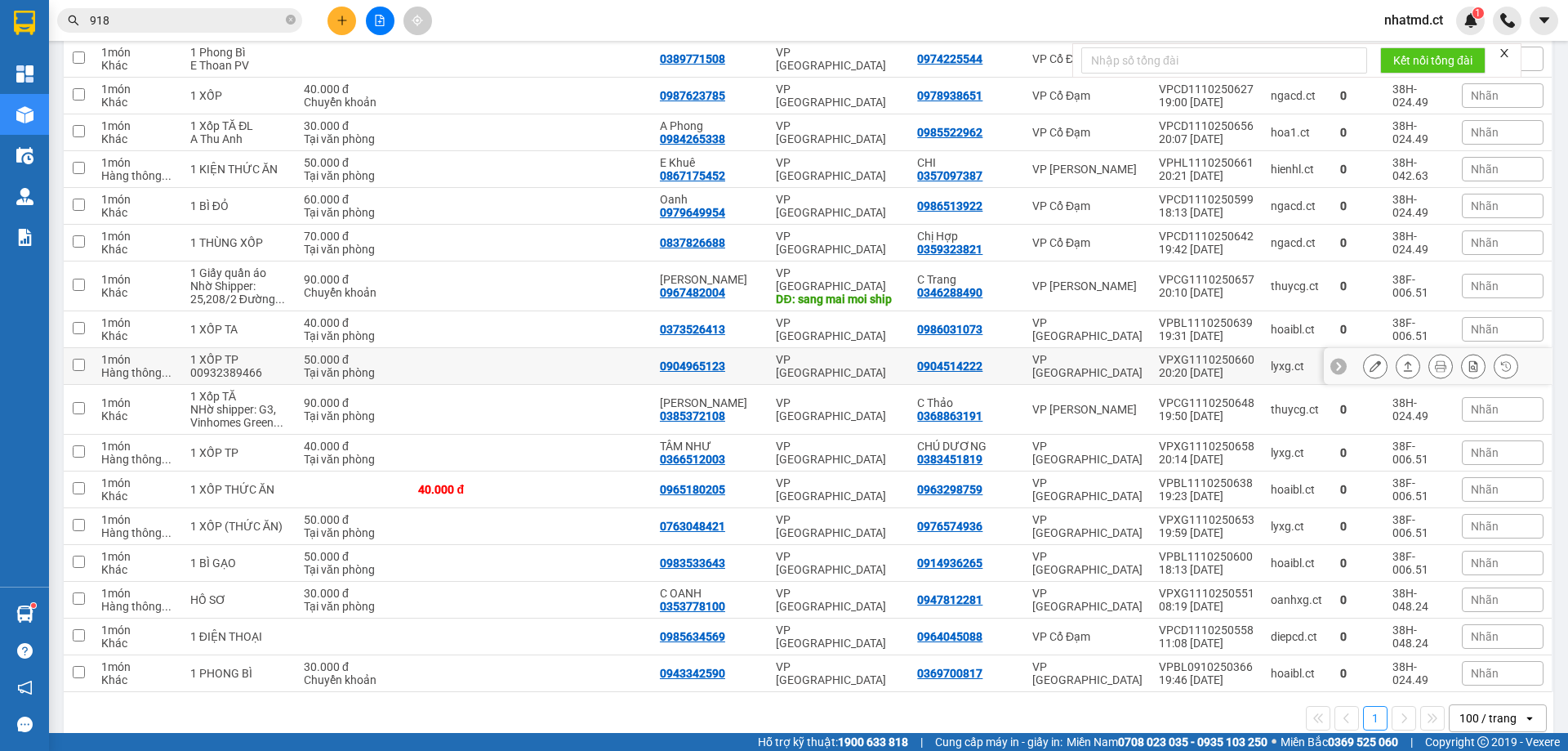
click at [422, 348] on td at bounding box center [470, 366] width 121 height 37
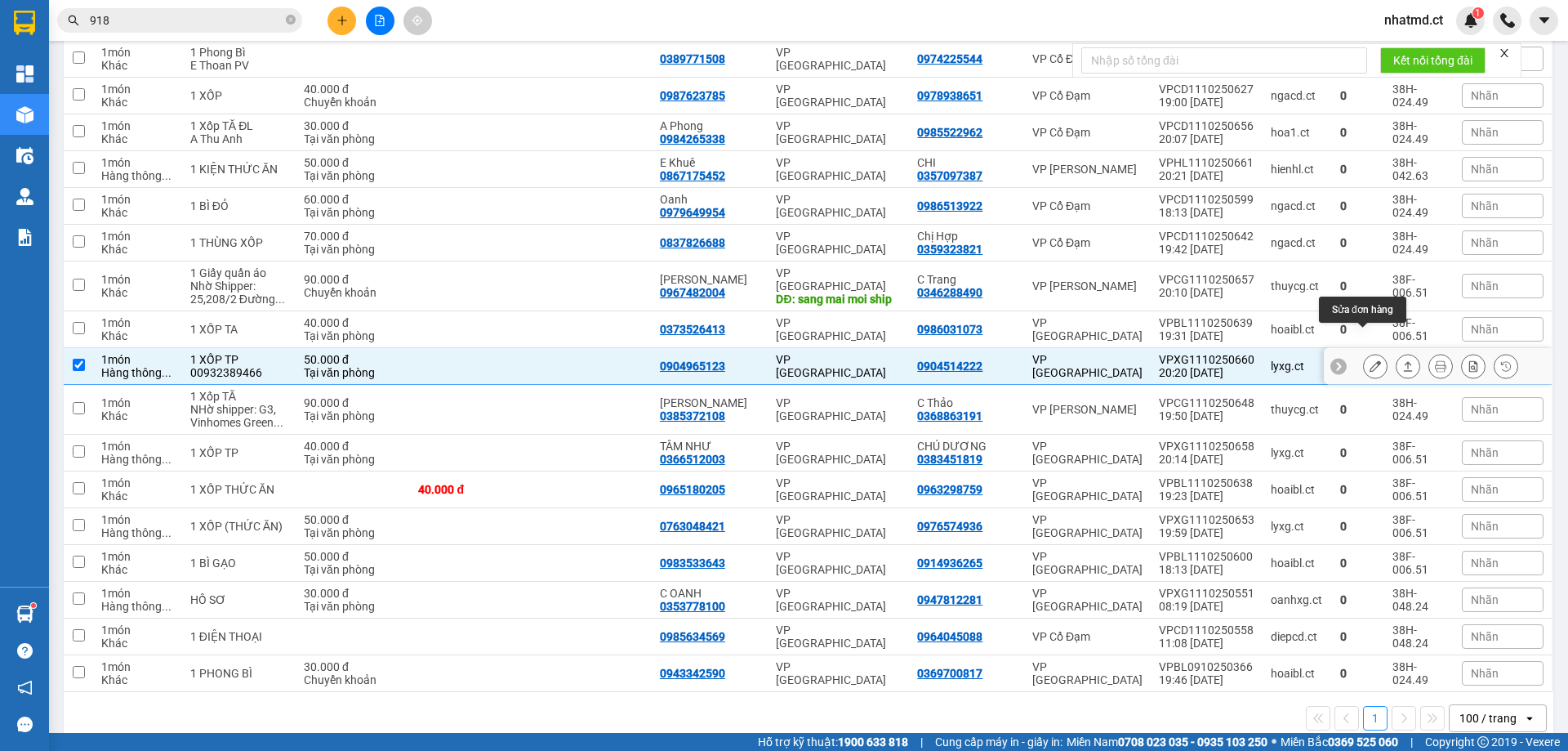
click at [1402, 361] on icon at bounding box center [1408, 366] width 12 height 12
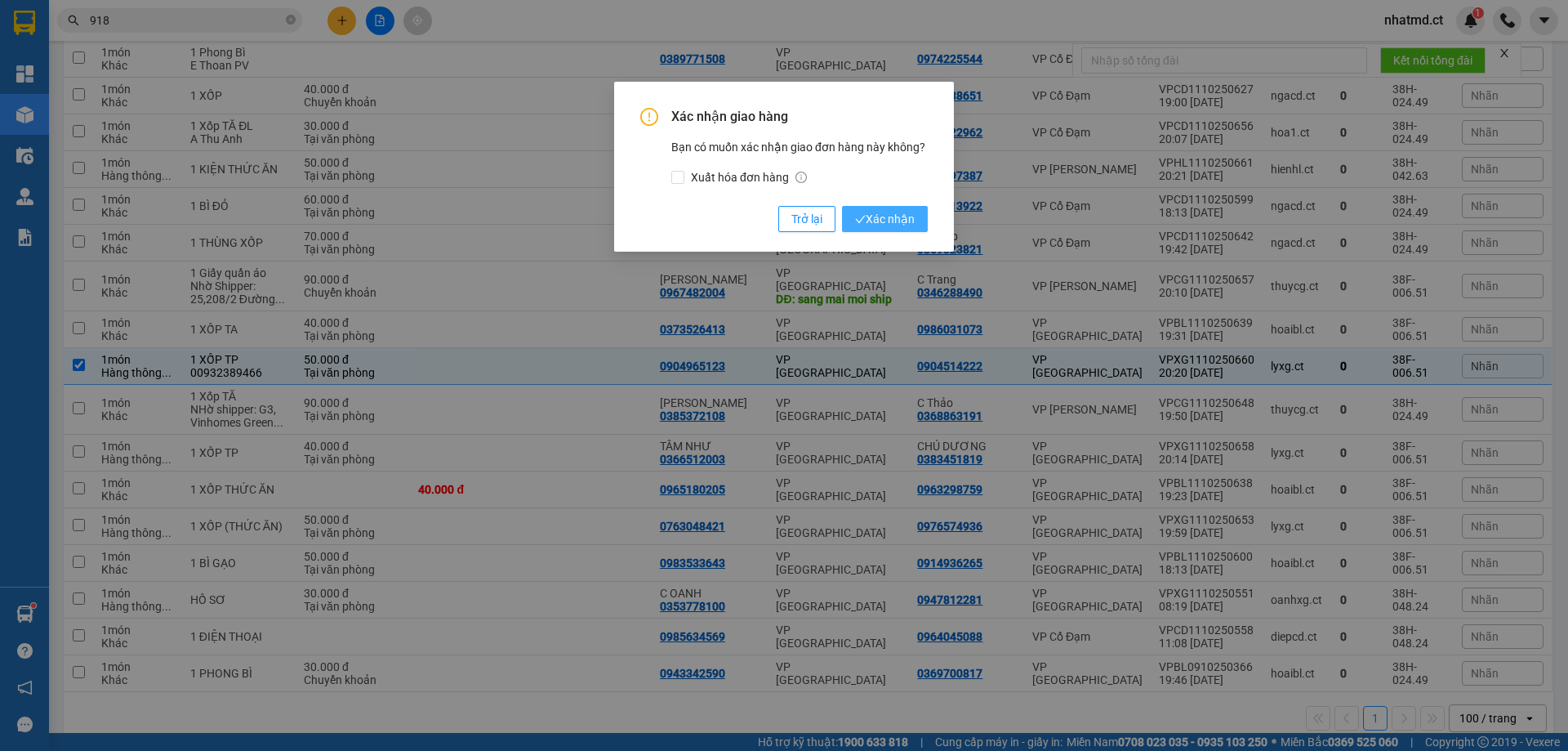
click at [893, 223] on span "Xác nhận" at bounding box center [885, 219] width 59 height 18
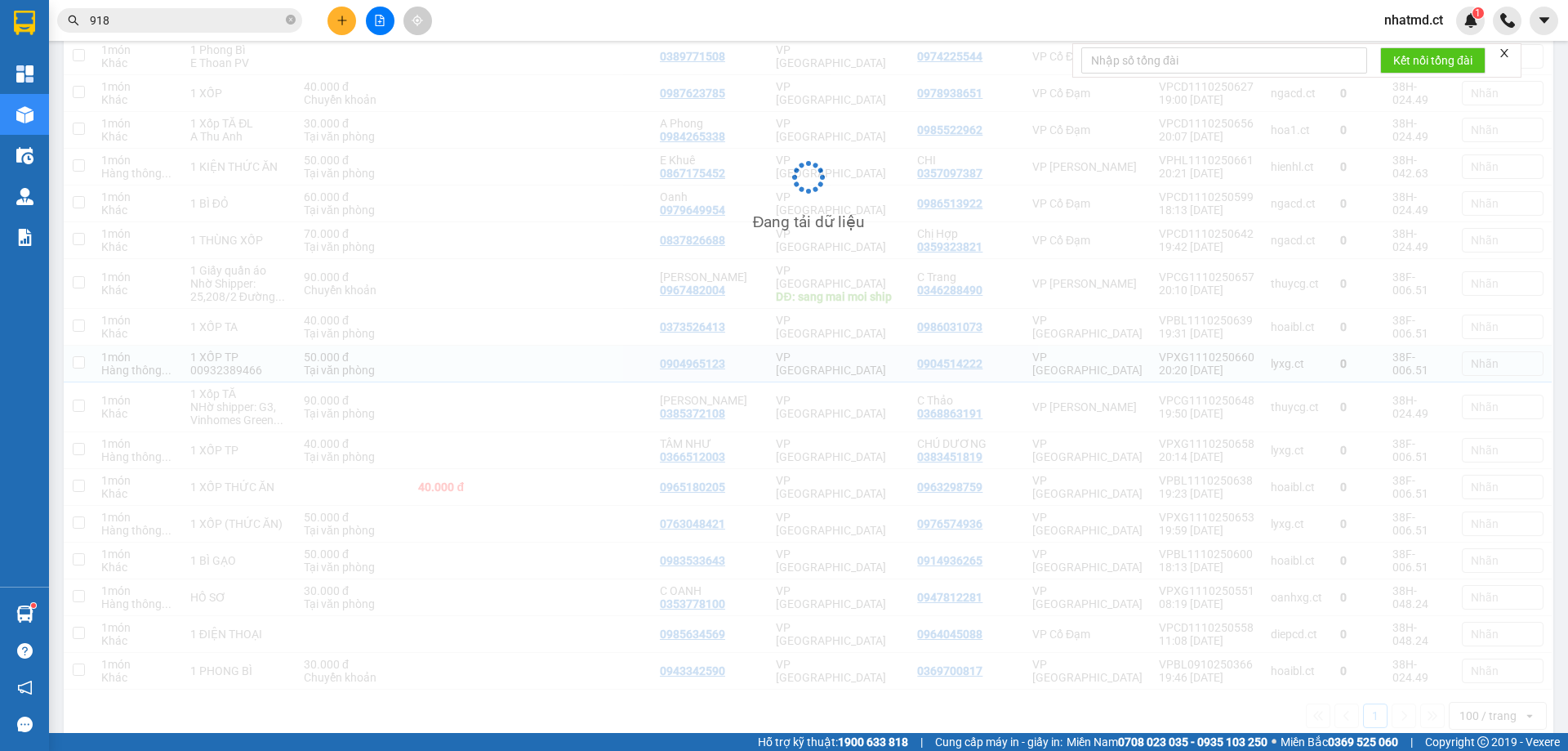
checkbox input "false"
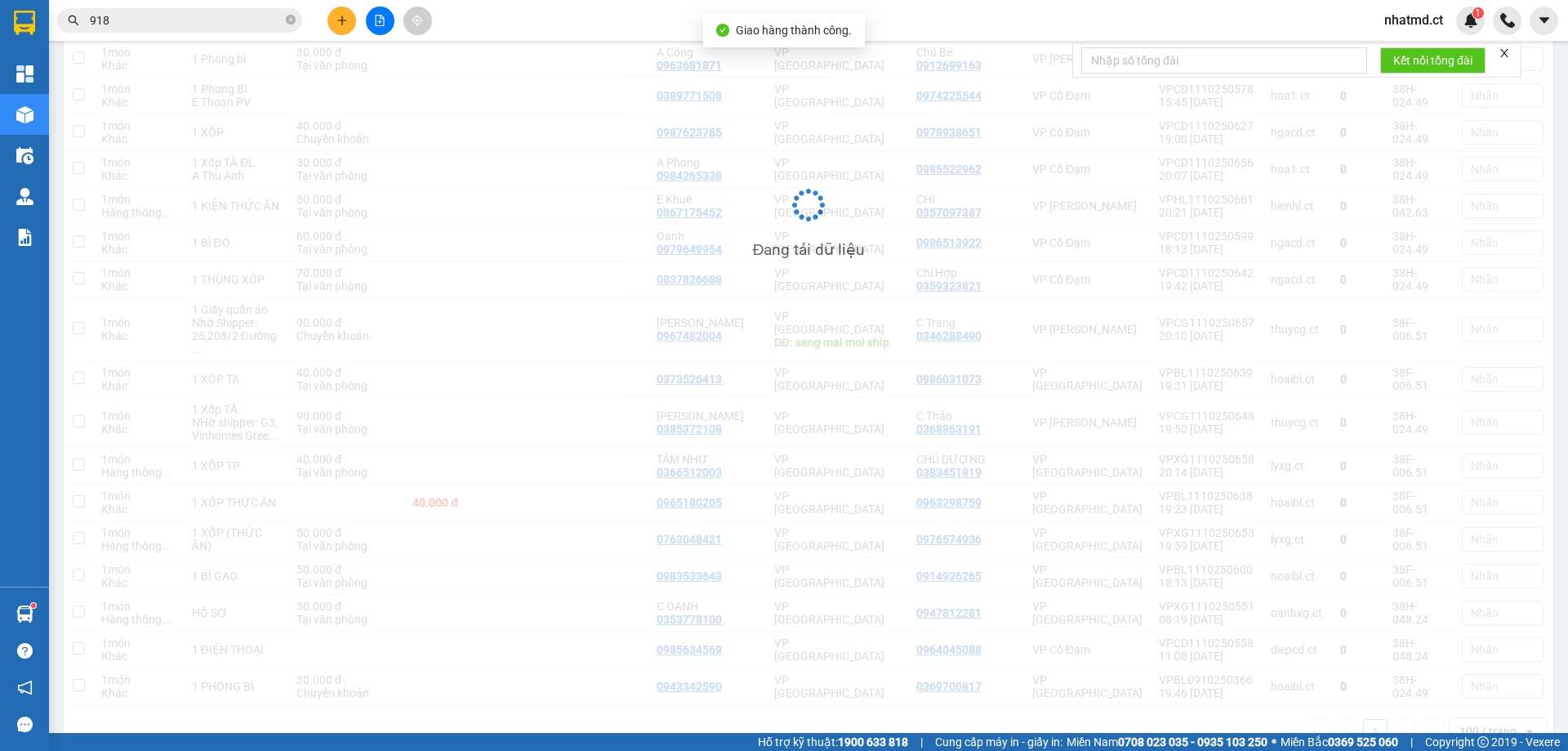
scroll to position [554, 0]
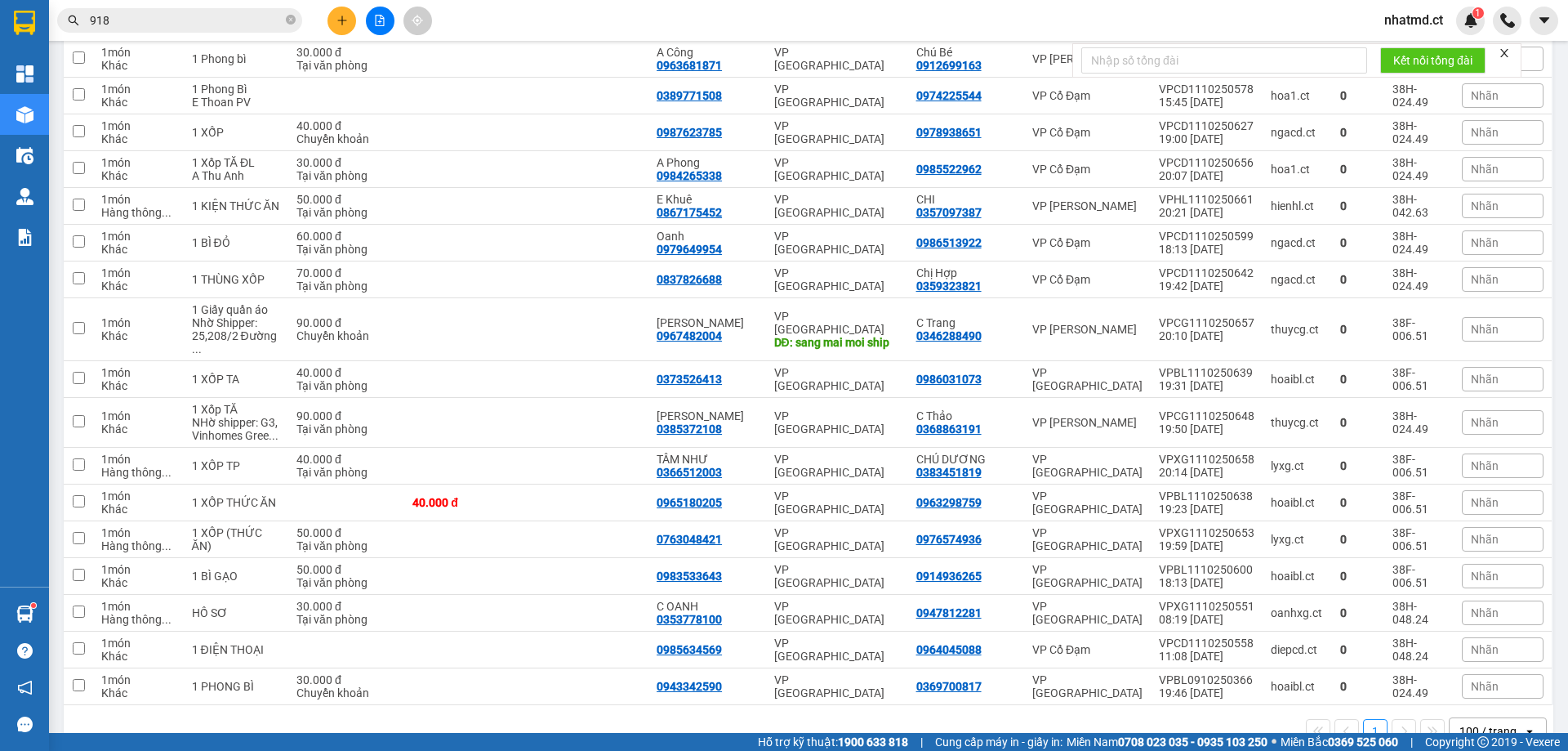
click at [346, 21] on icon "plus" at bounding box center [342, 20] width 9 height 1
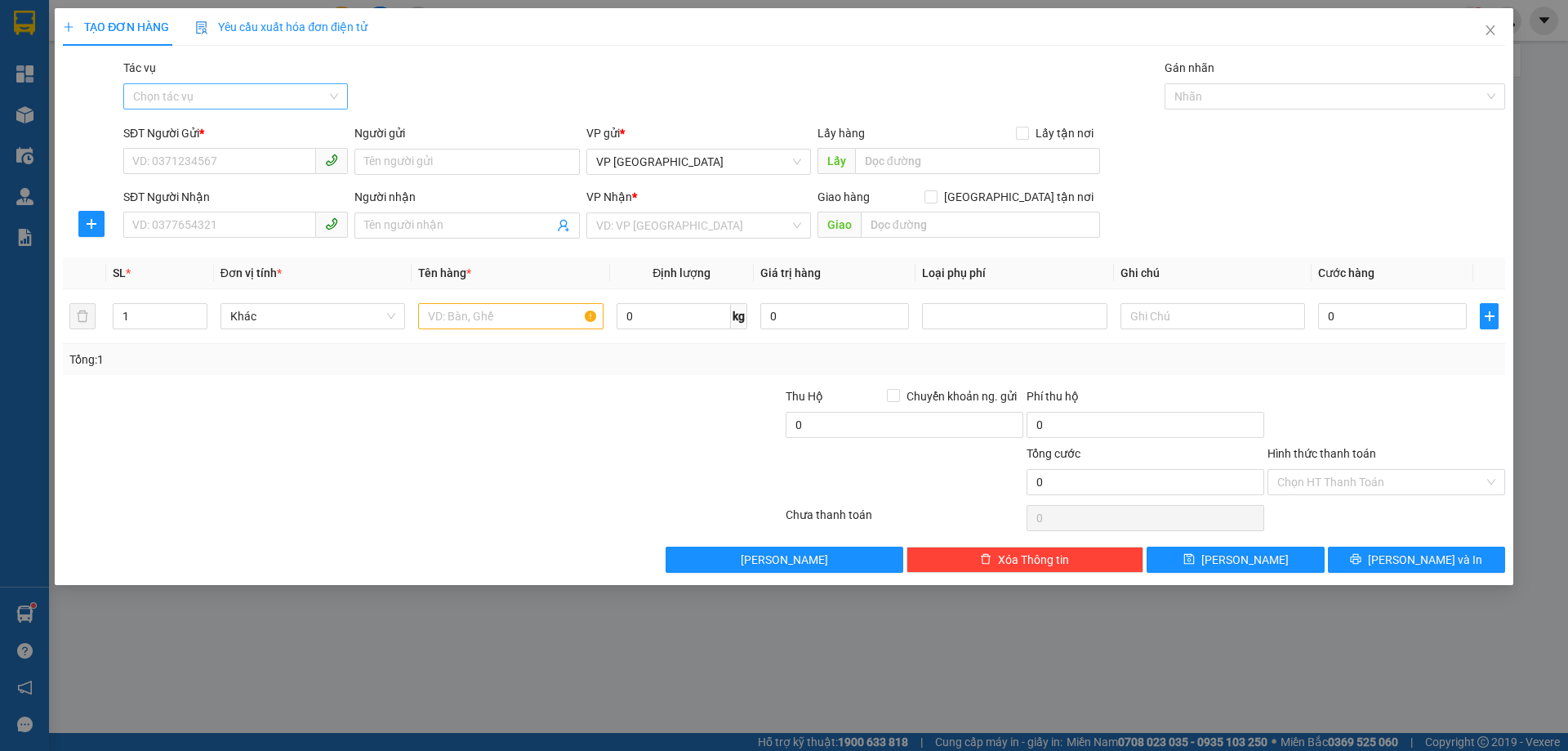
click at [305, 102] on input "Tác vụ" at bounding box center [230, 96] width 194 height 24
click at [274, 157] on div "Nhập hàng kho nhận" at bounding box center [235, 155] width 205 height 18
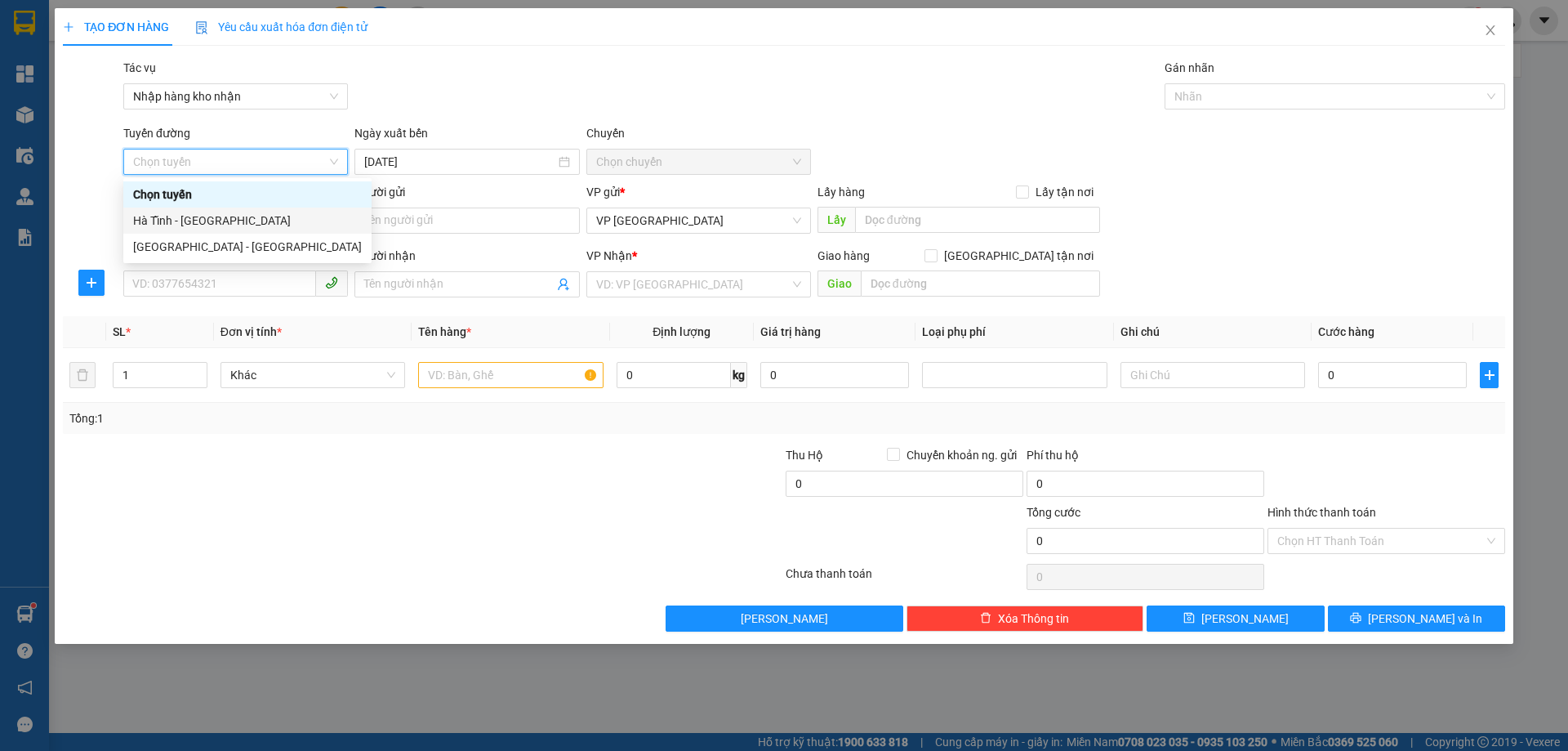
click at [252, 227] on div "Hà Tĩnh - [GEOGRAPHIC_DATA]" at bounding box center [248, 221] width 229 height 18
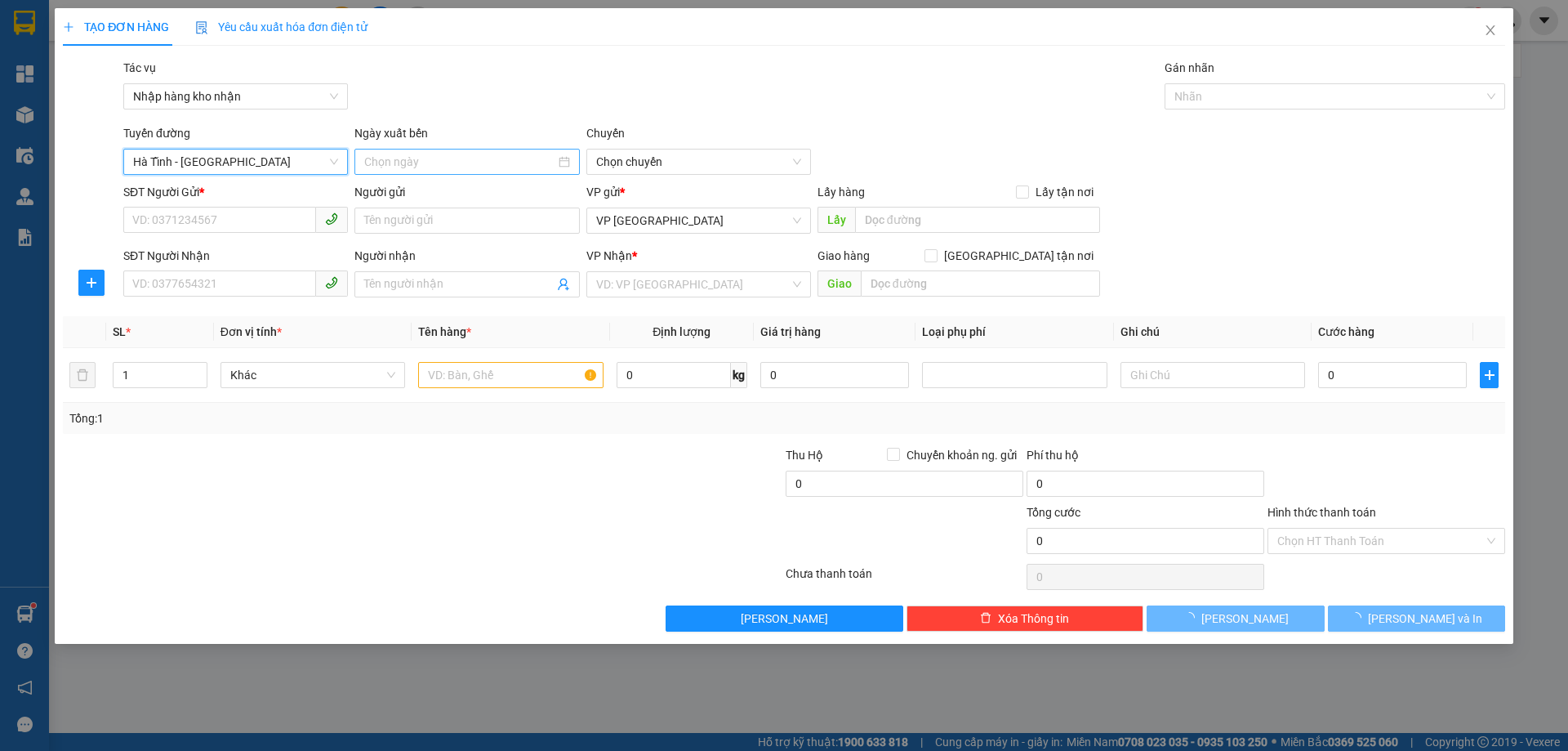
click at [432, 160] on input at bounding box center [459, 161] width 190 height 18
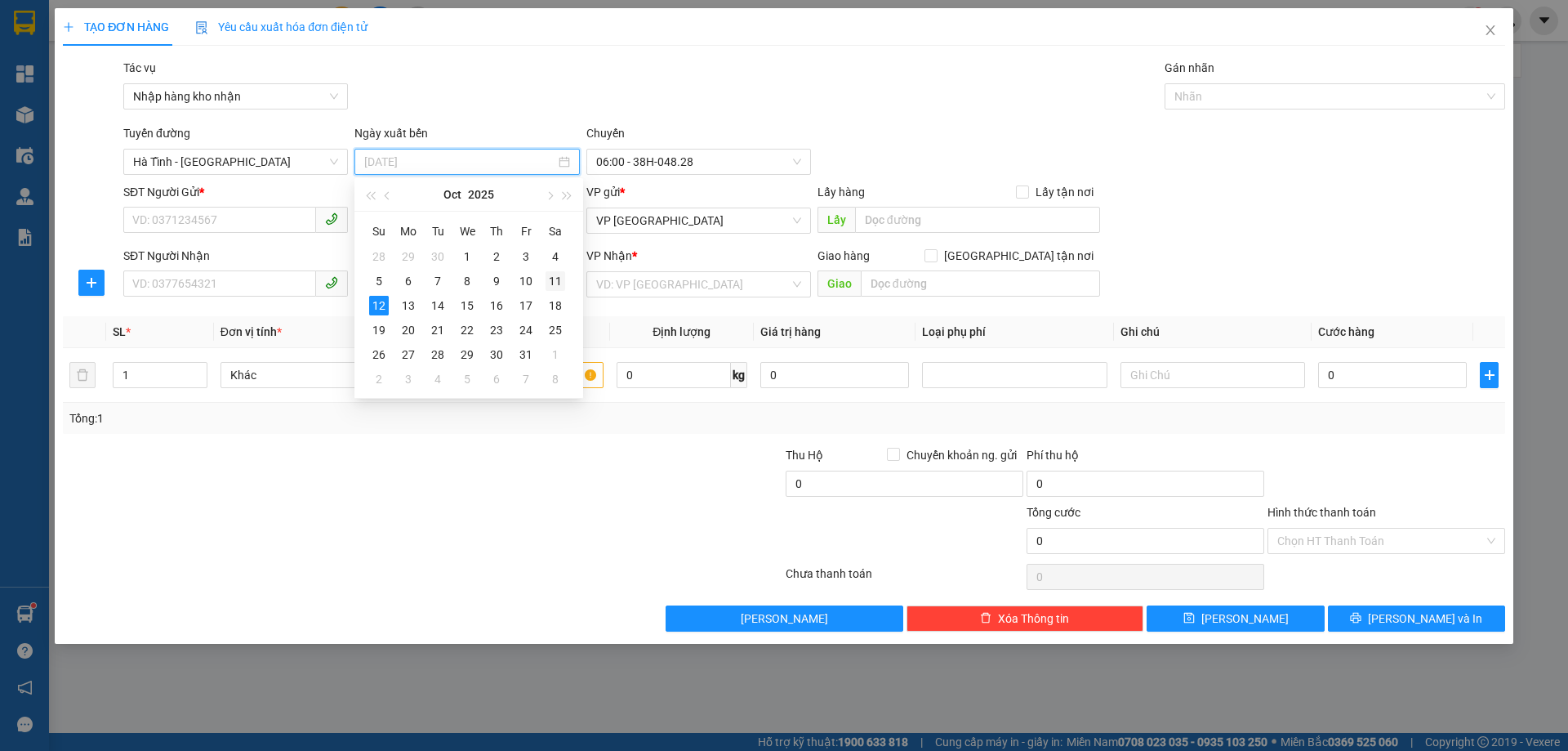
click at [554, 277] on div "11" at bounding box center [555, 281] width 20 height 20
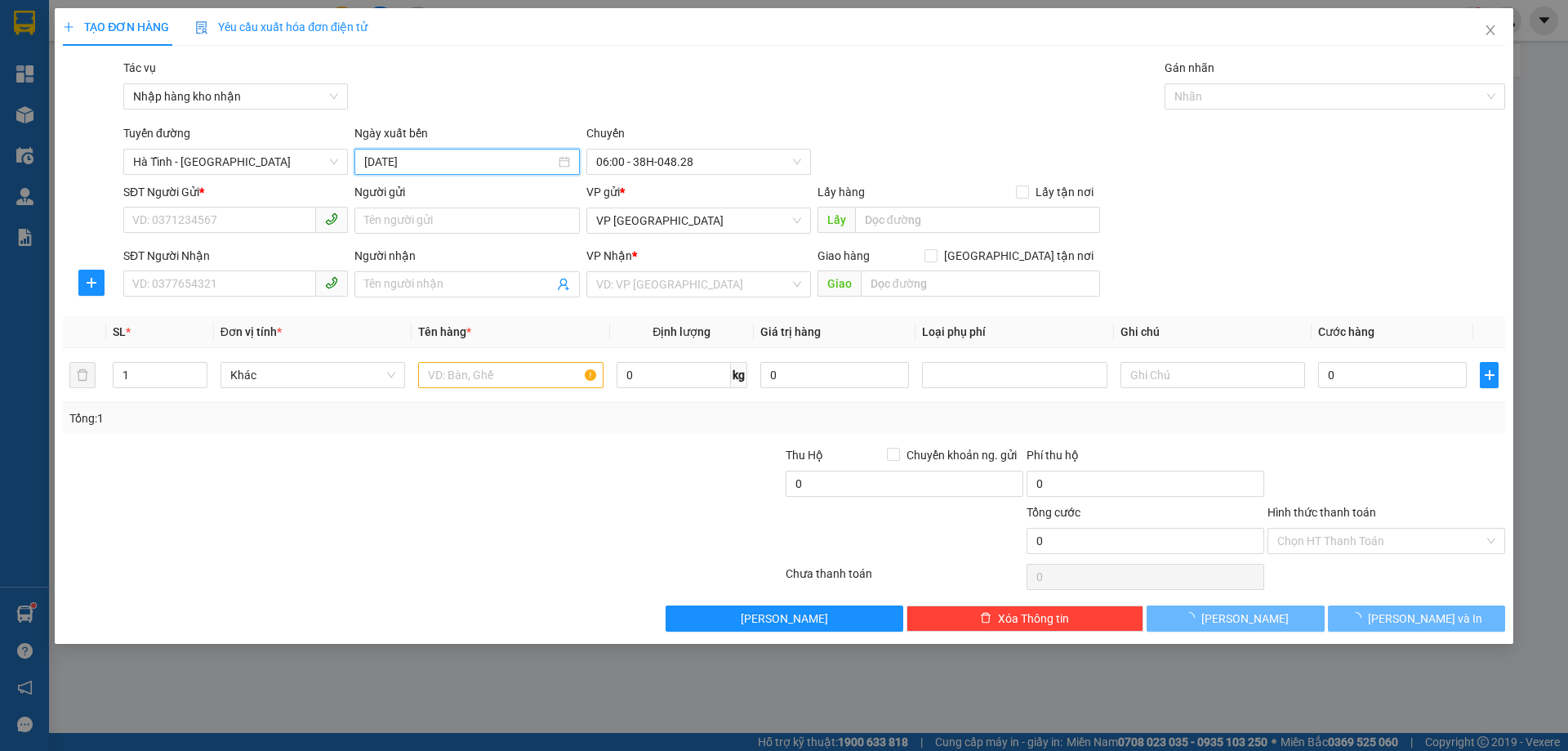
type input "[DATE]"
click at [614, 163] on span "06:00 - 38H-048.28" at bounding box center [698, 161] width 205 height 24
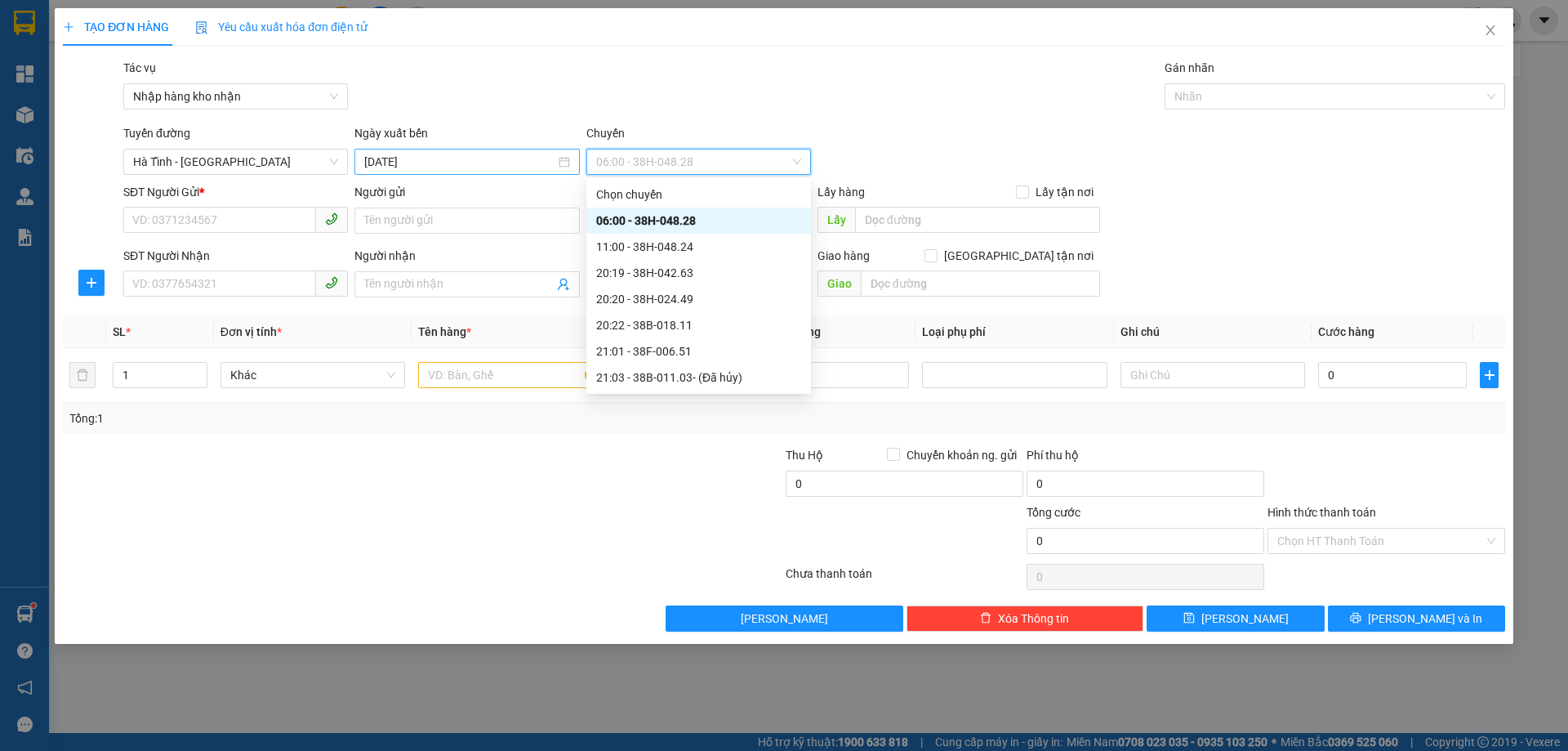
click at [479, 167] on input "[DATE]" at bounding box center [459, 161] width 190 height 18
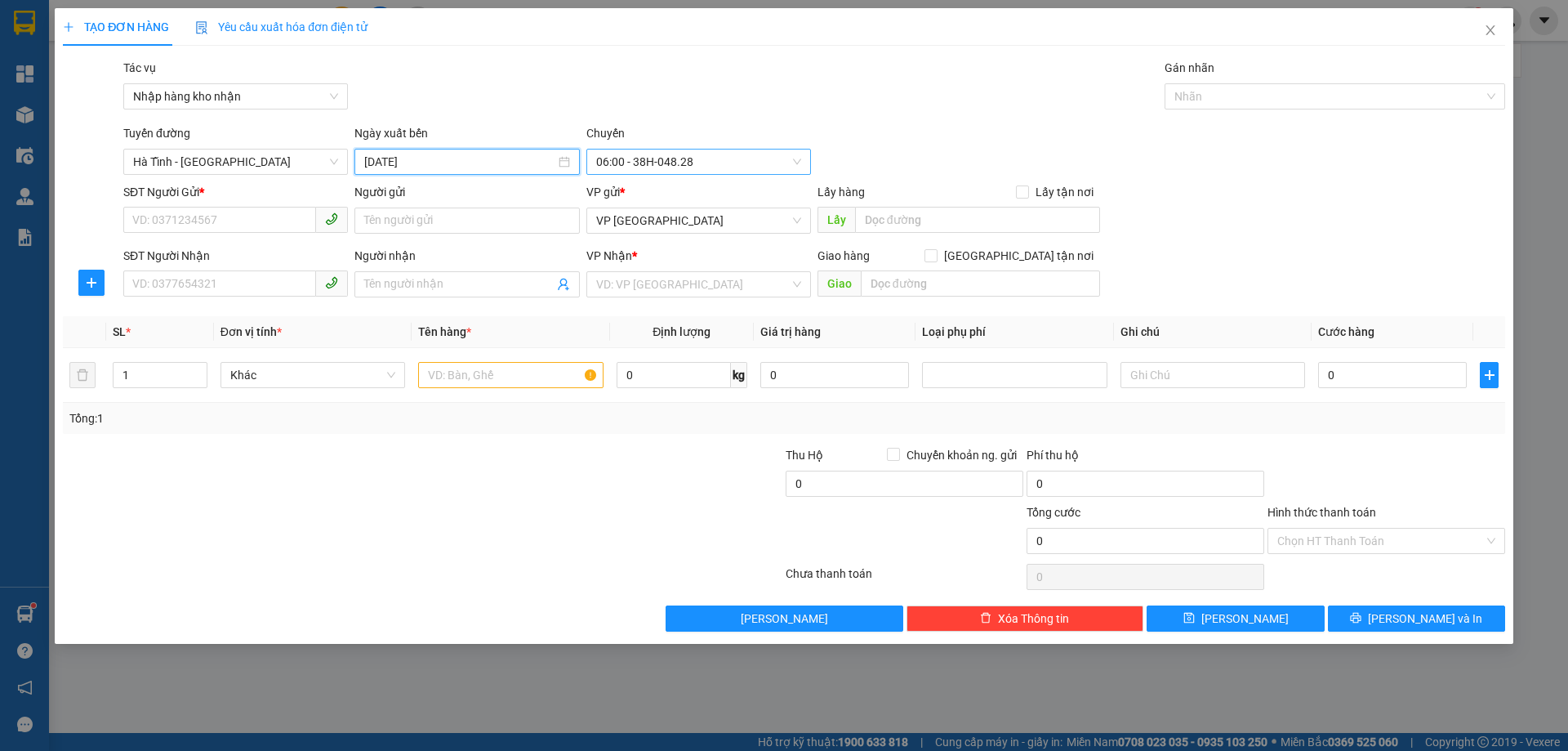
click at [643, 161] on span "06:00 - 38H-048.28" at bounding box center [698, 161] width 205 height 24
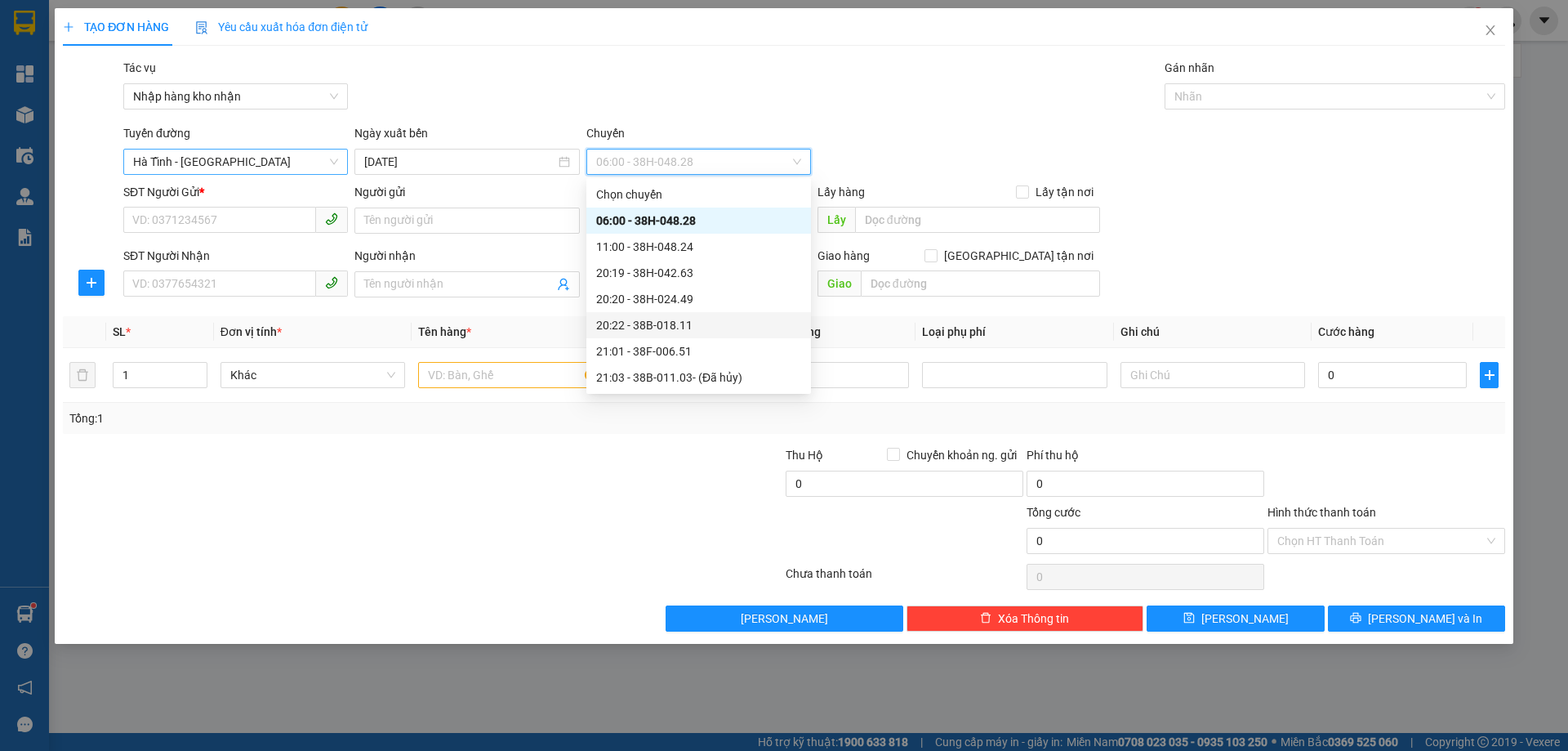
click at [205, 165] on span "Hà Tĩnh - [GEOGRAPHIC_DATA]" at bounding box center [235, 161] width 205 height 24
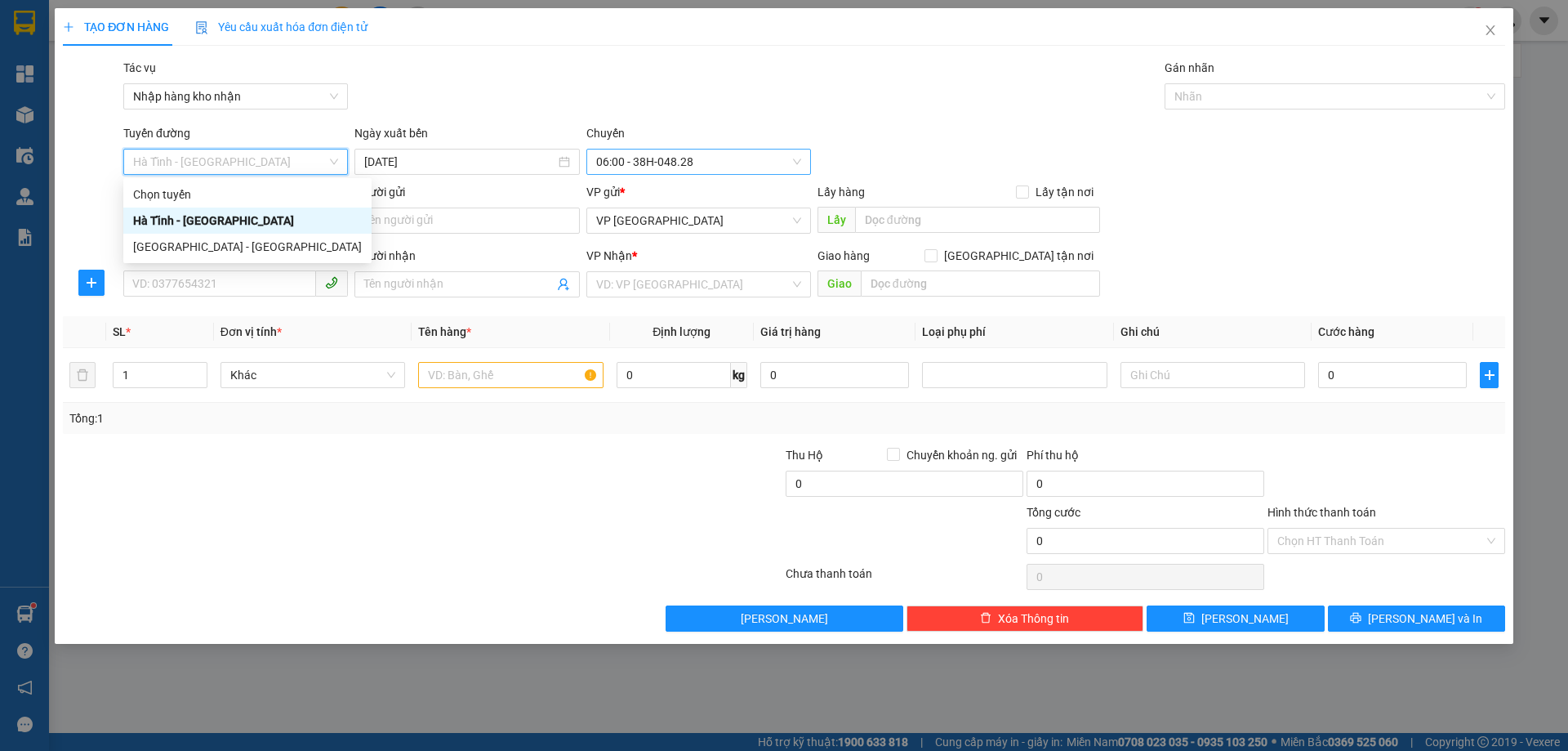
click at [696, 169] on span "06:00 - 38H-048.28" at bounding box center [698, 161] width 205 height 24
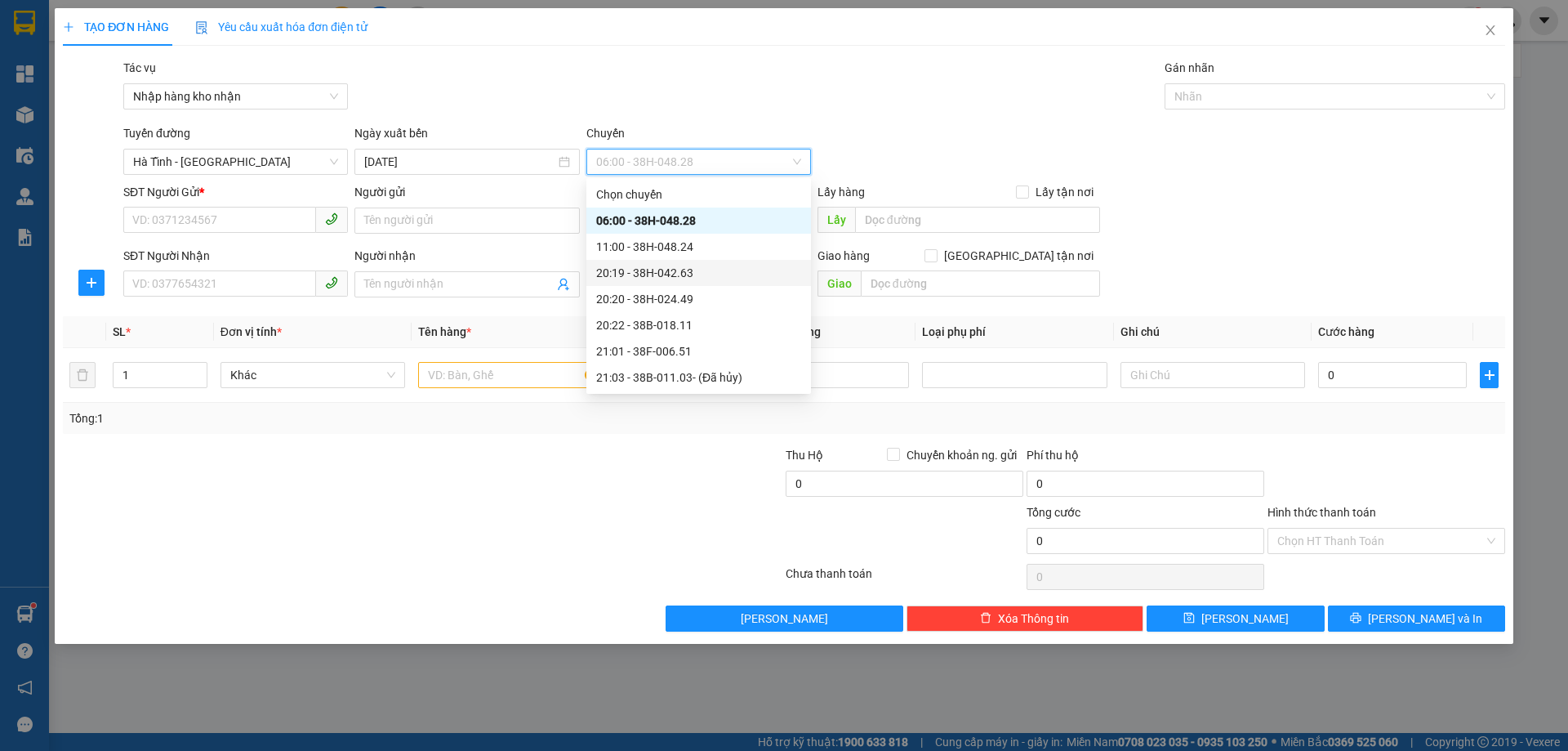
click at [712, 270] on div "20:19 - 38H-042.63" at bounding box center [698, 273] width 205 height 18
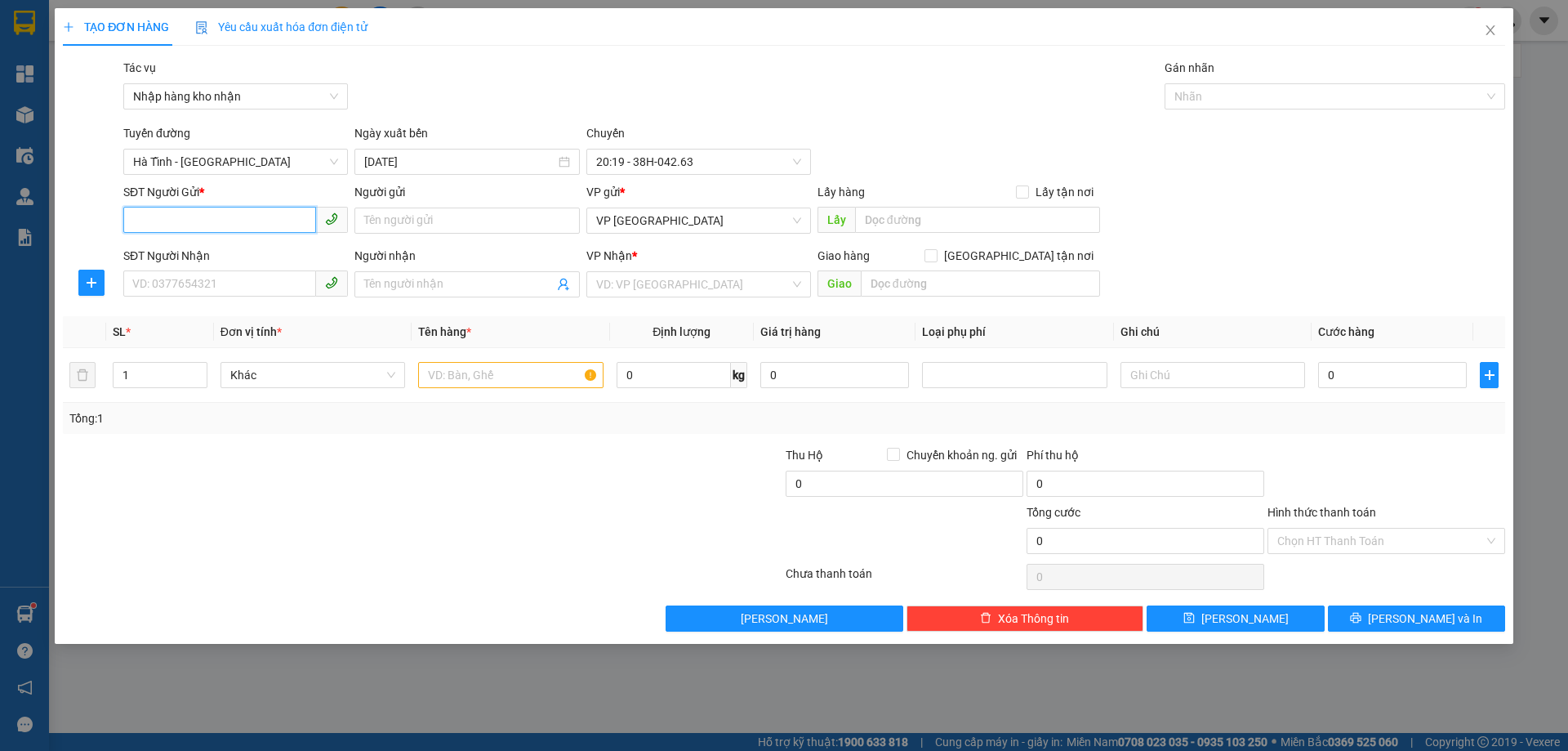
click at [281, 231] on input "SĐT Người Gửi *" at bounding box center [220, 219] width 193 height 26
click at [281, 231] on input "0337072037" at bounding box center [220, 219] width 193 height 26
type input "0337072037"
paste input "0337072037"
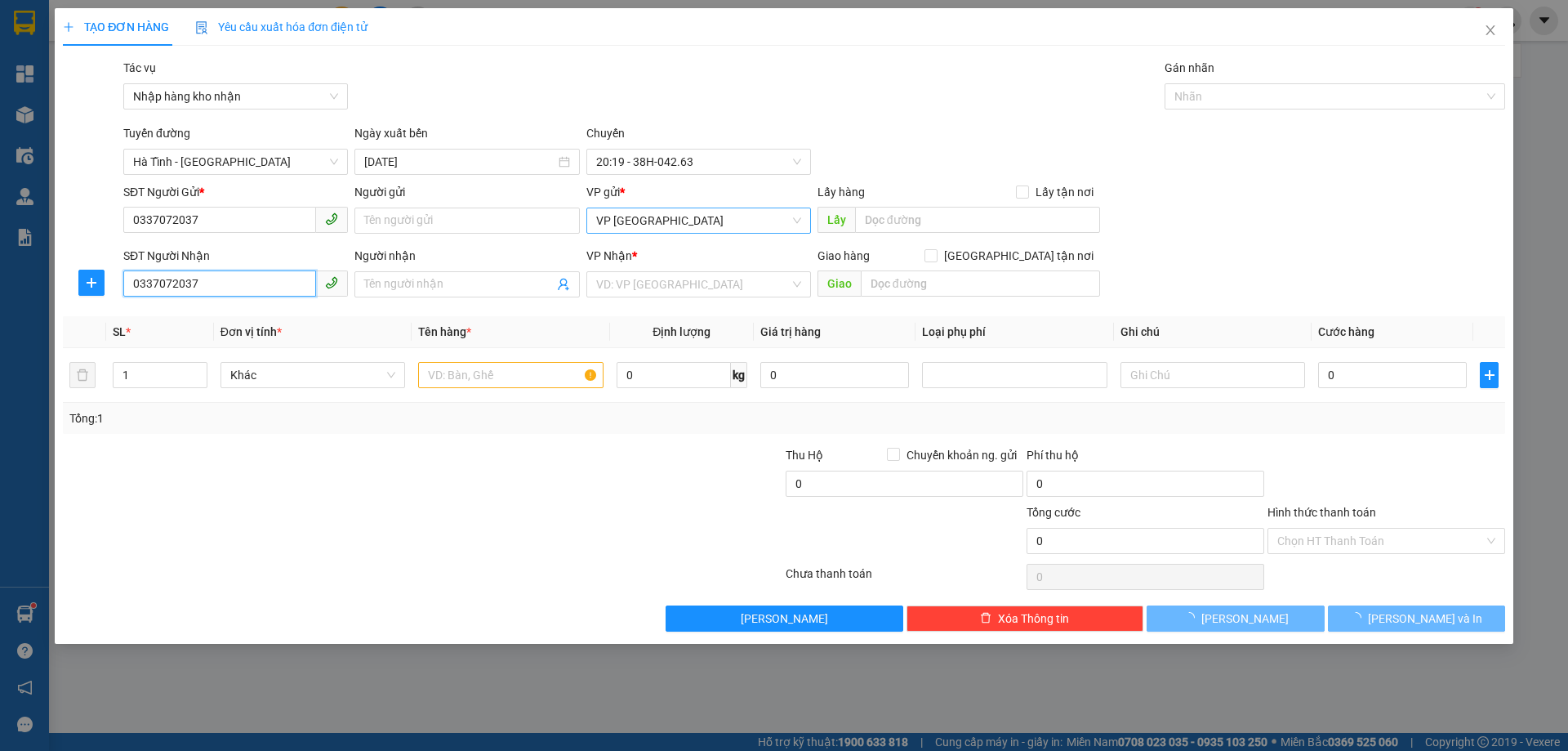
click at [678, 221] on span "VP [GEOGRAPHIC_DATA]" at bounding box center [698, 220] width 205 height 24
type input "0337072037"
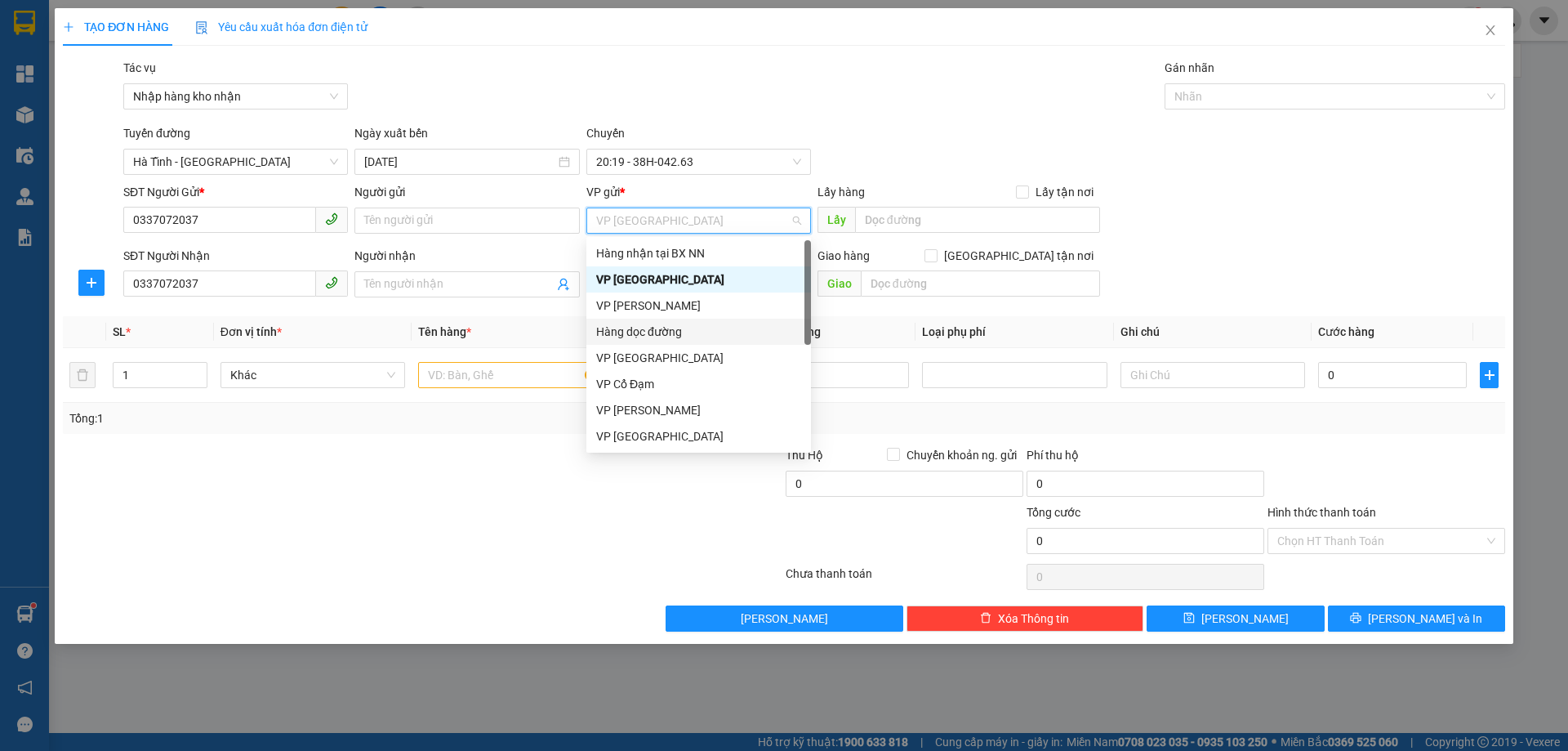
click at [683, 329] on div "Hàng dọc đường" at bounding box center [698, 332] width 205 height 18
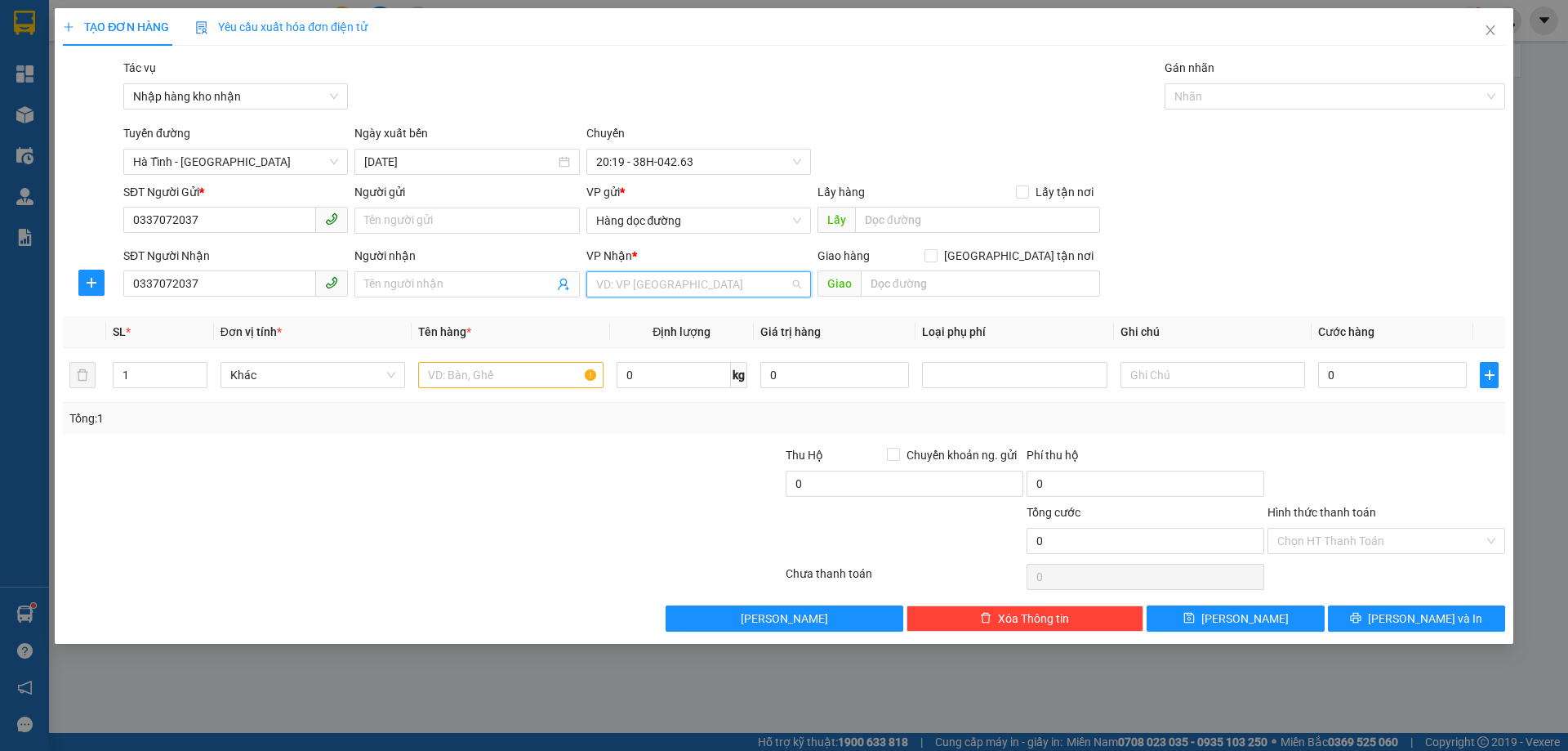
click at [679, 291] on input "search" at bounding box center [693, 284] width 194 height 24
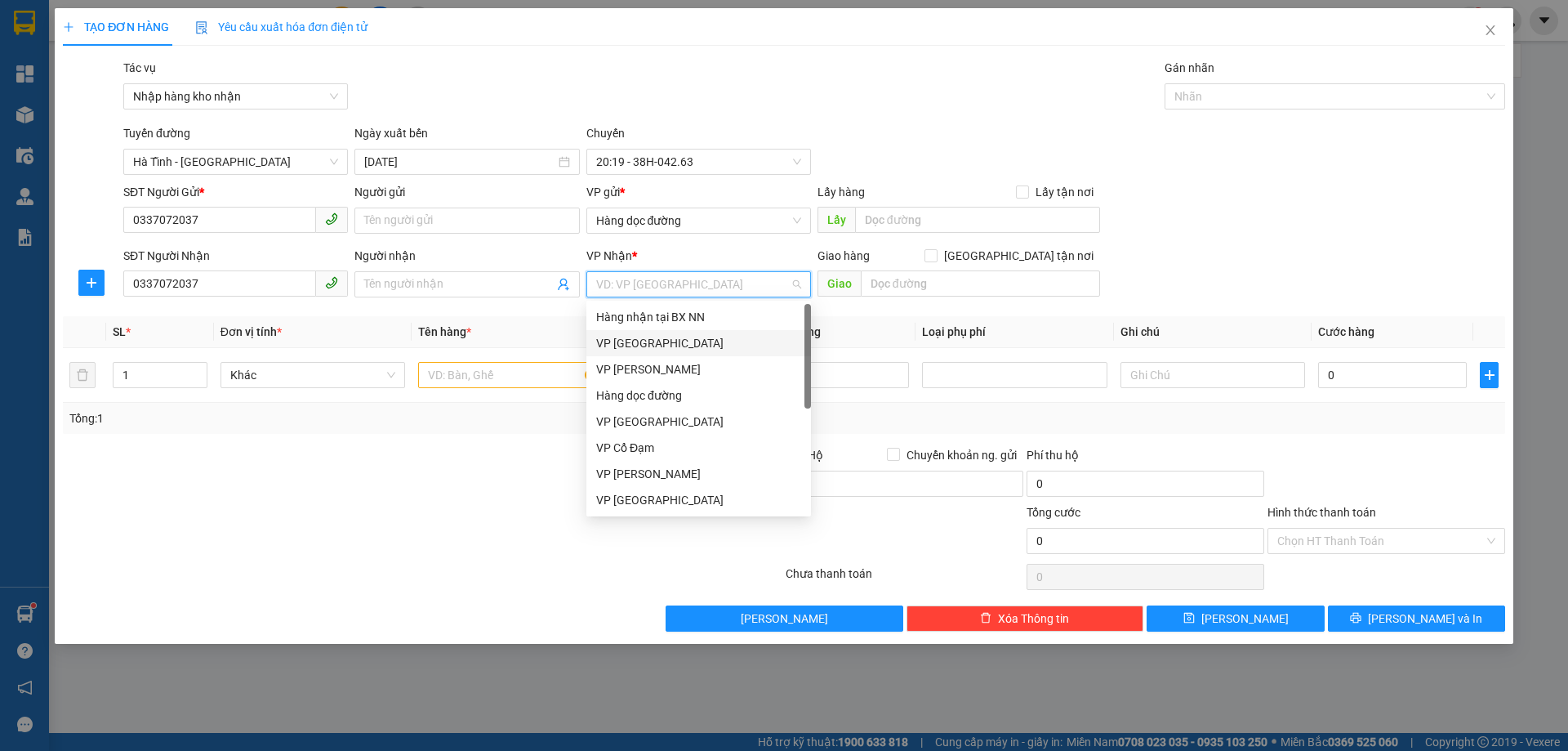
click at [671, 349] on div "VP [GEOGRAPHIC_DATA]" at bounding box center [698, 343] width 205 height 18
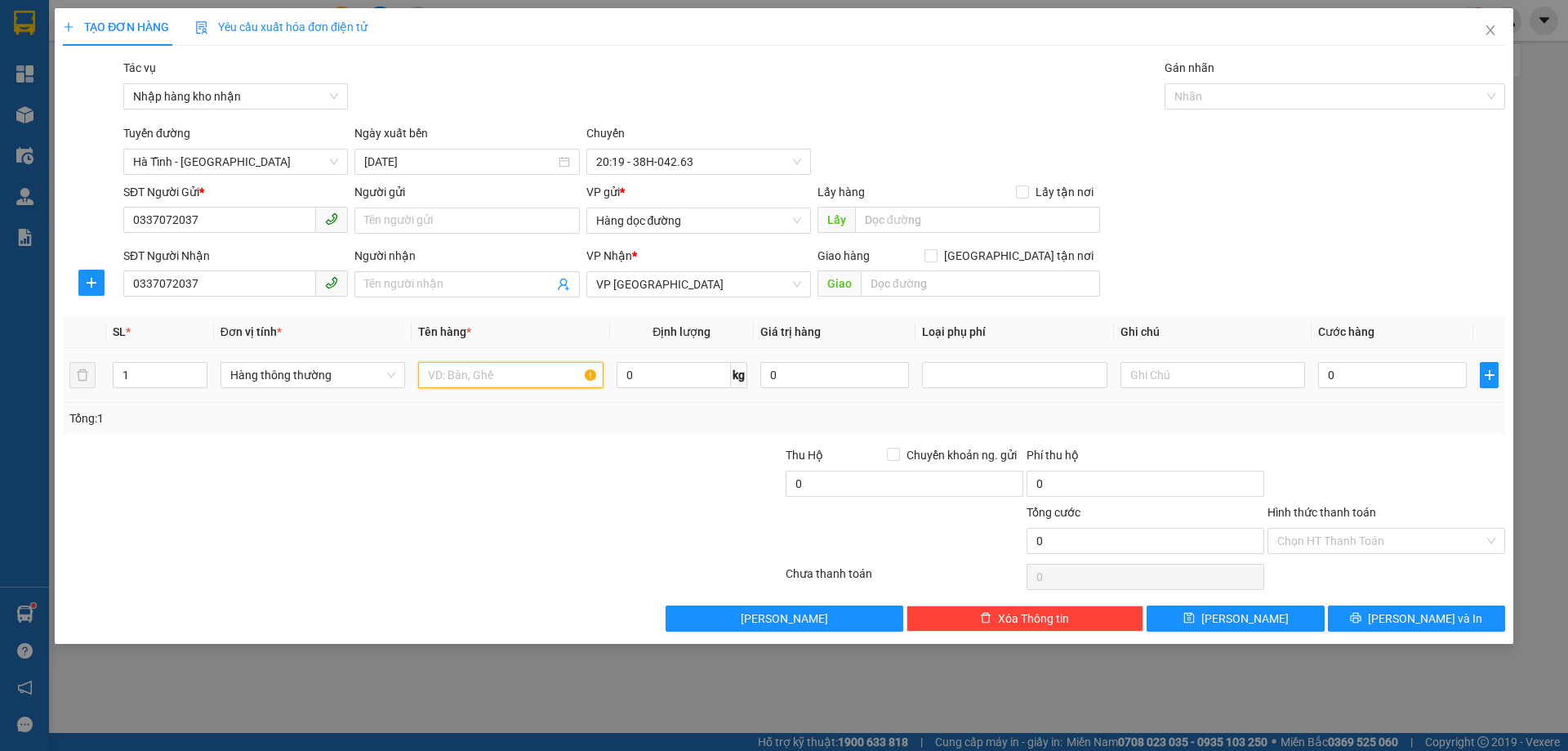
click at [500, 380] on input "text" at bounding box center [510, 374] width 185 height 26
type input "1 xop"
click at [1411, 386] on input "0" at bounding box center [1392, 374] width 149 height 26
type input "1"
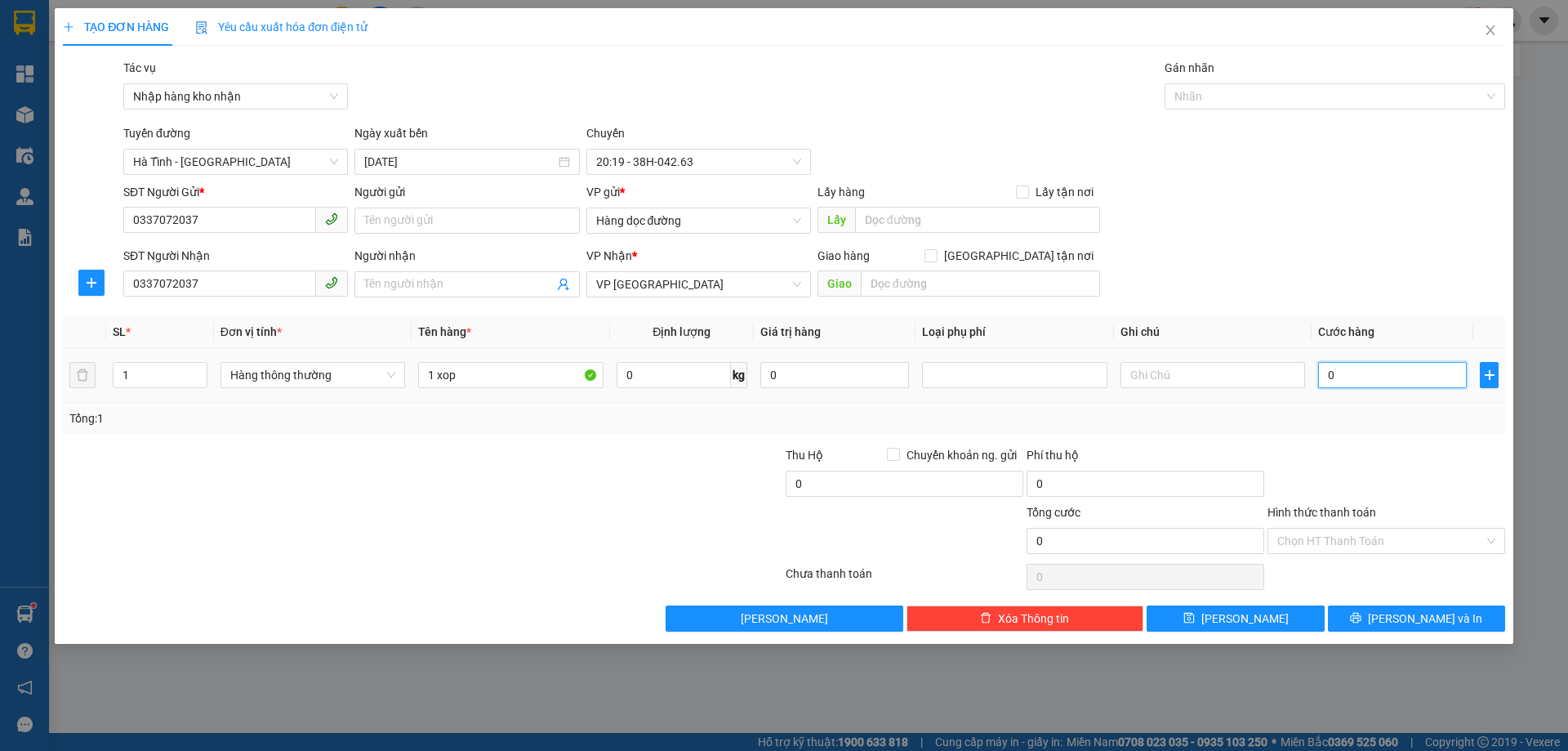
type input "1"
type input "10"
type input "100"
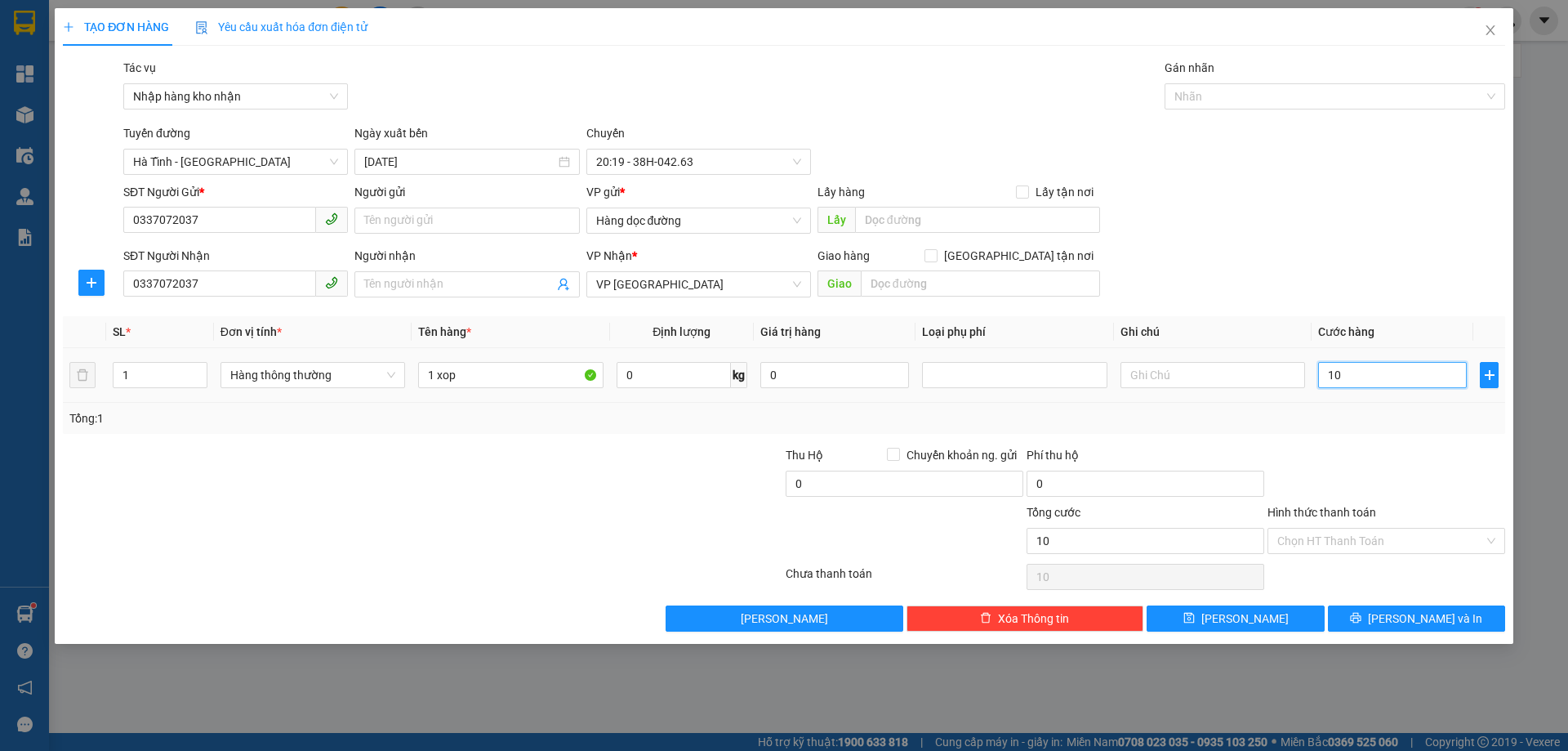
type input "100"
type input "100.000"
click at [1401, 405] on div "Tổng: 1" at bounding box center [784, 418] width 1442 height 31
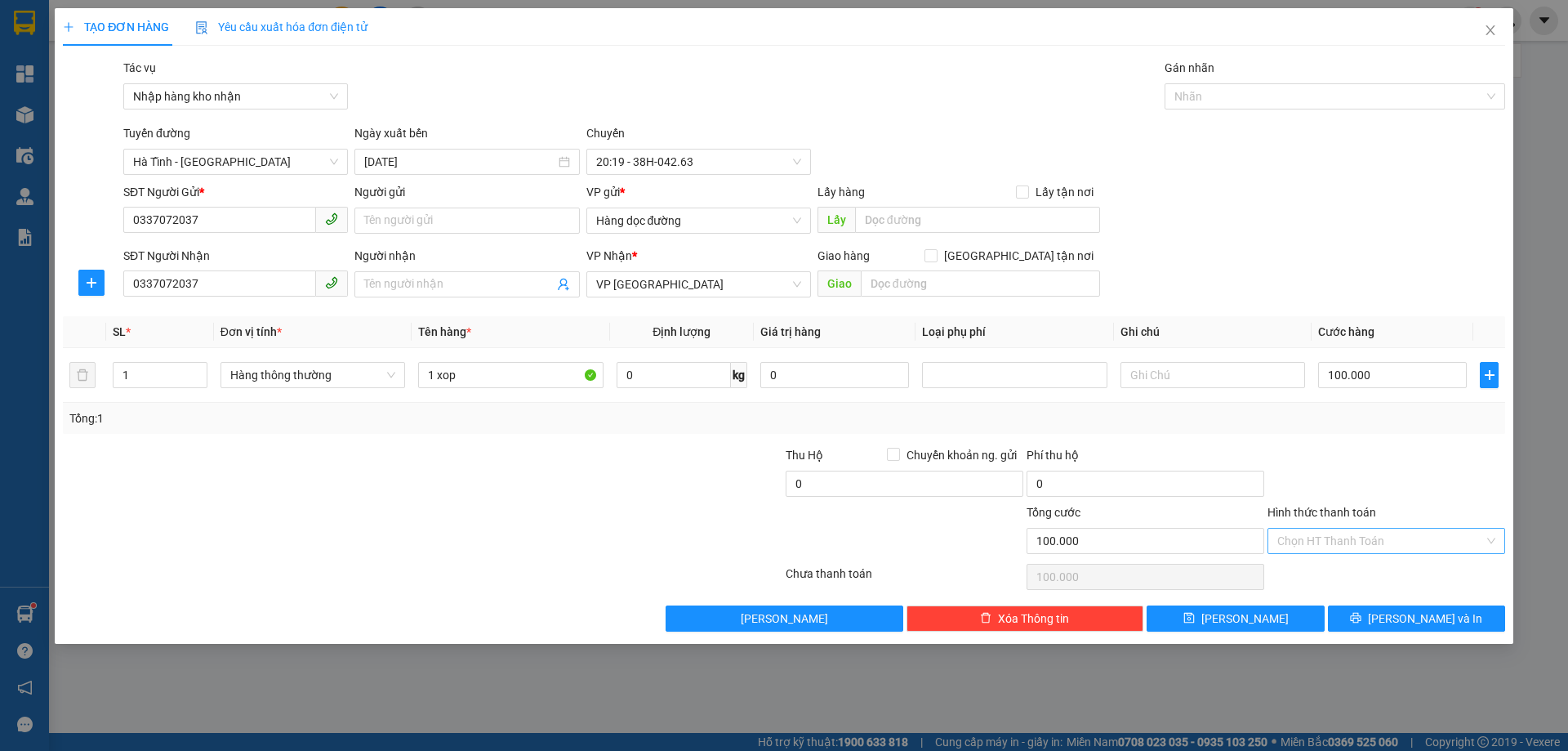
click at [1367, 535] on input "Hình thức thanh toán" at bounding box center [1380, 540] width 206 height 24
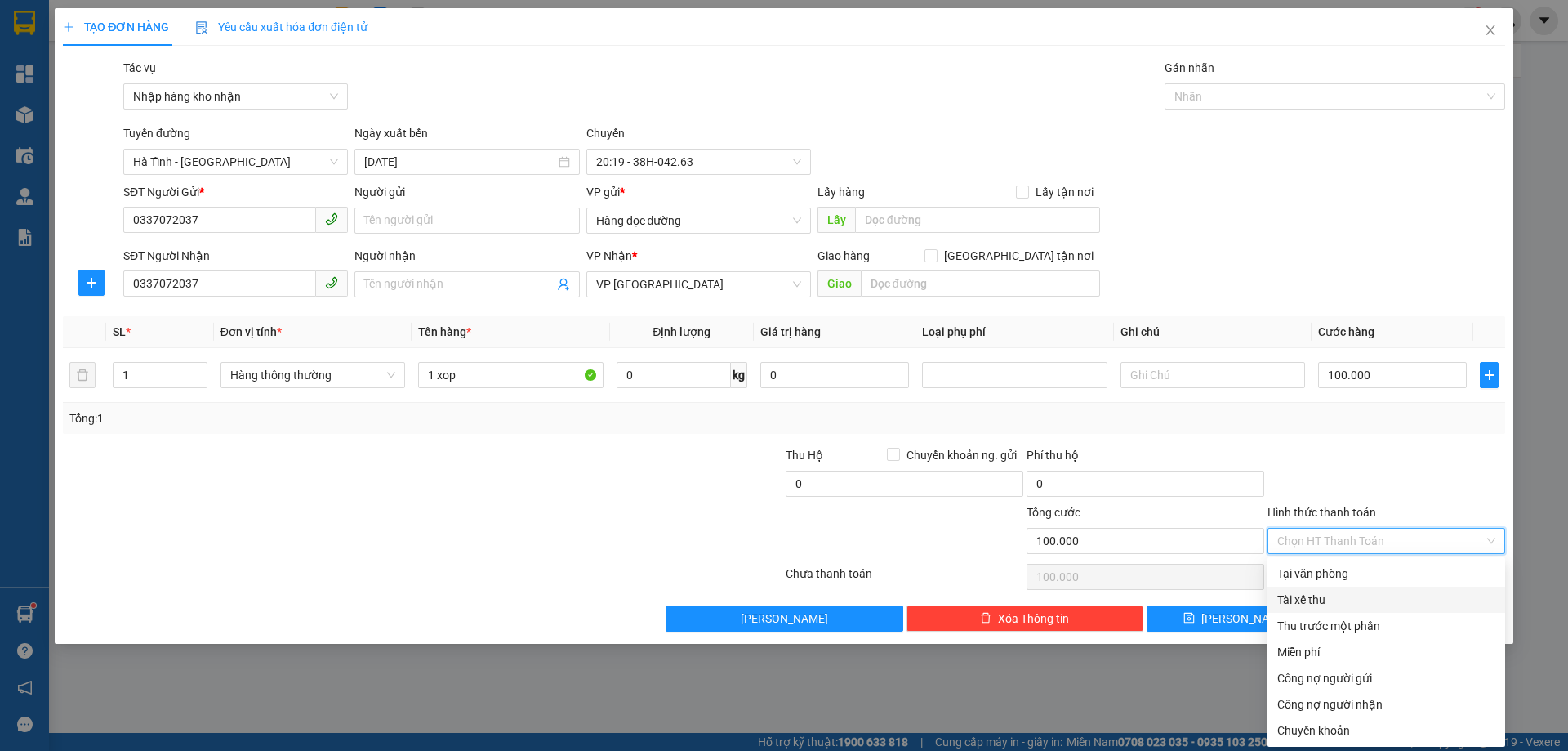
click at [1318, 600] on div "Tài xế thu" at bounding box center [1386, 600] width 218 height 18
type input "0"
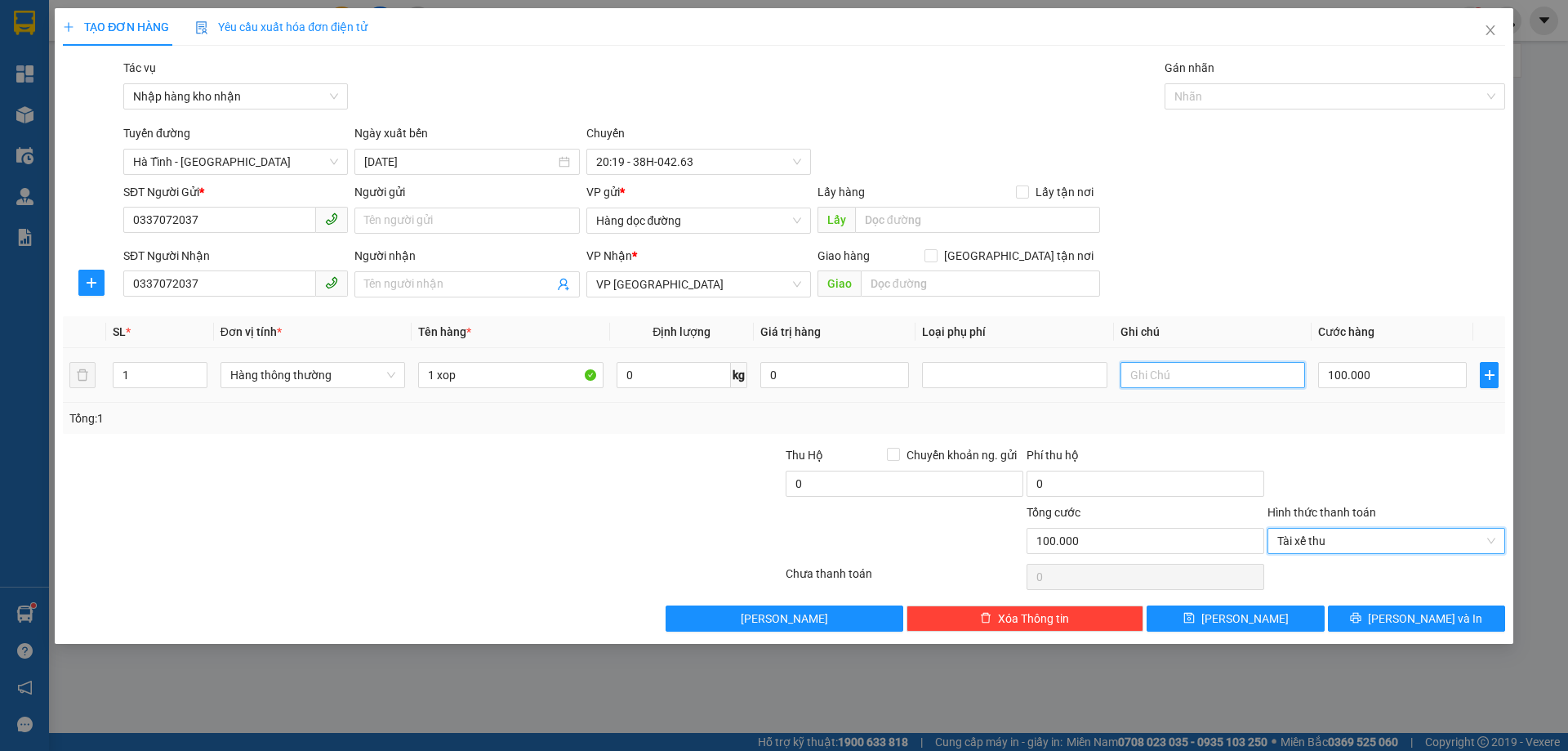
click at [1229, 379] on input "text" at bounding box center [1212, 374] width 185 height 26
click at [1165, 382] on input "cả phí hip 50k" at bounding box center [1212, 374] width 185 height 26
type input "cả phí ship 50k"
click at [1238, 406] on div "Tổng: 1" at bounding box center [784, 418] width 1442 height 31
click at [1194, 613] on icon "save" at bounding box center [1189, 618] width 11 height 11
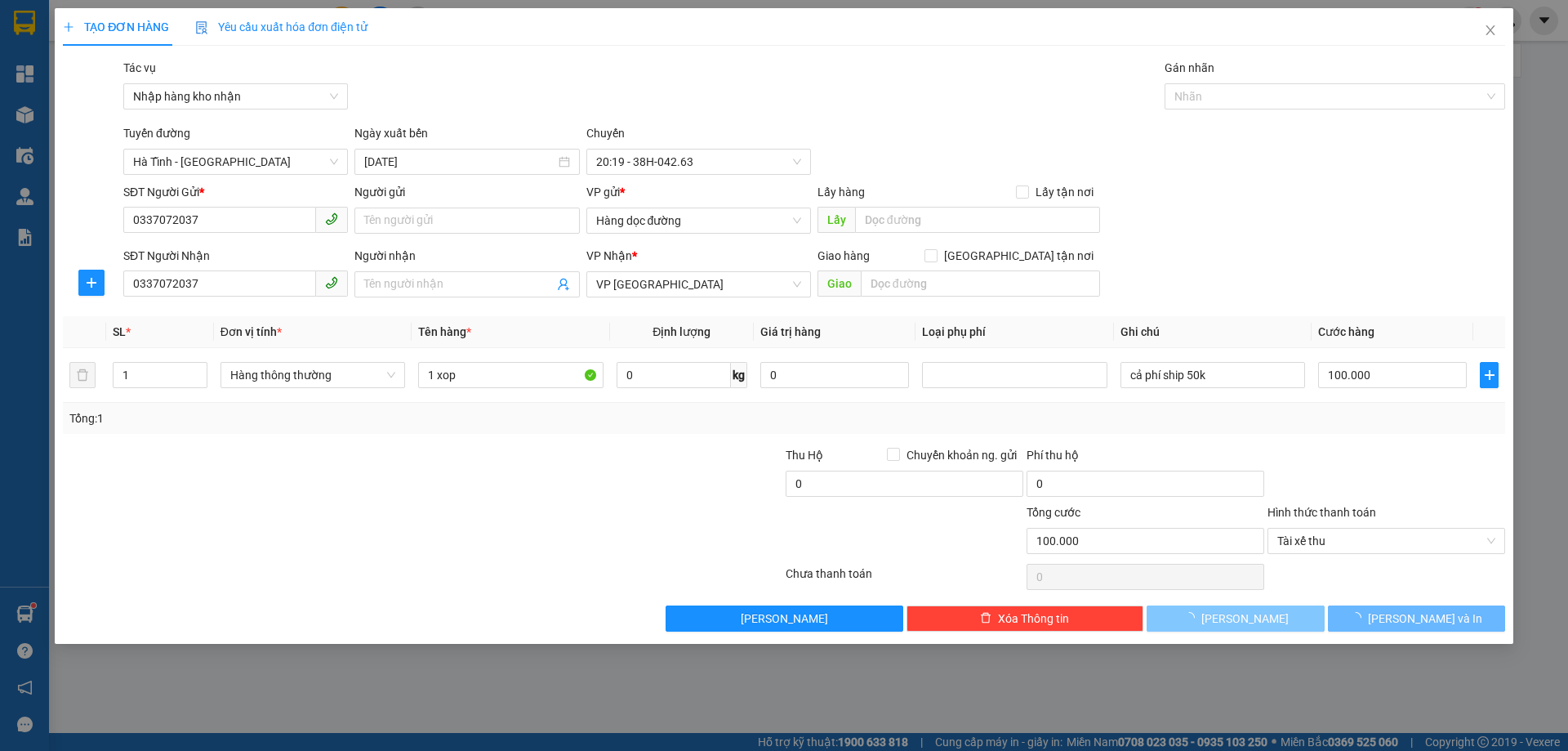
type input "0"
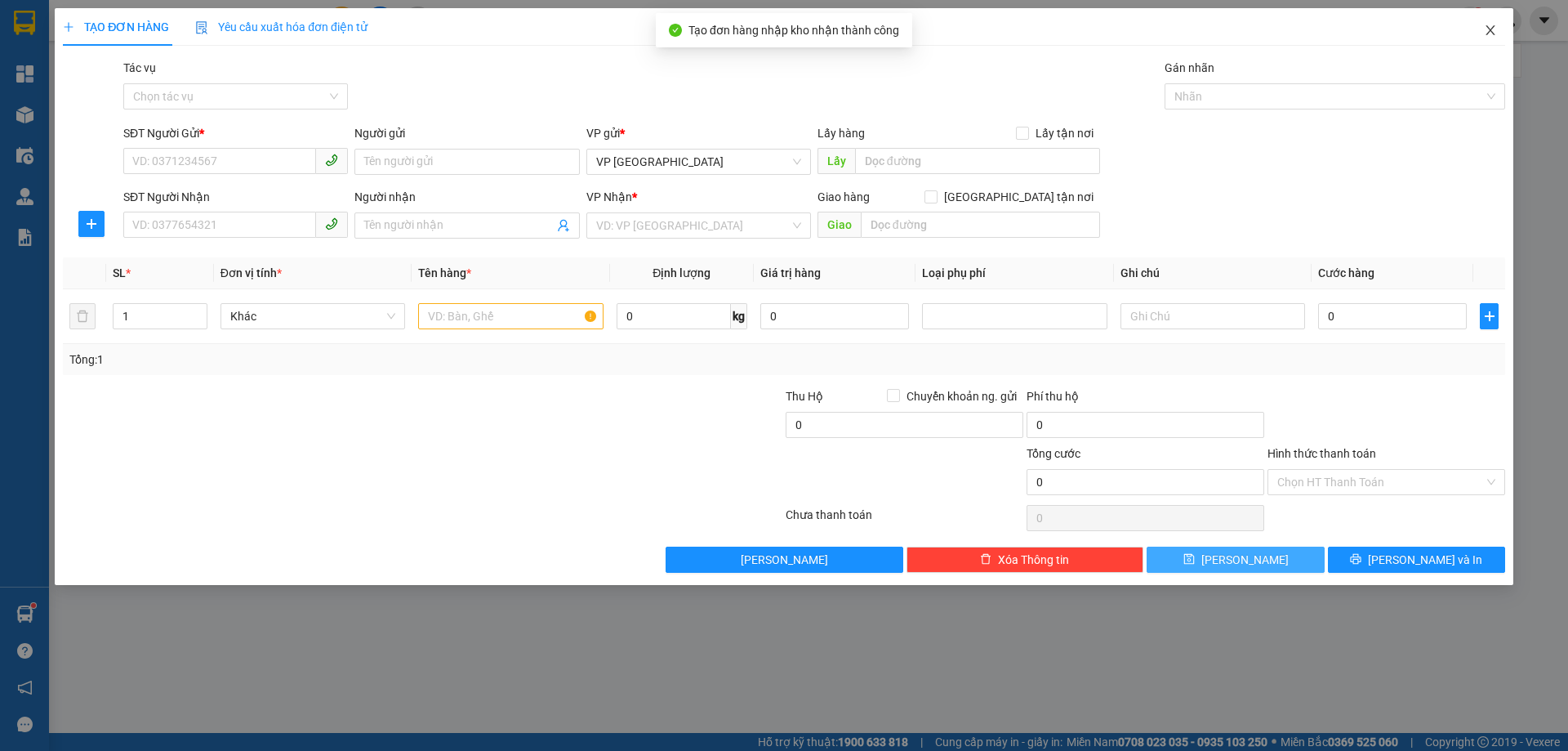
click at [1487, 41] on span "Close" at bounding box center [1490, 31] width 46 height 46
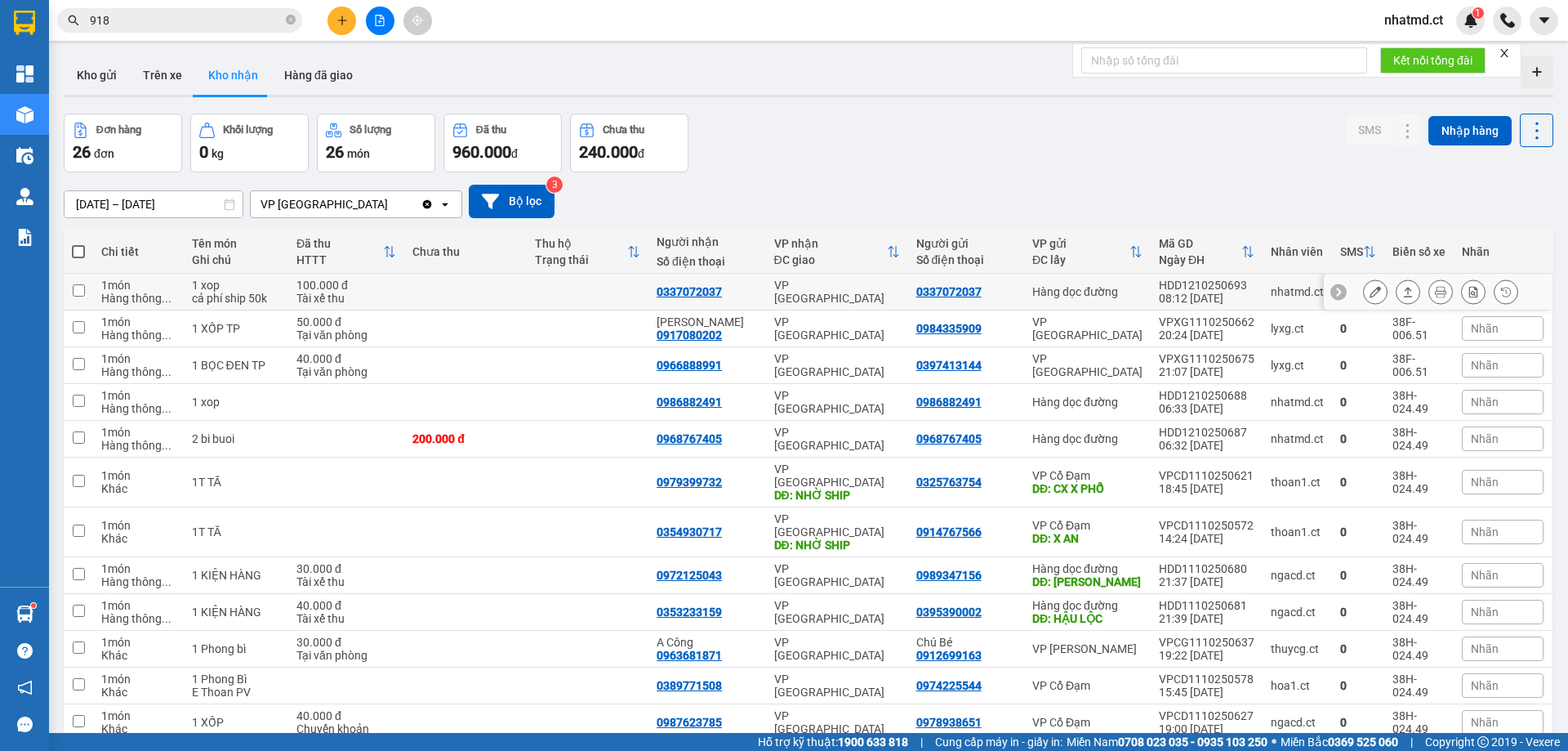
click at [520, 307] on td at bounding box center [465, 292] width 122 height 37
checkbox input "true"
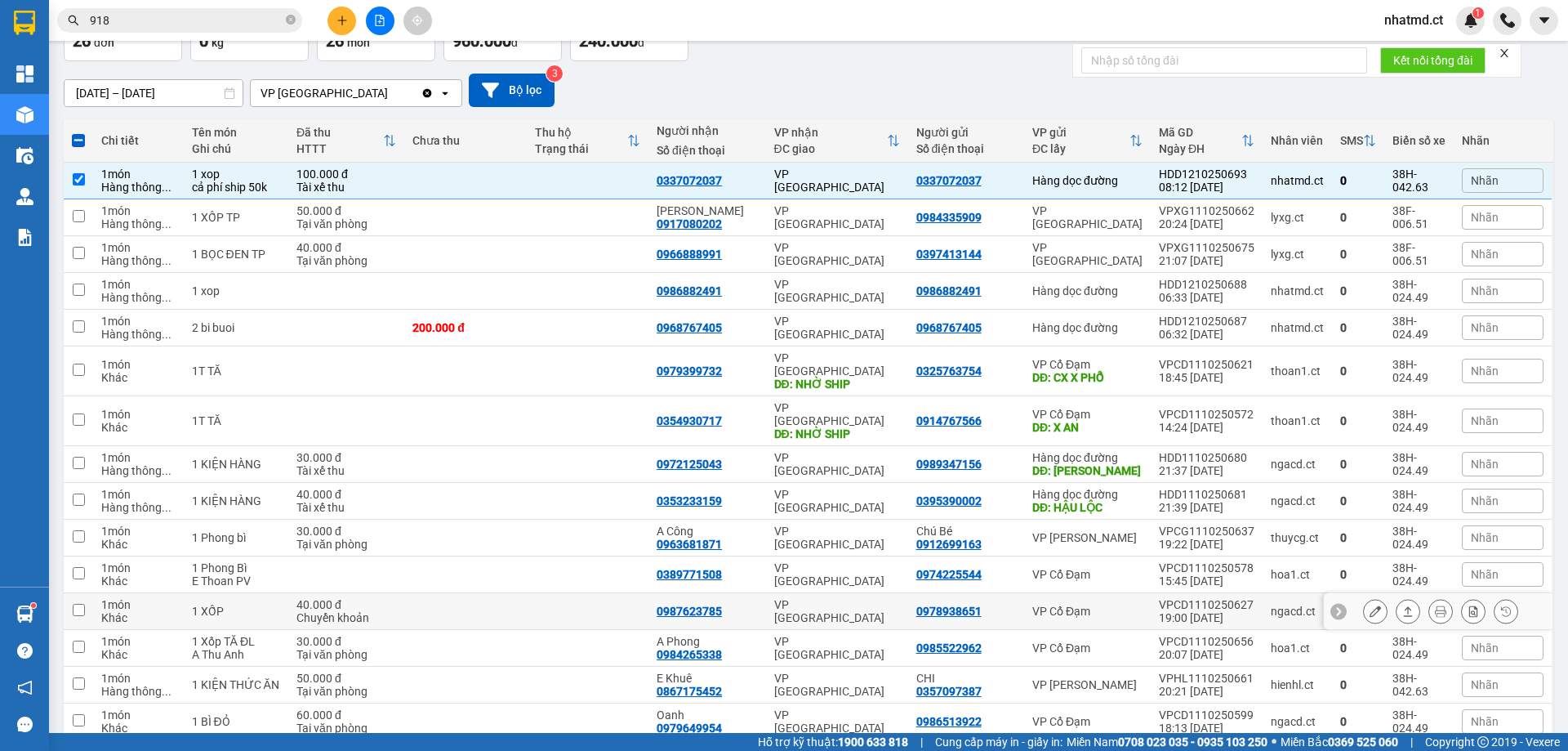
scroll to position [259, 0]
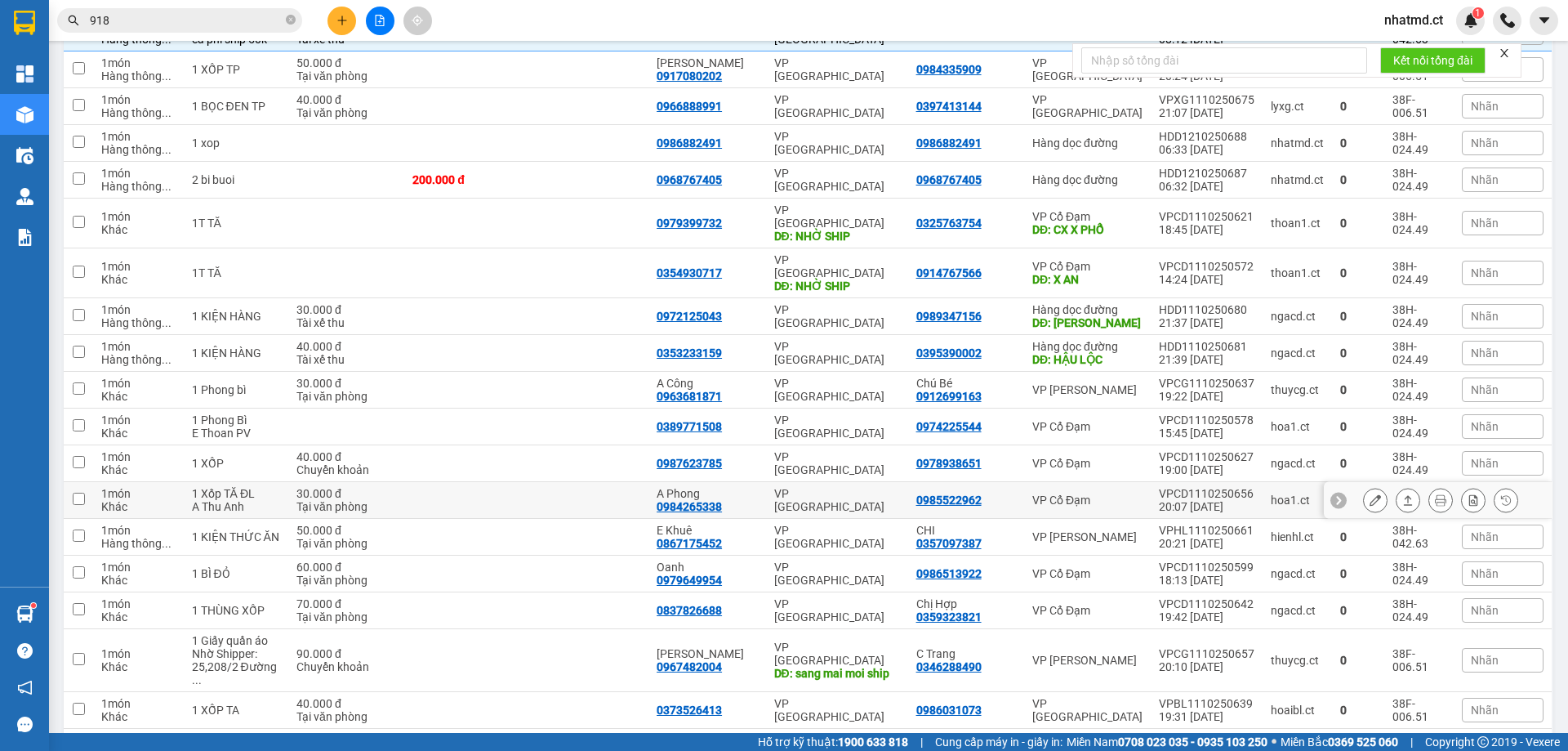
click at [795, 487] on div "VP [GEOGRAPHIC_DATA]" at bounding box center [837, 499] width 126 height 26
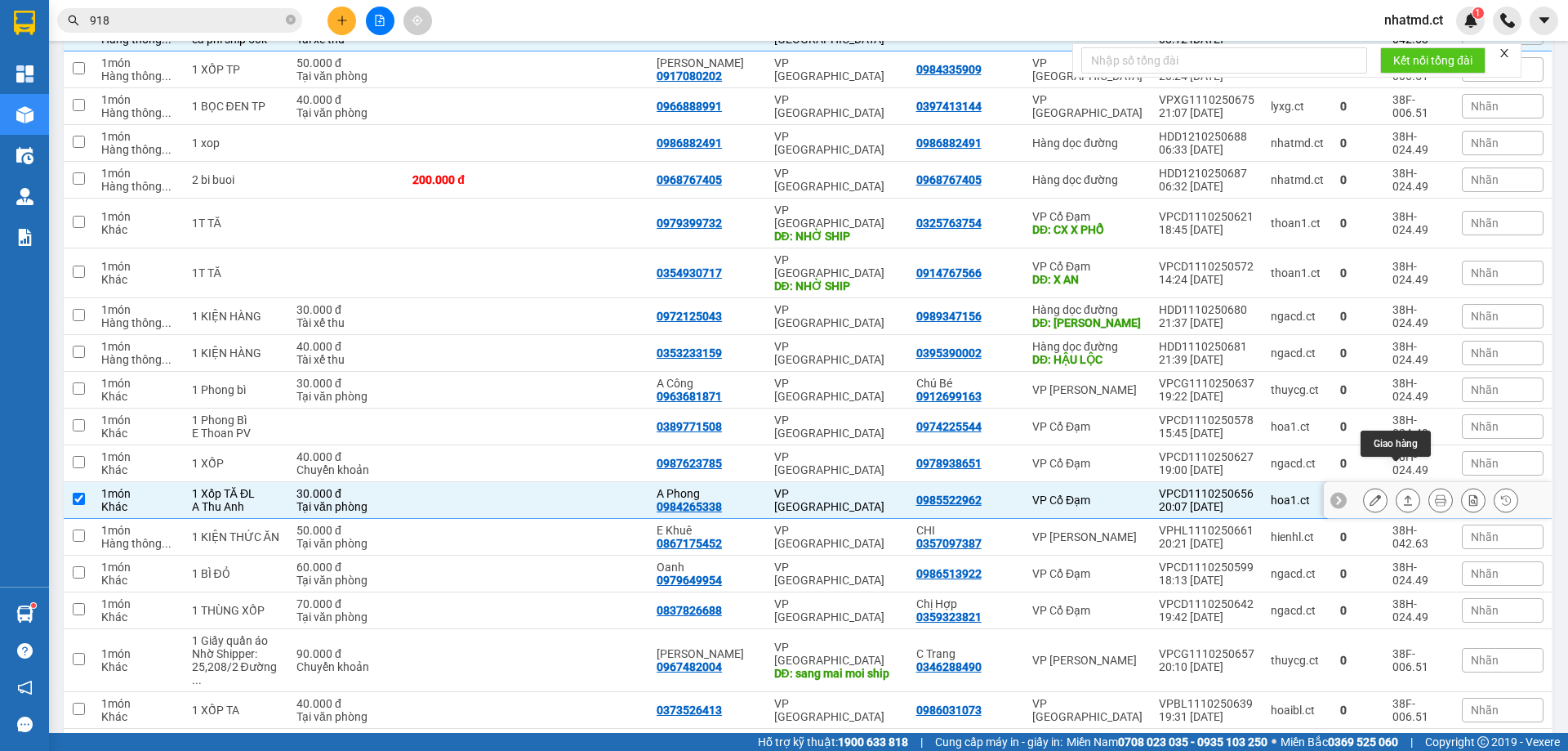
click at [1402, 494] on icon at bounding box center [1408, 499] width 12 height 12
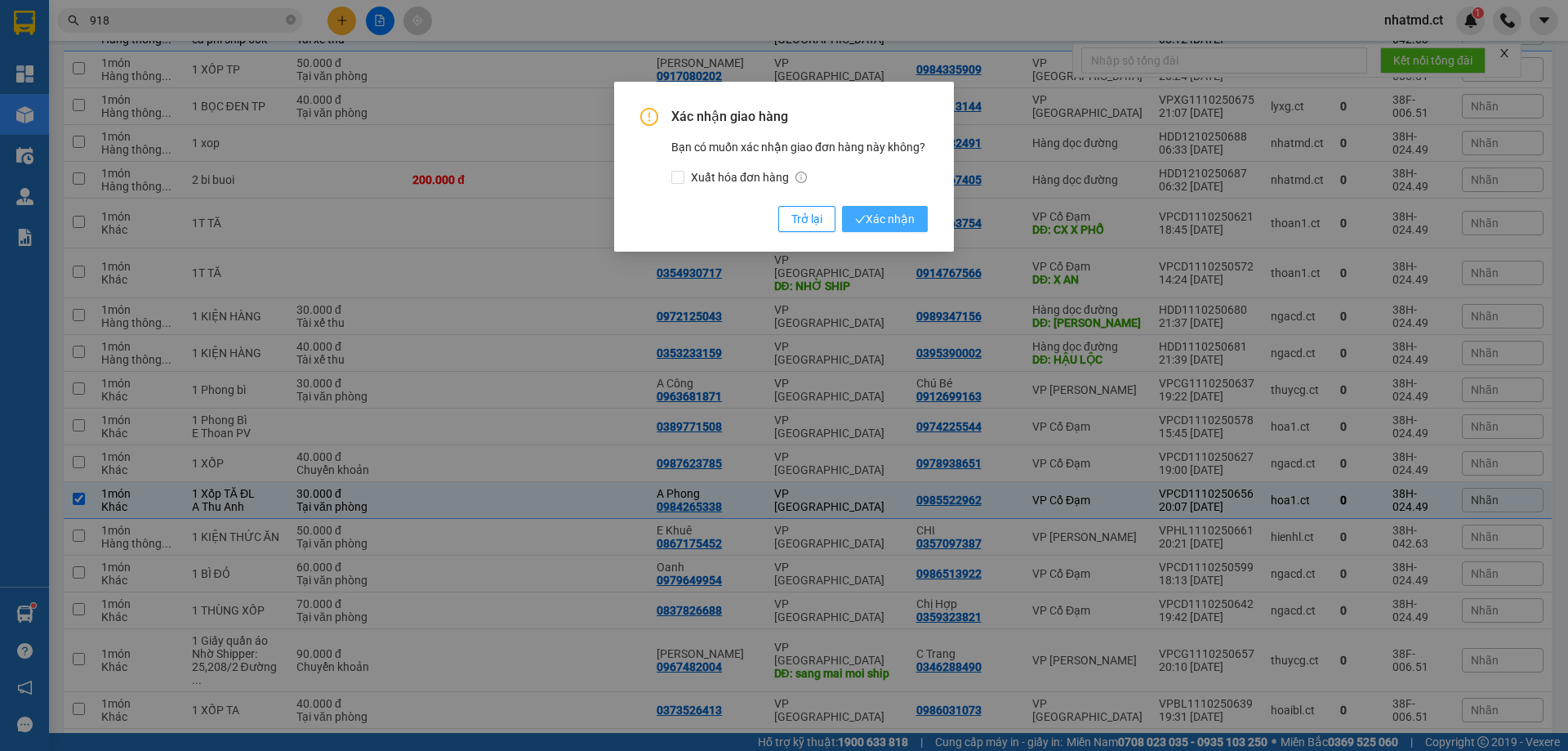
click at [886, 209] on button "Xác nhận" at bounding box center [884, 218] width 86 height 26
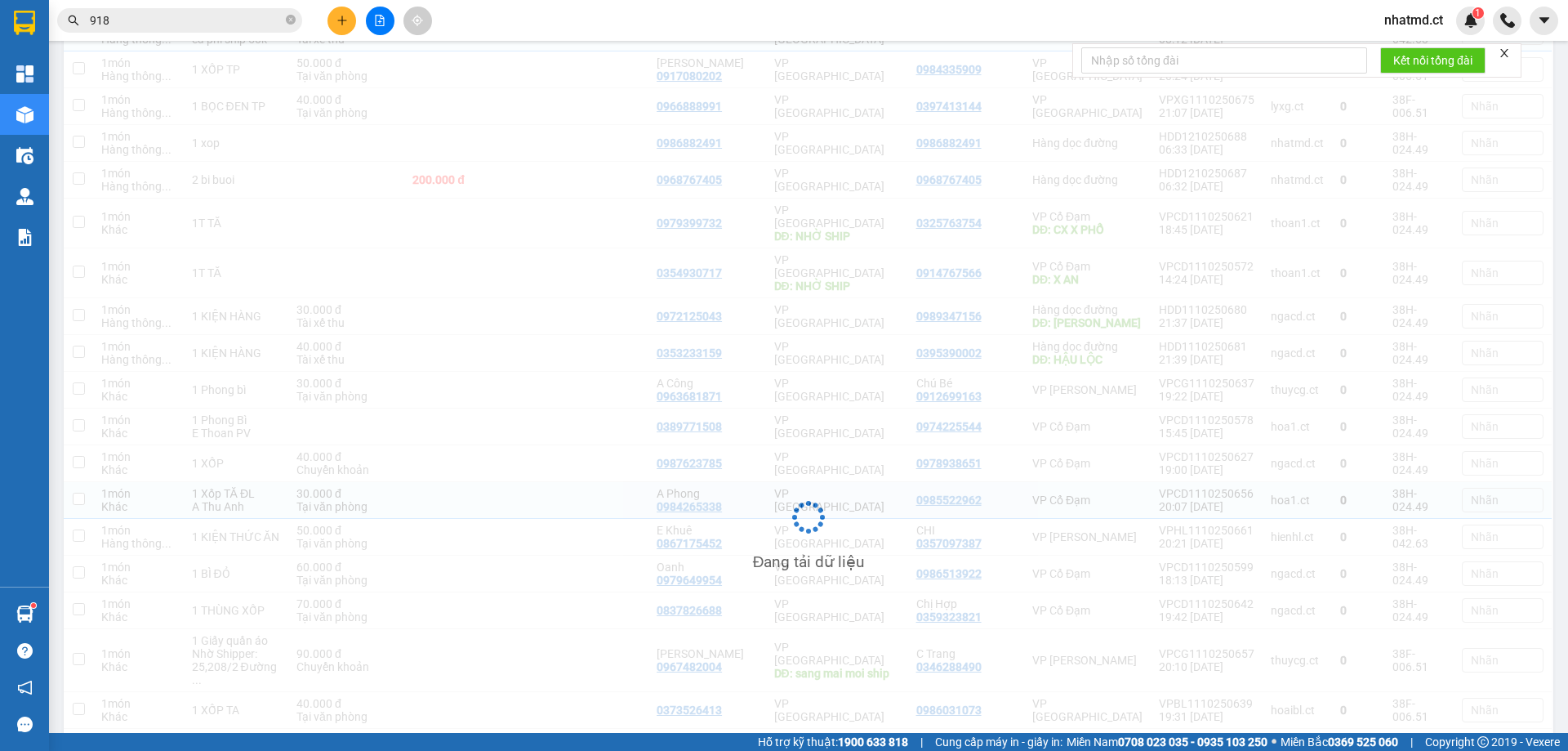
checkbox input "false"
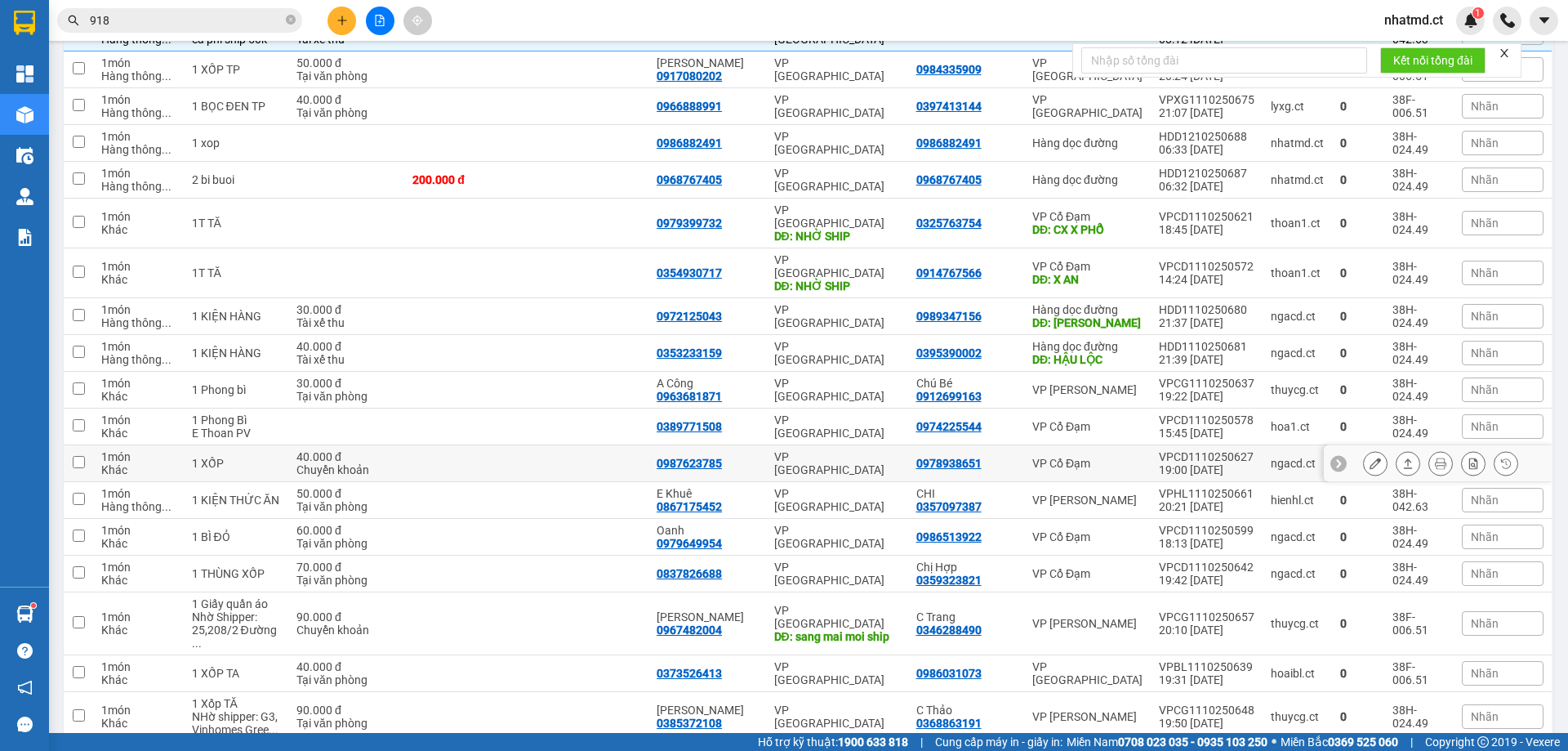
click at [497, 445] on td at bounding box center [465, 463] width 122 height 37
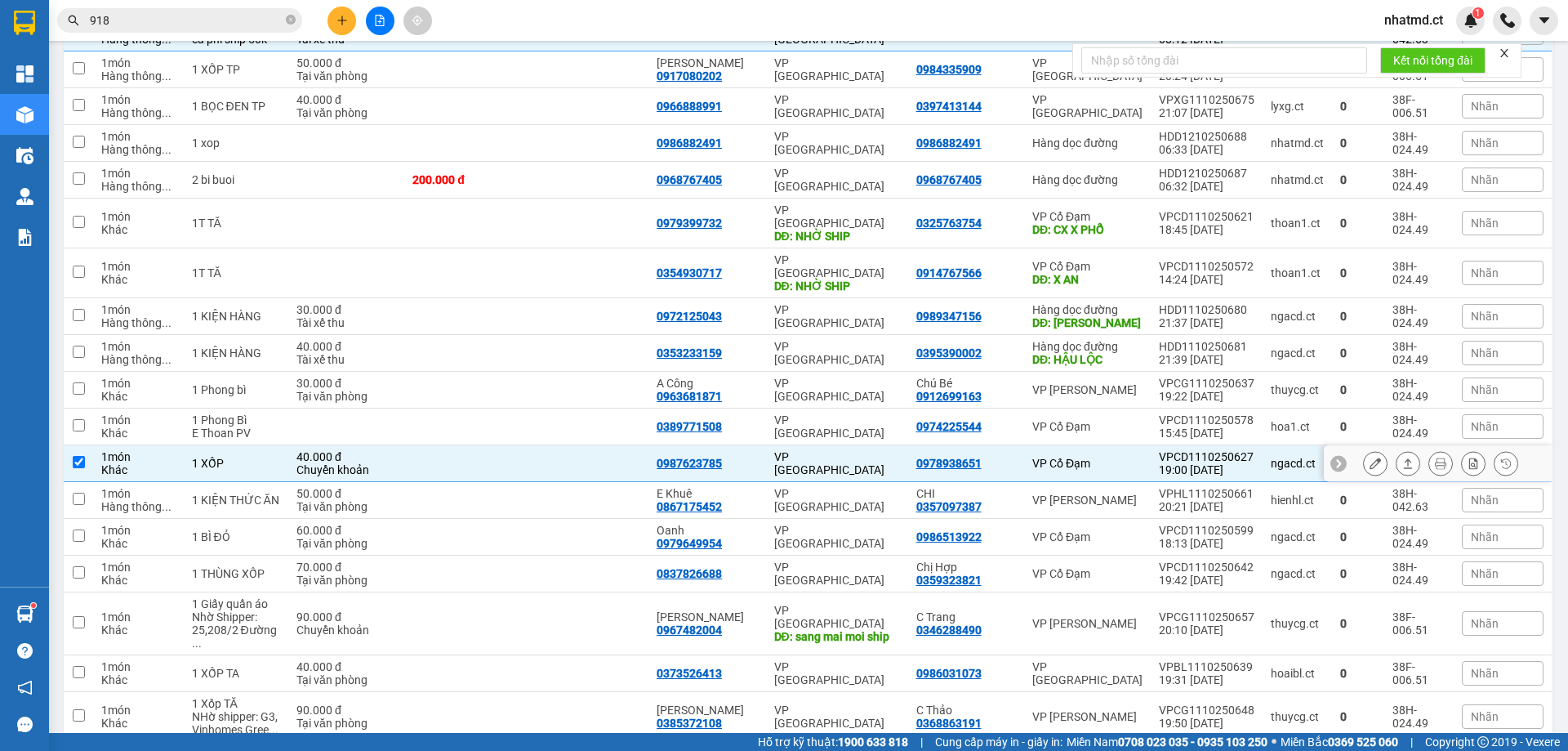
click at [1402, 457] on icon at bounding box center [1408, 463] width 12 height 12
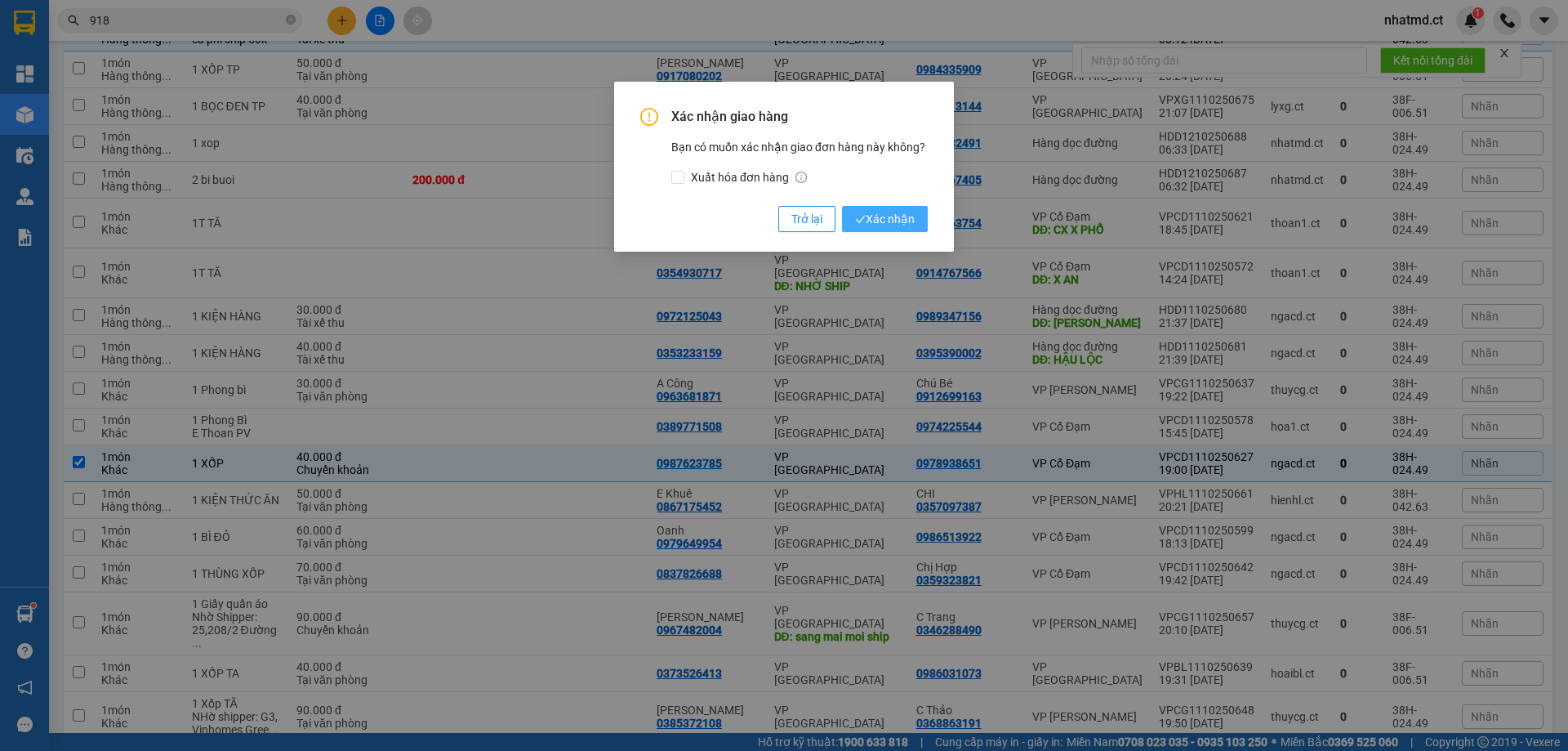
click at [898, 231] on button "Xác nhận" at bounding box center [884, 218] width 86 height 26
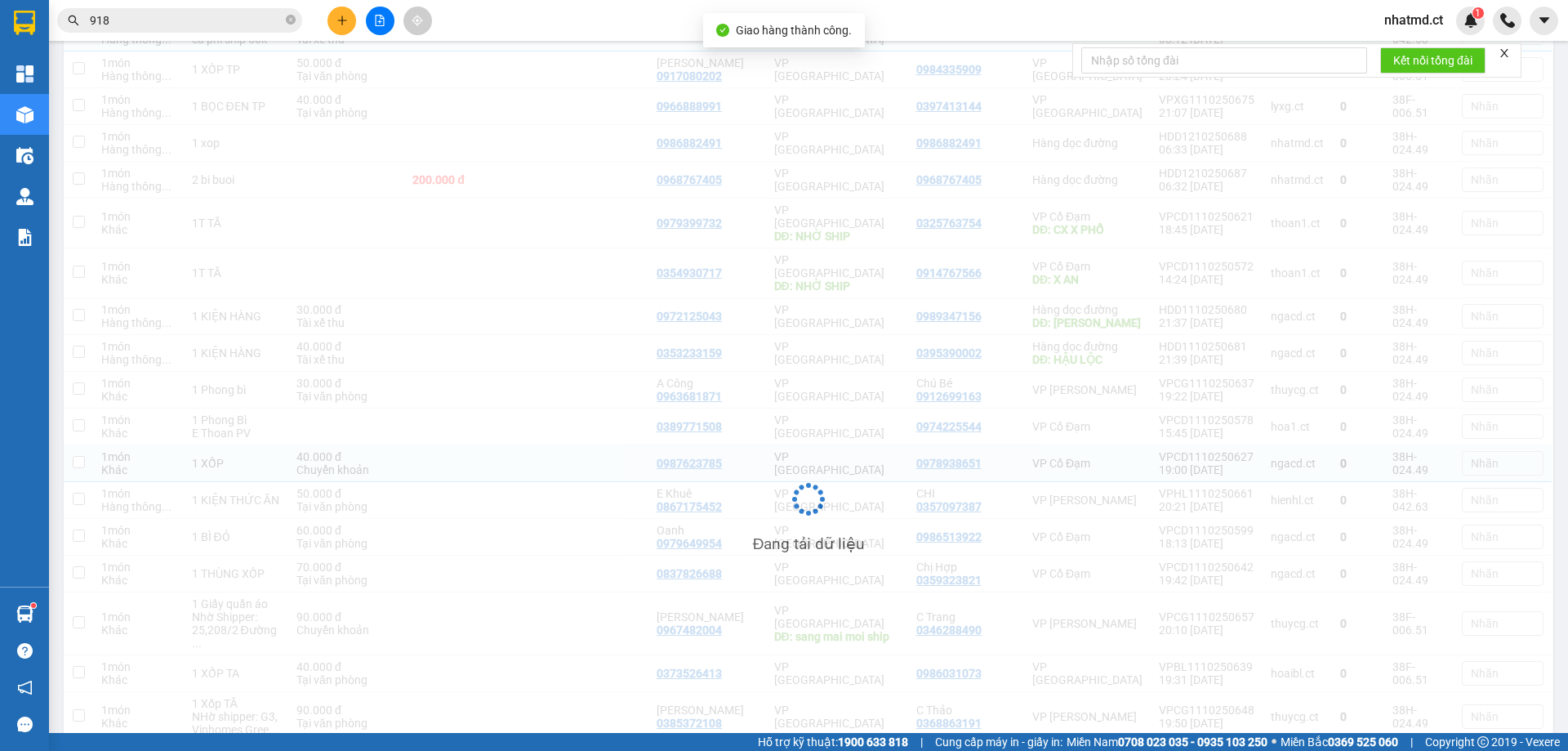
checkbox input "false"
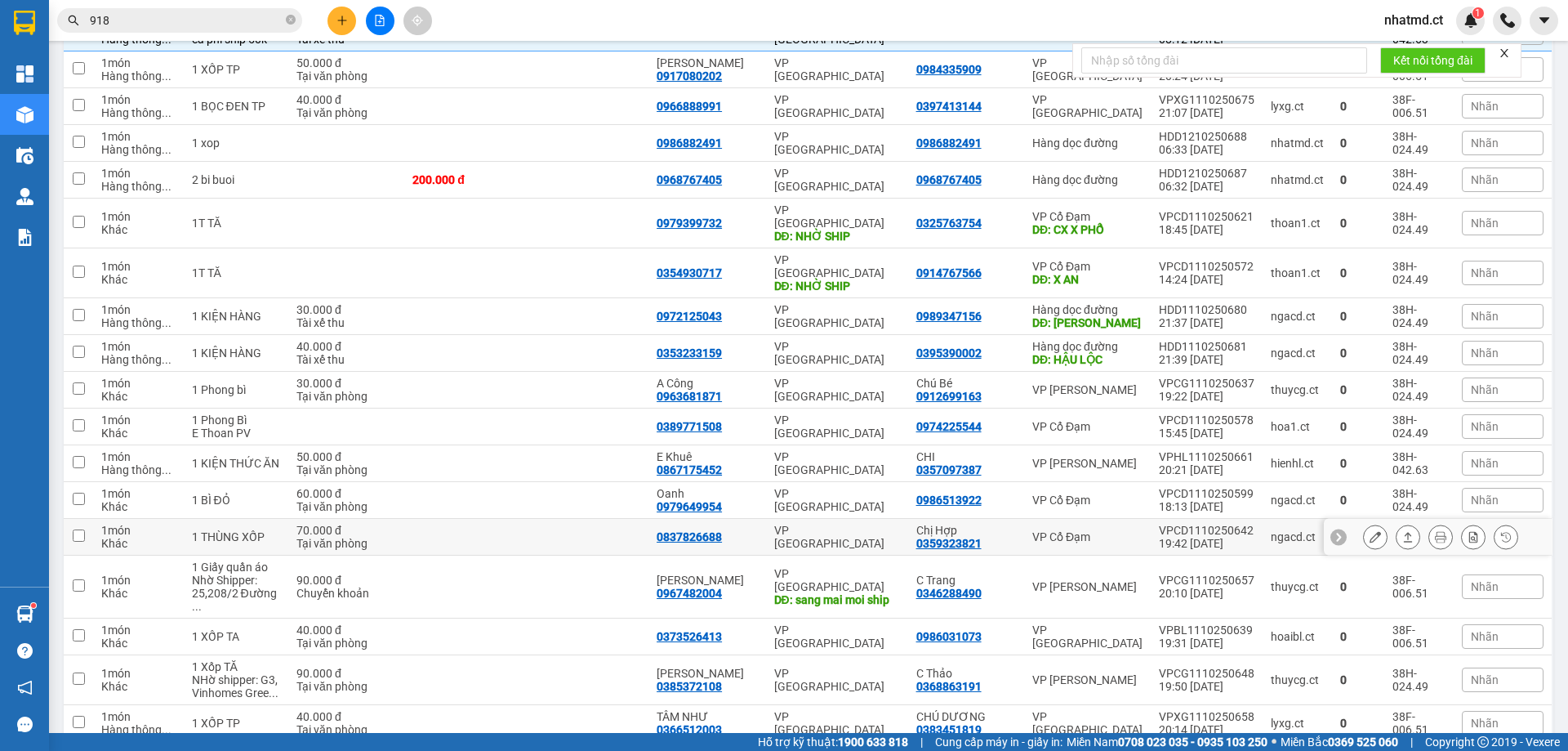
click at [500, 518] on td at bounding box center [465, 536] width 122 height 37
checkbox input "true"
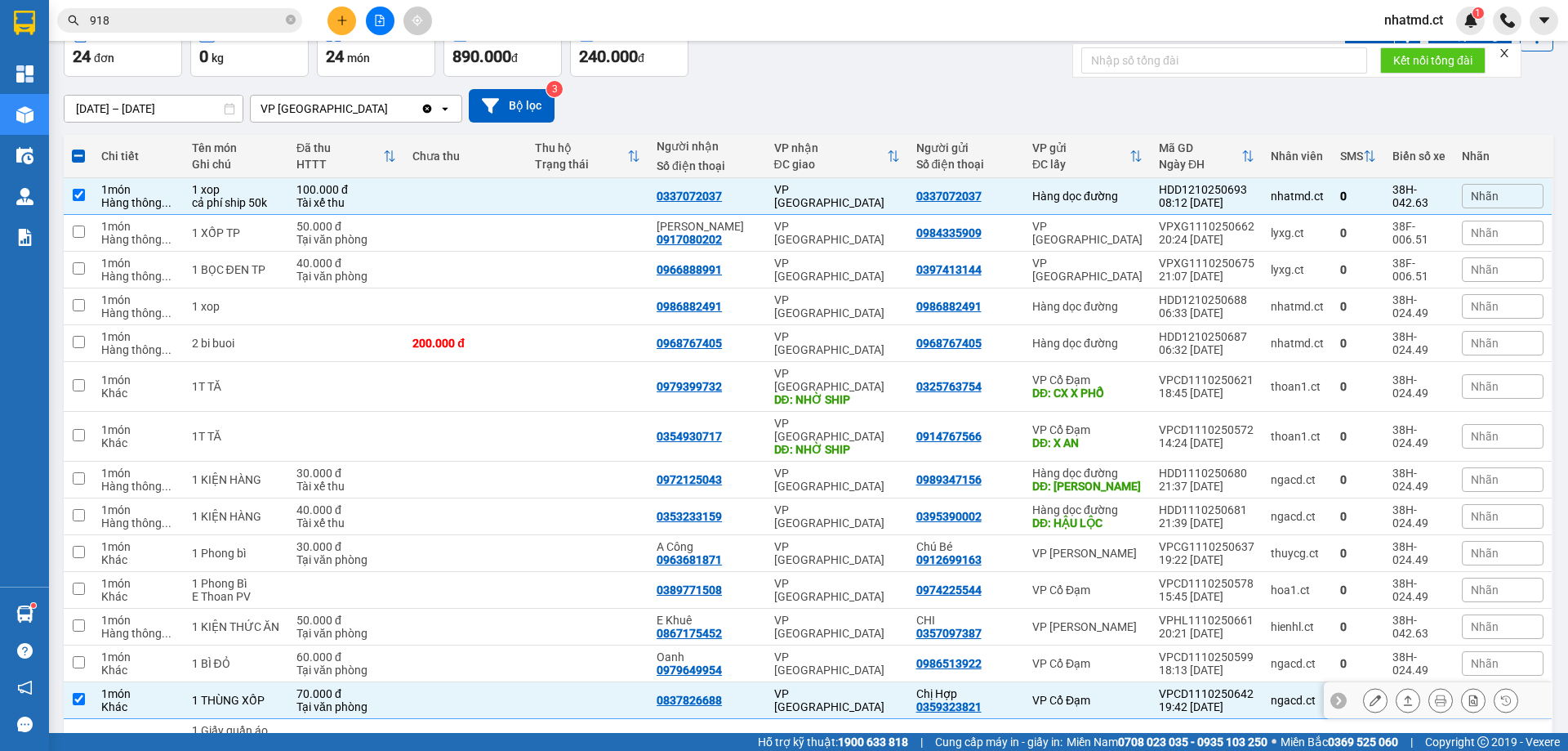
scroll to position [178, 0]
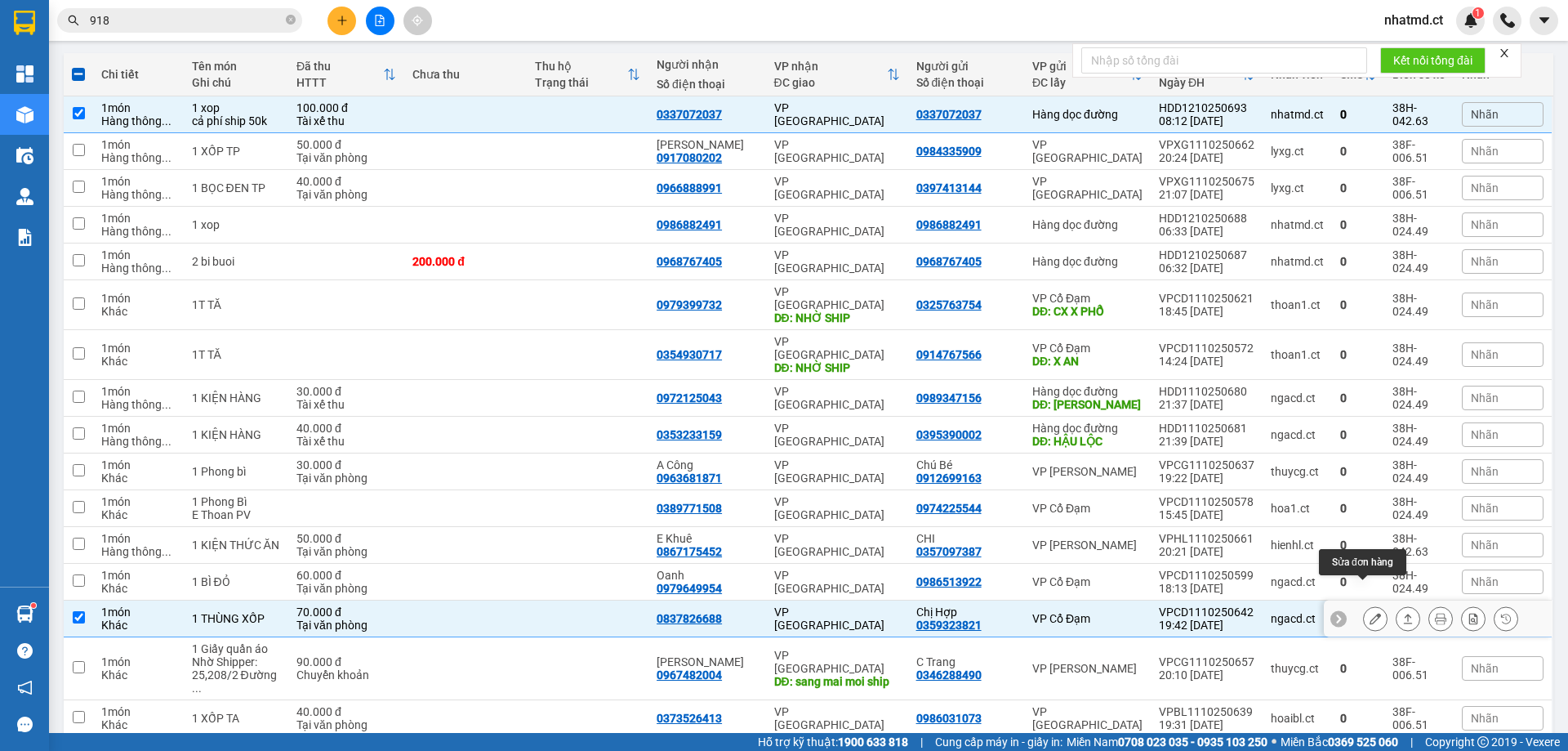
click at [1370, 613] on icon at bounding box center [1375, 618] width 12 height 12
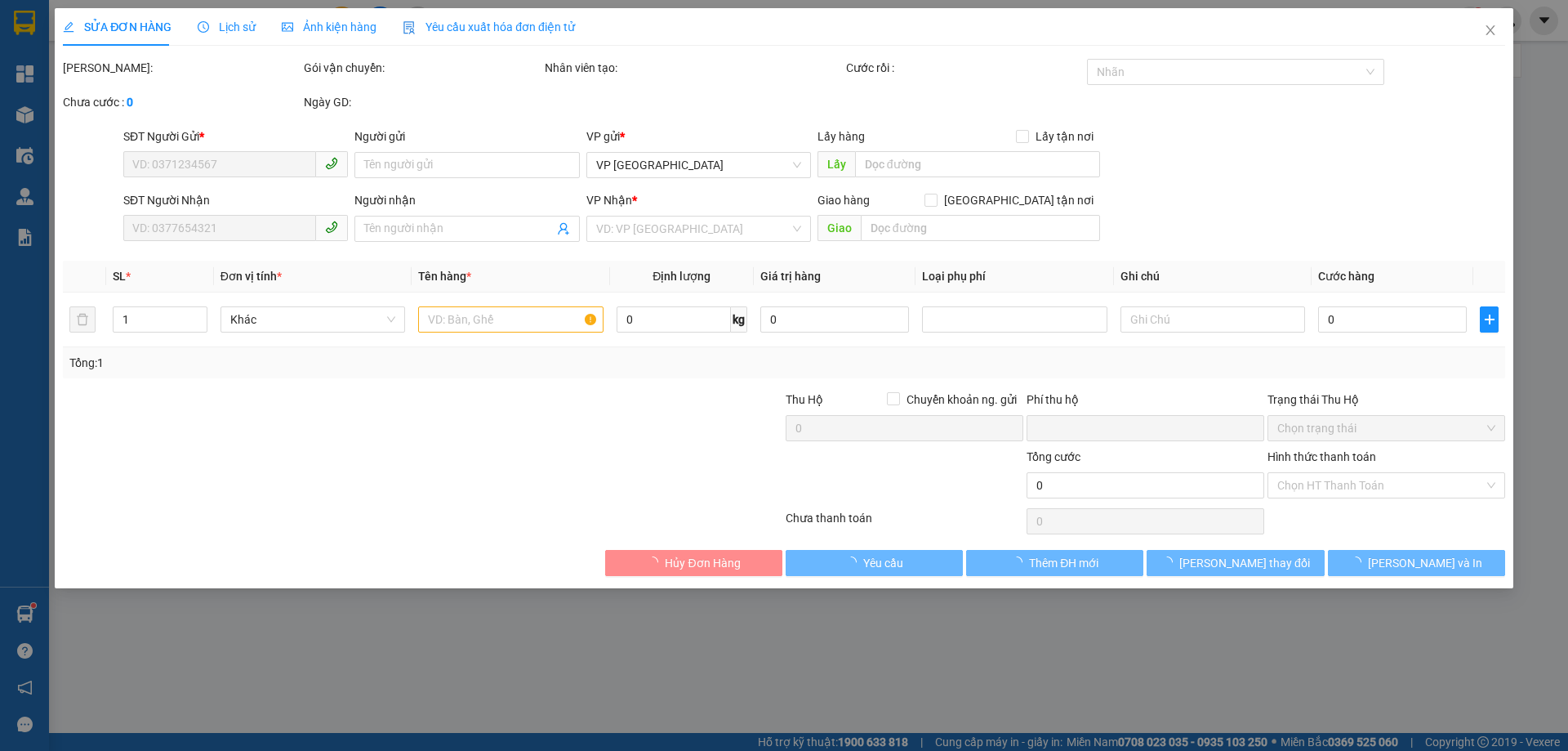
type input "0359323821"
type input "Chị Hợp"
type input "0837826688"
type input "0"
type input "70.000"
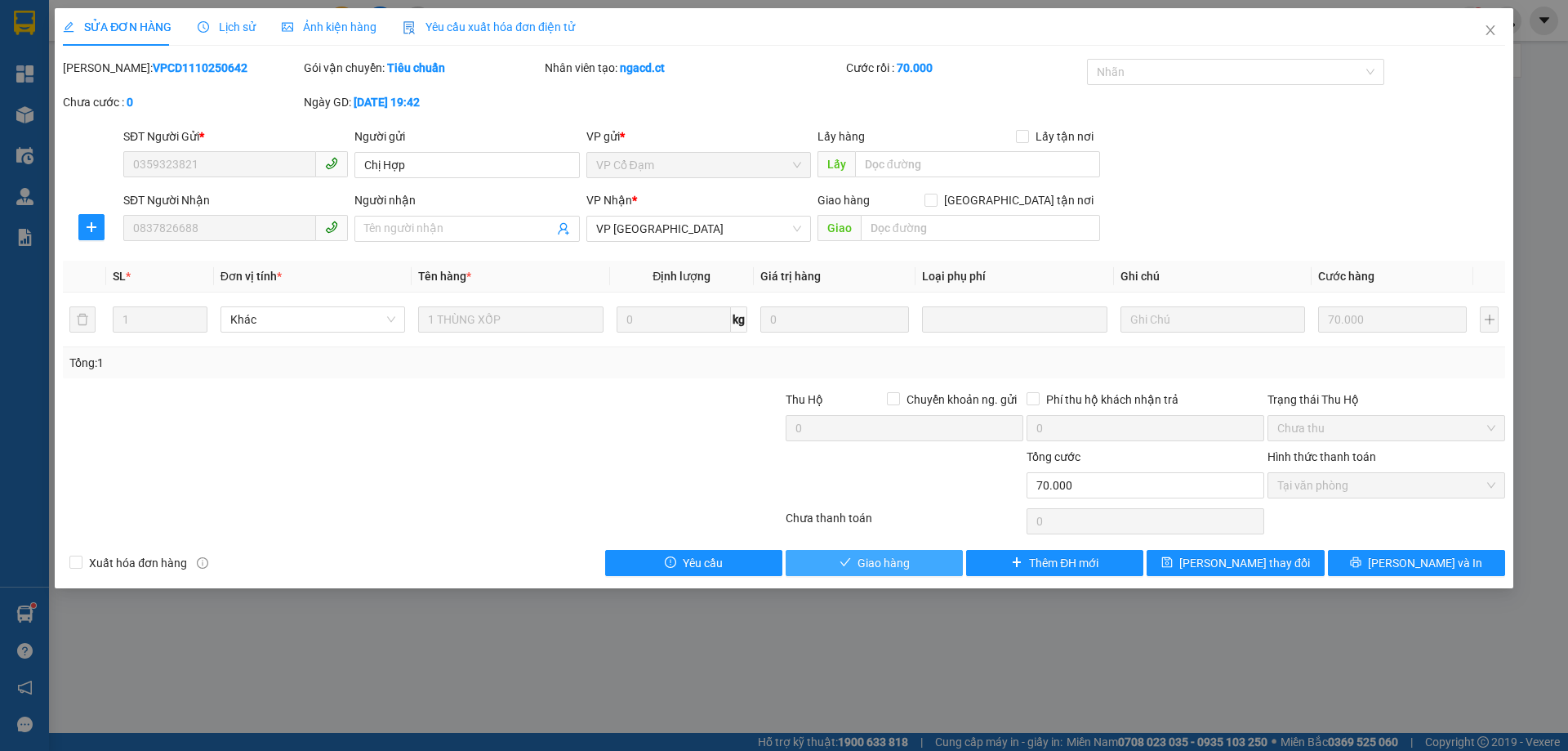
click at [902, 567] on span "Giao hàng" at bounding box center [884, 563] width 52 height 18
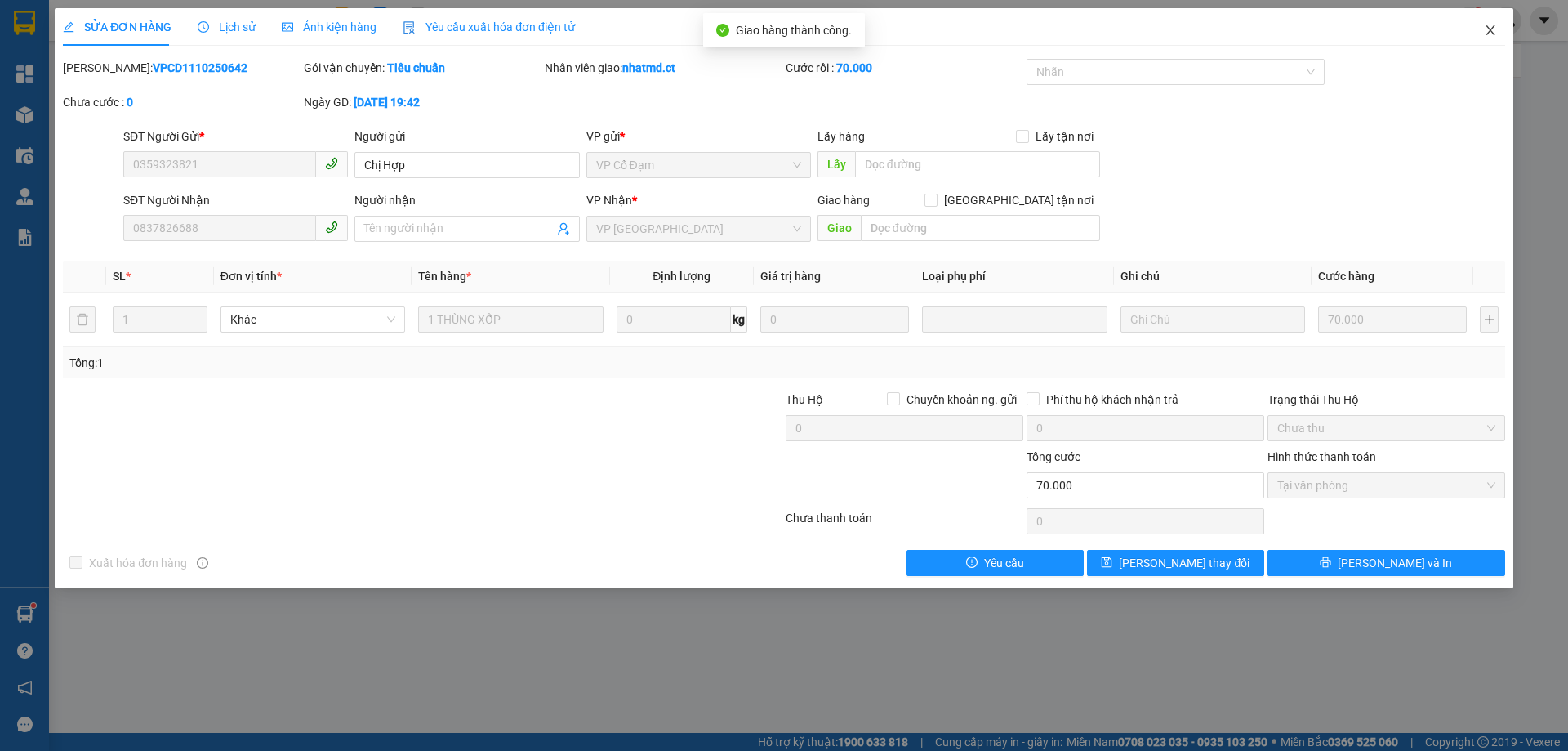
drag, startPoint x: 1485, startPoint y: 39, endPoint x: 389, endPoint y: 5, distance: 1096.5
click at [1486, 39] on span "Close" at bounding box center [1490, 31] width 46 height 46
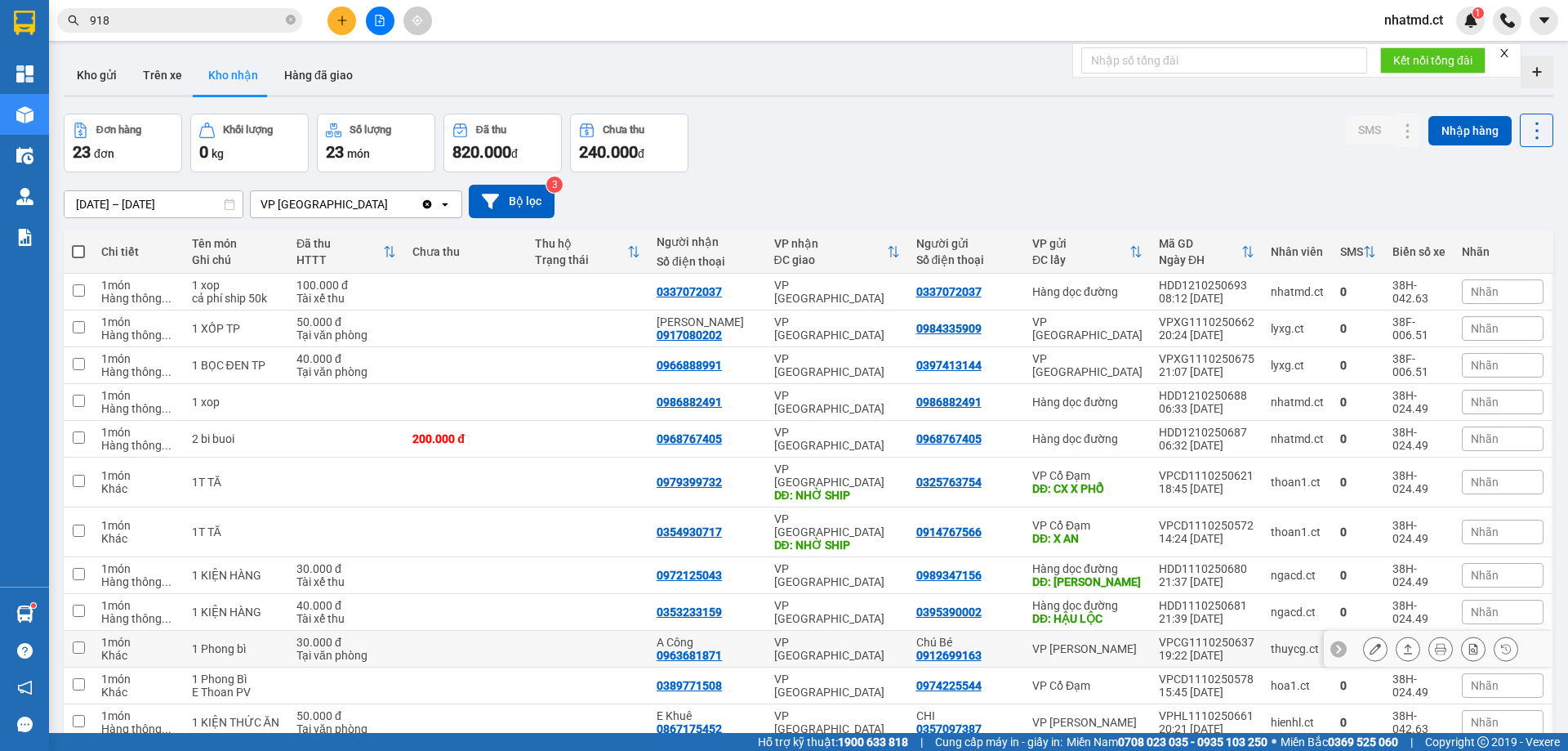
click at [579, 631] on td at bounding box center [588, 649] width 122 height 37
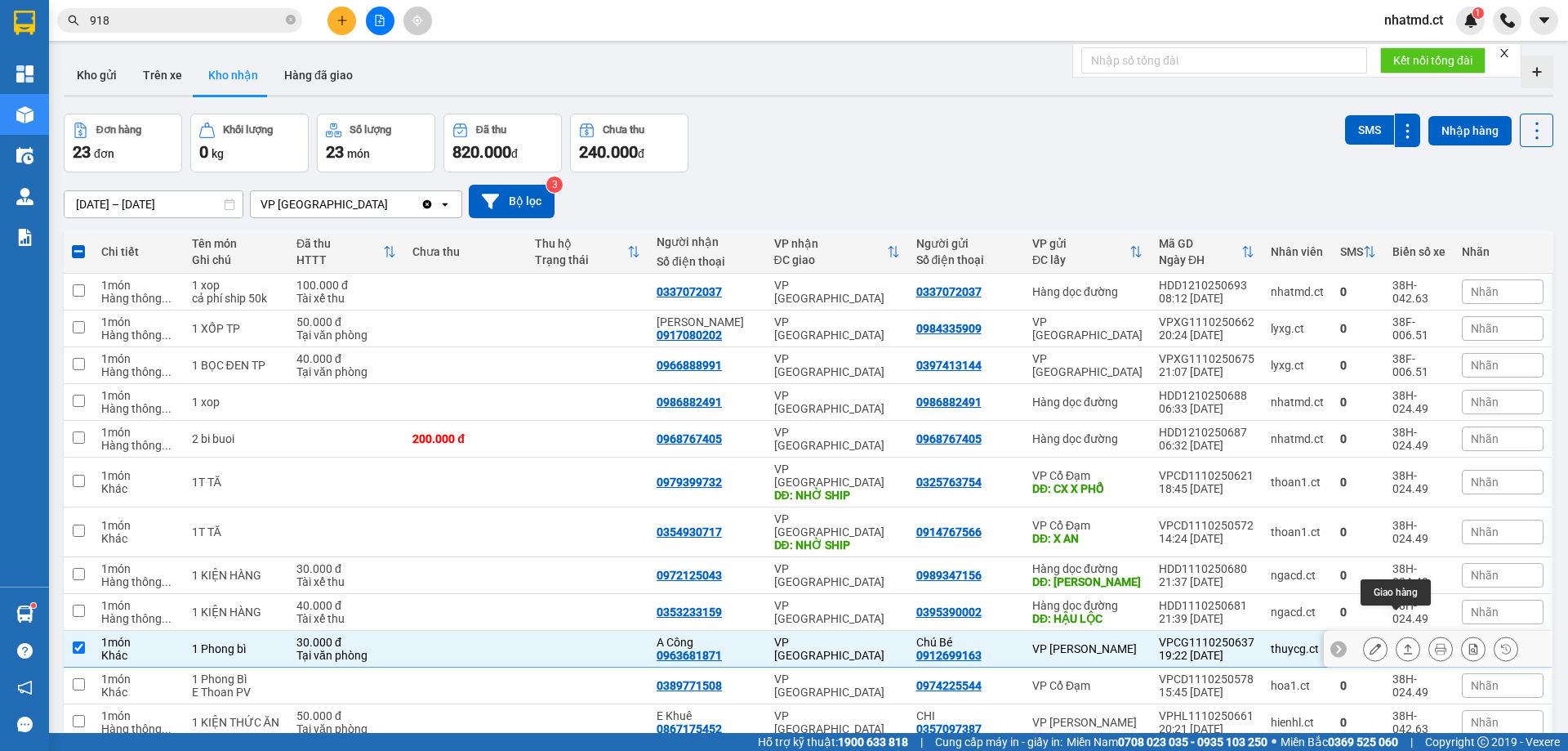
click at [1400, 635] on button at bounding box center [1408, 649] width 23 height 29
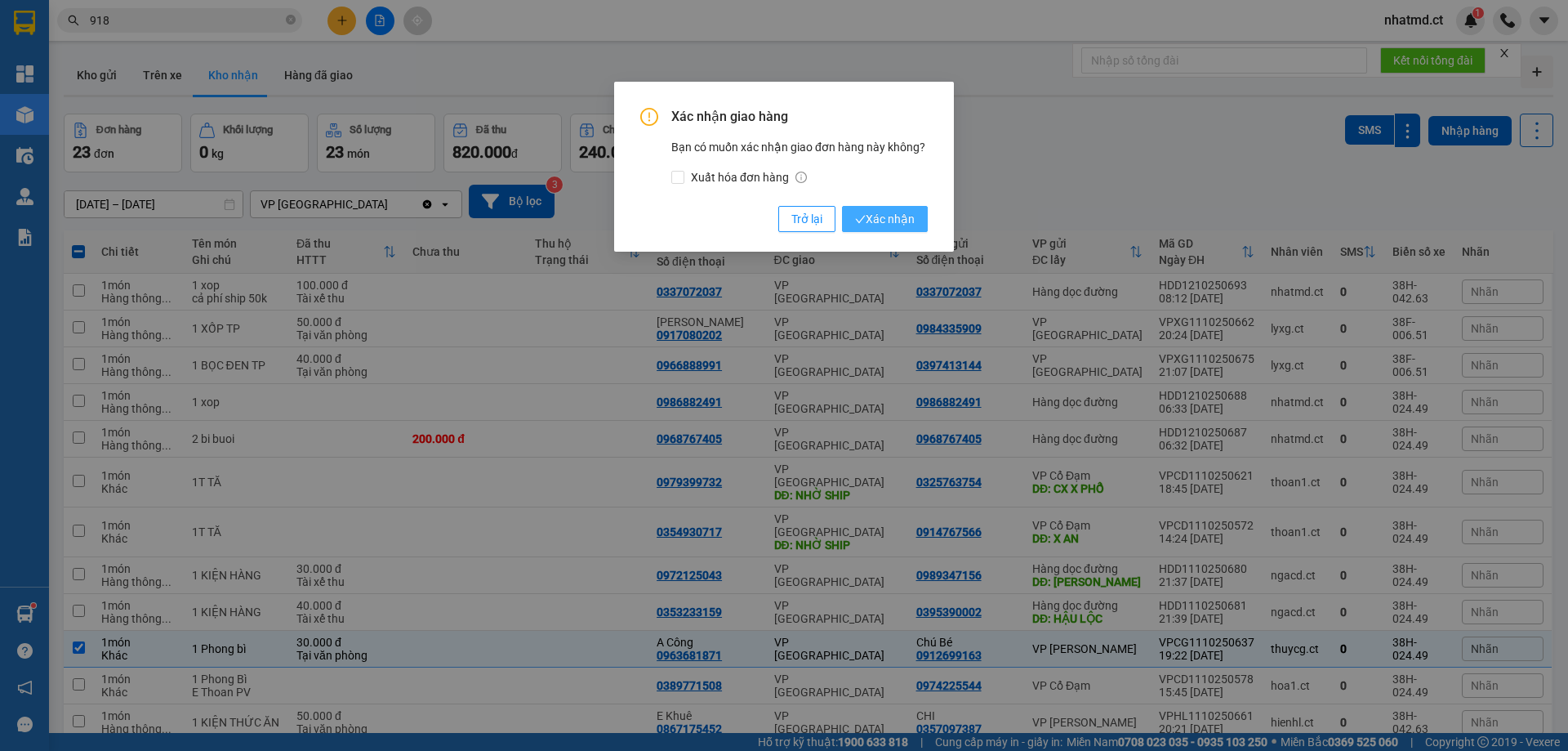
click at [852, 214] on button "Xác nhận" at bounding box center [884, 218] width 86 height 26
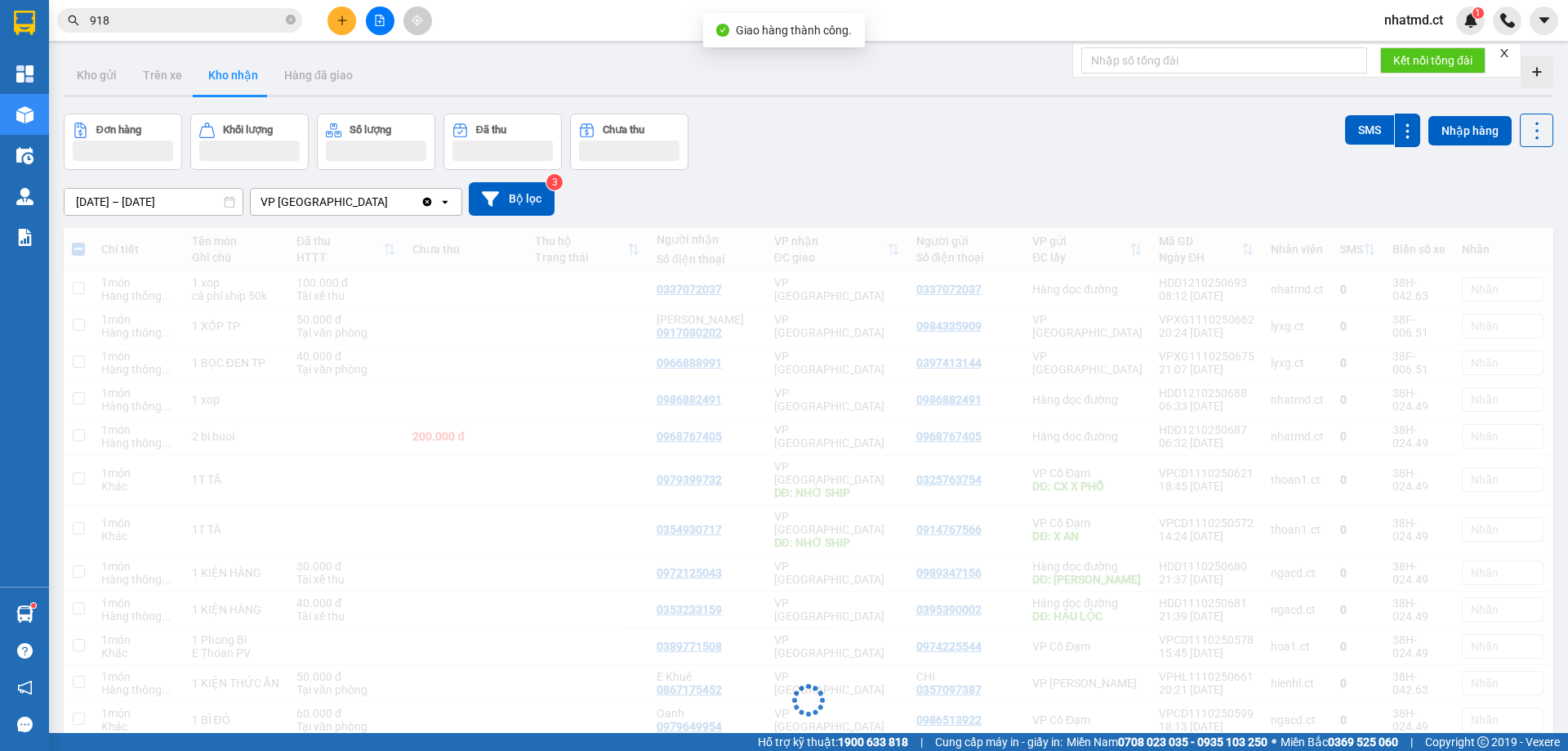
checkbox input "false"
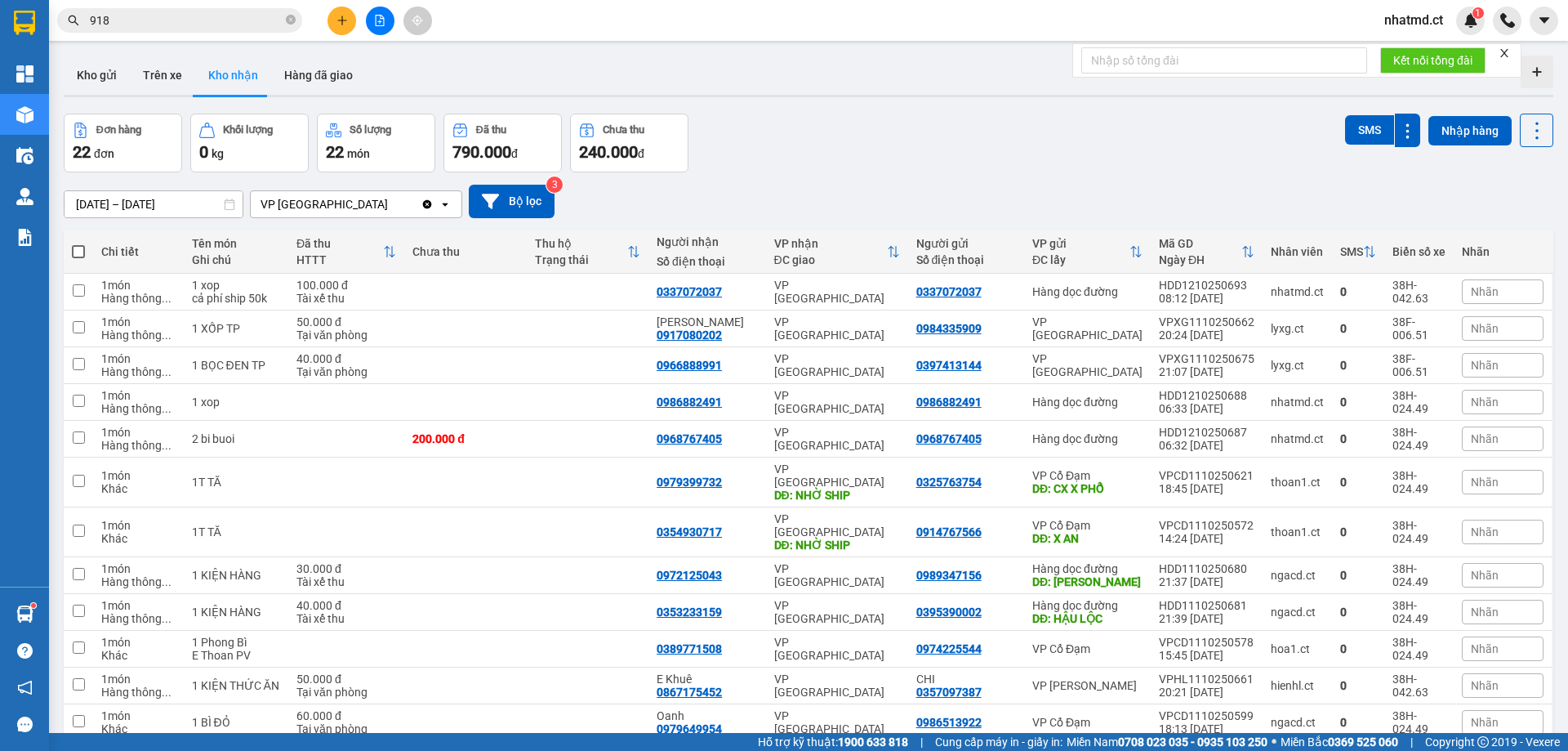
scroll to position [443, 0]
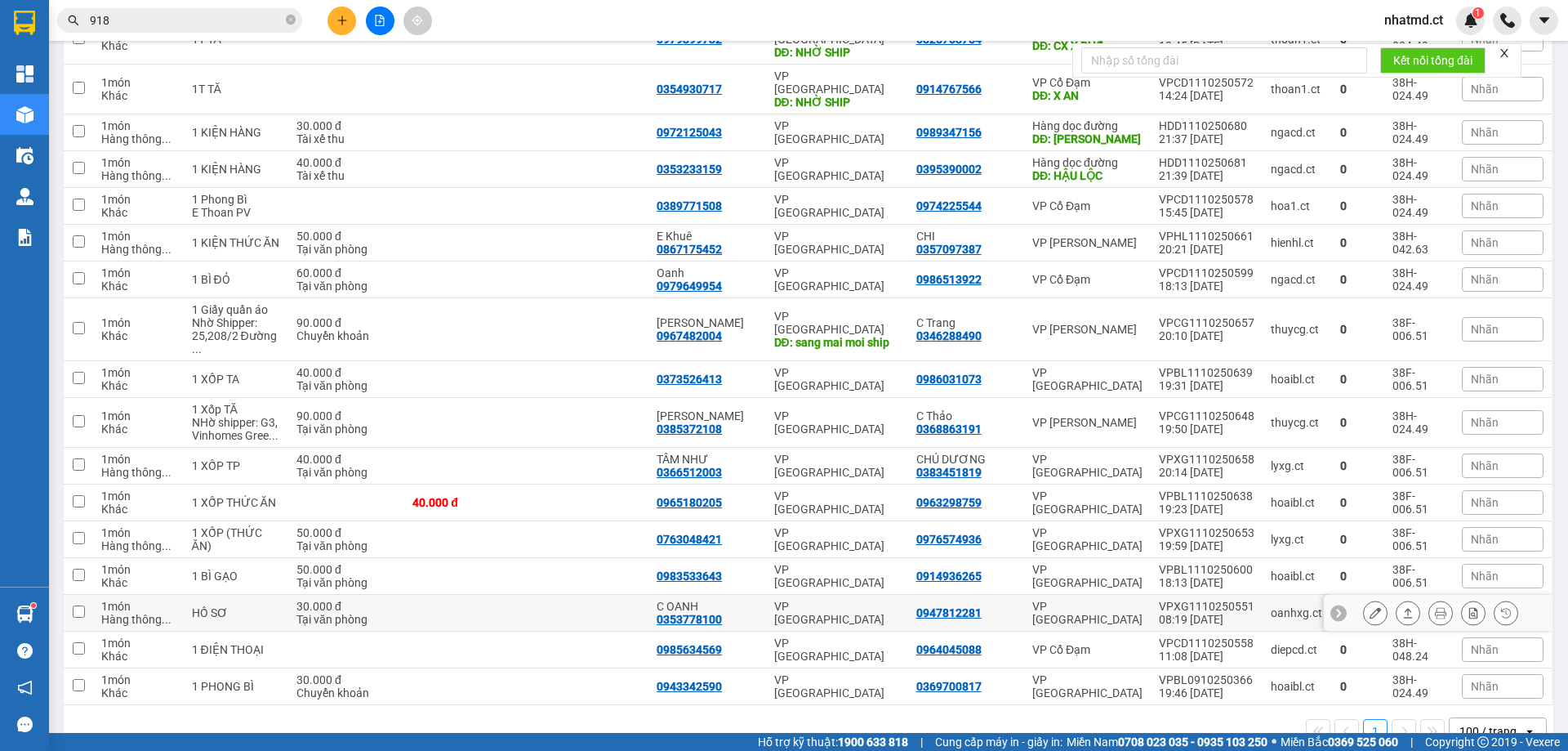
click at [610, 595] on td at bounding box center [588, 613] width 122 height 37
checkbox input "true"
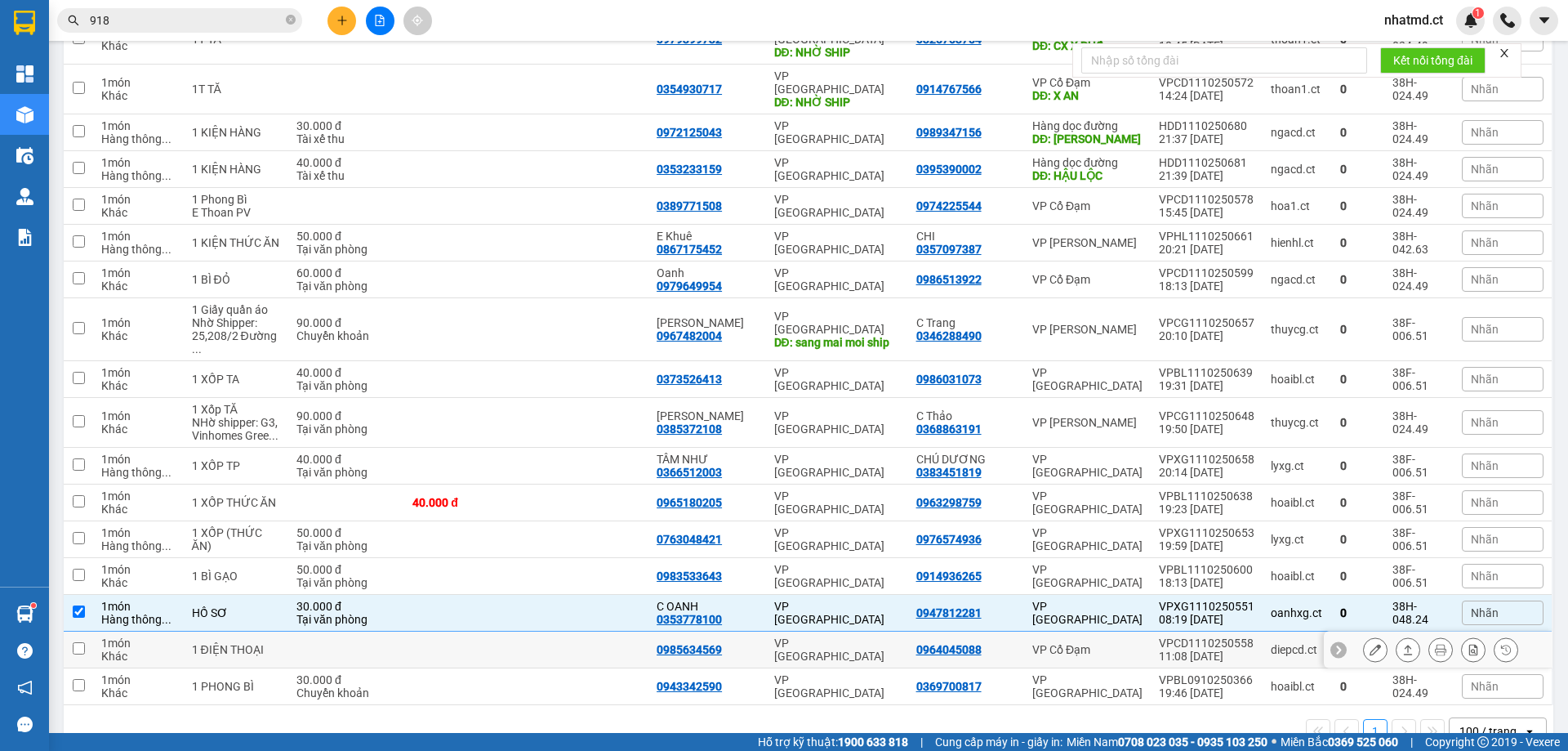
click at [588, 631] on td at bounding box center [588, 649] width 122 height 37
checkbox input "true"
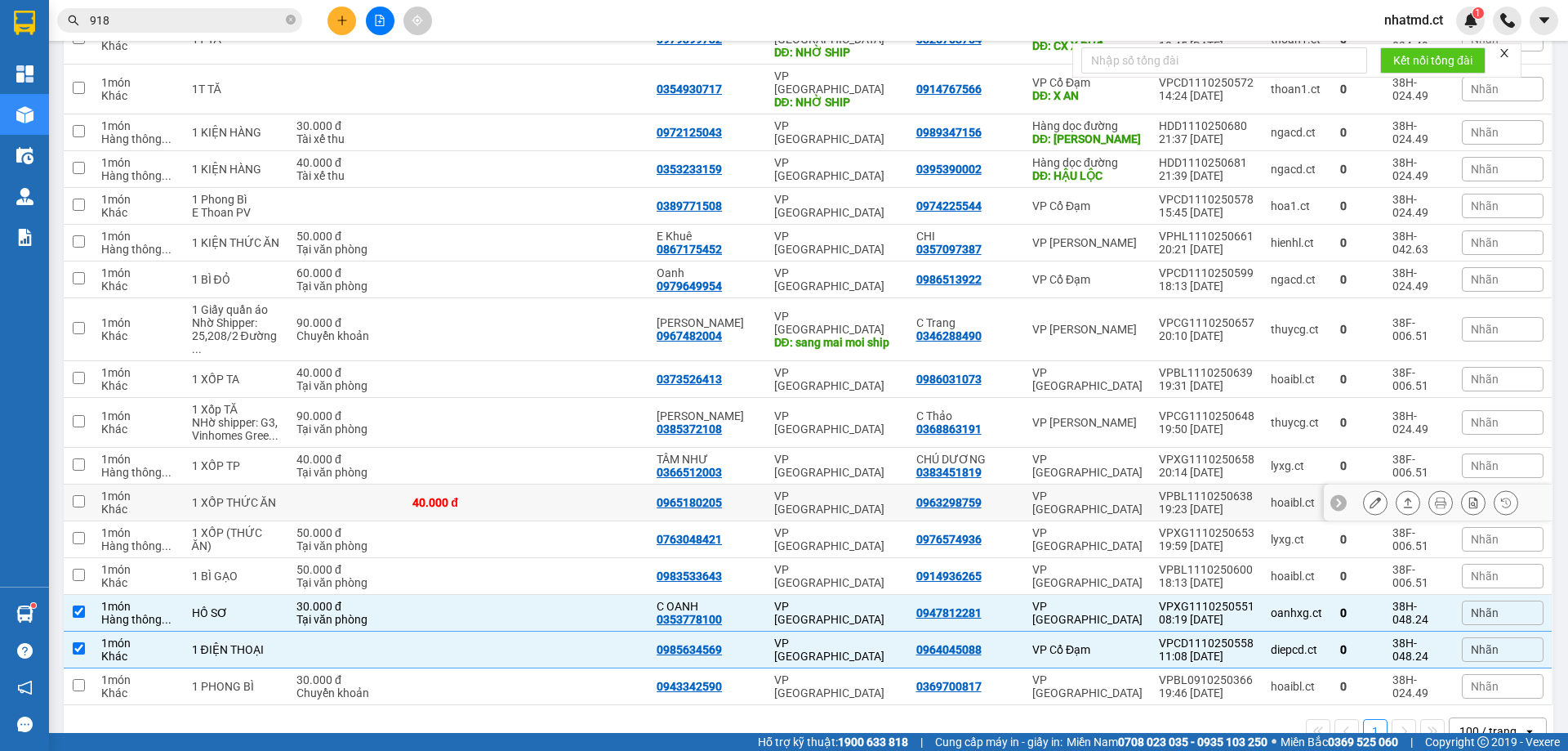
click at [605, 448] on td at bounding box center [588, 466] width 122 height 37
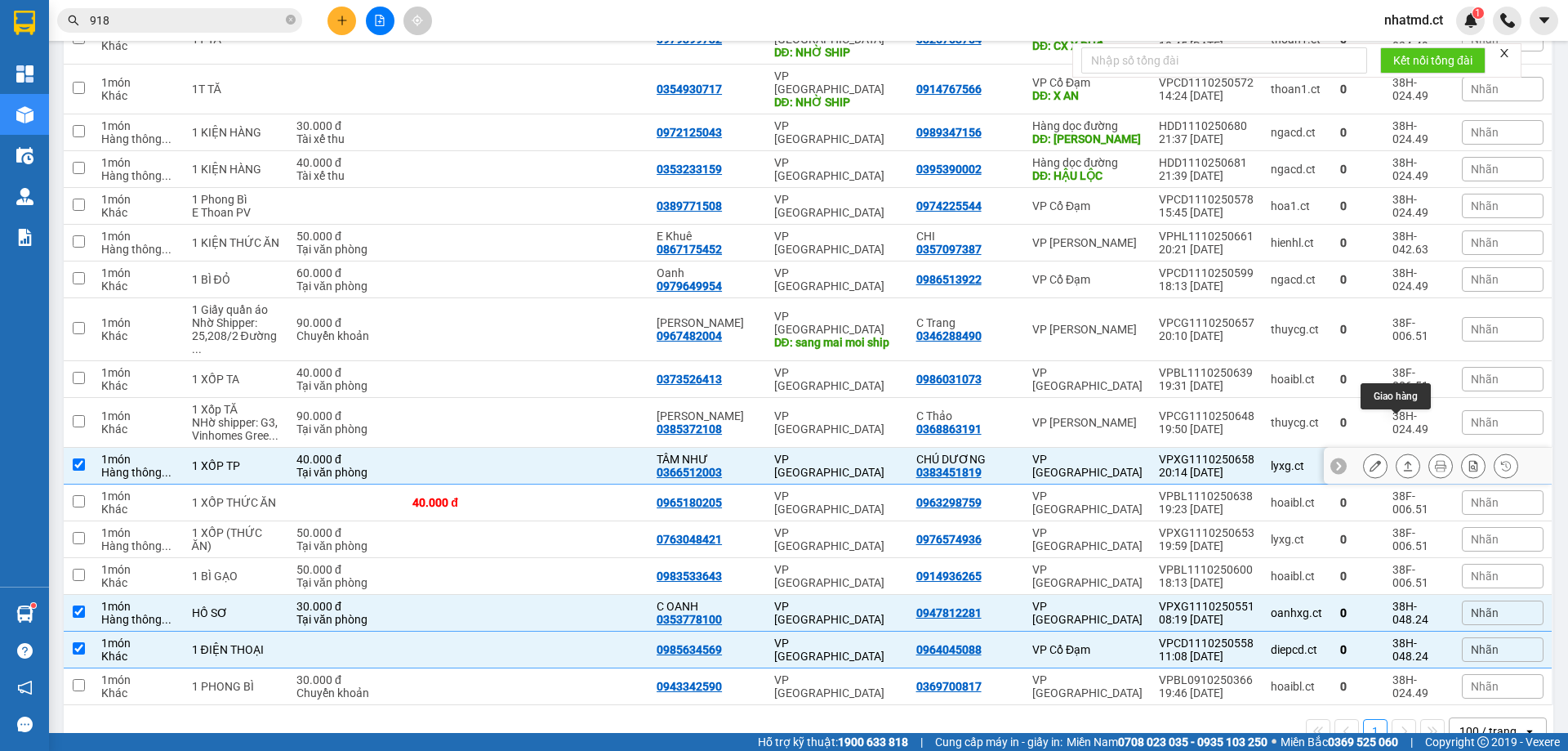
click at [1402, 460] on icon at bounding box center [1408, 465] width 12 height 12
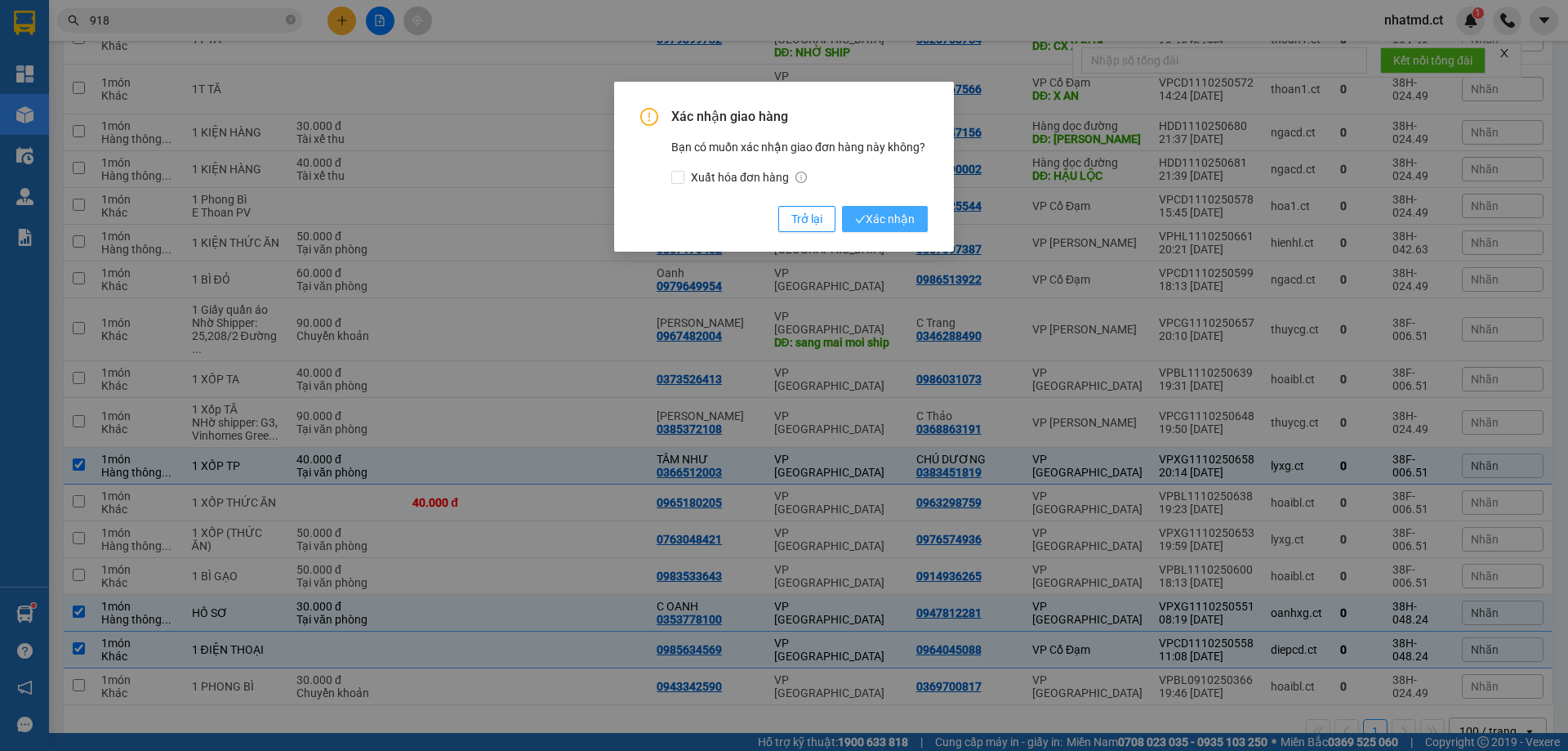
click at [904, 209] on button "Xác nhận" at bounding box center [884, 218] width 86 height 26
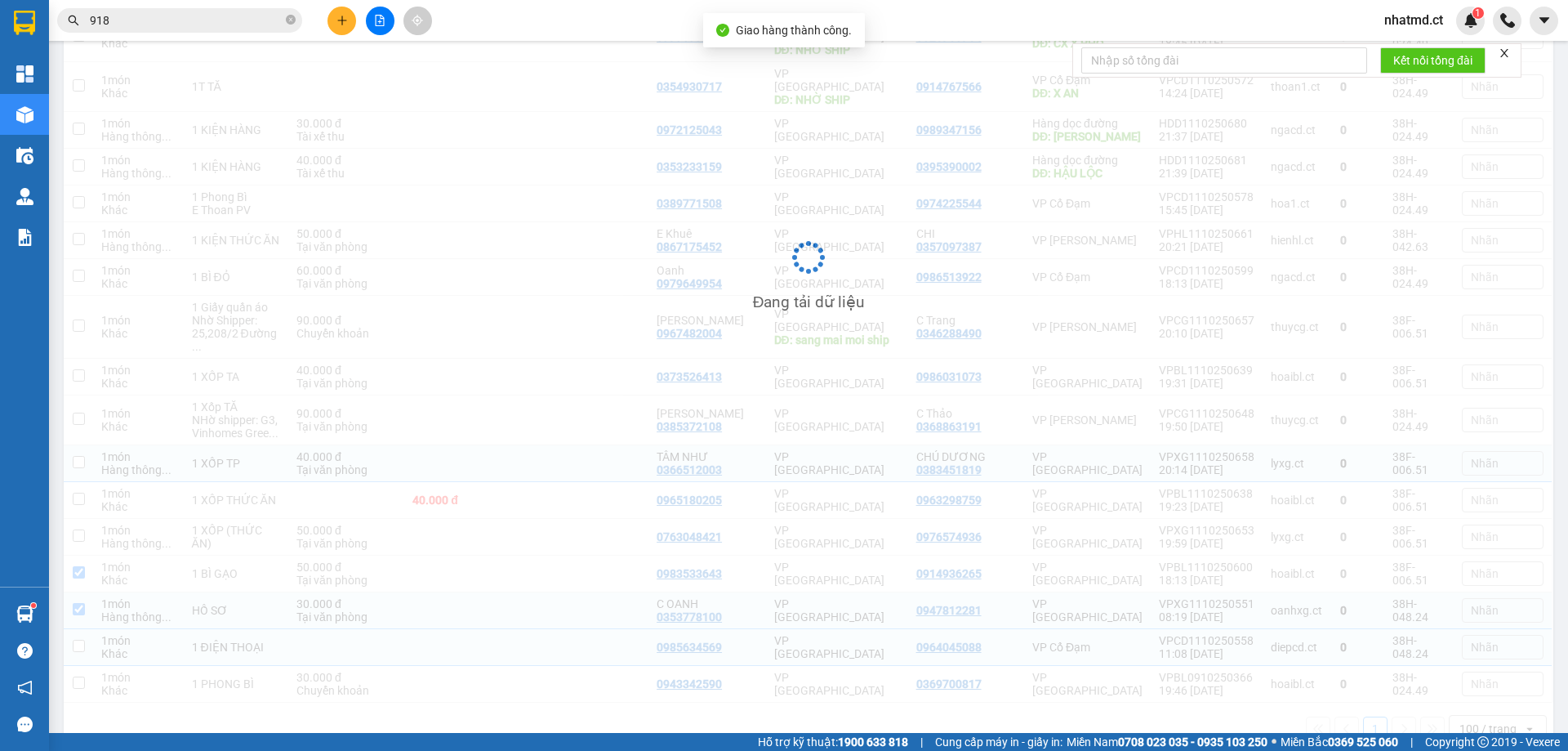
checkbox input "false"
checkbox input "true"
checkbox input "false"
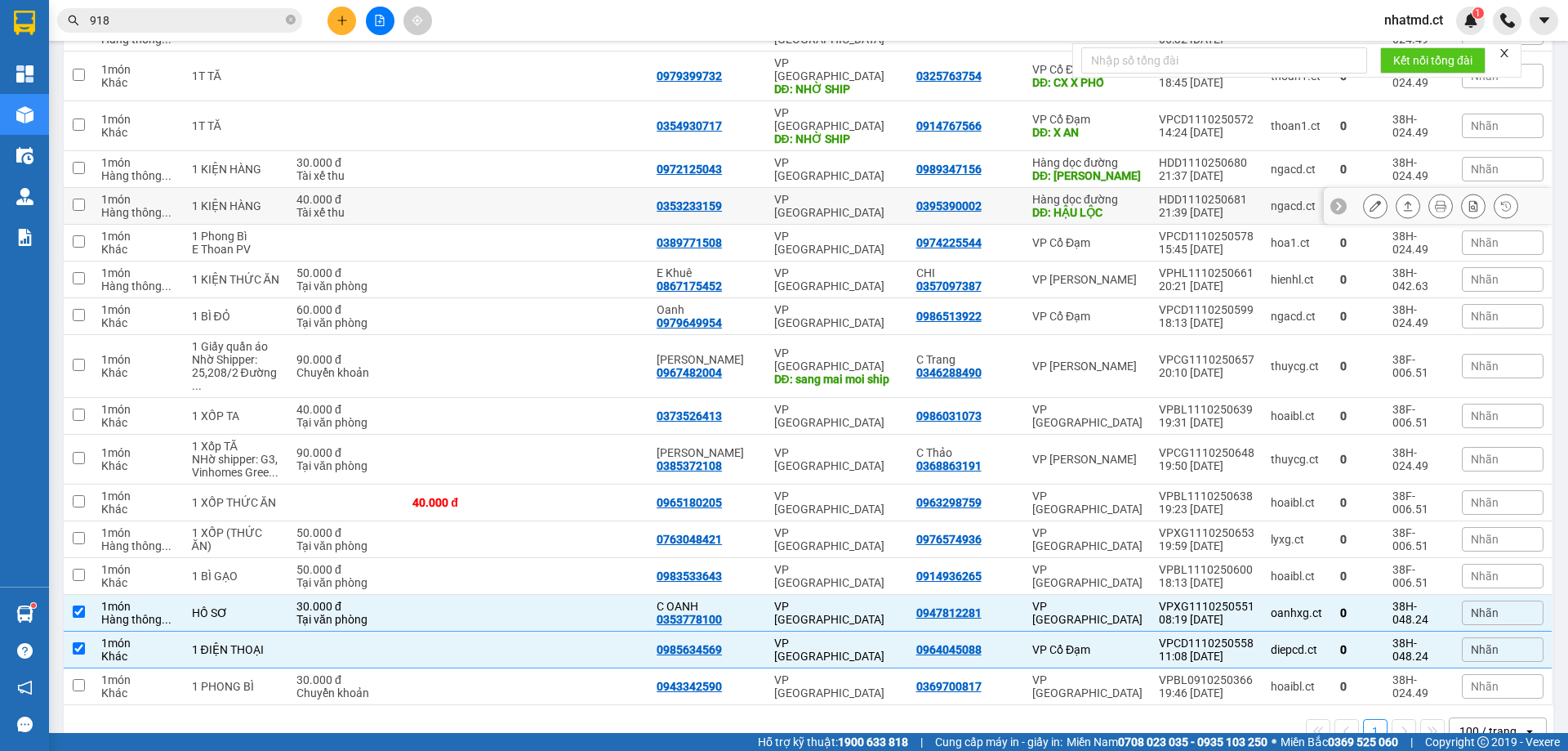
click at [592, 158] on td at bounding box center [588, 169] width 122 height 37
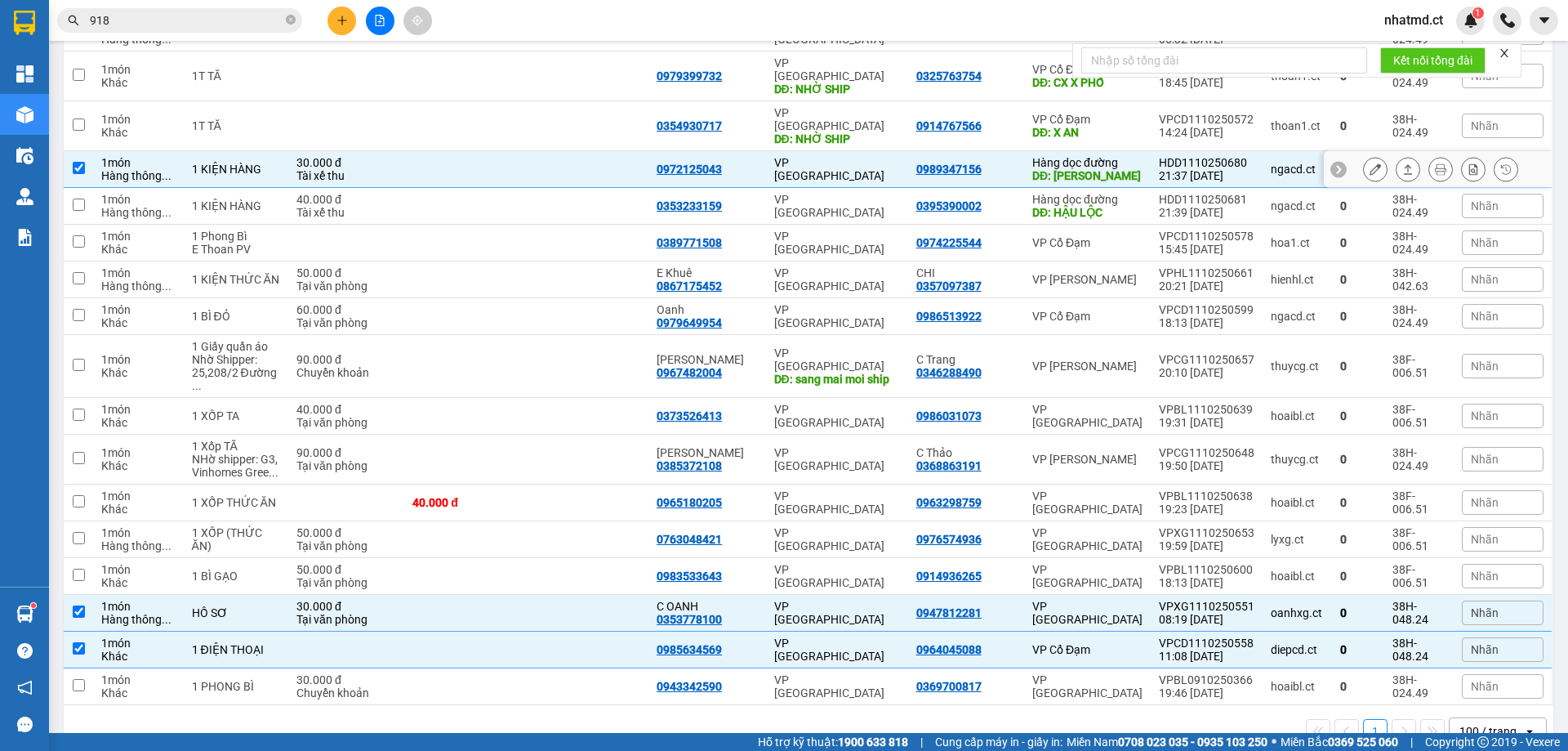
click at [1404, 164] on icon at bounding box center [1408, 169] width 9 height 10
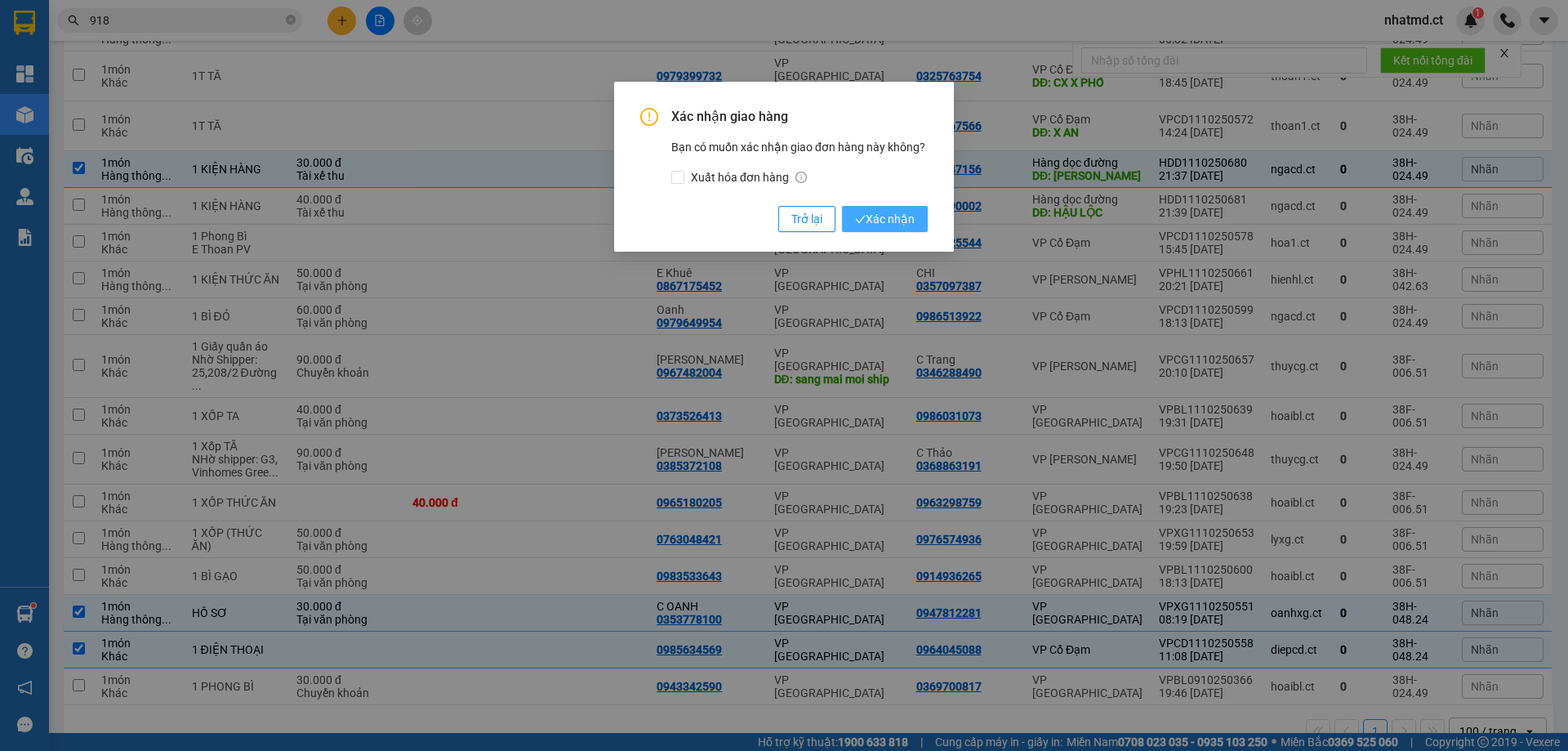
click at [895, 214] on span "Xác nhận" at bounding box center [885, 219] width 59 height 18
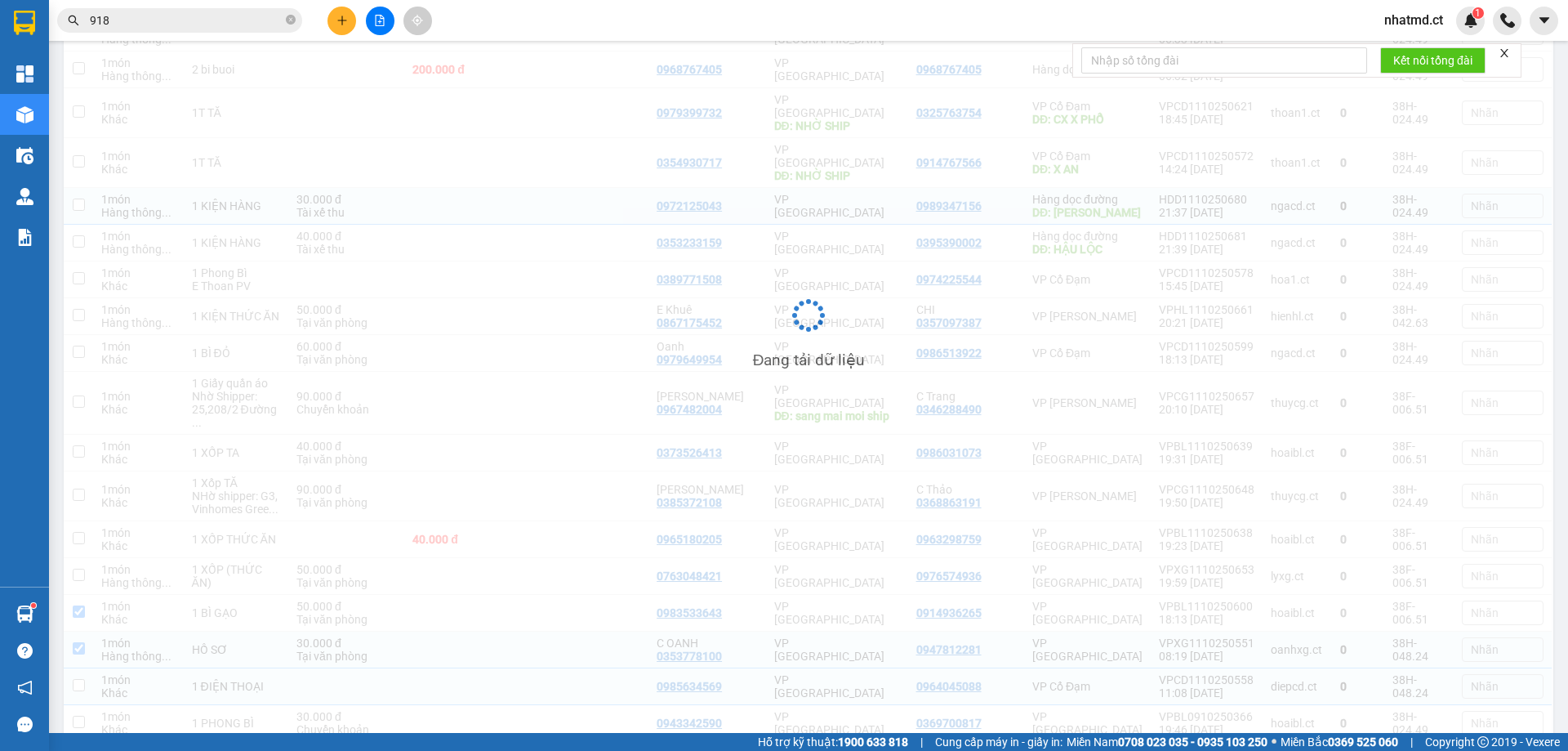
checkbox input "false"
checkbox input "true"
checkbox input "false"
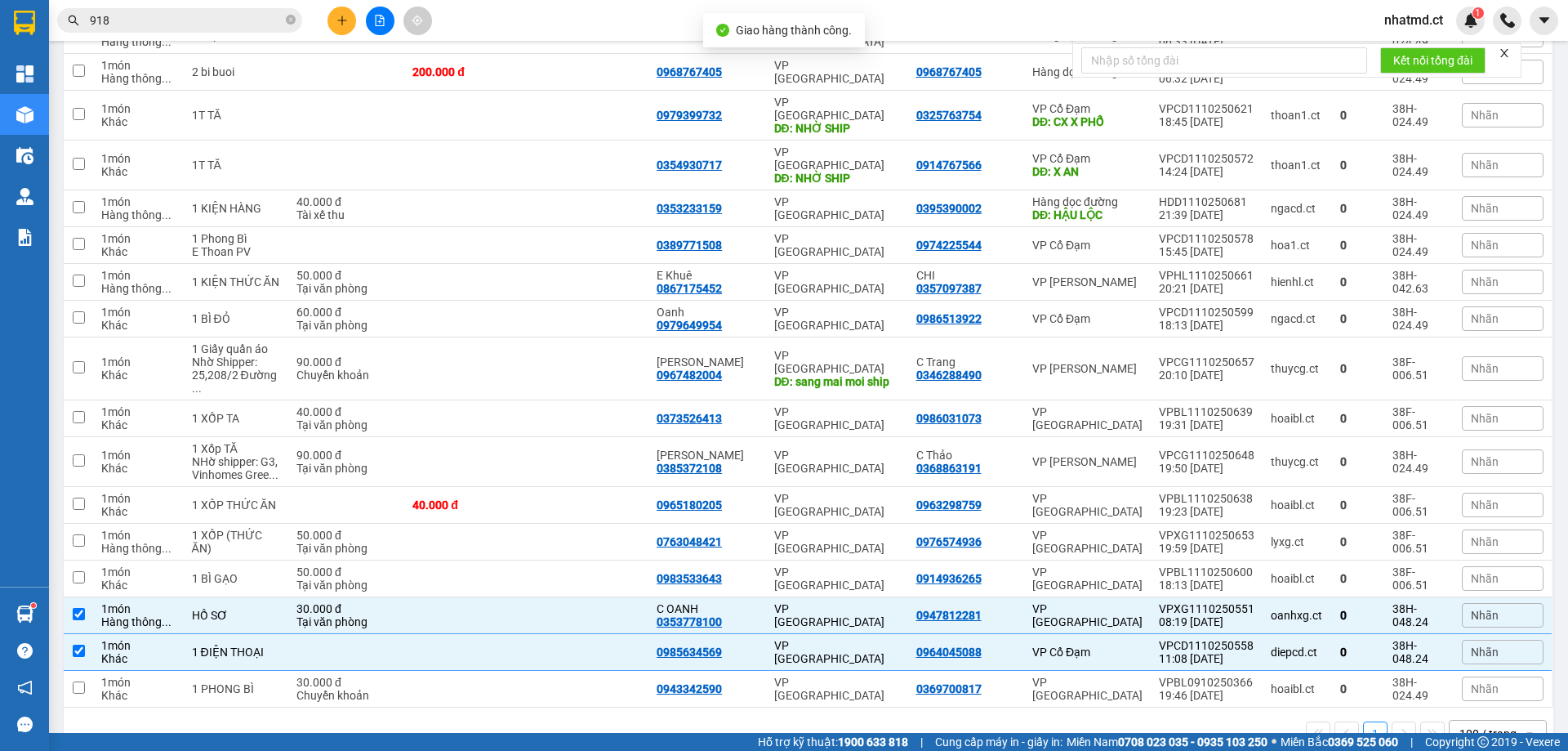
scroll to position [370, 0]
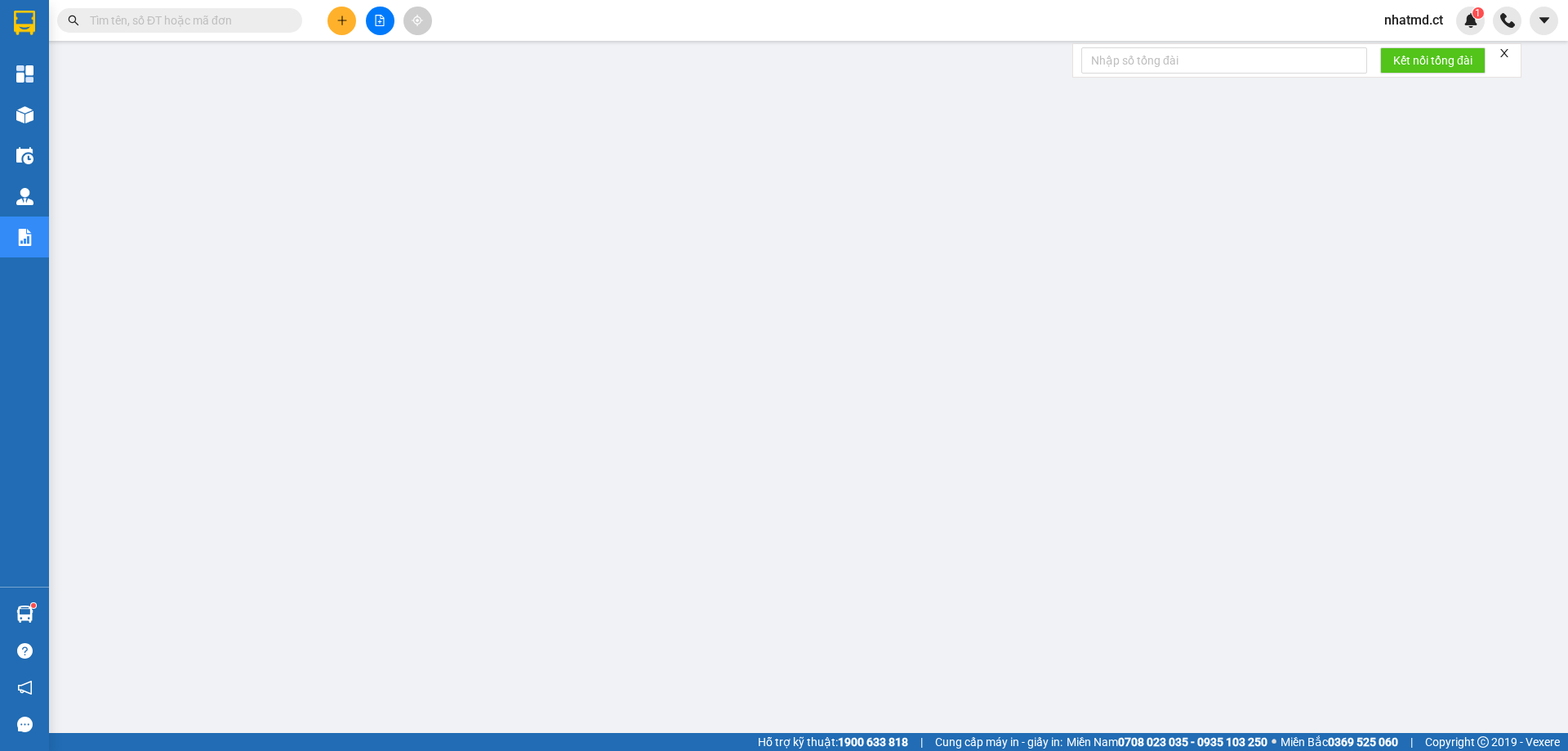
click at [345, 22] on icon "plus" at bounding box center [342, 20] width 12 height 12
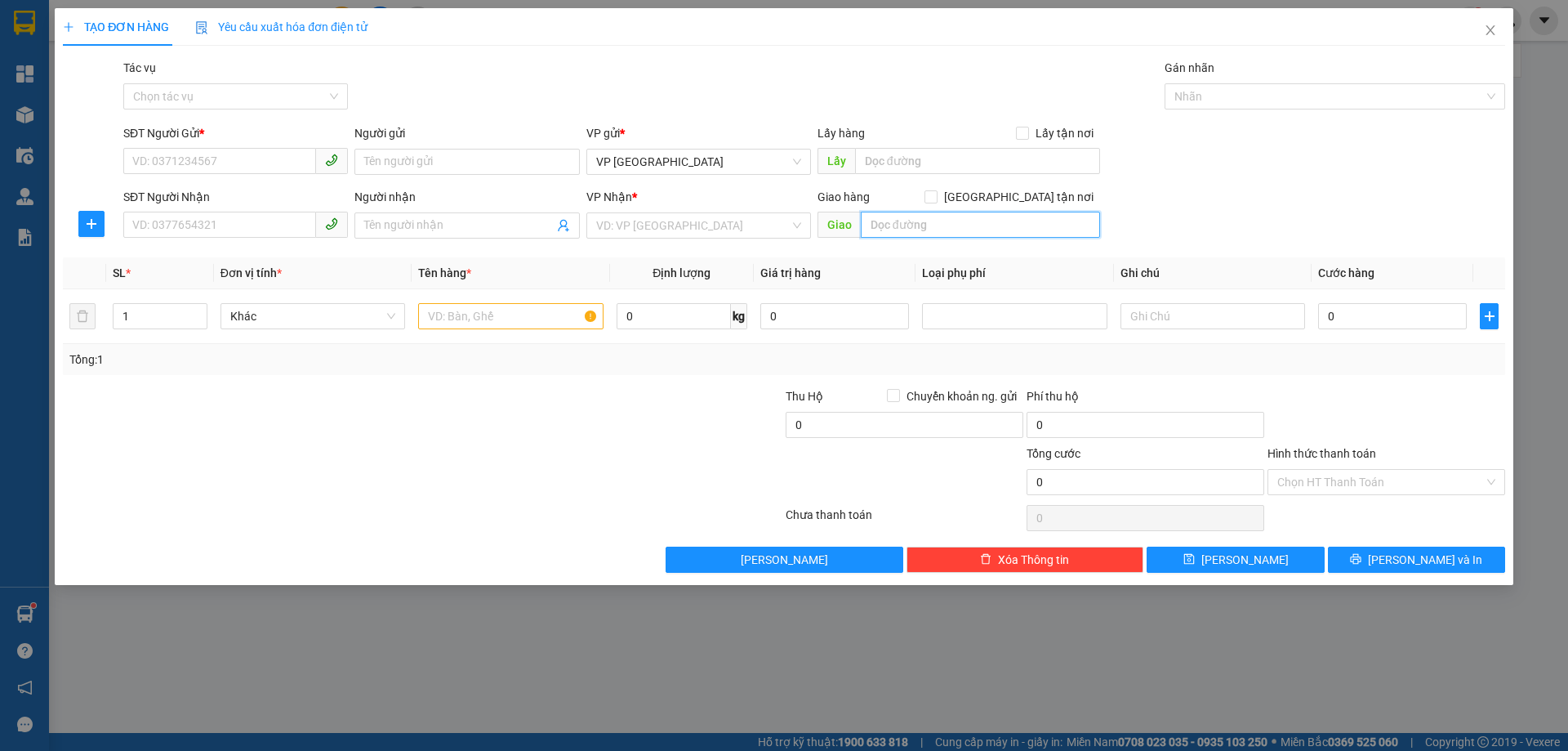
click at [924, 222] on input "text" at bounding box center [980, 224] width 240 height 26
type input "hồng lộc"
click at [749, 233] on input "search" at bounding box center [693, 225] width 194 height 24
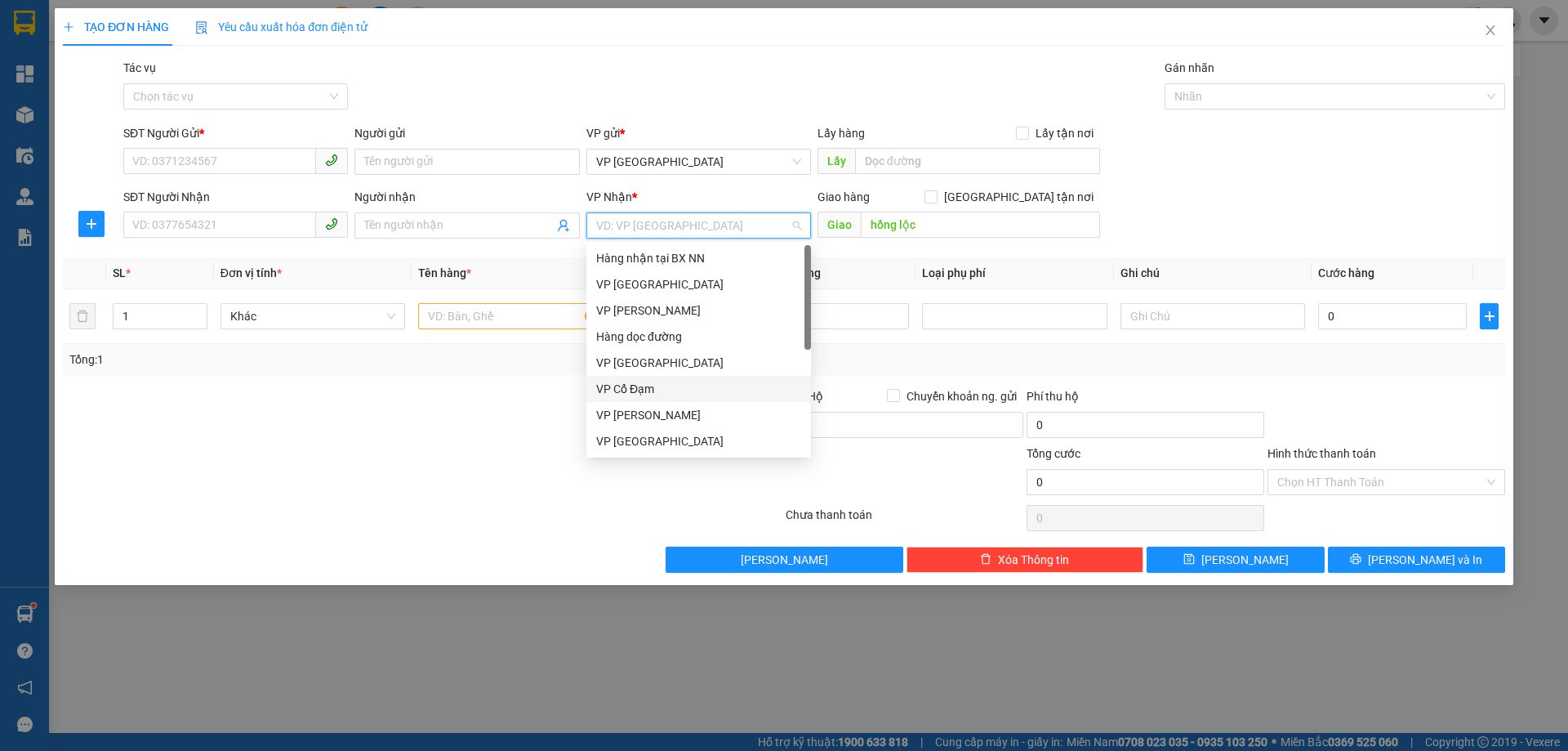
click at [659, 387] on div "VP Cổ Đạm" at bounding box center [698, 389] width 205 height 18
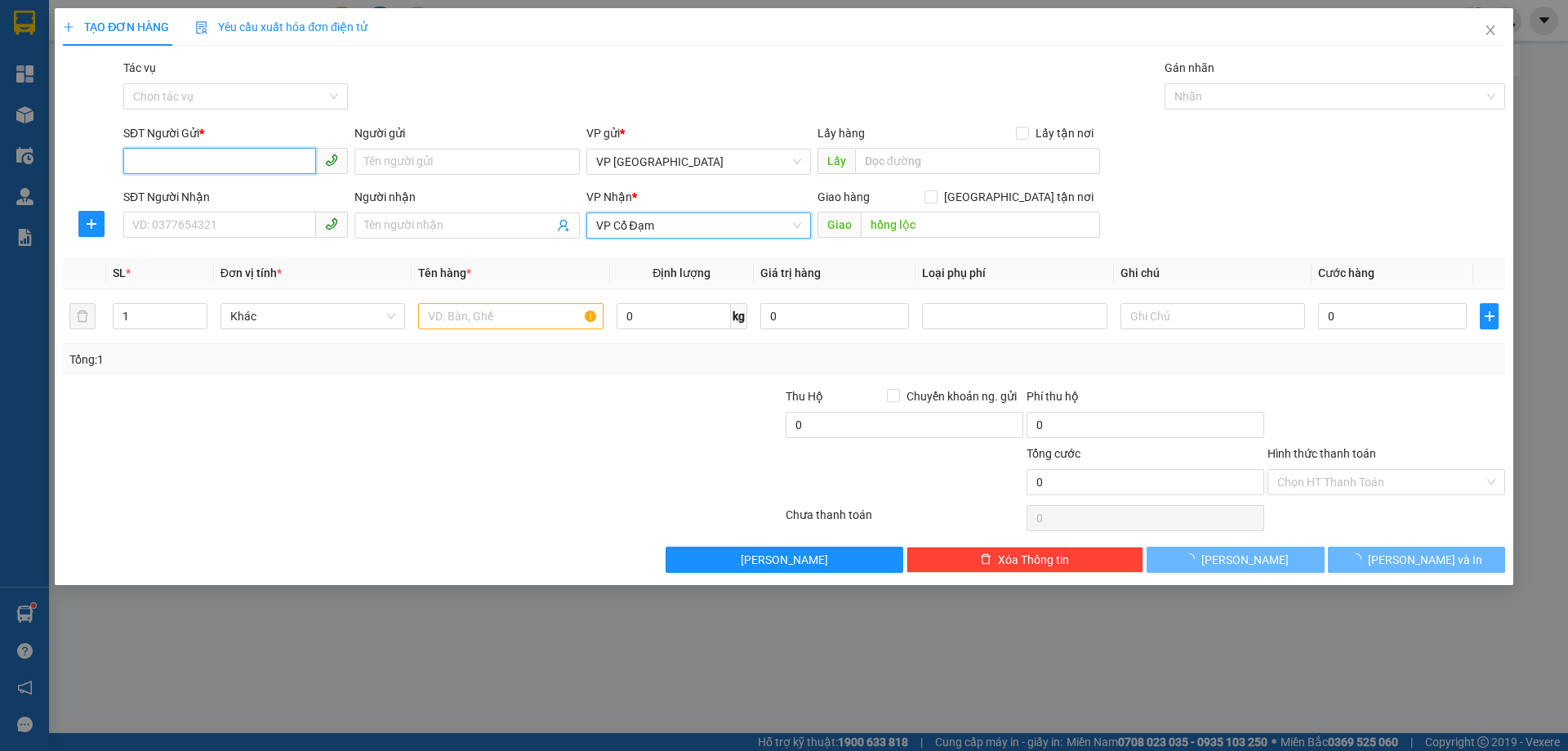
click at [185, 153] on input "SĐT Người Gửi *" at bounding box center [220, 160] width 193 height 26
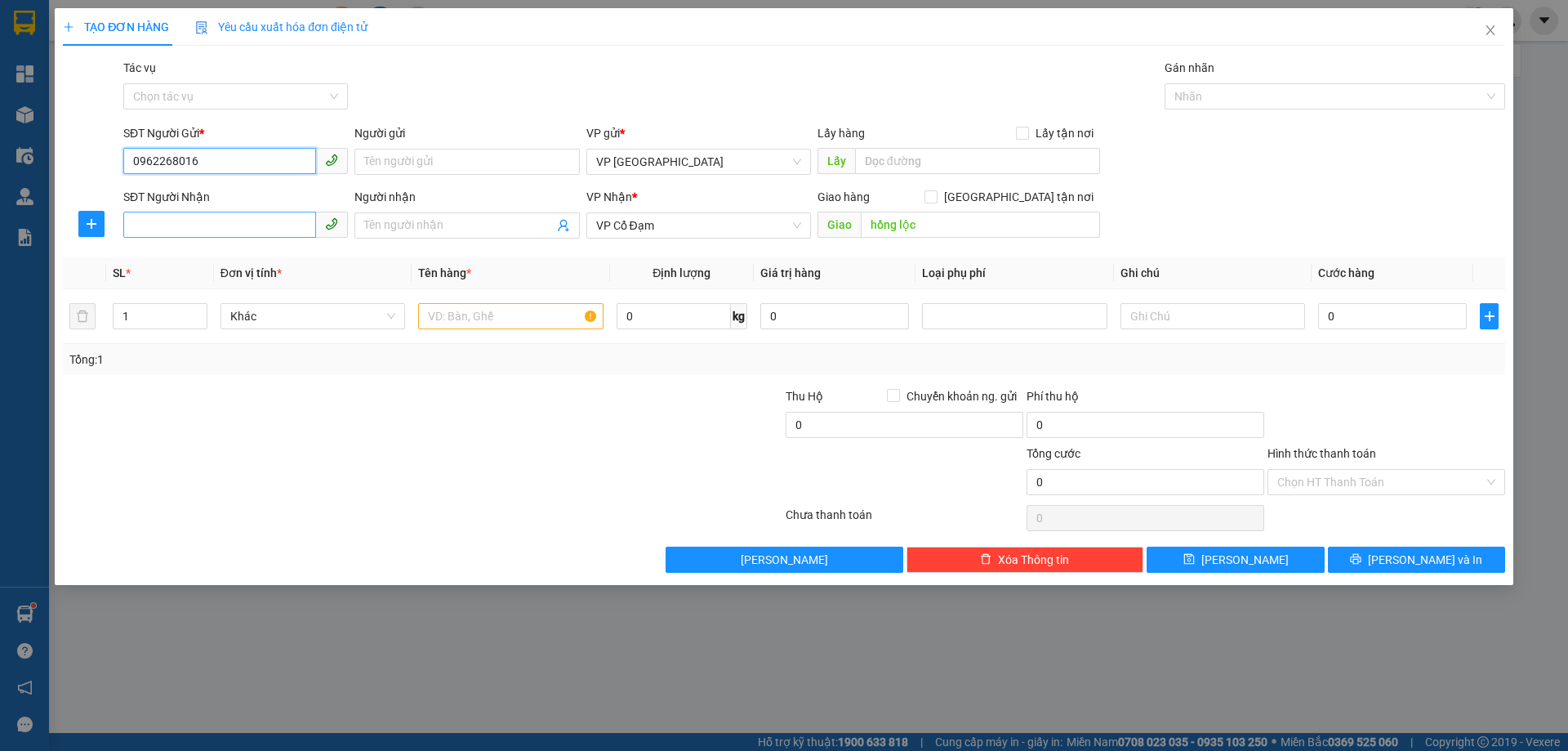
type input "0962268016"
click at [201, 227] on input "SĐT Người Nhận" at bounding box center [220, 224] width 193 height 26
type input "0387506438"
click at [533, 317] on input "text" at bounding box center [510, 316] width 185 height 26
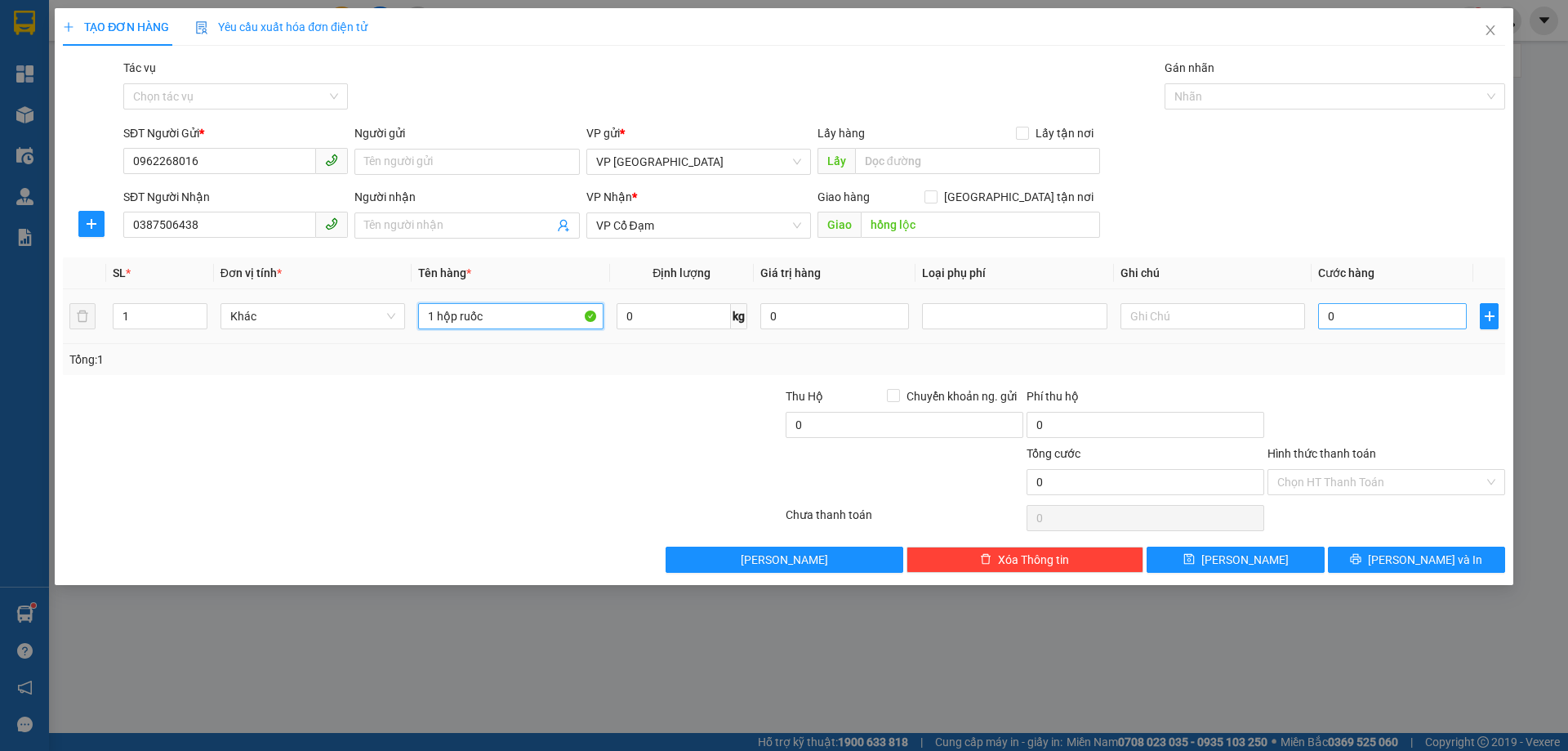
type input "1 hộp ruốc"
click at [1354, 325] on input "0" at bounding box center [1392, 316] width 149 height 26
type input "3"
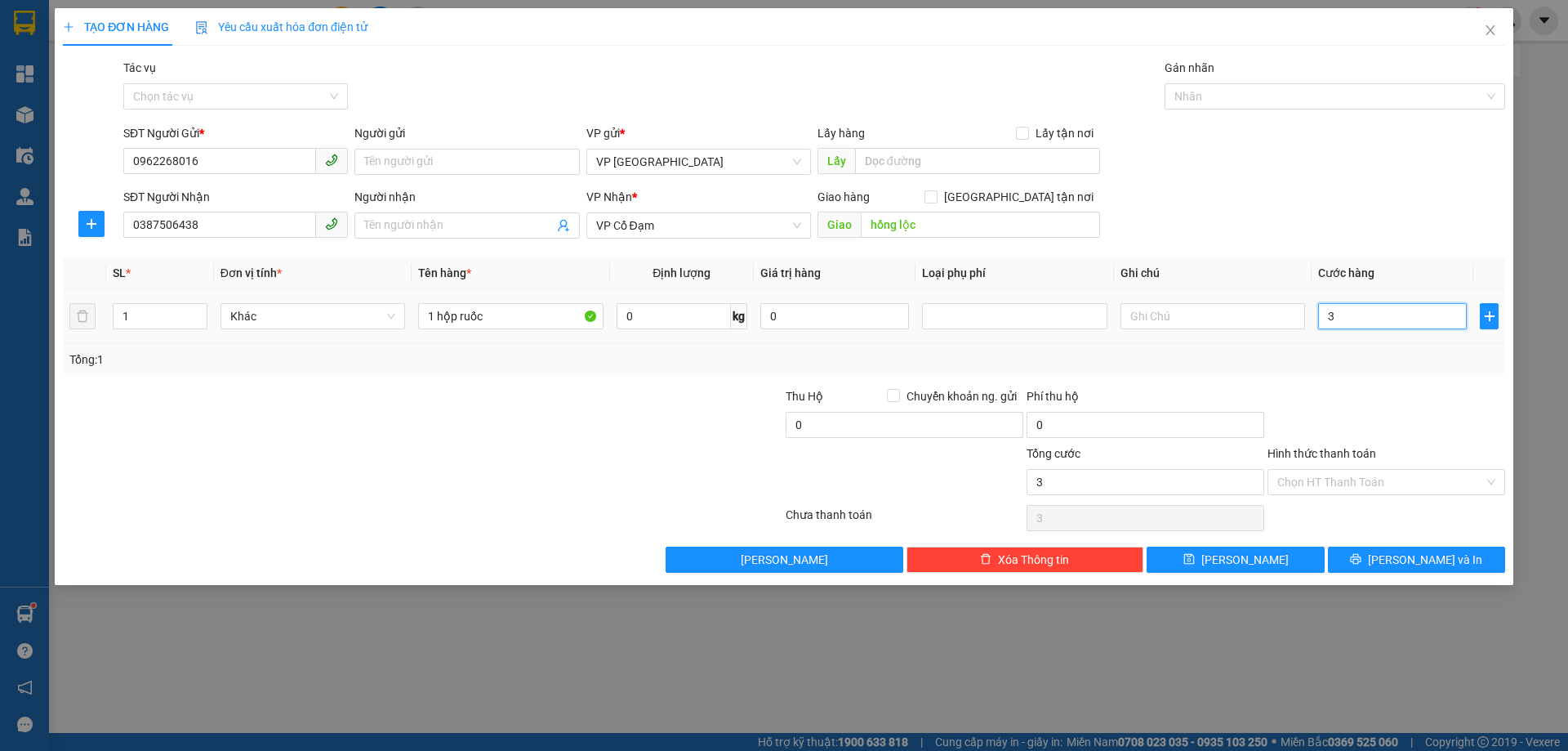
type input "30"
type input "30.000"
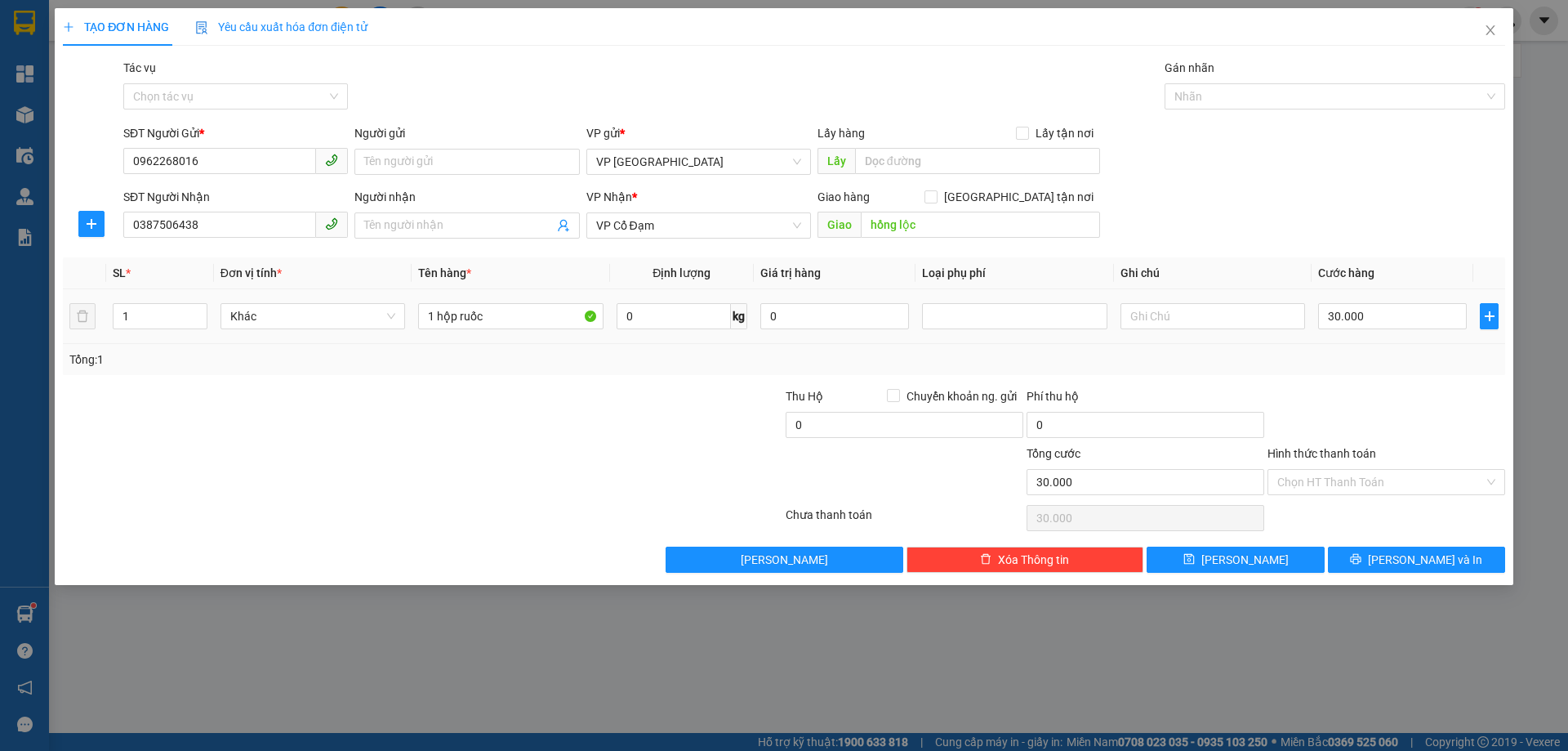
click at [1359, 341] on td "30.000" at bounding box center [1391, 316] width 161 height 55
click at [1375, 473] on input "Hình thức thanh toán" at bounding box center [1380, 481] width 206 height 24
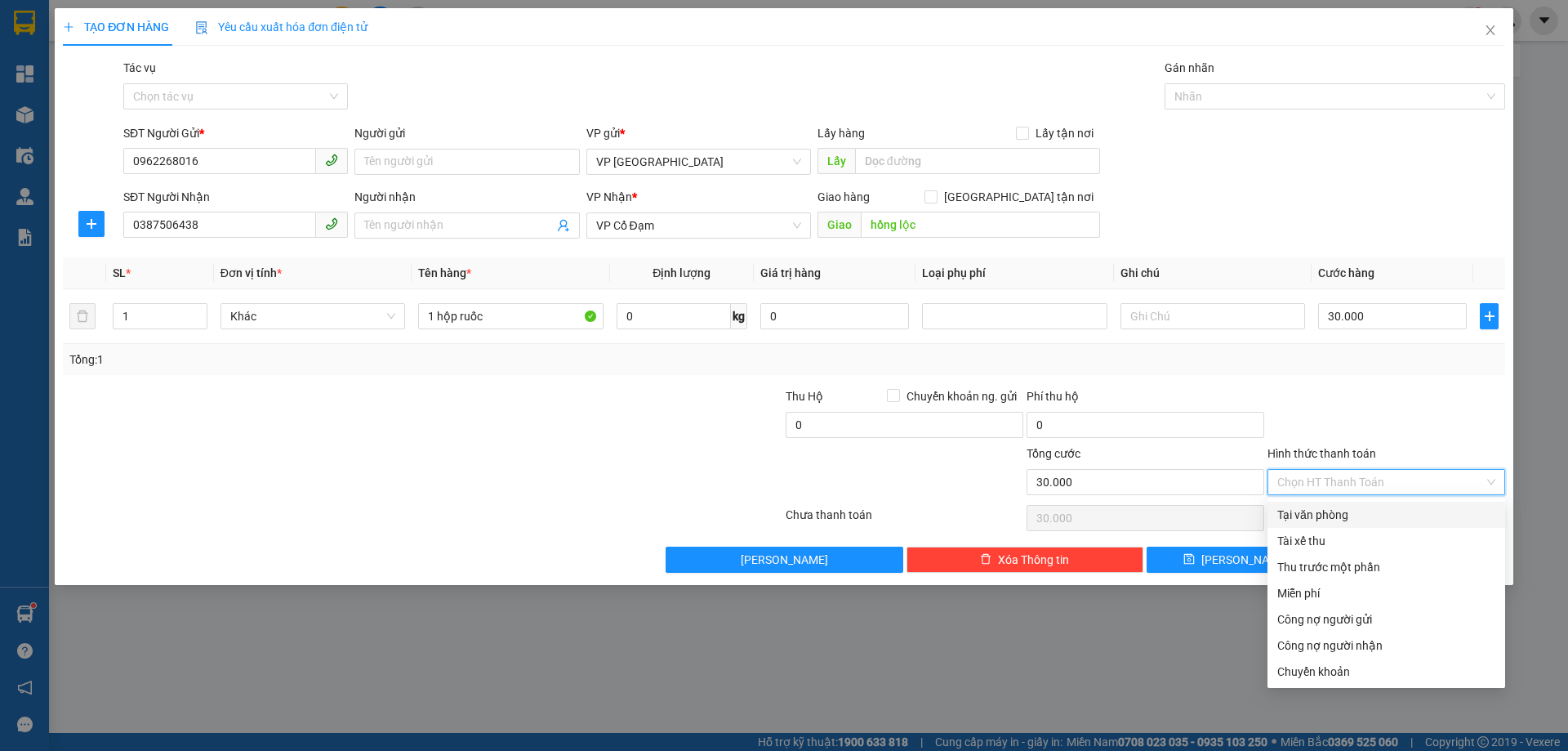
click at [1349, 426] on div at bounding box center [1386, 416] width 241 height 57
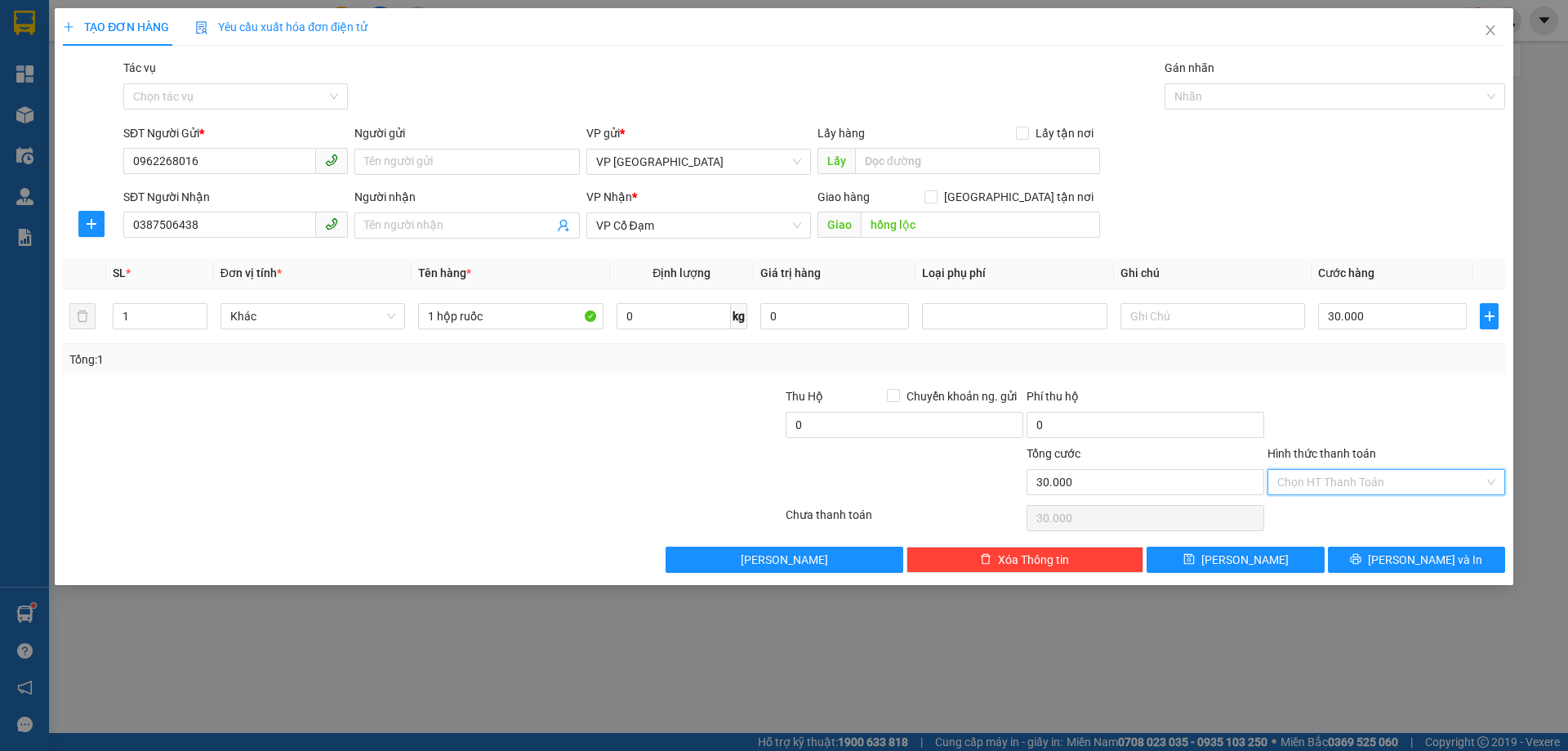
click at [1372, 487] on input "Hình thức thanh toán" at bounding box center [1380, 481] width 206 height 24
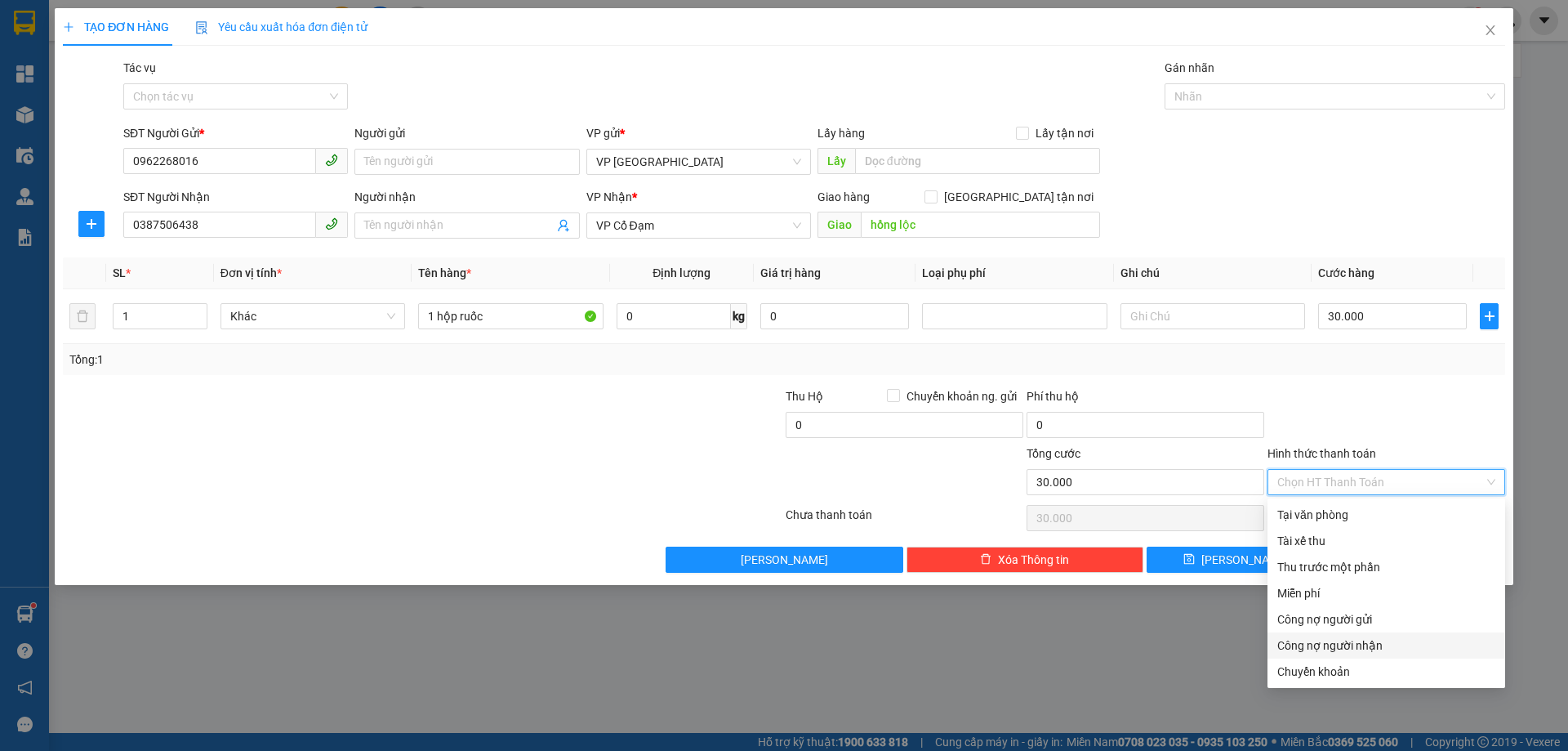
click at [1356, 670] on div "Chuyển khoản" at bounding box center [1386, 672] width 218 height 18
type input "0"
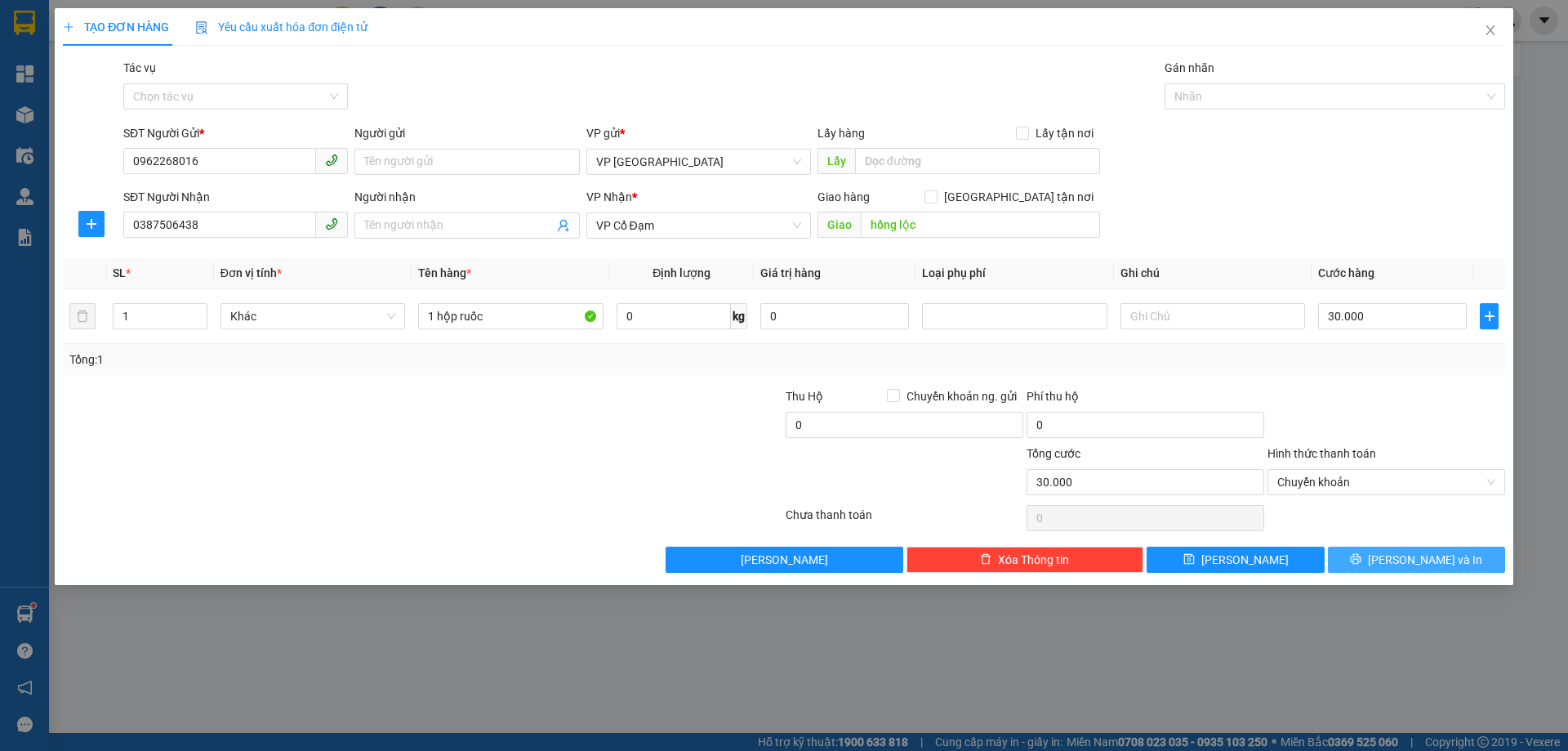
click at [1362, 564] on icon "printer" at bounding box center [1355, 559] width 12 height 12
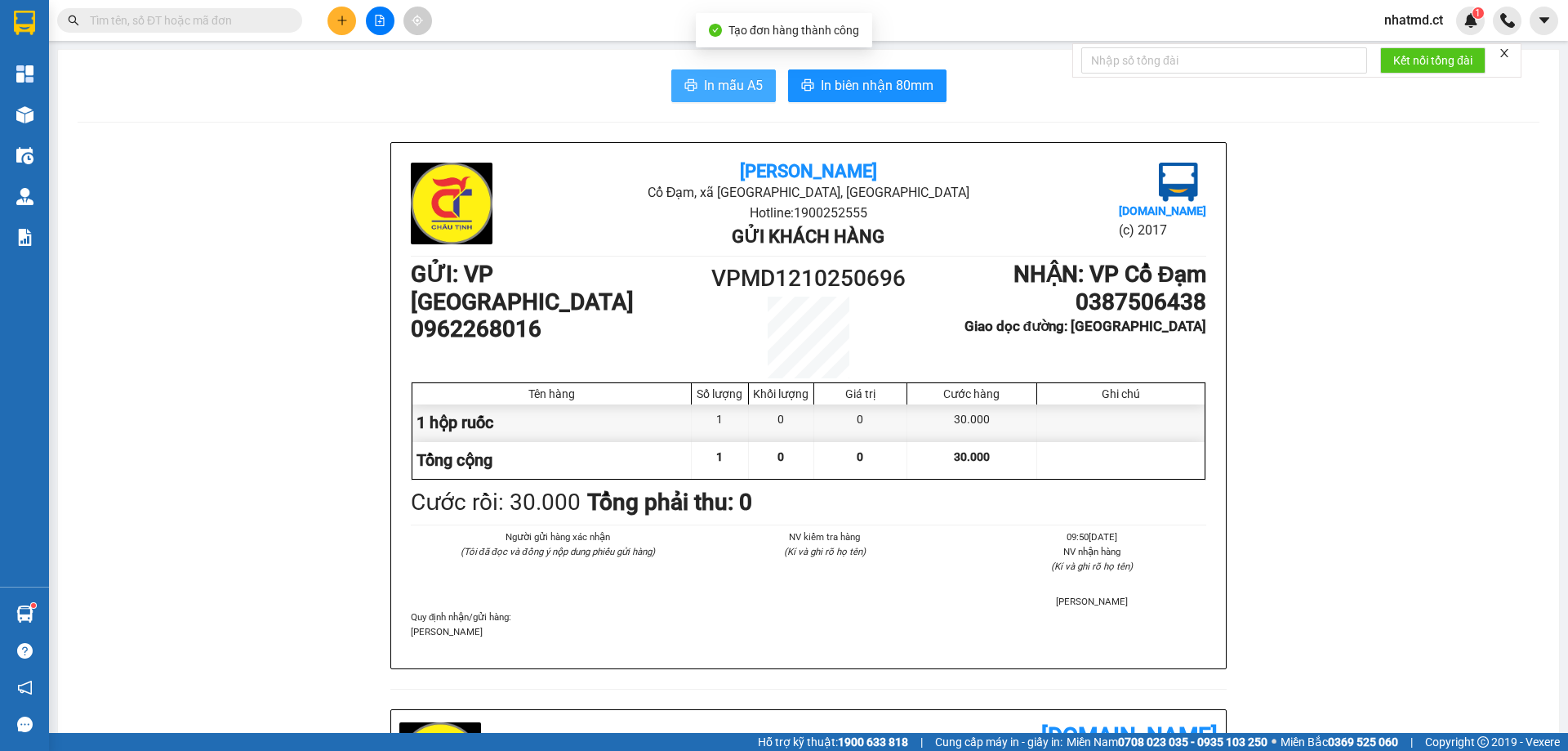
click at [684, 84] on icon "printer" at bounding box center [690, 85] width 13 height 12
click at [704, 93] on span "In mẫu A5" at bounding box center [733, 85] width 59 height 21
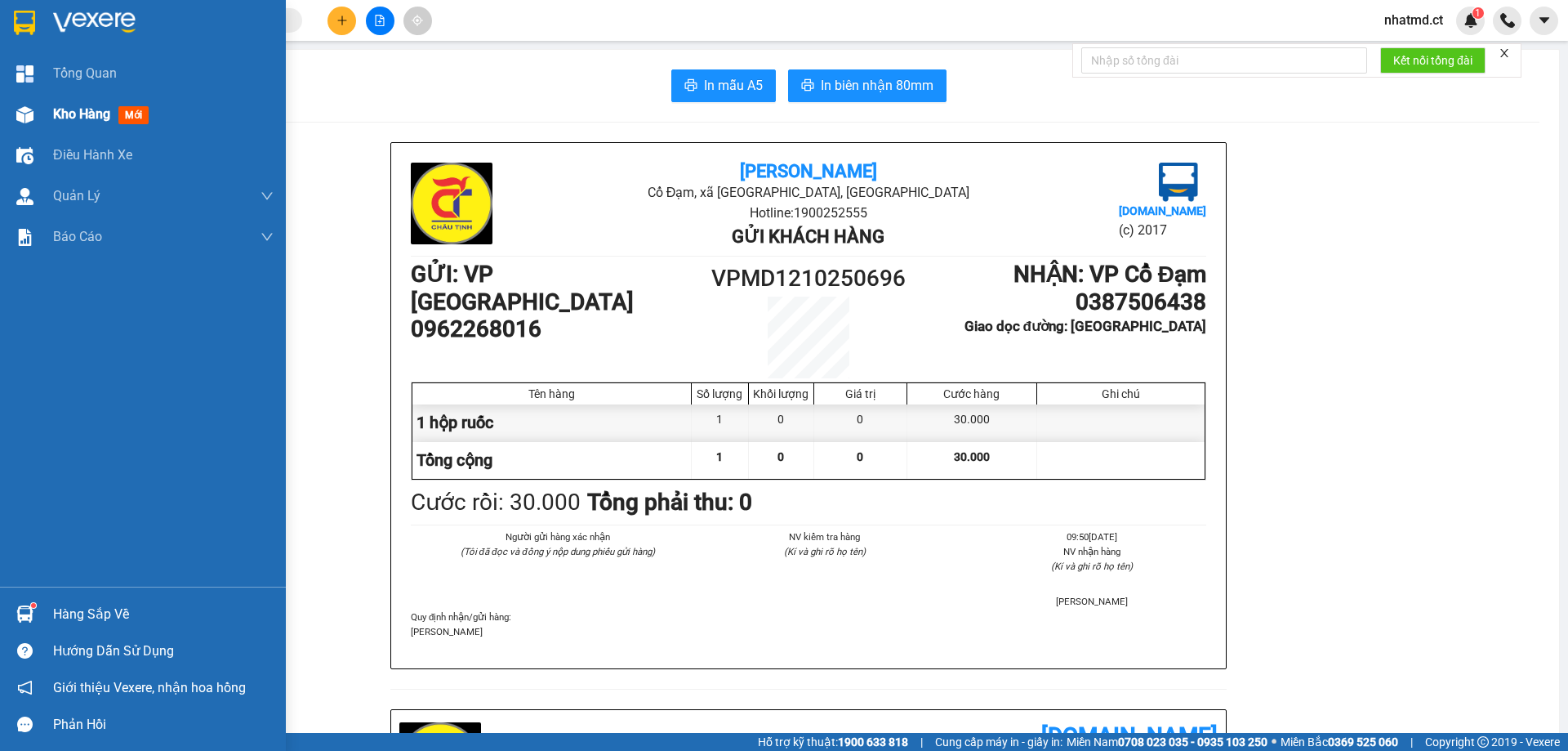
click at [78, 117] on span "Kho hàng" at bounding box center [81, 114] width 57 height 15
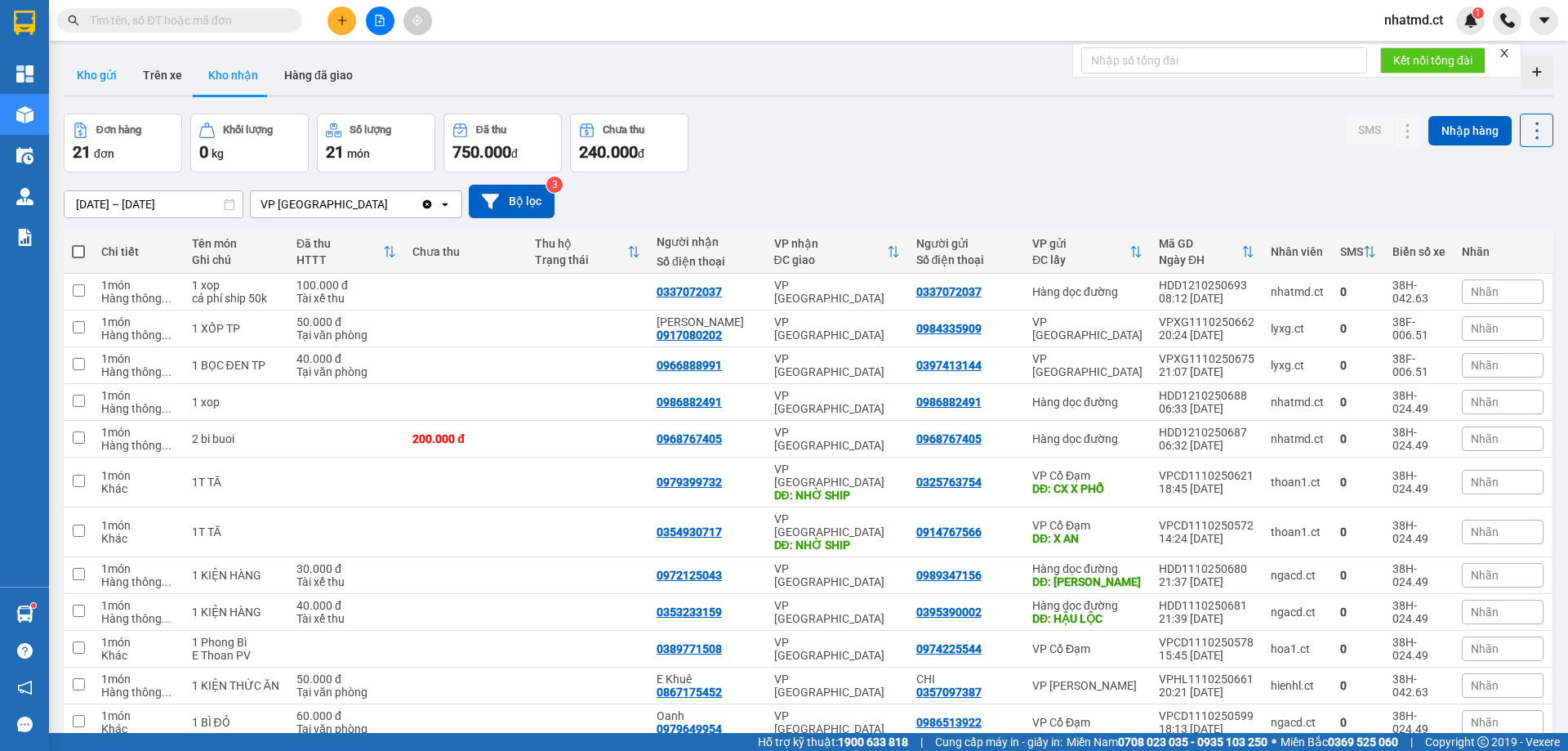
click at [112, 79] on button "Kho gửi" at bounding box center [96, 75] width 66 height 39
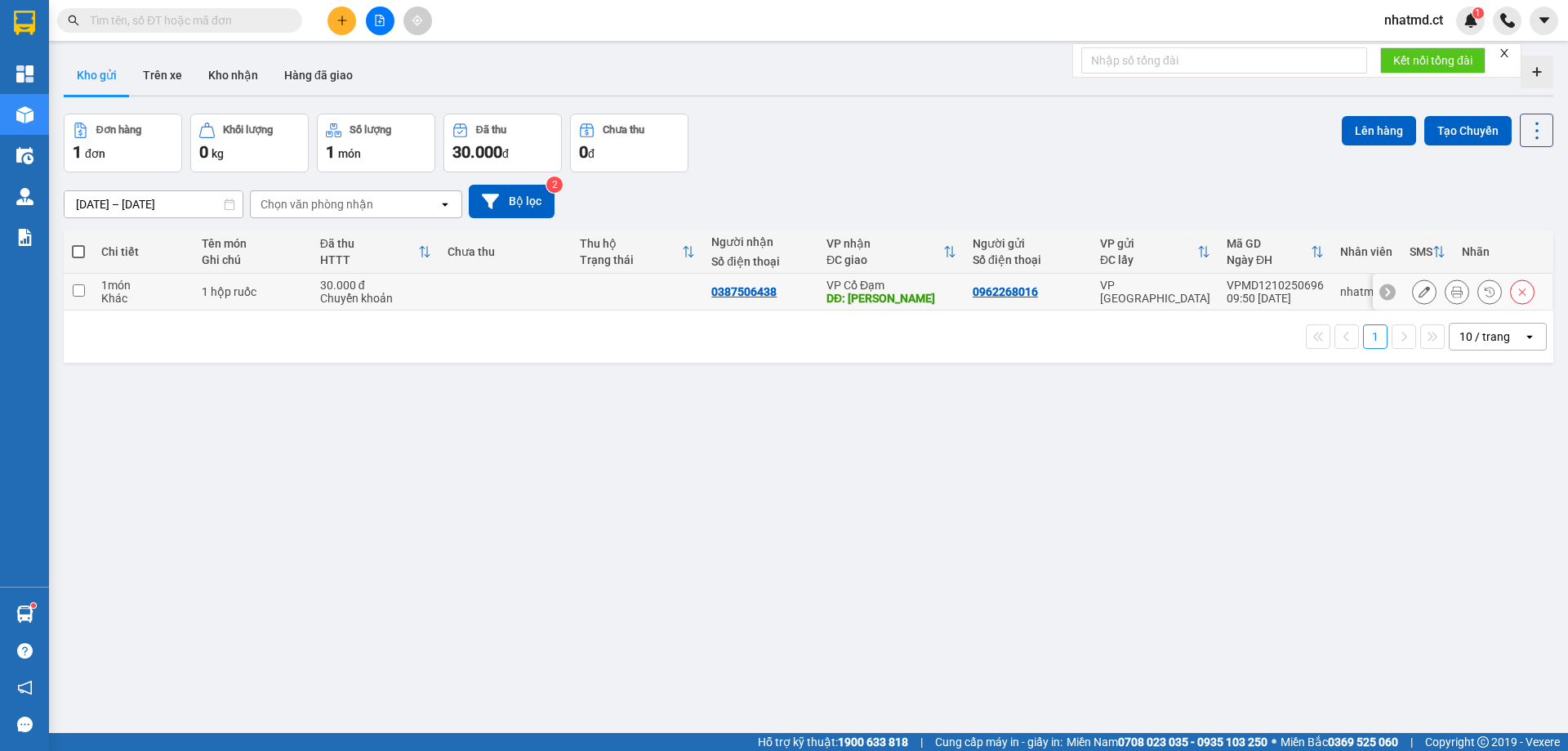
click at [478, 295] on td at bounding box center [506, 292] width 132 height 37
checkbox input "true"
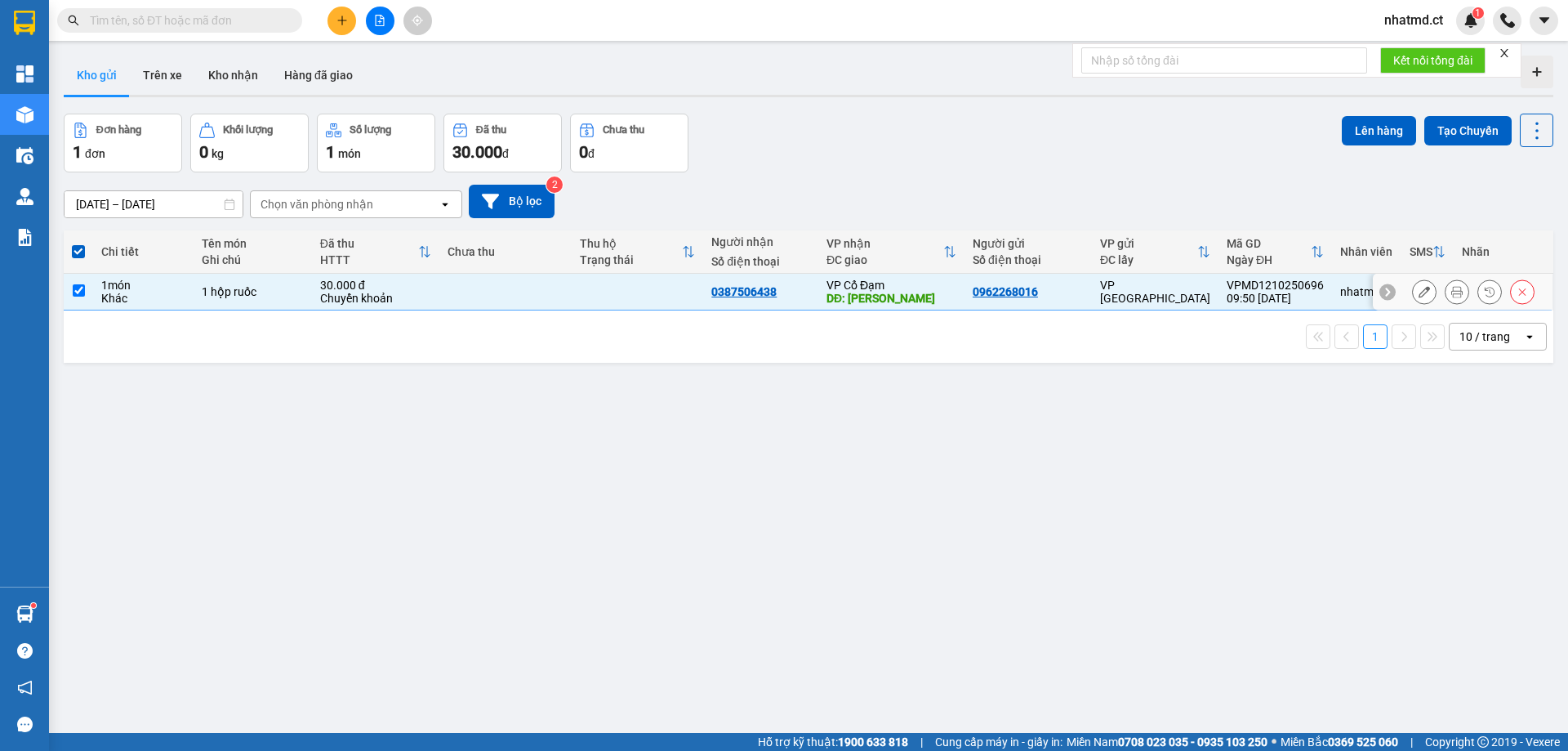
click at [1418, 290] on icon at bounding box center [1424, 291] width 12 height 12
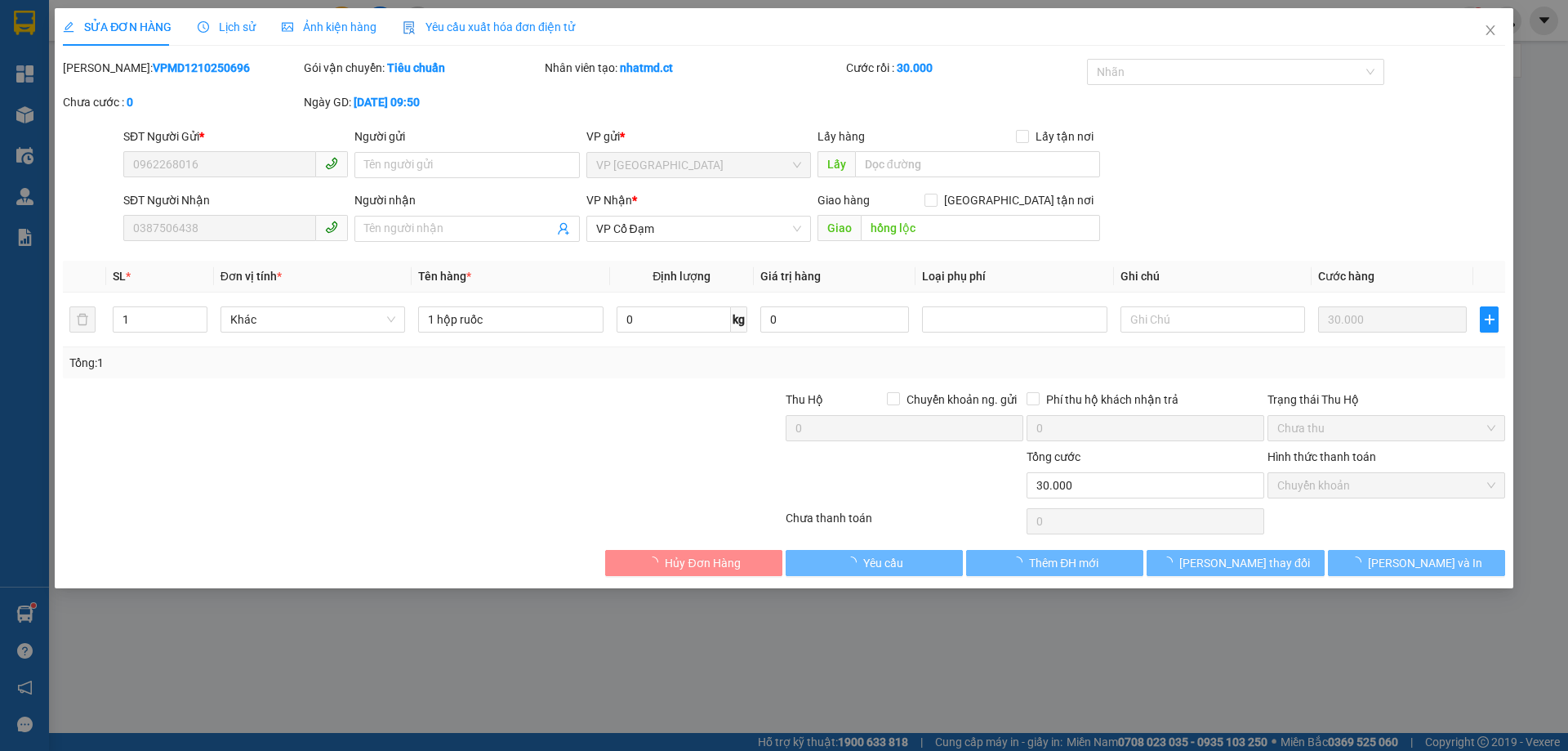
type input "0962268016"
type input "0387506438"
type input "hồng lộc"
type input "0"
type input "30.000"
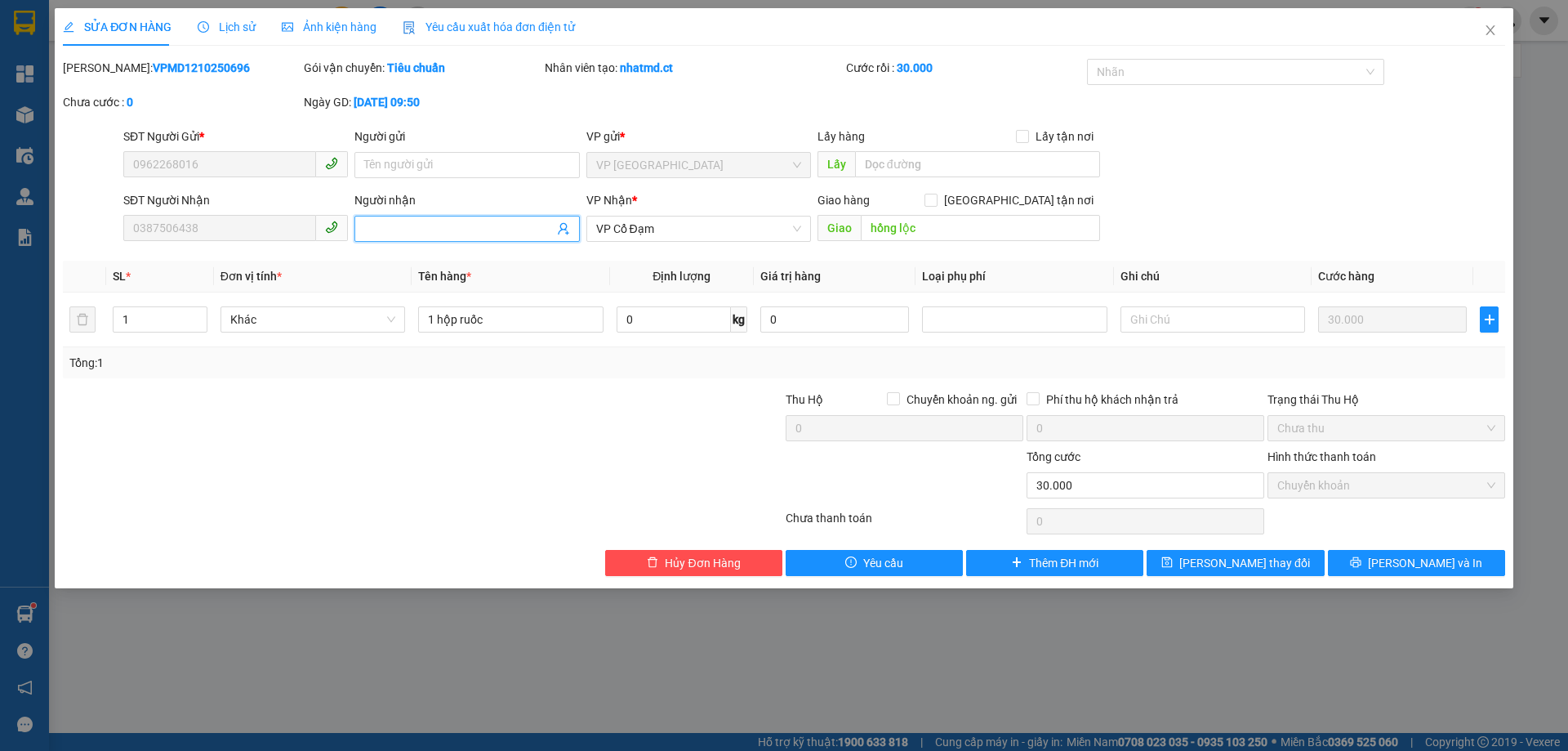
click at [471, 216] on span at bounding box center [466, 228] width 224 height 26
type input "0975988656"
click at [1174, 570] on button "[PERSON_NAME] thay đổi" at bounding box center [1235, 563] width 178 height 26
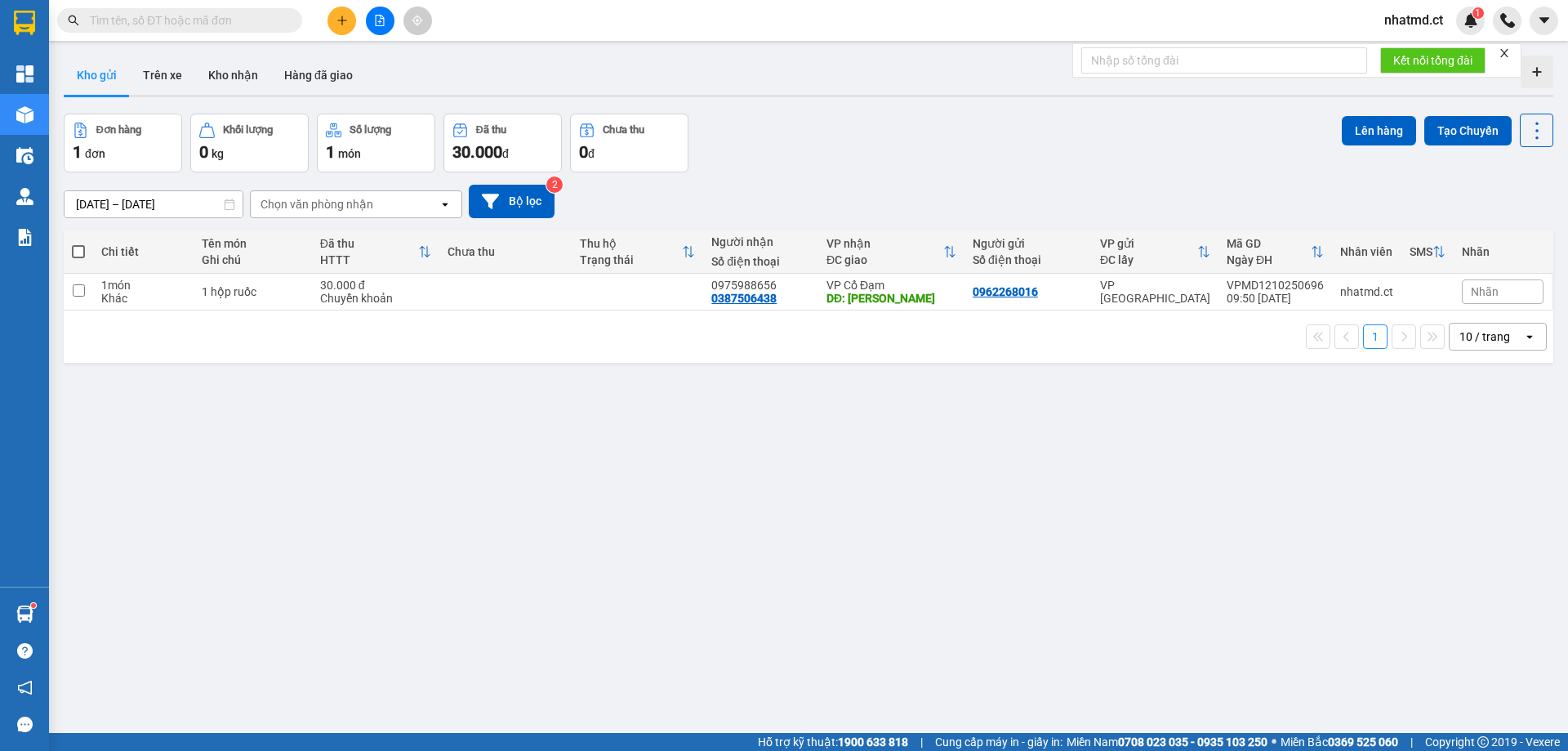
click at [271, 33] on div "Kết quả tìm kiếm ( 634 ) Bộ lọc Mã ĐH Trạng thái Món hàng Thu hộ Tổng cước Chưa…" at bounding box center [159, 21] width 318 height 29
click at [265, 28] on input "text" at bounding box center [187, 21] width 193 height 18
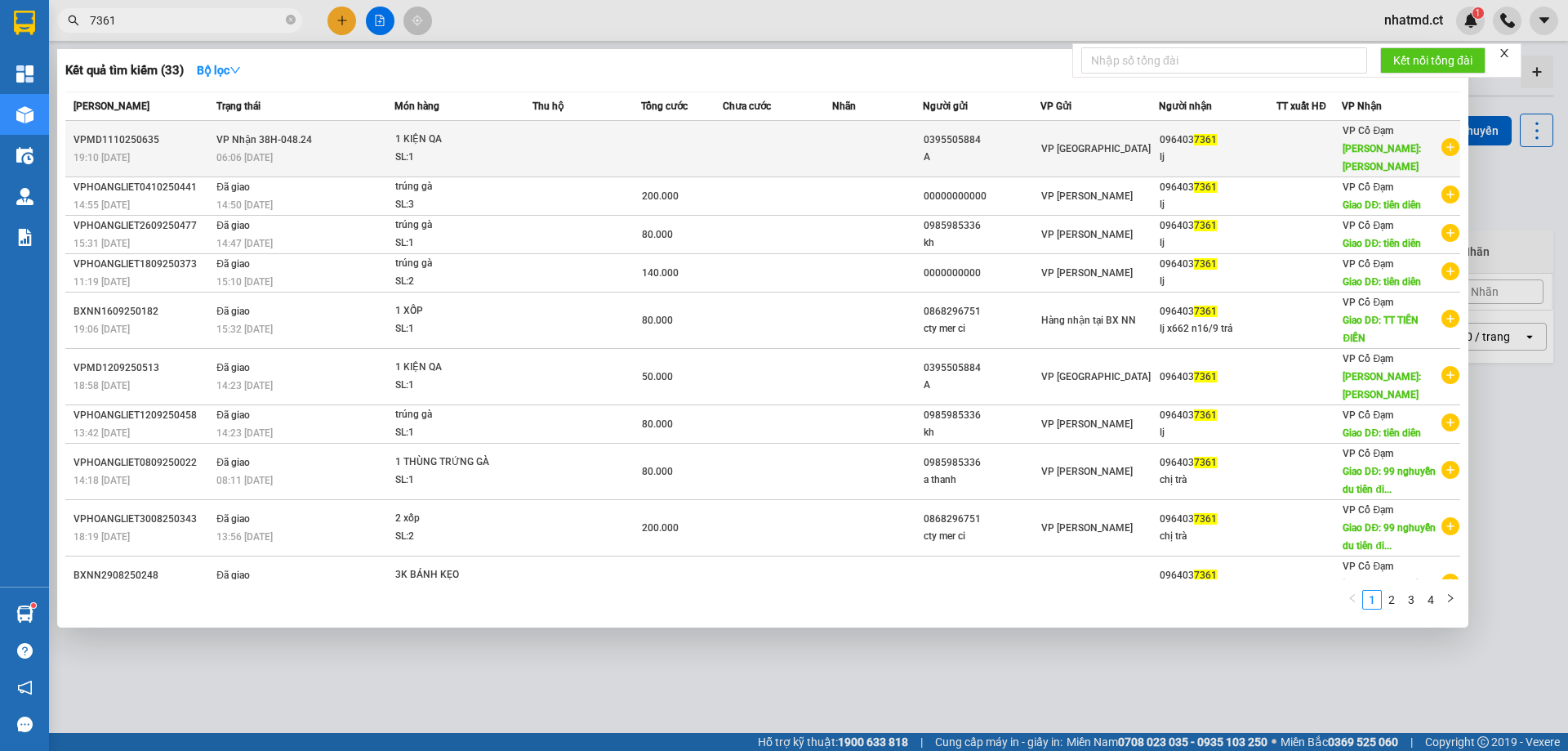
type input "7361"
click at [1210, 151] on div "lj" at bounding box center [1218, 157] width 117 height 17
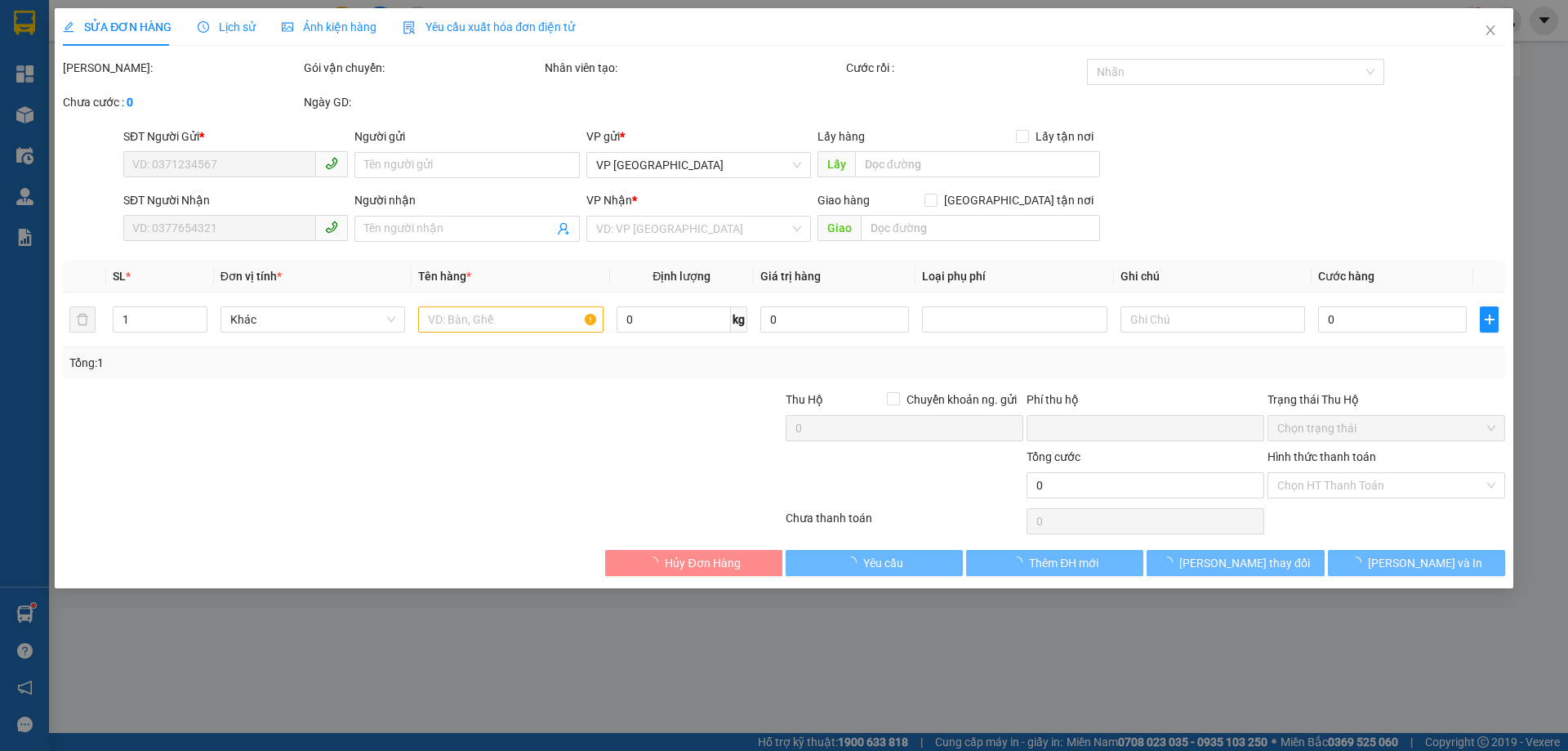
type input "0395505884"
type input "A"
type input "0964037361"
type input "lj"
type input "TIÊN ĐIỀN"
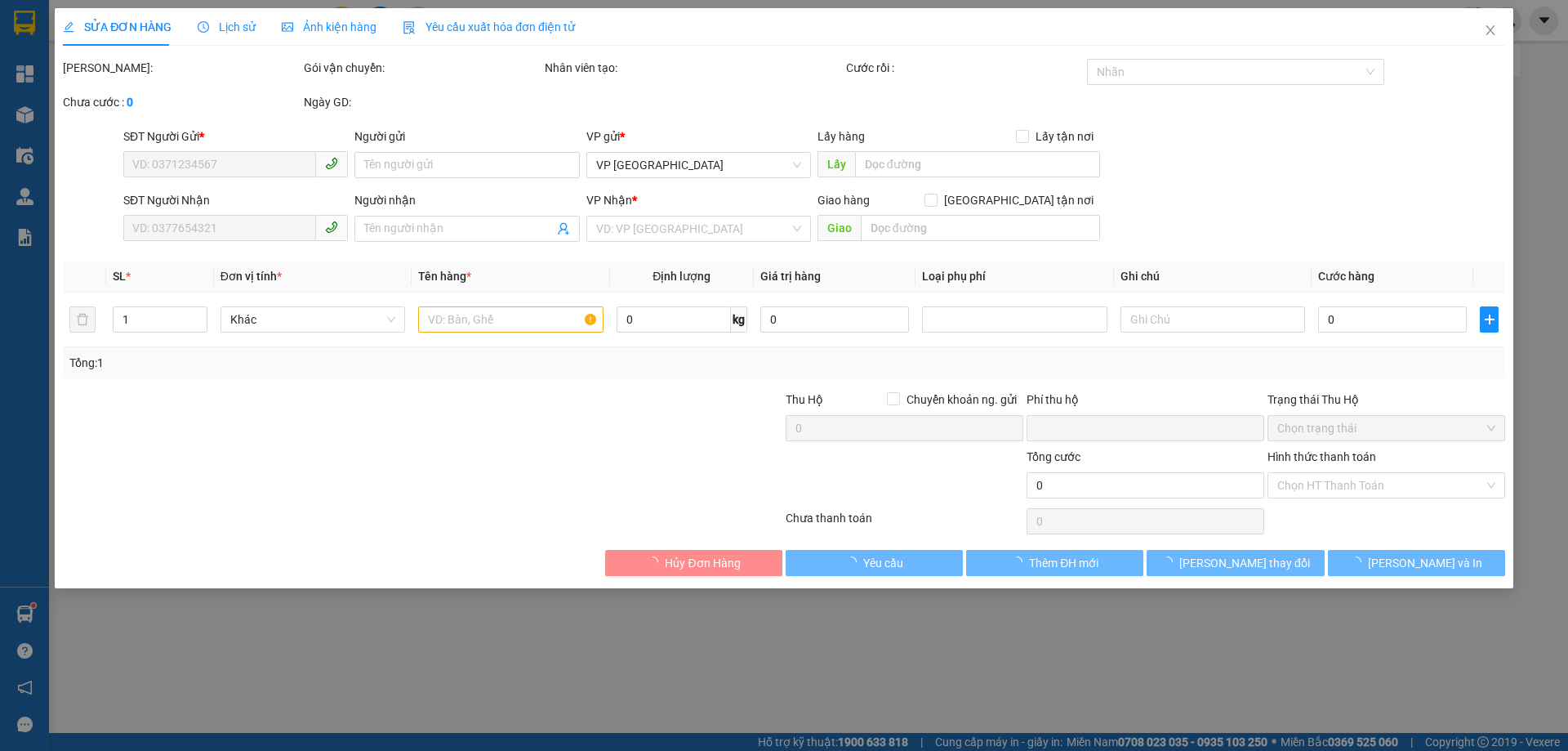
type input "0"
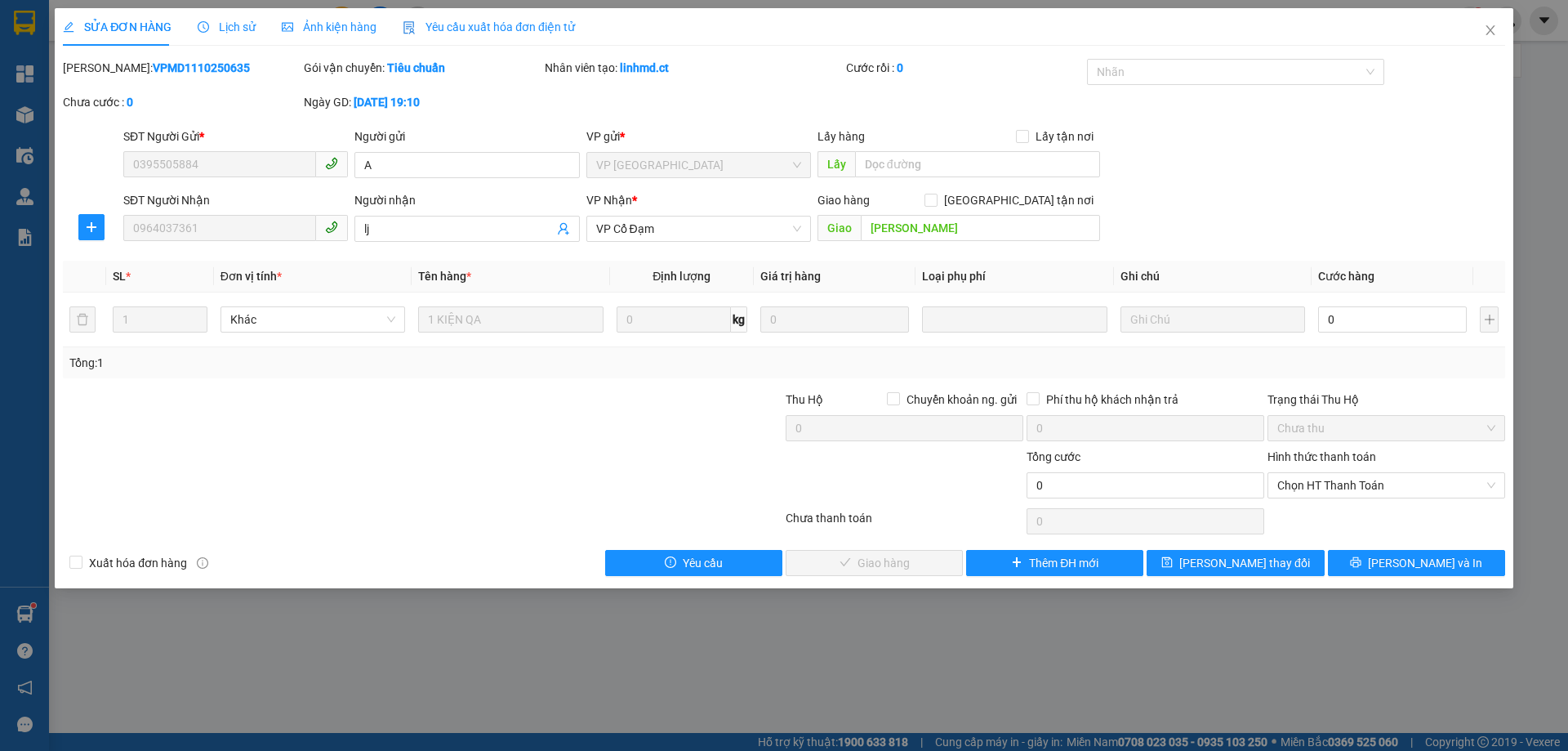
click at [270, 27] on div "SỬA ĐƠN HÀNG Lịch sử Ảnh kiện hàng Yêu cầu xuất hóa đơn điện tử" at bounding box center [319, 27] width 512 height 38
click at [236, 23] on span "Lịch sử" at bounding box center [226, 27] width 58 height 13
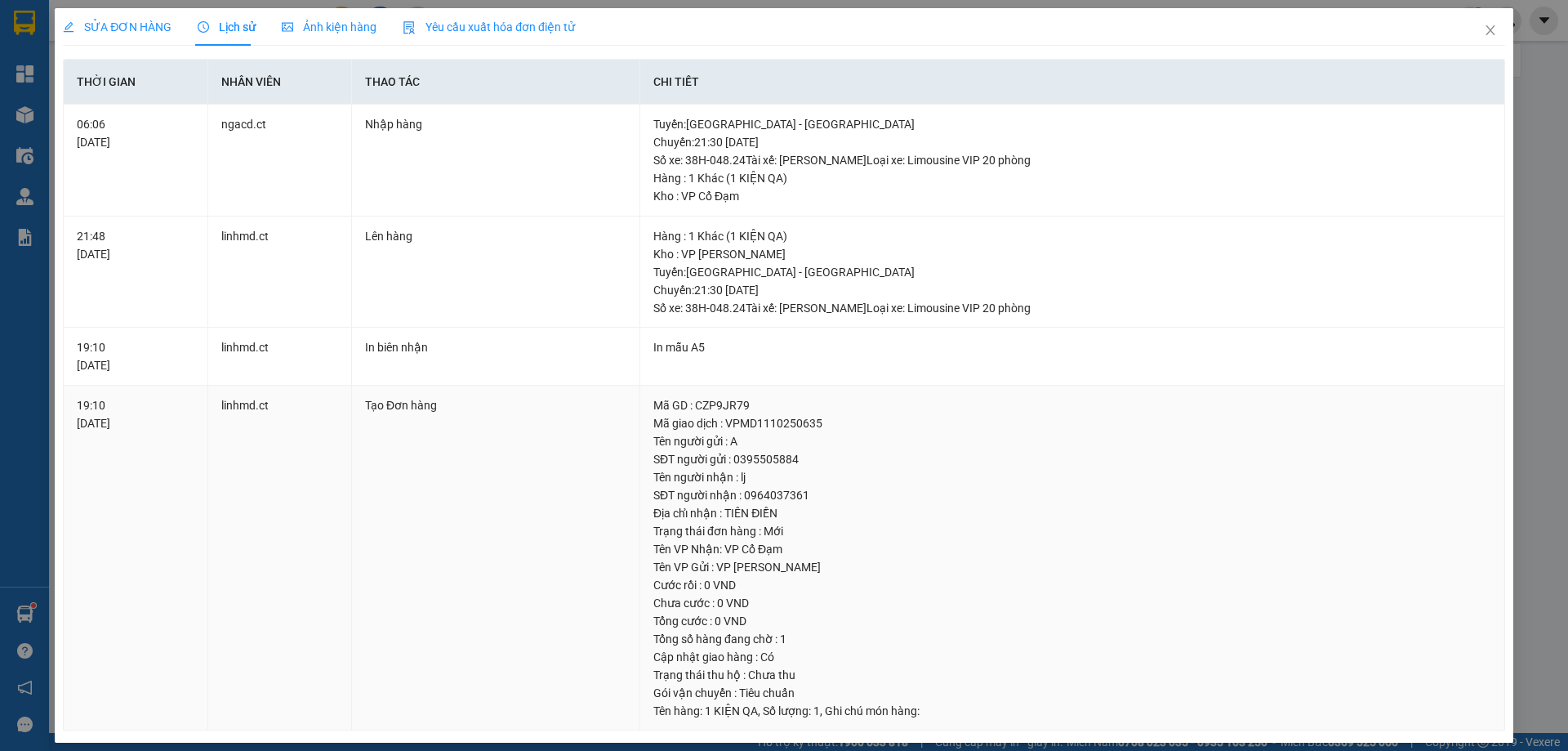
scroll to position [12, 0]
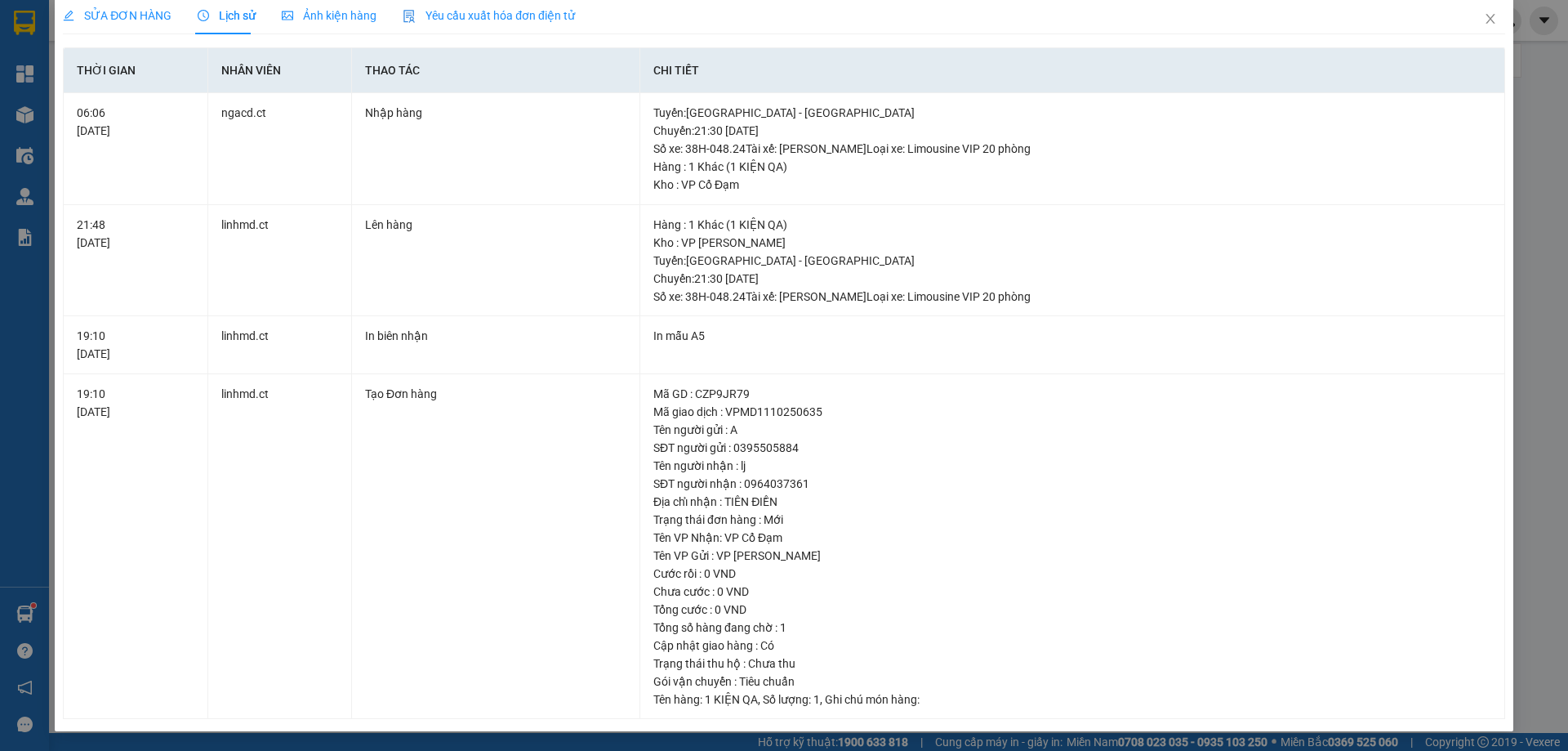
click at [155, 26] on div "SỬA ĐƠN HÀNG" at bounding box center [117, 15] width 109 height 38
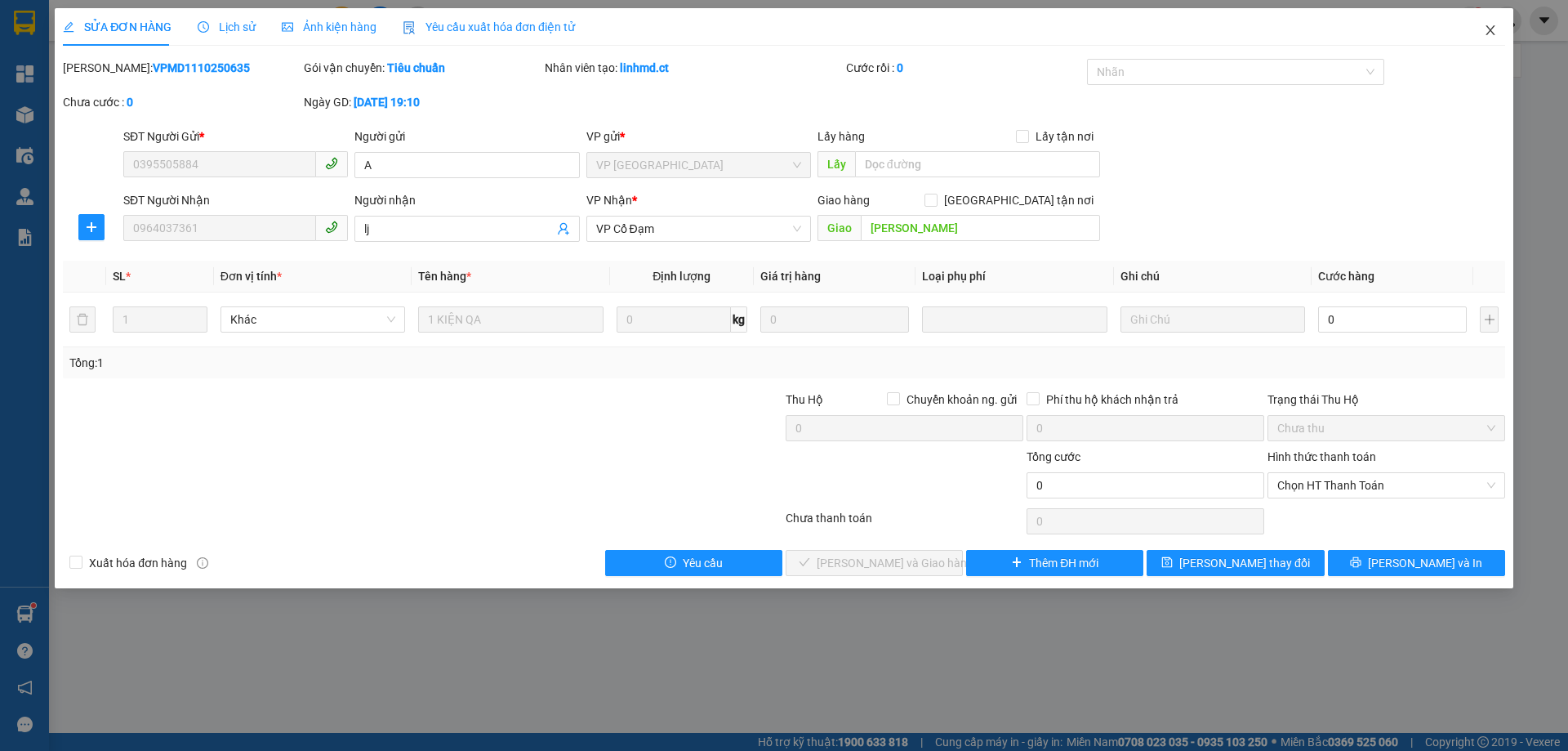
click at [1482, 41] on span "Close" at bounding box center [1490, 31] width 46 height 46
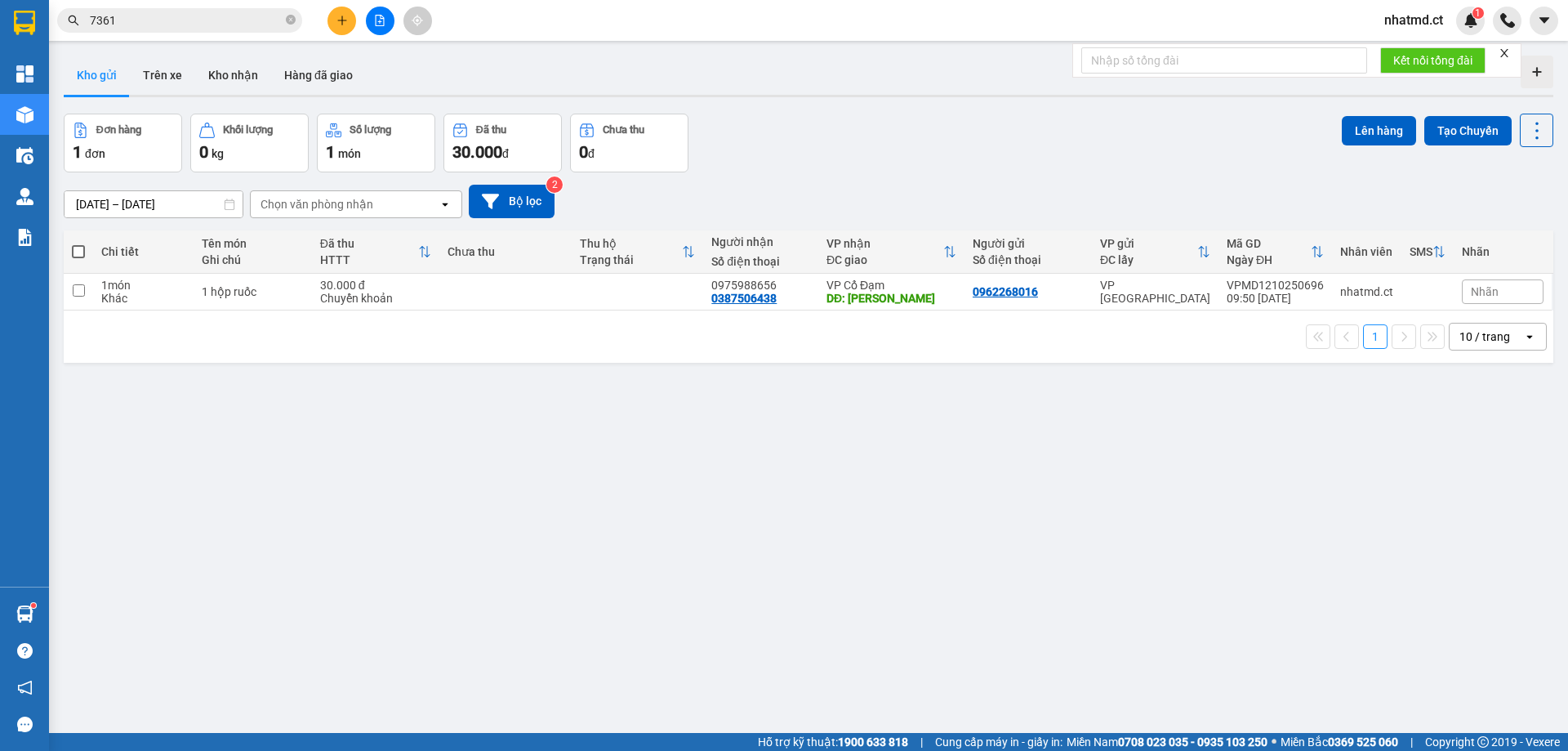
click at [244, 23] on input "7361" at bounding box center [187, 21] width 193 height 18
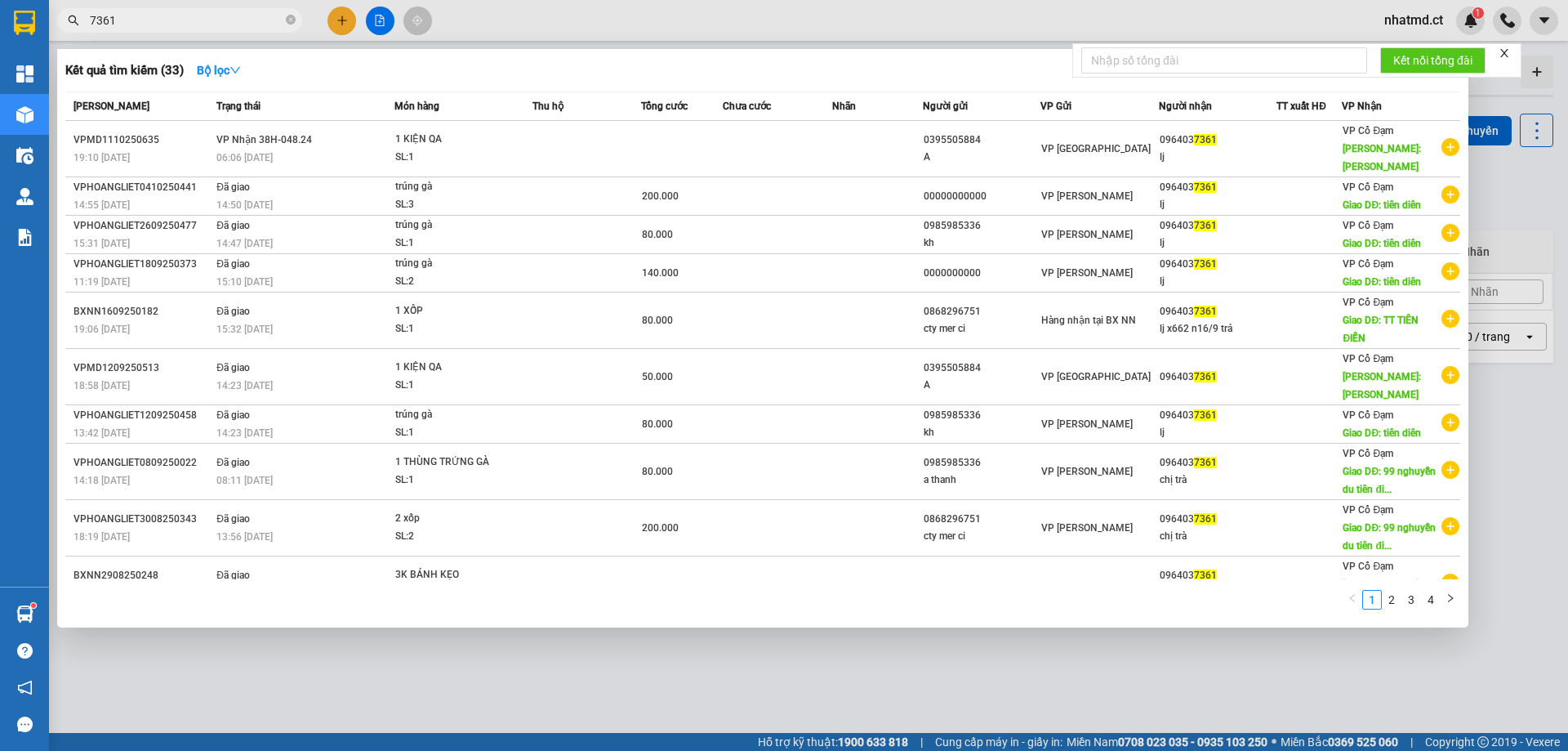
click at [1099, 689] on div at bounding box center [784, 375] width 1568 height 751
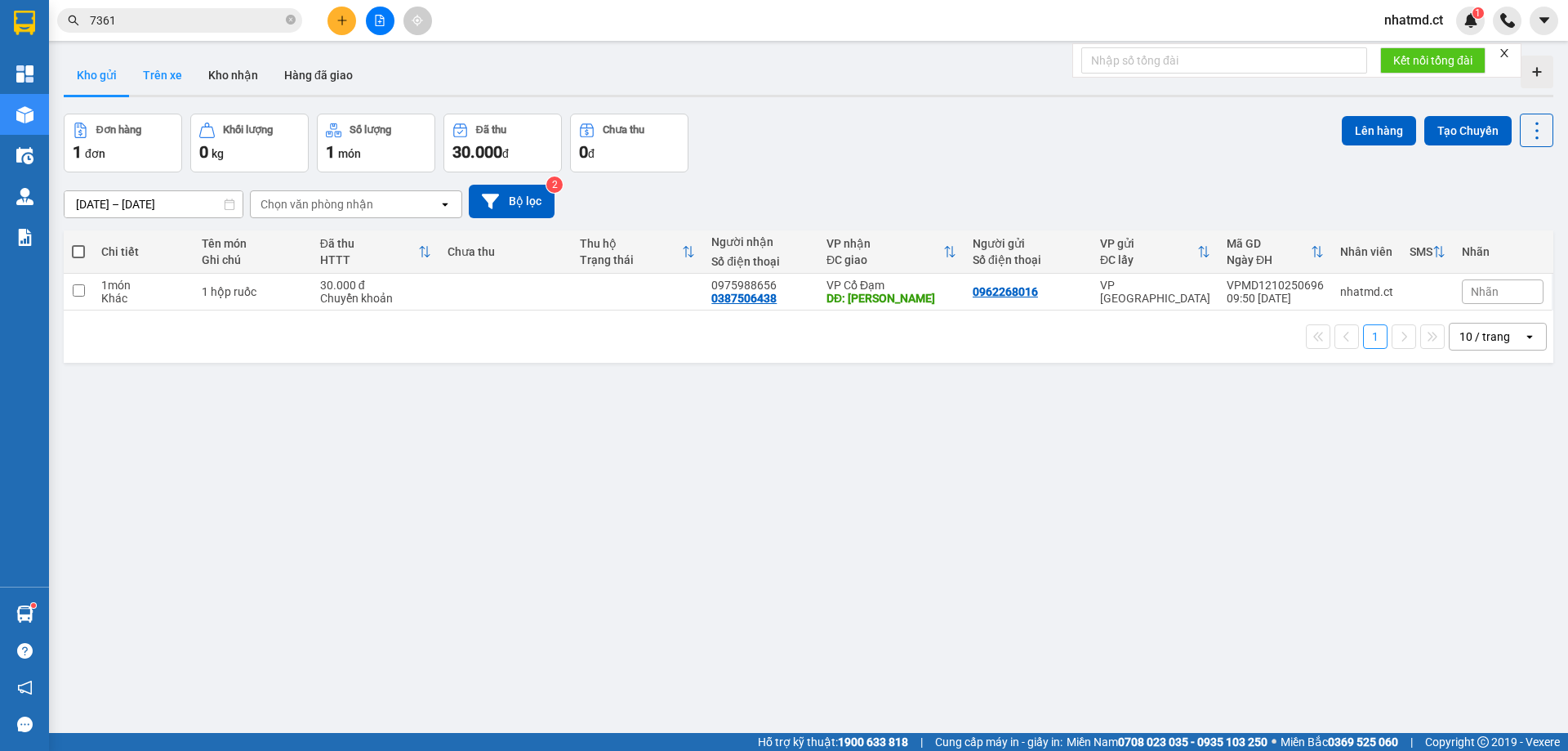
click at [171, 87] on button "Trên xe" at bounding box center [162, 75] width 65 height 39
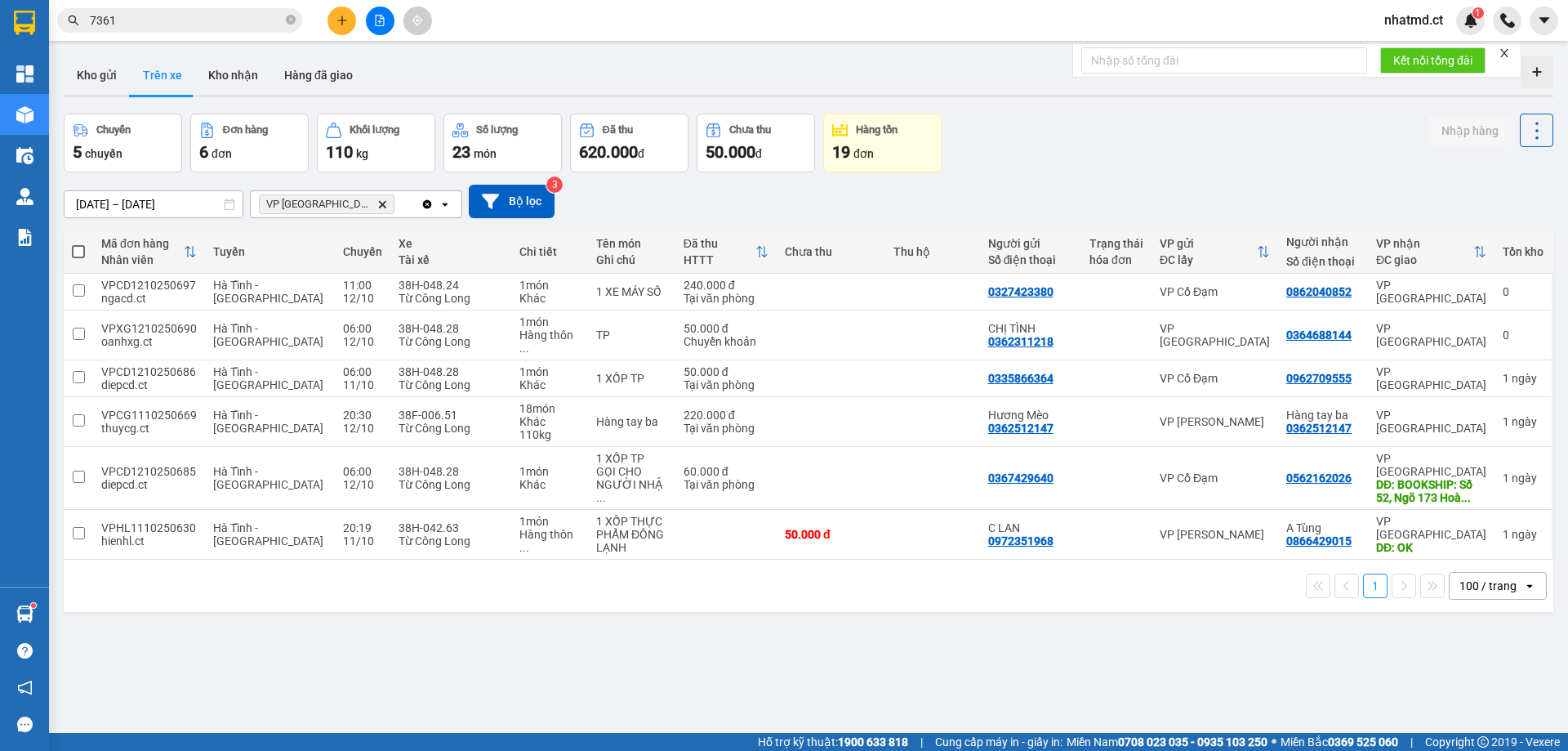
click at [125, 208] on input "[DATE] – [DATE]" at bounding box center [154, 204] width 178 height 26
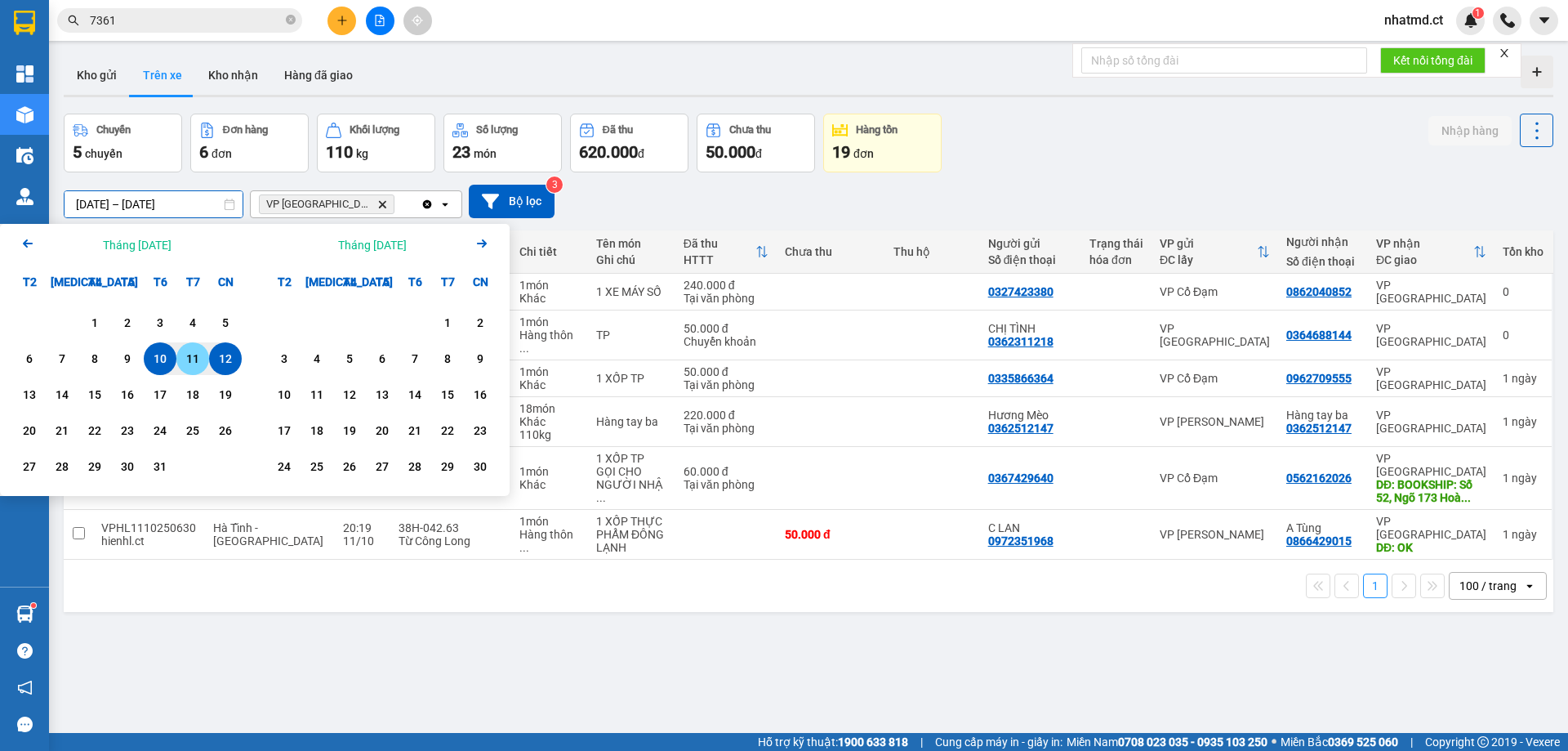
click at [199, 354] on div "11" at bounding box center [192, 359] width 23 height 20
type input "11/10/2025 – 11/10/2025"
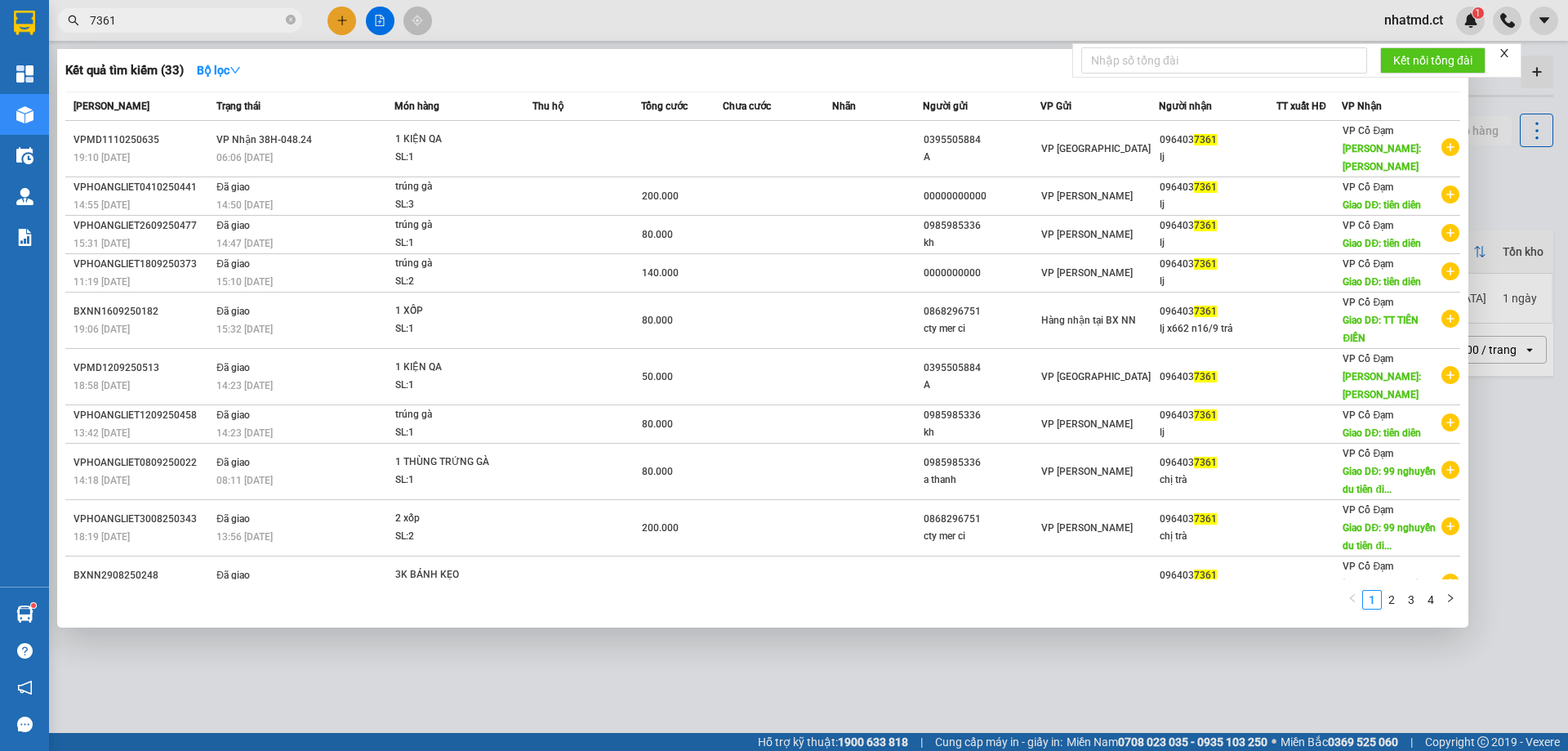
click at [169, 28] on input "7361" at bounding box center [187, 21] width 193 height 18
click at [291, 22] on icon "close-circle" at bounding box center [290, 19] width 10 height 10
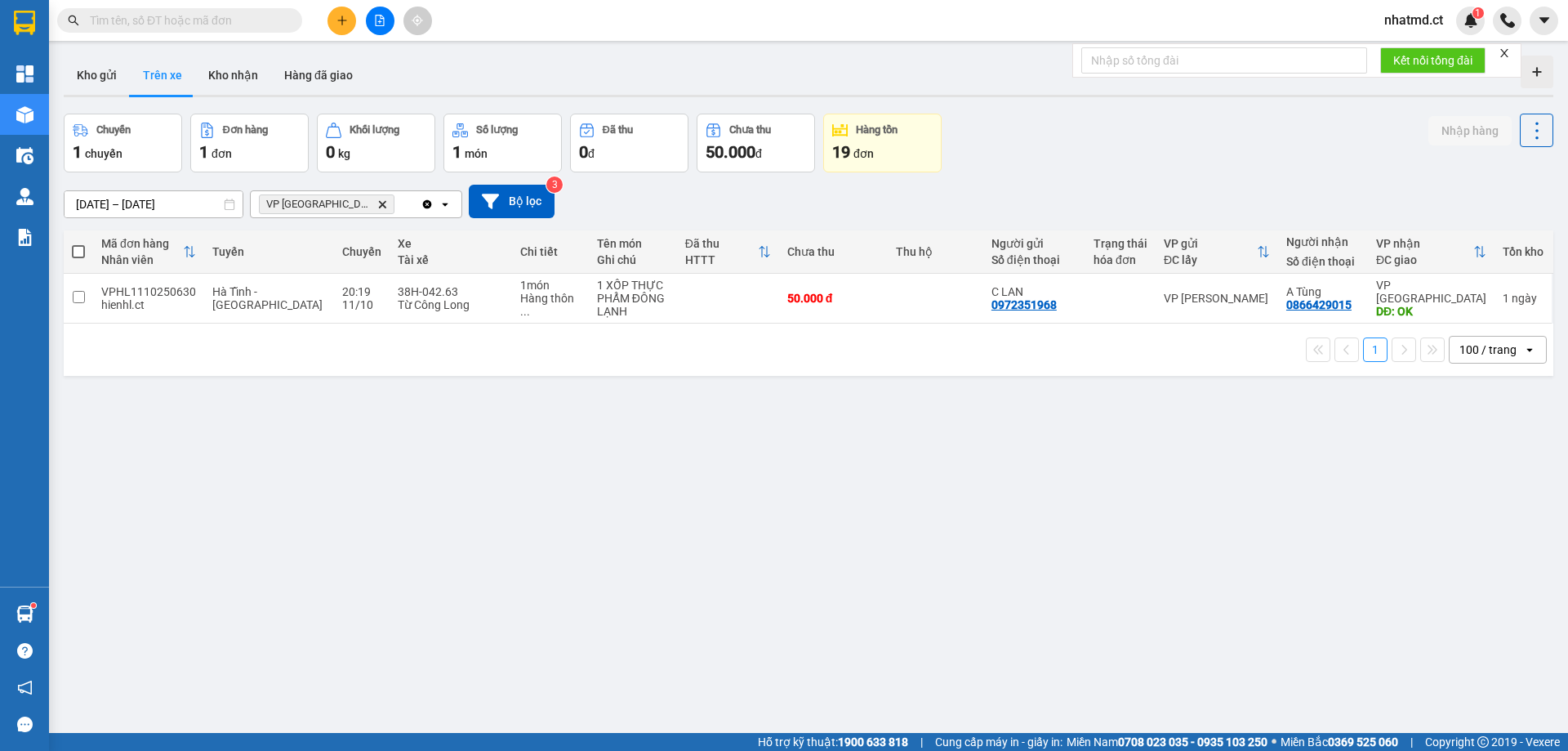
click at [225, 21] on input "text" at bounding box center [187, 21] width 193 height 18
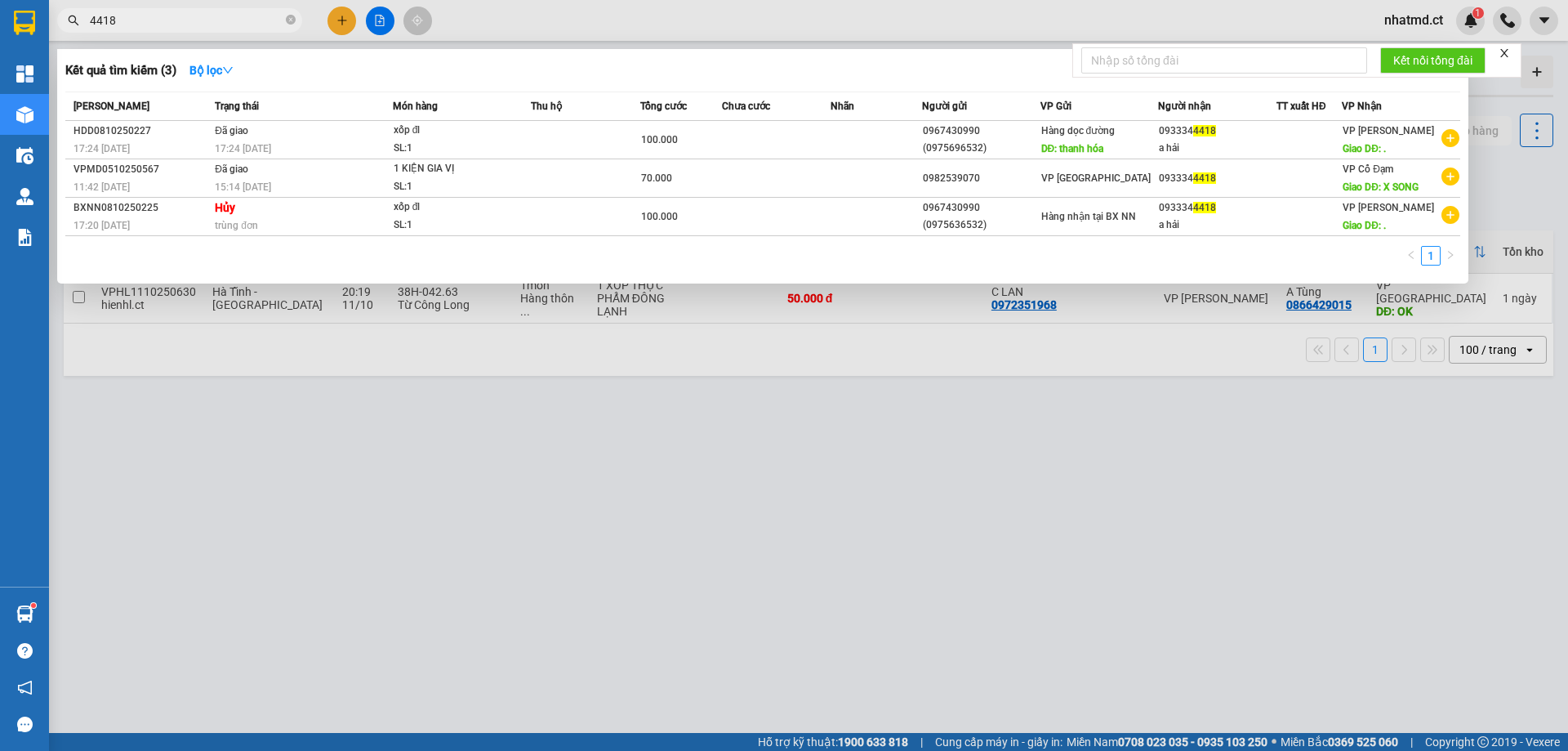
type input "4418"
click at [649, 447] on div at bounding box center [784, 375] width 1568 height 751
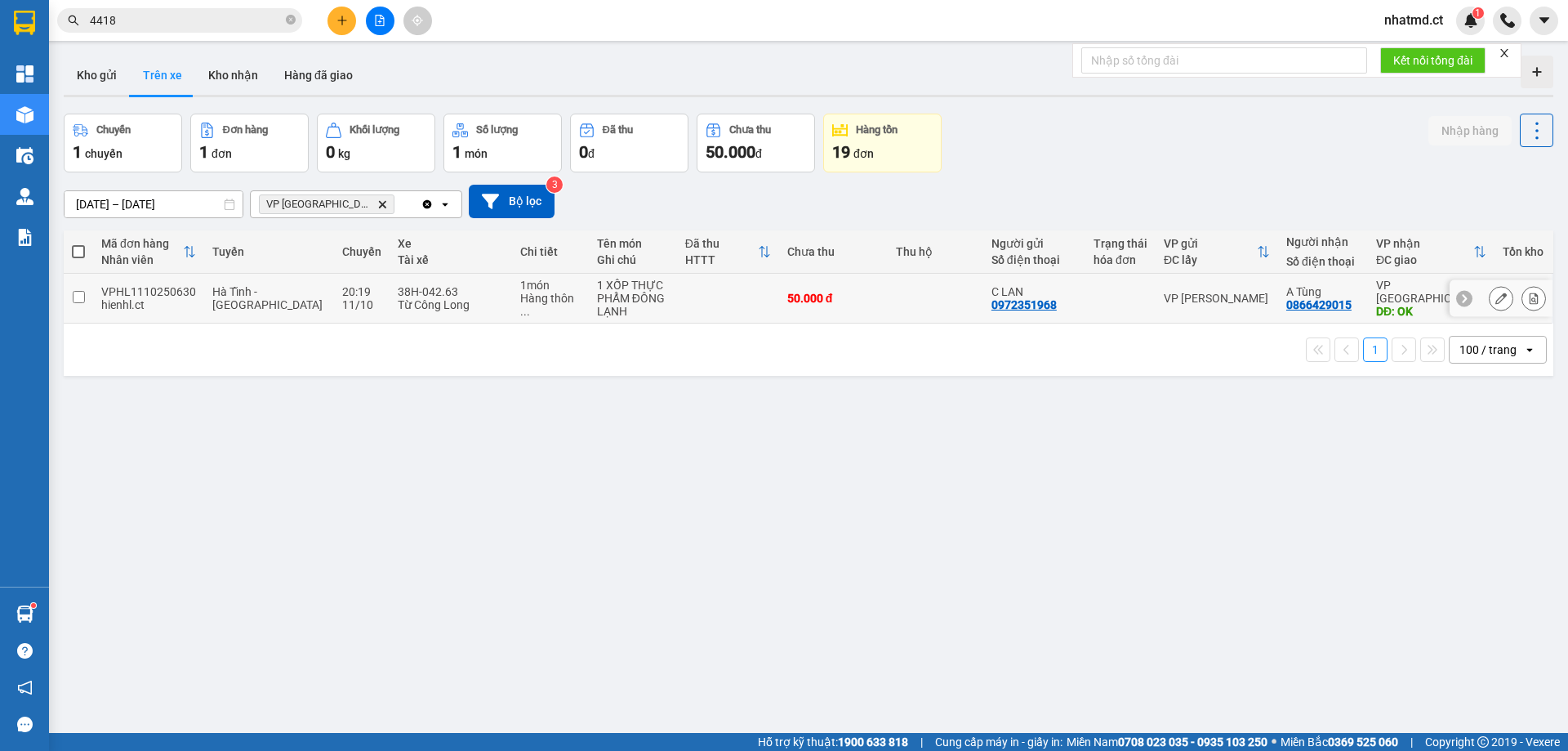
click at [1522, 307] on button at bounding box center [1533, 298] width 23 height 29
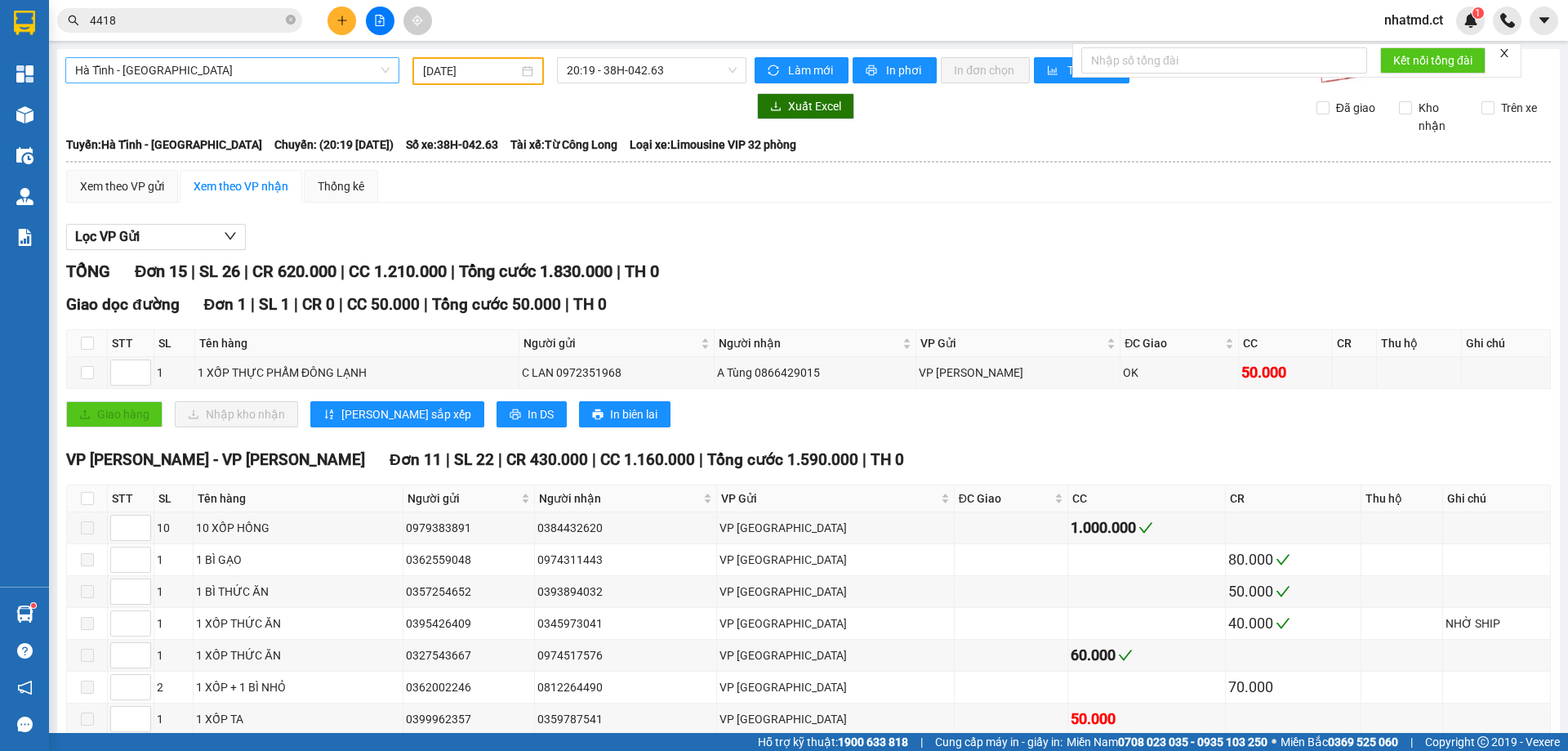
click at [217, 76] on span "Hà Tĩnh - [GEOGRAPHIC_DATA]" at bounding box center [232, 69] width 315 height 24
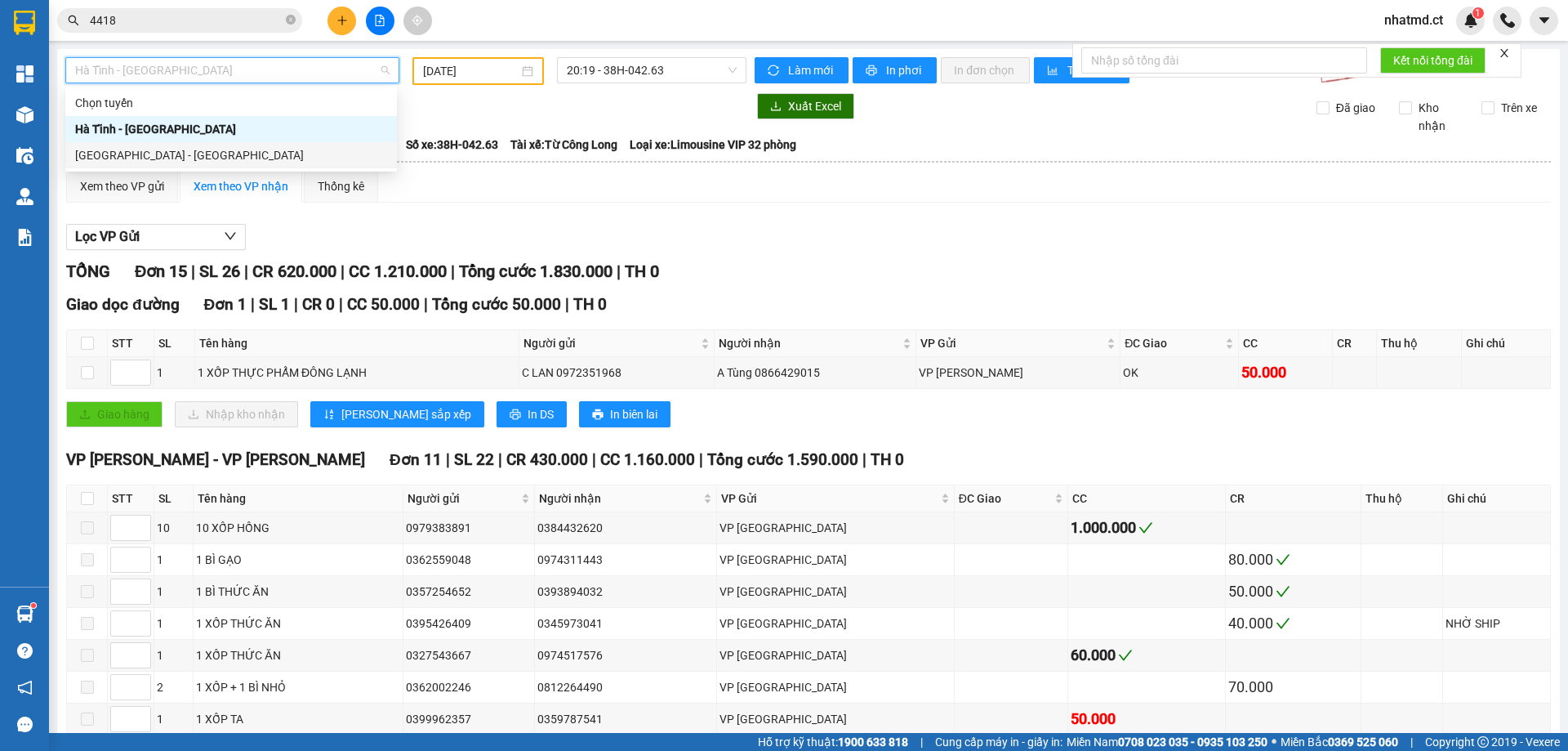
click at [222, 154] on div "[GEOGRAPHIC_DATA] - [GEOGRAPHIC_DATA]" at bounding box center [231, 155] width 312 height 18
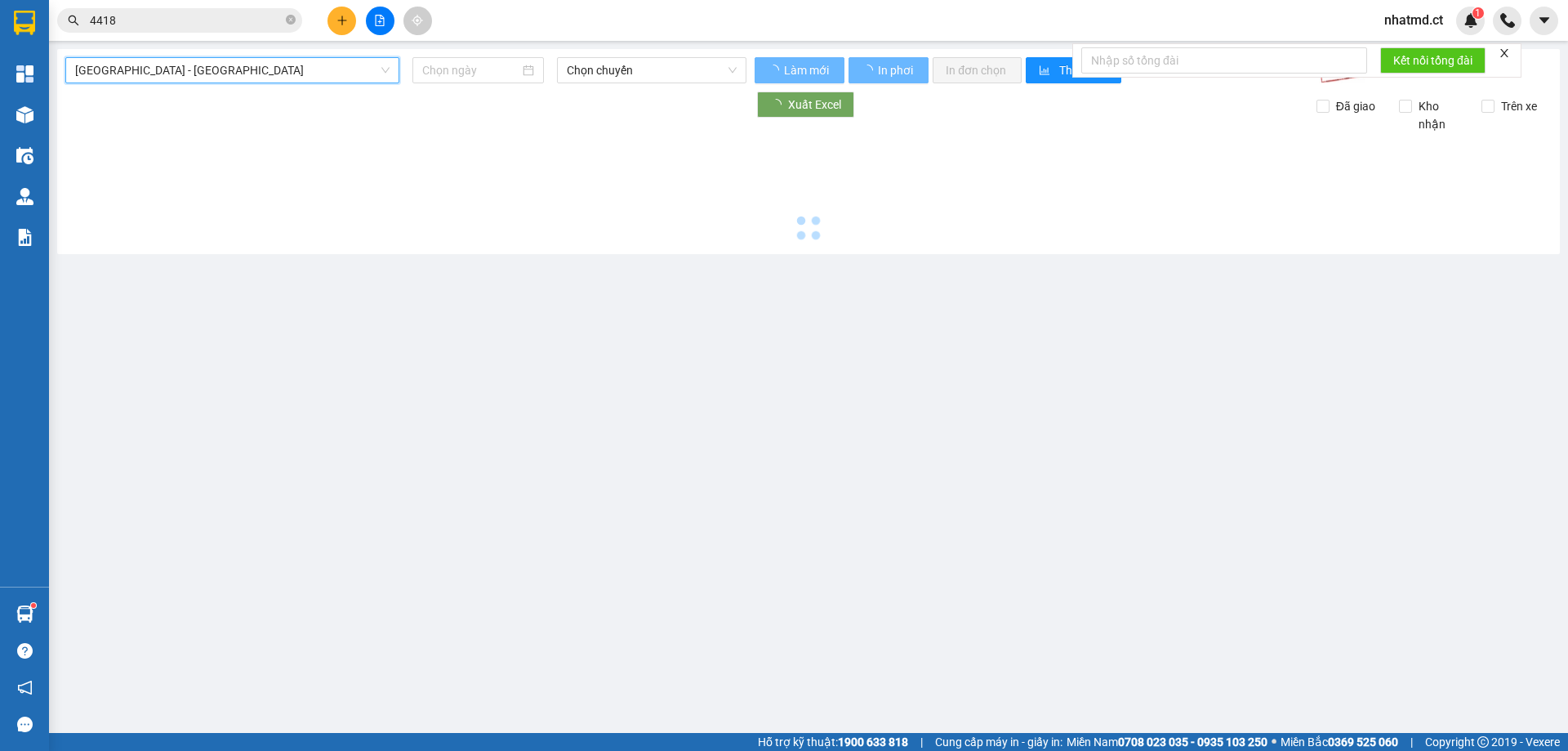
type input "[DATE]"
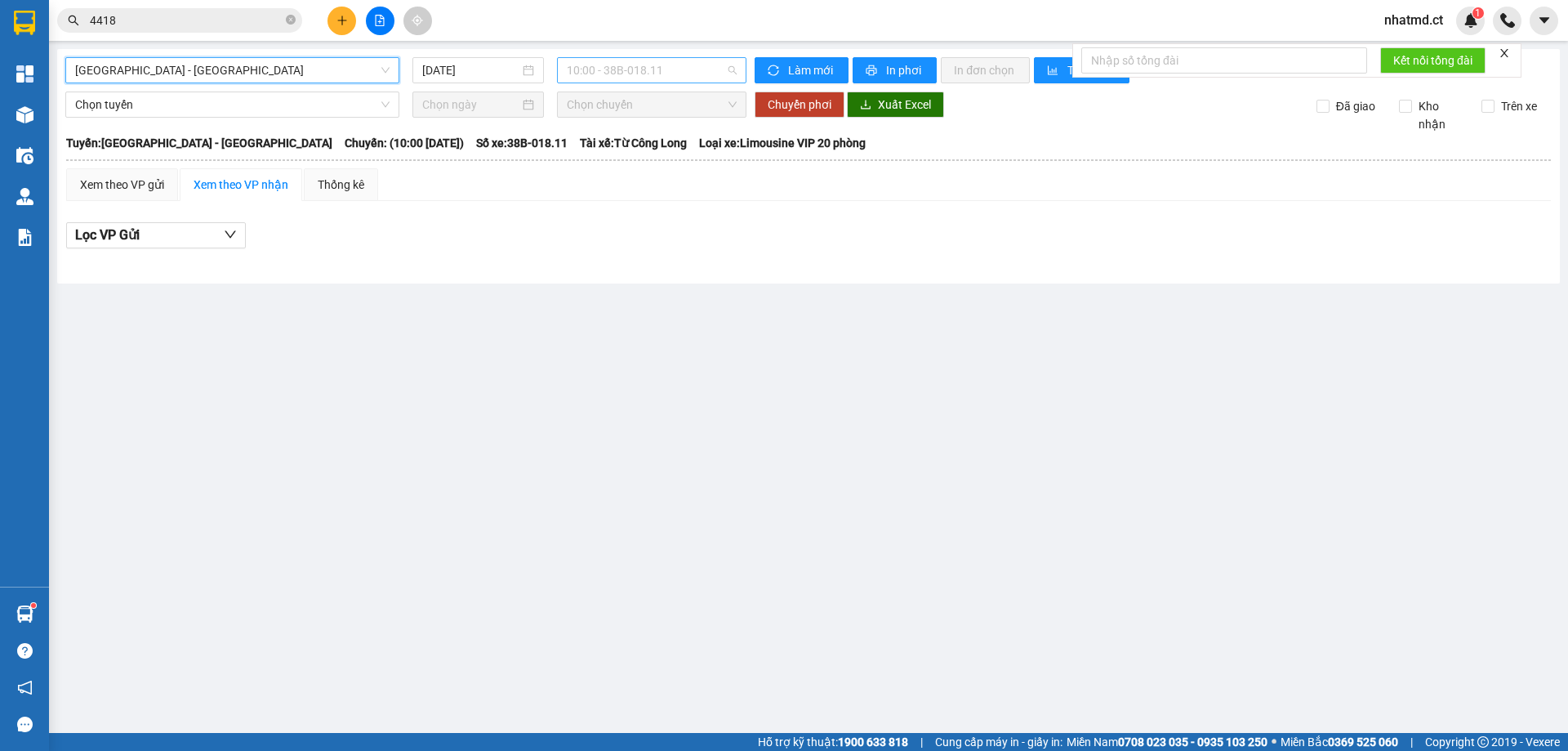
click at [598, 71] on span "10:00 - 38B-018.11" at bounding box center [652, 69] width 169 height 24
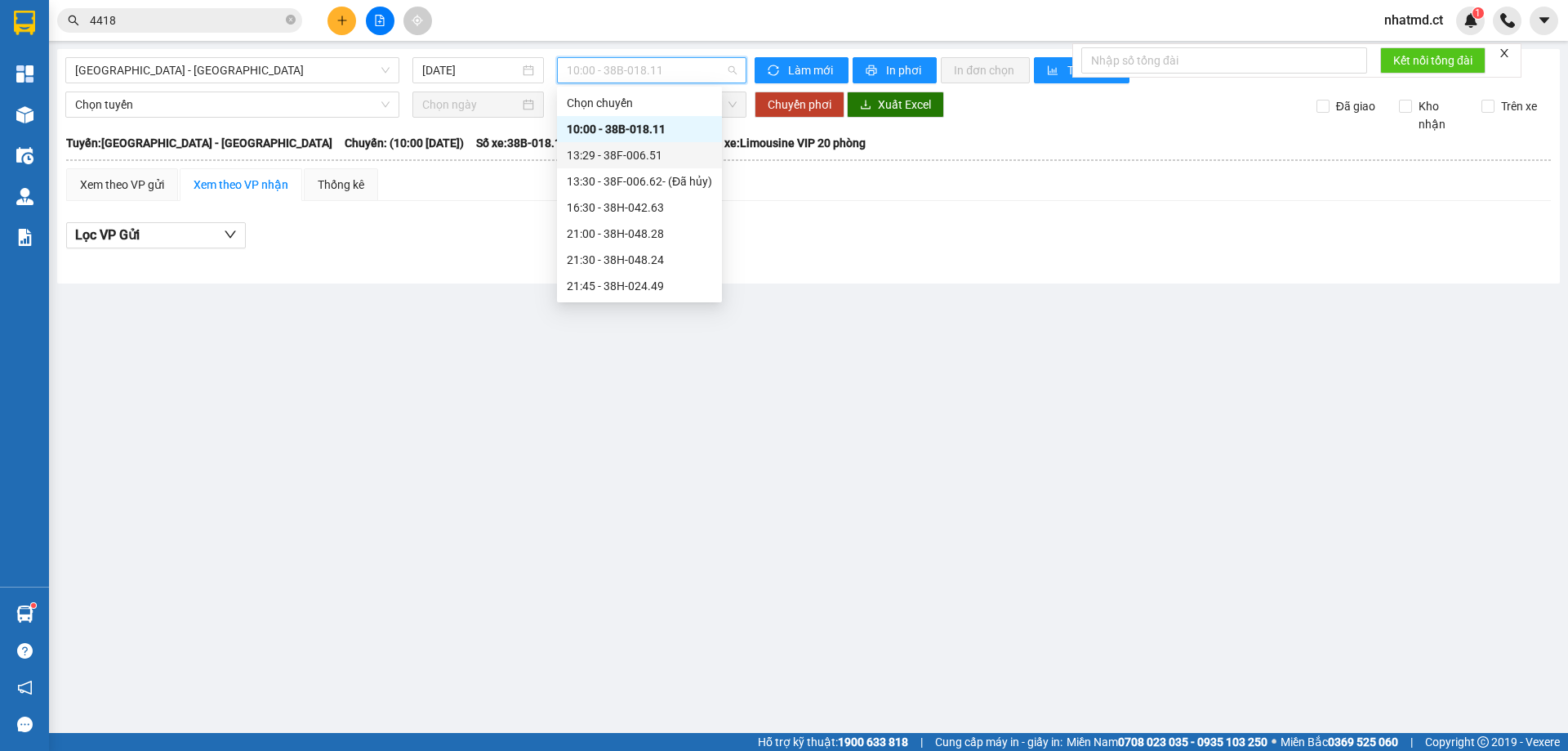
click at [630, 161] on div "13:29 - 38F-006.51" at bounding box center [639, 155] width 145 height 18
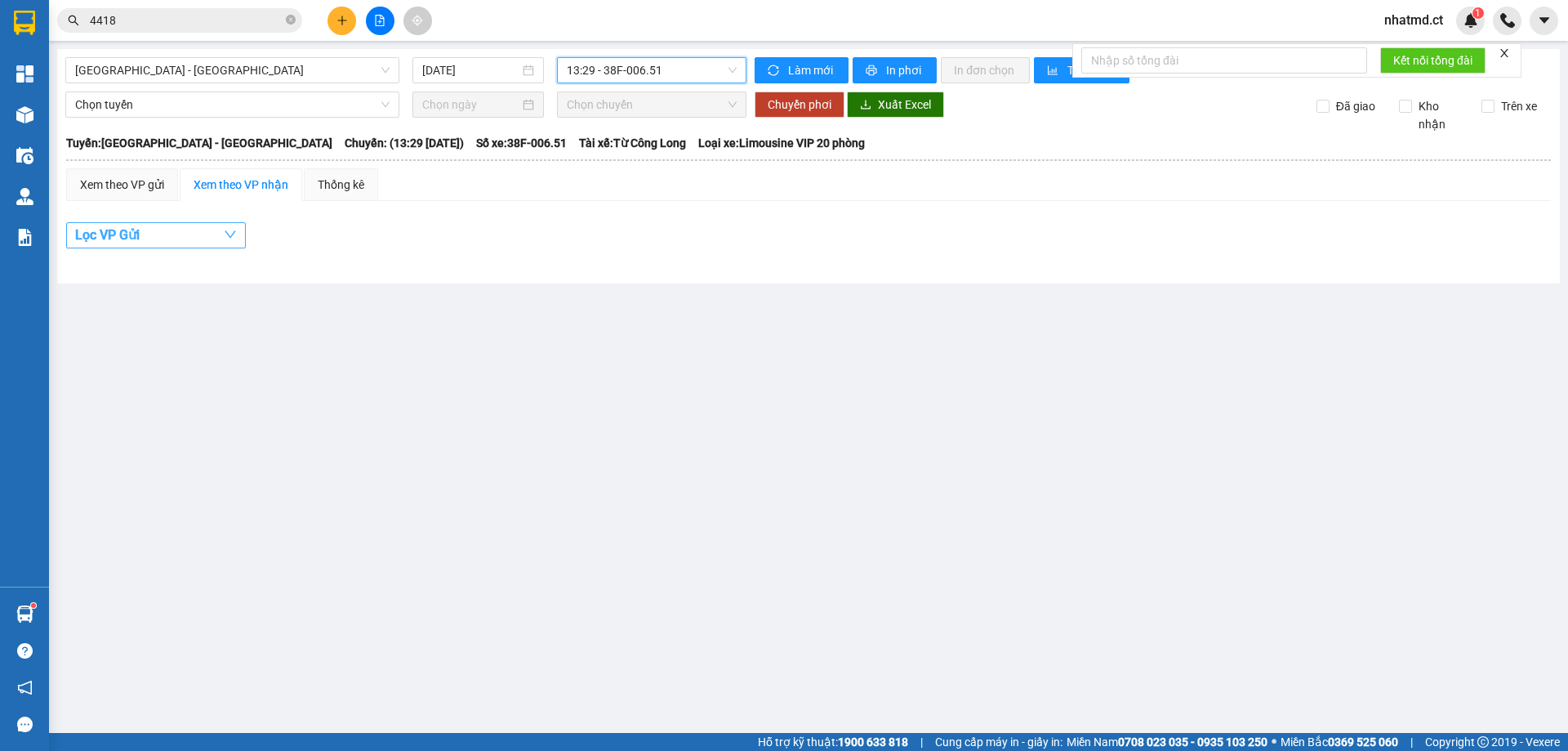
click at [193, 227] on button "Lọc VP Gửi" at bounding box center [155, 234] width 179 height 26
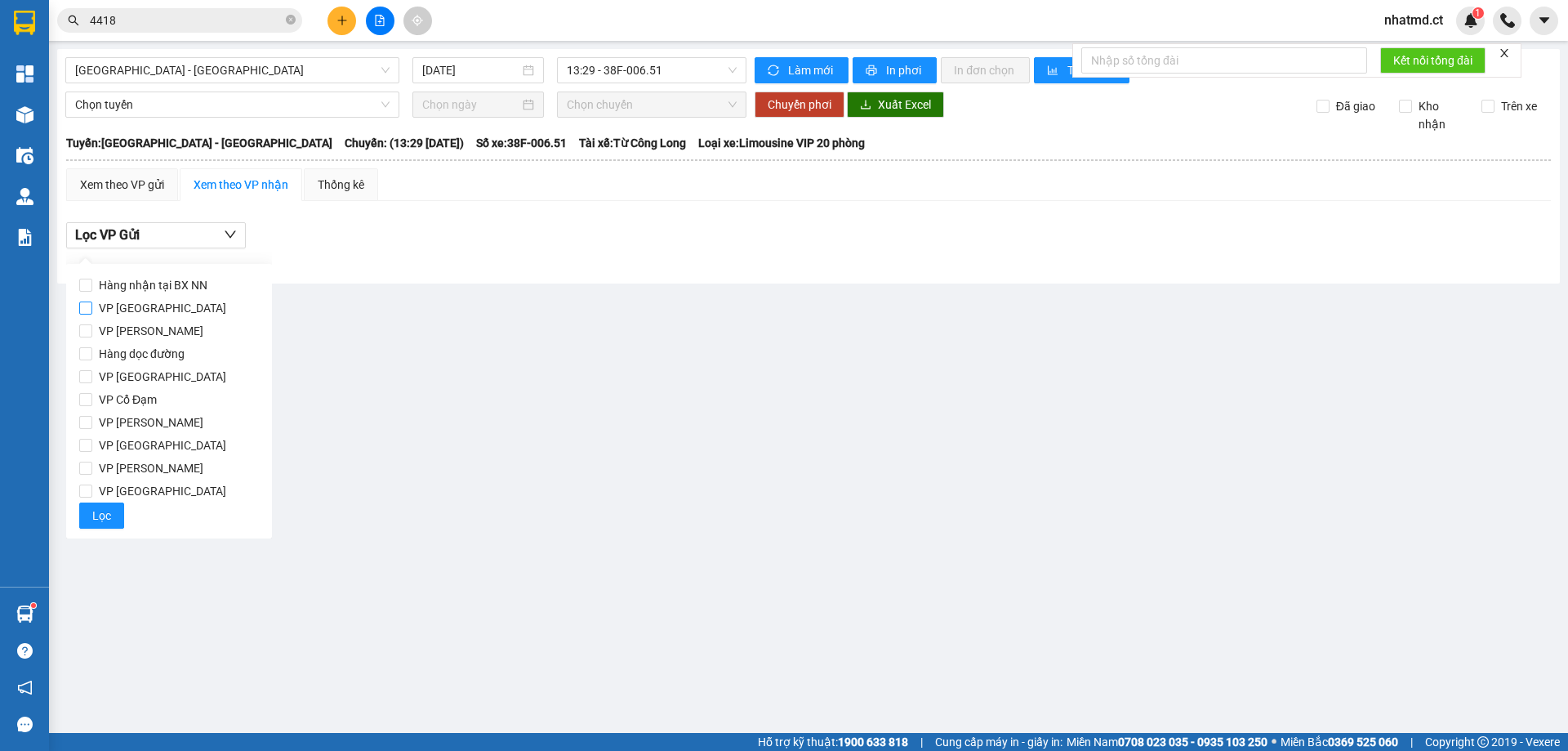
click at [145, 311] on span "VP [GEOGRAPHIC_DATA]" at bounding box center [162, 307] width 141 height 23
click at [92, 311] on input "VP [GEOGRAPHIC_DATA]" at bounding box center [86, 307] width 13 height 13
checkbox input "true"
click at [105, 513] on span "Lọc" at bounding box center [101, 516] width 19 height 18
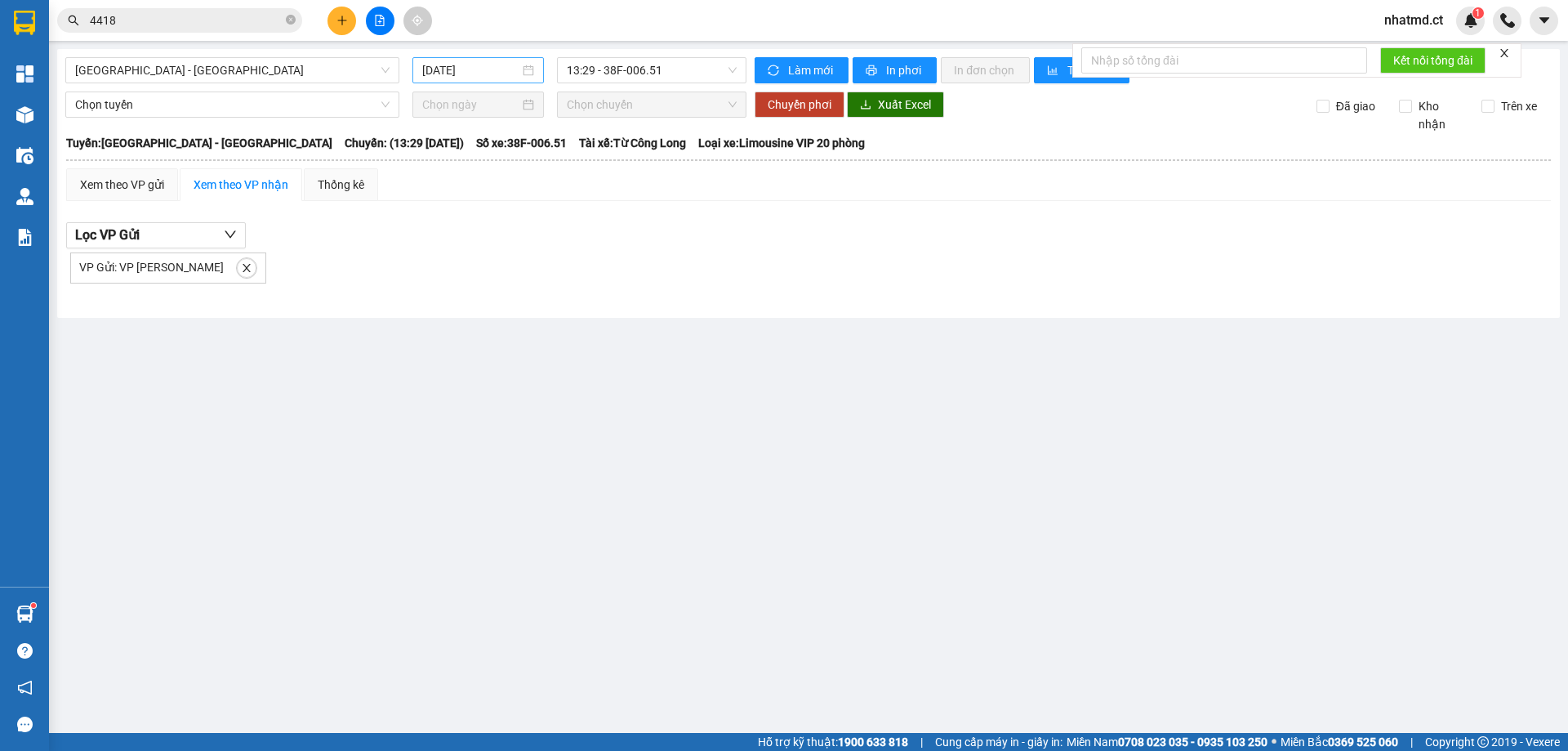
click at [467, 71] on input "[DATE]" at bounding box center [471, 70] width 97 height 18
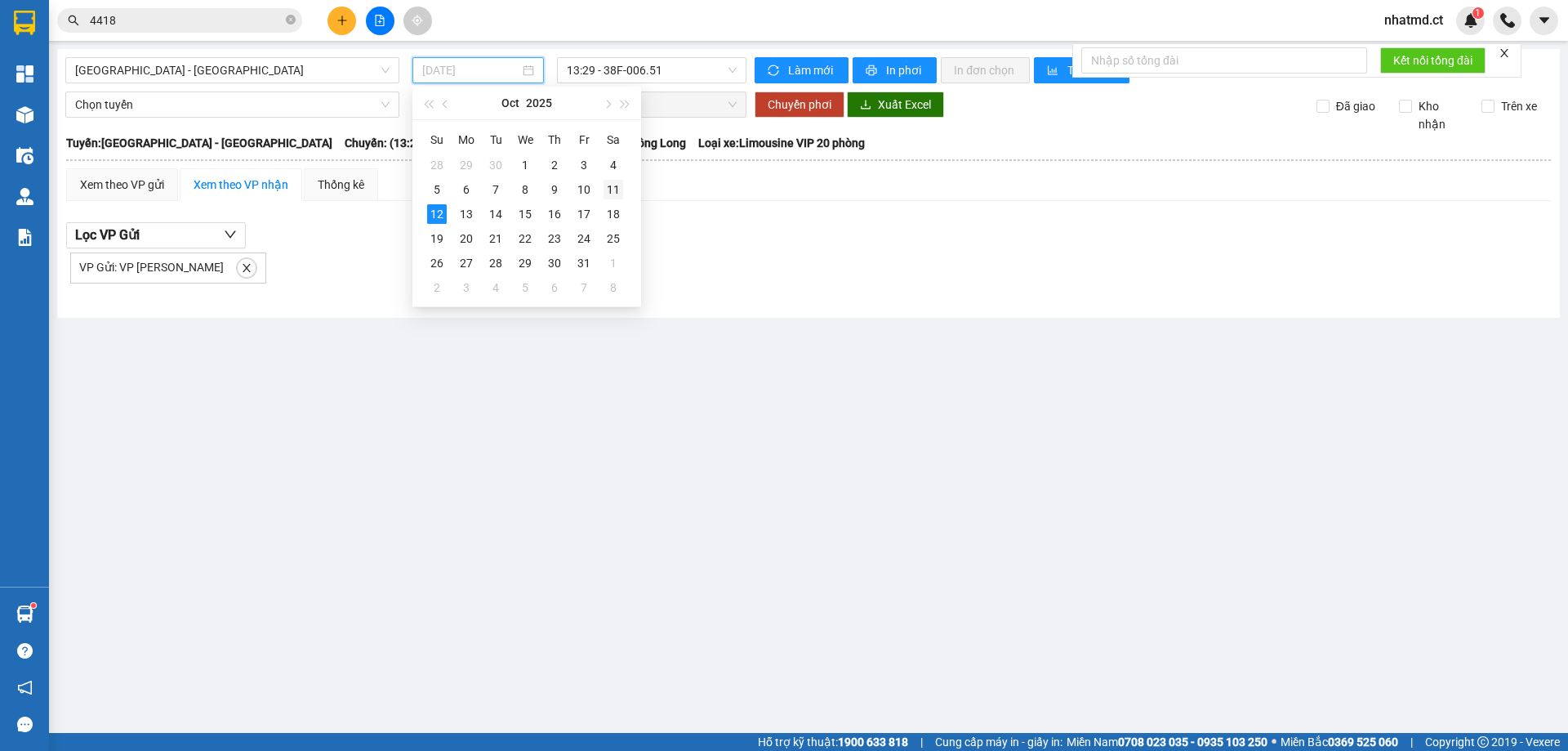
click at [606, 191] on div "11" at bounding box center [614, 189] width 20 height 20
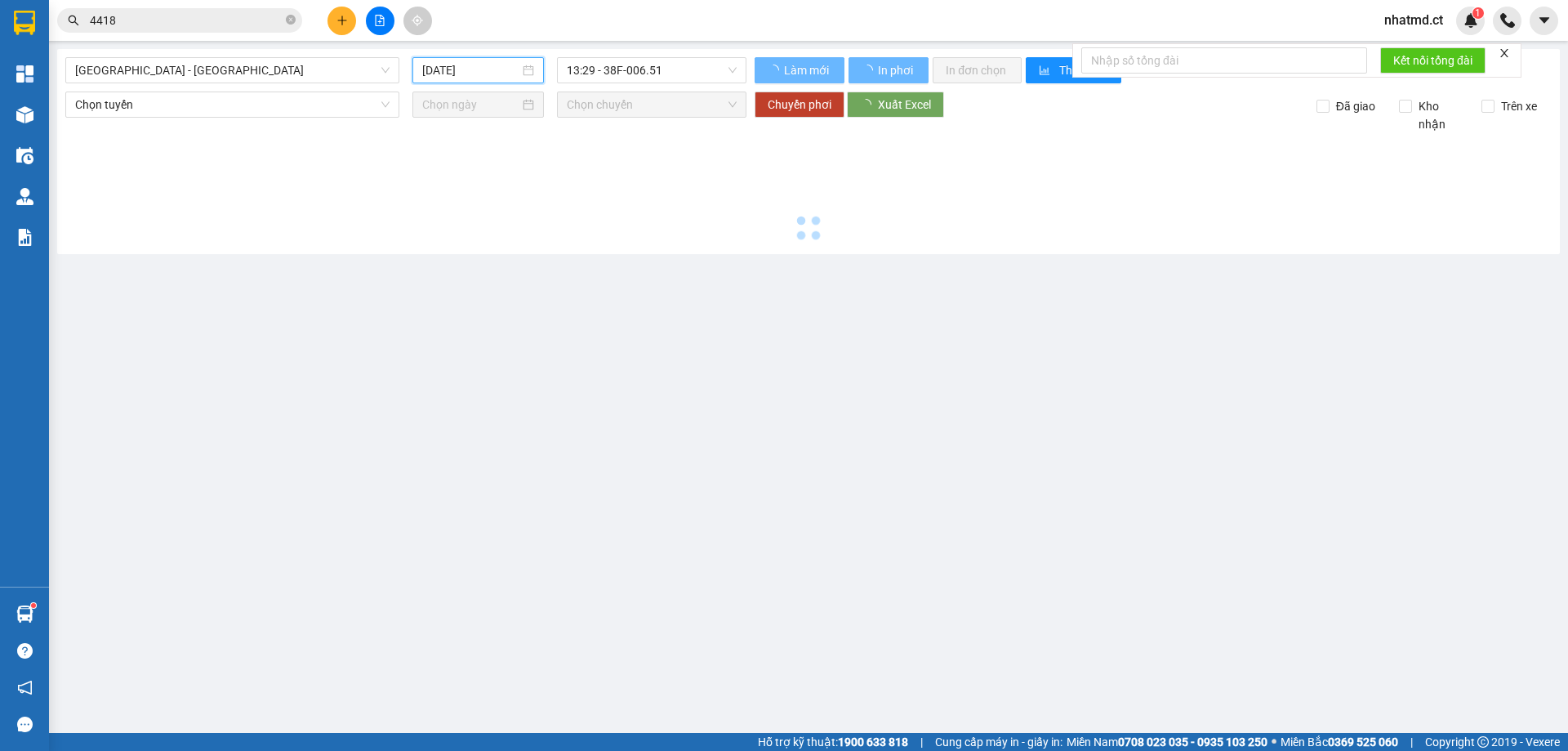
click at [606, 191] on div at bounding box center [807, 189] width 1486 height 113
type input "[DATE]"
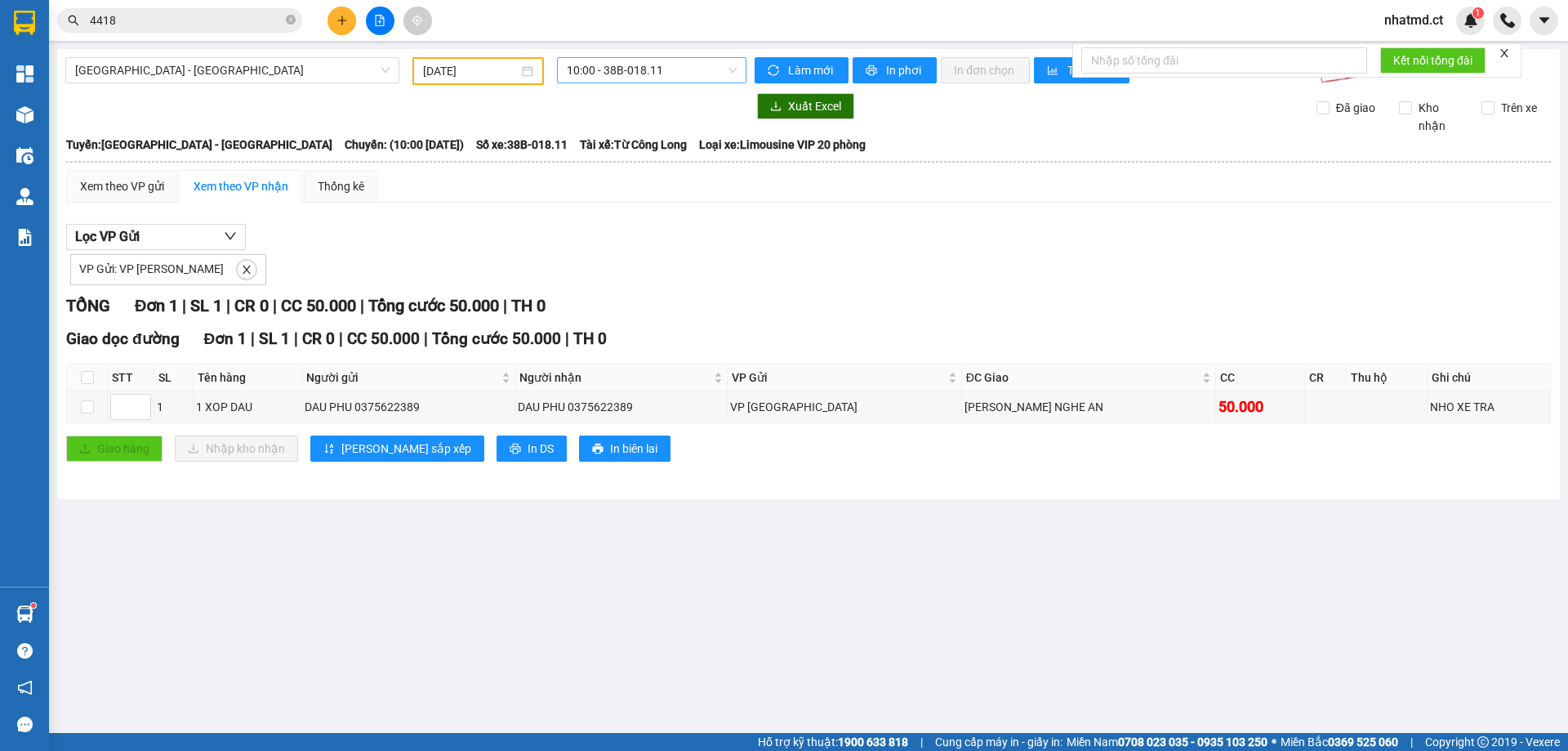
click at [611, 65] on span "10:00 - 38B-018.11" at bounding box center [652, 69] width 169 height 24
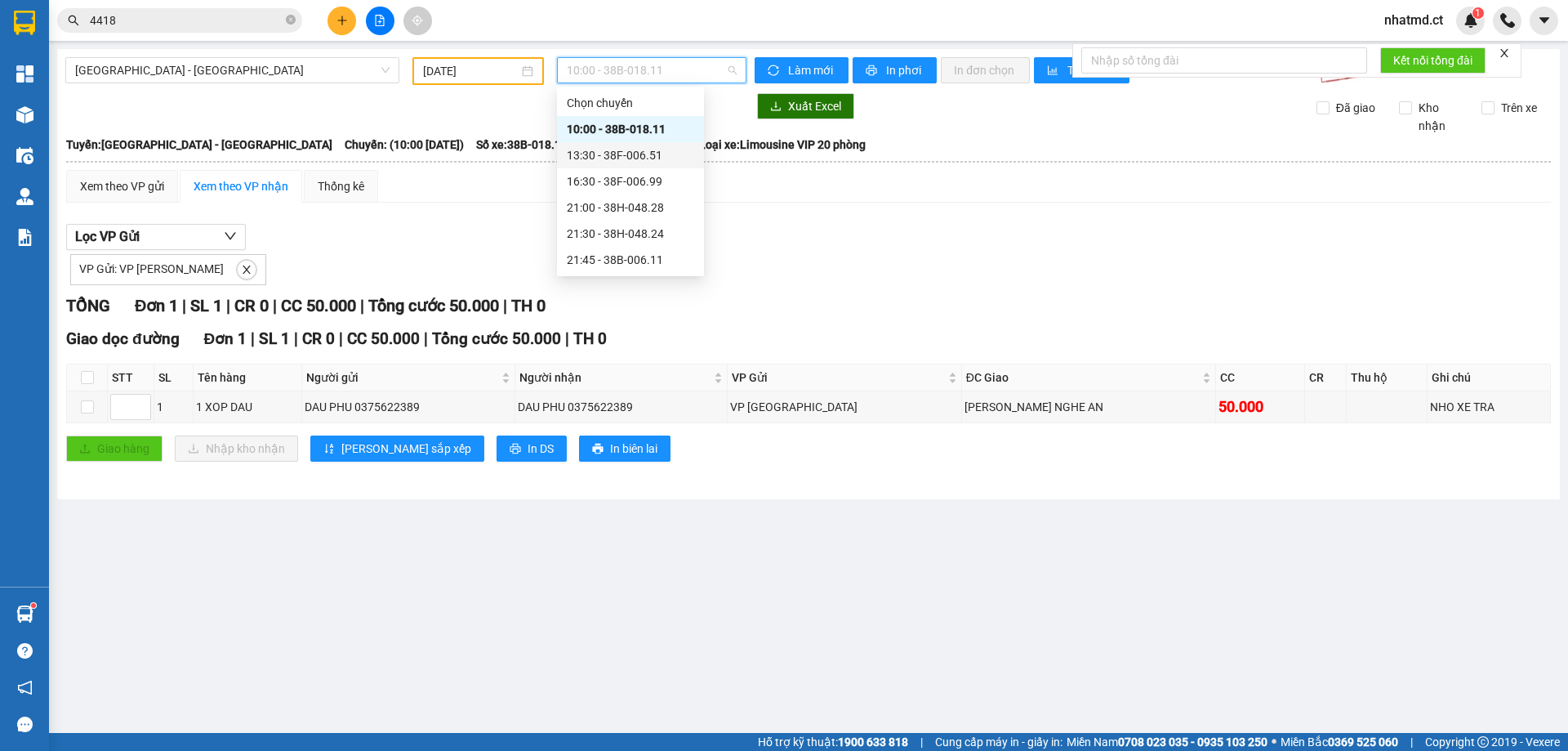
click at [663, 160] on div "13:30 - 38F-006.51" at bounding box center [630, 155] width 127 height 18
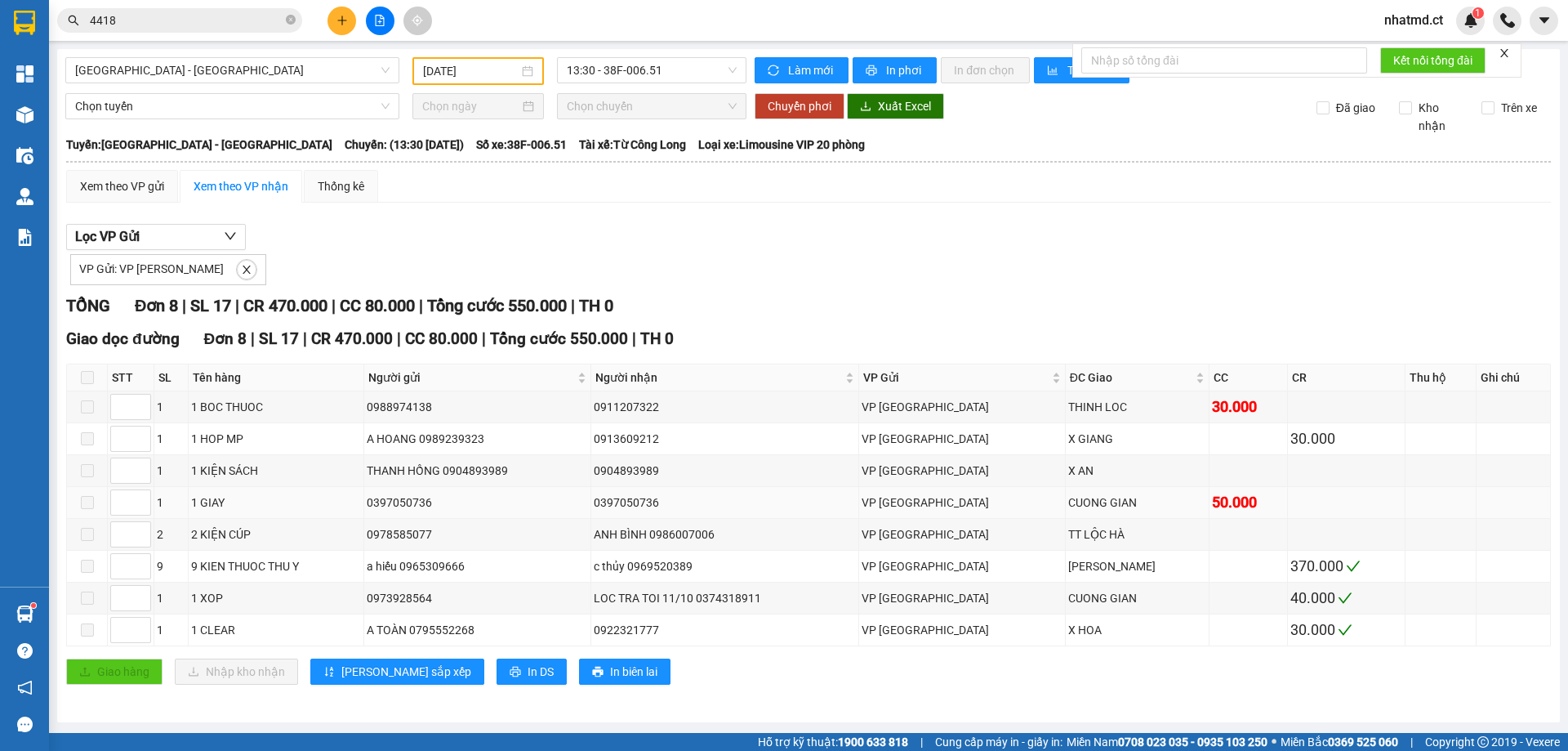
drag, startPoint x: 1085, startPoint y: 506, endPoint x: 601, endPoint y: 500, distance: 484.0
click at [601, 500] on tr "1 1 GIAY 0397050736 0397050736 VP Mỹ Đình CUONG GIAN 50.000" at bounding box center [808, 502] width 1484 height 32
click at [667, 499] on div "0397050736" at bounding box center [725, 502] width 262 height 18
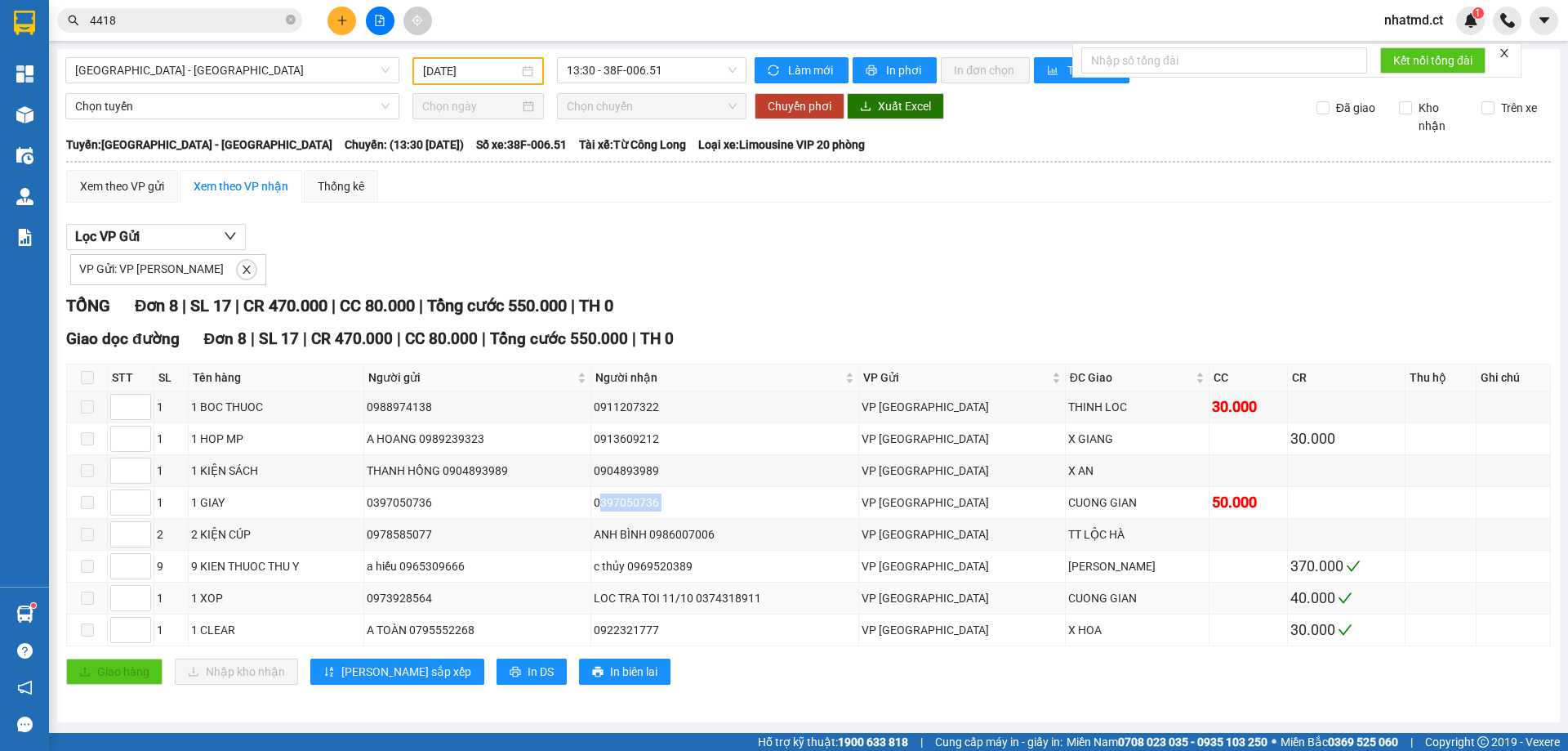
drag, startPoint x: 463, startPoint y: 602, endPoint x: 437, endPoint y: 609, distance: 26.9
click at [437, 609] on td "0973928564" at bounding box center [478, 598] width 228 height 32
drag, startPoint x: 821, startPoint y: 602, endPoint x: 779, endPoint y: 608, distance: 42.4
click at [779, 608] on td "LOC TRA TOI 11/10 0374318911" at bounding box center [725, 598] width 268 height 32
click at [701, 509] on div "0397050736" at bounding box center [725, 502] width 262 height 18
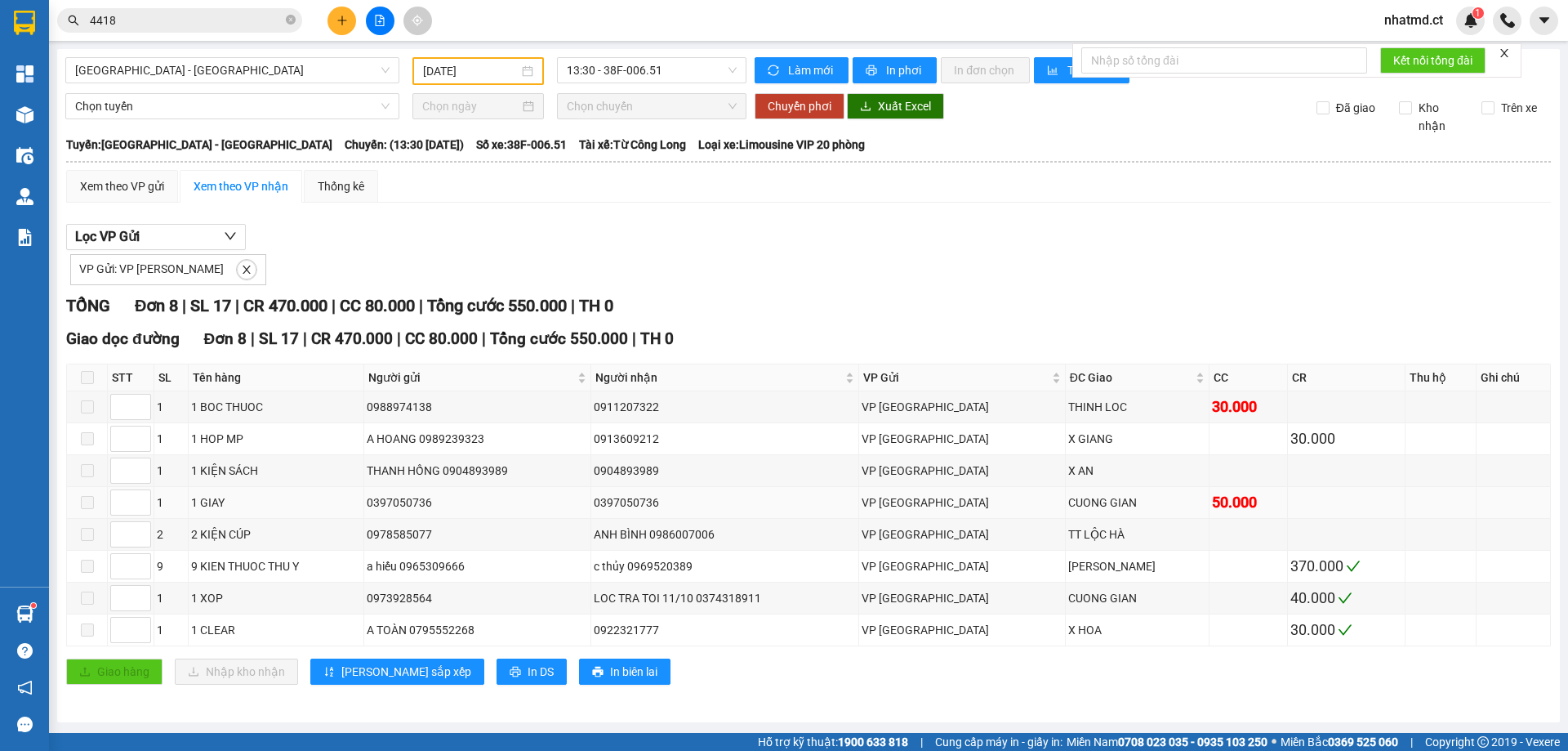
click at [701, 509] on div "0397050736" at bounding box center [725, 502] width 262 height 18
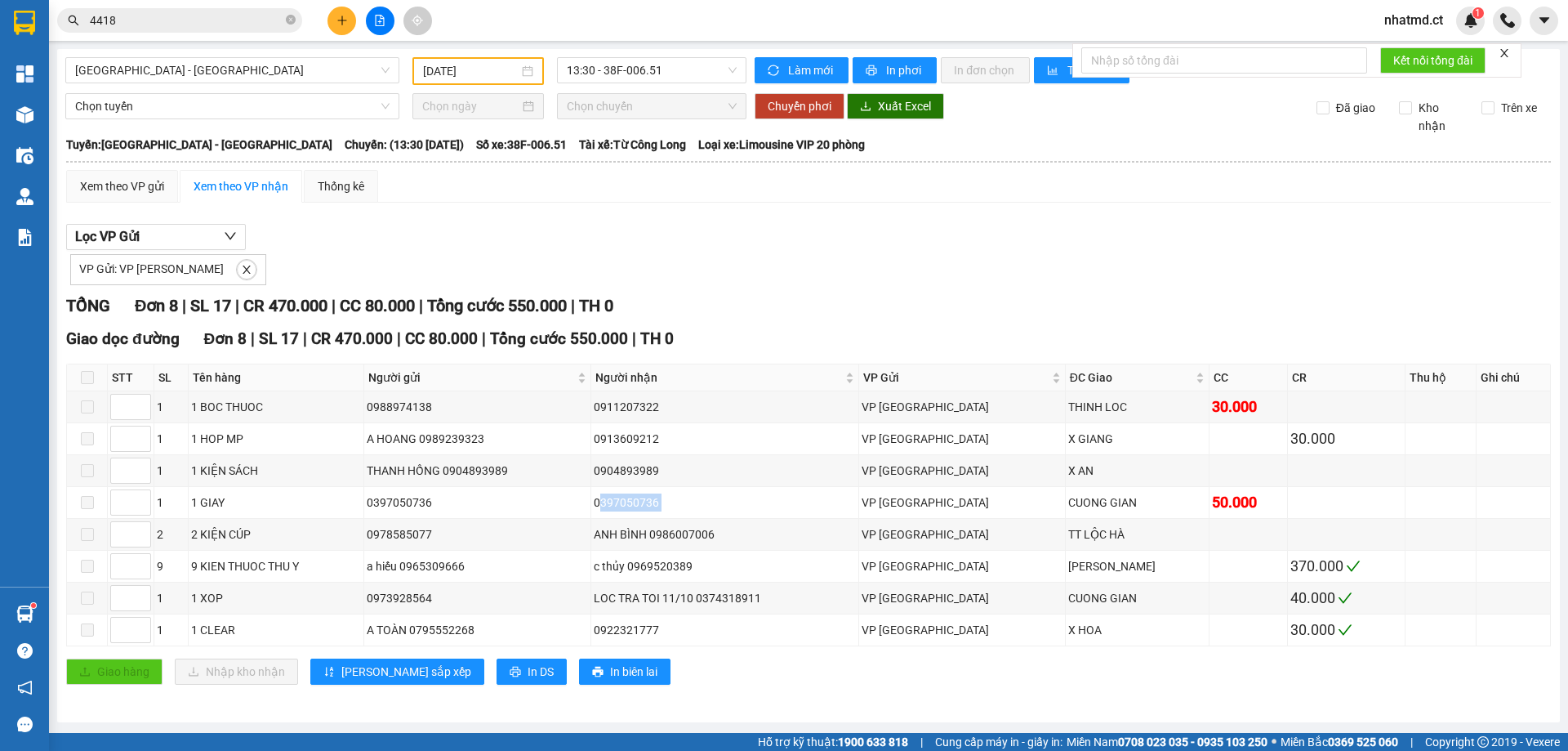
click at [257, 20] on input "4418" at bounding box center [187, 21] width 193 height 18
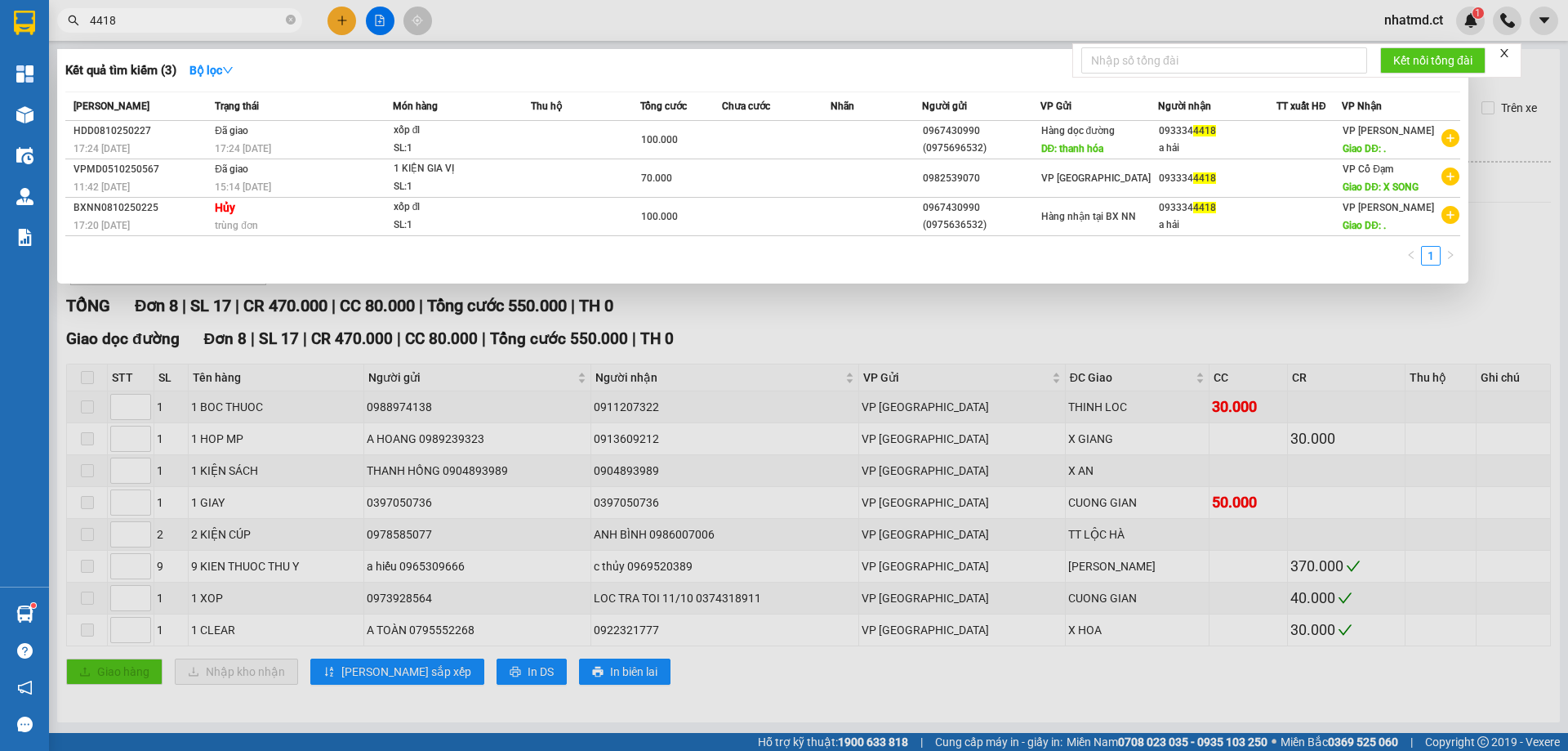
click at [779, 567] on div at bounding box center [784, 375] width 1568 height 751
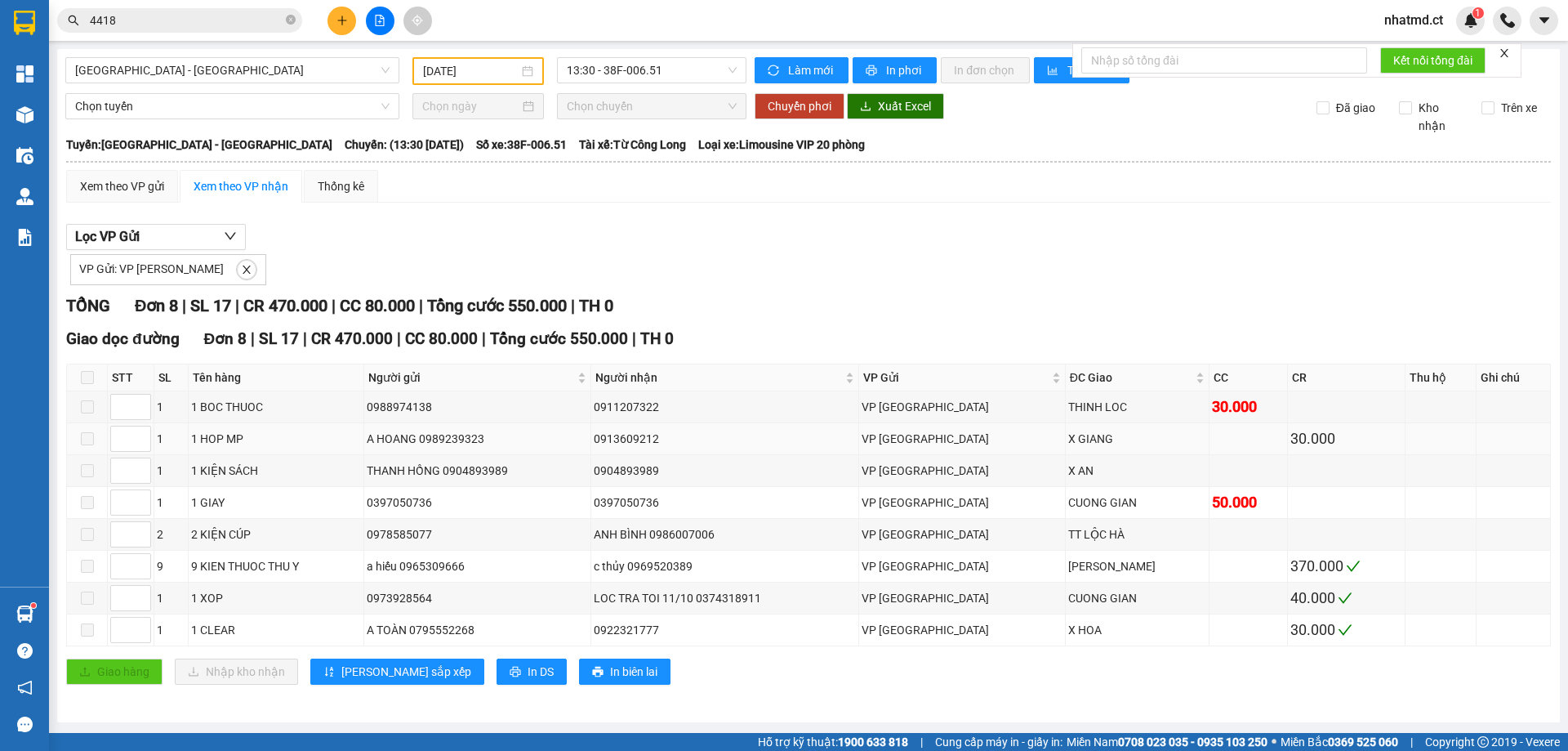
click at [982, 440] on div "VP [GEOGRAPHIC_DATA]" at bounding box center [962, 439] width 200 height 18
click at [253, 467] on div "1 KIỆN SÁCH" at bounding box center [276, 471] width 169 height 18
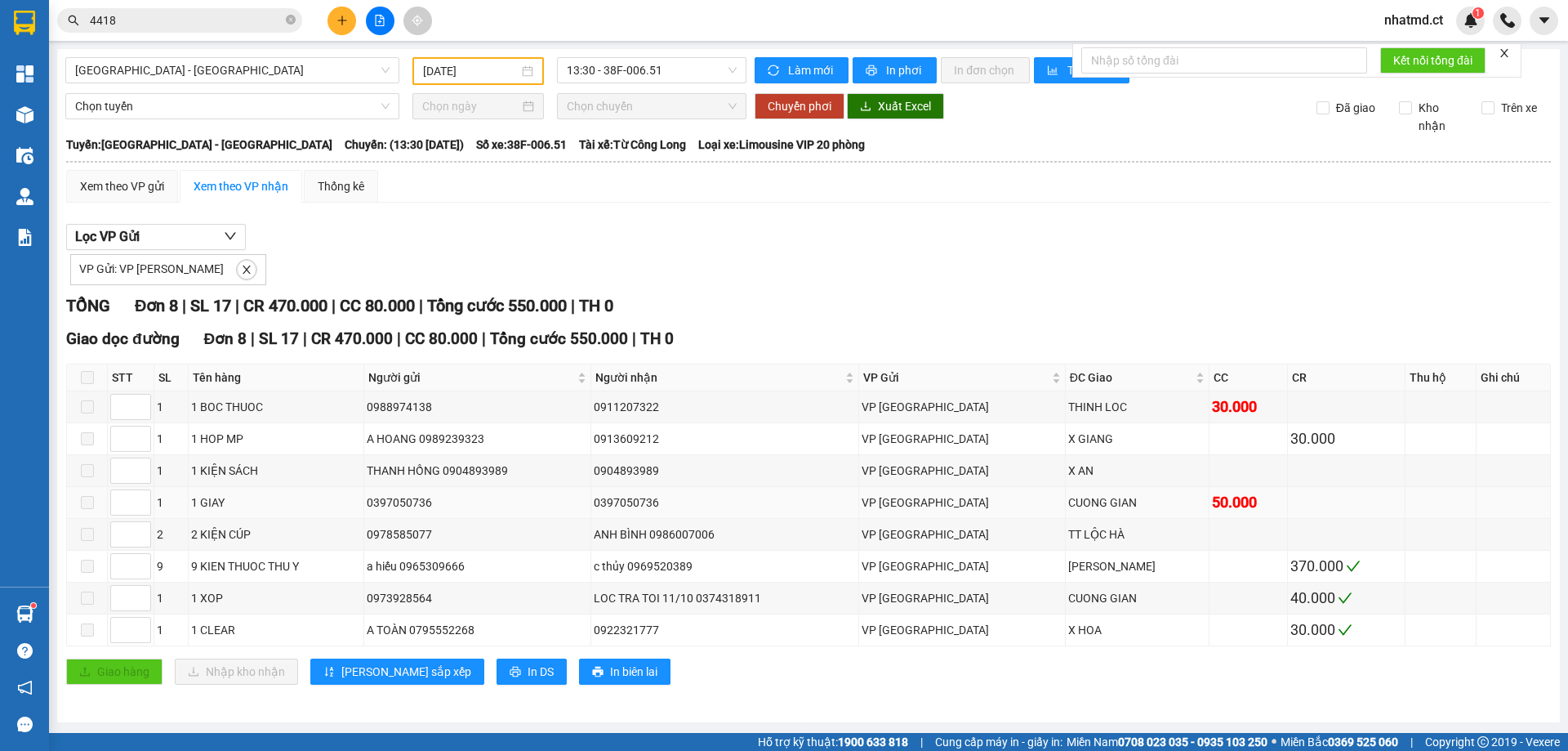
click at [218, 502] on div "1 GIAY" at bounding box center [276, 502] width 169 height 18
click at [396, 499] on div "0397050736" at bounding box center [478, 502] width 222 height 18
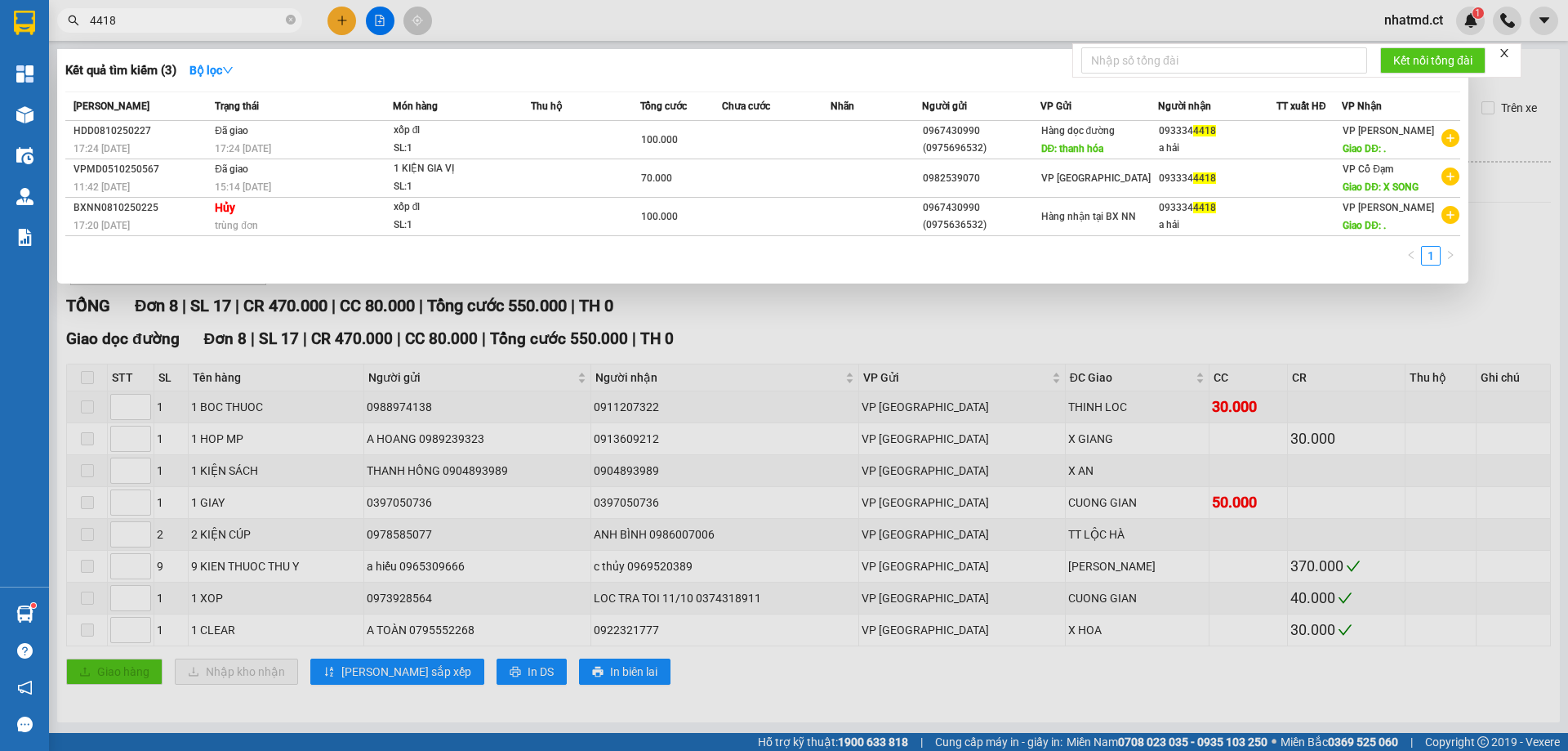
click at [223, 31] on span "4418" at bounding box center [179, 20] width 245 height 24
click at [222, 21] on input "4418" at bounding box center [187, 21] width 193 height 18
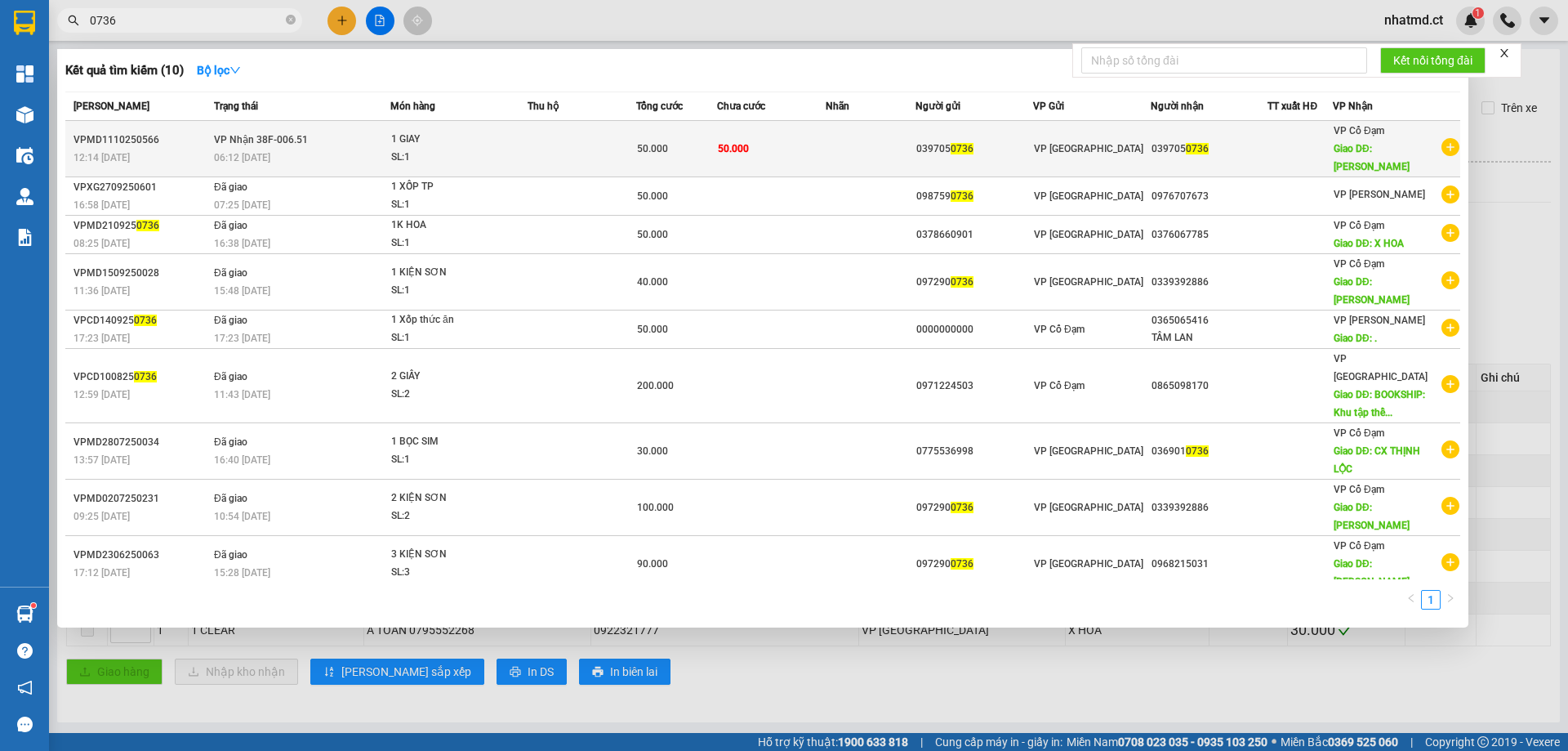
type input "0736"
click at [275, 147] on td "VP Nhận 38F-006.51 06:12 - 12/10" at bounding box center [300, 149] width 180 height 57
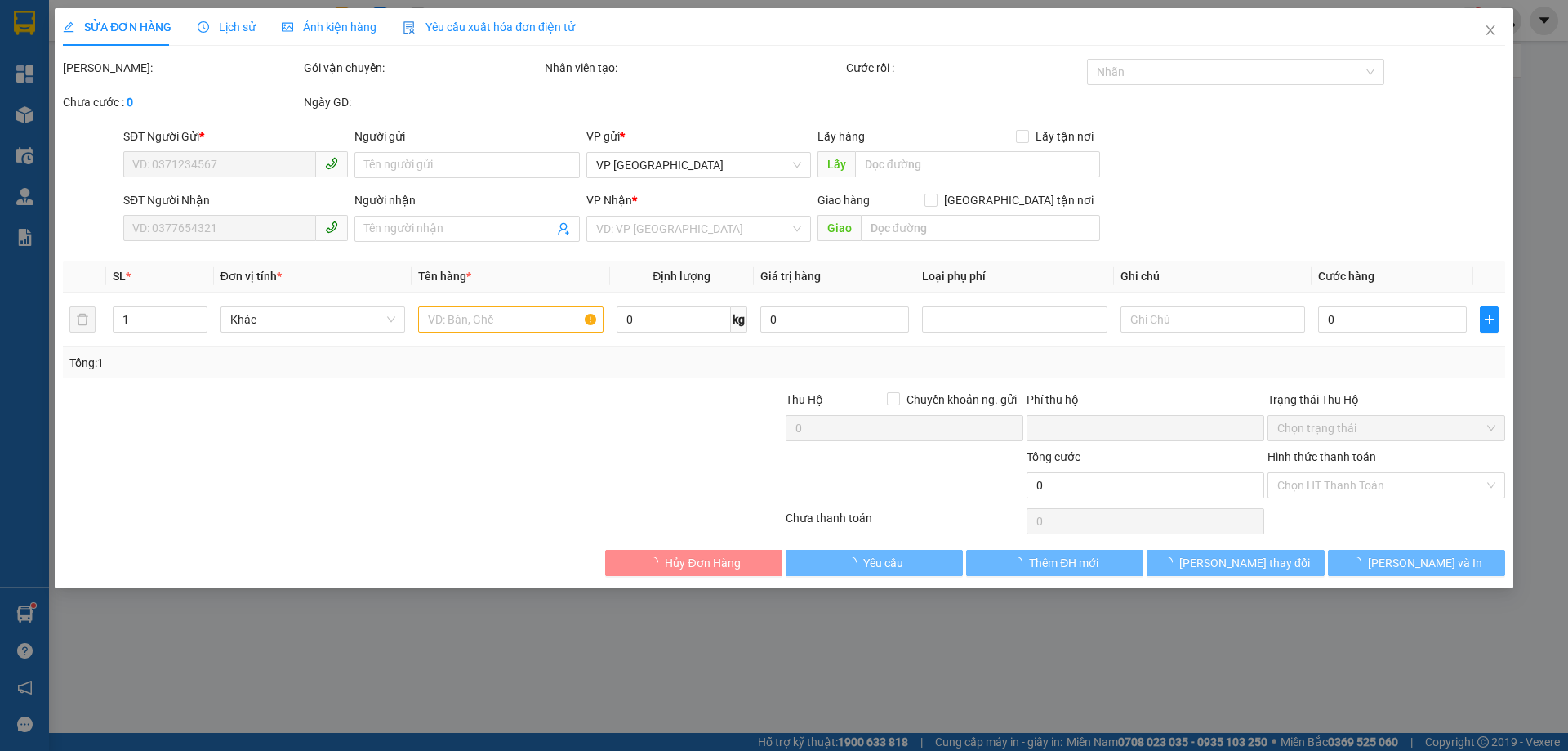
type input "0397050736"
type input "CUONG GIAN"
type input "0"
type input "50.000"
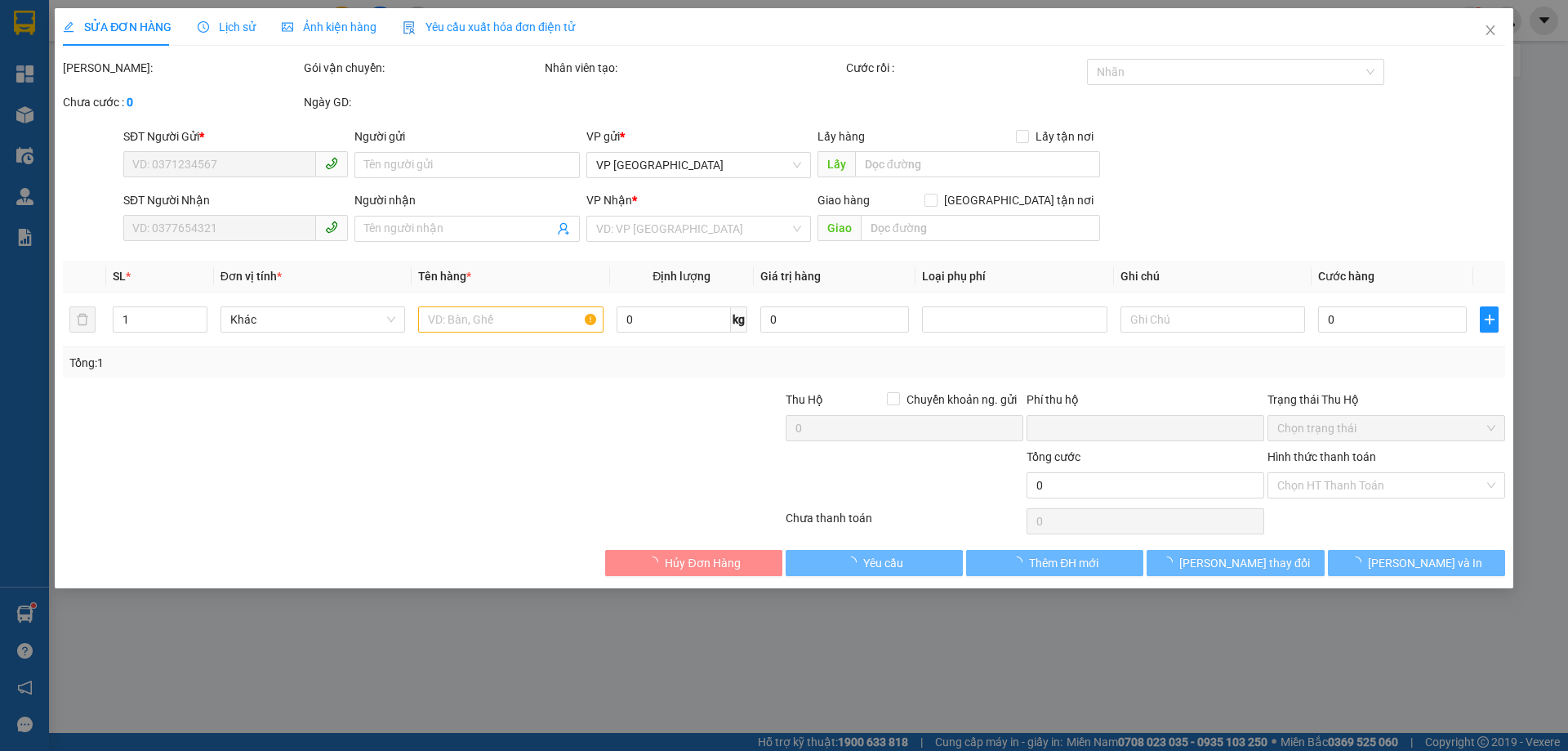
type input "50.000"
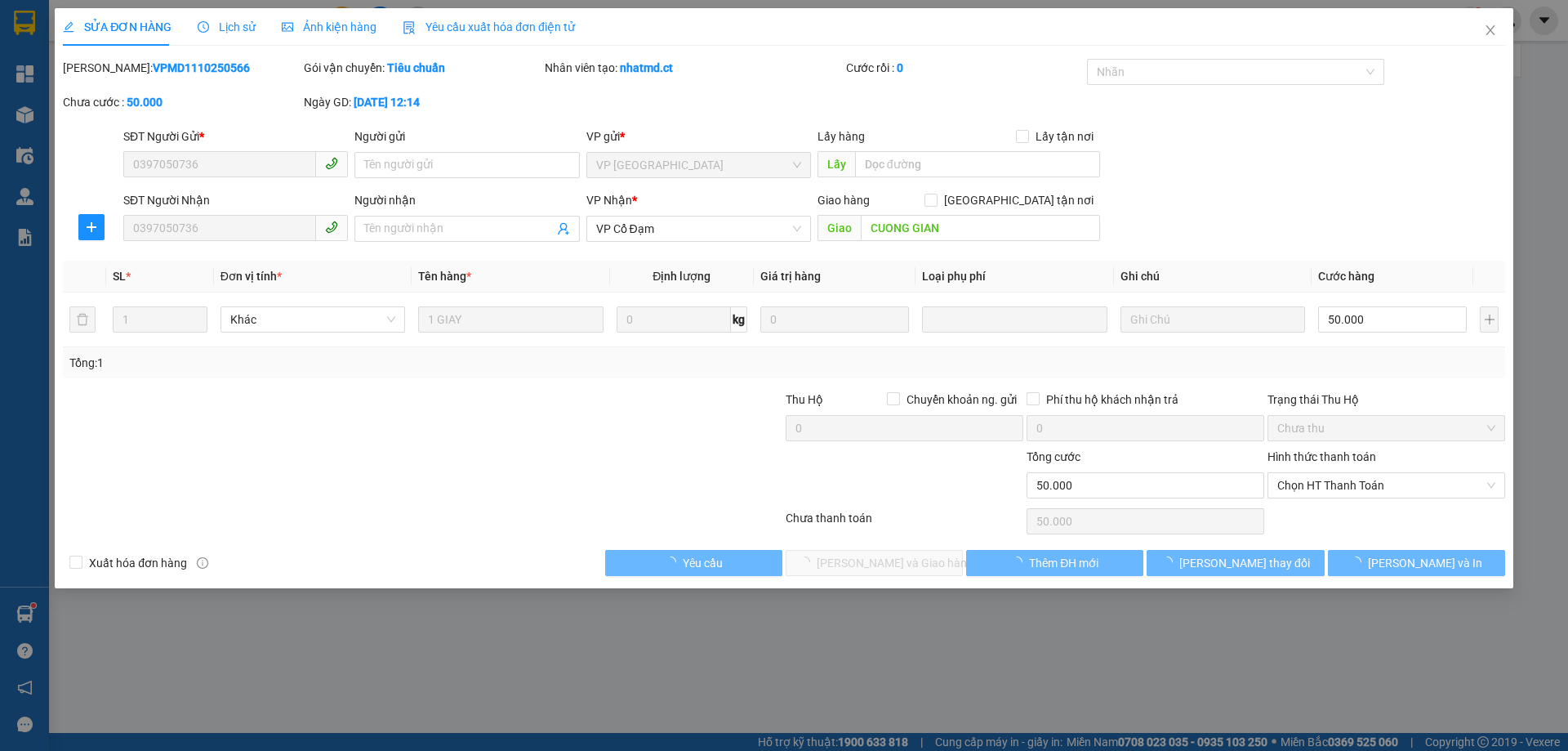
click at [228, 31] on span "Lịch sử" at bounding box center [226, 27] width 58 height 13
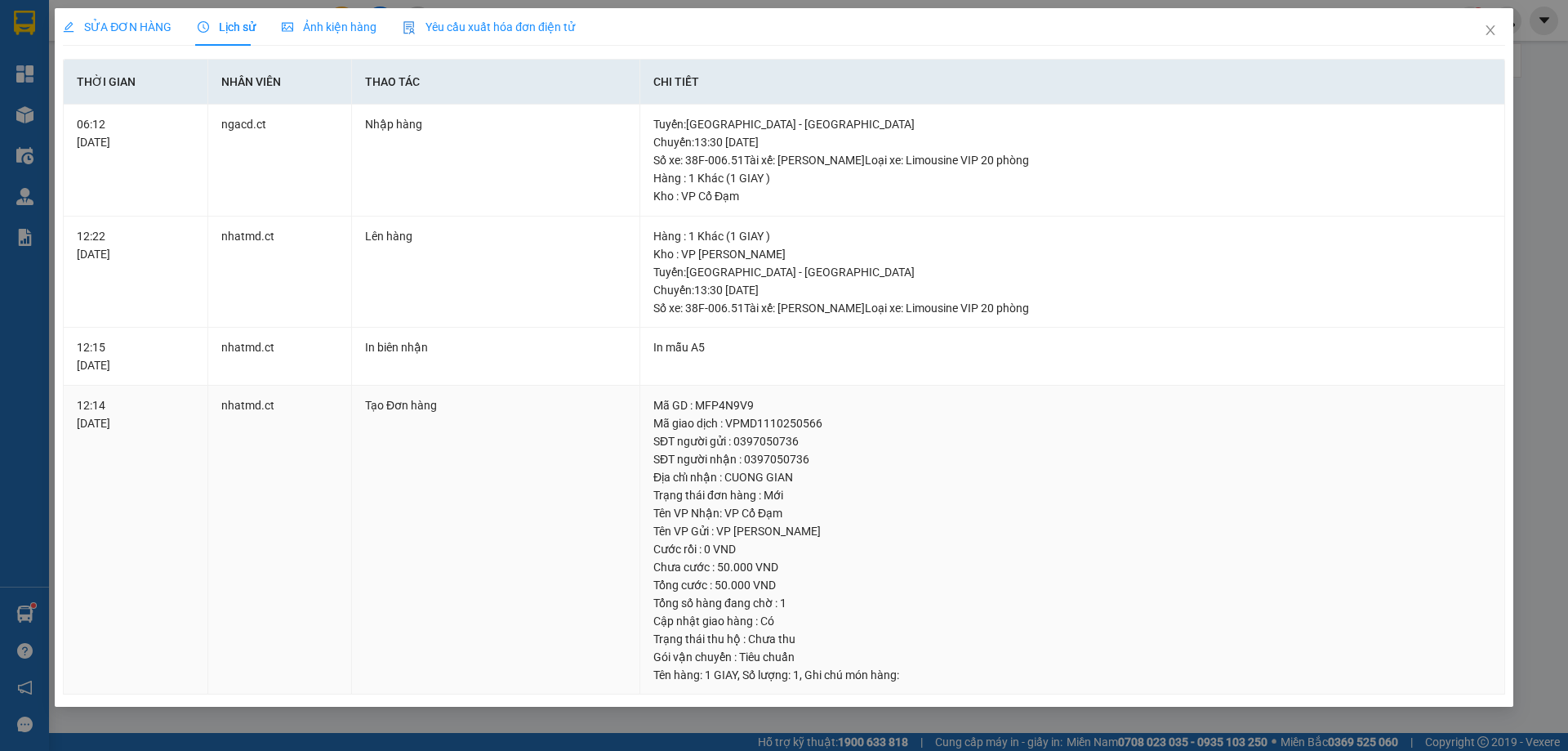
click at [771, 461] on div "SĐT người nhận : 0397050736" at bounding box center [1072, 459] width 838 height 18
click at [776, 461] on div "SĐT người nhận : 0397050736" at bounding box center [1072, 459] width 838 height 18
drag, startPoint x: 743, startPoint y: 458, endPoint x: 806, endPoint y: 465, distance: 63.4
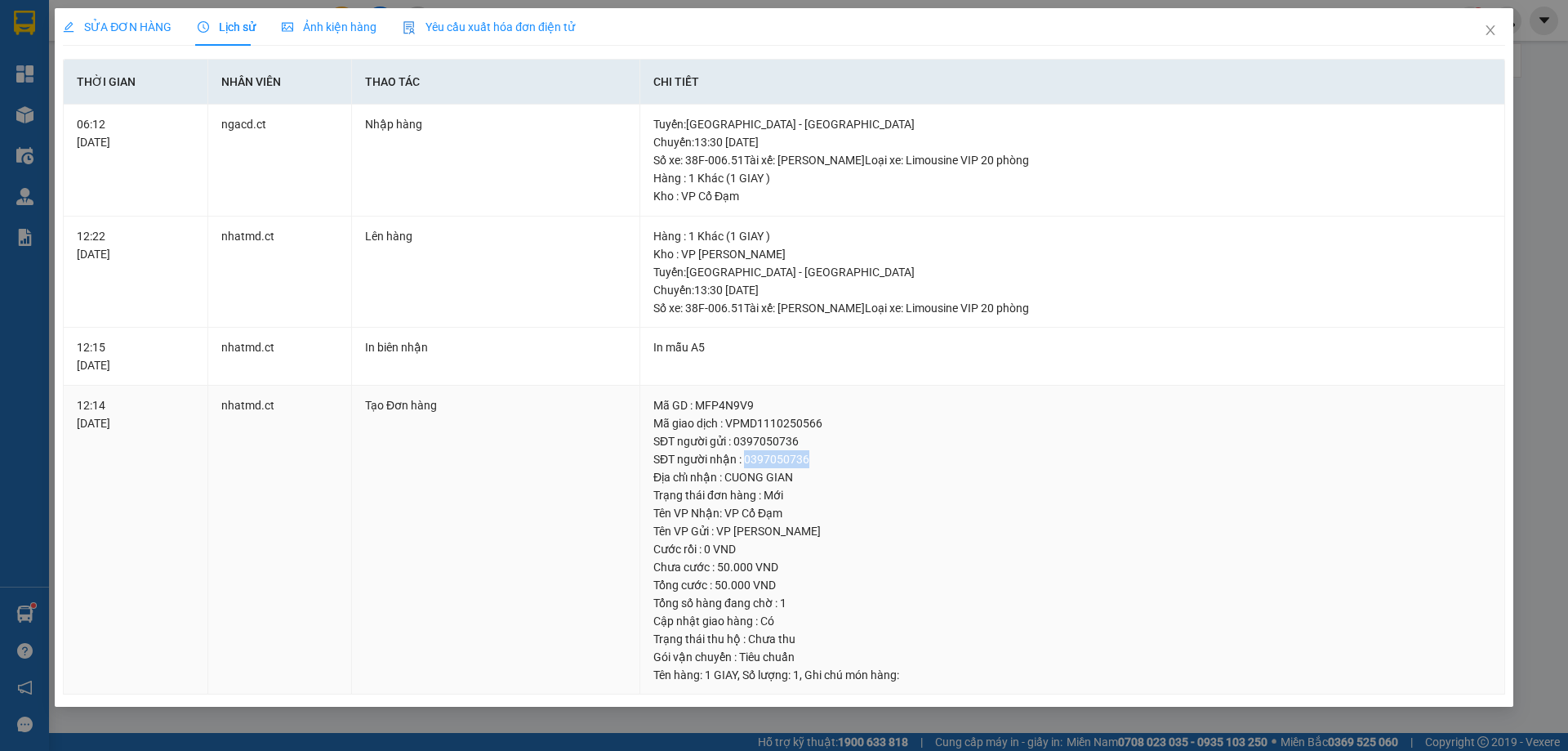
click at [806, 465] on div "SĐT người nhận : 0397050736" at bounding box center [1072, 459] width 838 height 18
